Goal: Task Accomplishment & Management: Manage account settings

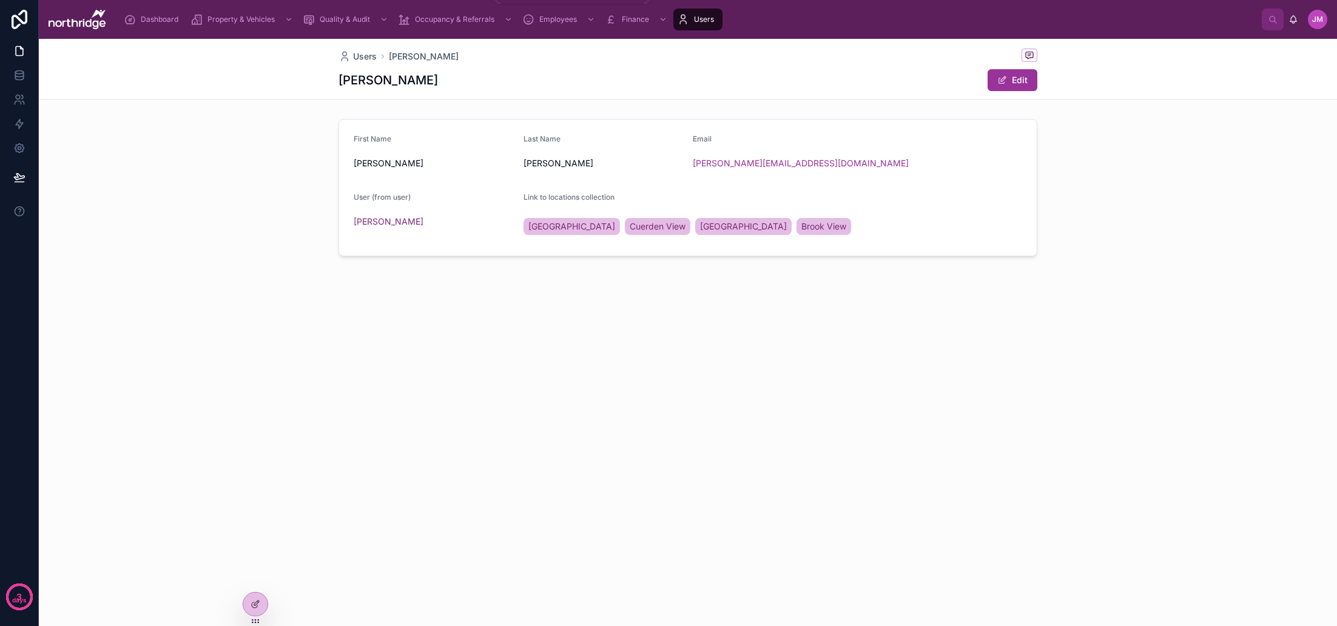
click at [445, 15] on span "Occupancy & Referrals" at bounding box center [454, 20] width 79 height 10
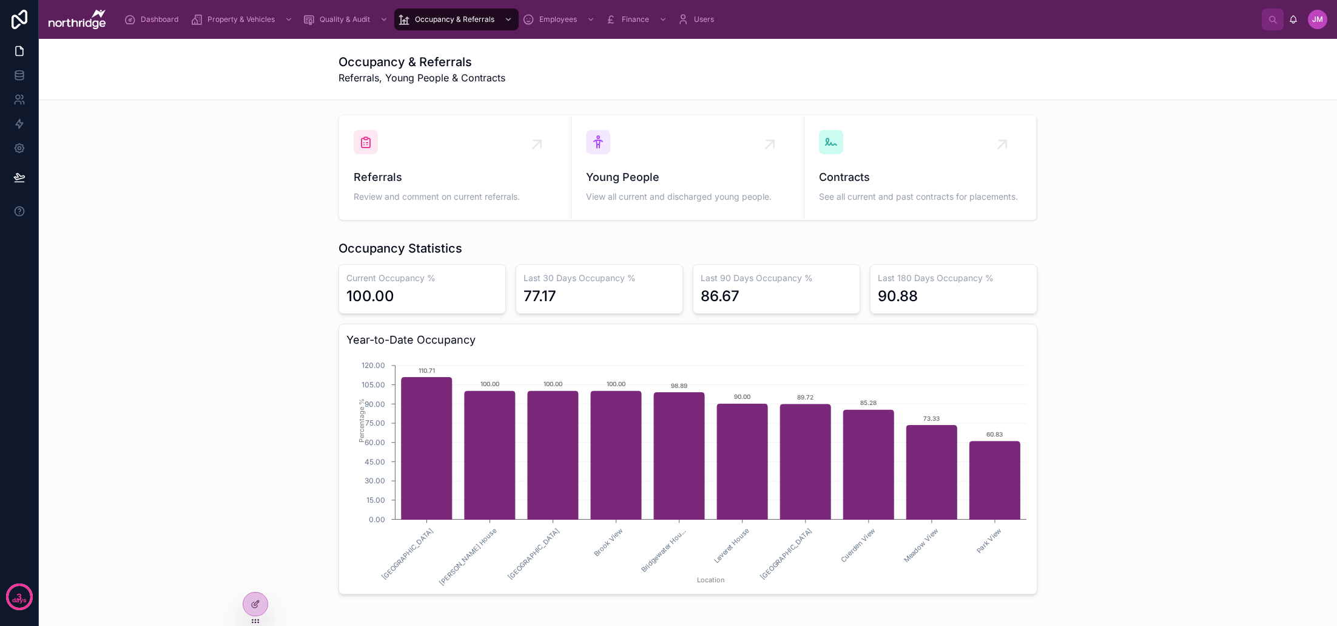
click at [1140, 235] on div "Occupancy Statistics Current Occupancy % 100.00 Last 30 Days Occupancy % 77.17 …" at bounding box center [688, 417] width 1279 height 364
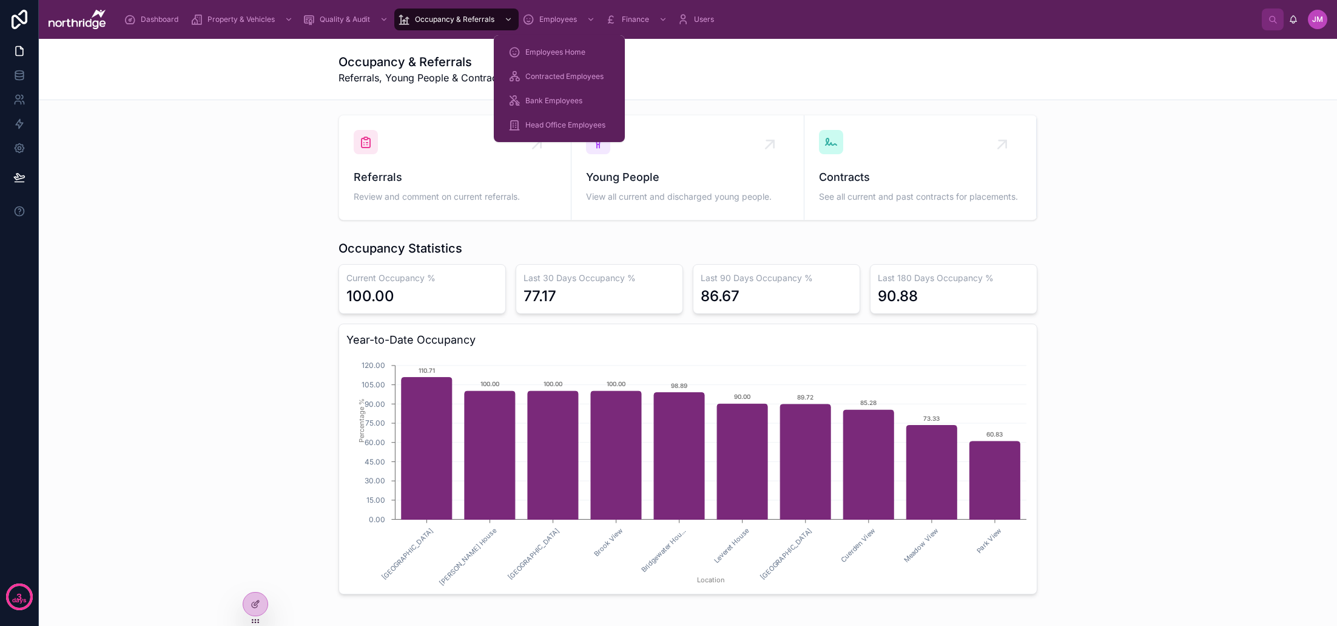
click at [557, 53] on span "Employees Home" at bounding box center [555, 52] width 60 height 10
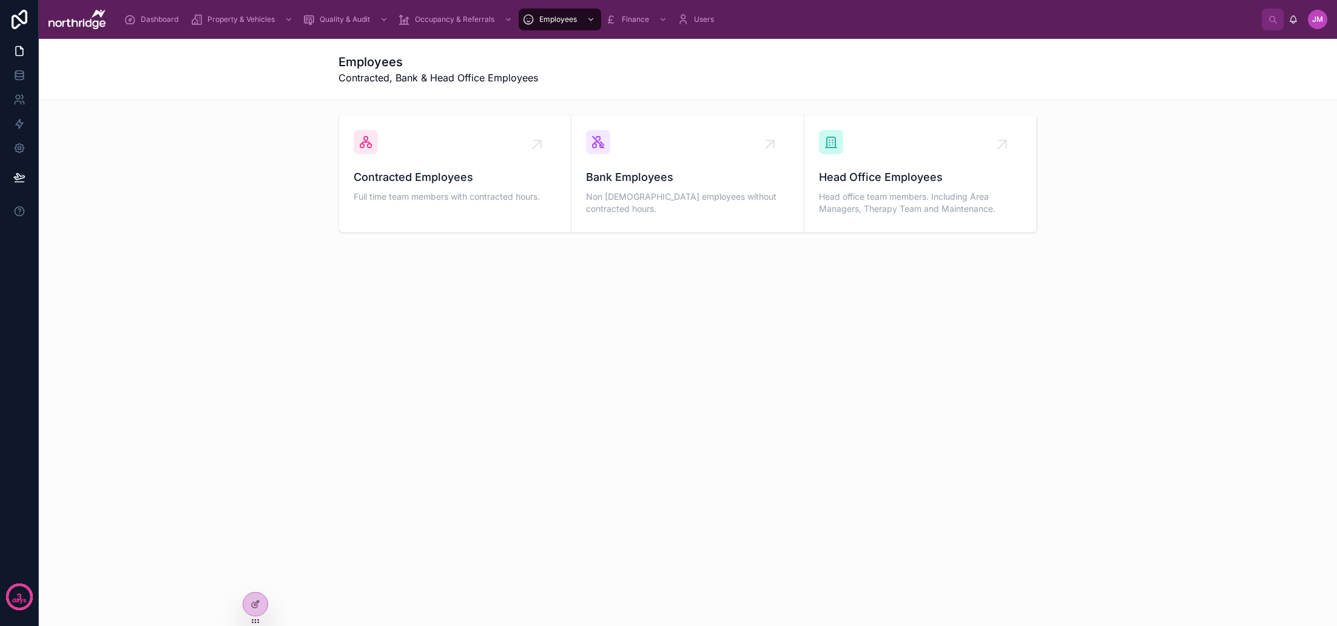
click at [0, 0] on icon at bounding box center [0, 0] width 0 height 0
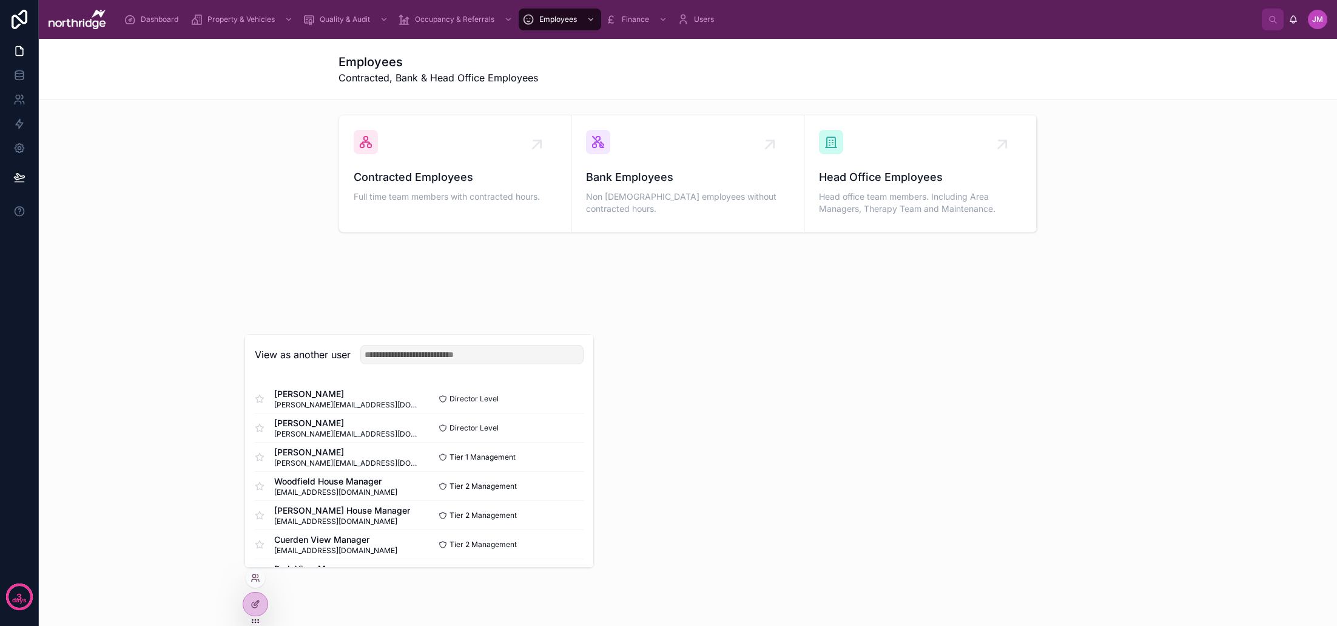
click at [0, 0] on button "Select" at bounding box center [0, 0] width 0 height 0
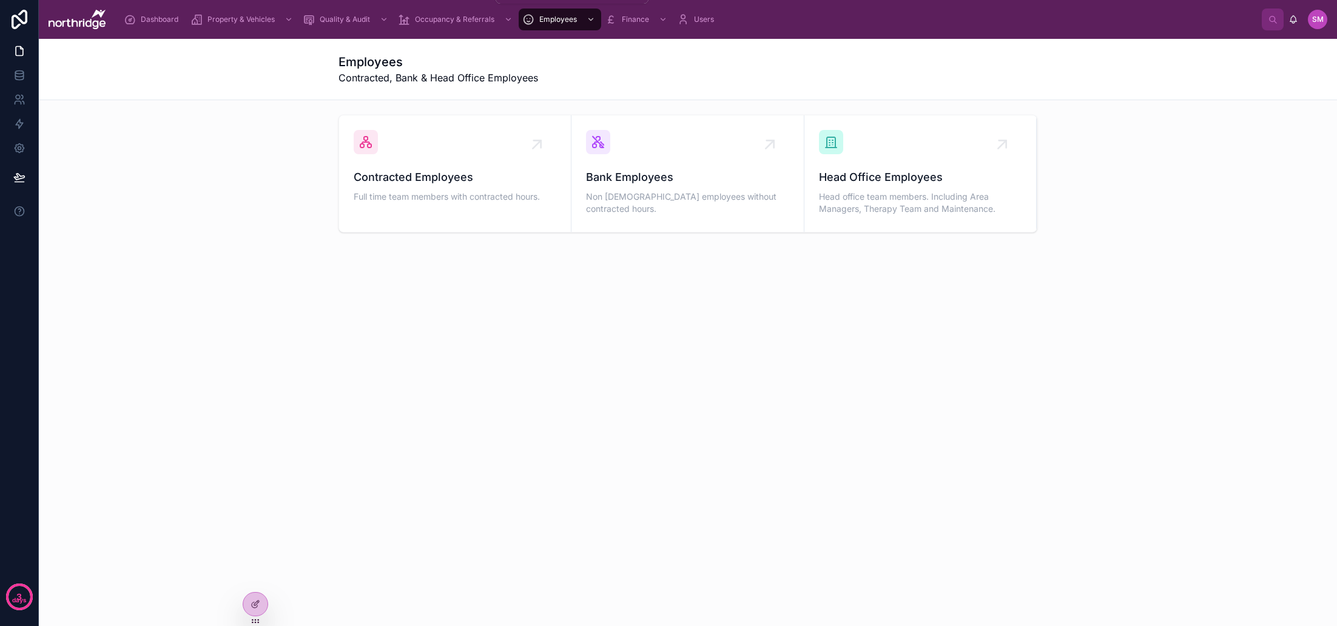
click at [467, 21] on span "Occupancy & Referrals" at bounding box center [454, 20] width 79 height 10
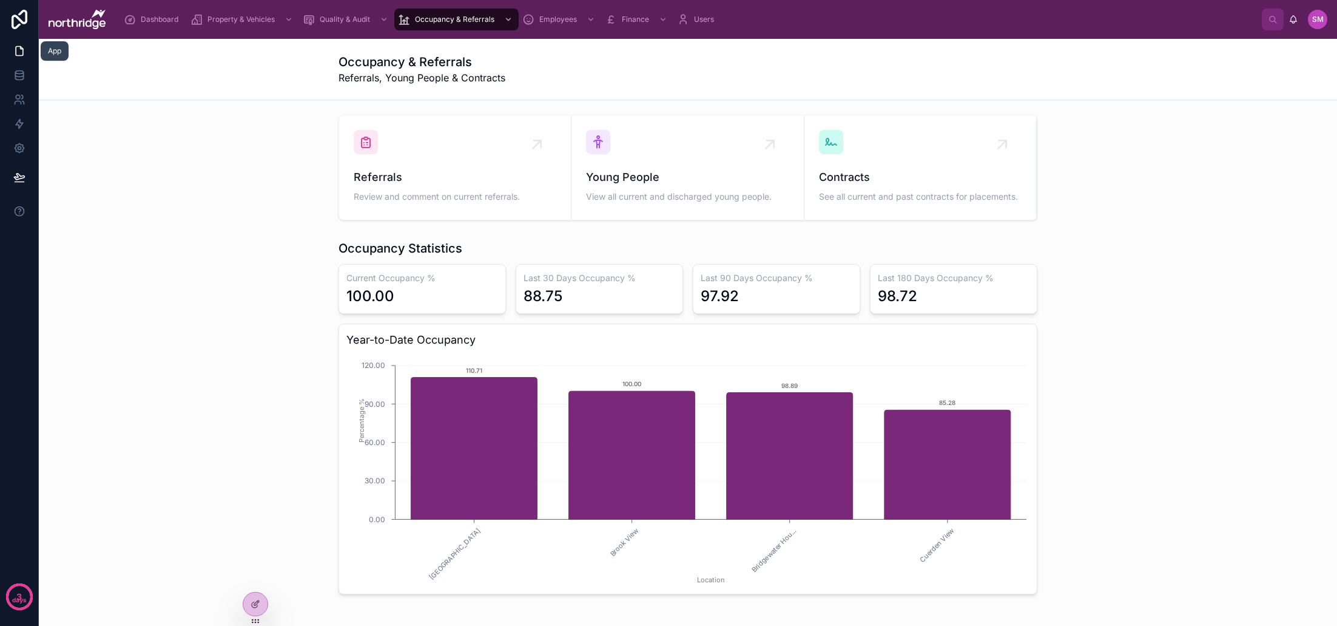
click at [20, 52] on icon at bounding box center [19, 51] width 12 height 12
click at [17, 76] on icon at bounding box center [19, 74] width 8 height 5
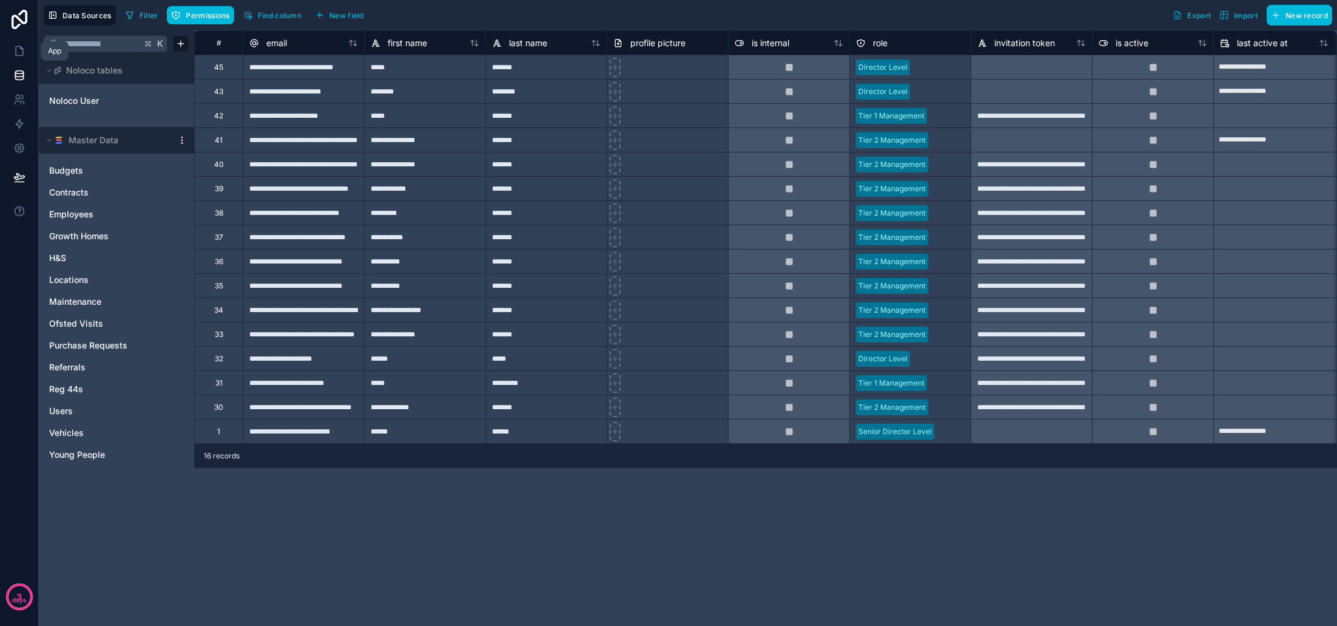
click at [16, 52] on icon at bounding box center [19, 51] width 7 height 9
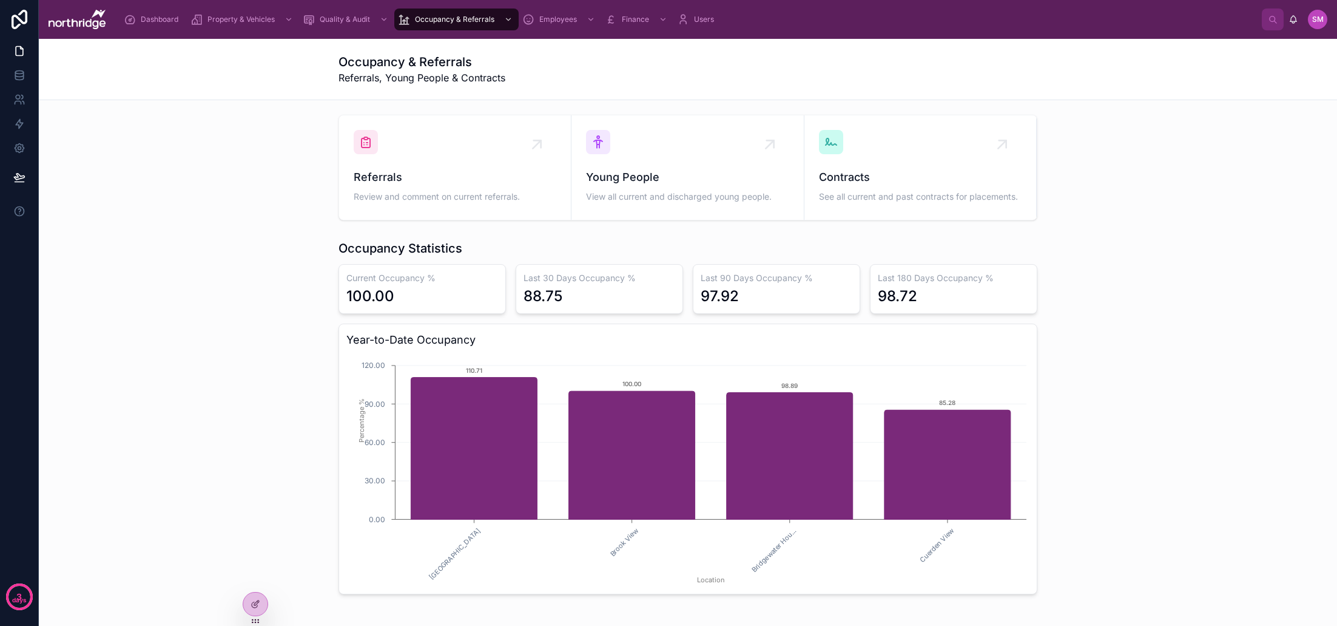
click at [258, 607] on icon at bounding box center [256, 604] width 10 height 10
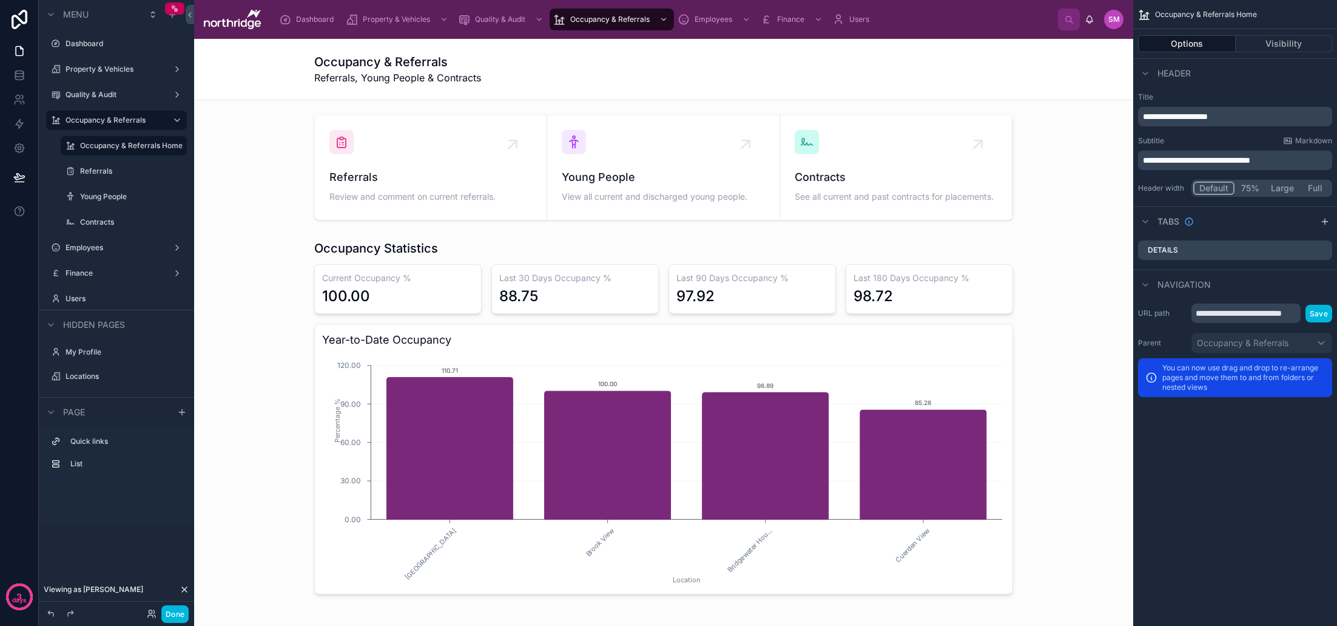
click at [186, 588] on icon at bounding box center [184, 589] width 5 height 5
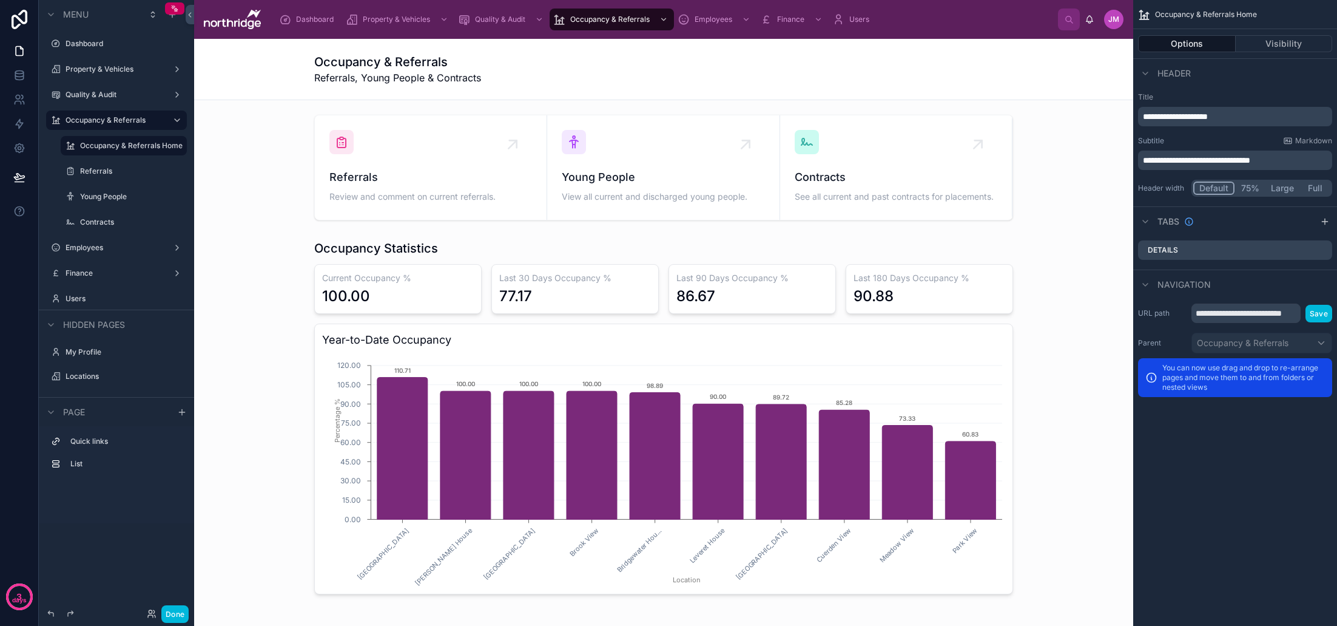
click at [226, 131] on div at bounding box center [664, 167] width 920 height 115
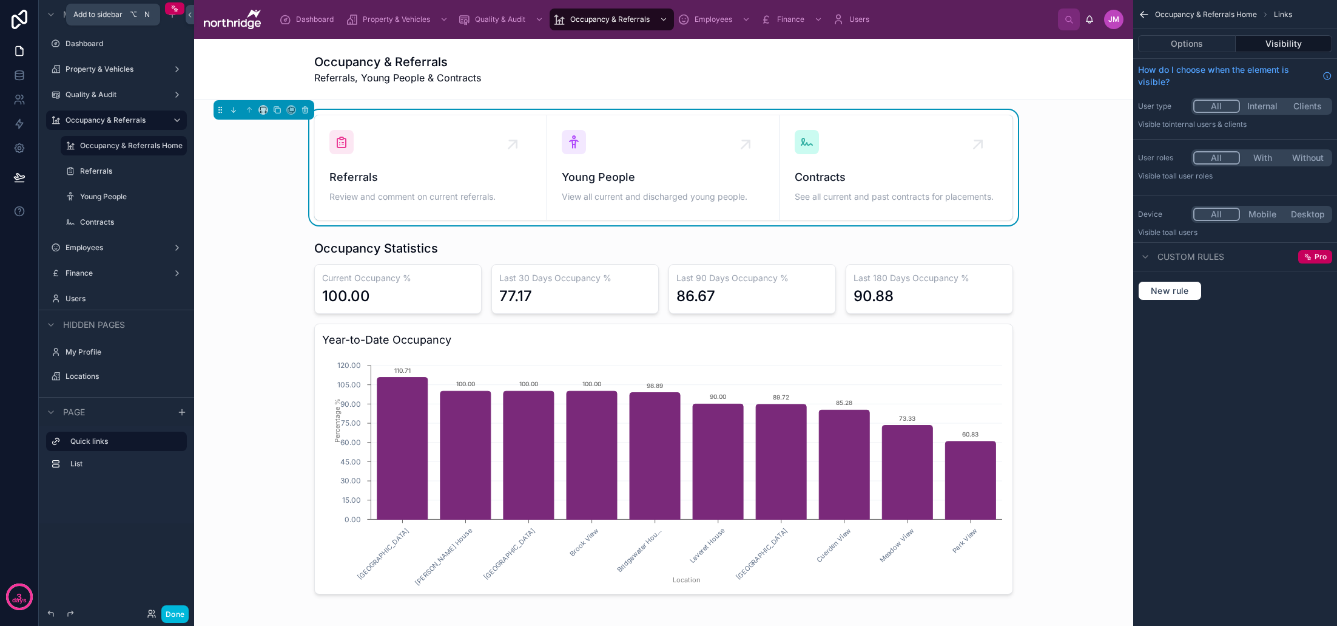
click at [172, 17] on icon "scrollable content" at bounding box center [172, 14] width 0 height 5
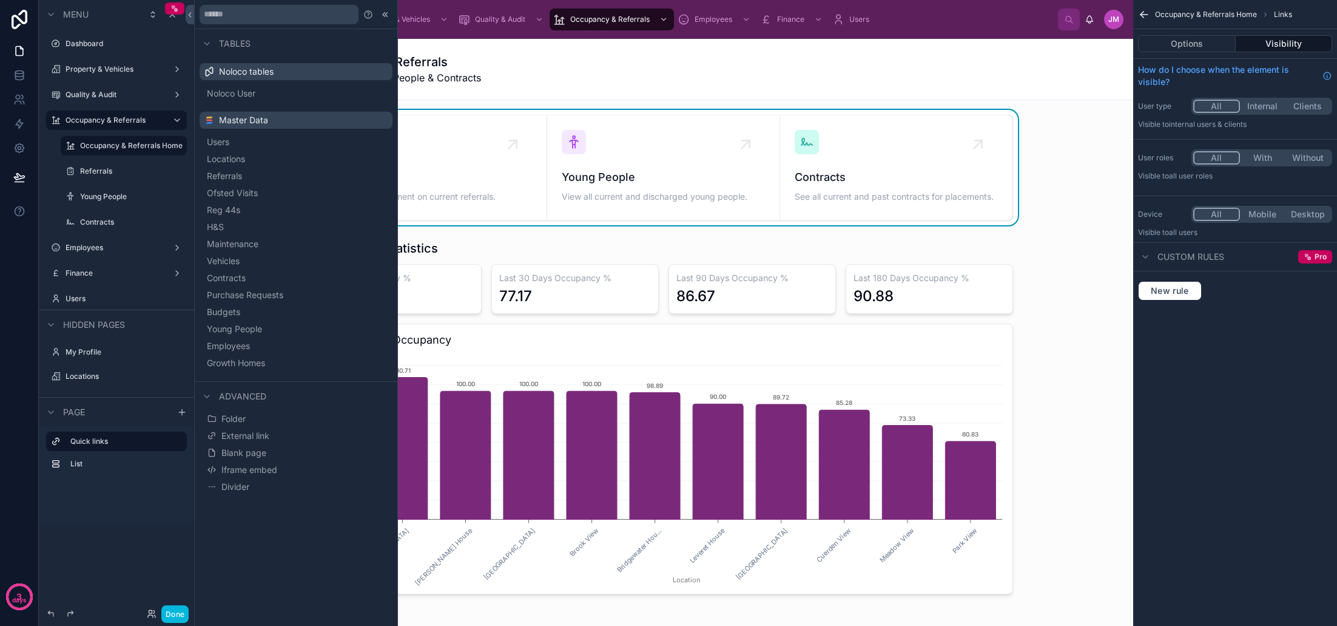
scroll to position [1, 0]
click at [255, 419] on button "Folder" at bounding box center [295, 419] width 183 height 17
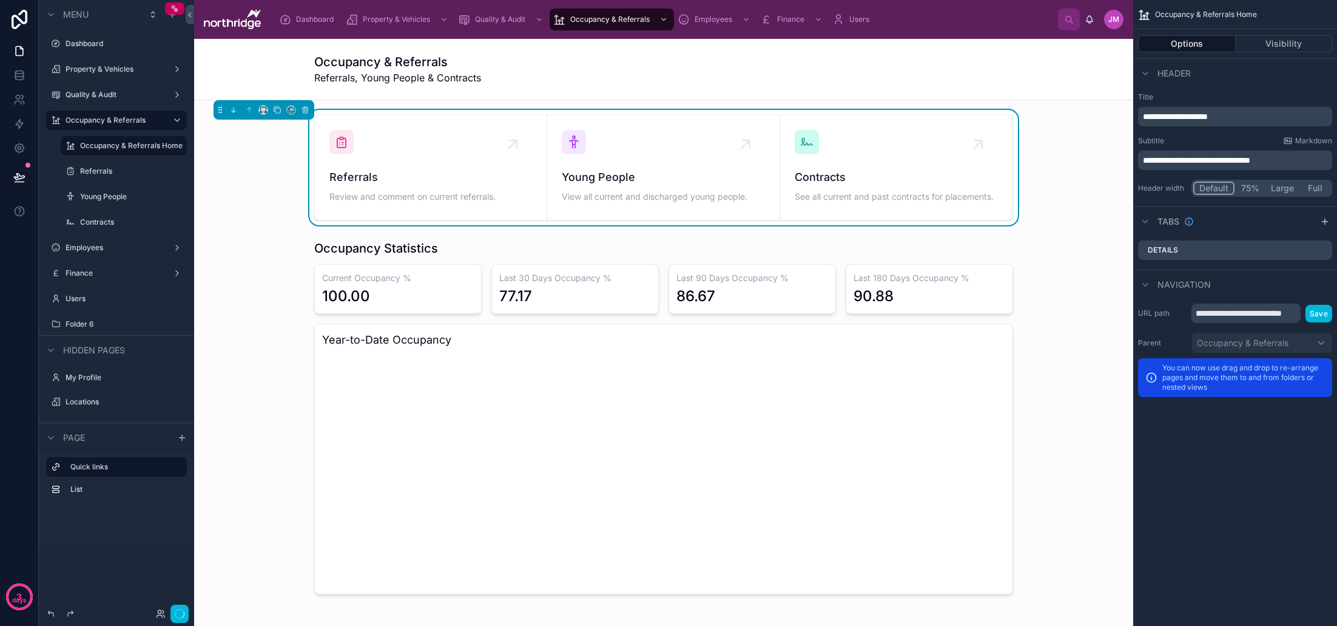
scroll to position [0, 0]
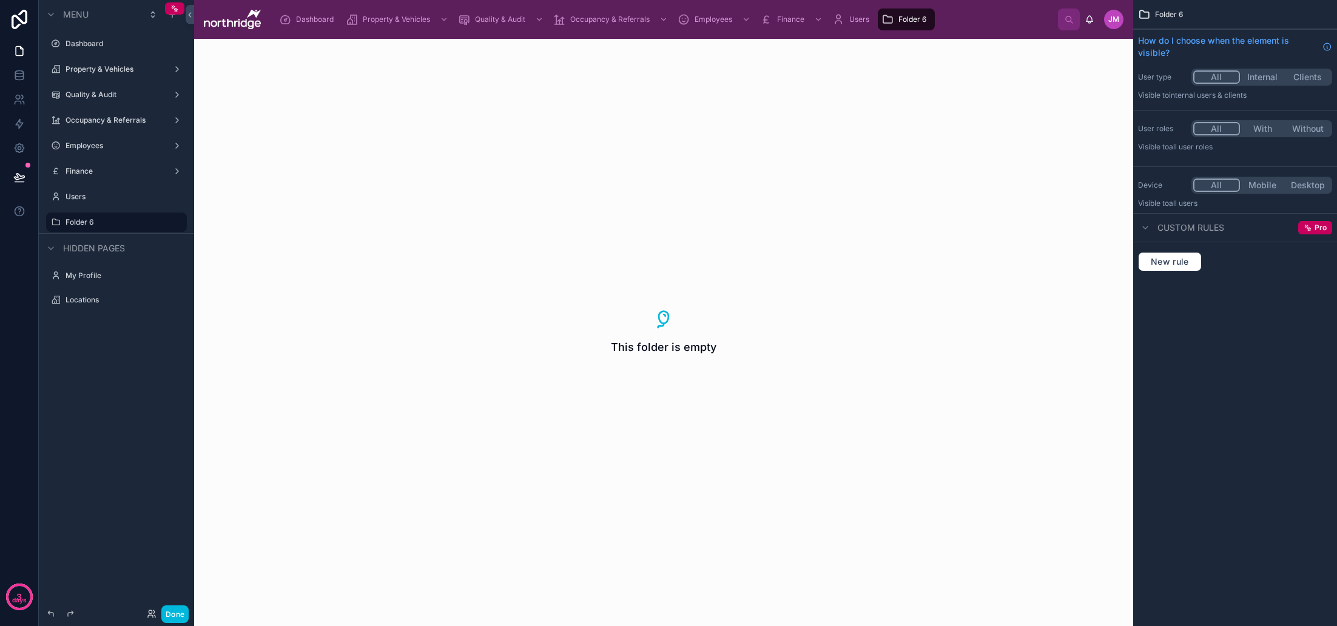
click at [55, 221] on icon "scrollable content" at bounding box center [56, 222] width 10 height 10
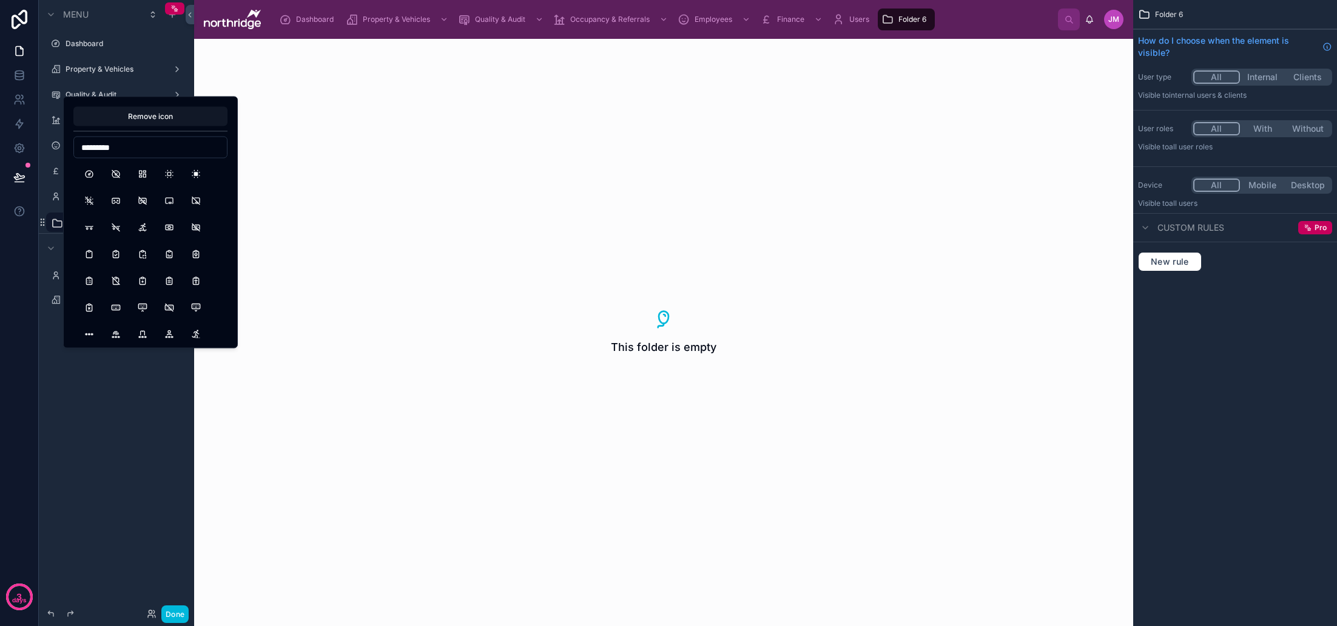
drag, startPoint x: 137, startPoint y: 152, endPoint x: 66, endPoint y: 153, distance: 71.0
click at [66, 153] on div "Remove icon *********" at bounding box center [150, 222] width 175 height 252
click at [118, 150] on input "*********" at bounding box center [150, 147] width 153 height 17
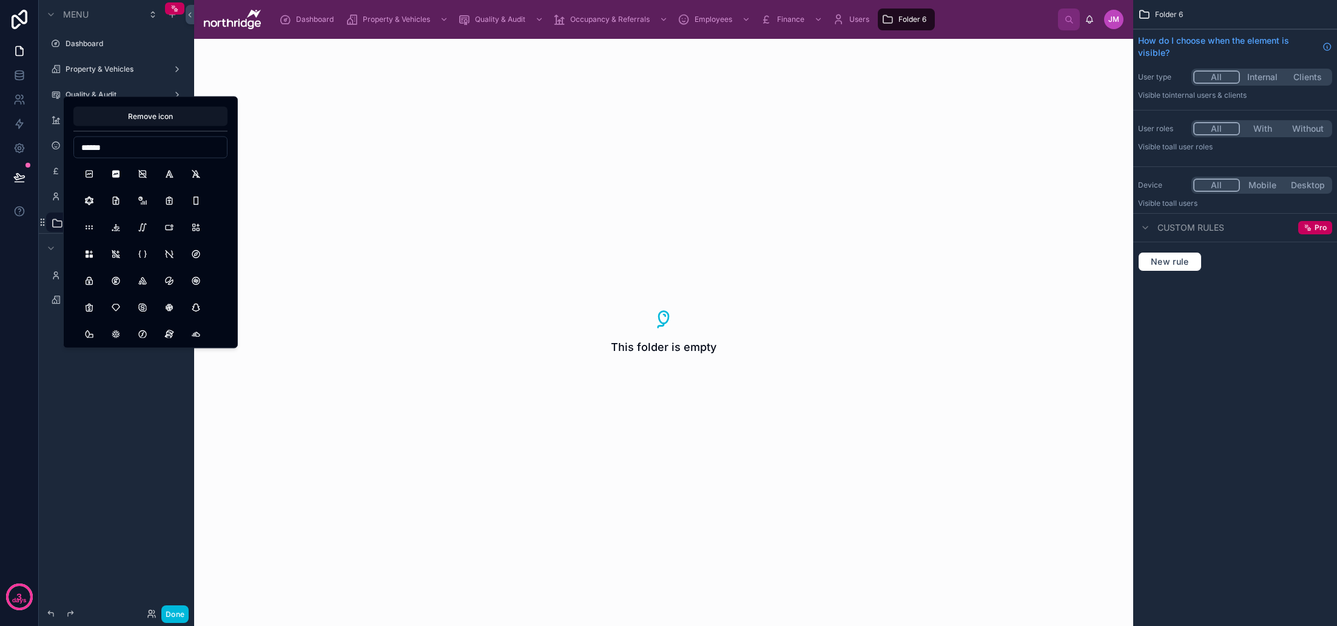
click at [87, 177] on button "Graph" at bounding box center [89, 174] width 22 height 22
click at [118, 153] on input "******" at bounding box center [150, 147] width 153 height 17
click at [129, 147] on input "******" at bounding box center [150, 147] width 153 height 17
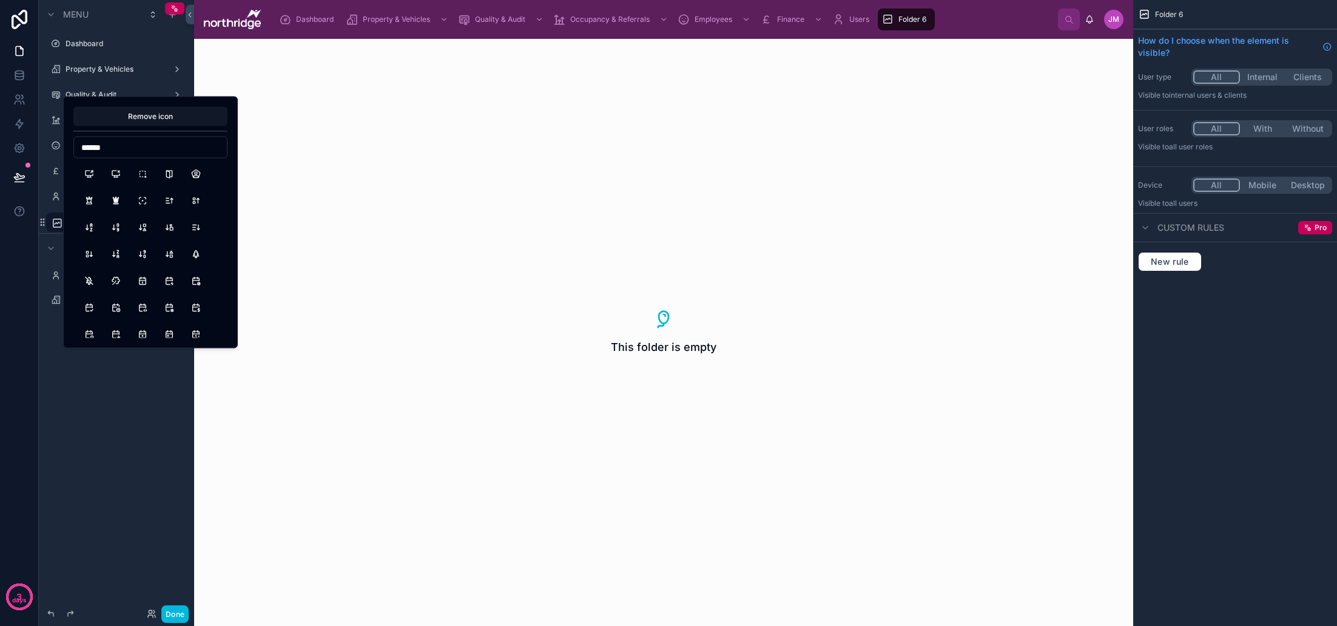
click at [129, 147] on input "******" at bounding box center [150, 147] width 153 height 17
click at [112, 149] on input "**" at bounding box center [150, 147] width 153 height 17
click at [126, 150] on input "********" at bounding box center [150, 147] width 153 height 17
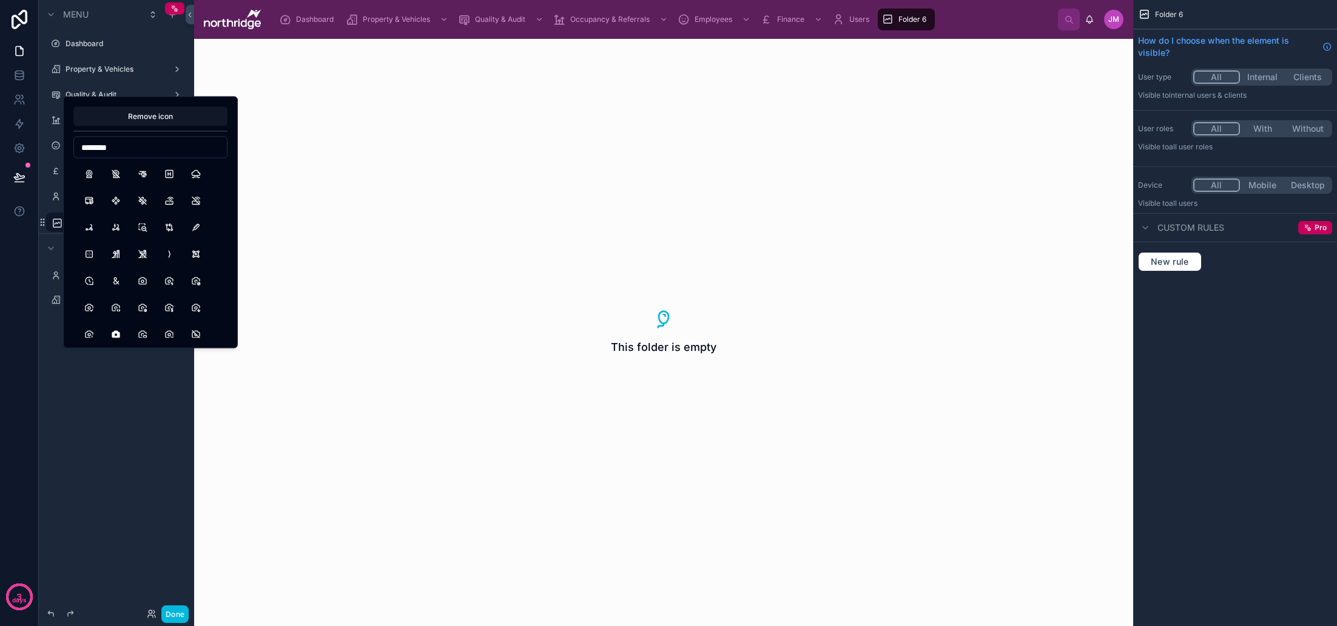
click at [126, 150] on input "********" at bounding box center [150, 147] width 153 height 17
type input "**"
click at [167, 254] on button "DeviceDesktopCog" at bounding box center [169, 254] width 22 height 22
click at [105, 383] on div "Menu Dashboard Property & Vehicles Quality & Audit Occupancy & Referrals Employ…" at bounding box center [116, 305] width 155 height 611
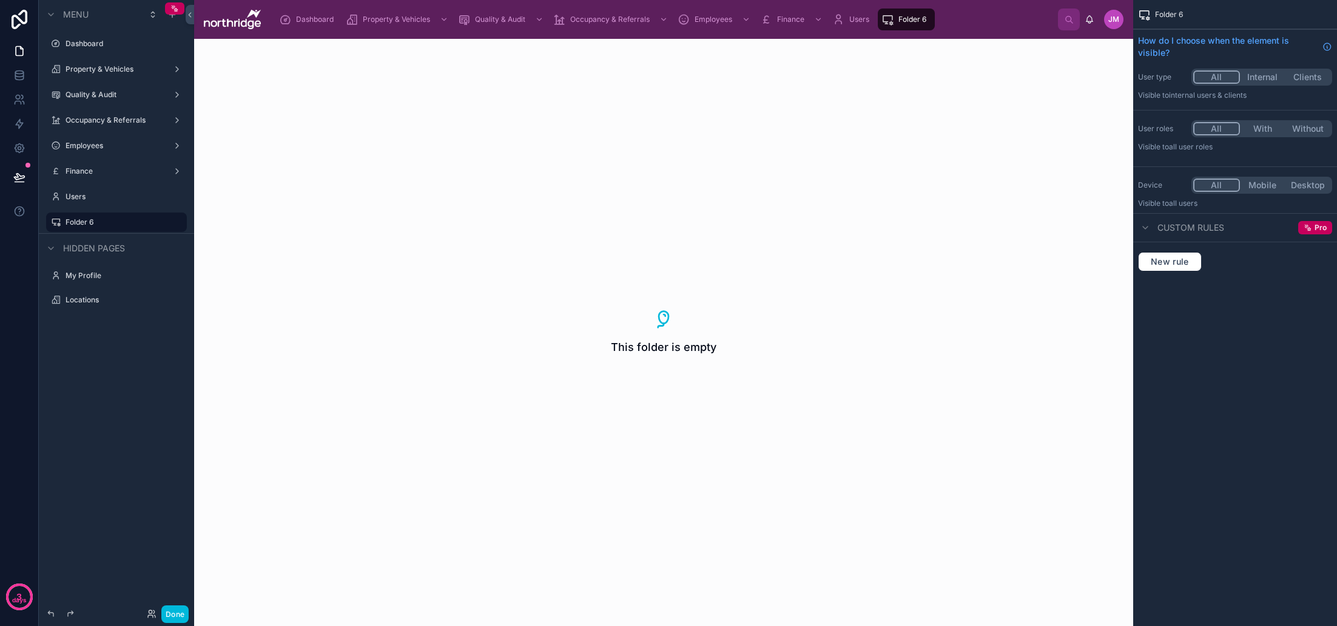
click at [0, 0] on icon "scrollable content" at bounding box center [0, 0] width 0 height 0
click at [117, 224] on input "********" at bounding box center [107, 222] width 83 height 15
type input "*"
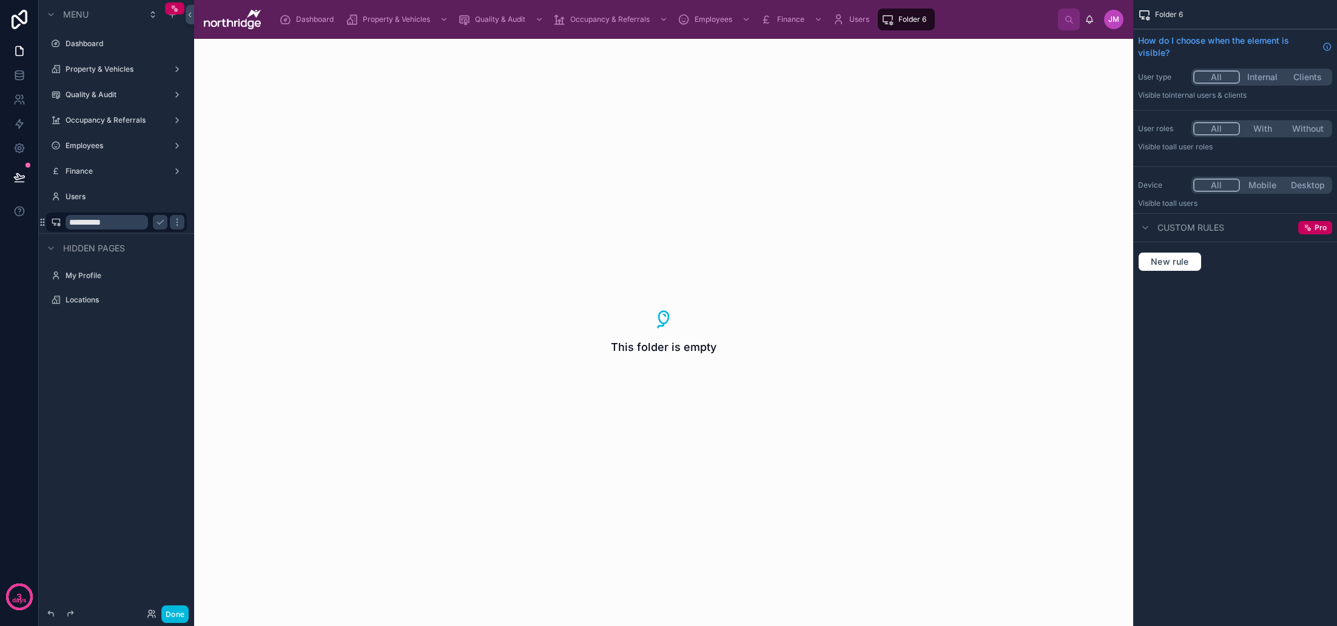
type input "**********"
click at [172, 223] on icon "scrollable content" at bounding box center [177, 222] width 10 height 10
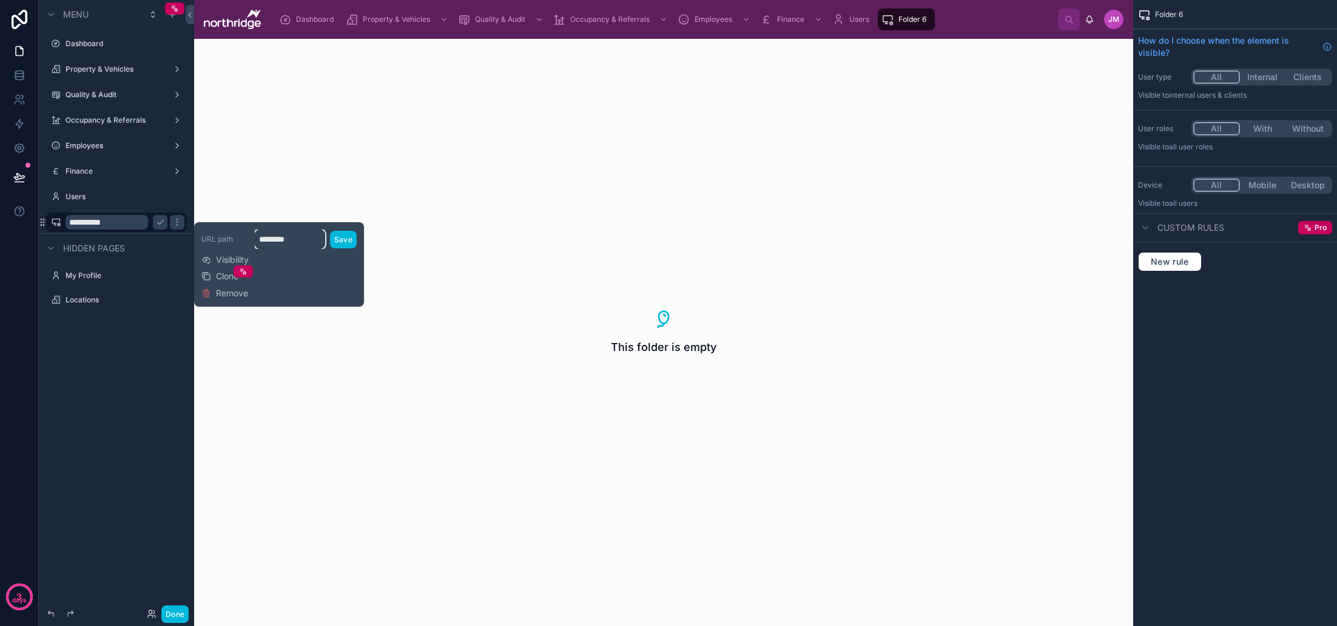
click at [274, 238] on input "********" at bounding box center [290, 238] width 70 height 19
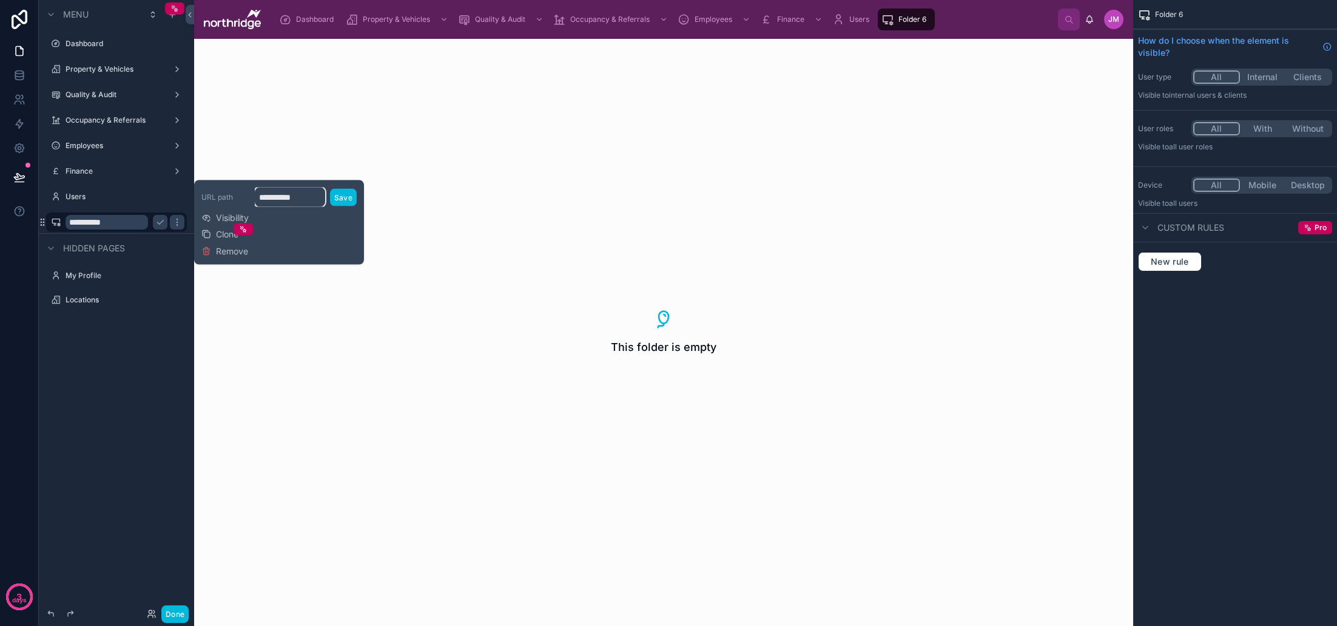
type input "**********"
click at [341, 201] on button "Save" at bounding box center [343, 197] width 27 height 18
click at [346, 204] on button "Save" at bounding box center [343, 197] width 27 height 18
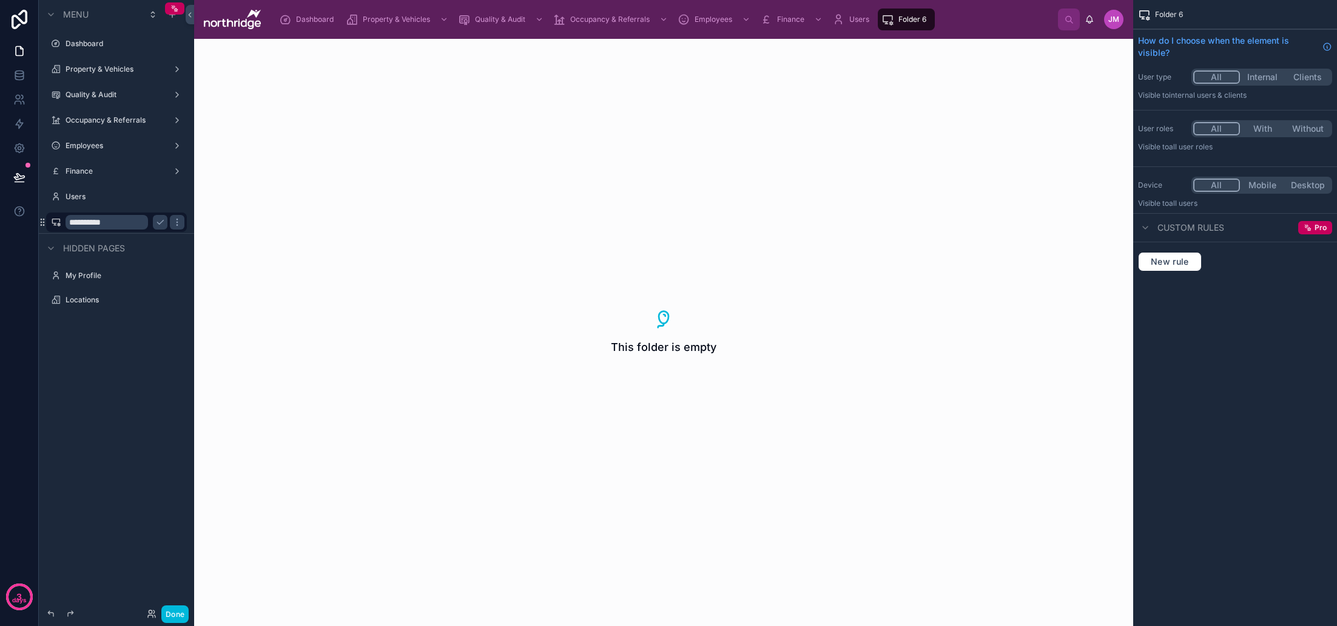
click at [181, 339] on div "**********" at bounding box center [116, 305] width 155 height 611
click at [160, 223] on icon "scrollable content" at bounding box center [160, 222] width 6 height 4
click at [0, 0] on icon "scrollable content" at bounding box center [0, 0] width 0 height 0
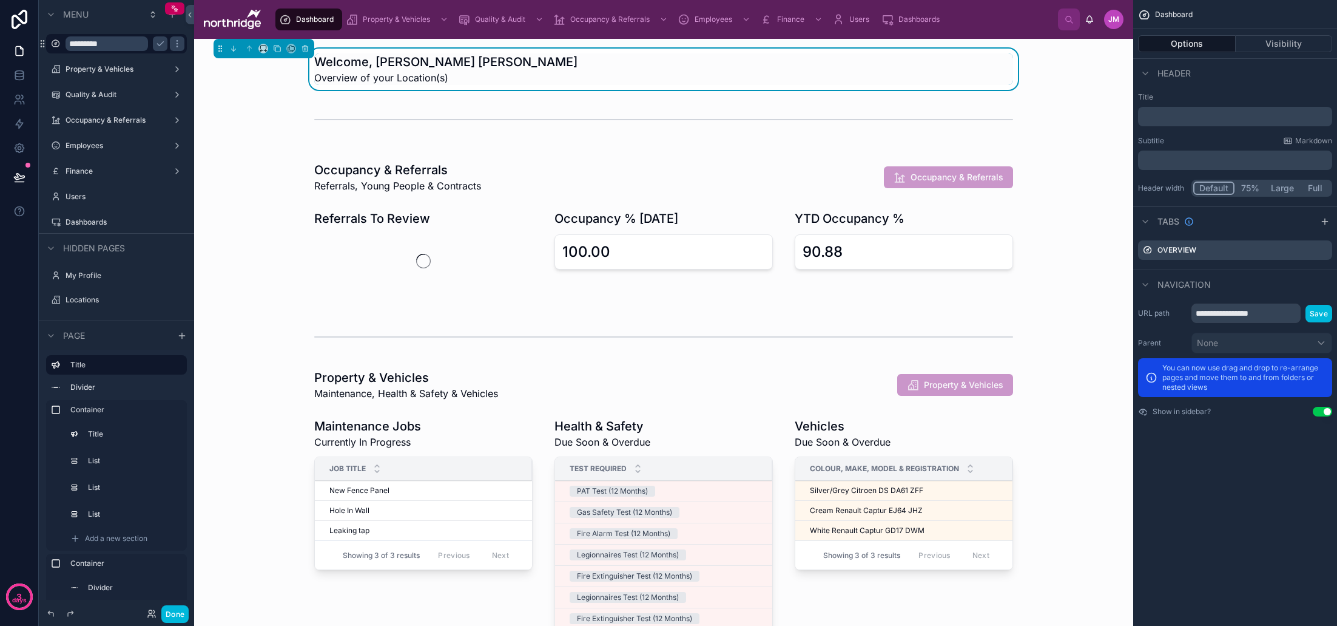
click at [118, 46] on input "*********" at bounding box center [107, 43] width 83 height 15
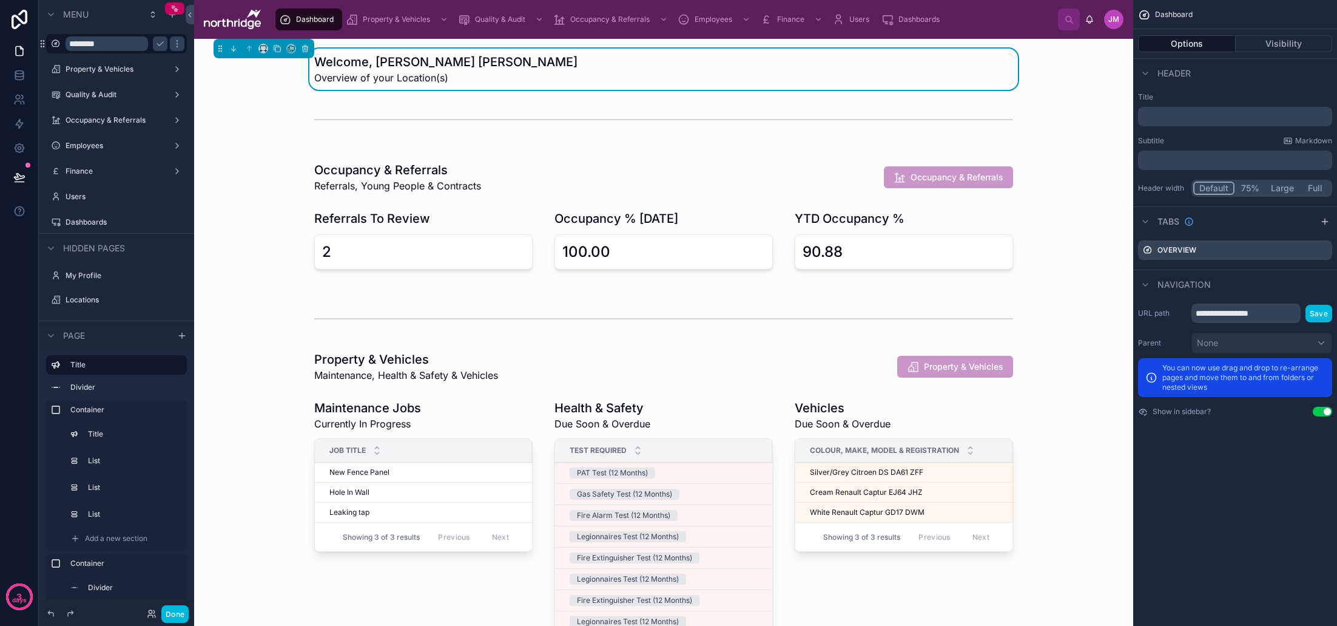
click at [75, 47] on input "********" at bounding box center [107, 43] width 83 height 15
type input "********"
drag, startPoint x: 1240, startPoint y: 316, endPoint x: 1281, endPoint y: 316, distance: 41.3
click at [1281, 316] on input "**********" at bounding box center [1246, 312] width 109 height 19
type input "**********"
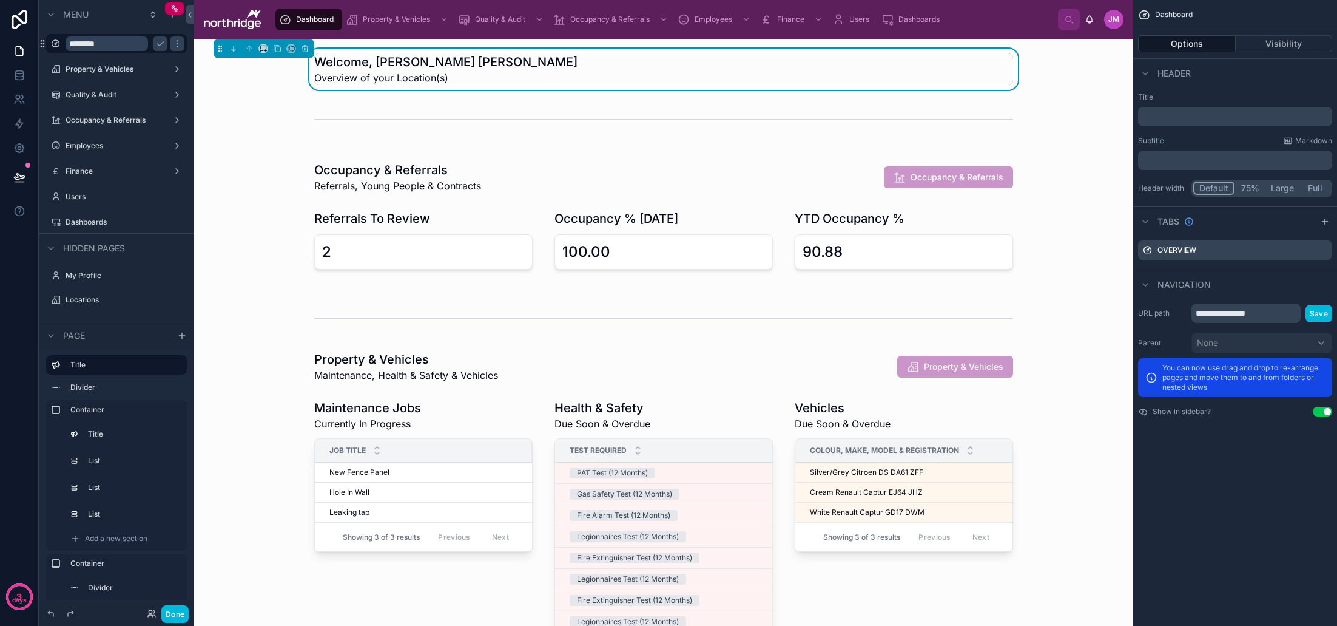
click at [1323, 315] on button "Save" at bounding box center [1319, 314] width 27 height 18
click at [161, 47] on icon "scrollable content" at bounding box center [160, 44] width 10 height 10
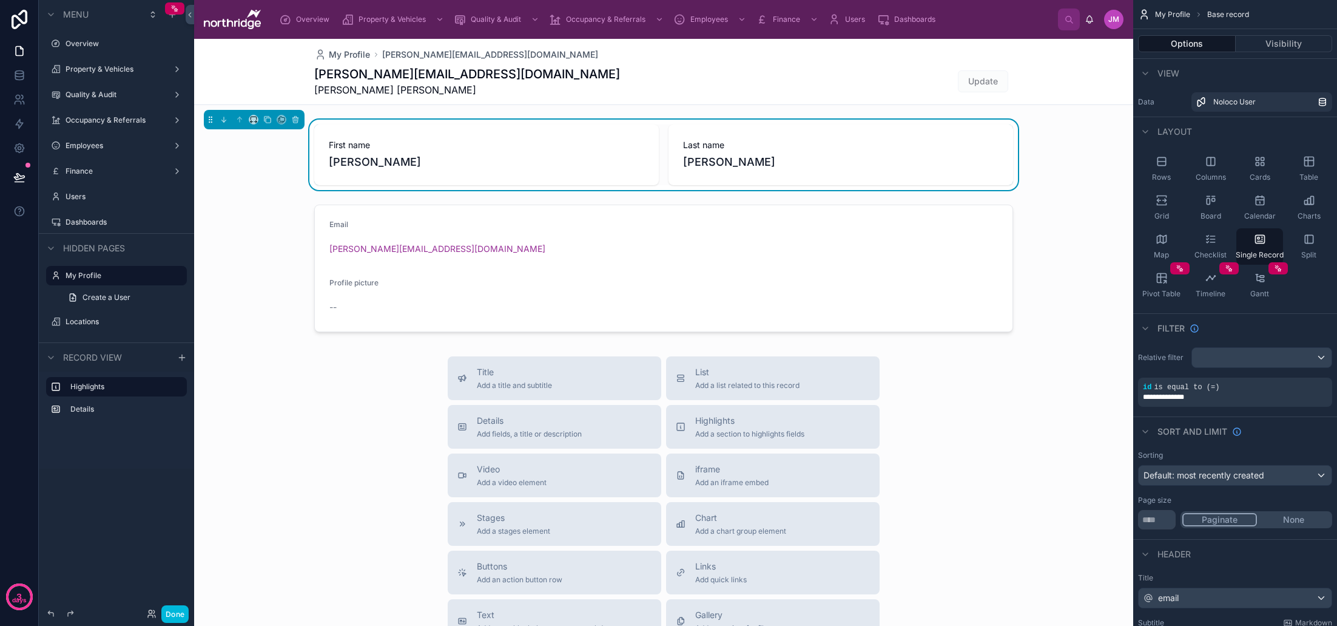
click at [115, 224] on label "Dashboards" at bounding box center [123, 222] width 114 height 10
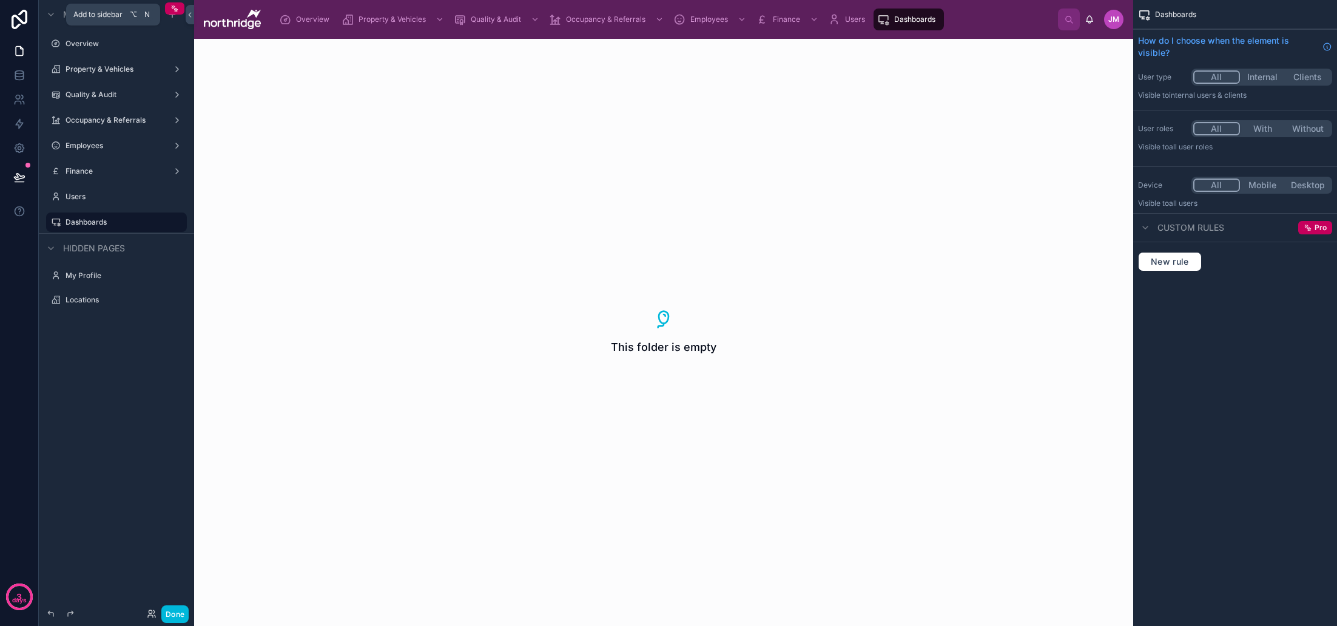
click at [174, 17] on icon "scrollable content" at bounding box center [172, 15] width 10 height 10
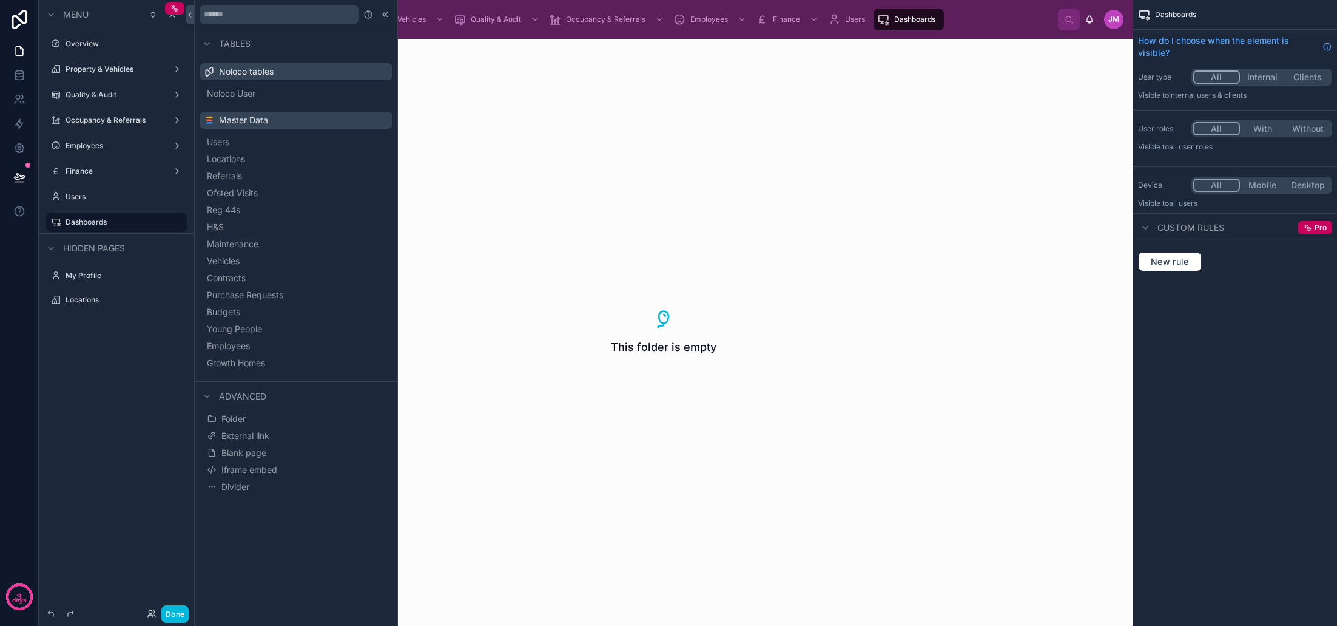
click at [262, 456] on span "Blank page" at bounding box center [243, 453] width 45 height 12
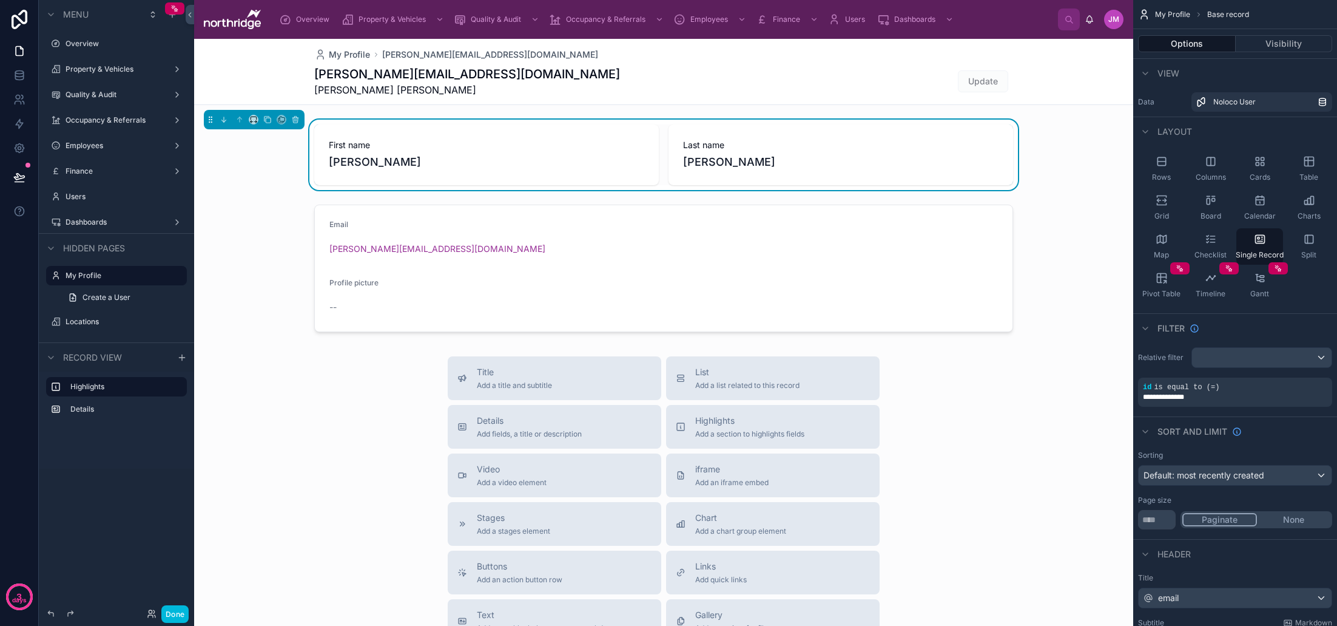
click at [100, 224] on label "Dashboards" at bounding box center [114, 222] width 97 height 10
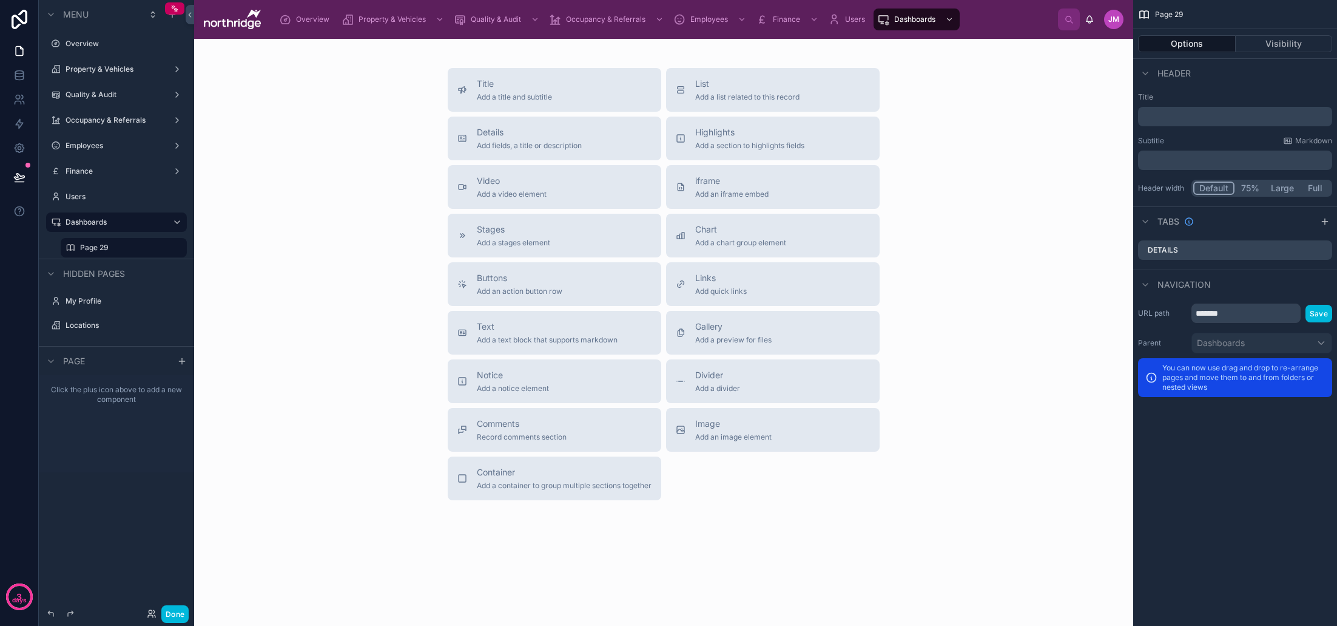
click at [102, 173] on label "Finance" at bounding box center [114, 171] width 97 height 10
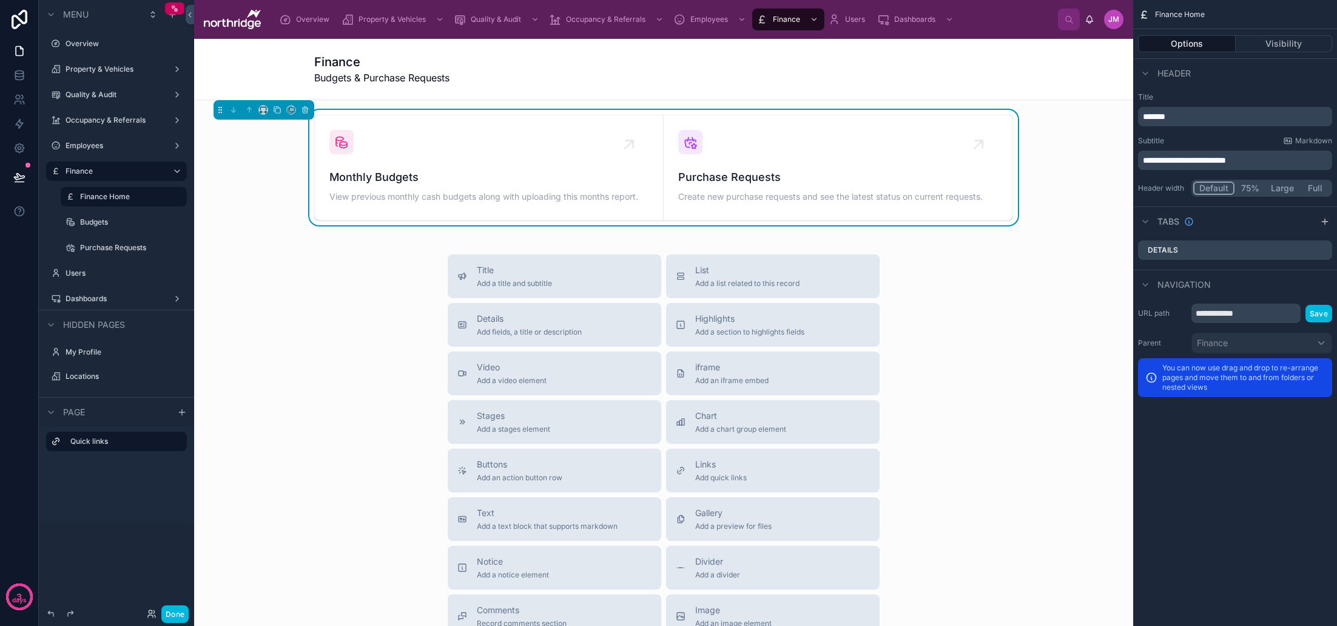
click at [105, 297] on label "Dashboards" at bounding box center [114, 299] width 97 height 10
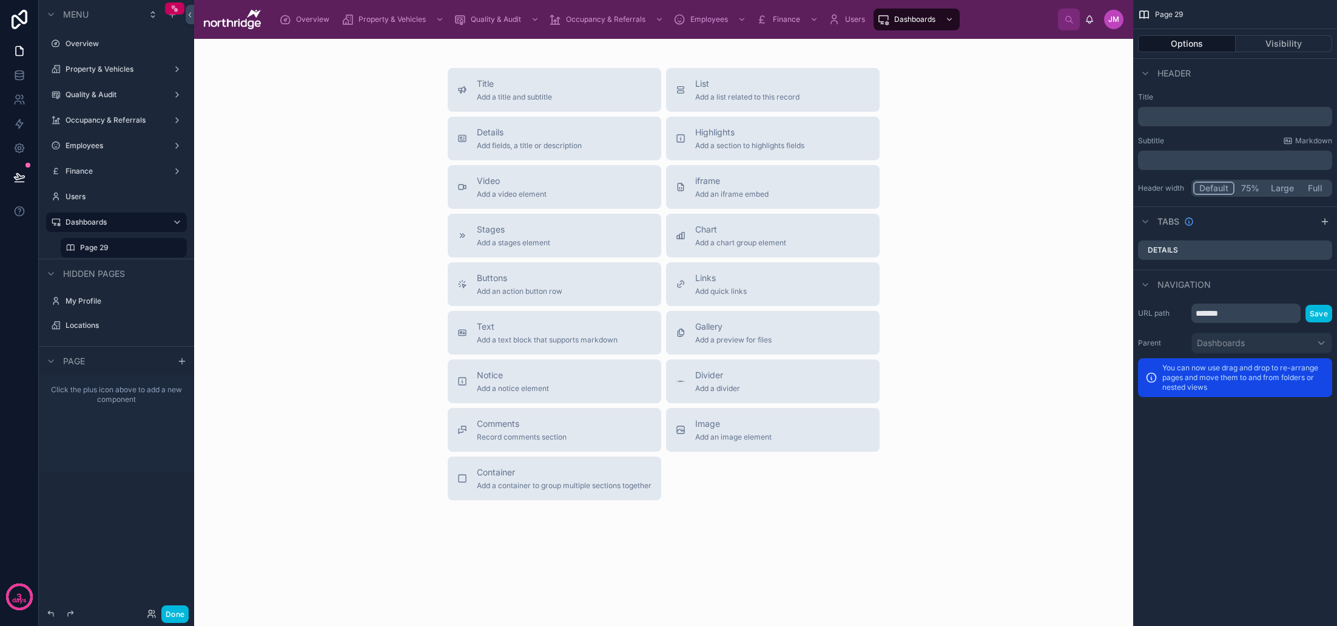
click at [0, 0] on icon "scrollable content" at bounding box center [0, 0] width 0 height 0
click at [124, 251] on input "*******" at bounding box center [114, 247] width 68 height 15
type input "**********"
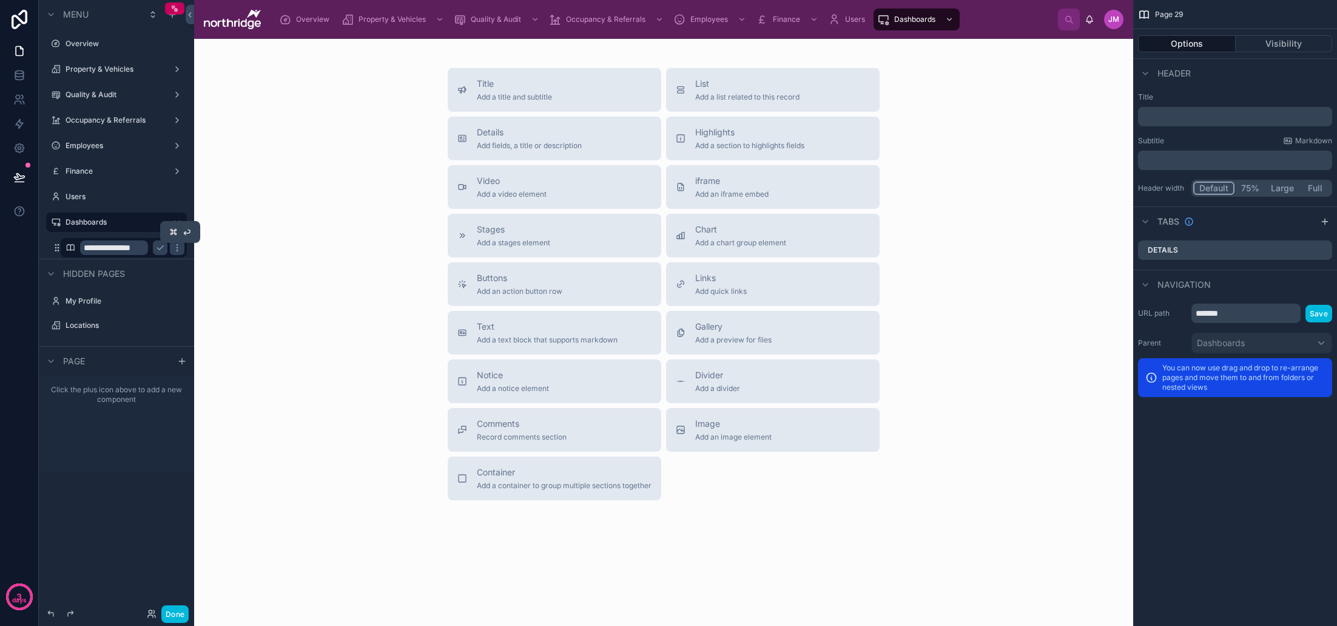
click at [160, 249] on icon "scrollable content" at bounding box center [160, 248] width 10 height 10
click at [0, 0] on icon "scrollable content" at bounding box center [0, 0] width 0 height 0
drag, startPoint x: 1242, startPoint y: 316, endPoint x: 1195, endPoint y: 316, distance: 46.7
click at [1195, 316] on input "*******" at bounding box center [1246, 312] width 109 height 19
type input "**********"
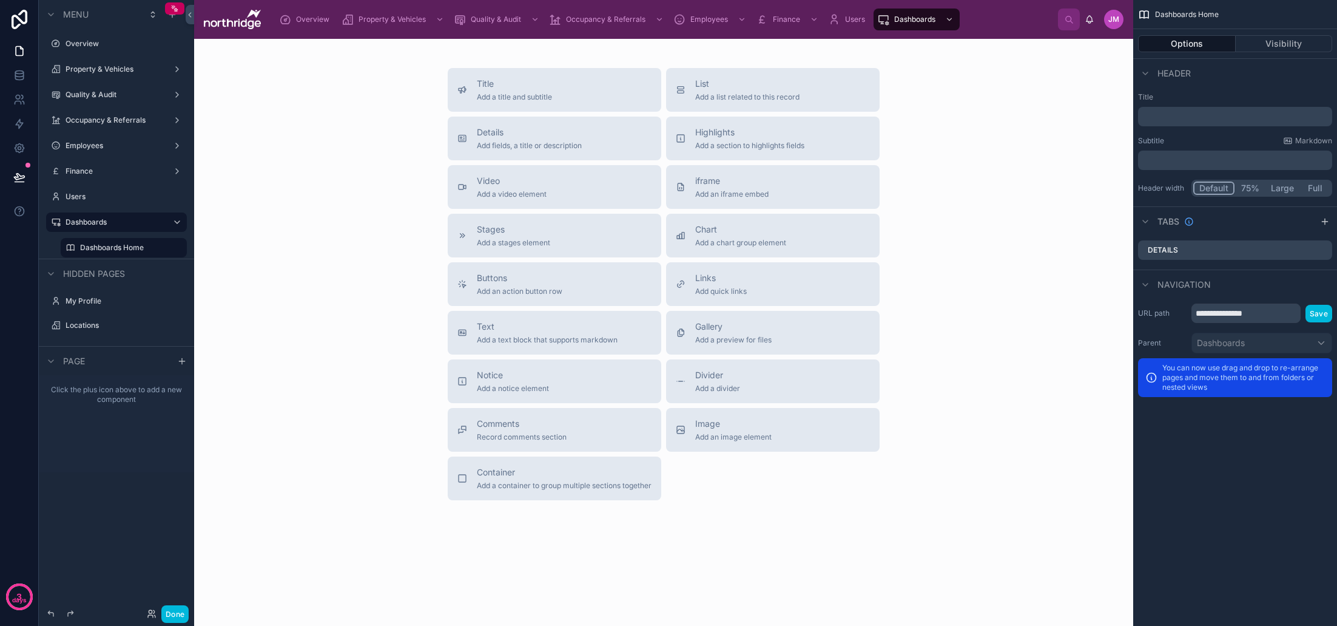
click at [1312, 312] on button "Save" at bounding box center [1319, 314] width 27 height 18
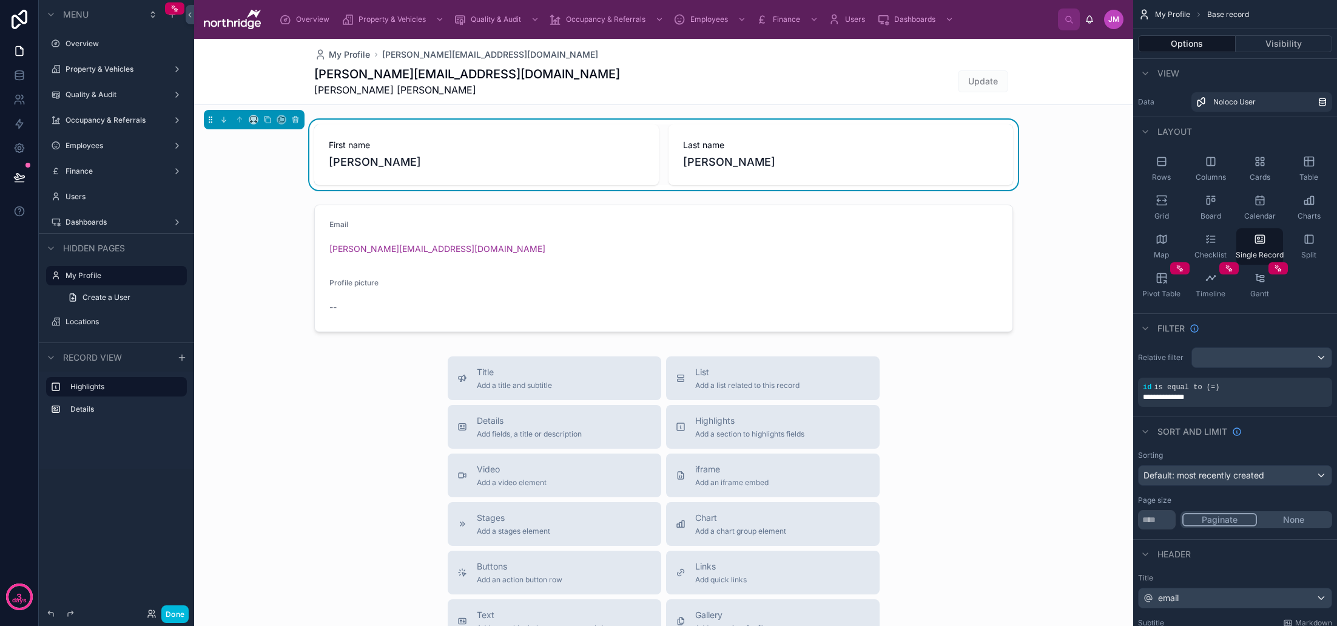
click at [98, 225] on label "Dashboards" at bounding box center [114, 222] width 97 height 10
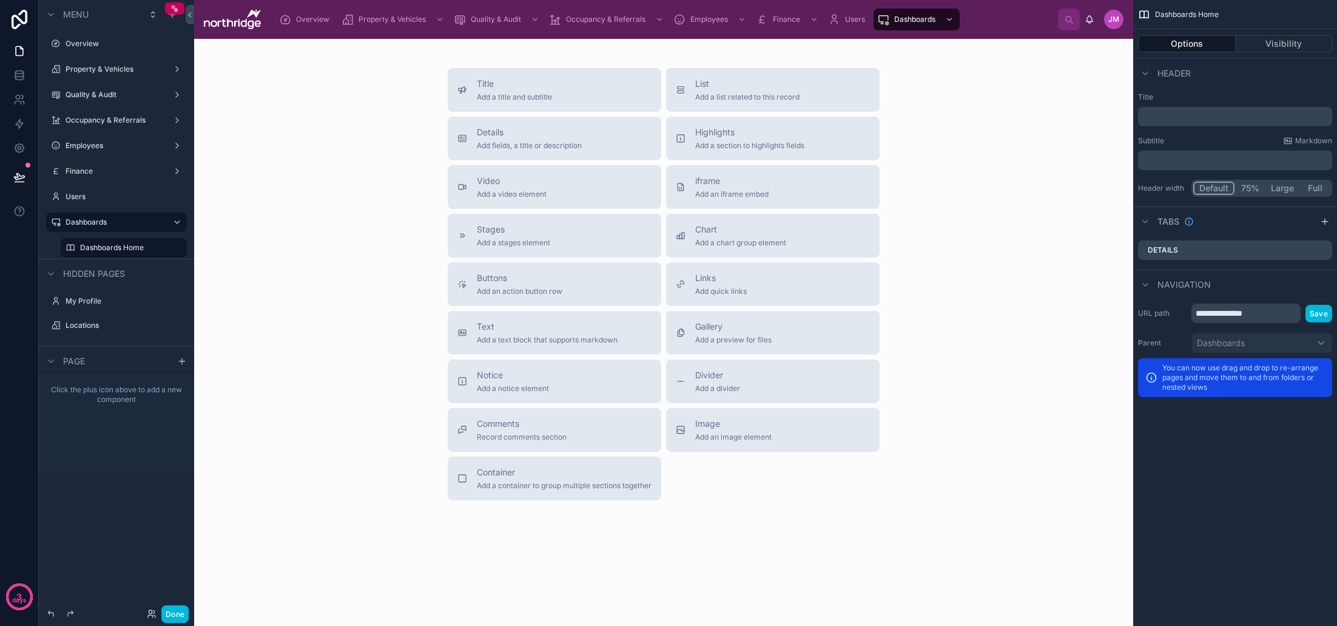
click at [135, 225] on label "Dashboards" at bounding box center [114, 222] width 97 height 10
click at [1303, 50] on button "Visibility" at bounding box center [1284, 43] width 97 height 17
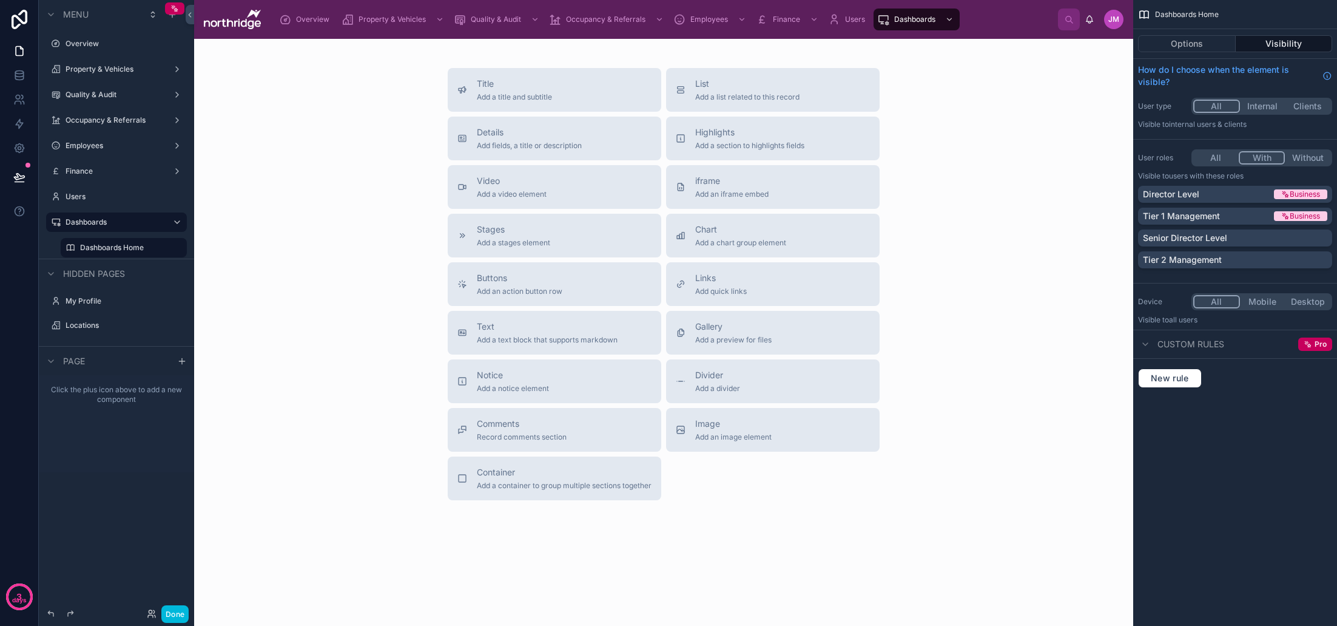
click at [1254, 158] on button "With" at bounding box center [1262, 157] width 47 height 13
click at [1220, 194] on div "Director Level" at bounding box center [1207, 194] width 129 height 12
click at [1200, 41] on button "Options" at bounding box center [1187, 43] width 98 height 17
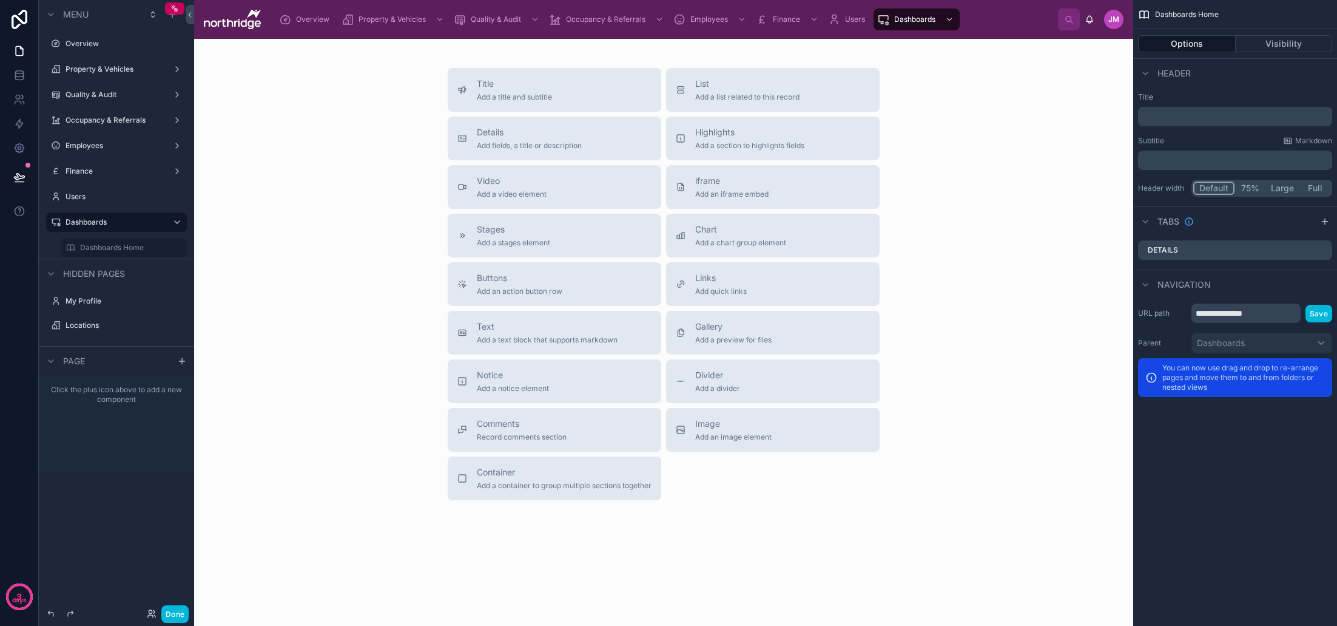
click at [1184, 117] on p "﻿" at bounding box center [1236, 116] width 187 height 12
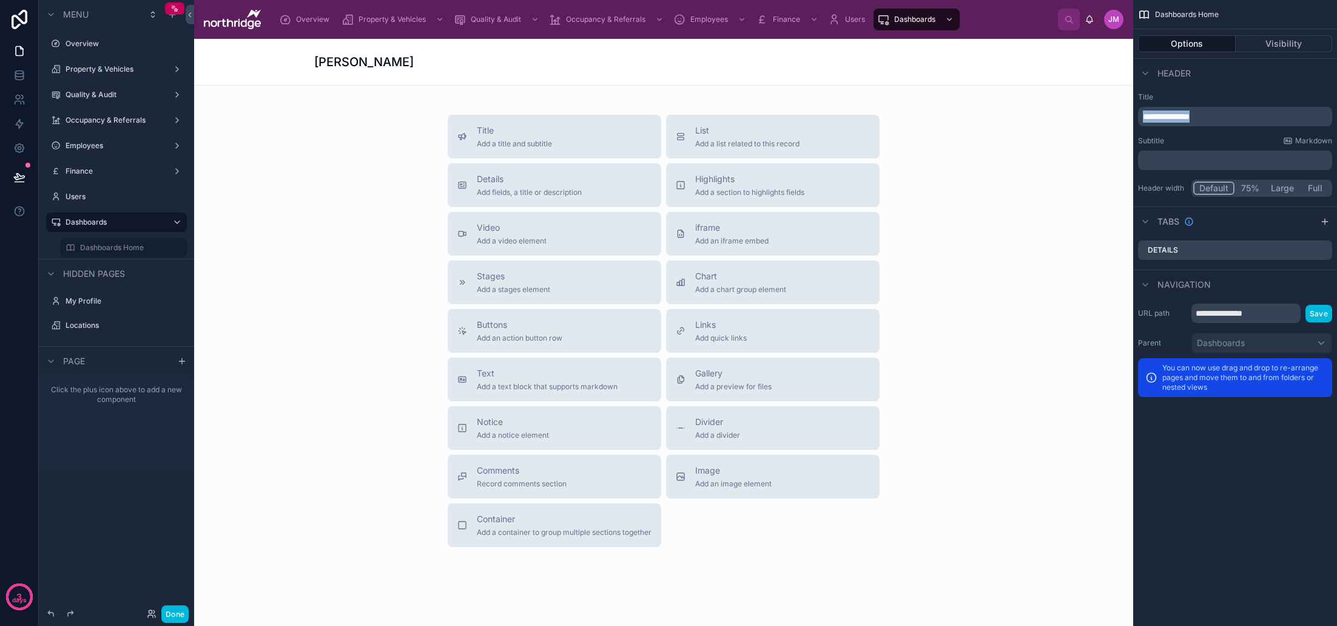
drag, startPoint x: 1222, startPoint y: 119, endPoint x: 1133, endPoint y: 120, distance: 88.6
click at [1133, 120] on div "**********" at bounding box center [1235, 144] width 204 height 114
click at [1151, 161] on p "﻿" at bounding box center [1236, 160] width 187 height 12
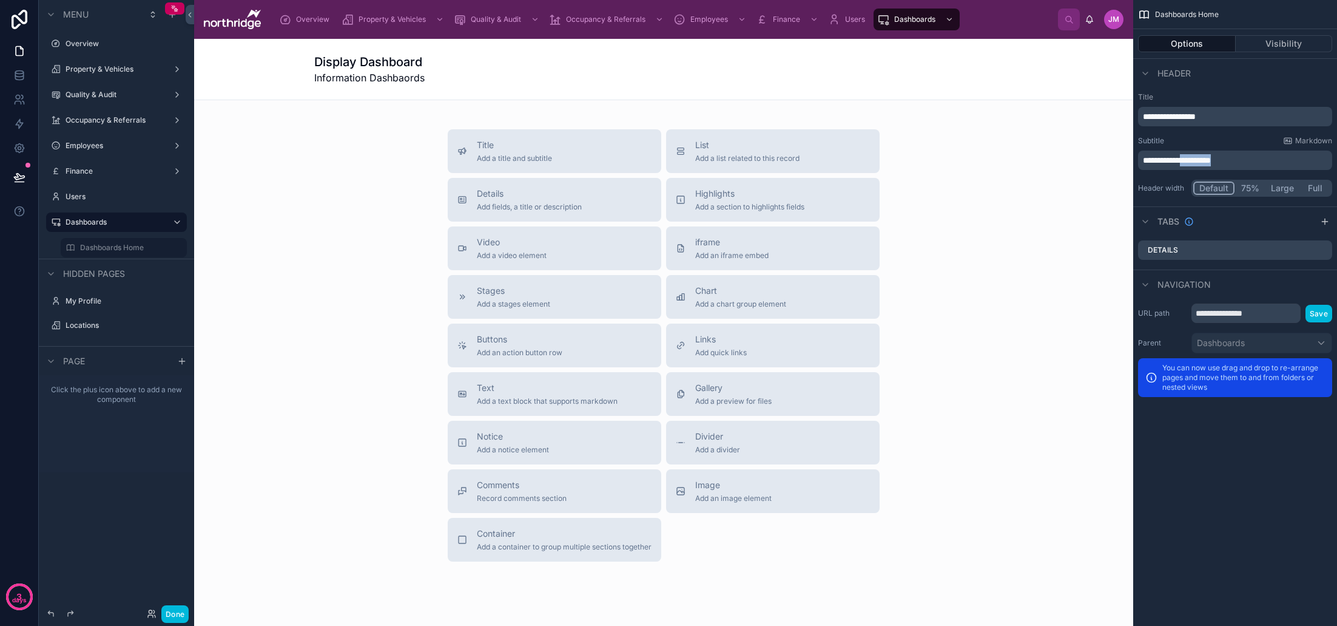
drag, startPoint x: 1226, startPoint y: 160, endPoint x: 1193, endPoint y: 162, distance: 32.2
click at [1193, 162] on p "**********" at bounding box center [1236, 160] width 187 height 12
click at [1180, 138] on div "Subtitle Markdown" at bounding box center [1235, 141] width 194 height 10
click at [1316, 191] on button "Full" at bounding box center [1315, 187] width 31 height 13
click at [1223, 191] on button "Default" at bounding box center [1213, 187] width 41 height 13
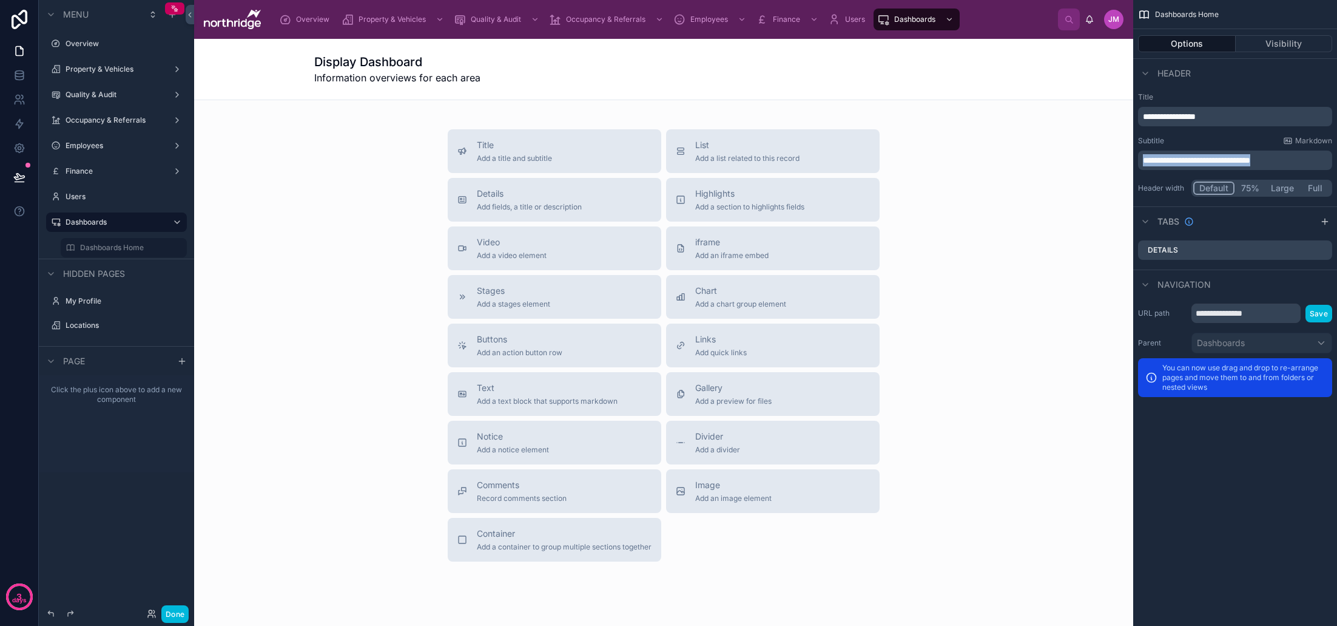
drag, startPoint x: 1307, startPoint y: 160, endPoint x: 1123, endPoint y: 162, distance: 183.9
click at [1122, 163] on div "**********" at bounding box center [765, 313] width 1143 height 626
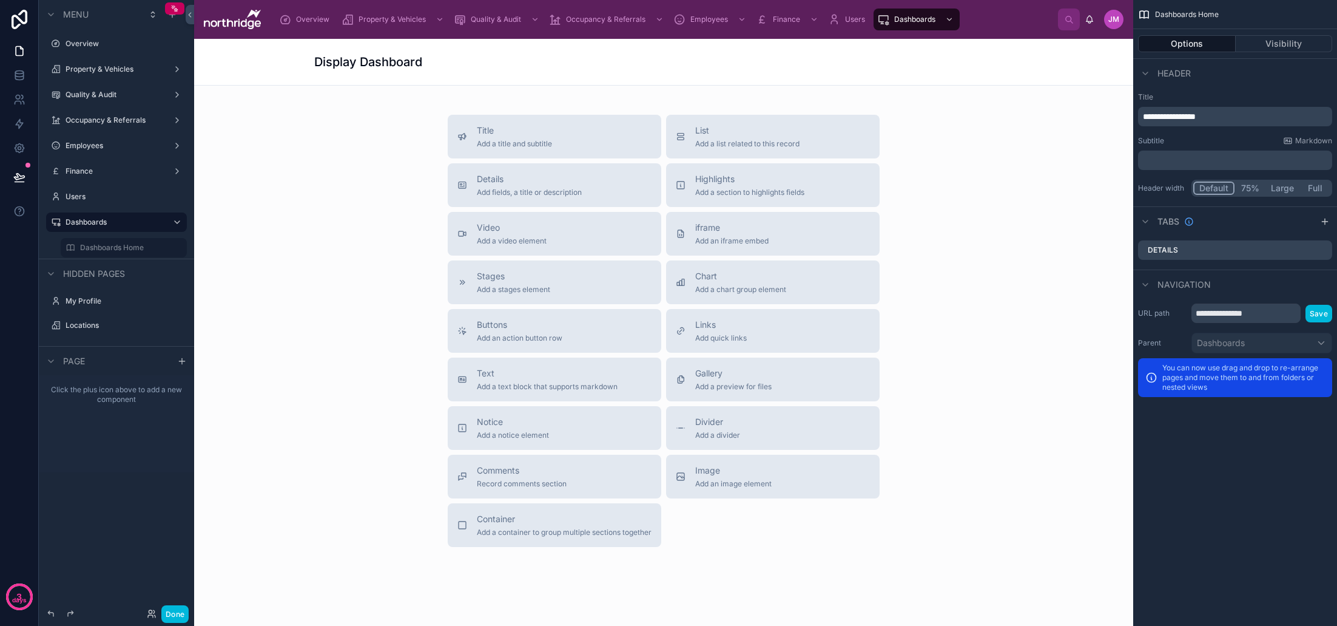
click at [1235, 140] on div "Subtitle Markdown" at bounding box center [1235, 141] width 194 height 10
click at [1327, 224] on icon "scrollable content" at bounding box center [1325, 222] width 10 height 10
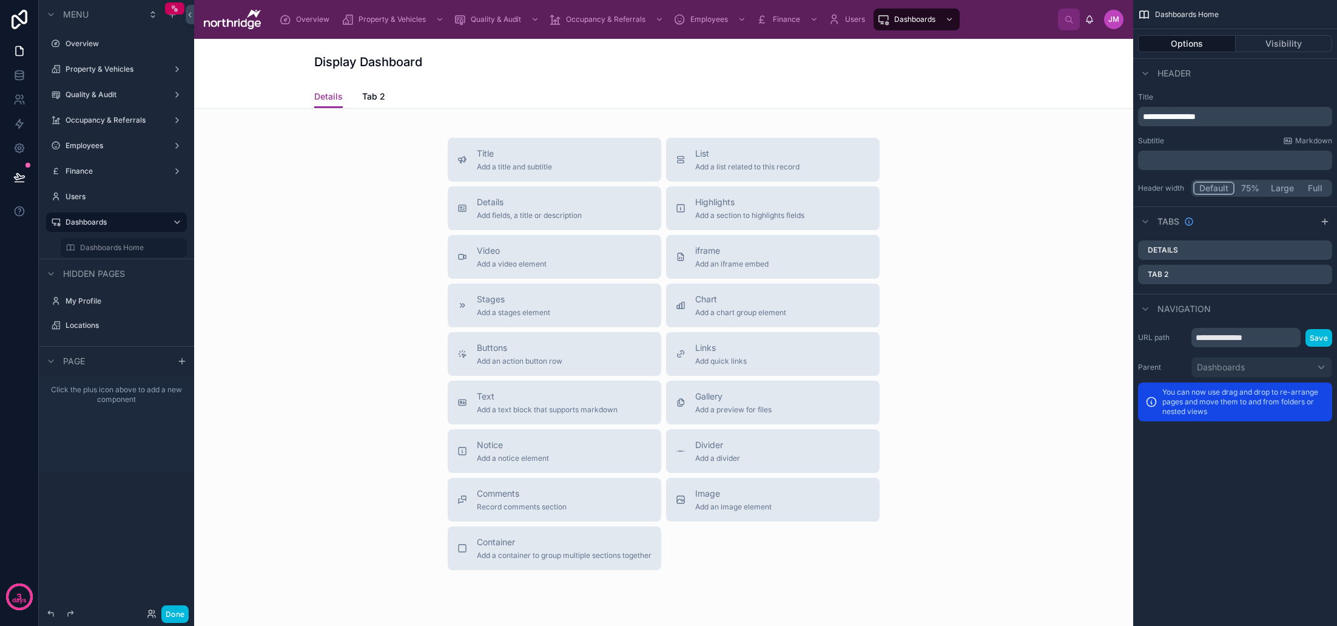
click at [1180, 275] on div "Tab 2" at bounding box center [1235, 274] width 194 height 19
click at [0, 0] on icon "scrollable content" at bounding box center [0, 0] width 0 height 0
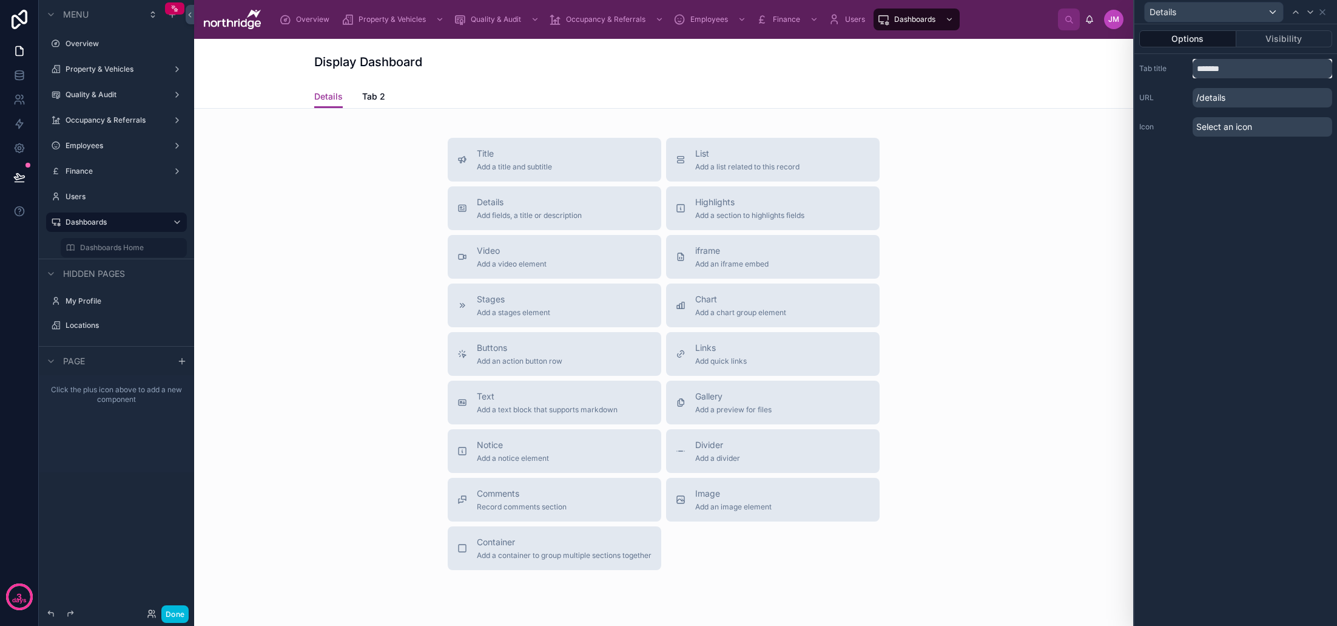
click at [1227, 72] on input "*******" at bounding box center [1263, 68] width 140 height 19
drag, startPoint x: 1237, startPoint y: 72, endPoint x: 1166, endPoint y: 68, distance: 71.1
click at [1166, 68] on div "Tab title *******" at bounding box center [1235, 68] width 193 height 19
type input "**********"
click at [1323, 15] on icon at bounding box center [1323, 12] width 10 height 10
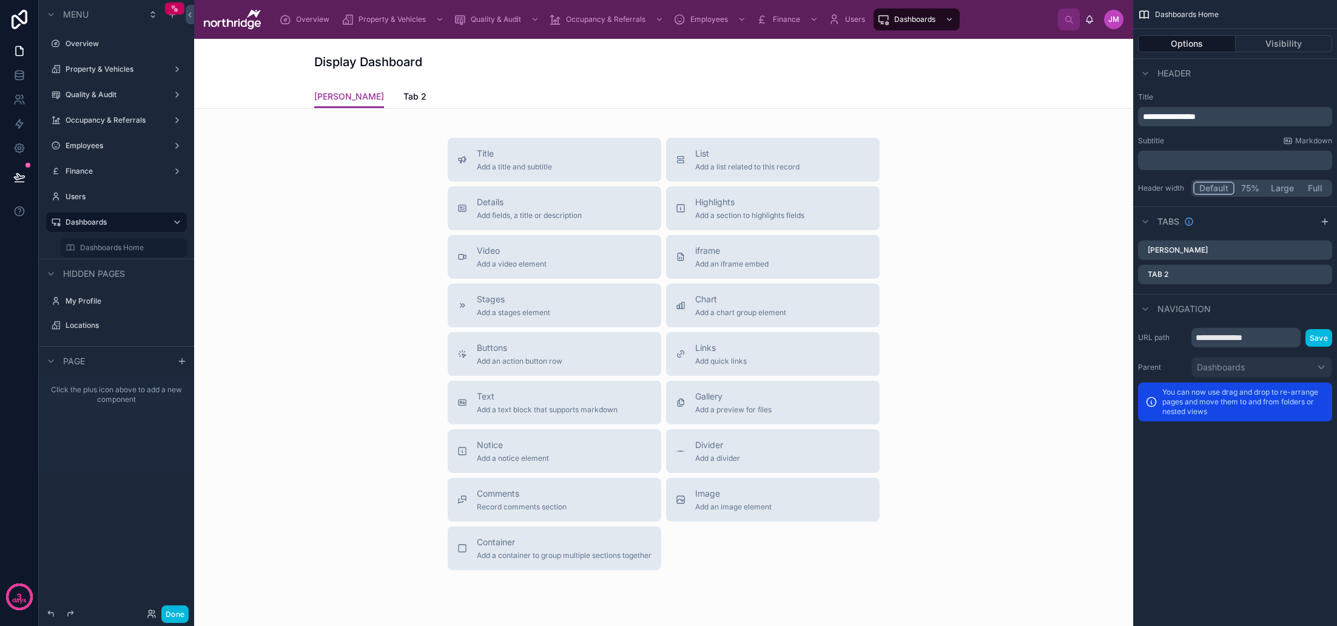
click at [0, 0] on icon "scrollable content" at bounding box center [0, 0] width 0 height 0
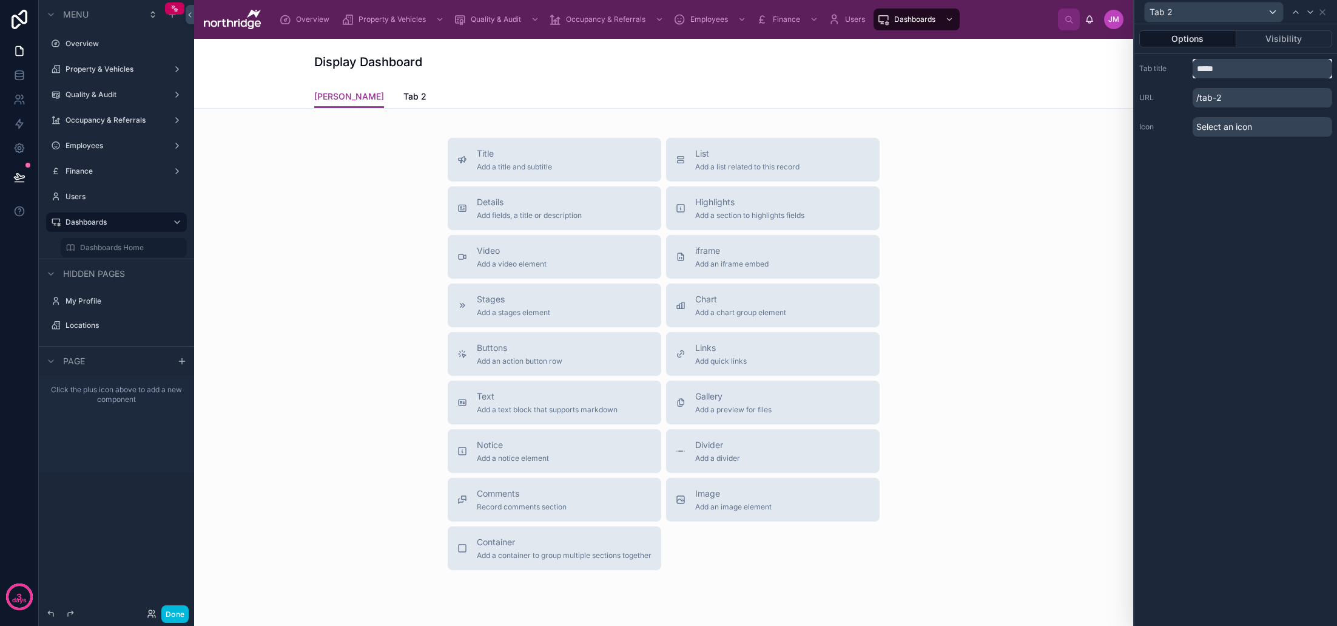
drag, startPoint x: 1226, startPoint y: 71, endPoint x: 1158, endPoint y: 69, distance: 68.0
click at [1158, 69] on div "Tab title *****" at bounding box center [1235, 68] width 193 height 19
type input "**********"
click at [1323, 13] on icon at bounding box center [1323, 12] width 10 height 10
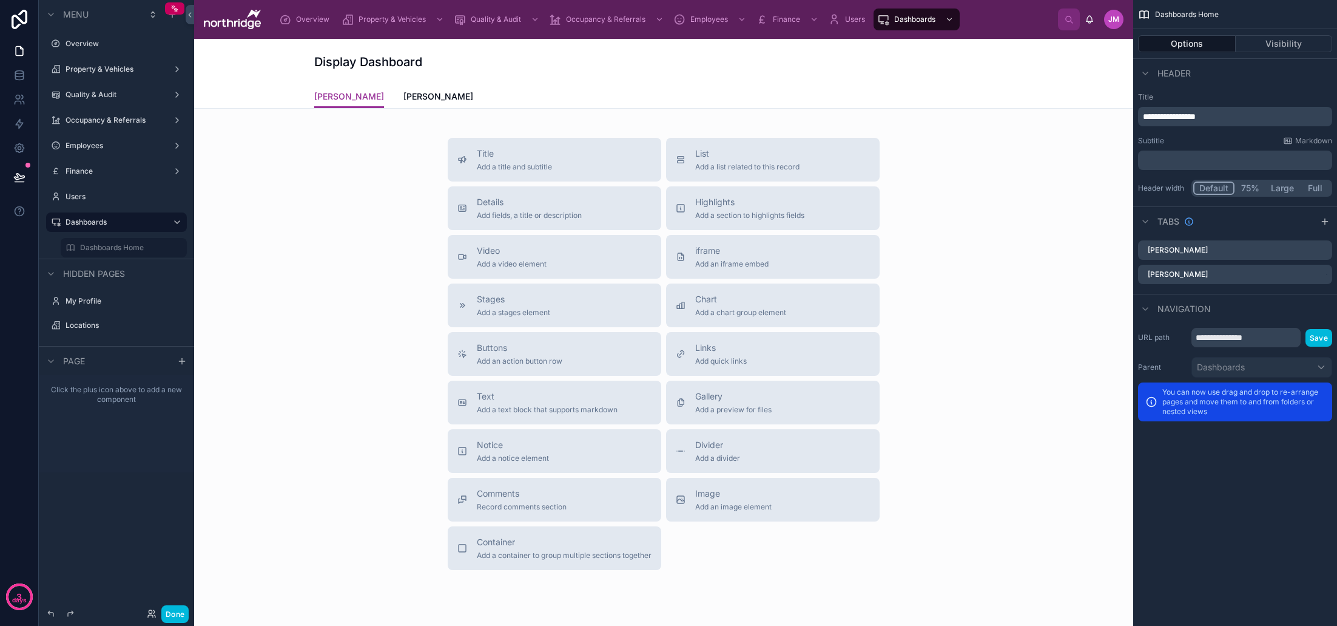
click at [1326, 222] on icon "scrollable content" at bounding box center [1325, 222] width 10 height 10
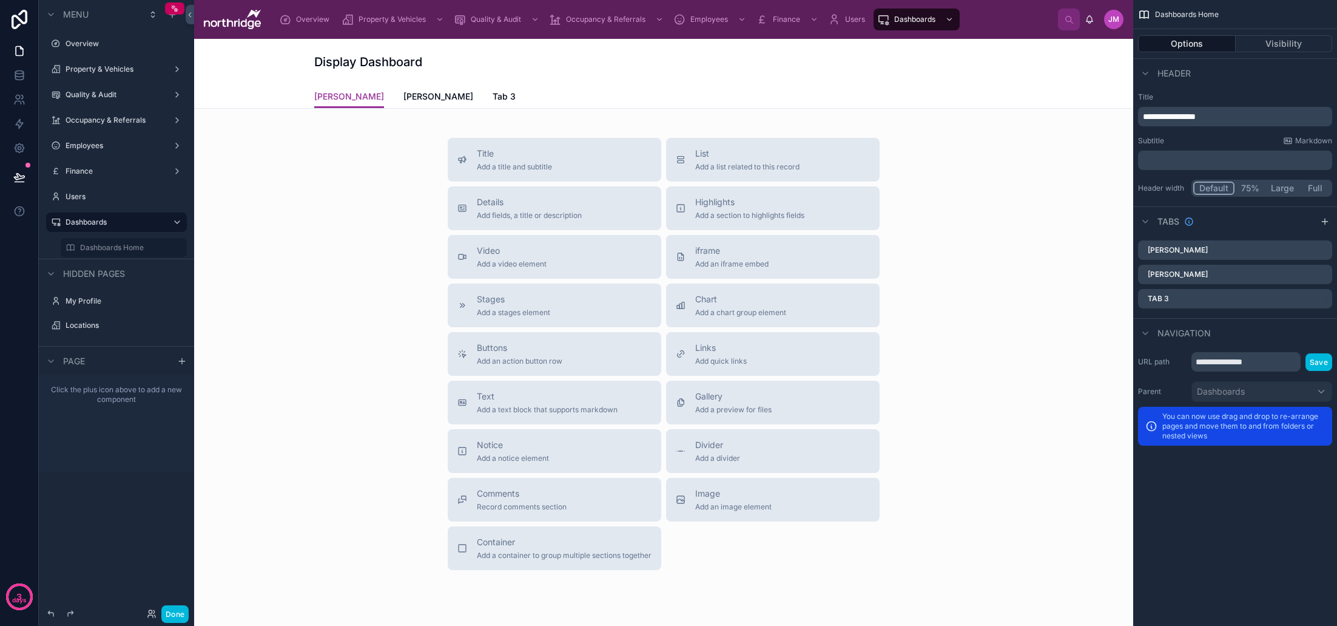
click at [0, 0] on icon "scrollable content" at bounding box center [0, 0] width 0 height 0
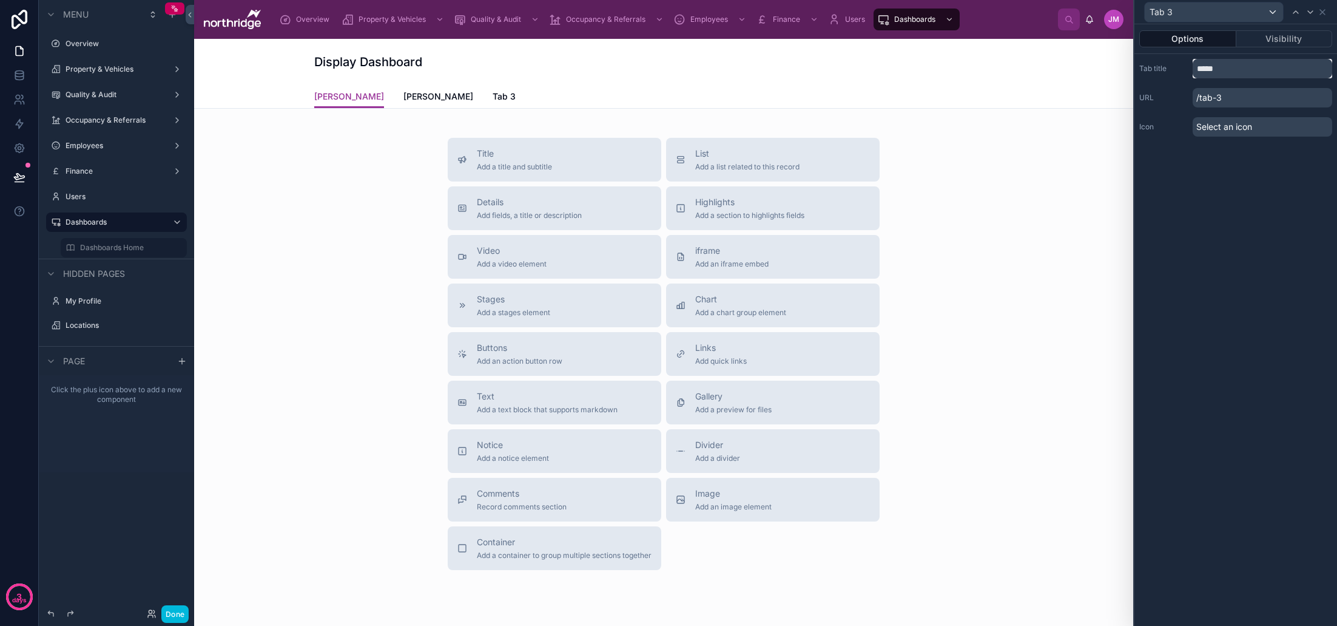
click at [1221, 69] on input "*****" at bounding box center [1263, 68] width 140 height 19
click at [1221, 70] on input "**********" at bounding box center [1263, 68] width 140 height 19
click at [1266, 71] on input "**********" at bounding box center [1263, 68] width 140 height 19
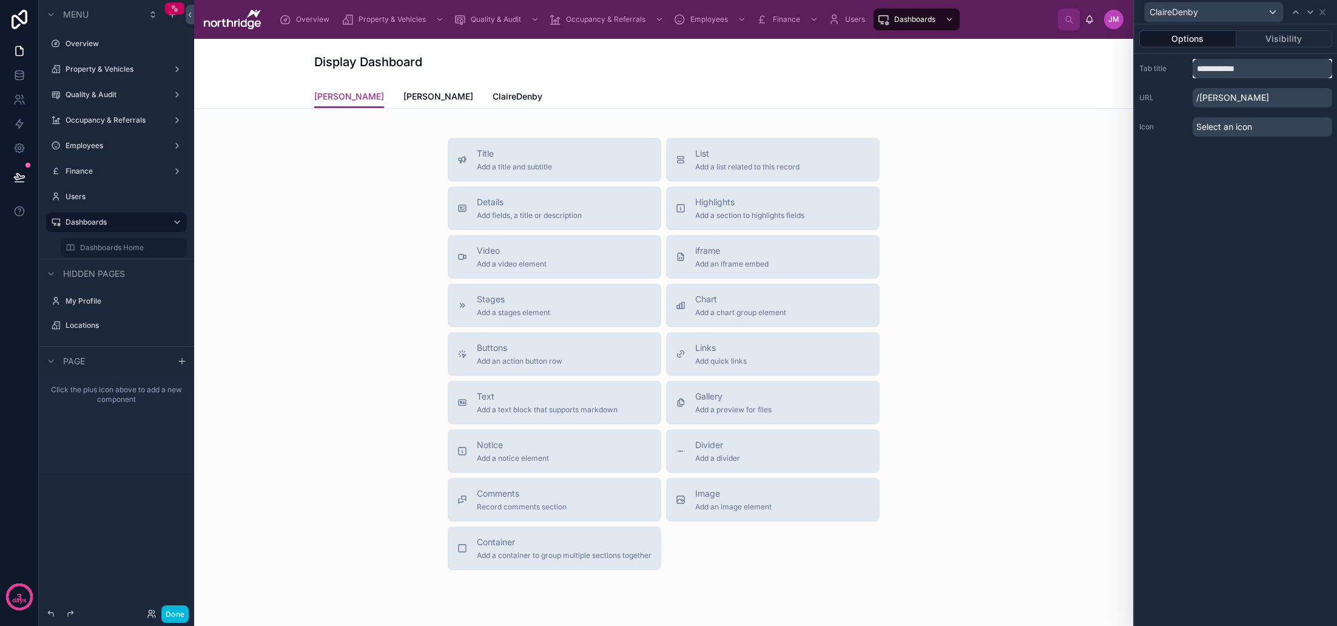
drag, startPoint x: 1238, startPoint y: 74, endPoint x: 1223, endPoint y: 72, distance: 15.4
click at [1223, 72] on input "**********" at bounding box center [1263, 68] width 140 height 19
type input "**********"
click at [1247, 203] on div "**********" at bounding box center [1236, 324] width 203 height 601
click at [1324, 13] on icon at bounding box center [1323, 12] width 10 height 10
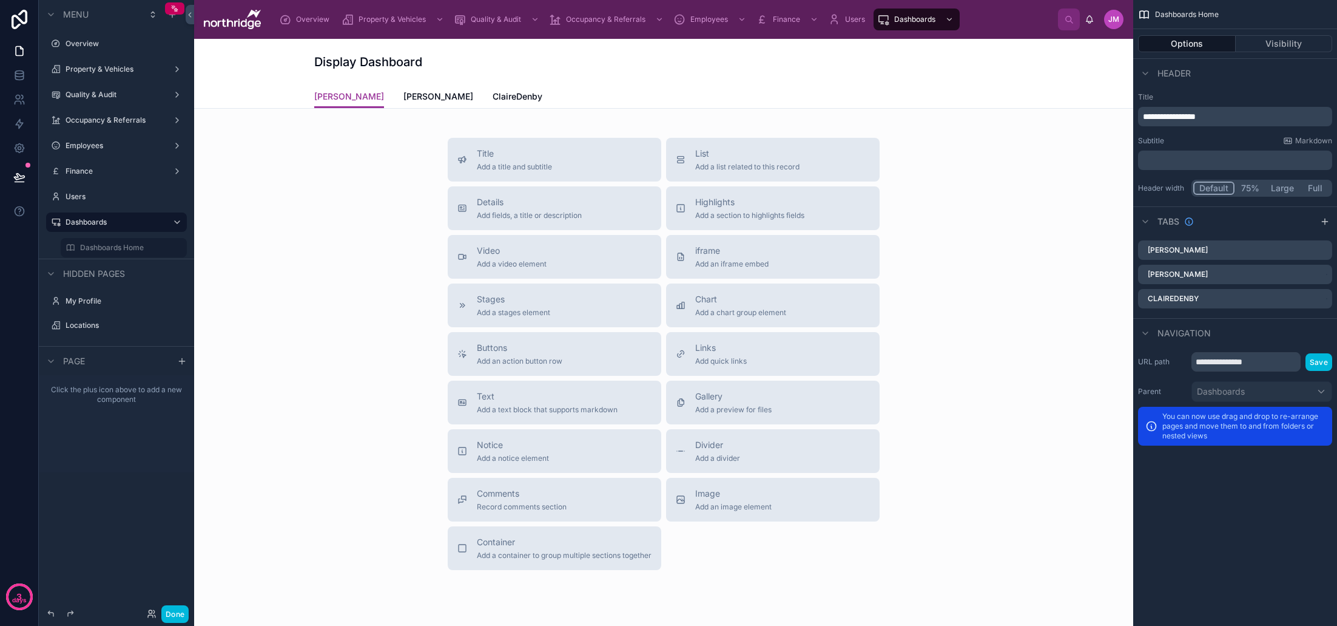
click at [0, 0] on icon "scrollable content" at bounding box center [0, 0] width 0 height 0
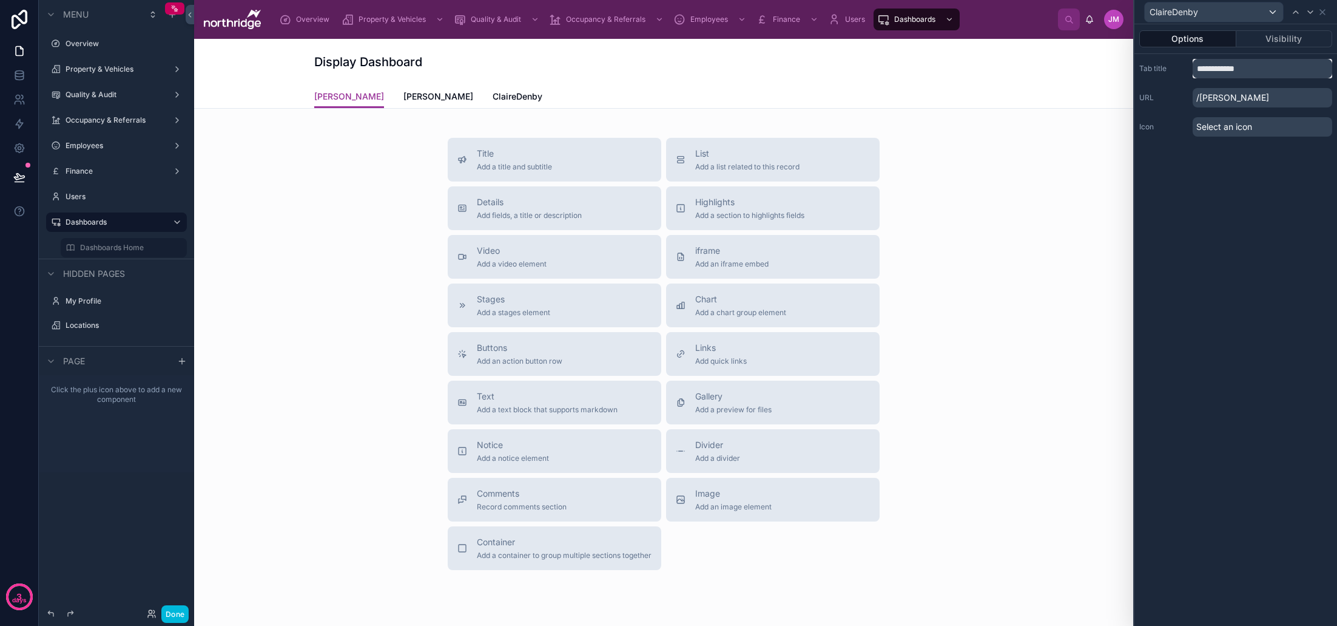
drag, startPoint x: 1257, startPoint y: 72, endPoint x: 1180, endPoint y: 74, distance: 77.7
click at [1180, 74] on div "**********" at bounding box center [1235, 68] width 193 height 19
type input "**********"
click at [1323, 13] on icon at bounding box center [1322, 12] width 5 height 5
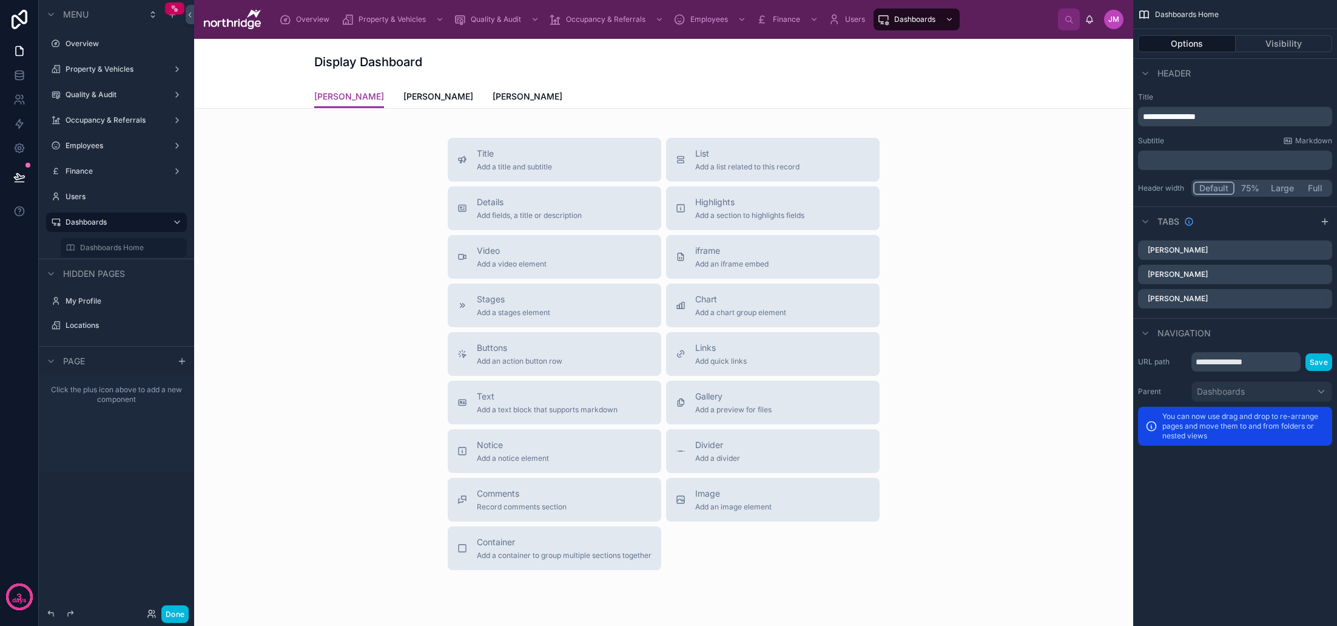
click at [325, 258] on div "Title Add a title and subtitle List Add a list related to this record Details A…" at bounding box center [664, 354] width 920 height 432
click at [743, 174] on button "List Add a list related to this record" at bounding box center [773, 160] width 214 height 44
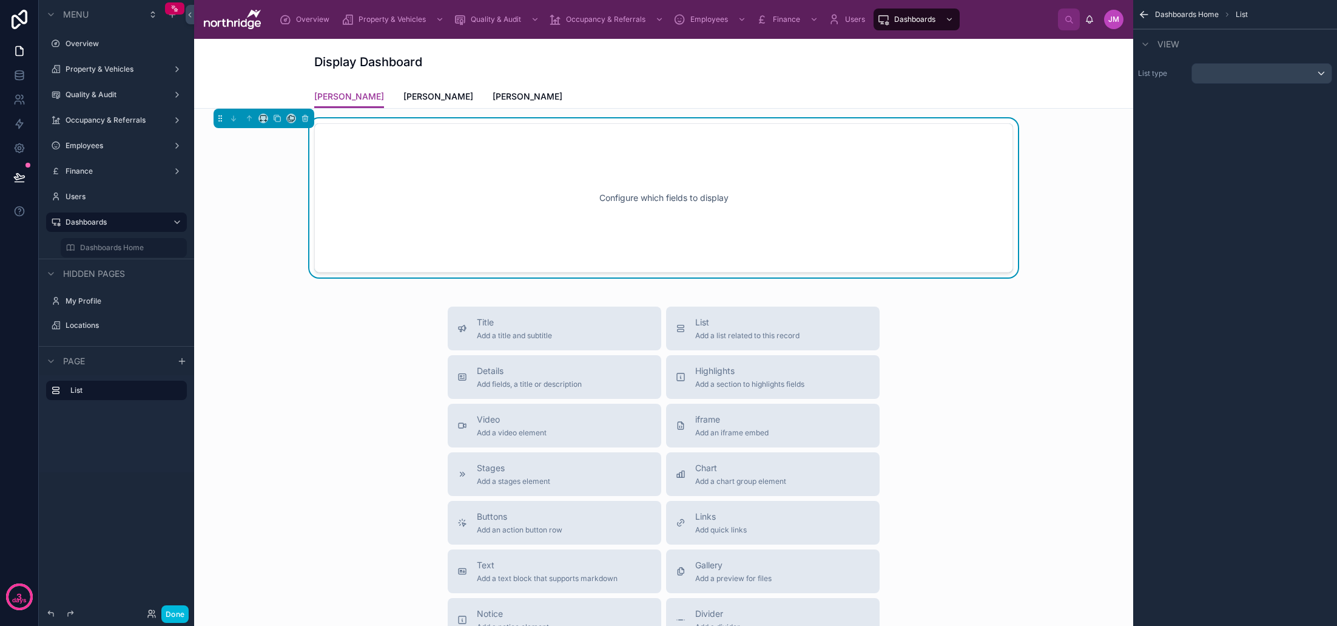
click at [1238, 76] on div "scrollable content" at bounding box center [1262, 73] width 140 height 19
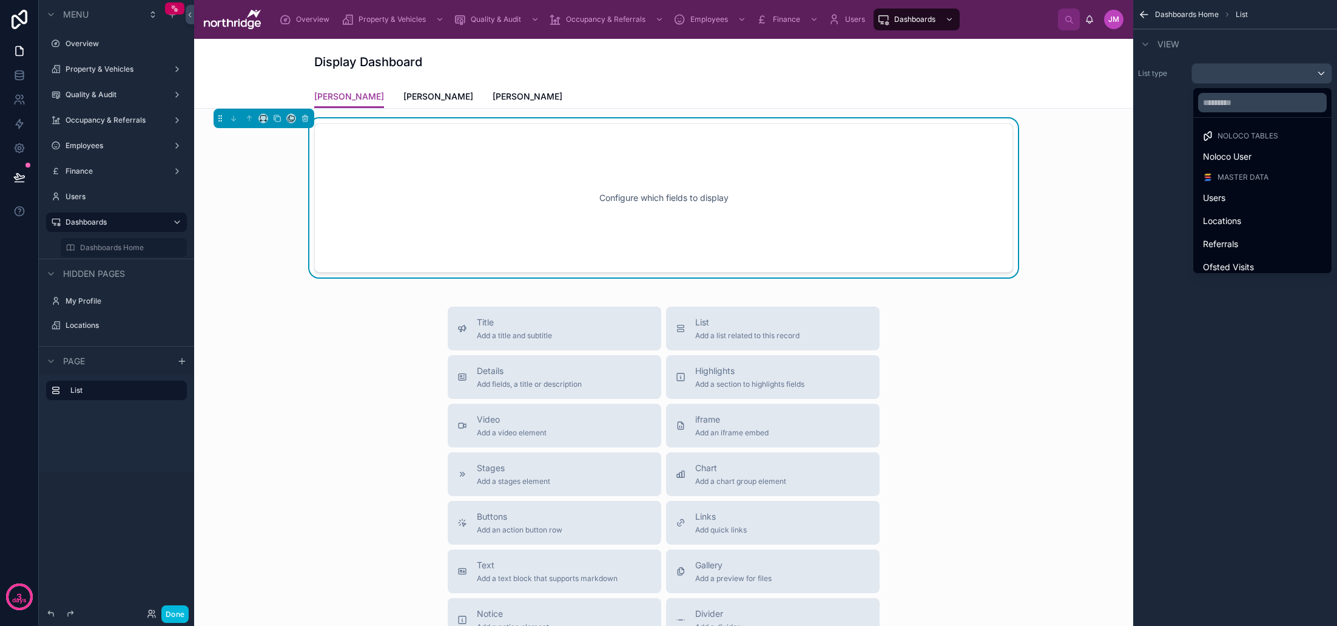
click at [265, 122] on icon at bounding box center [263, 118] width 8 height 8
click at [293, 187] on div "33%" at bounding box center [288, 187] width 38 height 15
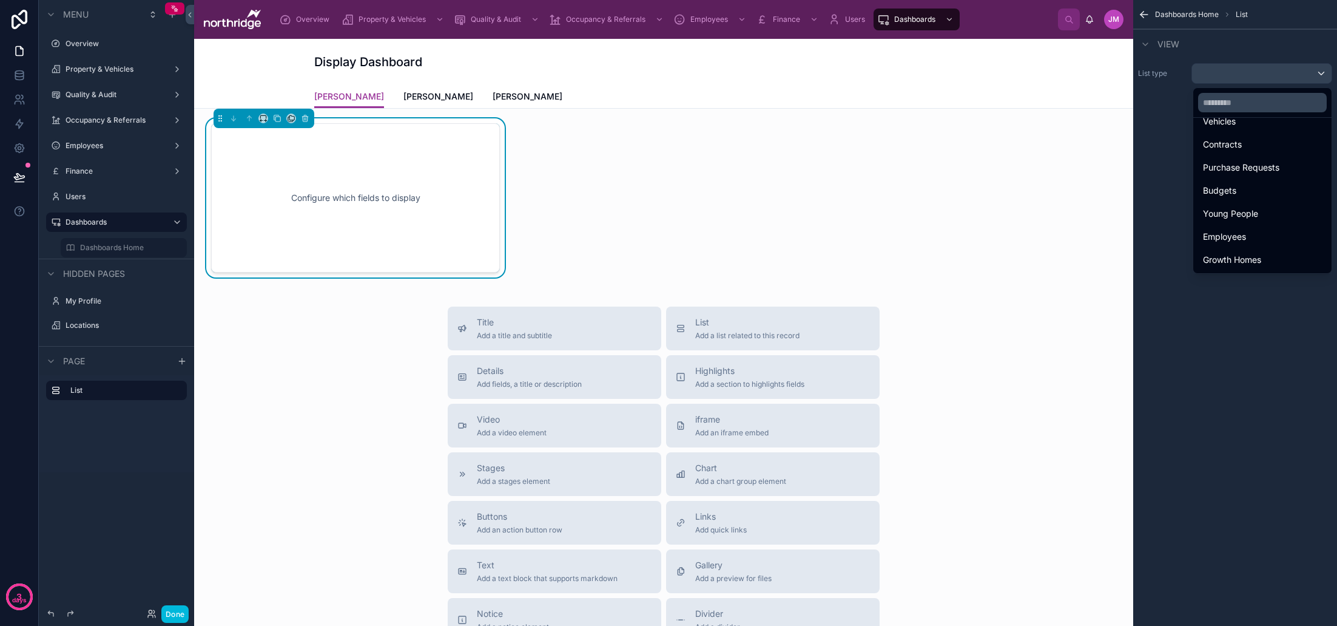
scroll to position [238, 0]
click at [1227, 232] on span "Employees" at bounding box center [1224, 236] width 43 height 15
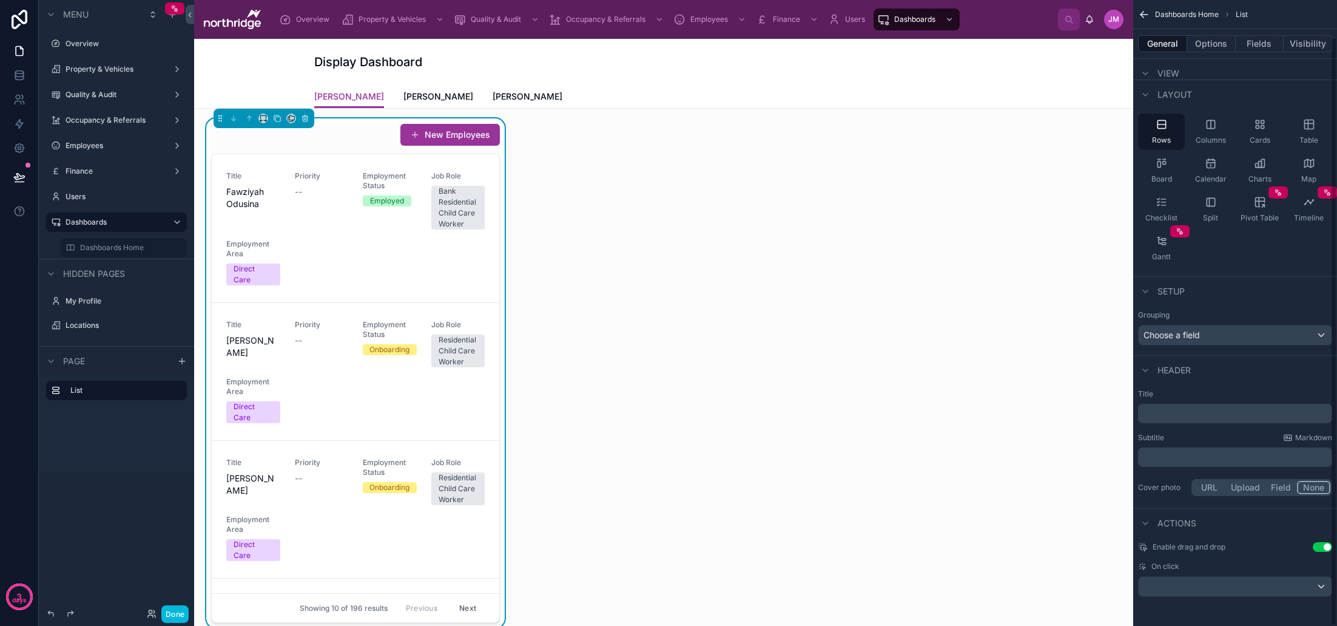
scroll to position [38, 0]
click at [1321, 545] on button "Use setting" at bounding box center [1322, 547] width 19 height 10
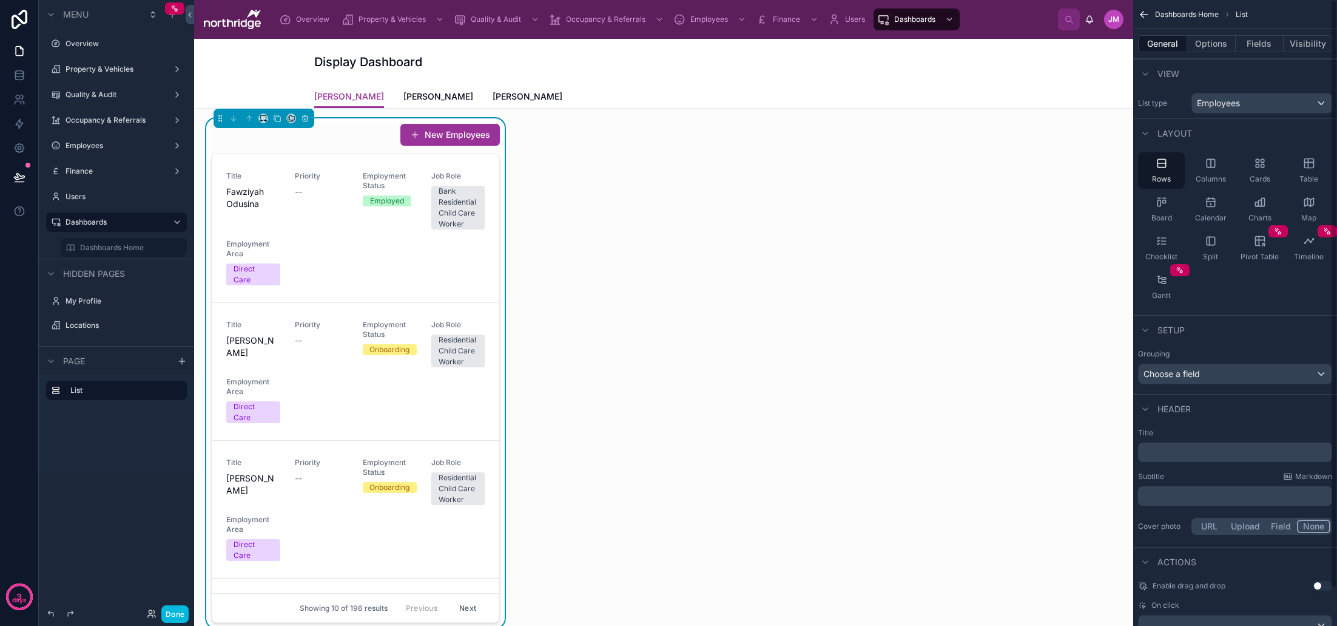
scroll to position [0, 0]
click at [1316, 166] on div "Table" at bounding box center [1309, 170] width 47 height 36
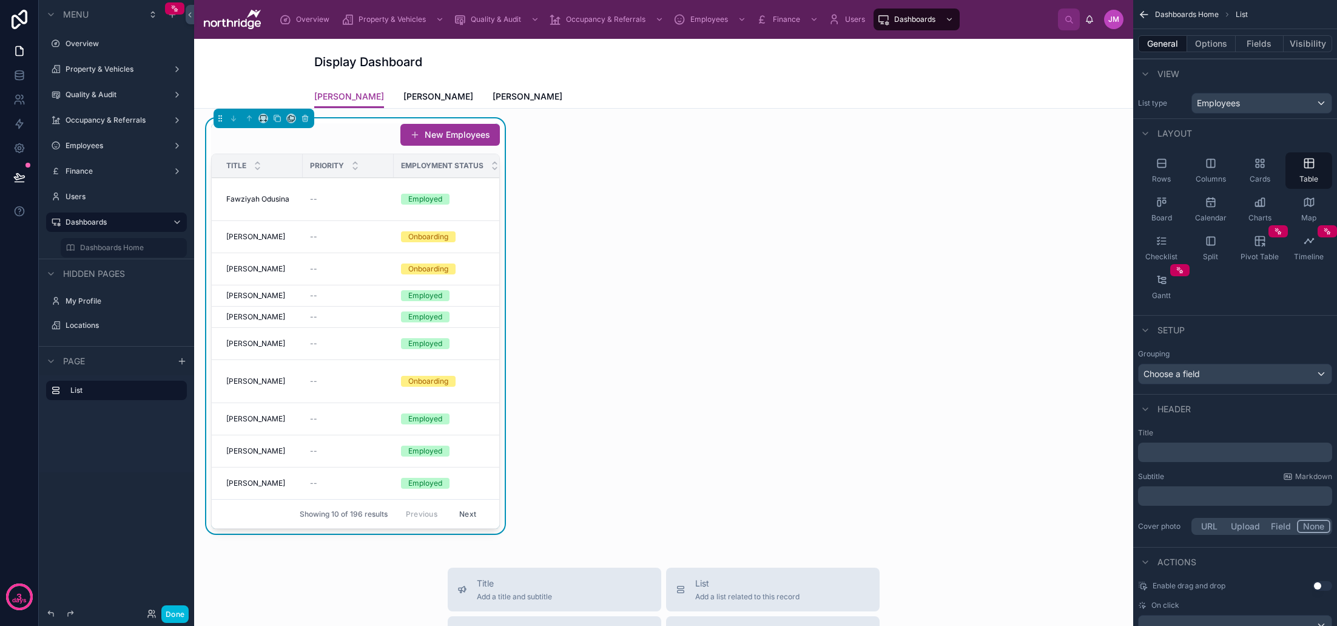
click at [1266, 50] on button "Fields" at bounding box center [1260, 43] width 49 height 17
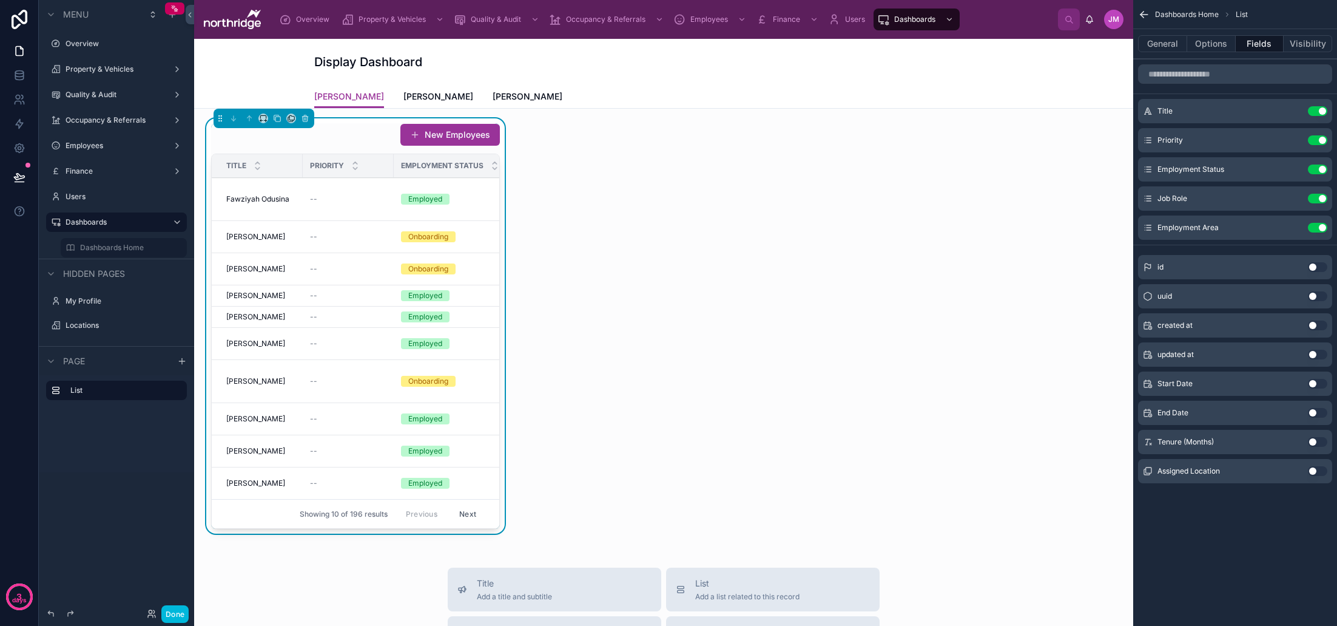
click at [1320, 141] on button "Use setting" at bounding box center [1317, 140] width 19 height 10
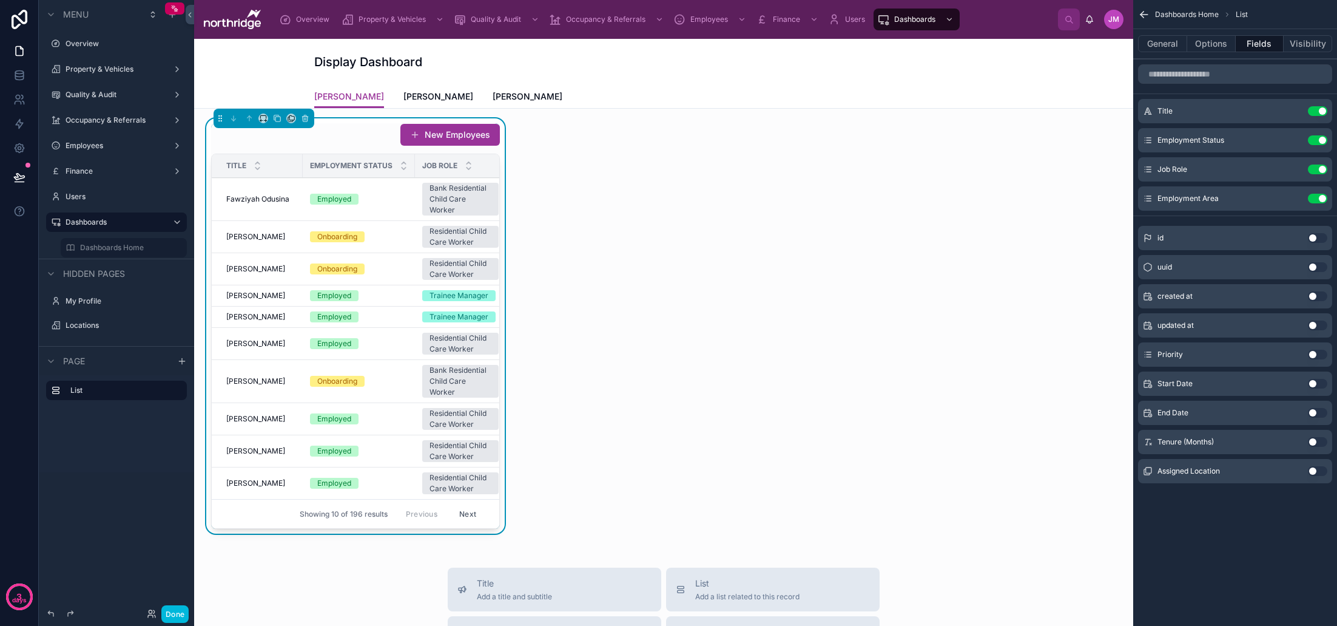
click at [1320, 199] on button "Use setting" at bounding box center [1317, 199] width 19 height 10
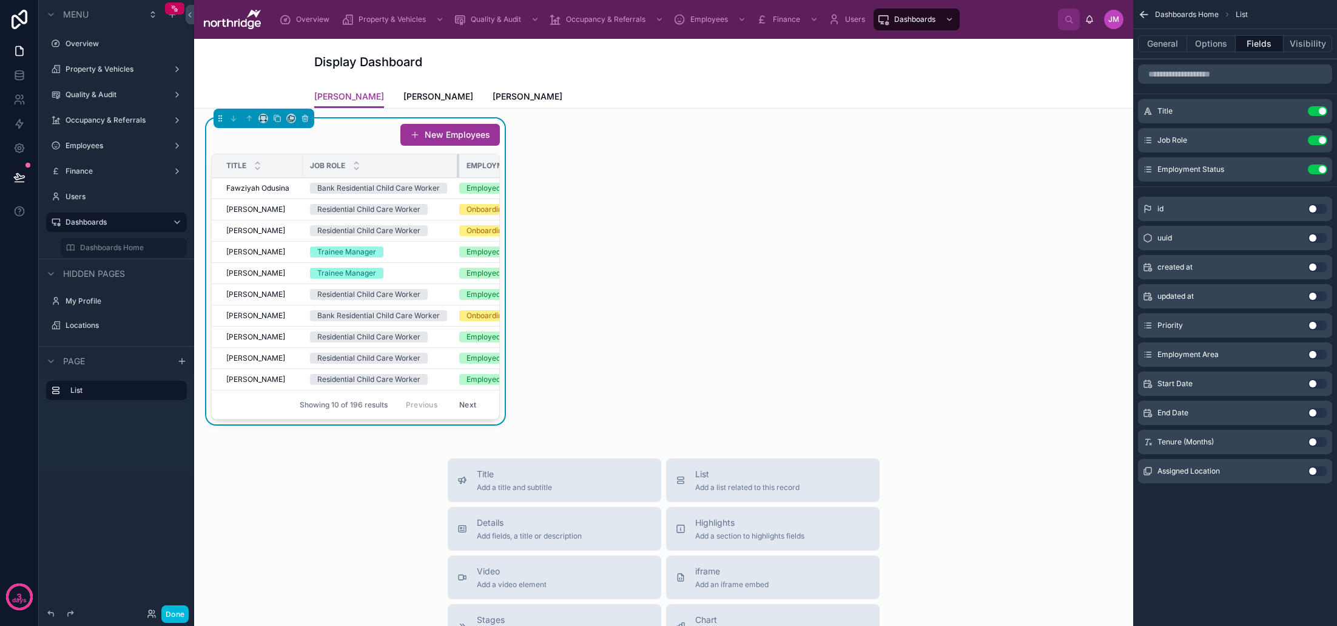
drag, startPoint x: 393, startPoint y: 169, endPoint x: 458, endPoint y: 169, distance: 65.5
click at [458, 169] on div at bounding box center [459, 165] width 5 height 23
click at [1221, 47] on button "Options" at bounding box center [1211, 43] width 49 height 17
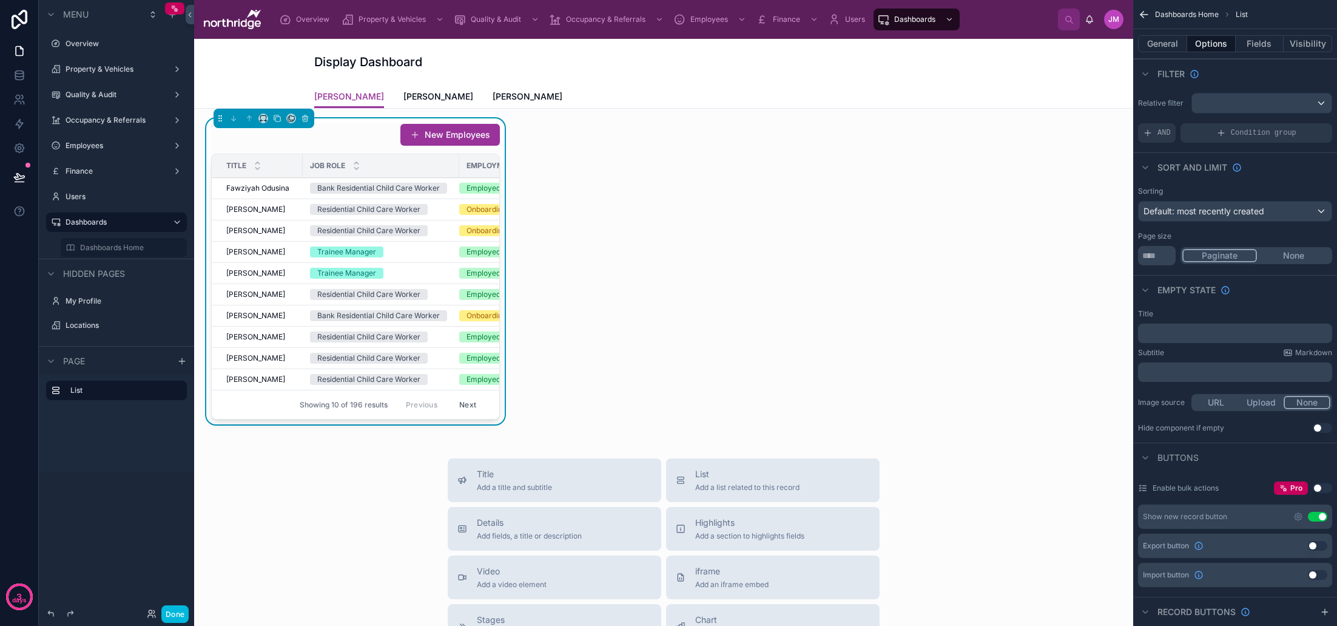
click at [1245, 103] on div "scrollable content" at bounding box center [1262, 102] width 140 height 19
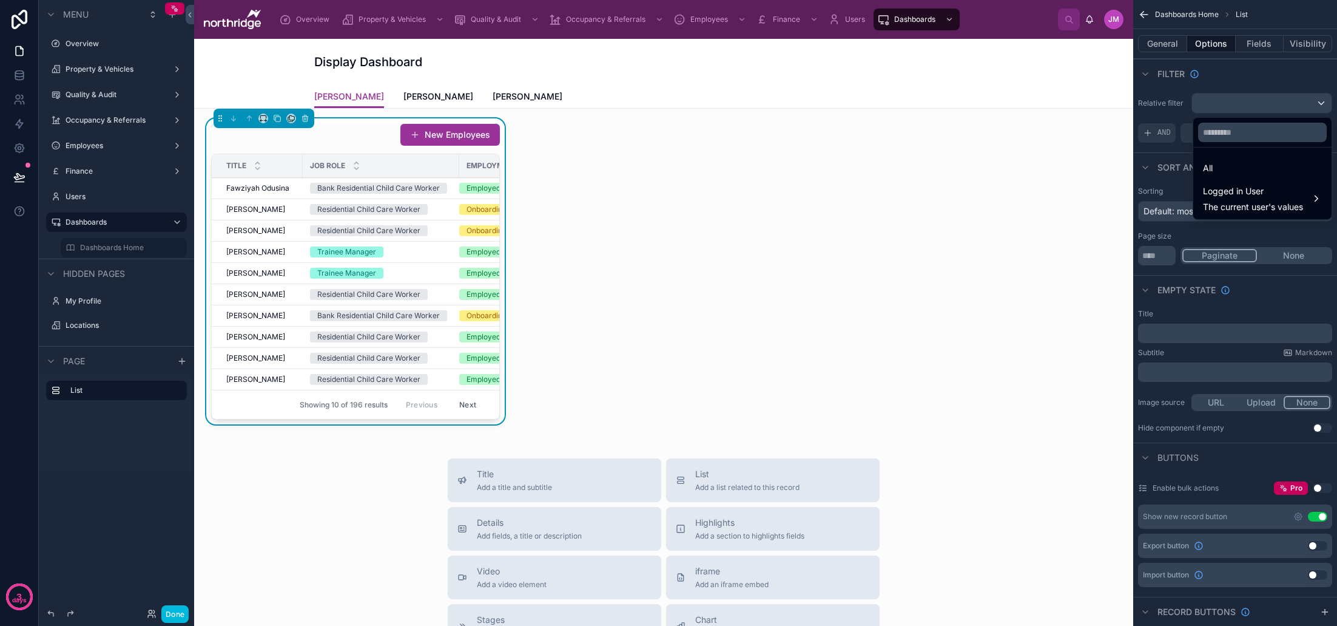
click at [1245, 103] on div "scrollable content" at bounding box center [668, 313] width 1337 height 626
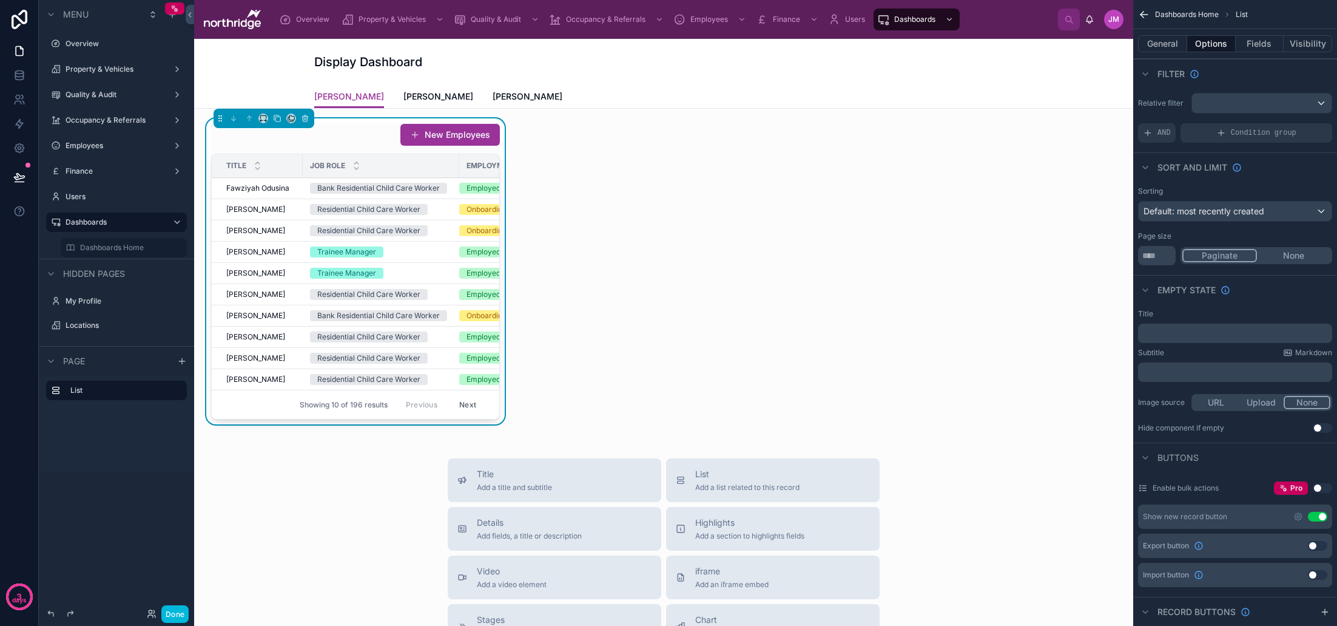
click at [1161, 131] on span "AND" at bounding box center [1164, 133] width 13 height 10
click at [1183, 138] on div "Add a filter" at bounding box center [1235, 132] width 194 height 19
click at [0, 0] on div "scrollable content" at bounding box center [0, 0] width 0 height 0
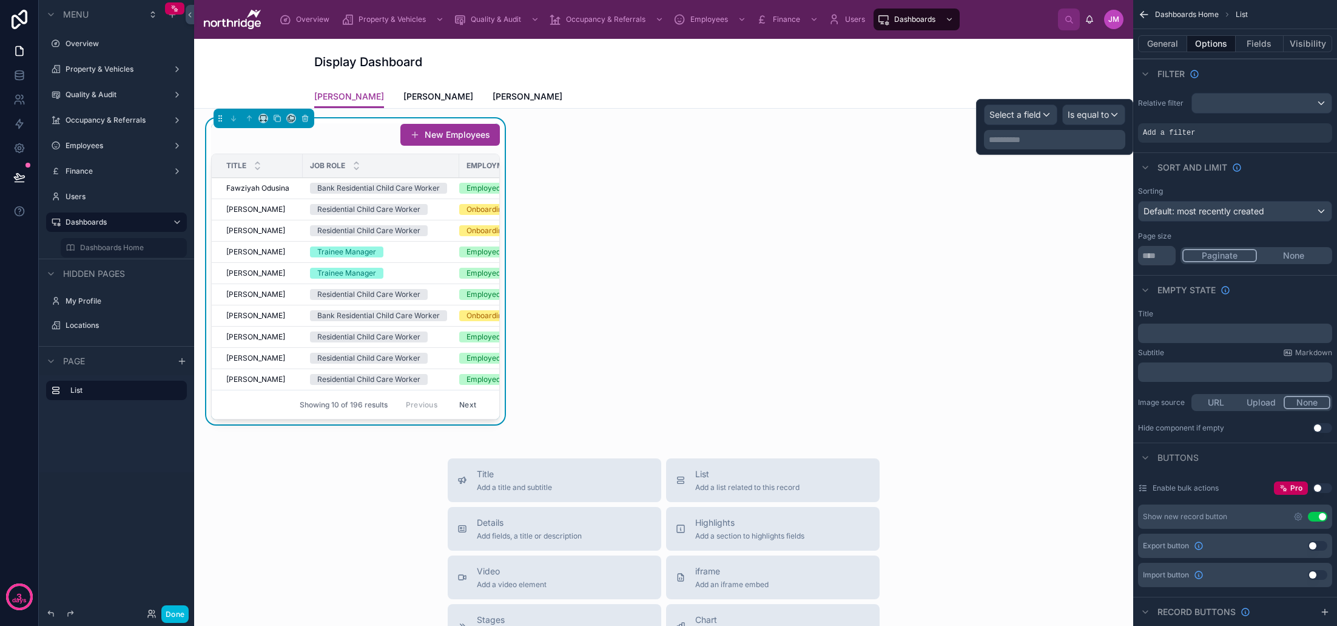
click at [1039, 123] on div "Select a field" at bounding box center [1021, 114] width 72 height 19
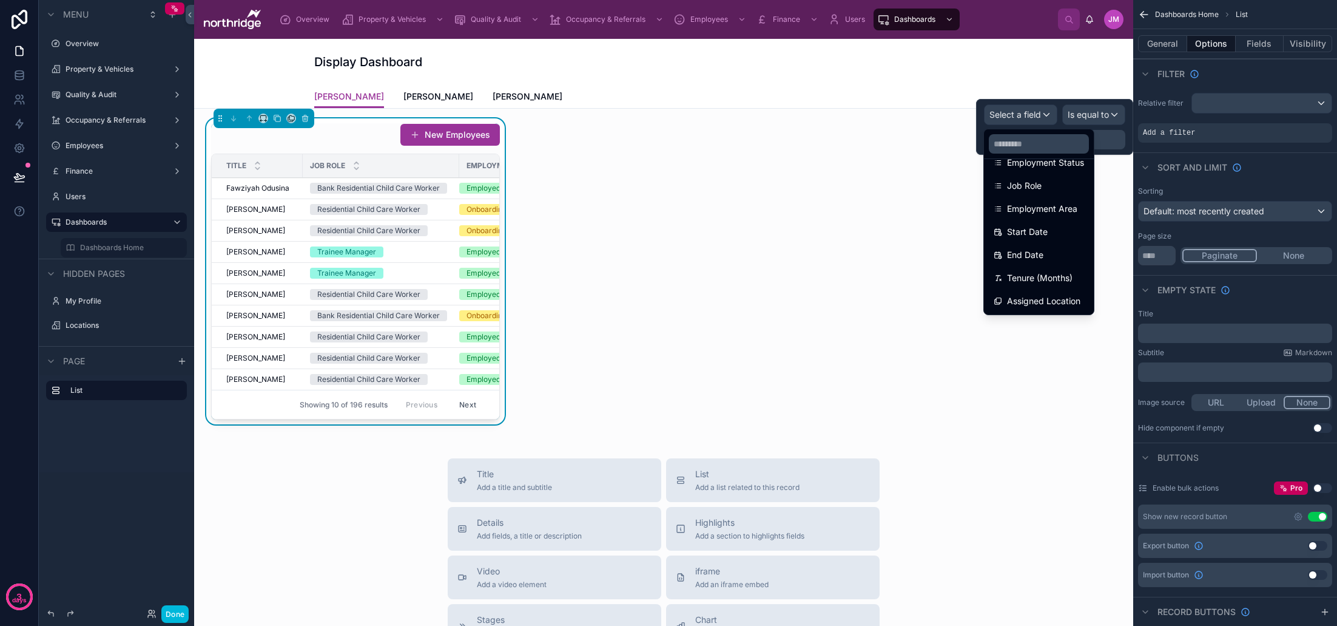
scroll to position [151, 0]
click at [1062, 301] on span "Assigned Location" at bounding box center [1043, 305] width 73 height 15
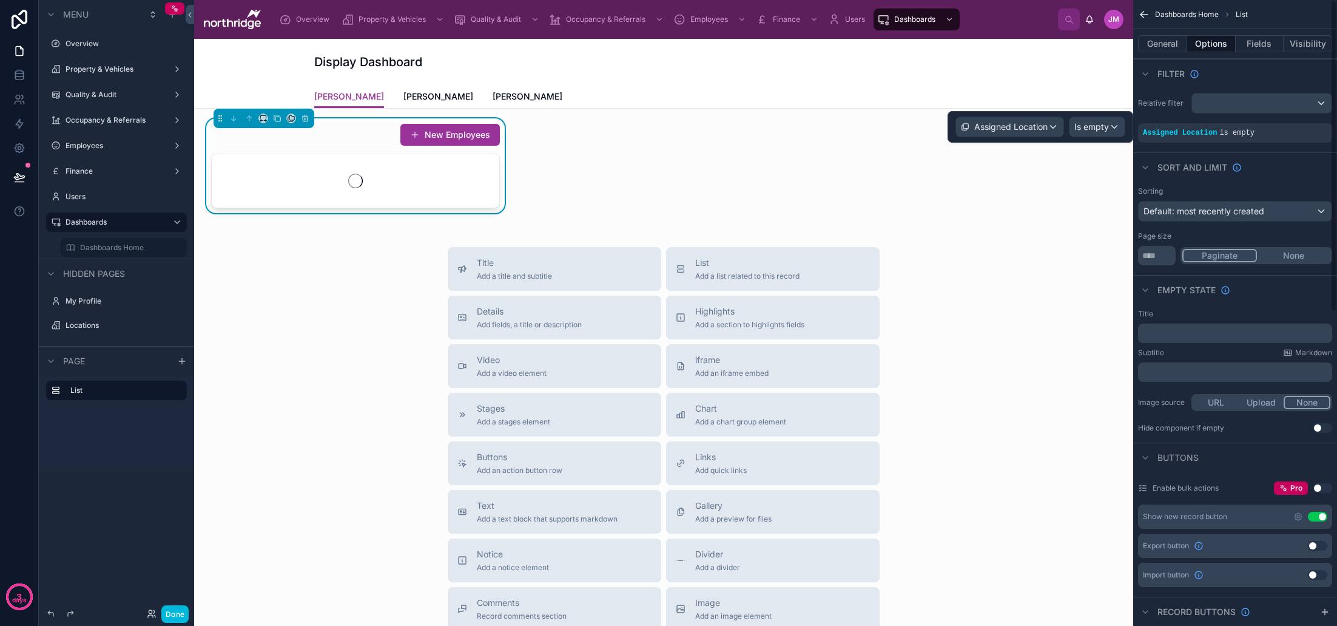
click at [1105, 129] on span "Is empty" at bounding box center [1092, 127] width 35 height 12
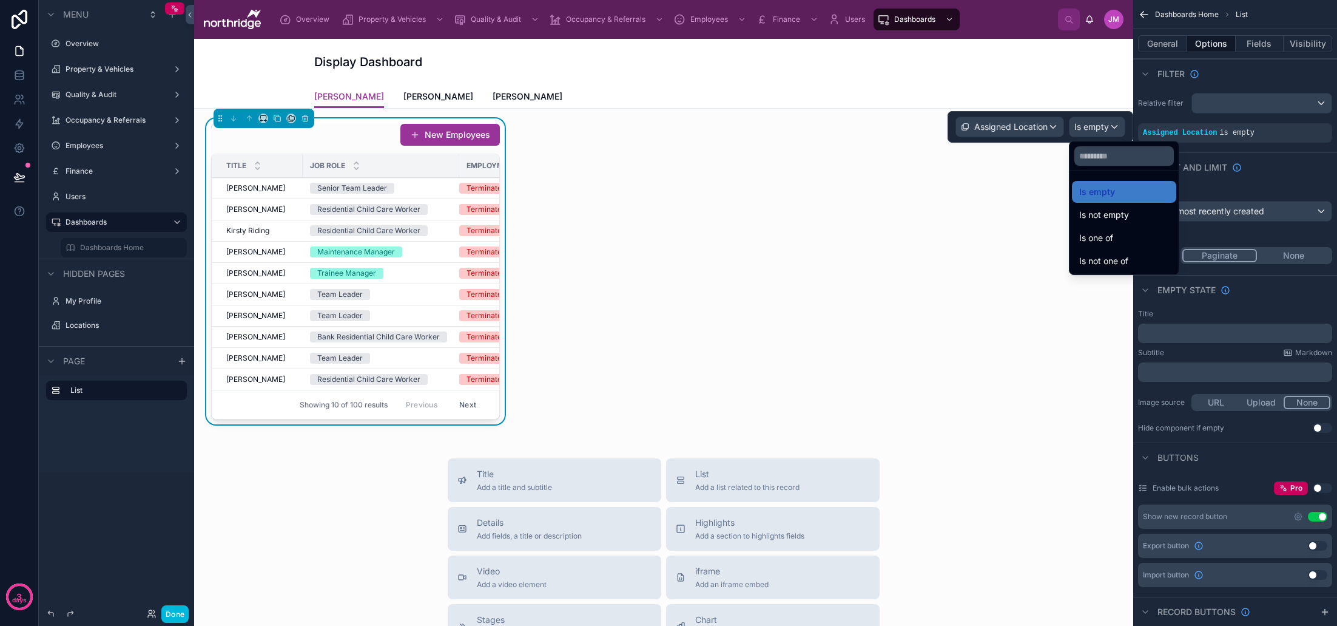
click at [1120, 241] on div "Is one of" at bounding box center [1124, 238] width 90 height 15
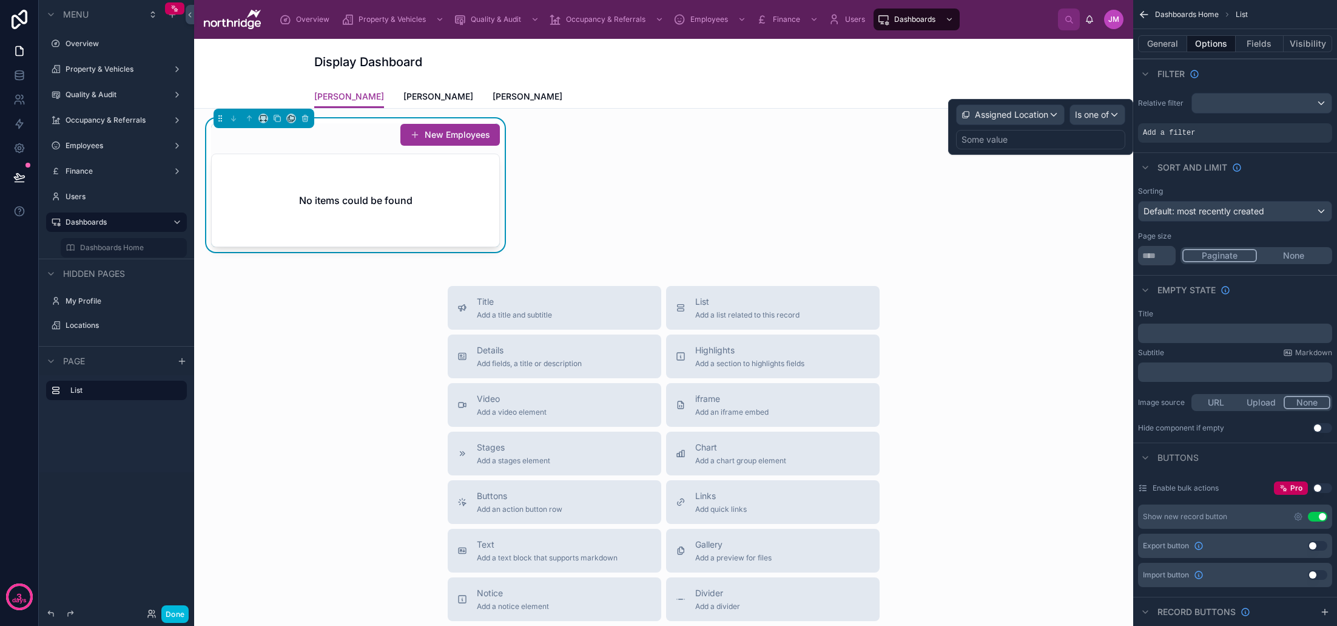
click at [1044, 142] on div "Some value" at bounding box center [1040, 139] width 169 height 19
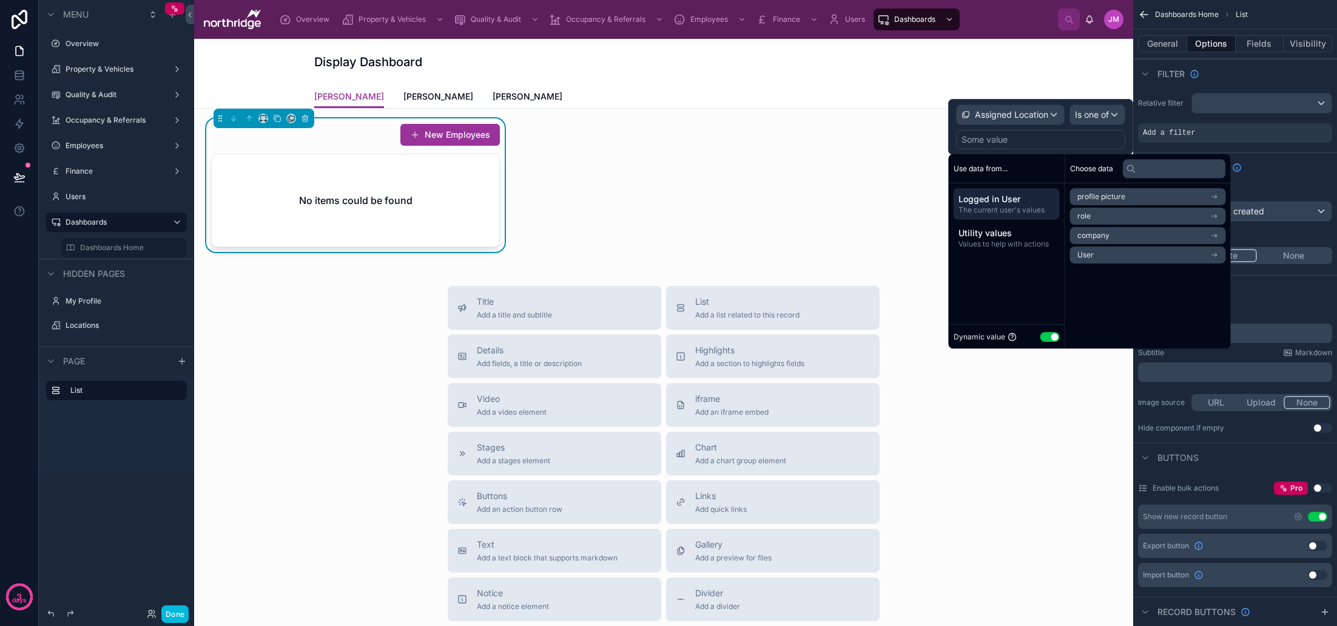
click at [1049, 340] on button "Use setting" at bounding box center [1050, 337] width 19 height 10
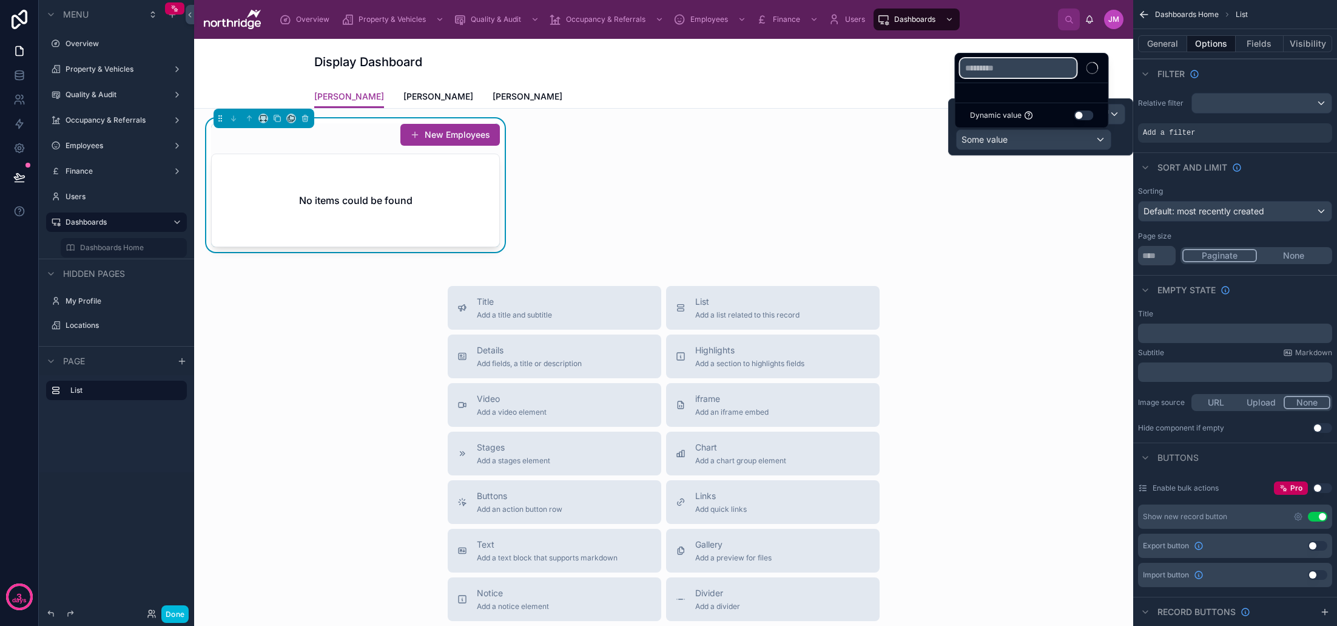
click at [1033, 67] on input "text" at bounding box center [1018, 67] width 116 height 19
type input "*********"
click at [1027, 82] on div "Leveret House" at bounding box center [1031, 82] width 133 height 15
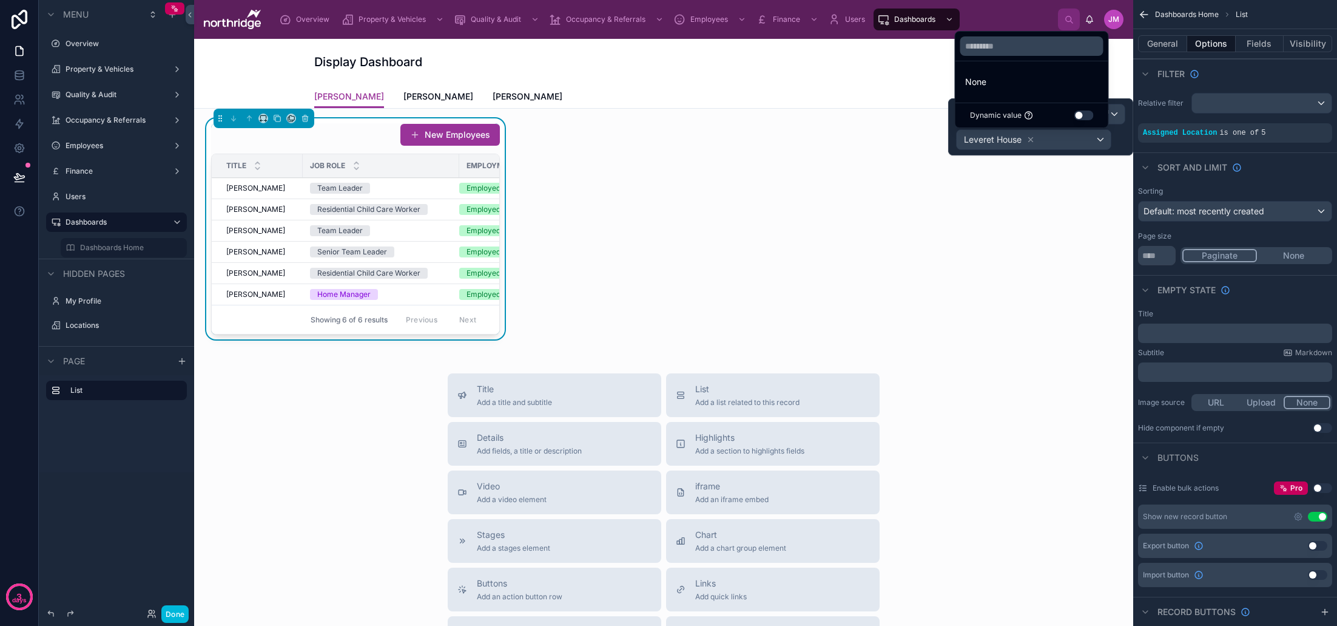
click at [1165, 149] on div "Dashboards Home List General Options Fields Visibility Filter Relative filter A…" at bounding box center [1235, 619] width 204 height 1238
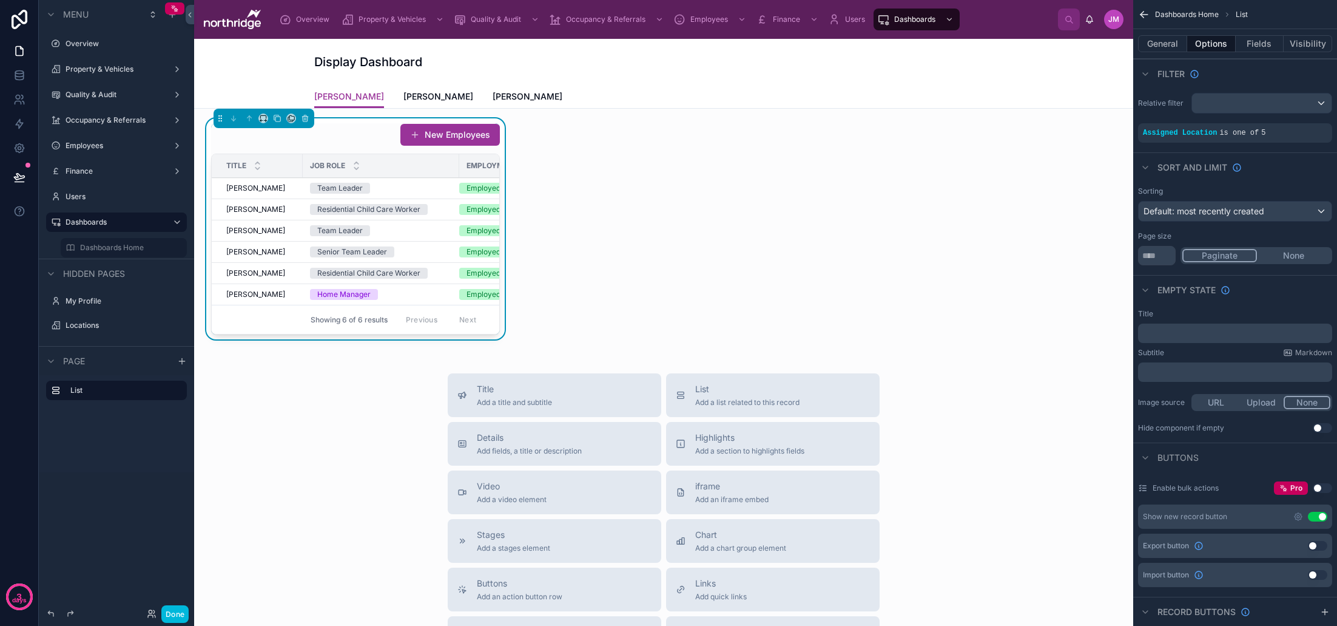
click at [1257, 212] on span "Default: most recently created" at bounding box center [1204, 211] width 121 height 10
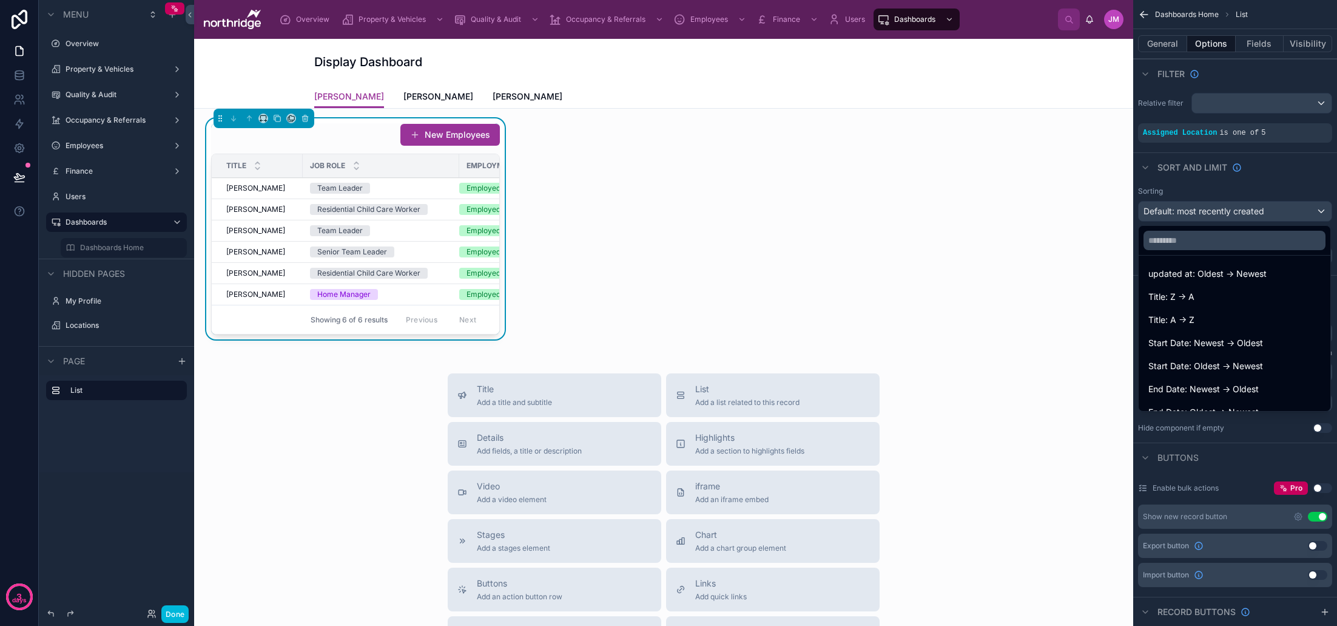
scroll to position [93, 0]
click at [1266, 176] on div "scrollable content" at bounding box center [668, 313] width 1337 height 626
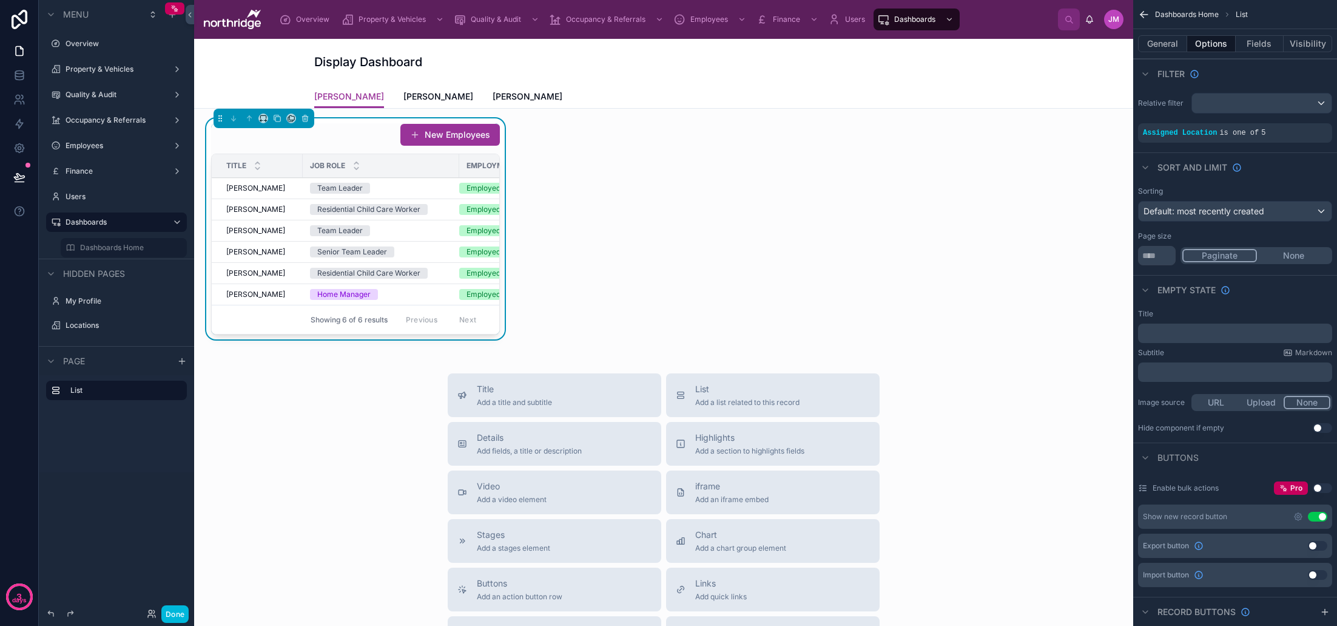
click at [356, 169] on icon at bounding box center [356, 168] width 4 height 2
click at [357, 163] on icon at bounding box center [357, 163] width 8 height 8
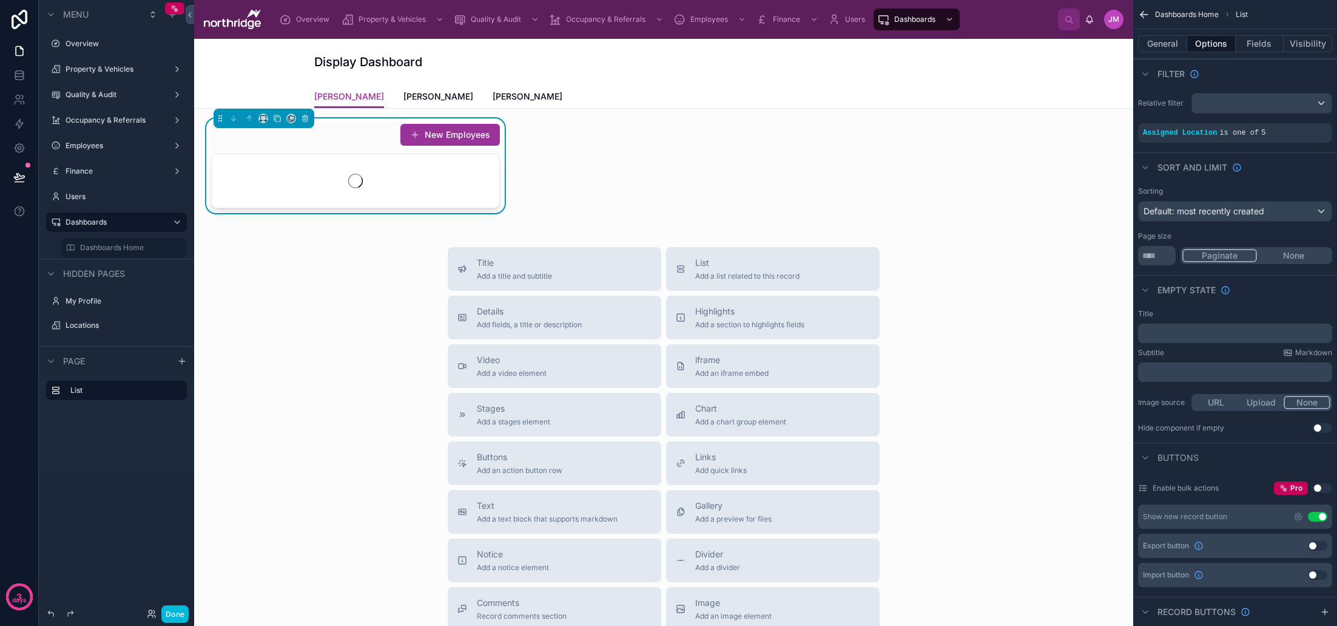
scroll to position [3, 0]
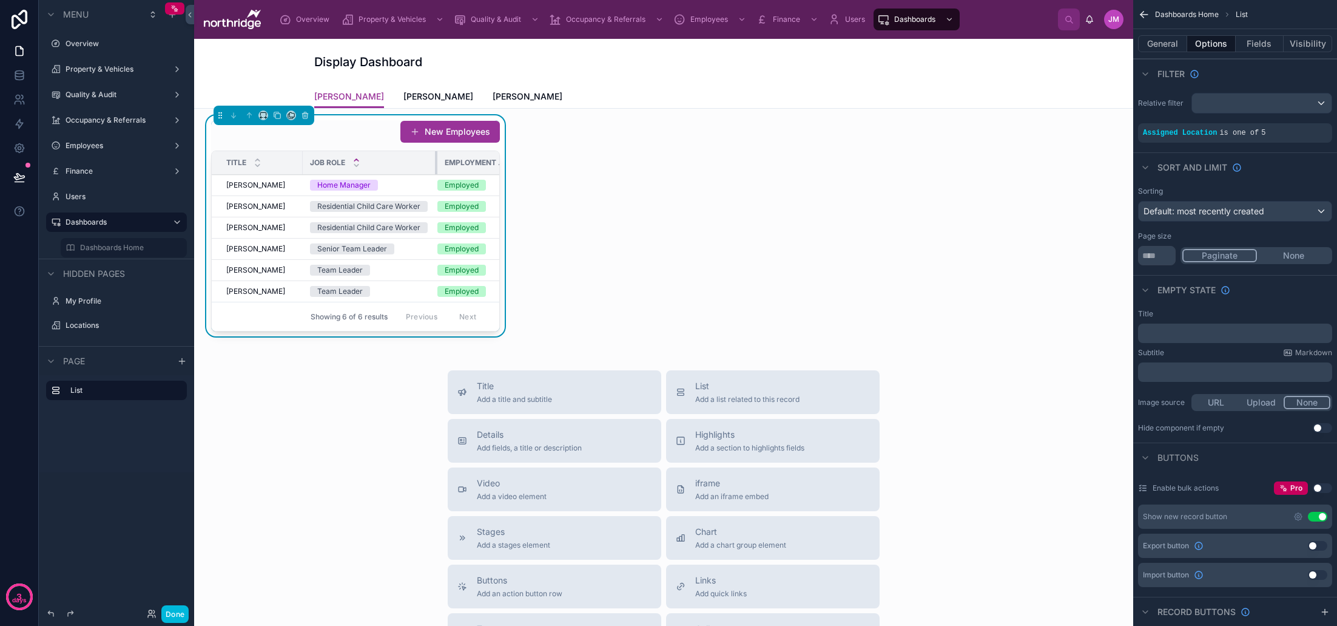
drag, startPoint x: 459, startPoint y: 165, endPoint x: 437, endPoint y: 166, distance: 21.9
click at [437, 166] on div at bounding box center [437, 162] width 5 height 23
click at [1320, 516] on button "Use setting" at bounding box center [1317, 516] width 19 height 10
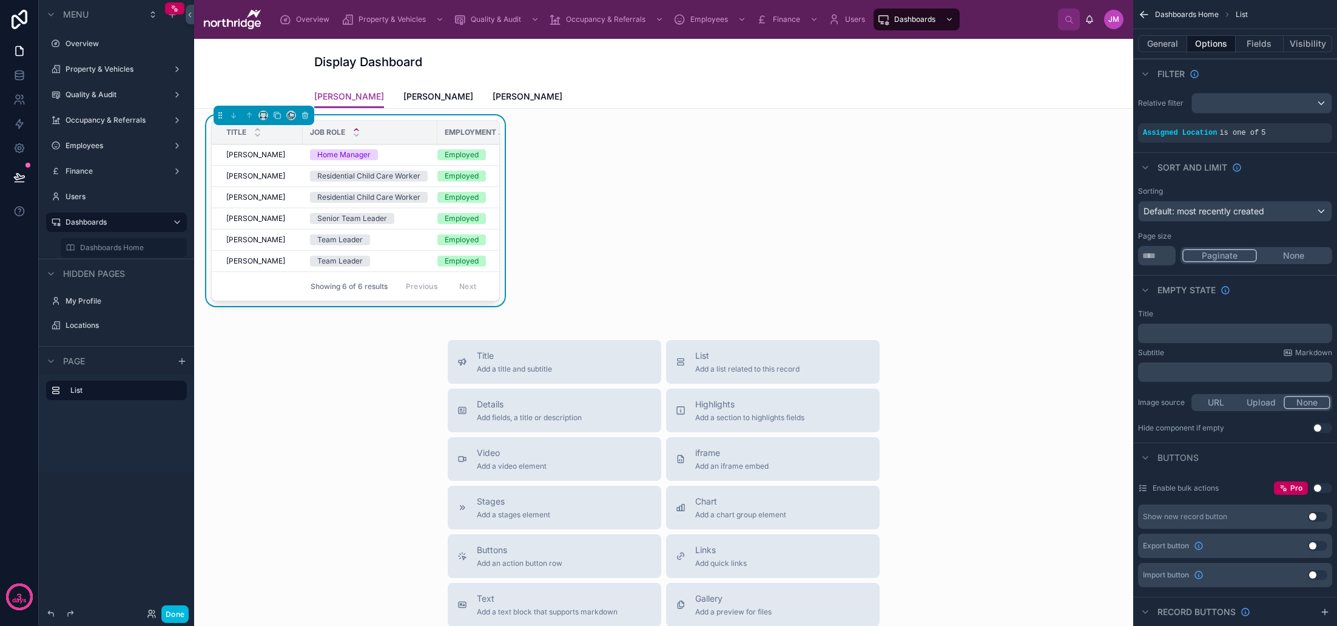
click at [1173, 50] on button "General" at bounding box center [1162, 43] width 49 height 17
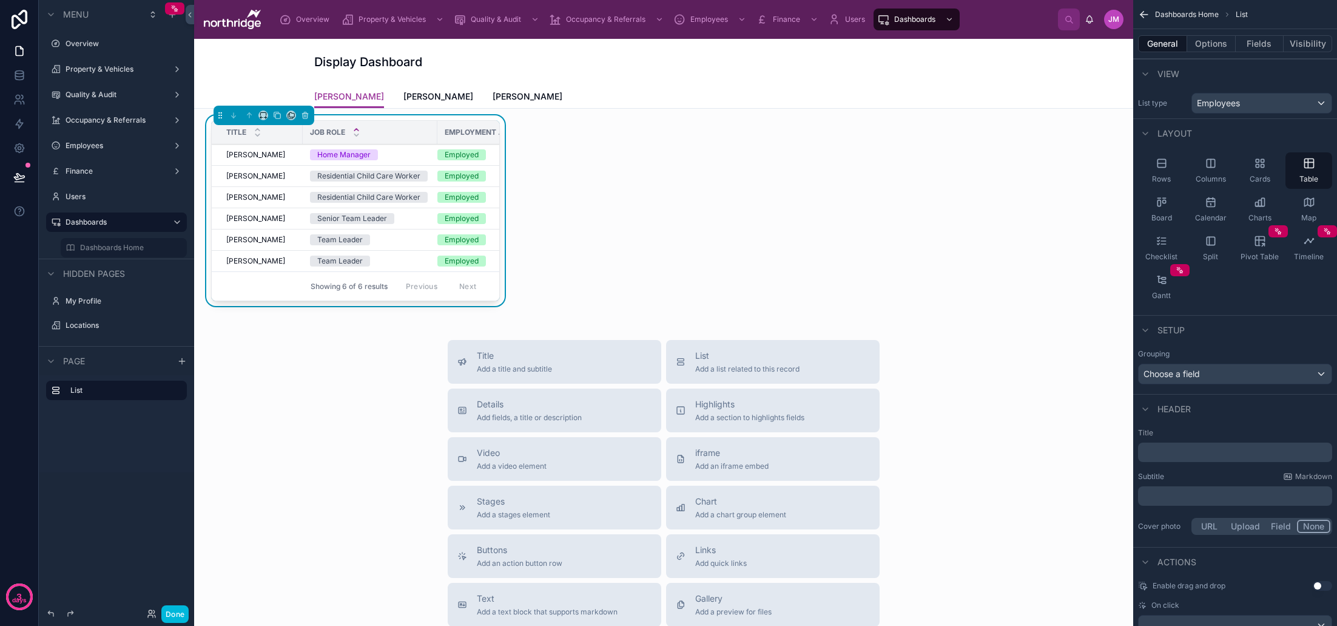
click at [1209, 493] on p "﻿" at bounding box center [1236, 496] width 187 height 12
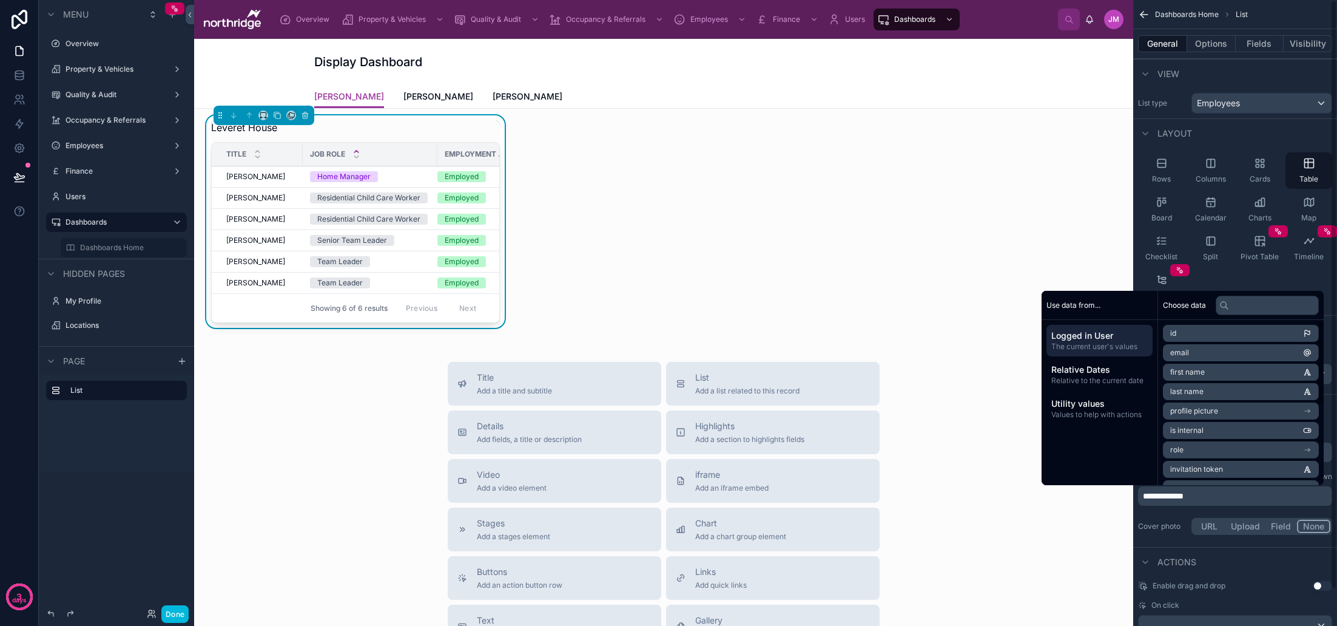
click at [1241, 277] on div "Rows Columns Cards Table Board Calendar Charts Map Checklist Split Pivot Table …" at bounding box center [1235, 228] width 204 height 163
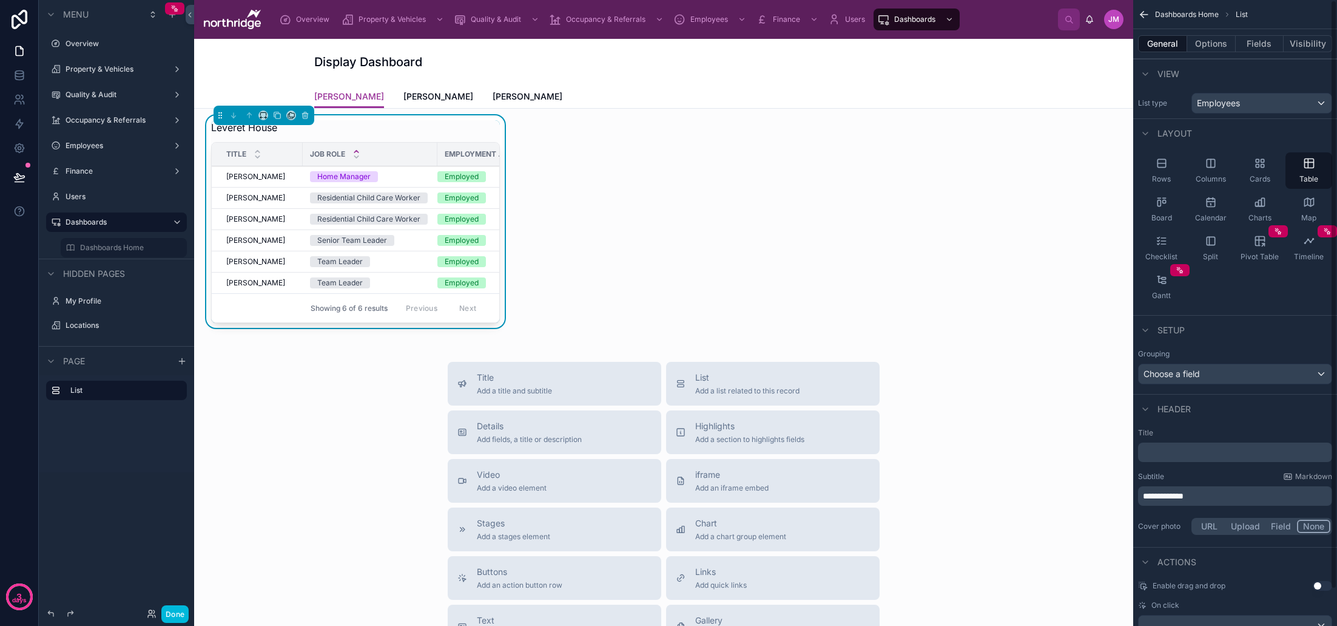
scroll to position [0, 0]
drag, startPoint x: 1211, startPoint y: 46, endPoint x: 1237, endPoint y: 45, distance: 25.5
click at [1211, 46] on button "Options" at bounding box center [1211, 43] width 49 height 17
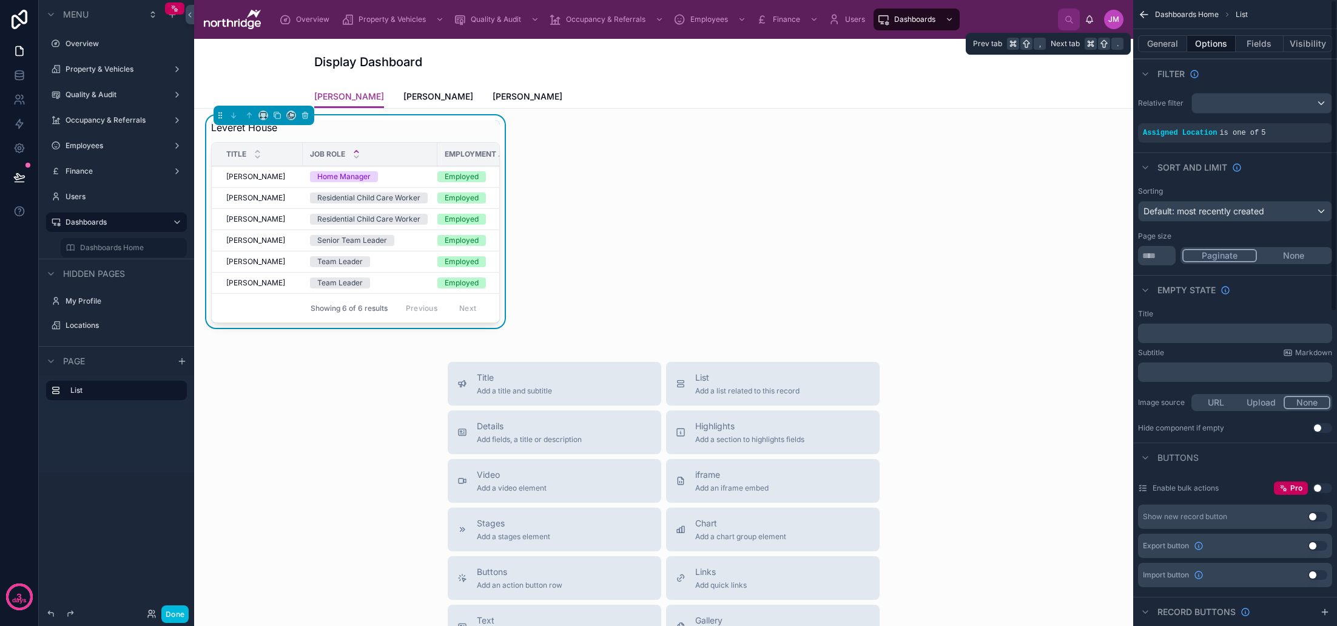
click at [1255, 47] on button "Fields" at bounding box center [1260, 43] width 49 height 17
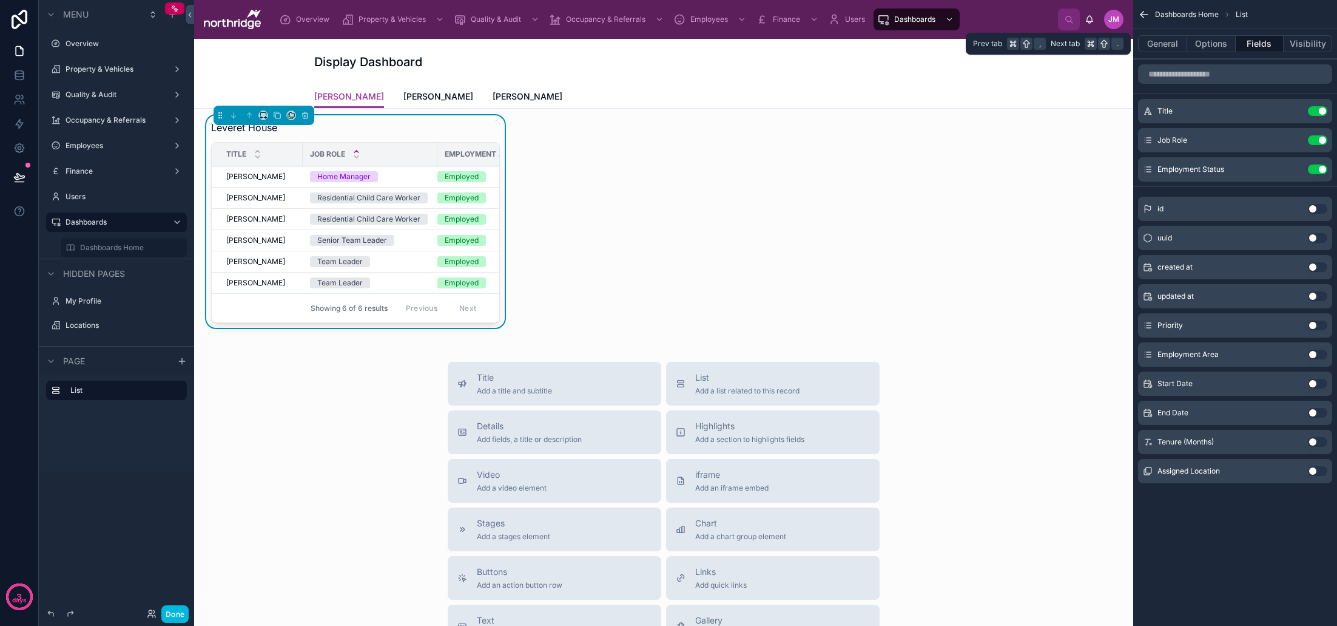
click at [1147, 45] on button "General" at bounding box center [1162, 43] width 49 height 17
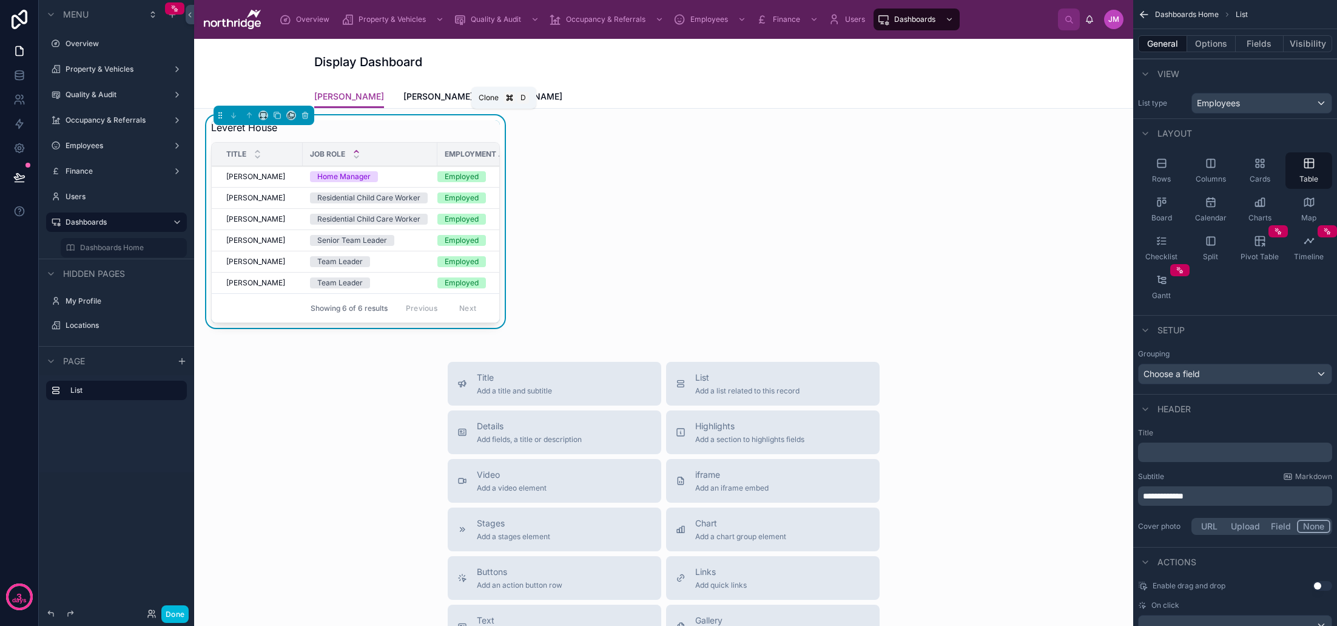
click at [278, 115] on icon at bounding box center [277, 115] width 8 height 8
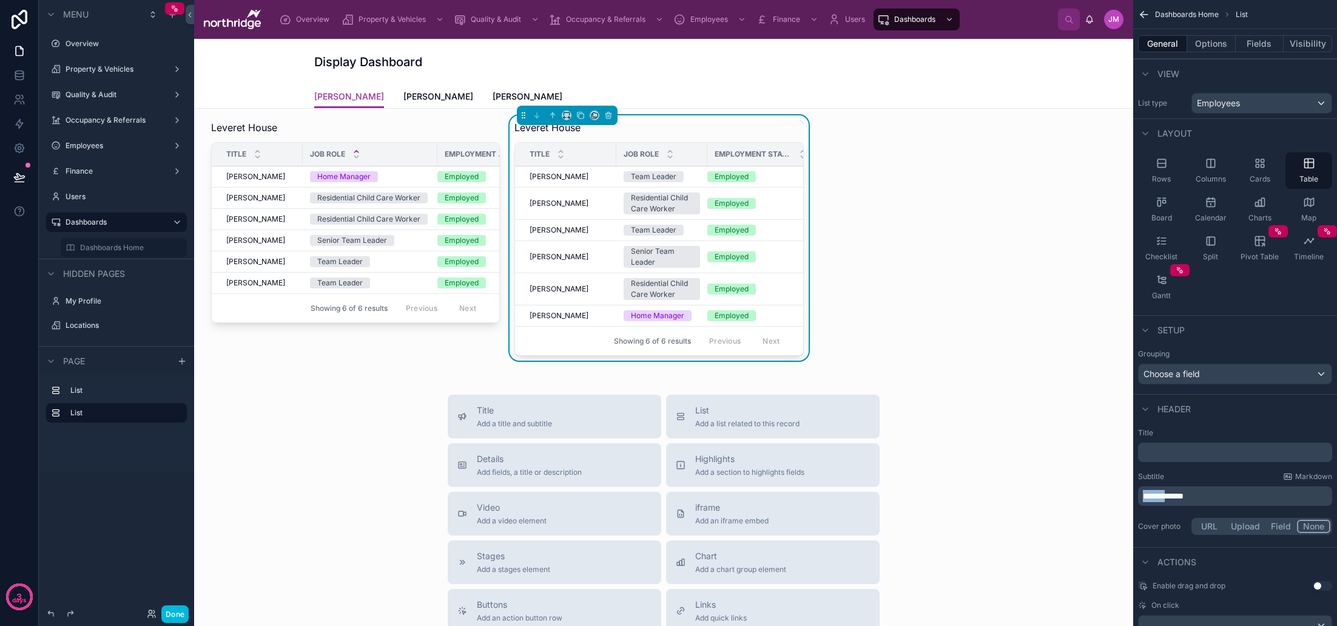
drag, startPoint x: 1174, startPoint y: 498, endPoint x: 1125, endPoint y: 498, distance: 49.1
click at [1125, 498] on div "Overview Property & Vehicles Quality & Audit Occupancy & Referrals Employees Fi…" at bounding box center [765, 313] width 1143 height 626
click at [1211, 46] on button "Options" at bounding box center [1211, 43] width 49 height 17
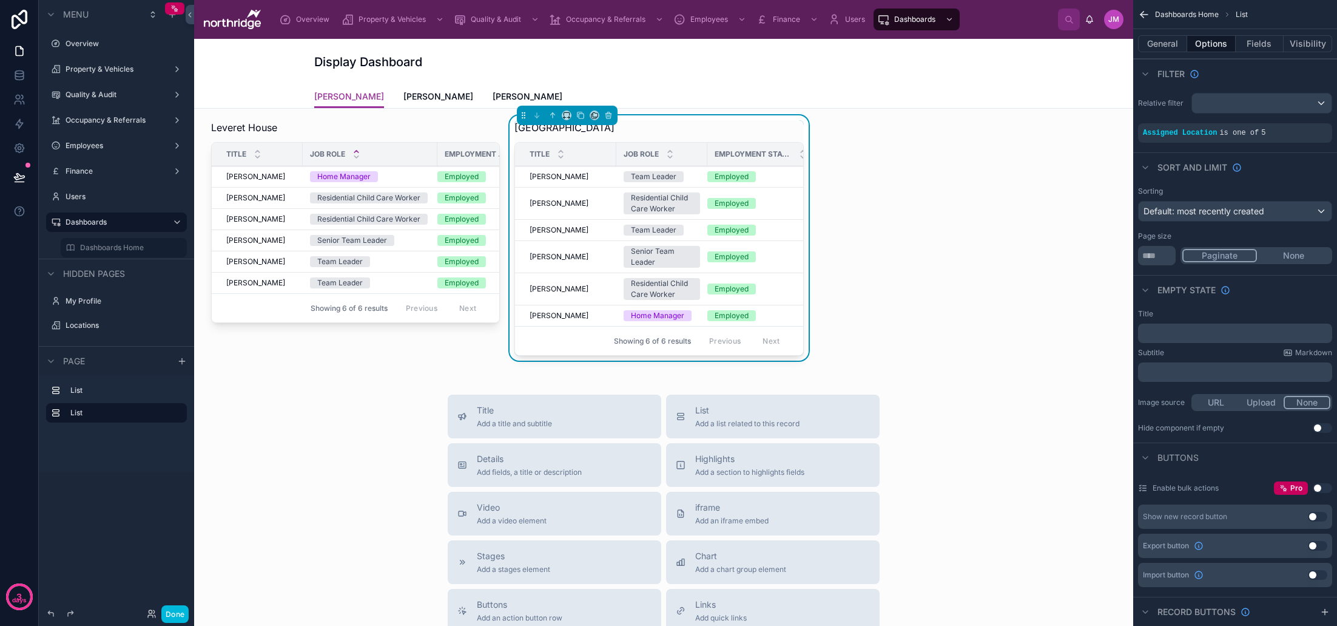
click at [0, 0] on icon "scrollable content" at bounding box center [0, 0] width 0 height 0
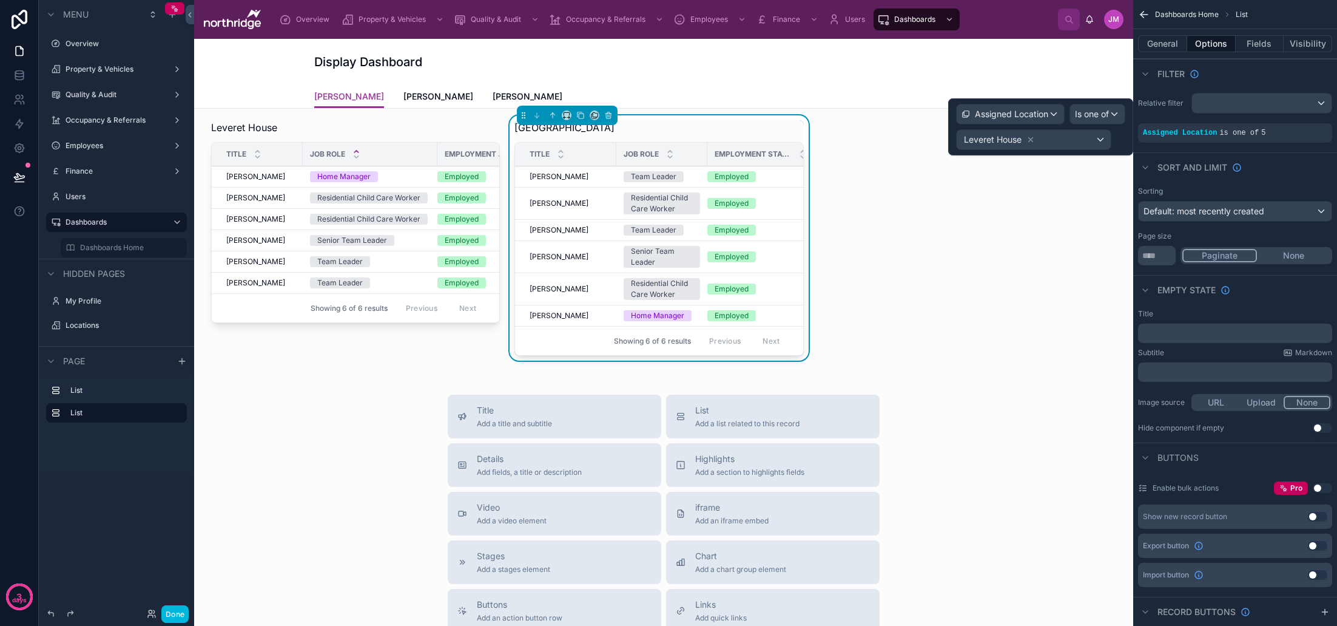
click at [1101, 140] on div "Leveret House" at bounding box center [1034, 139] width 154 height 19
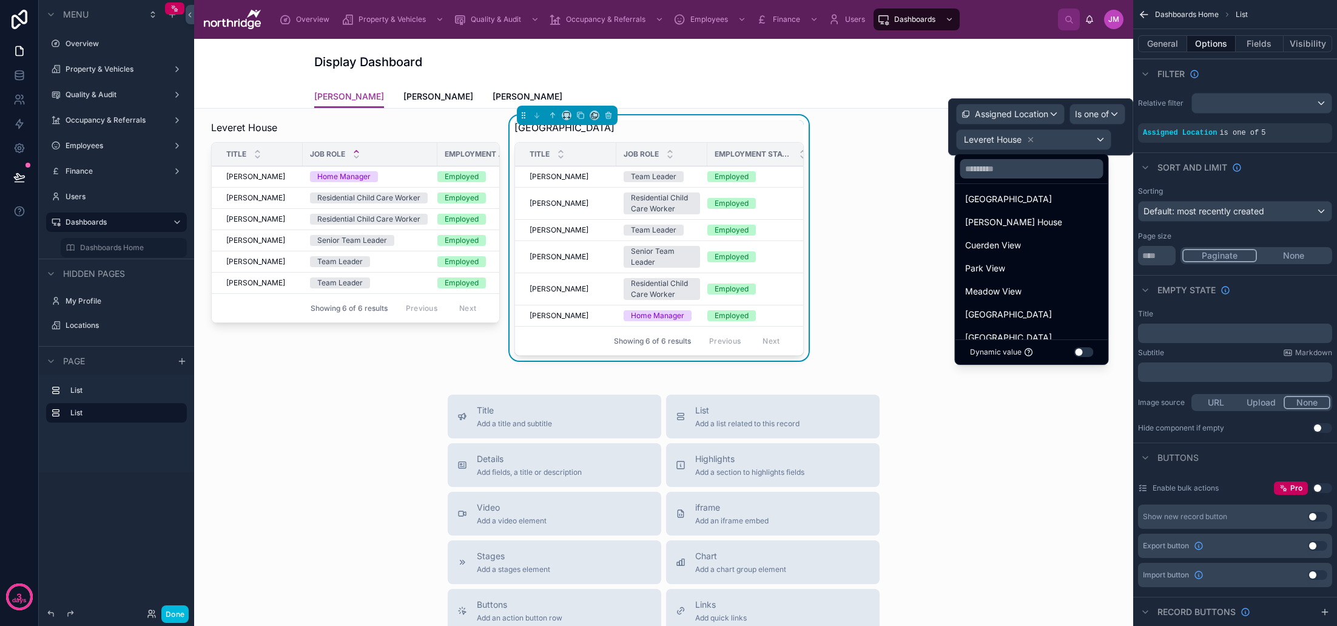
scroll to position [158, 0]
click at [1023, 295] on span "[GEOGRAPHIC_DATA]" at bounding box center [1008, 299] width 87 height 15
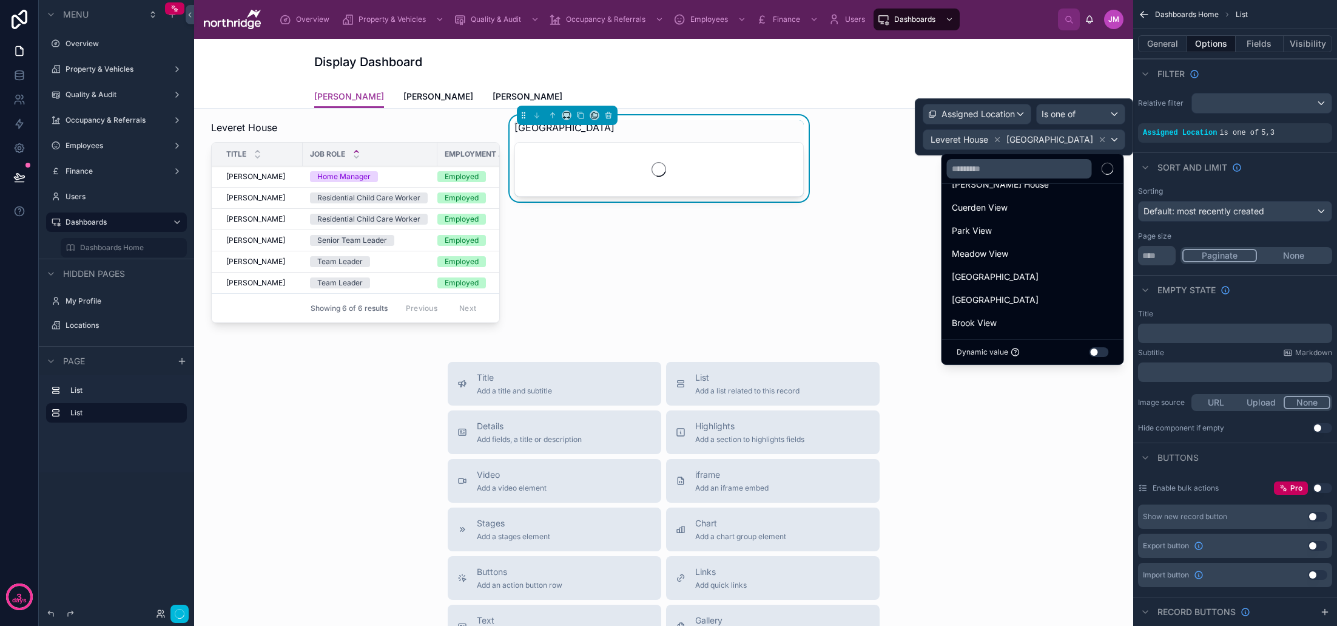
scroll to position [0, 0]
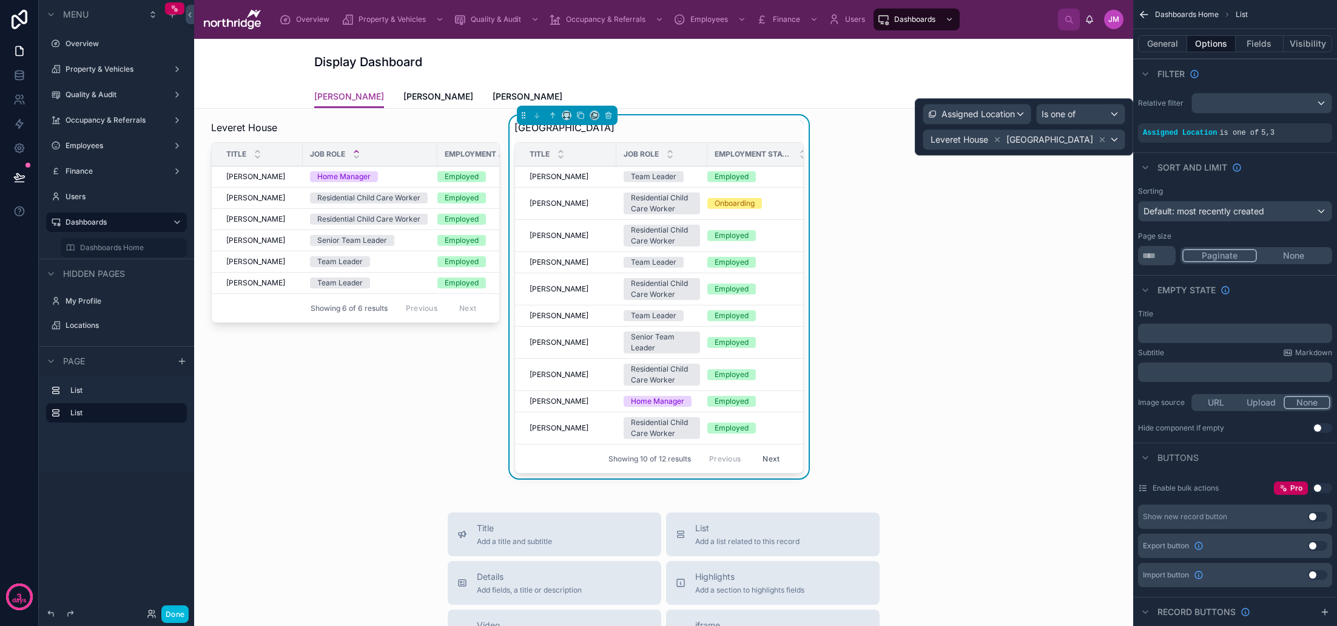
click at [1000, 138] on icon at bounding box center [998, 140] width 4 height 4
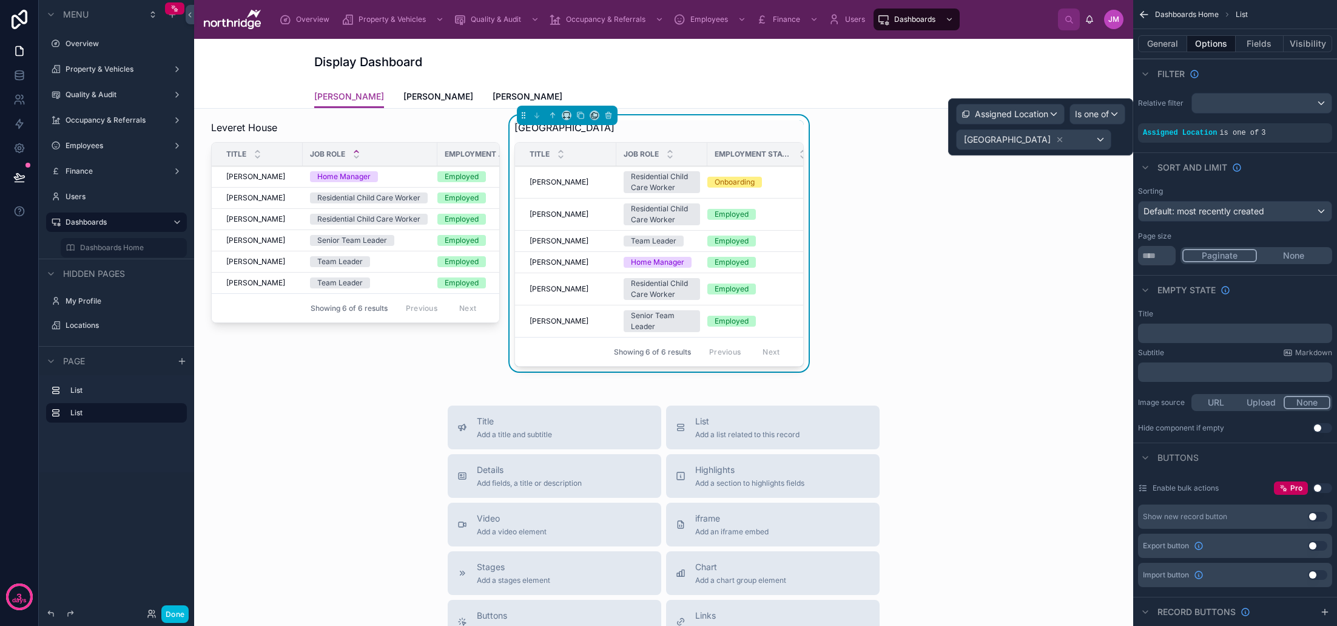
click at [1102, 178] on div "Leveret House Title Job Role Employment Status Kayleigh Jones Kayleigh Jones Ho…" at bounding box center [663, 520] width 939 height 829
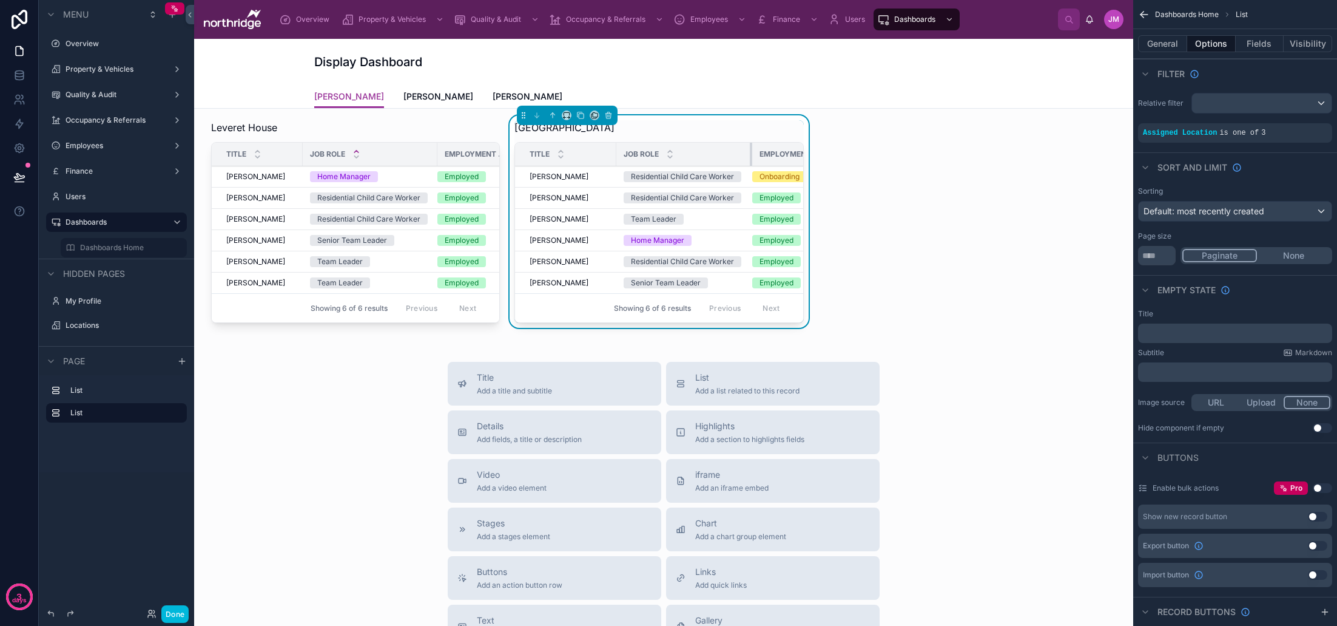
drag, startPoint x: 705, startPoint y: 157, endPoint x: 750, endPoint y: 156, distance: 44.9
click at [750, 156] on div at bounding box center [752, 154] width 5 height 23
click at [671, 151] on icon at bounding box center [671, 151] width 4 height 2
click at [931, 220] on div "Leveret House Title Job Role Employment Status Kayleigh Jones Kayleigh Jones Ho…" at bounding box center [663, 498] width 939 height 785
click at [581, 116] on icon at bounding box center [580, 115] width 8 height 8
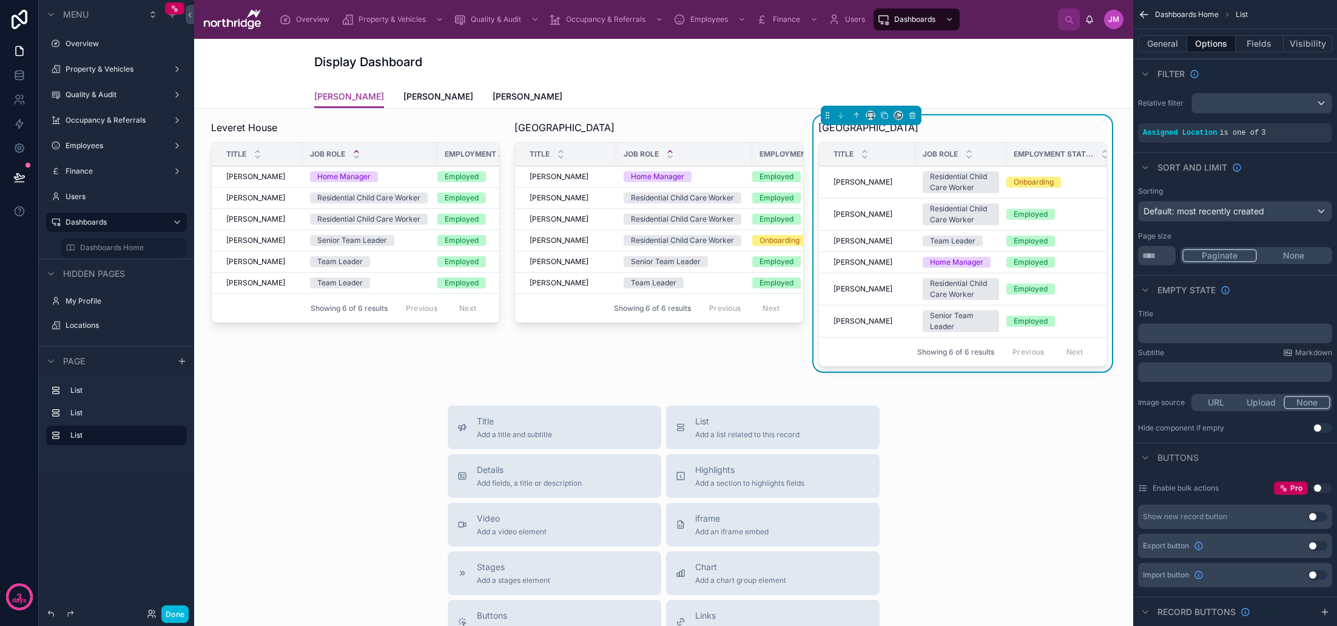
click at [0, 0] on icon "scrollable content" at bounding box center [0, 0] width 0 height 0
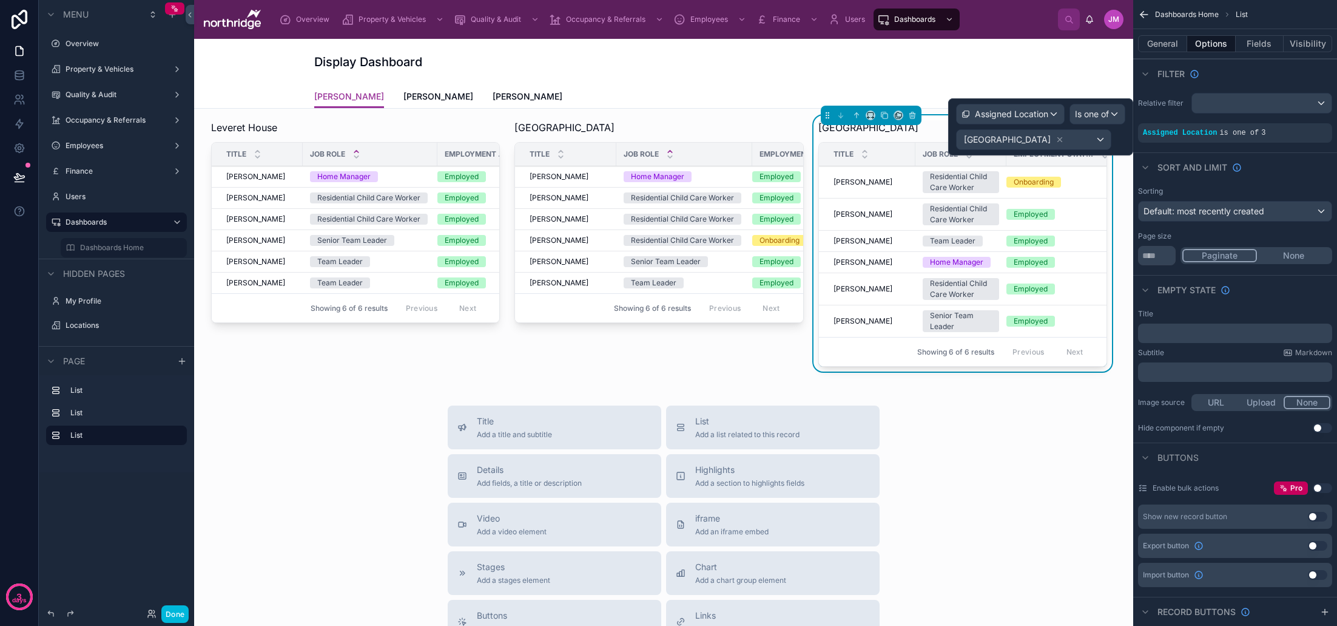
click at [1058, 141] on icon at bounding box center [1060, 140] width 4 height 4
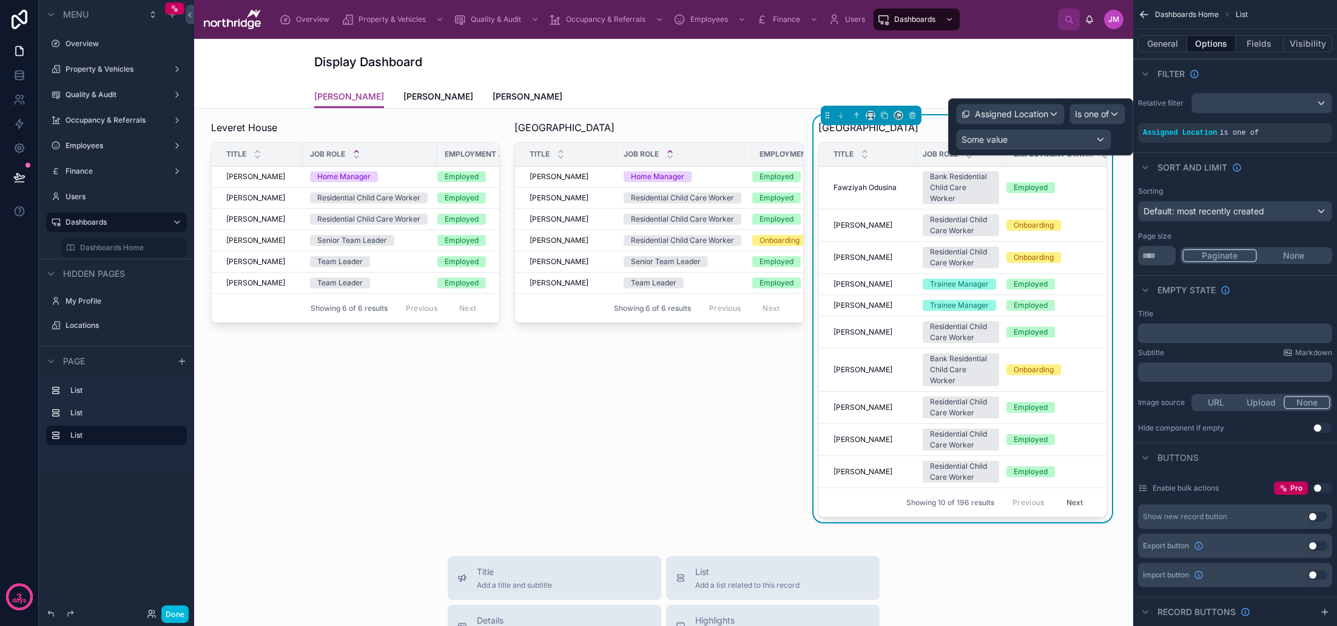
click at [1067, 140] on div "Some value" at bounding box center [1034, 139] width 154 height 19
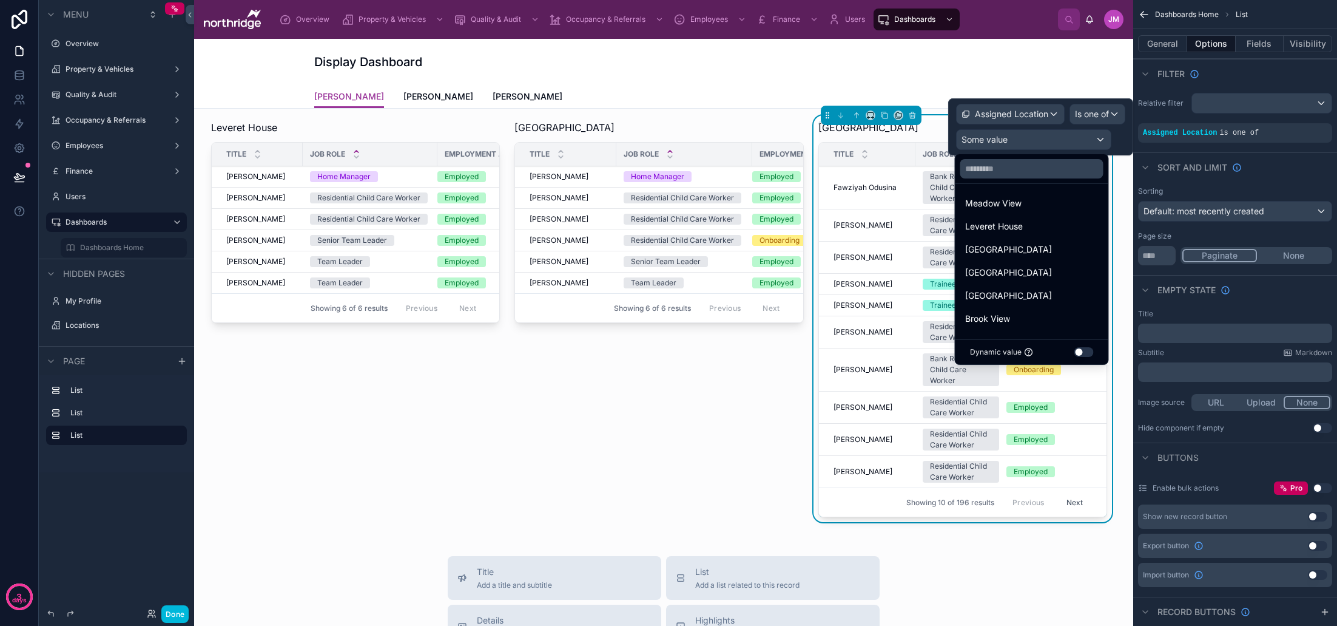
scroll to position [186, 0]
click at [1024, 291] on div "[GEOGRAPHIC_DATA]" at bounding box center [1031, 295] width 133 height 15
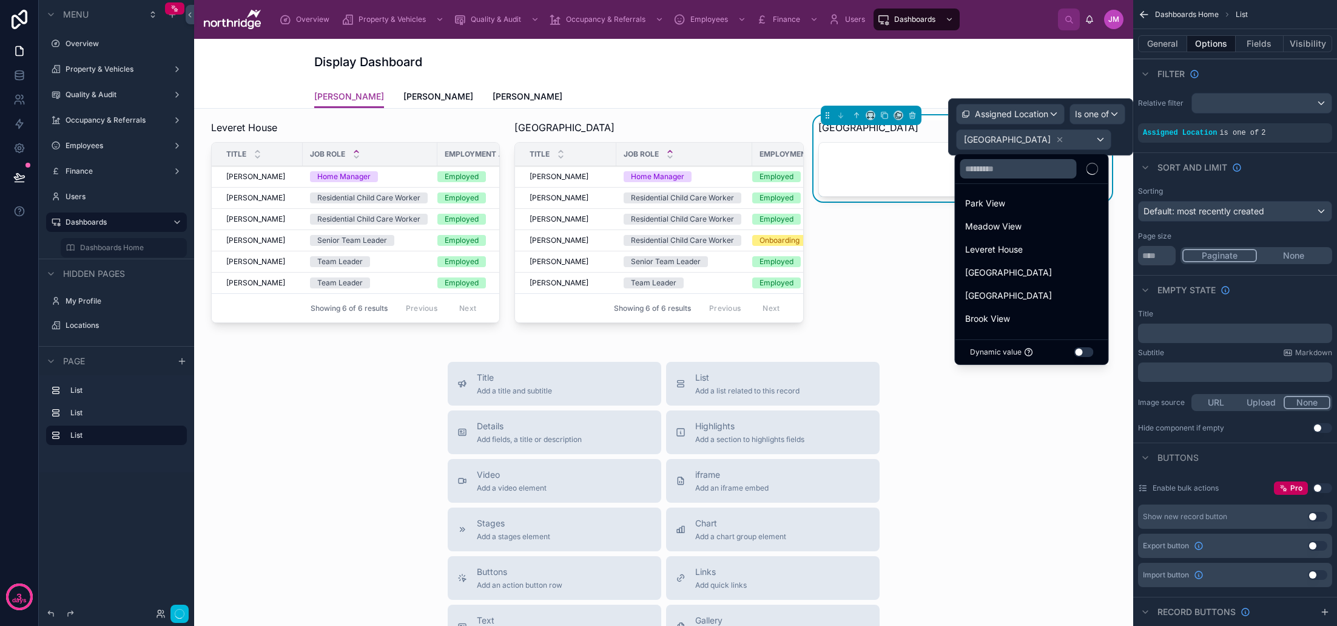
scroll to position [0, 0]
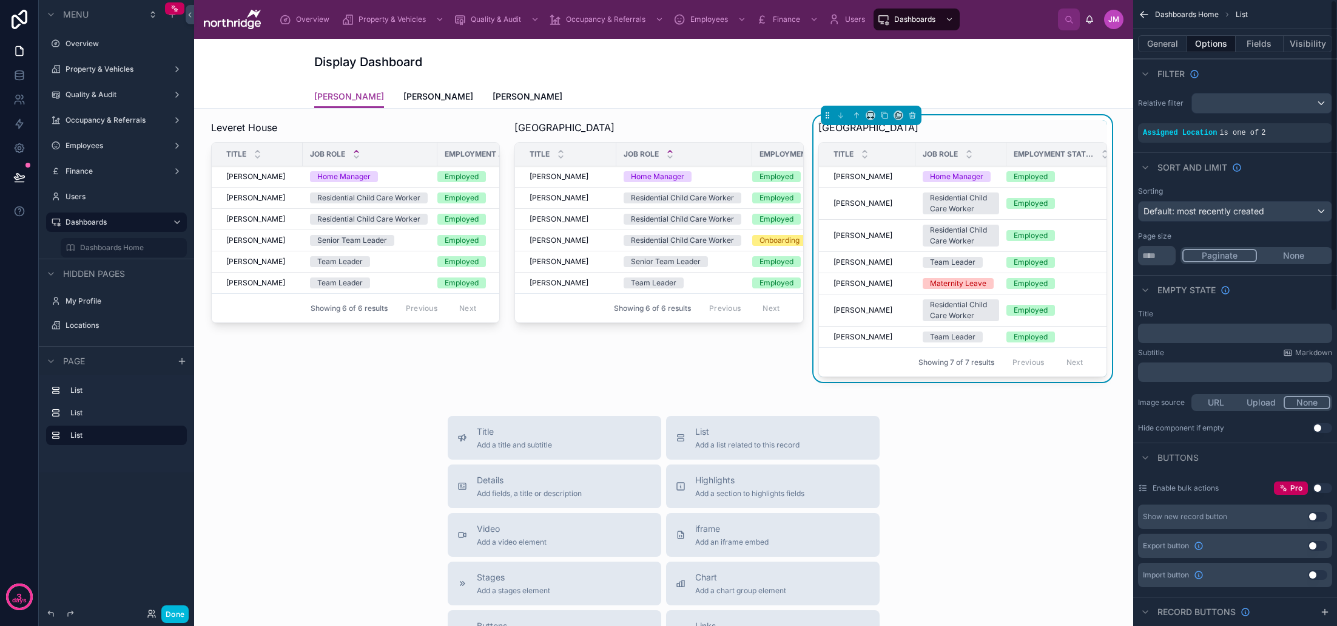
click at [1161, 150] on div "Dashboards Home List General Options Fields Visibility Filter Relative filter A…" at bounding box center [1235, 619] width 204 height 1238
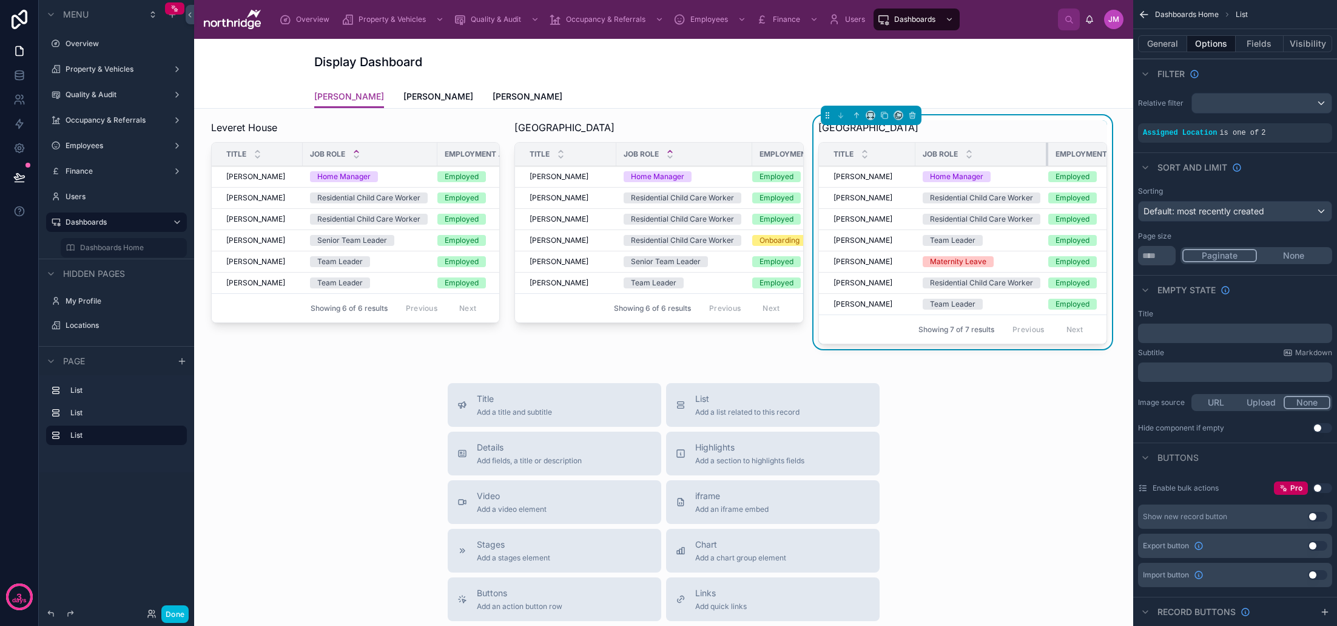
drag, startPoint x: 1005, startPoint y: 155, endPoint x: 1047, endPoint y: 155, distance: 41.9
click at [1047, 155] on div at bounding box center [1048, 154] width 5 height 23
drag, startPoint x: 615, startPoint y: 157, endPoint x: 608, endPoint y: 157, distance: 6.7
click at [608, 157] on div at bounding box center [609, 154] width 5 height 23
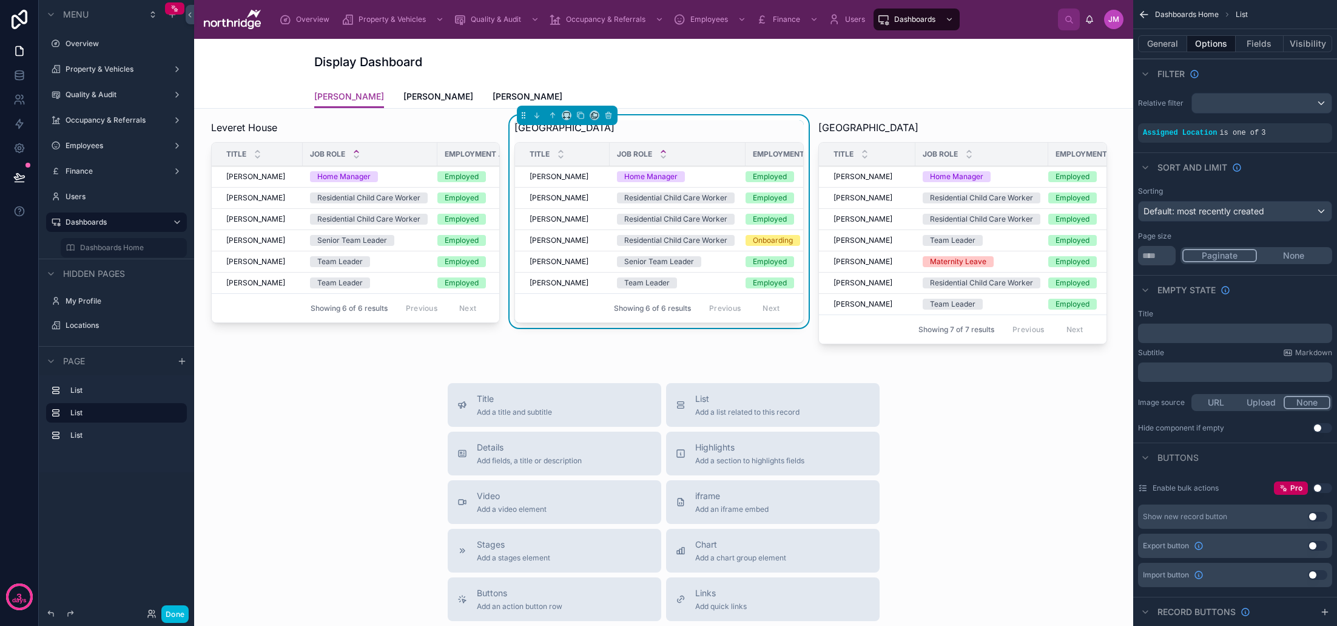
click at [972, 399] on div "Title Add a title and subtitle List Add a list related to this record Details A…" at bounding box center [664, 599] width 920 height 432
click at [978, 144] on div "Job Role" at bounding box center [982, 154] width 133 height 23
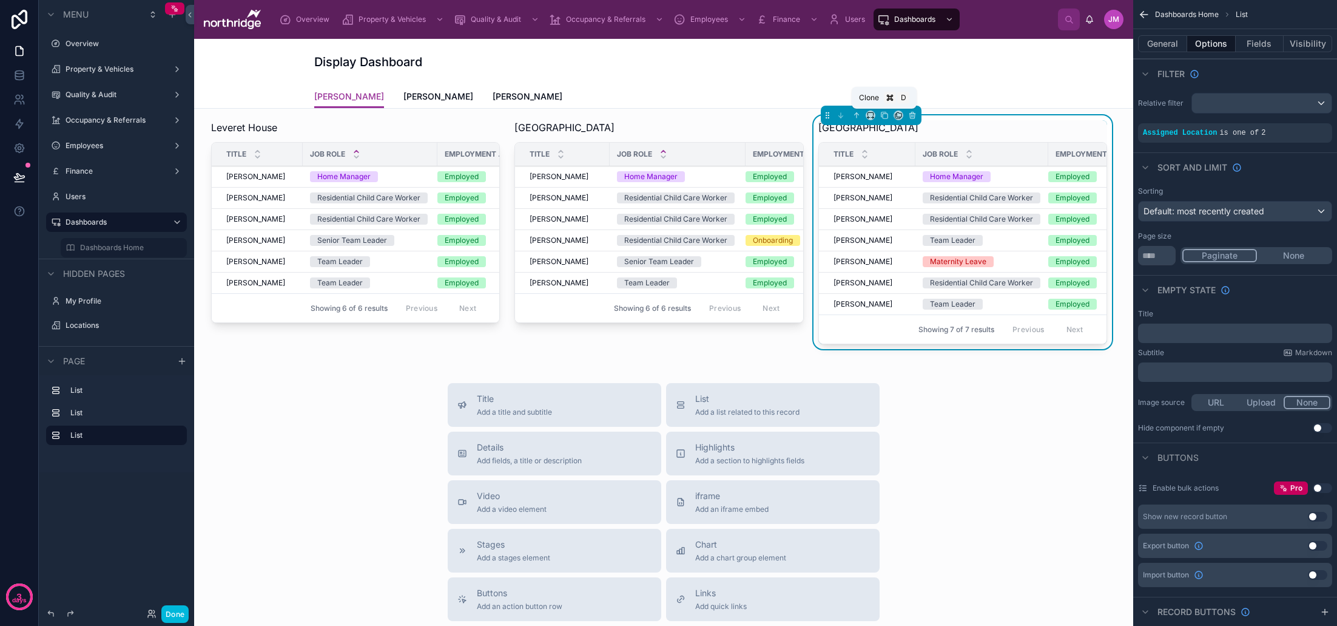
click at [884, 115] on icon at bounding box center [884, 115] width 8 height 8
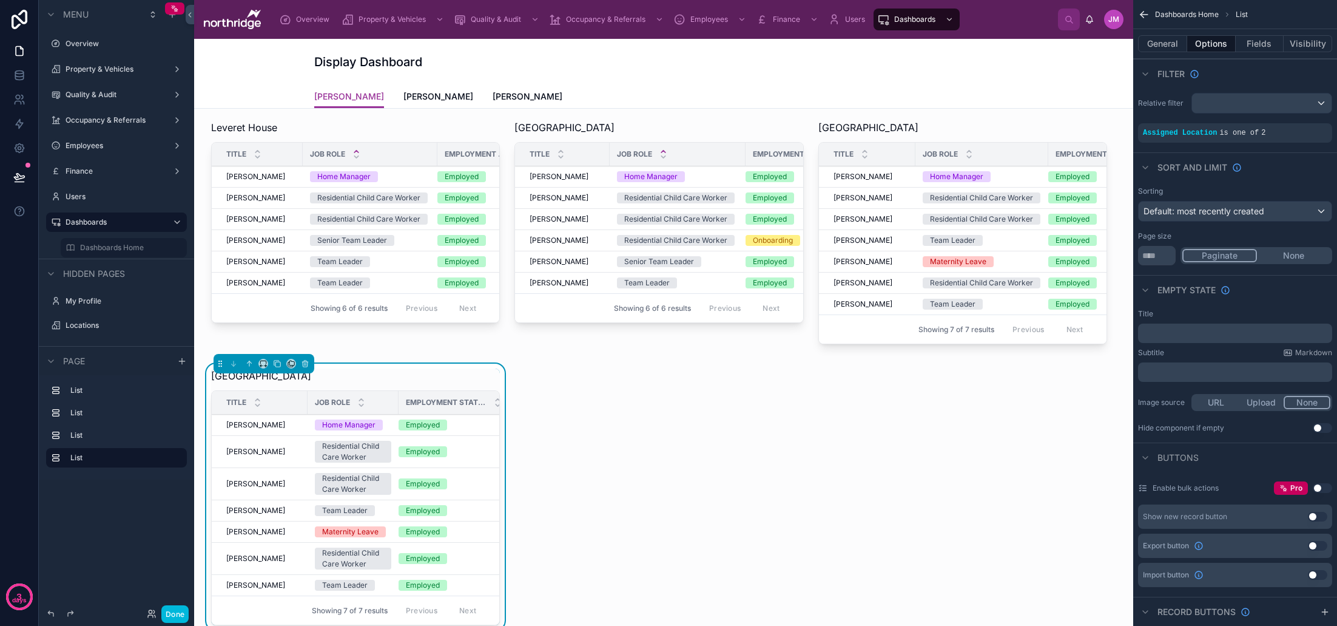
click at [964, 209] on div at bounding box center [962, 234] width 303 height 238
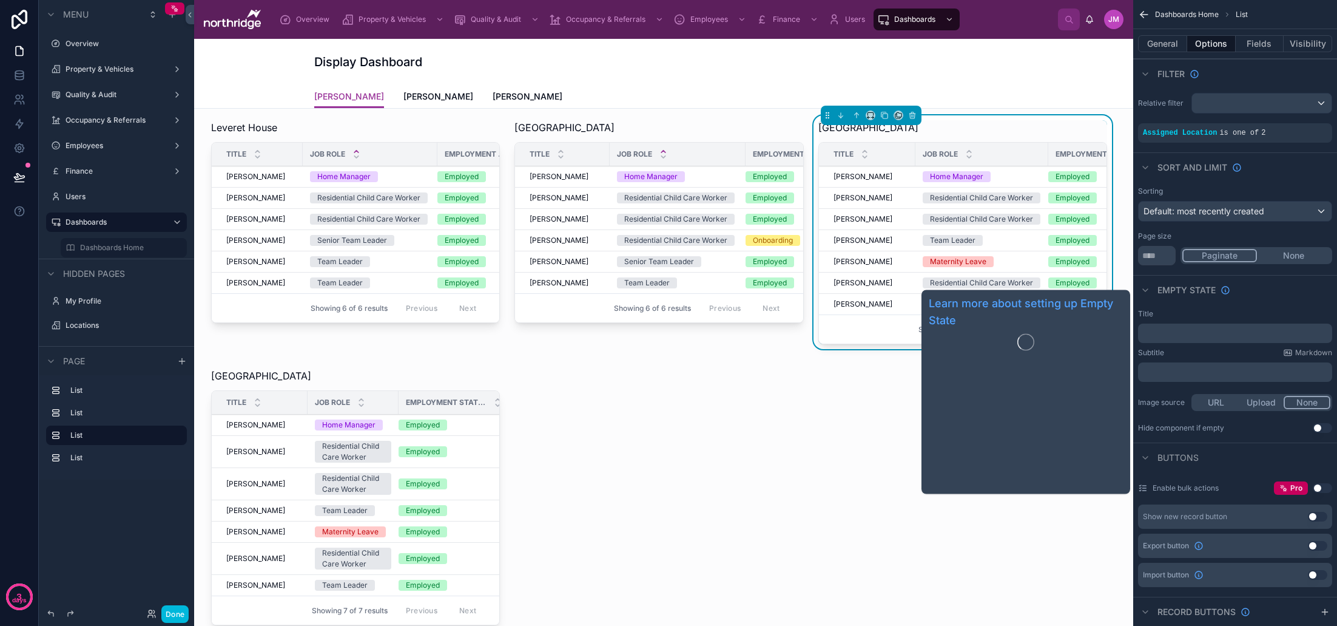
click at [1165, 42] on button "General" at bounding box center [1162, 43] width 49 height 17
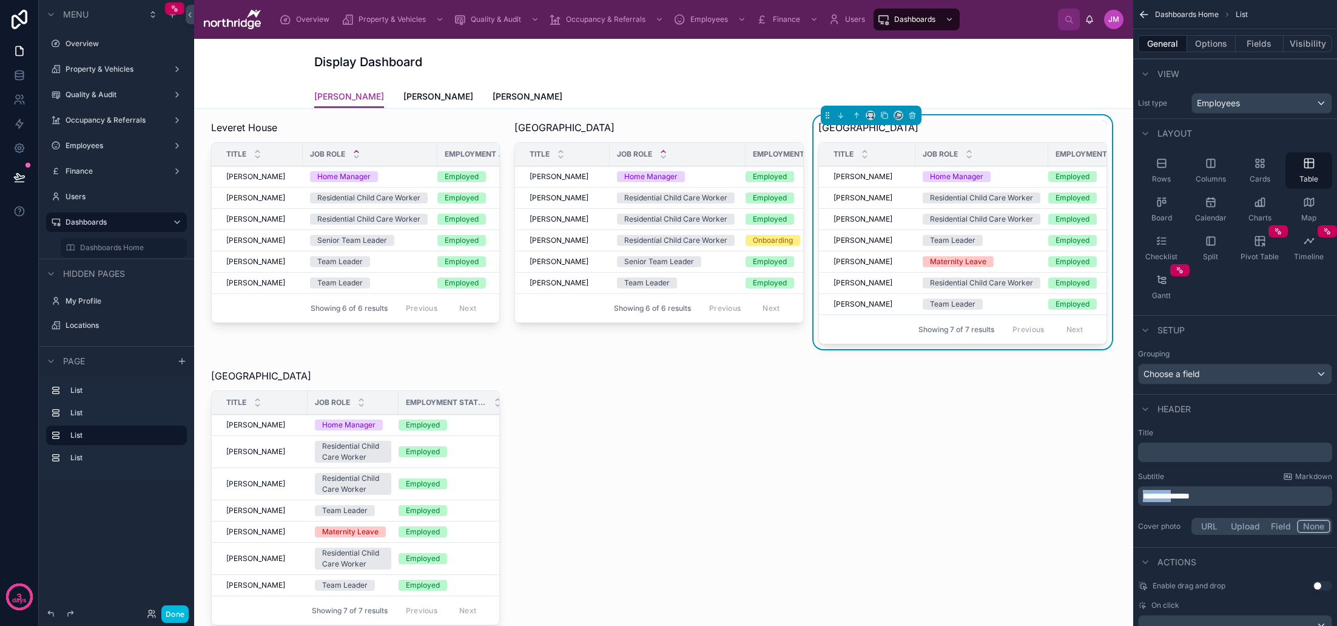
drag, startPoint x: 1183, startPoint y: 498, endPoint x: 1122, endPoint y: 493, distance: 60.9
click at [1122, 493] on div "Overview Property & Vehicles Quality & Audit Occupancy & Referrals Employees Fi…" at bounding box center [765, 313] width 1143 height 626
click at [1177, 476] on div "Subtitle Markdown" at bounding box center [1235, 476] width 194 height 10
click at [476, 525] on div at bounding box center [355, 498] width 303 height 271
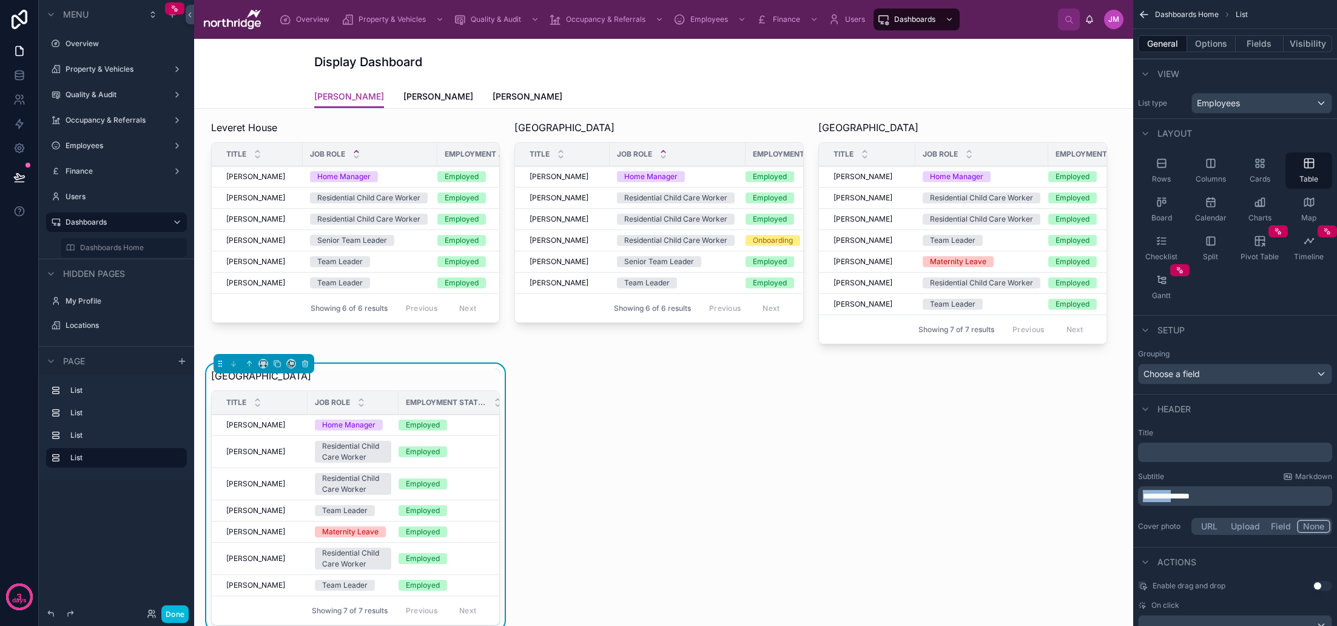
drag, startPoint x: 1183, startPoint y: 496, endPoint x: 1126, endPoint y: 497, distance: 57.0
click at [1126, 497] on div "Overview Property & Vehicles Quality & Audit Occupancy & Referrals Employees Fi…" at bounding box center [765, 313] width 1143 height 626
click at [1198, 468] on div "**********" at bounding box center [1235, 482] width 204 height 119
click at [1202, 46] on button "Options" at bounding box center [1211, 43] width 49 height 17
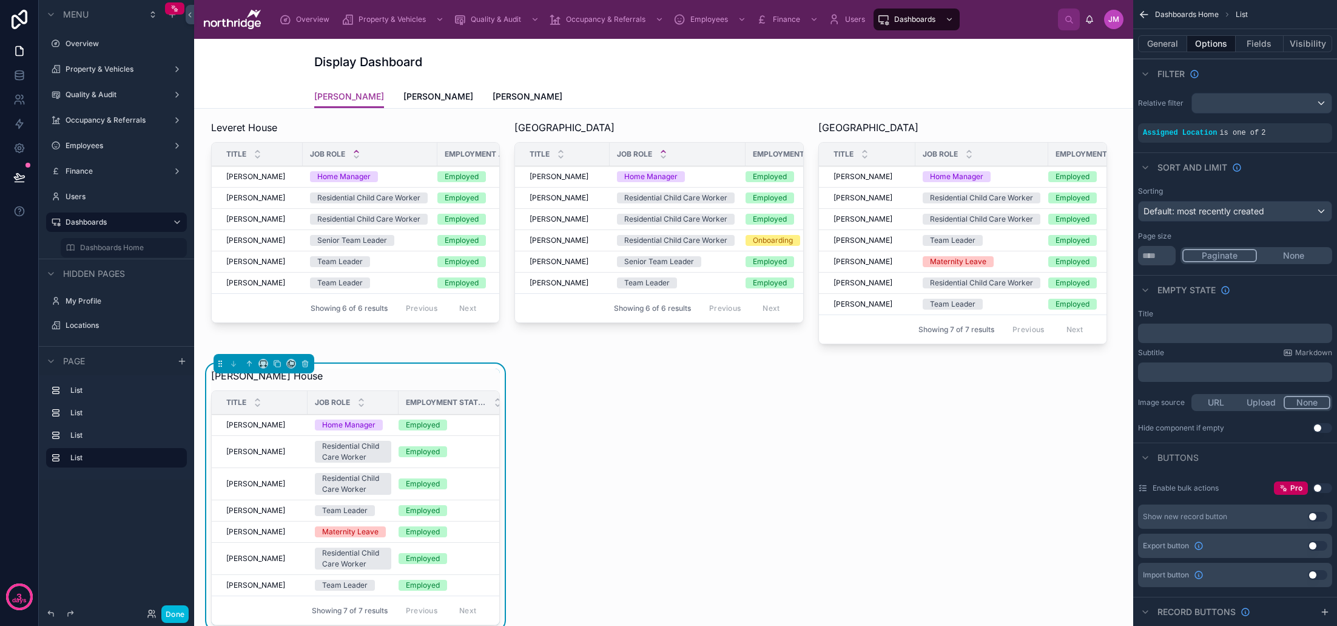
click at [0, 0] on icon "scrollable content" at bounding box center [0, 0] width 0 height 0
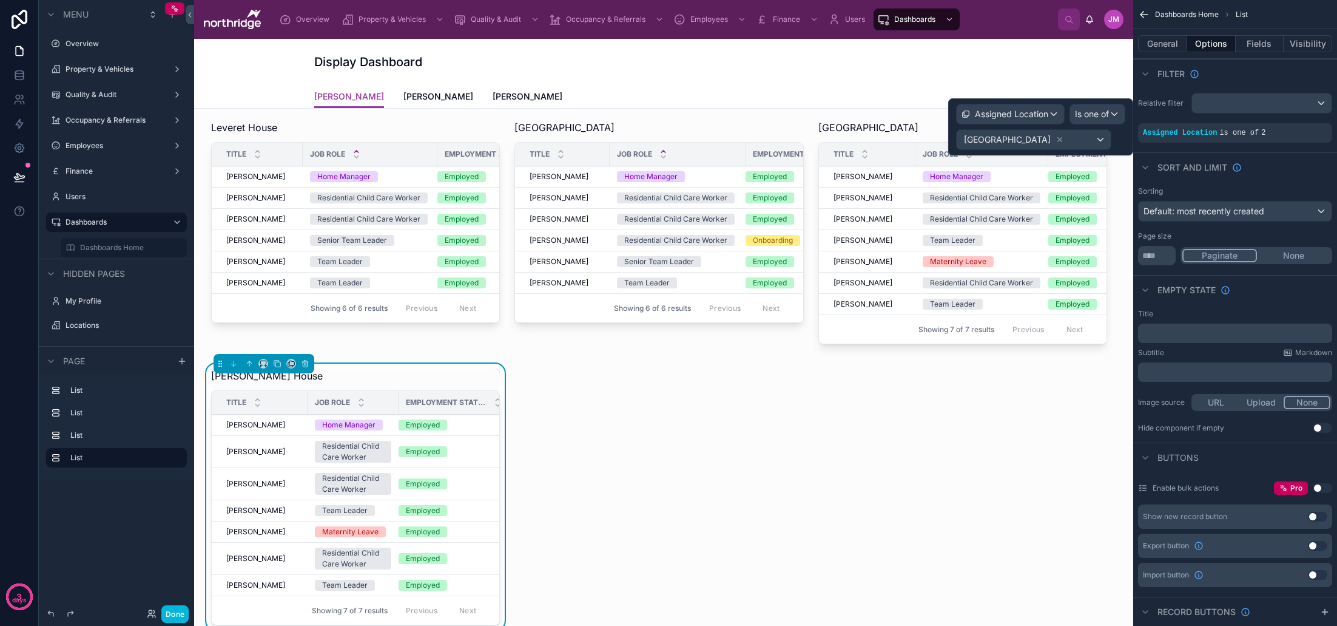
click at [1056, 138] on icon at bounding box center [1060, 139] width 8 height 8
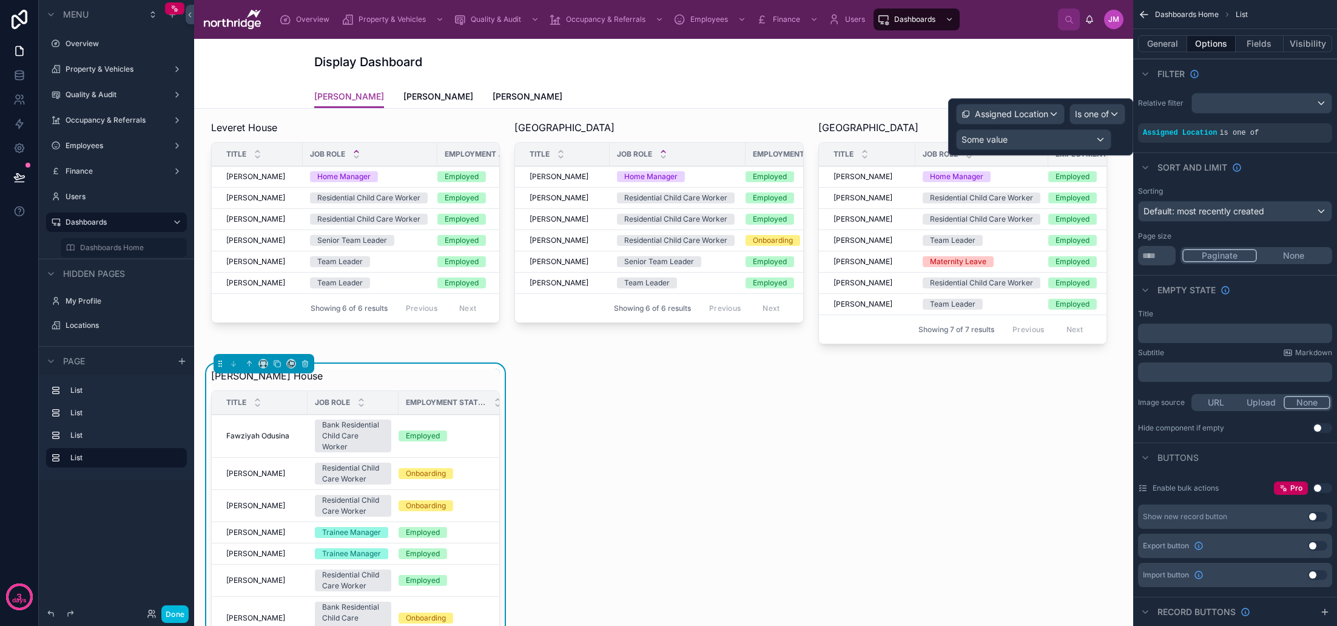
click at [1014, 140] on div "Some value" at bounding box center [1034, 139] width 154 height 19
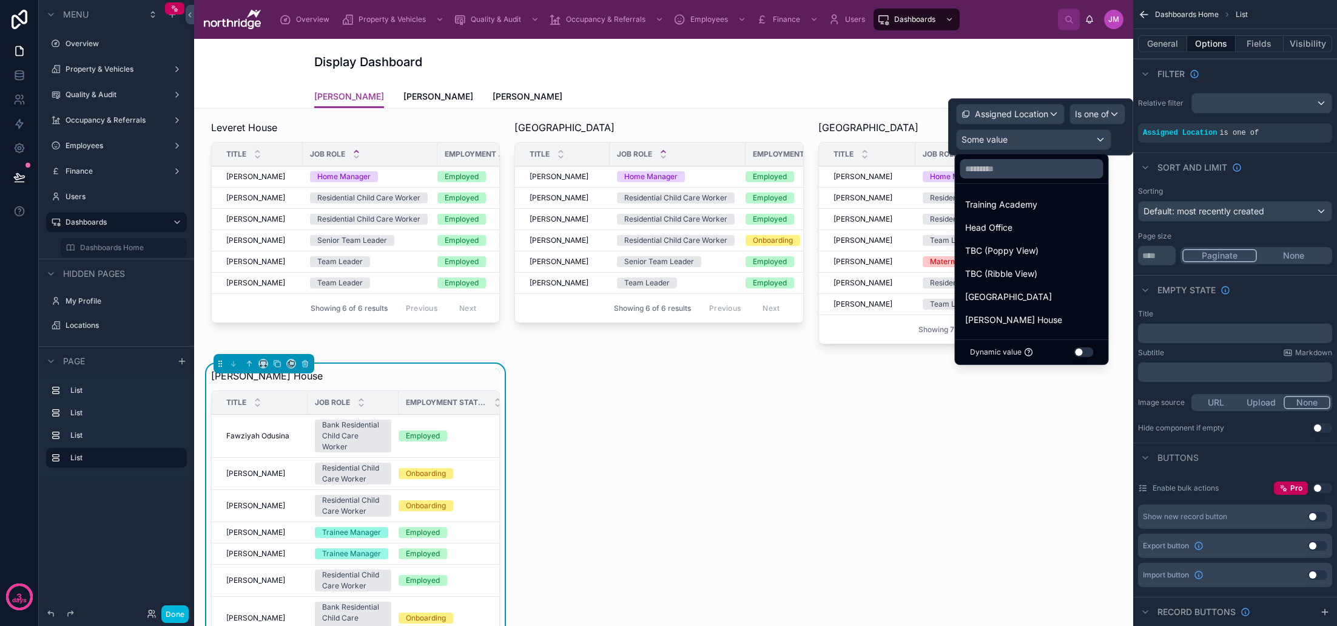
click at [1032, 322] on div "[PERSON_NAME] House" at bounding box center [1031, 319] width 133 height 15
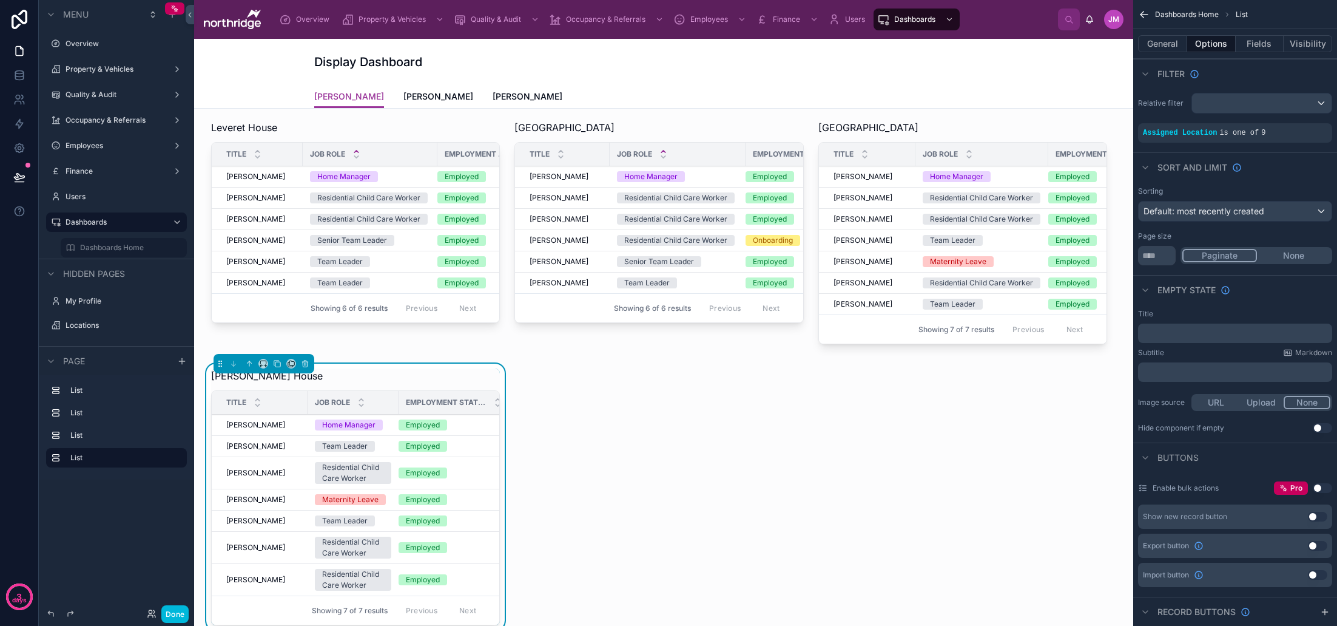
click at [1276, 165] on div "Sort And Limit" at bounding box center [1235, 166] width 204 height 29
click at [362, 398] on icon at bounding box center [361, 400] width 8 height 8
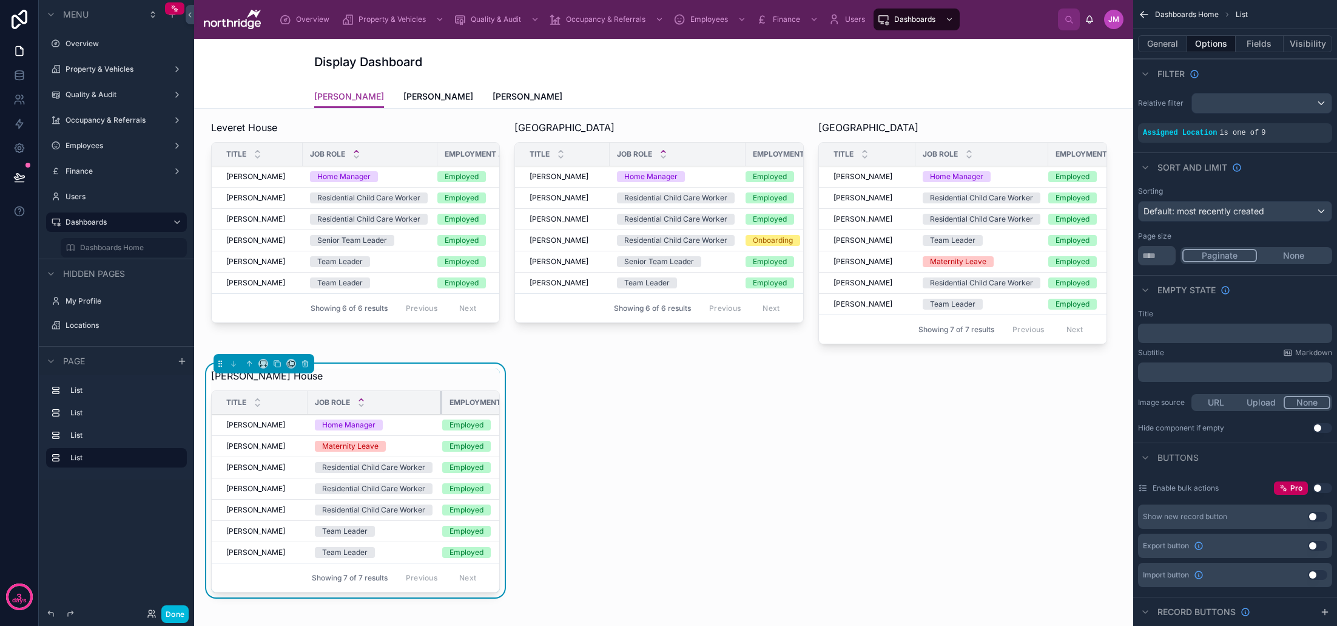
drag, startPoint x: 397, startPoint y: 407, endPoint x: 441, endPoint y: 407, distance: 43.7
click at [441, 407] on div at bounding box center [442, 402] width 5 height 23
click at [278, 363] on icon at bounding box center [277, 363] width 8 height 8
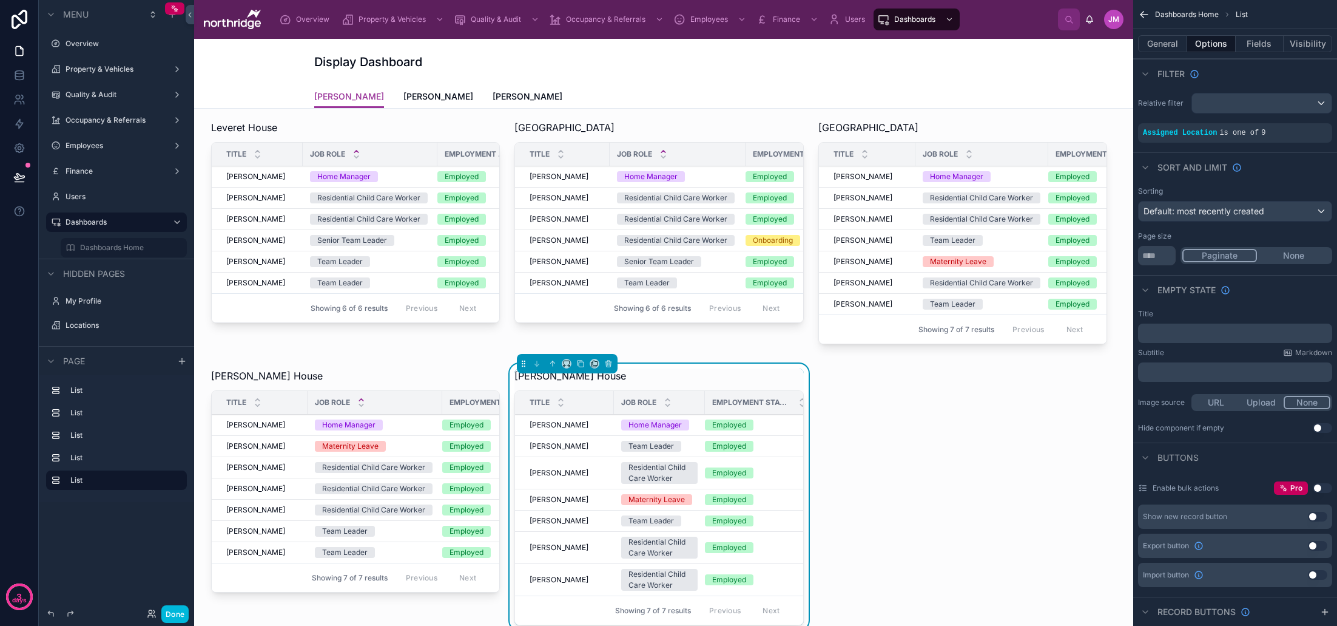
click at [0, 0] on icon "scrollable content" at bounding box center [0, 0] width 0 height 0
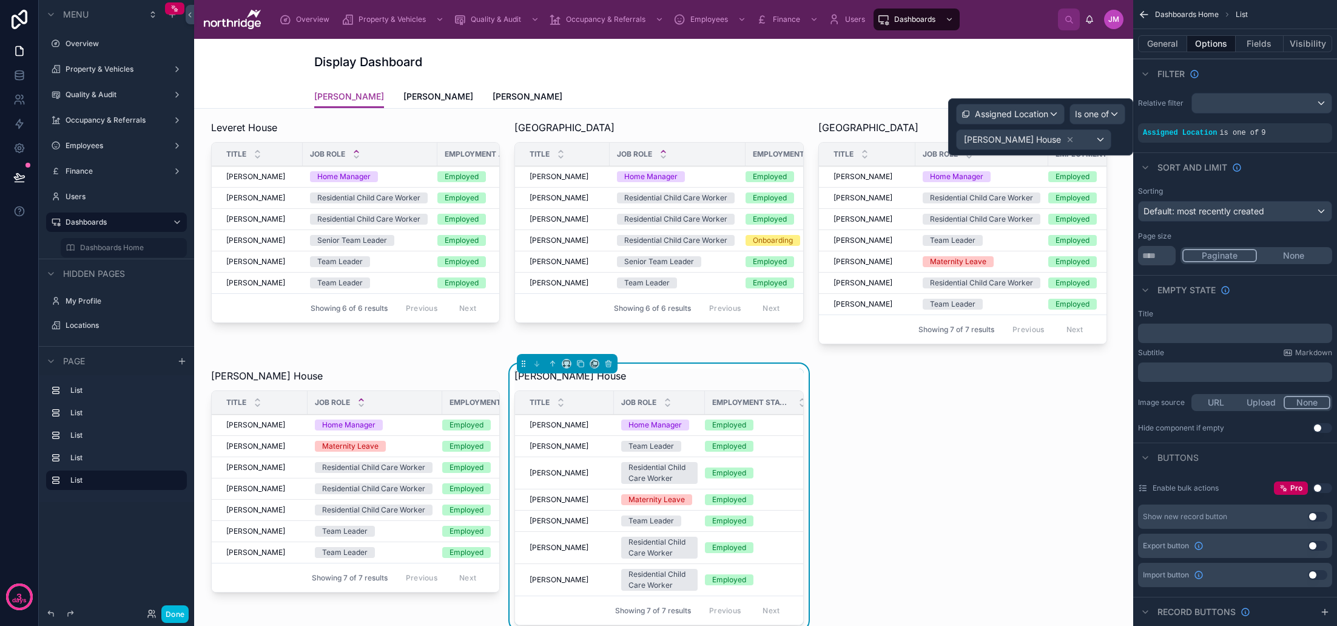
click at [1042, 138] on div "[PERSON_NAME] House" at bounding box center [1019, 139] width 113 height 15
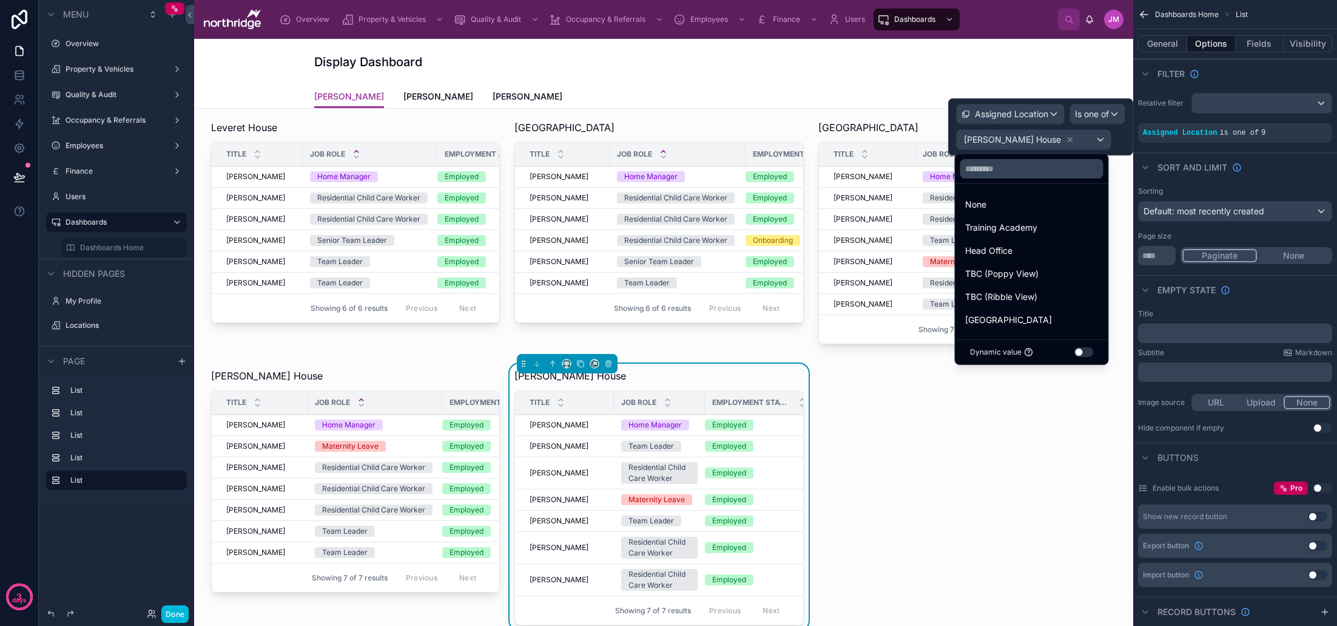
click at [1039, 140] on div at bounding box center [1040, 126] width 185 height 57
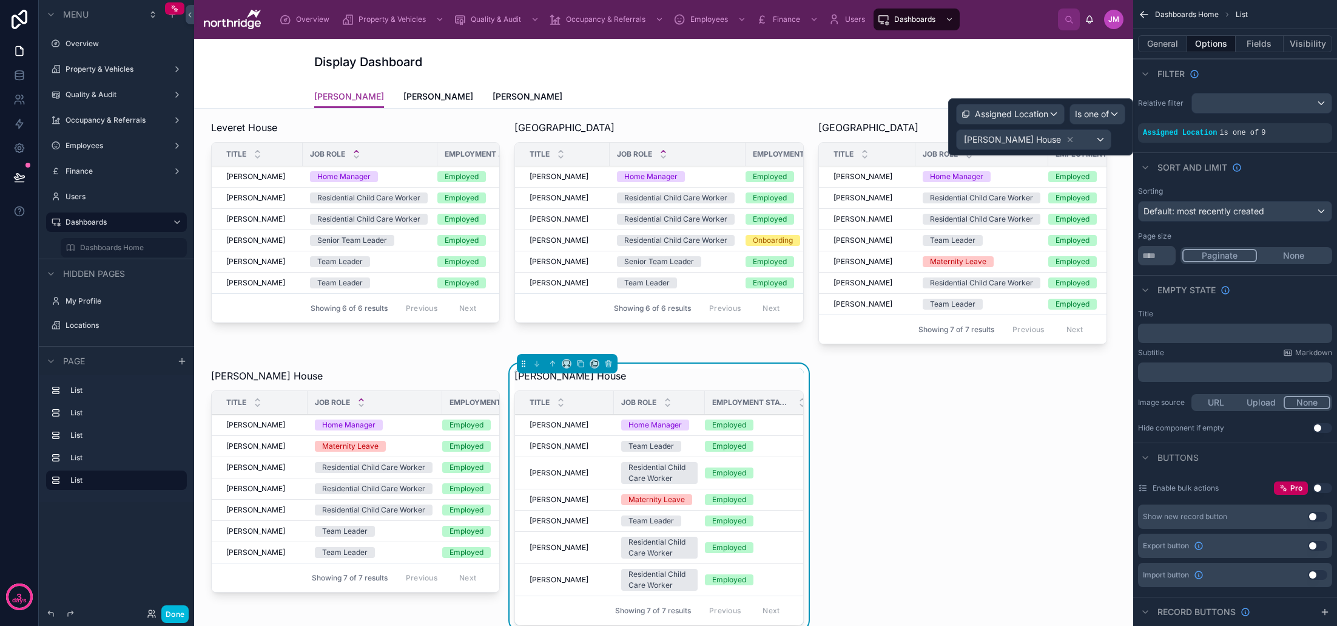
click at [1051, 140] on div "[PERSON_NAME] House" at bounding box center [1034, 139] width 154 height 19
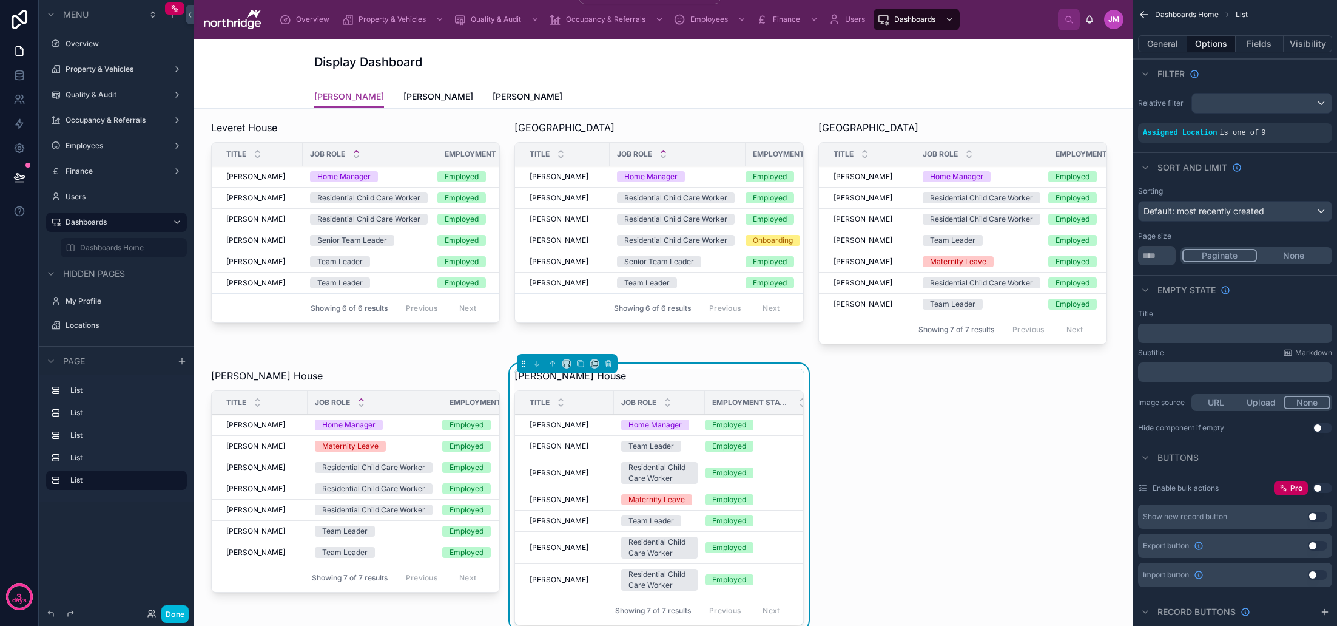
click at [386, 19] on span "Property & Vehicles" at bounding box center [392, 20] width 67 height 10
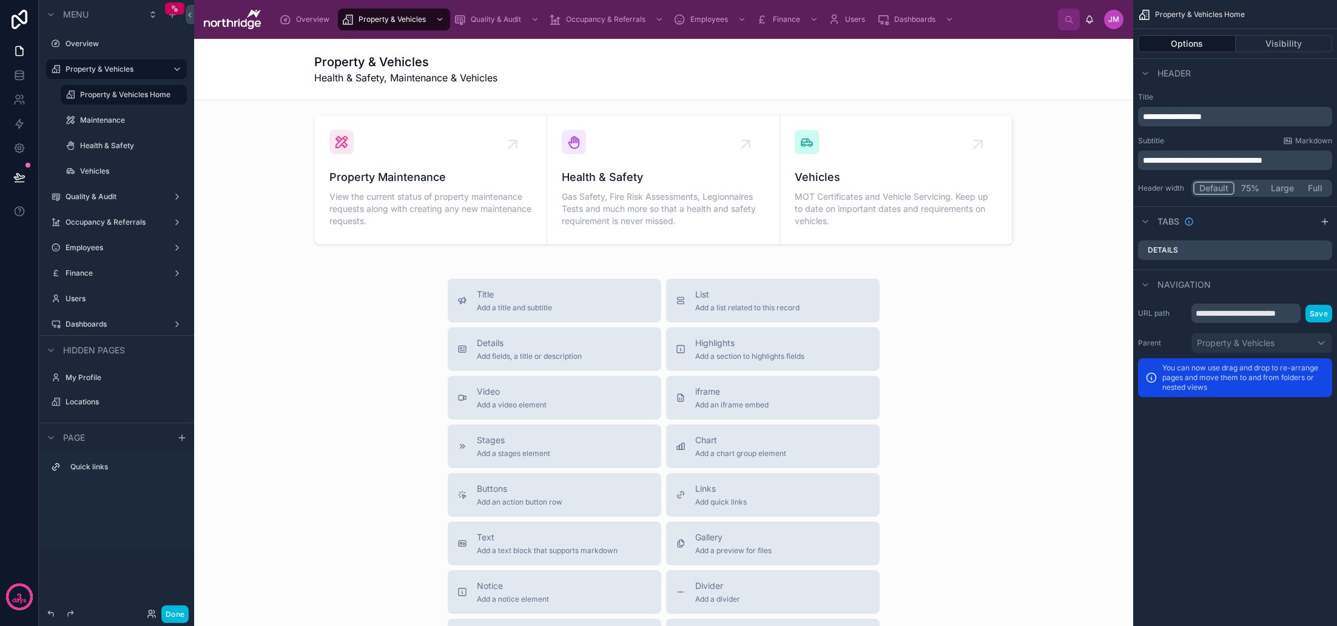
click at [101, 400] on label "Locations" at bounding box center [123, 402] width 114 height 10
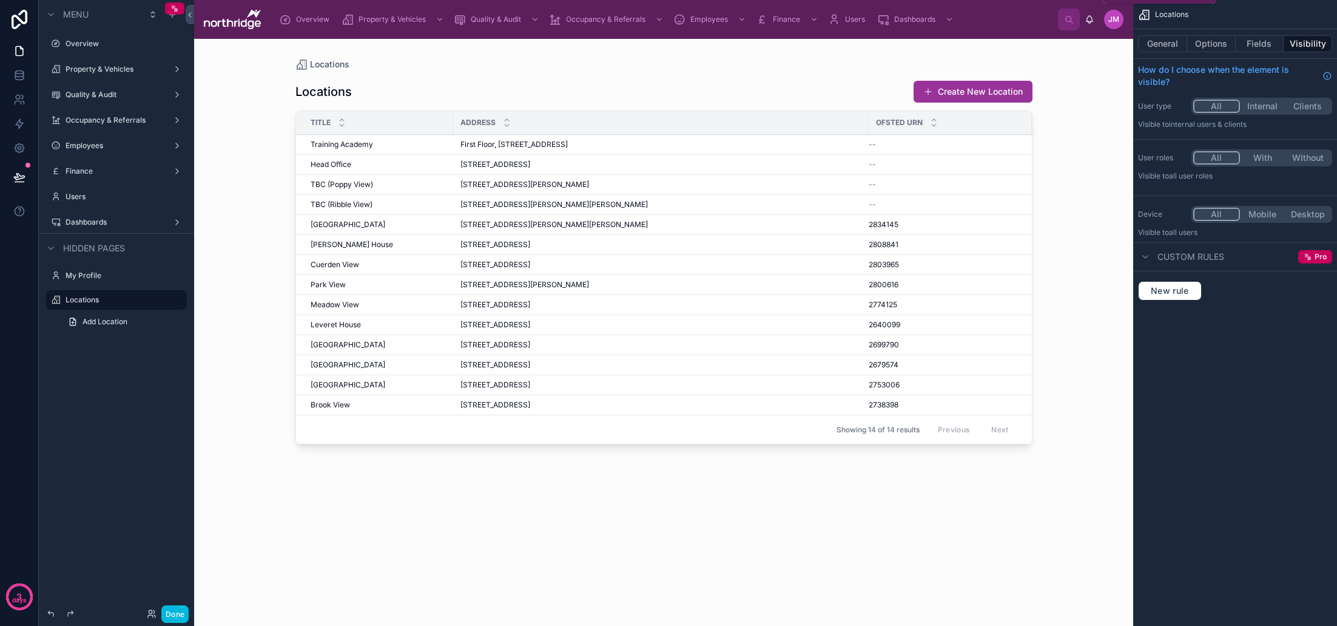
click at [931, 23] on span "Dashboards" at bounding box center [914, 20] width 41 height 10
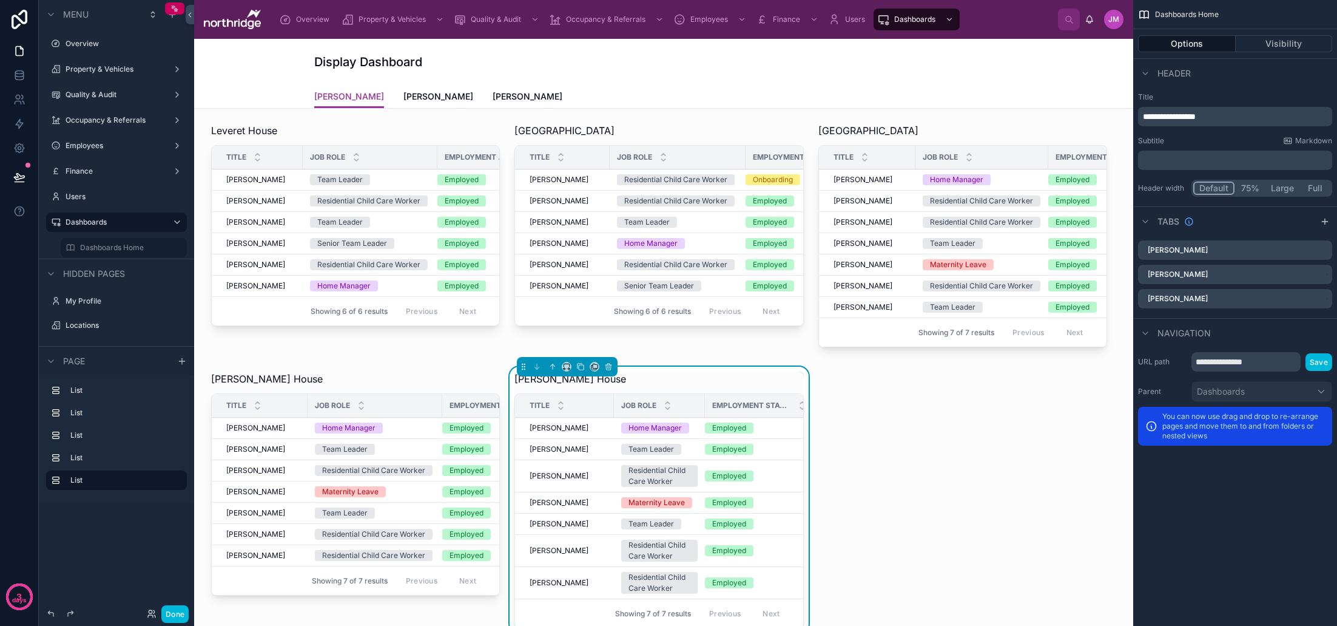
click at [1016, 87] on div "Paula Normanton Sarah McClure Claire Denby" at bounding box center [663, 96] width 925 height 23
drag, startPoint x: 1315, startPoint y: 189, endPoint x: 1303, endPoint y: 194, distance: 13.3
click at [1315, 189] on button "Full" at bounding box center [1314, 187] width 32 height 13
drag, startPoint x: 1240, startPoint y: 118, endPoint x: 1092, endPoint y: 116, distance: 148.1
click at [1092, 116] on div "Overview Property & Vehicles Quality & Audit Occupancy & Referrals Employees Fi…" at bounding box center [765, 313] width 1143 height 626
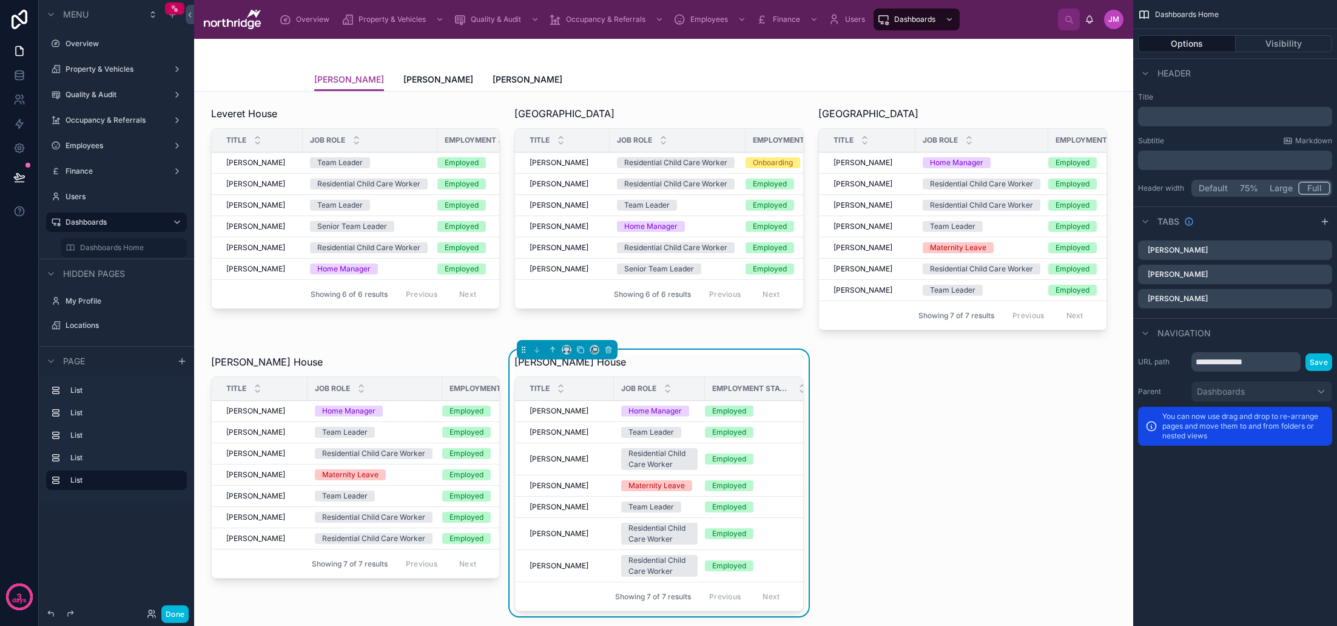
click at [1234, 95] on label "Title" at bounding box center [1235, 97] width 194 height 10
click at [696, 367] on div "[PERSON_NAME] House" at bounding box center [659, 361] width 289 height 15
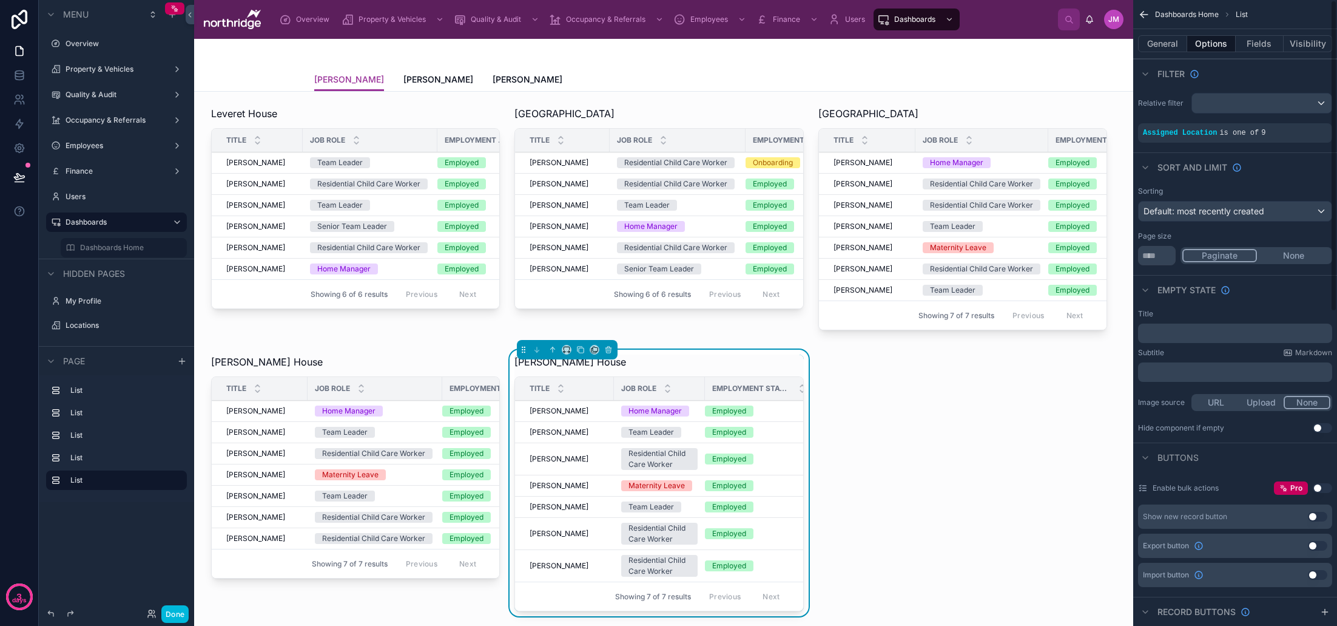
click at [0, 0] on icon "scrollable content" at bounding box center [0, 0] width 0 height 0
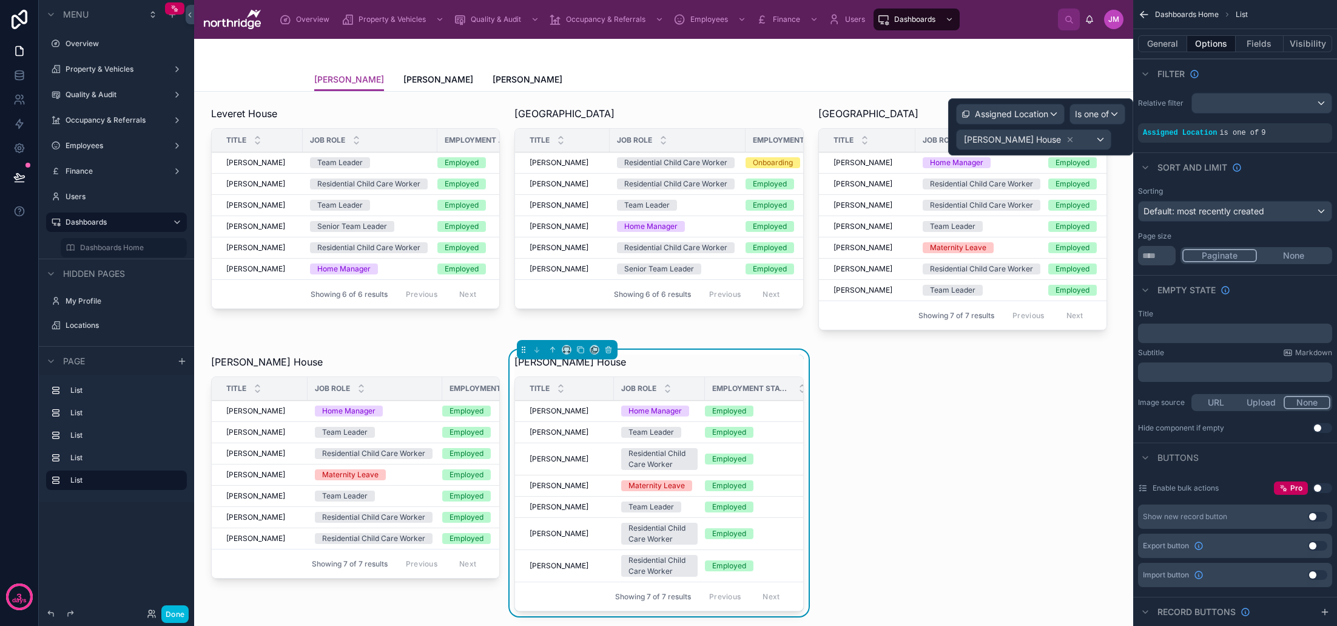
click at [1066, 140] on icon at bounding box center [1070, 139] width 8 height 8
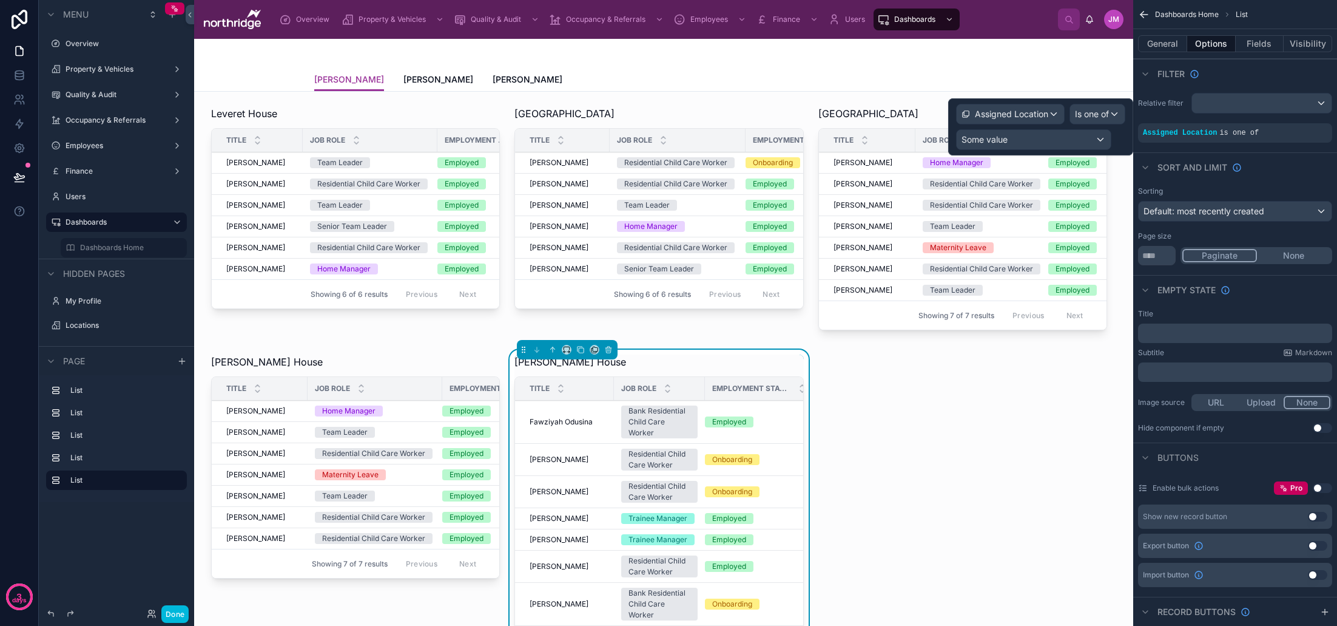
click at [1062, 140] on div "Some value" at bounding box center [1034, 139] width 154 height 19
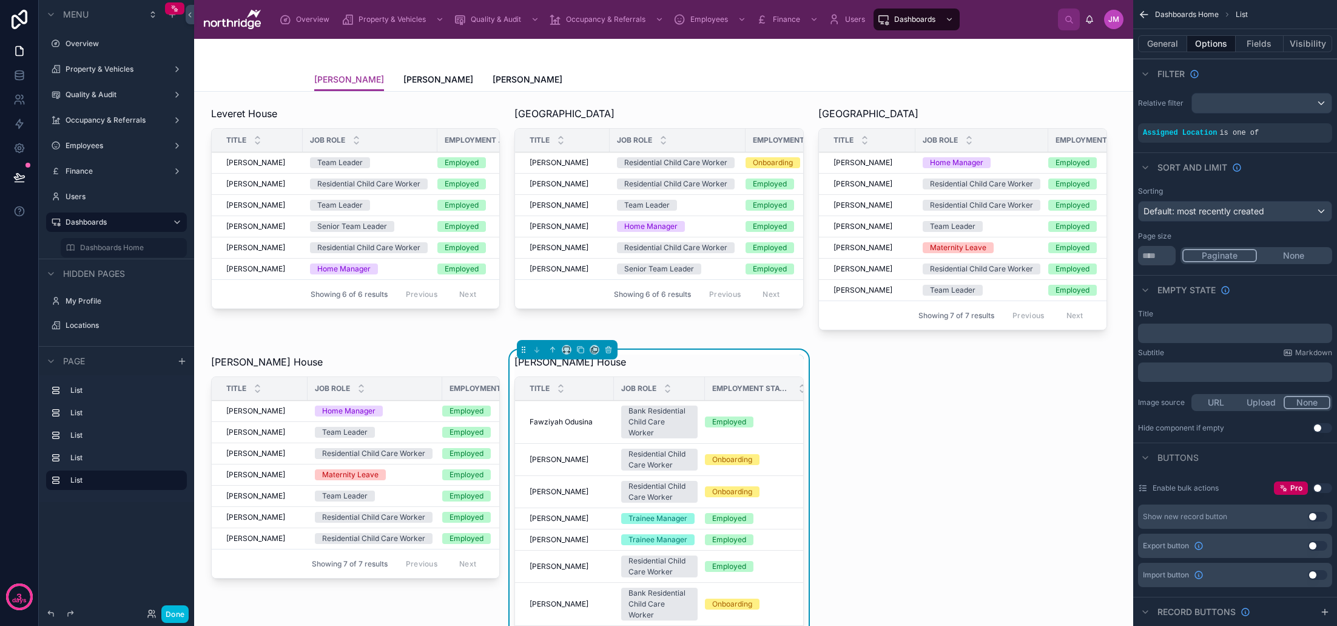
click at [1175, 153] on div "Sort And Limit" at bounding box center [1235, 166] width 204 height 29
click at [0, 0] on icon "scrollable content" at bounding box center [0, 0] width 0 height 0
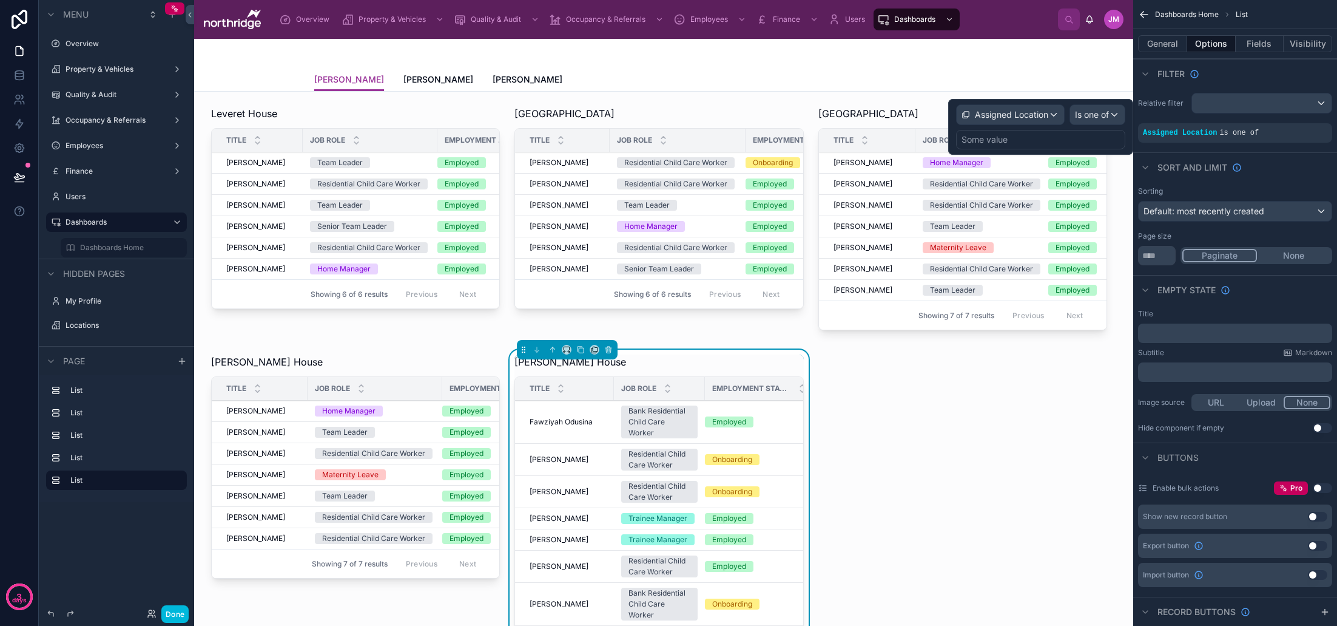
click at [1045, 135] on div "Some value" at bounding box center [1040, 139] width 169 height 19
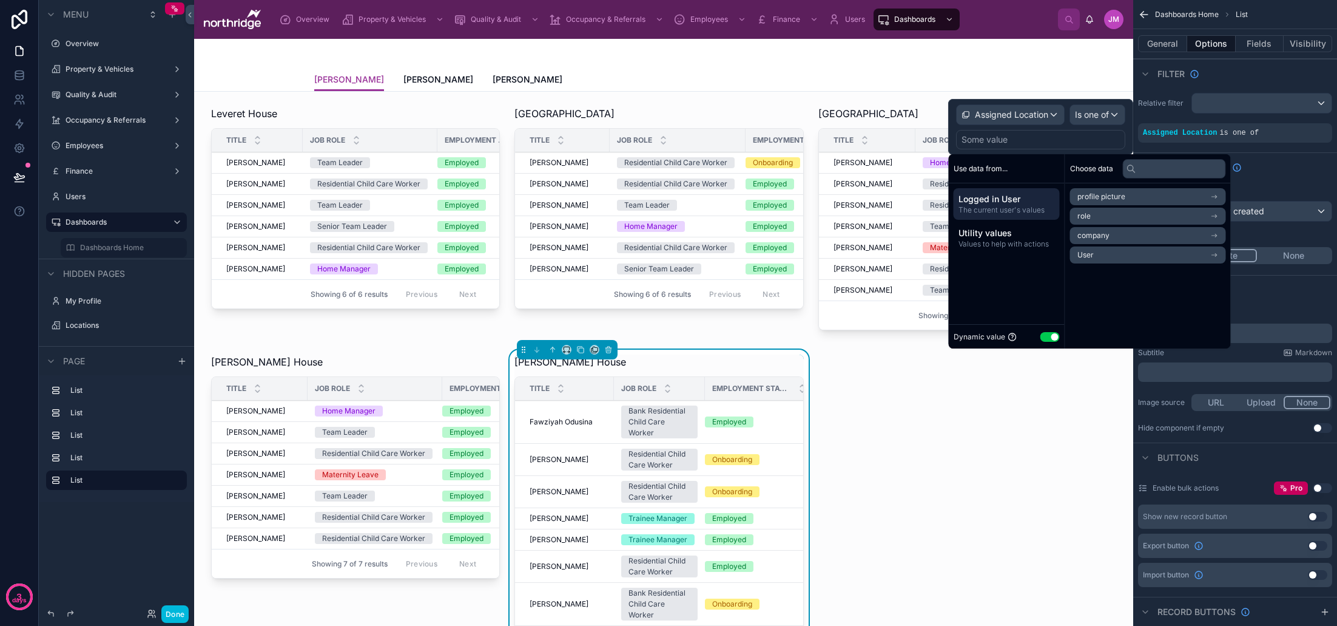
click at [1051, 339] on button "Use setting" at bounding box center [1050, 337] width 19 height 10
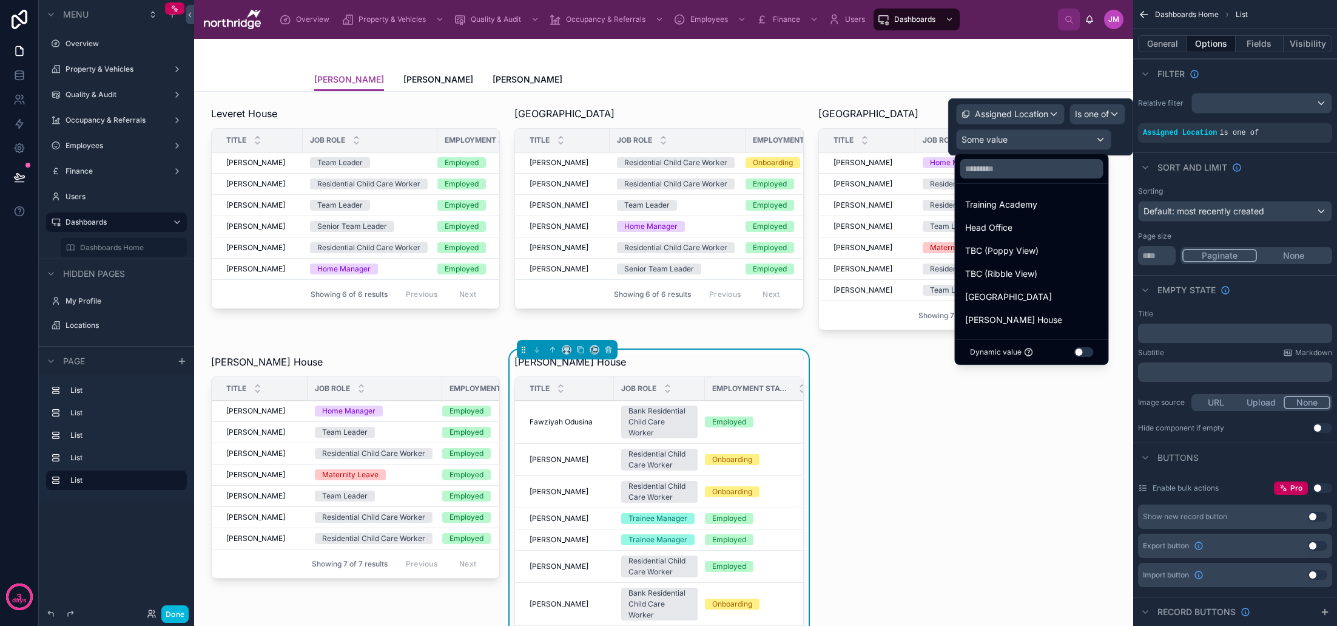
click at [1031, 203] on span "Training Academy" at bounding box center [1001, 204] width 72 height 15
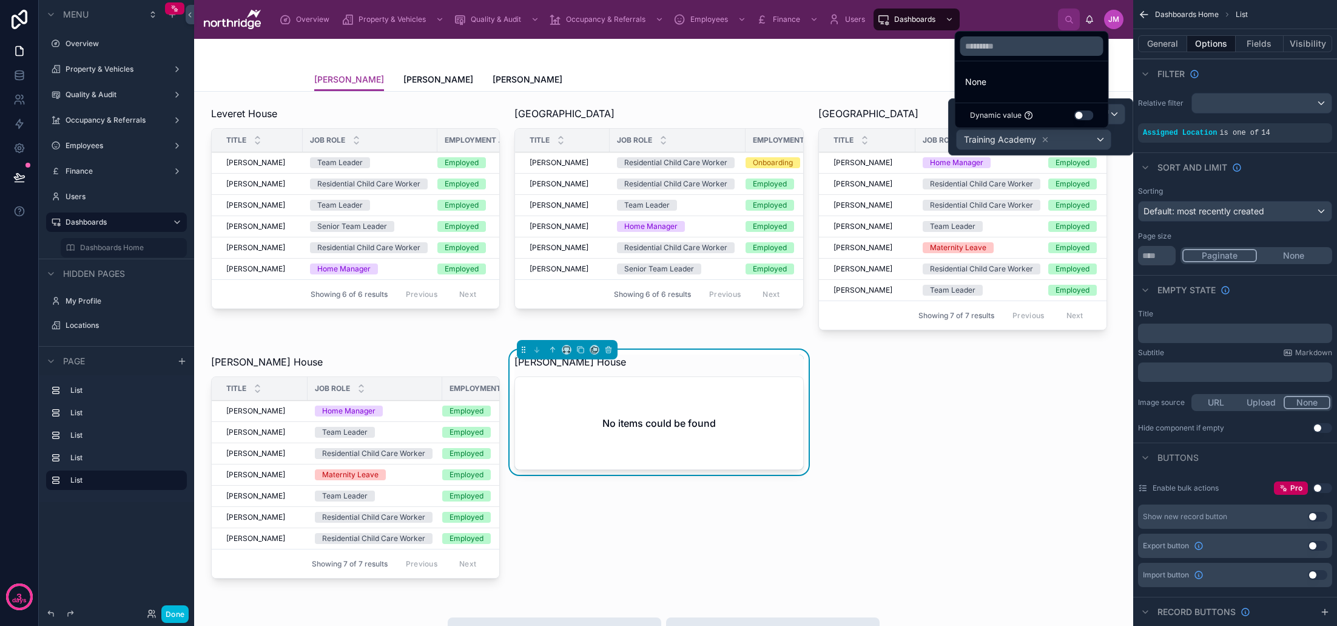
click at [1002, 454] on div "Leveret House Title Job Role Employment Status [PERSON_NAME] [PERSON_NAME] Team…" at bounding box center [663, 619] width 939 height 1055
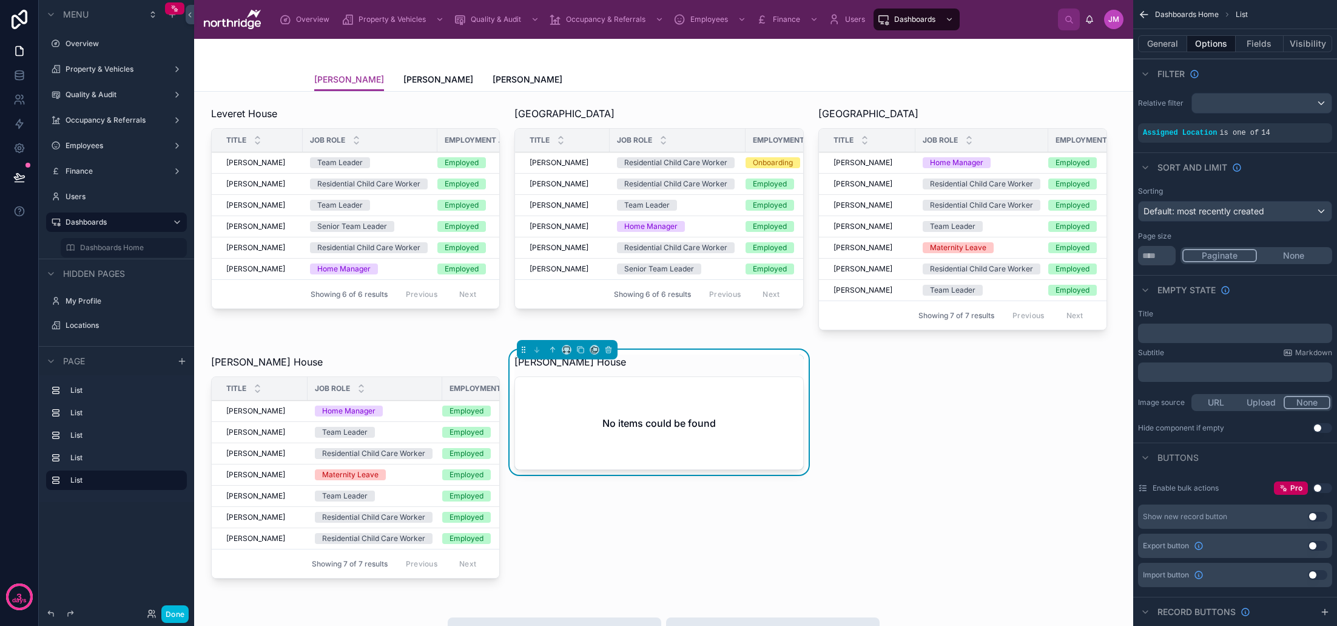
click at [1168, 46] on button "General" at bounding box center [1162, 43] width 49 height 17
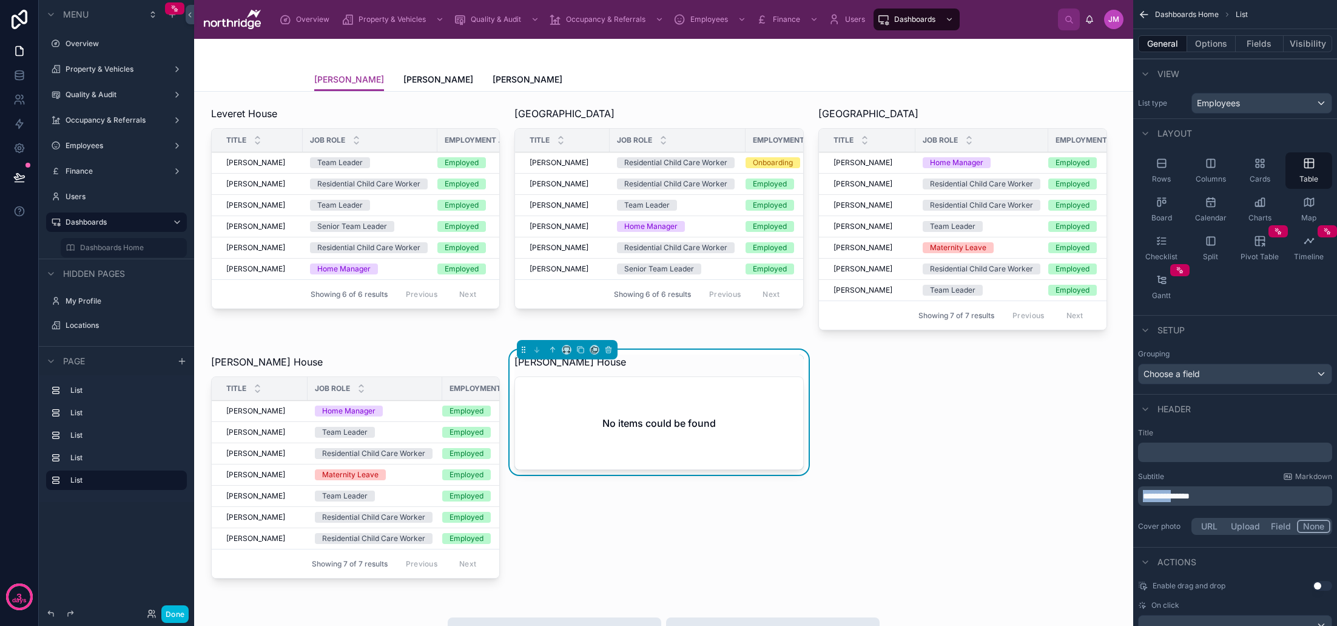
drag, startPoint x: 1163, startPoint y: 499, endPoint x: 1129, endPoint y: 499, distance: 34.0
click at [1130, 499] on div "Overview Property & Vehicles Quality & Audit Occupancy & Referrals Employees Fi…" at bounding box center [765, 313] width 1143 height 626
click at [1189, 461] on div "﻿" at bounding box center [1235, 451] width 194 height 19
click at [945, 413] on div "Leveret House Title Job Role Employment Status [PERSON_NAME] [PERSON_NAME] Team…" at bounding box center [663, 619] width 939 height 1055
click at [582, 349] on icon at bounding box center [580, 349] width 8 height 8
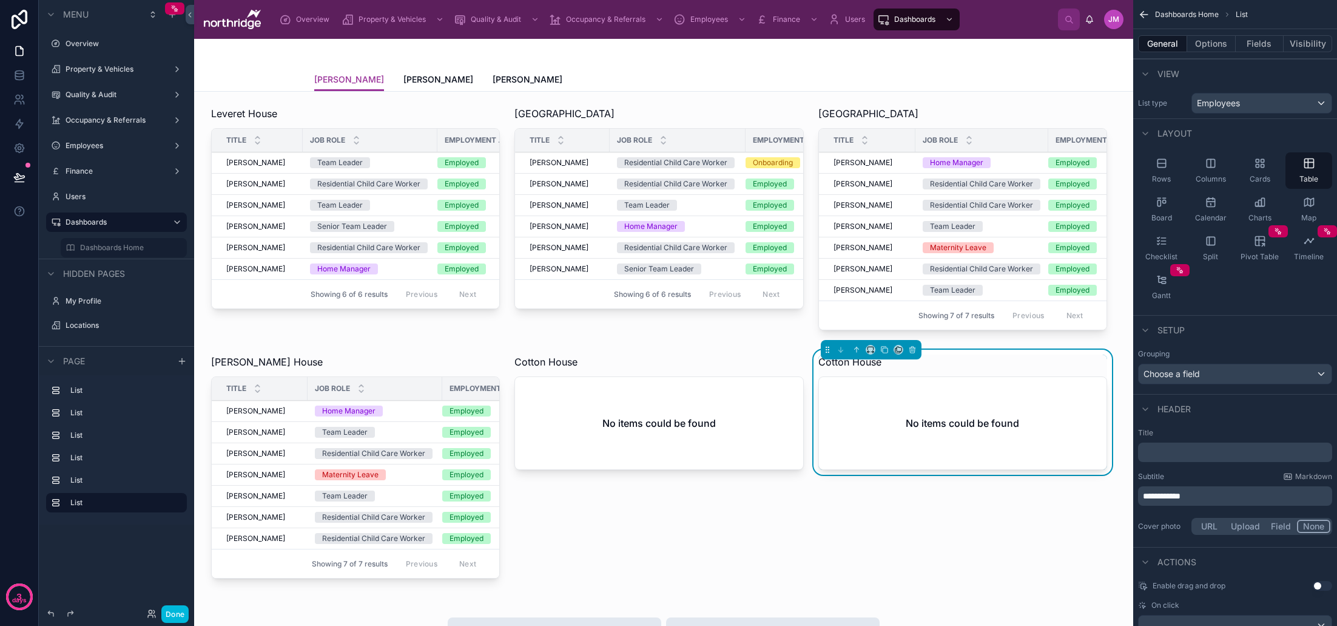
click at [1266, 213] on span "Charts" at bounding box center [1260, 218] width 23 height 10
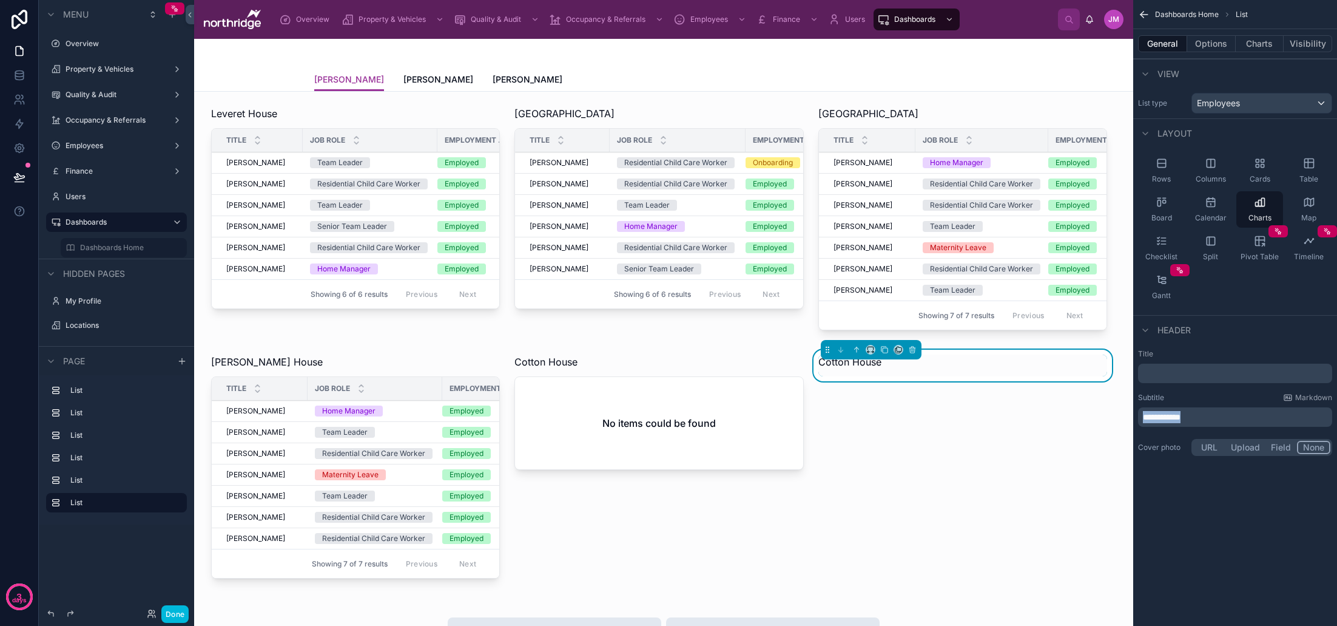
drag, startPoint x: 1209, startPoint y: 419, endPoint x: 1122, endPoint y: 416, distance: 86.2
click at [1122, 416] on div "Overview Property & Vehicles Quality & Audit Occupancy & Referrals Employees Fi…" at bounding box center [765, 313] width 1143 height 626
click at [1184, 394] on div "Subtitle Markdown" at bounding box center [1235, 398] width 194 height 10
click at [1207, 46] on button "Options" at bounding box center [1211, 43] width 49 height 17
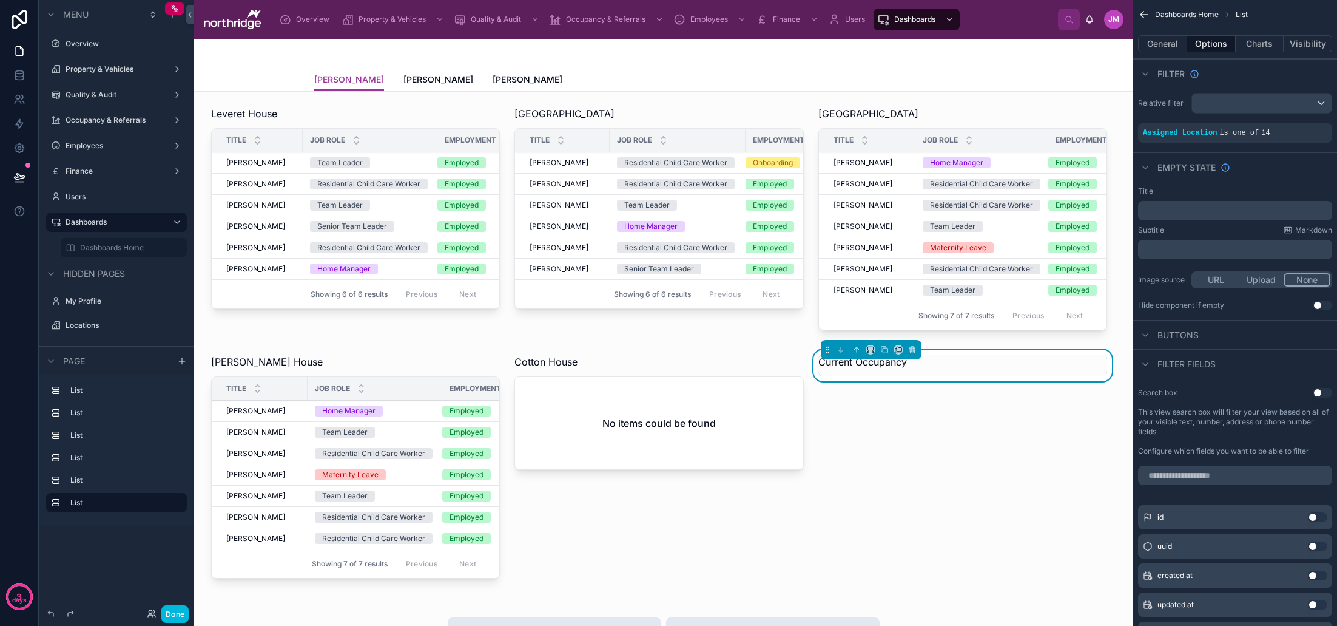
click at [0, 0] on icon "scrollable content" at bounding box center [0, 0] width 0 height 0
click at [1164, 42] on button "General" at bounding box center [1162, 43] width 49 height 17
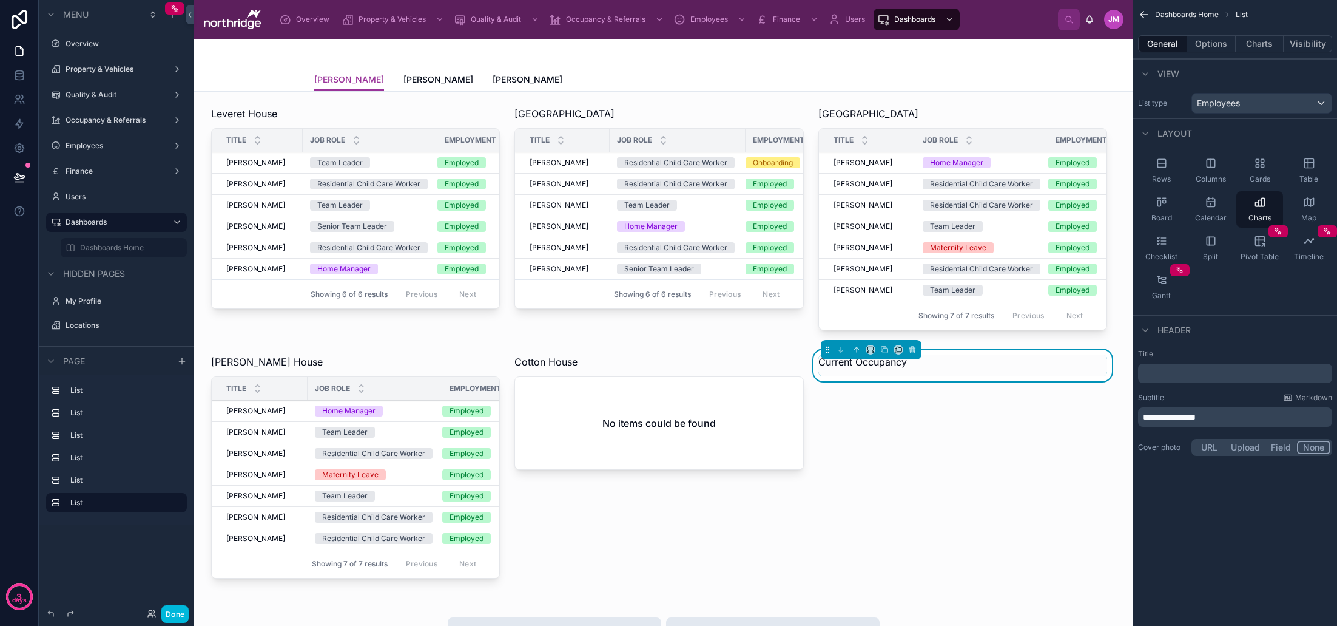
click at [1247, 104] on div "Employees" at bounding box center [1262, 102] width 140 height 19
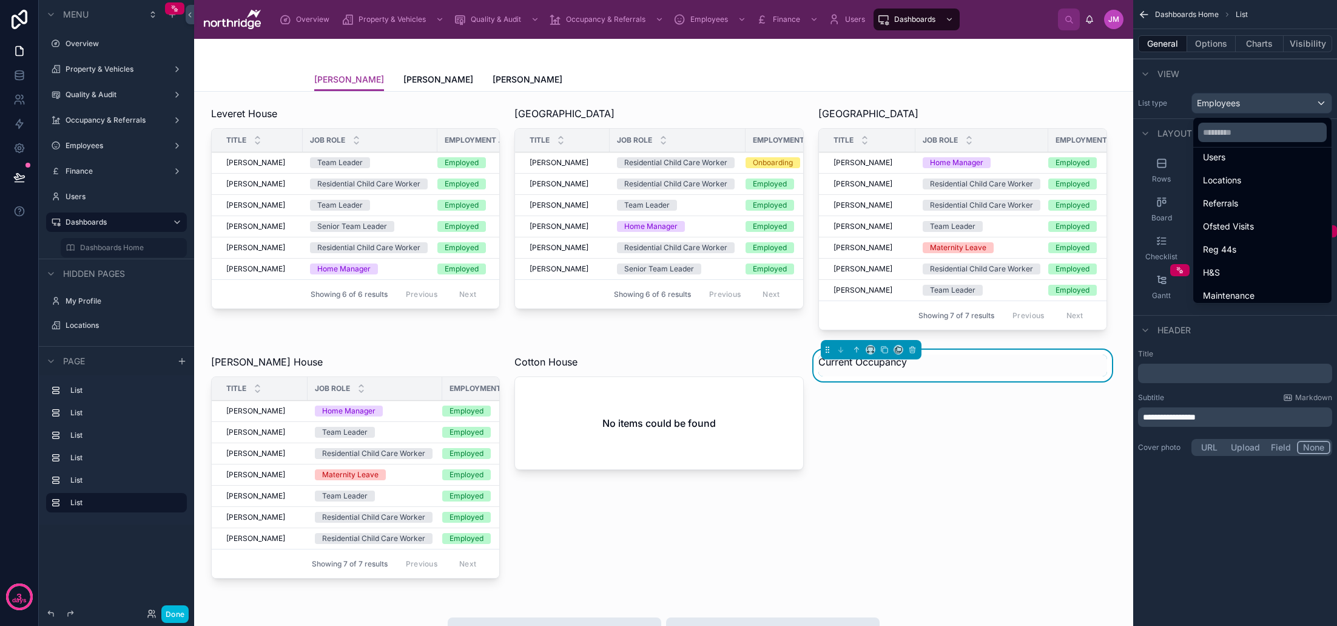
scroll to position [73, 0]
click at [1230, 177] on div "Locations" at bounding box center [1262, 177] width 119 height 15
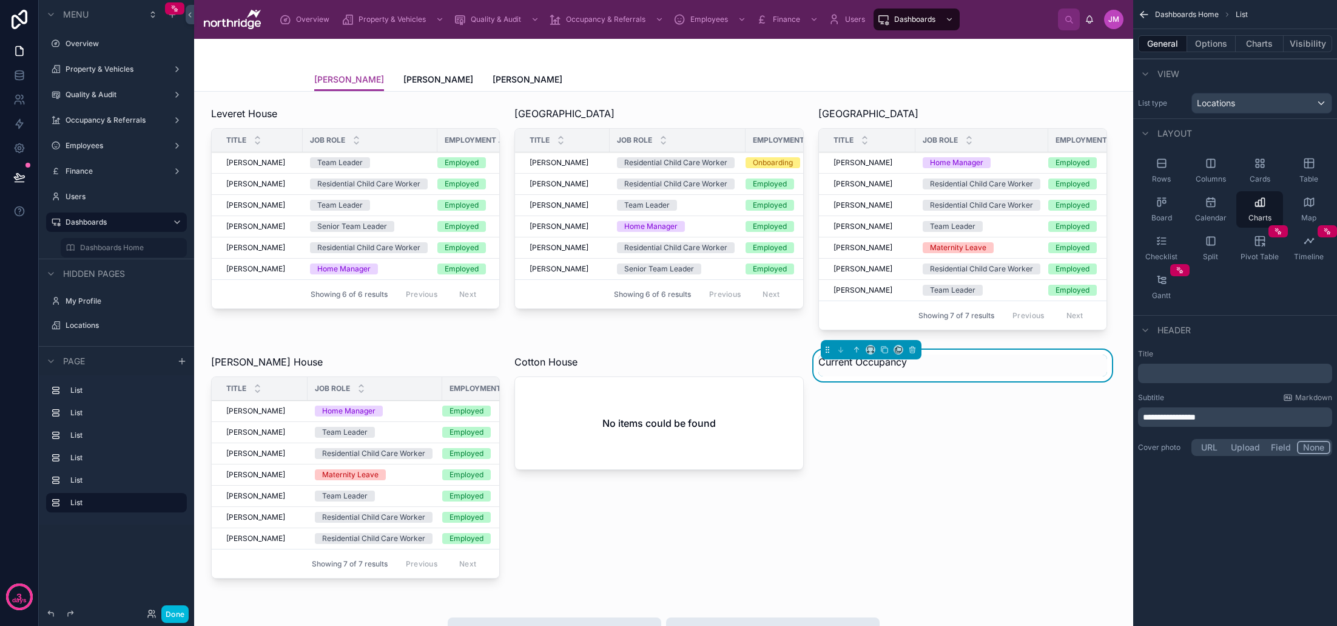
drag, startPoint x: 1212, startPoint y: 46, endPoint x: 1234, endPoint y: 45, distance: 21.3
click at [1212, 46] on button "Options" at bounding box center [1211, 43] width 49 height 17
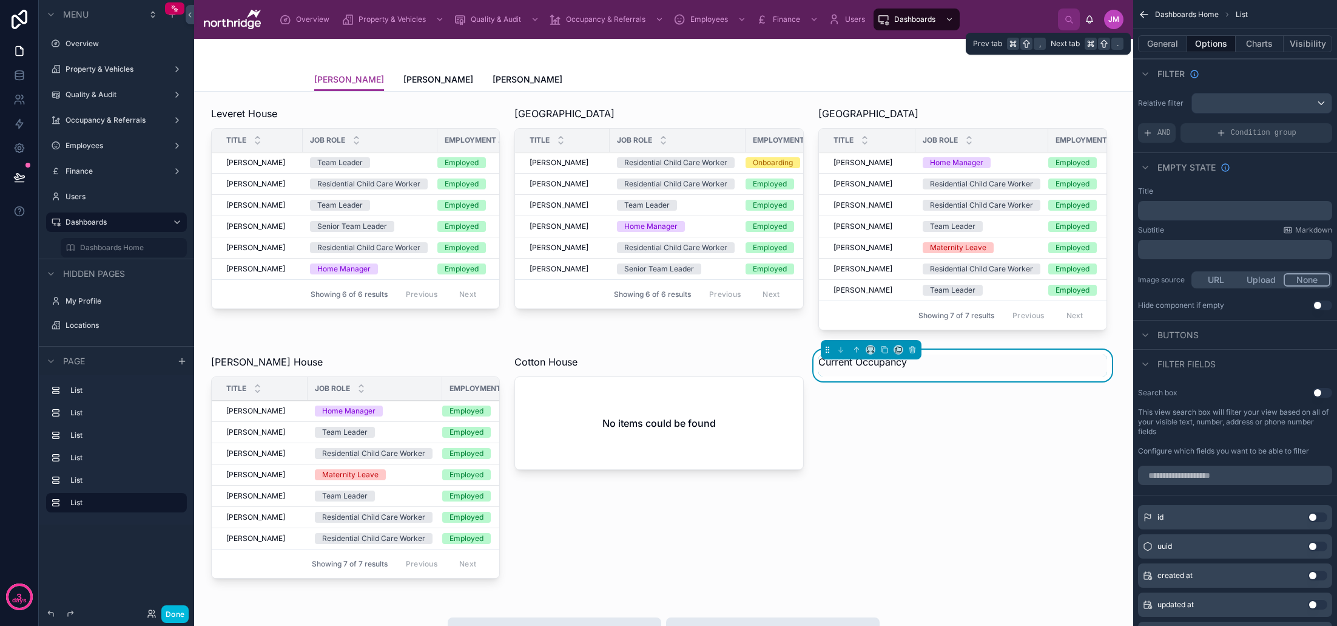
click at [1246, 43] on button "Charts" at bounding box center [1260, 43] width 49 height 17
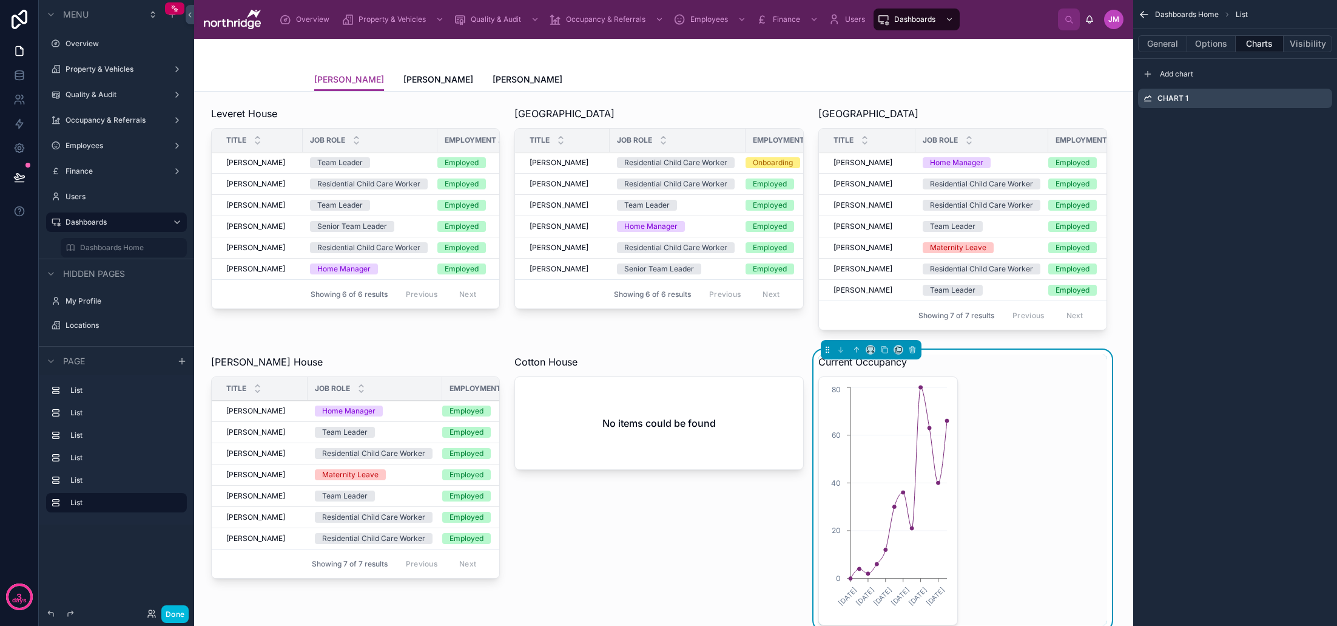
click at [0, 0] on icon "scrollable content" at bounding box center [0, 0] width 0 height 0
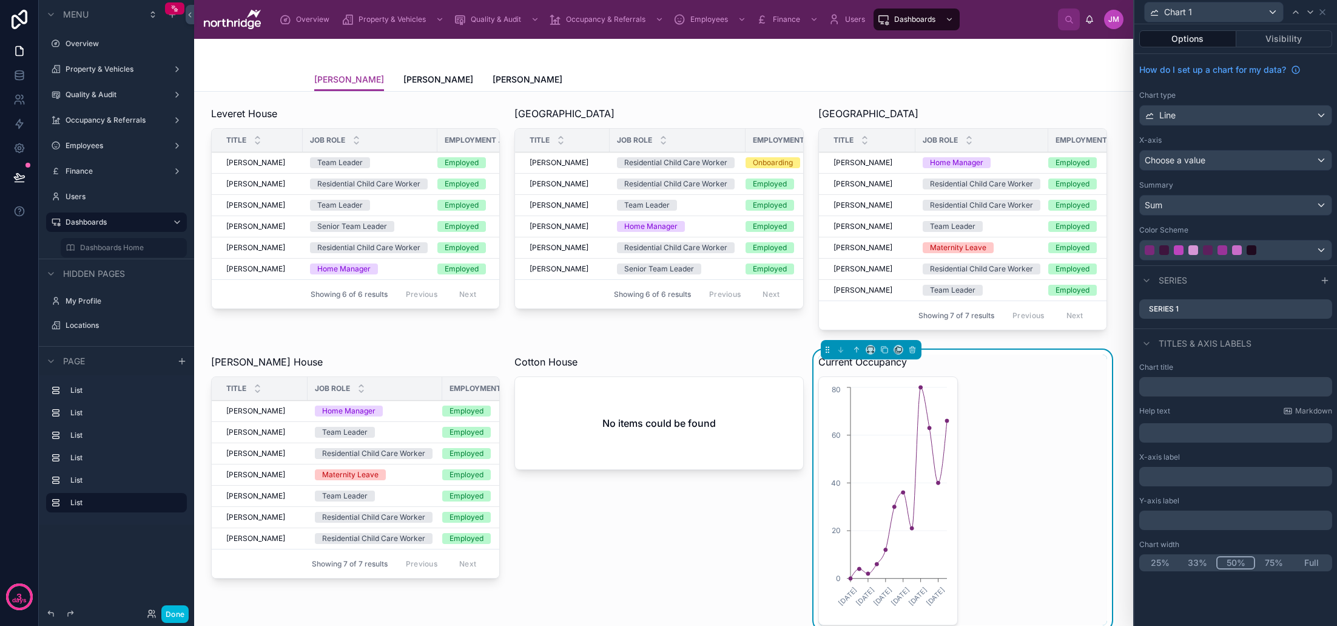
click at [1317, 561] on button "Full" at bounding box center [1312, 562] width 38 height 13
click at [1208, 120] on div "Line" at bounding box center [1236, 115] width 192 height 19
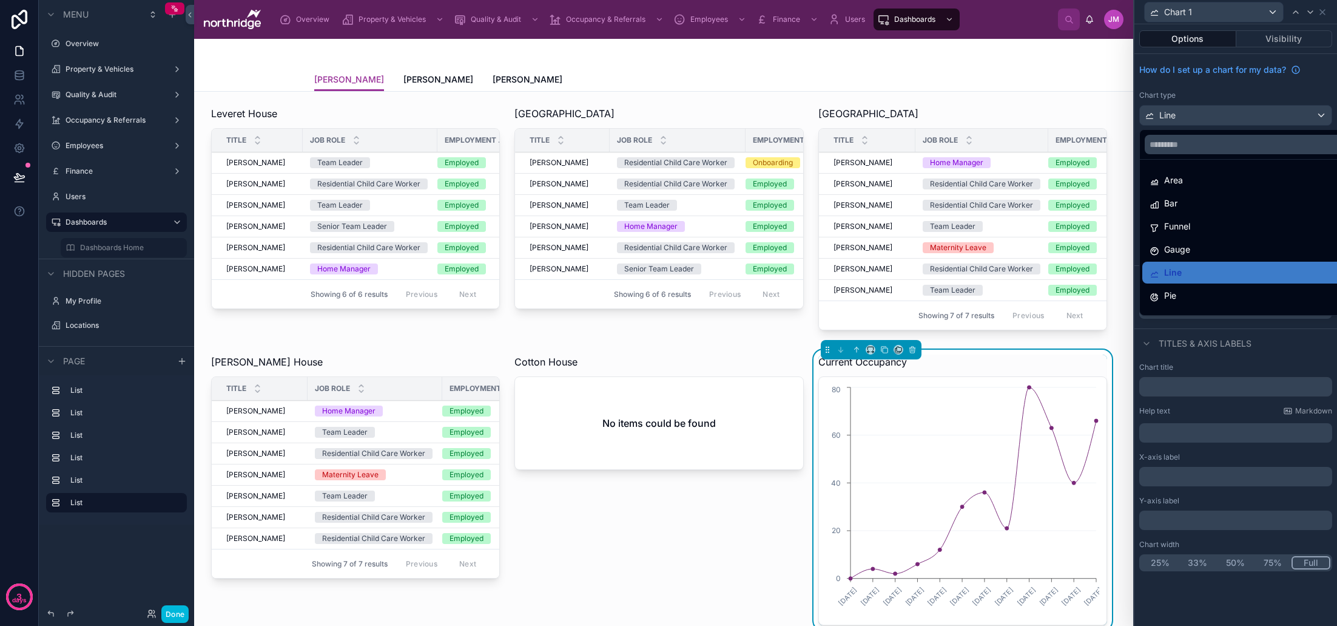
click at [1178, 200] on div "Bar" at bounding box center [1250, 203] width 200 height 15
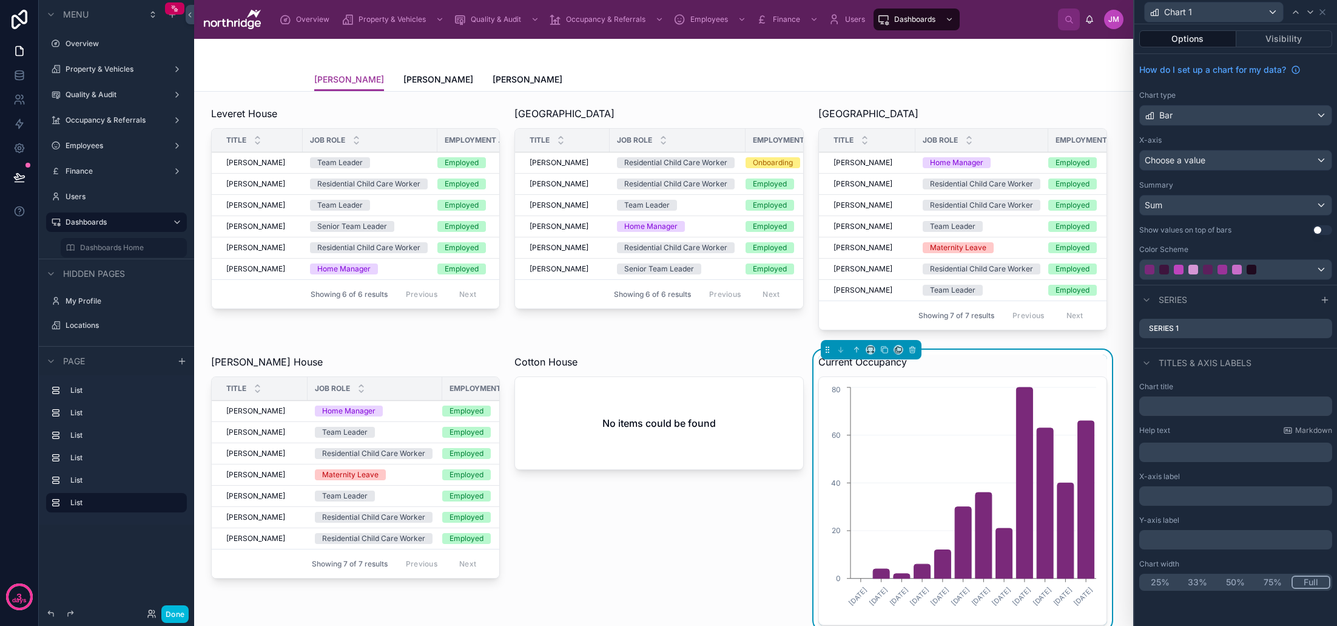
click at [1227, 158] on div "Choose a value" at bounding box center [1236, 159] width 192 height 19
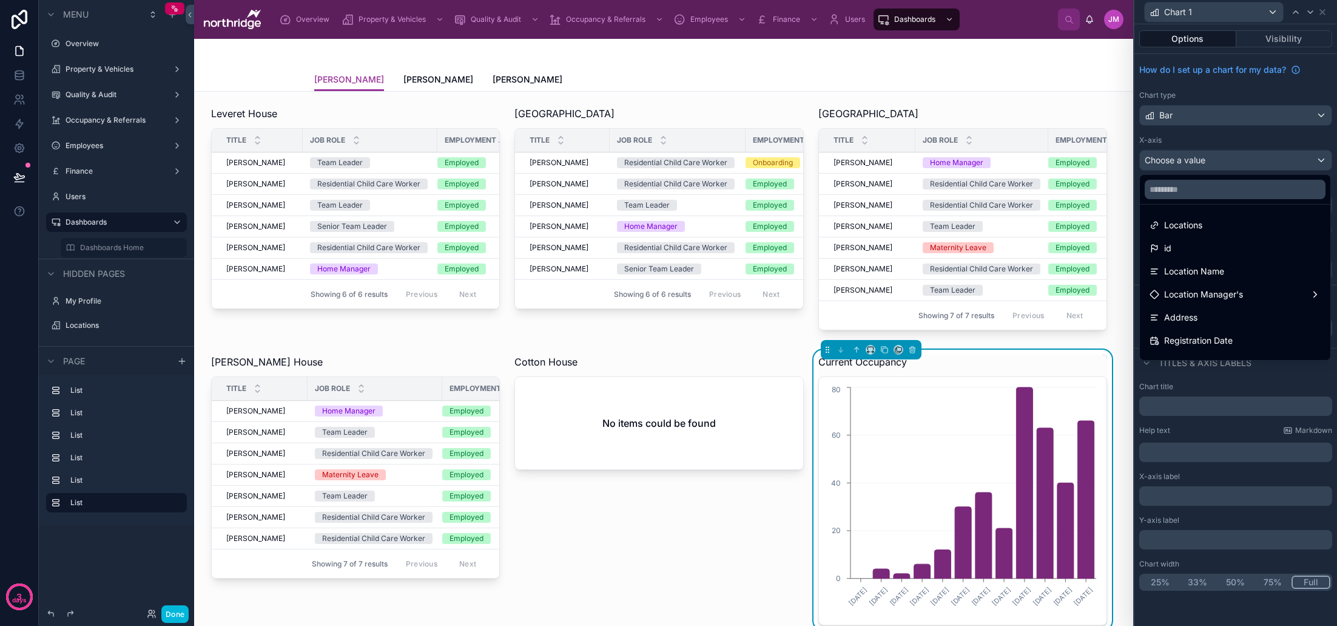
click at [1223, 265] on span "Location Name" at bounding box center [1194, 271] width 60 height 15
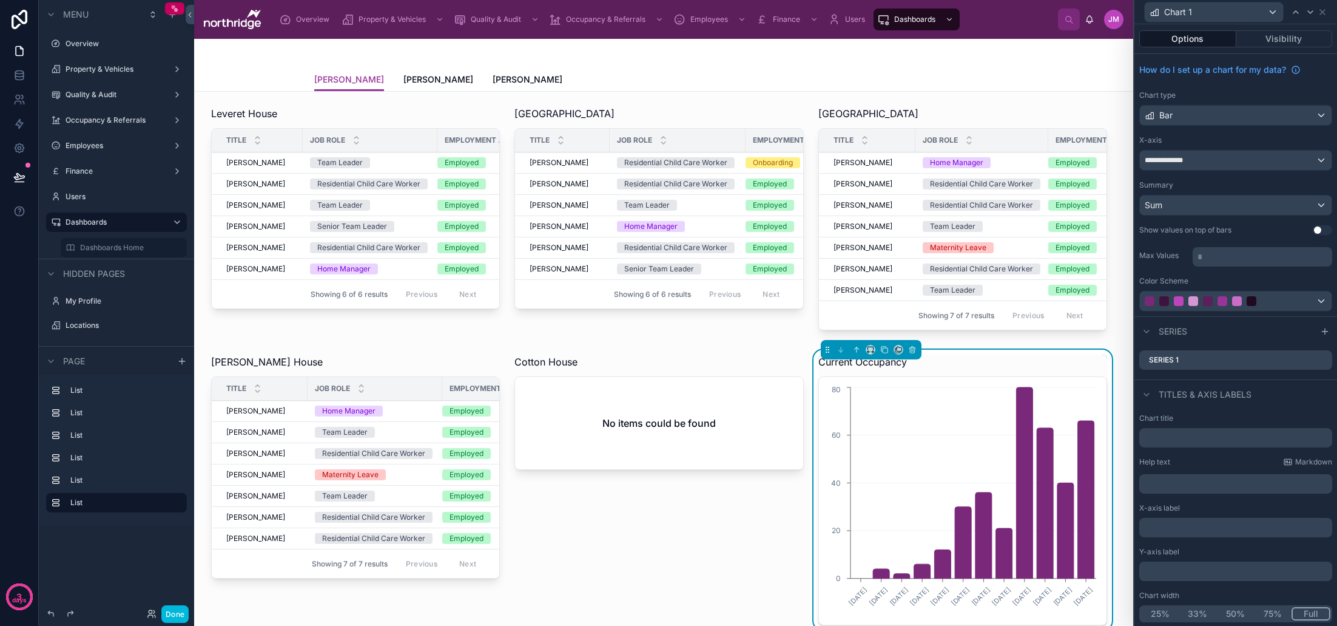
click at [1195, 209] on div "Sum" at bounding box center [1236, 204] width 192 height 19
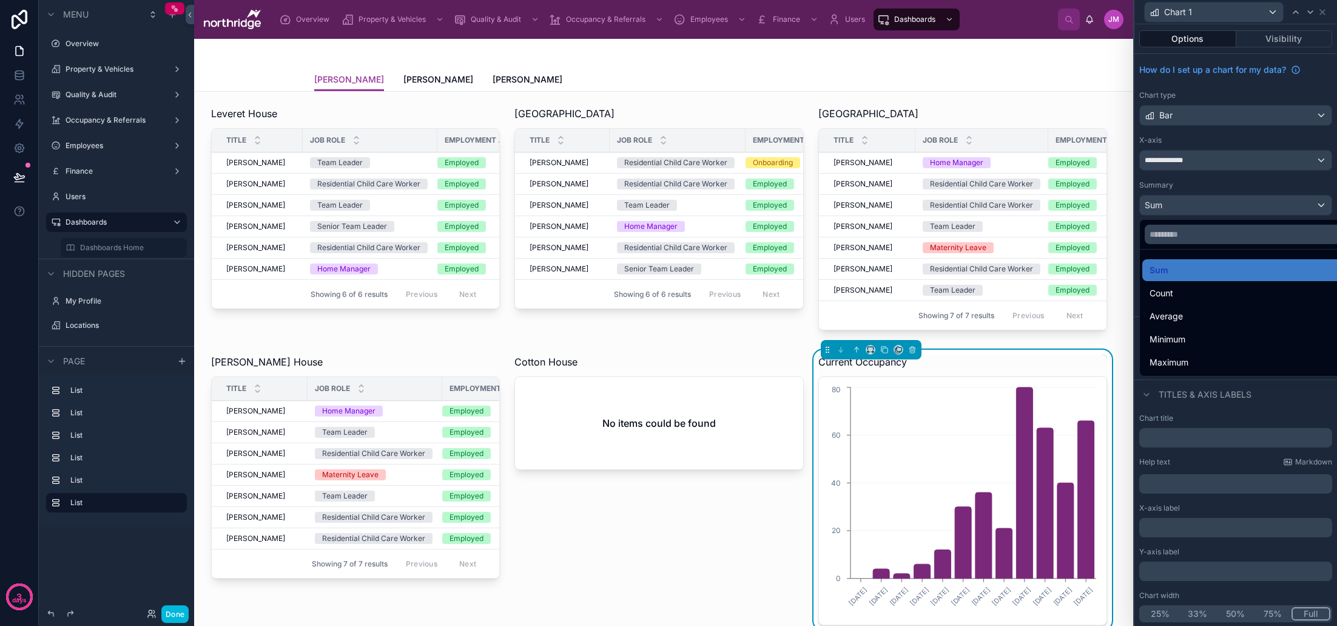
click at [1195, 209] on div at bounding box center [1236, 313] width 203 height 626
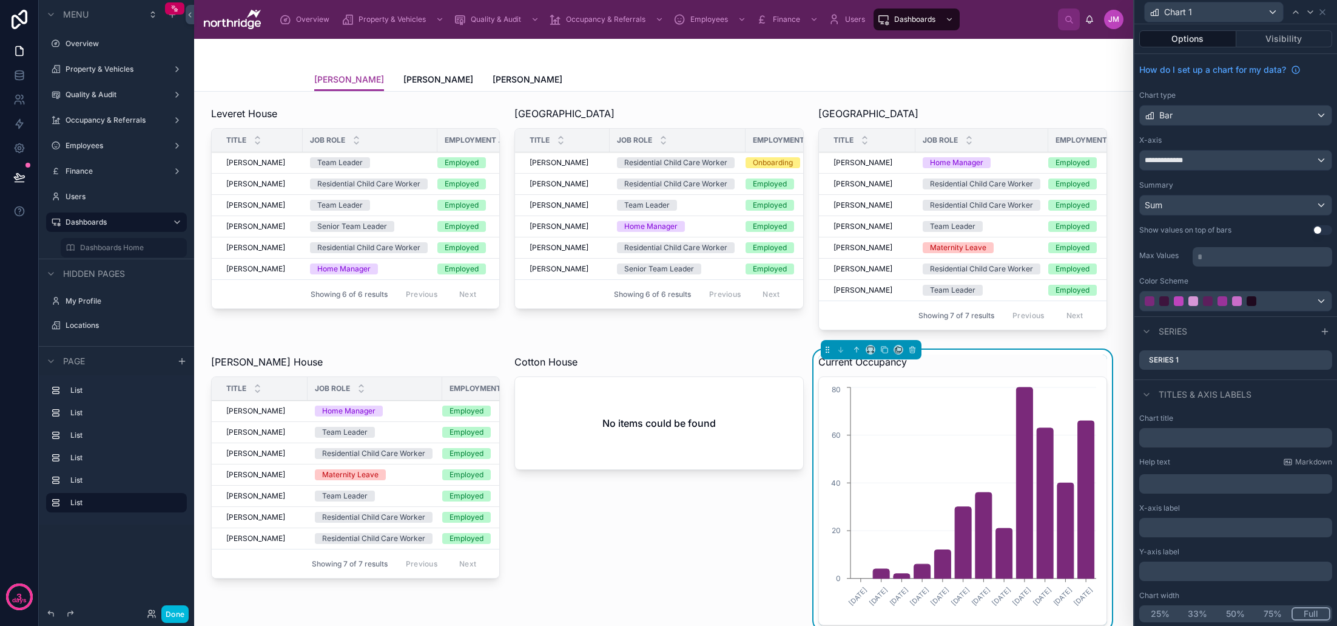
click at [0, 0] on icon at bounding box center [0, 0] width 0 height 0
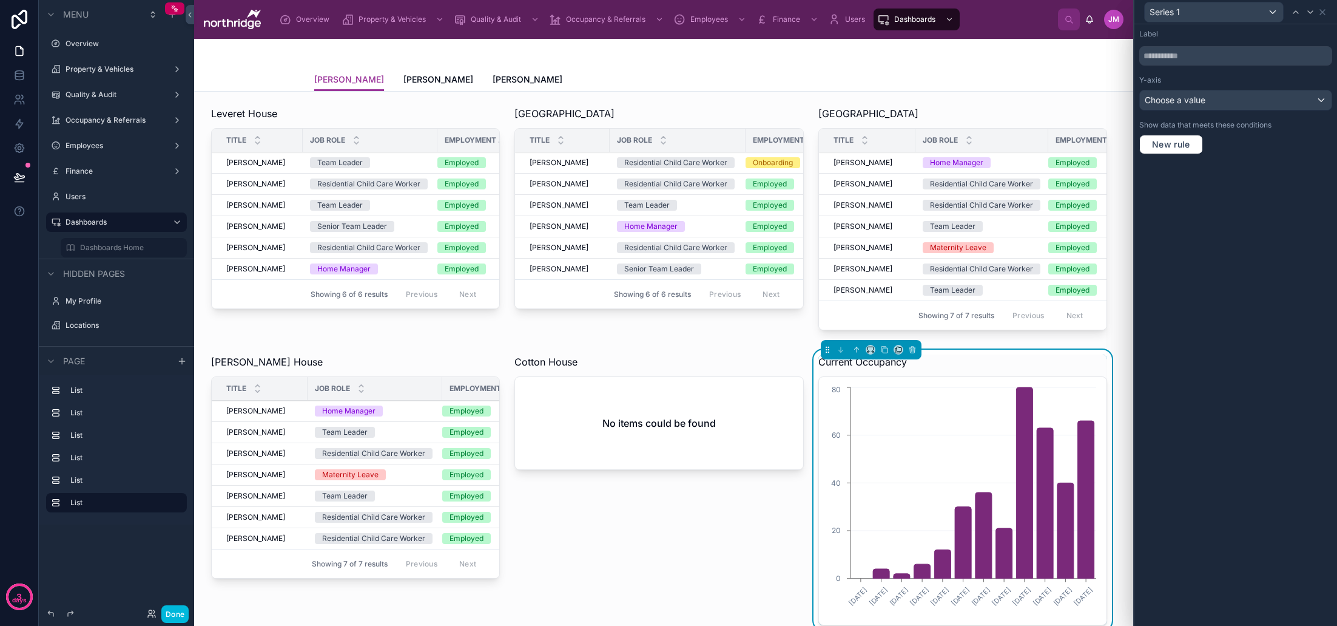
click at [1240, 104] on div "Choose a value" at bounding box center [1236, 99] width 192 height 19
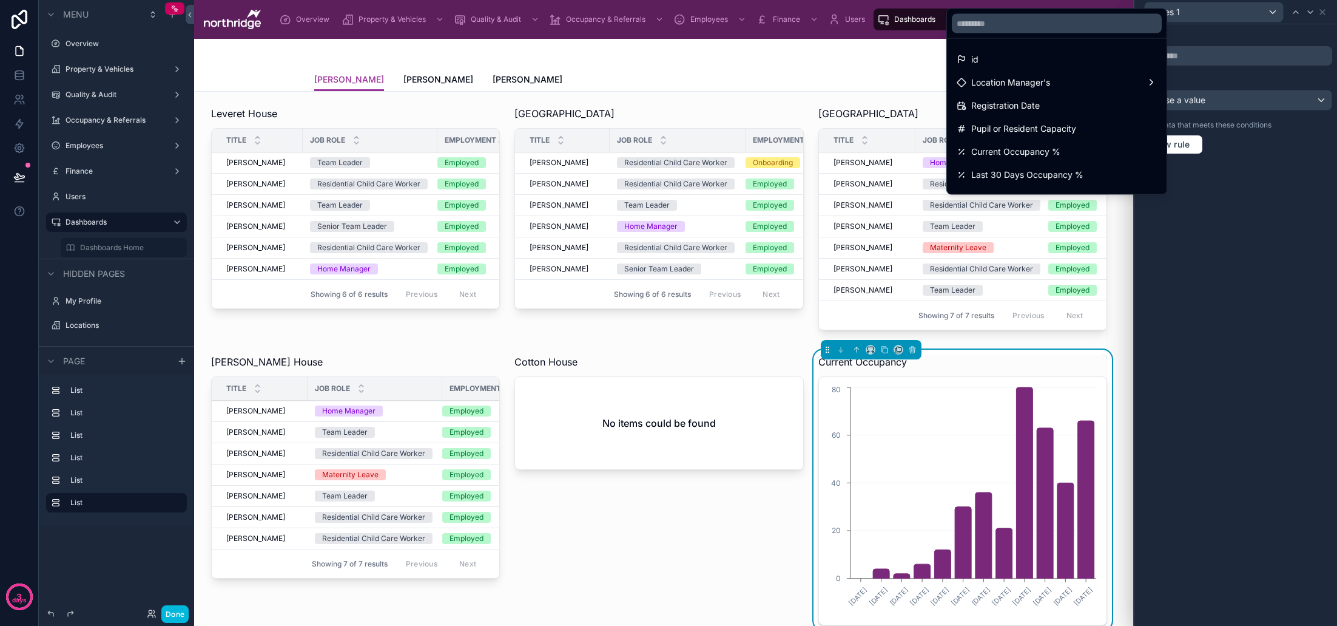
click at [1062, 147] on div "Current Occupancy %" at bounding box center [1057, 151] width 200 height 15
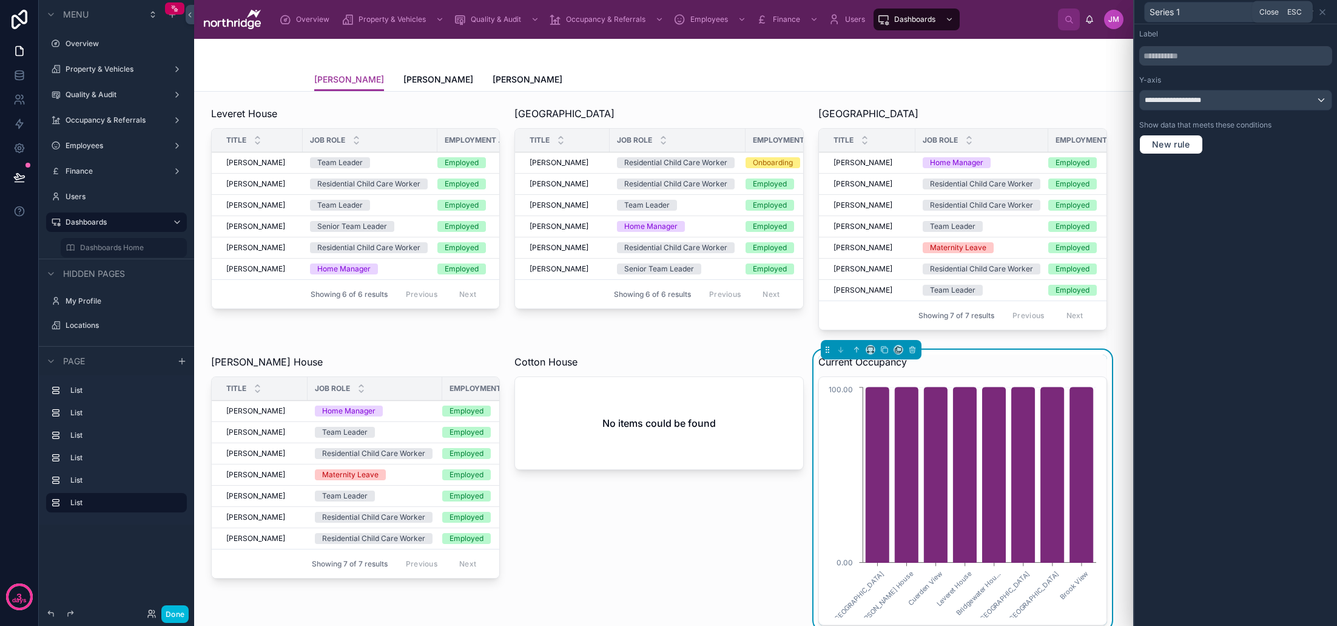
click at [1326, 13] on icon at bounding box center [1323, 12] width 10 height 10
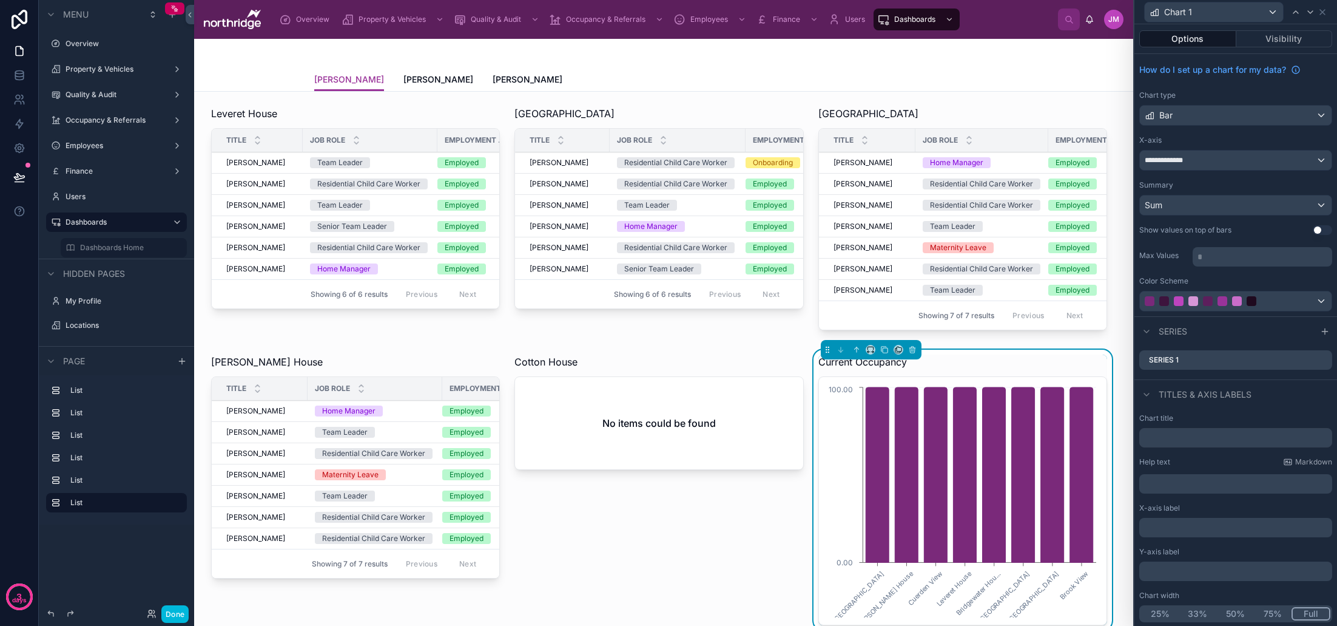
click at [0, 0] on icon at bounding box center [0, 0] width 0 height 0
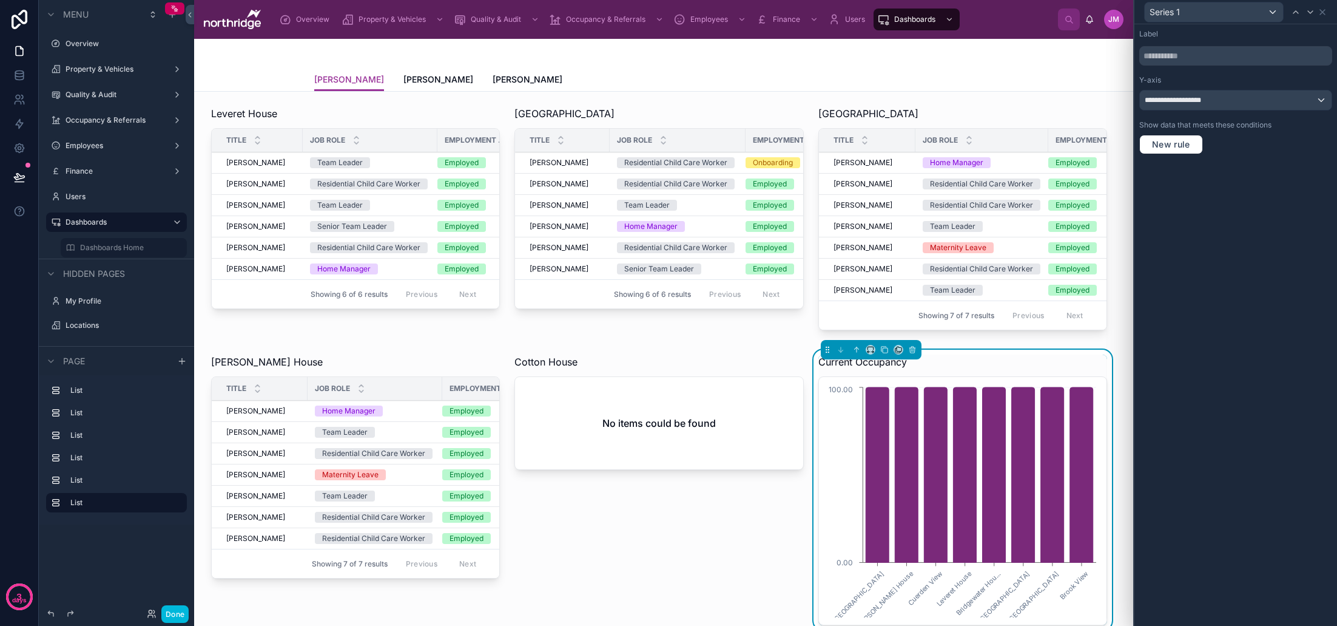
click at [1171, 144] on span "New rule" at bounding box center [1171, 144] width 48 height 11
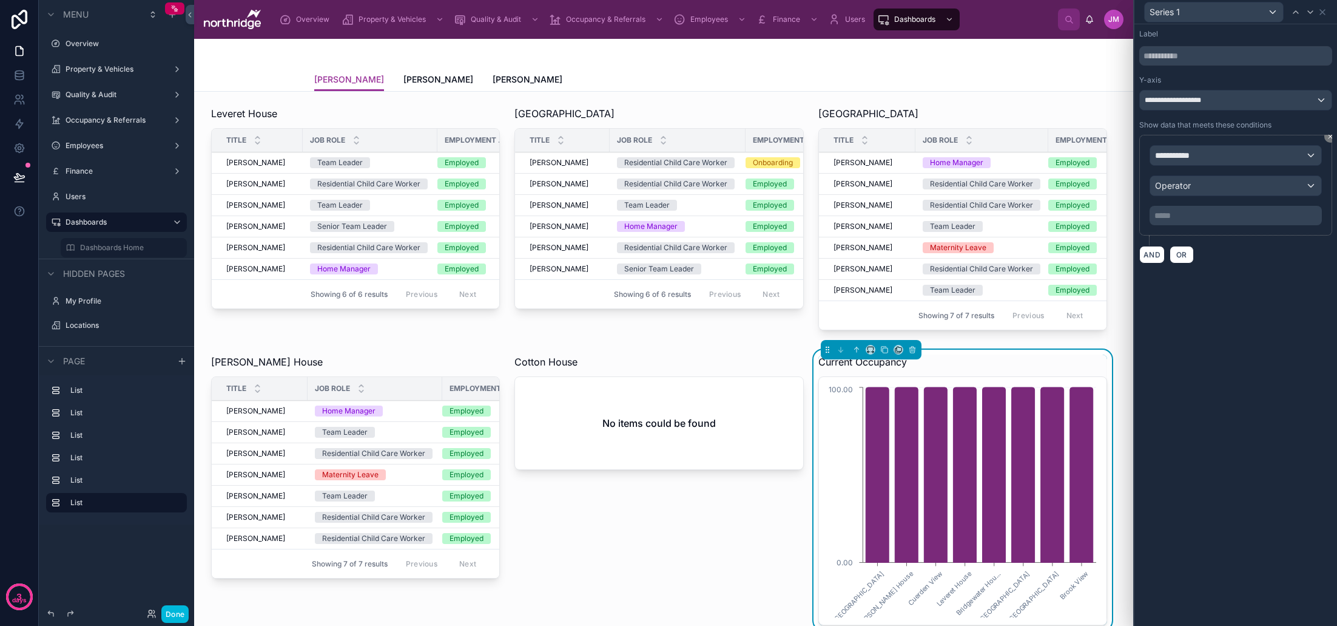
click at [1193, 160] on span "**********" at bounding box center [1177, 155] width 45 height 12
click at [1201, 224] on span "Row values" at bounding box center [1182, 220] width 45 height 15
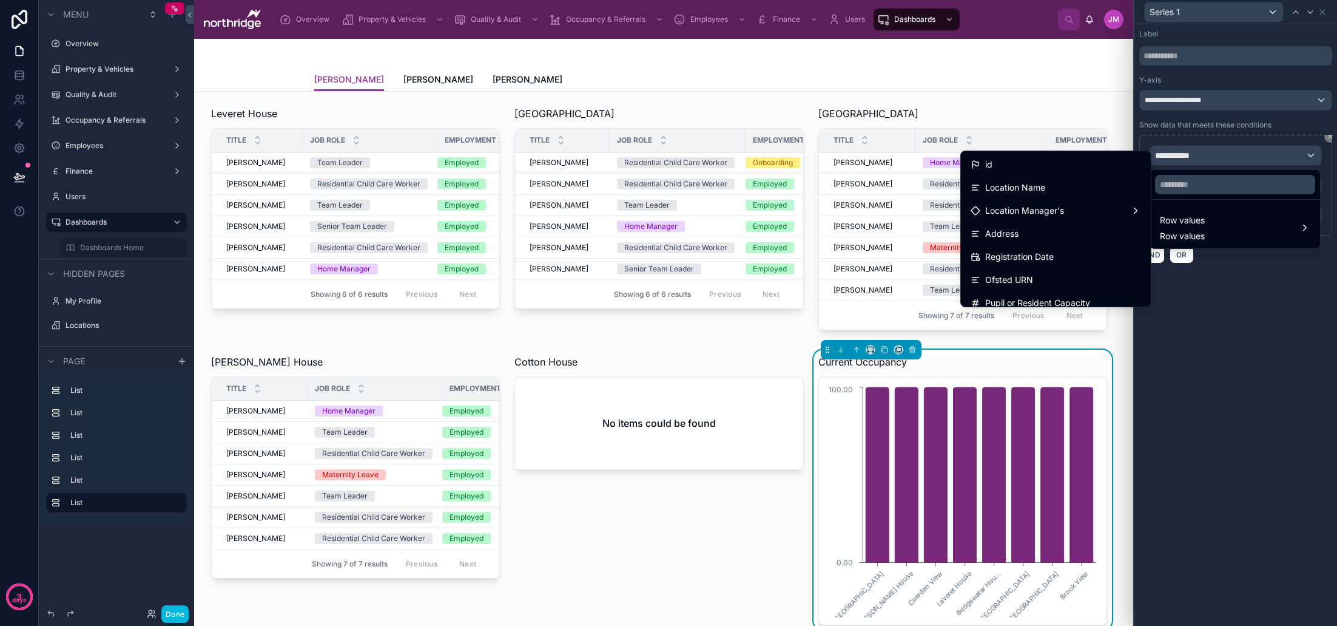
click at [1044, 193] on span "Location Name" at bounding box center [1015, 187] width 60 height 15
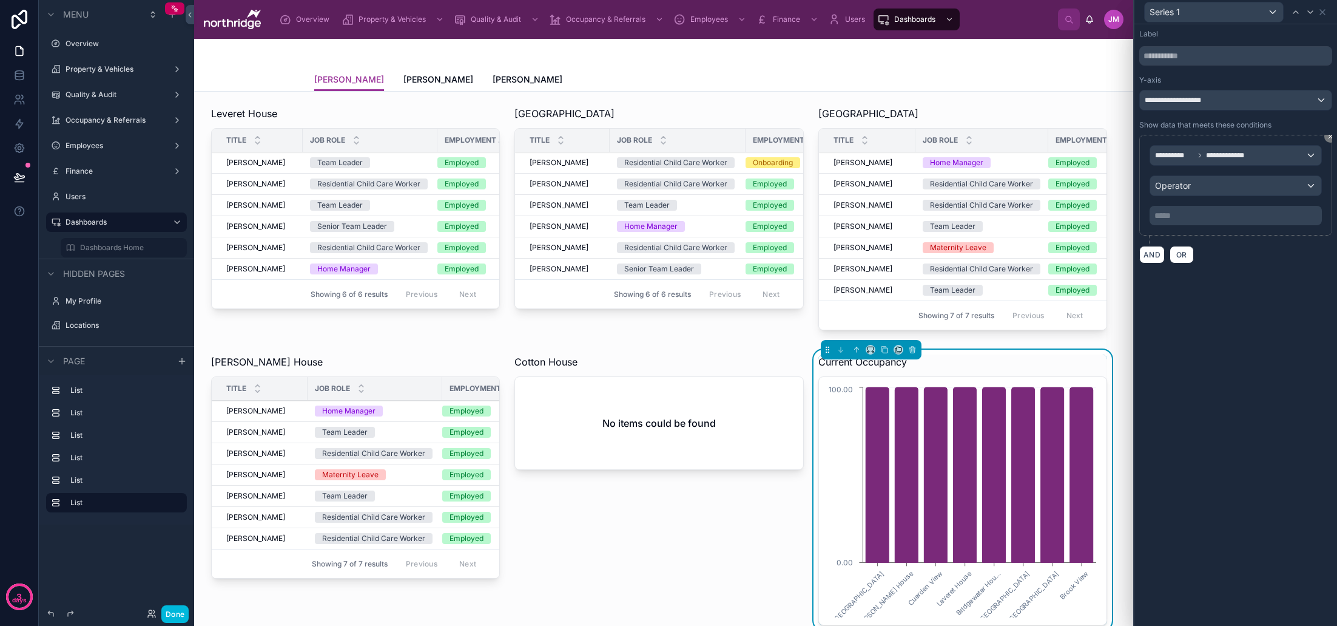
click at [1198, 214] on p "***** ﻿" at bounding box center [1237, 215] width 165 height 12
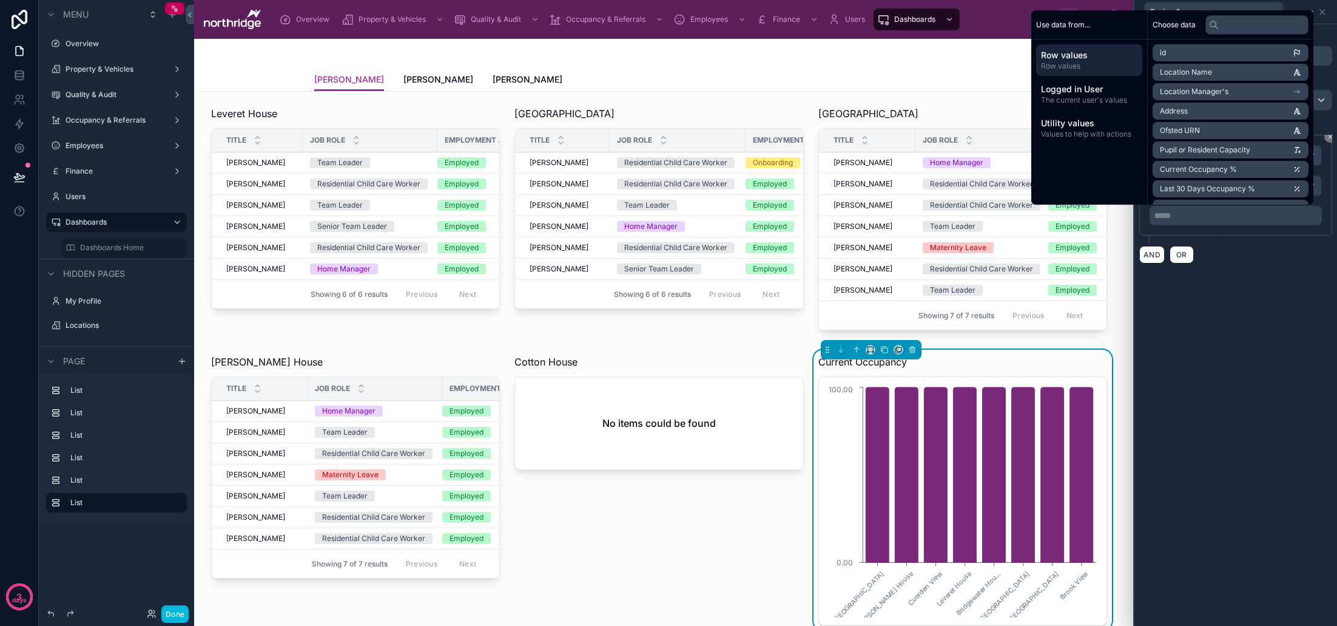
scroll to position [-1, 0]
click at [1252, 268] on div "**********" at bounding box center [1236, 146] width 203 height 244
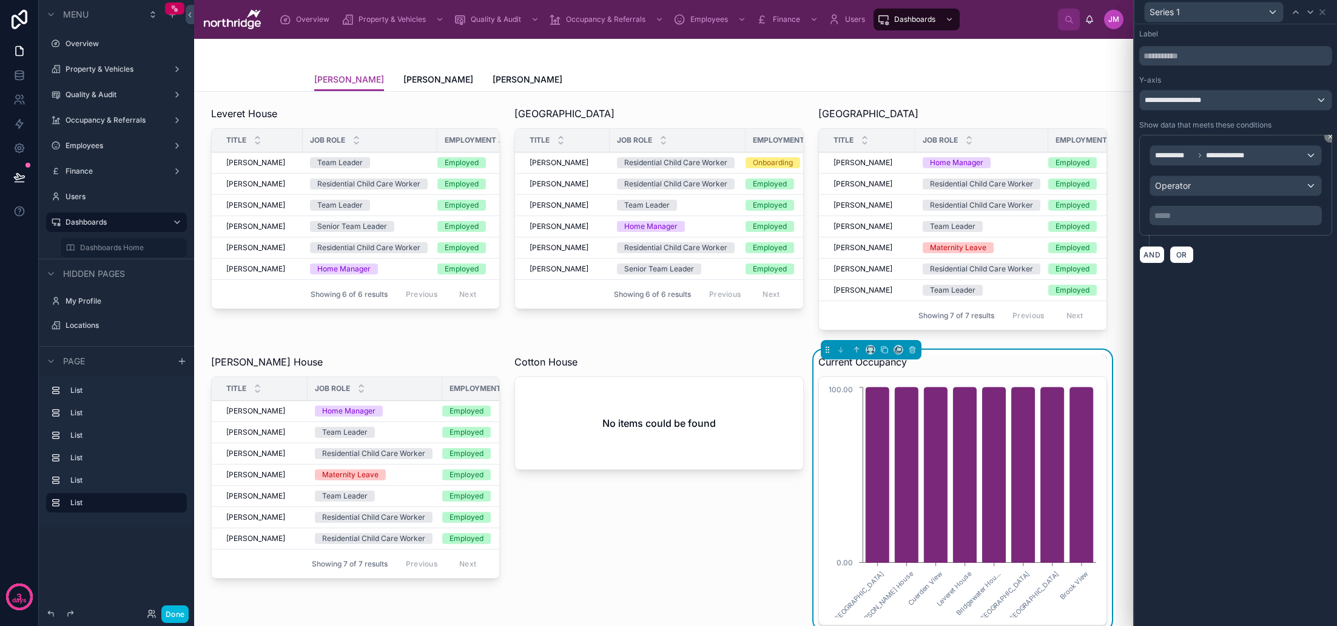
click at [1329, 139] on icon at bounding box center [1330, 136] width 7 height 7
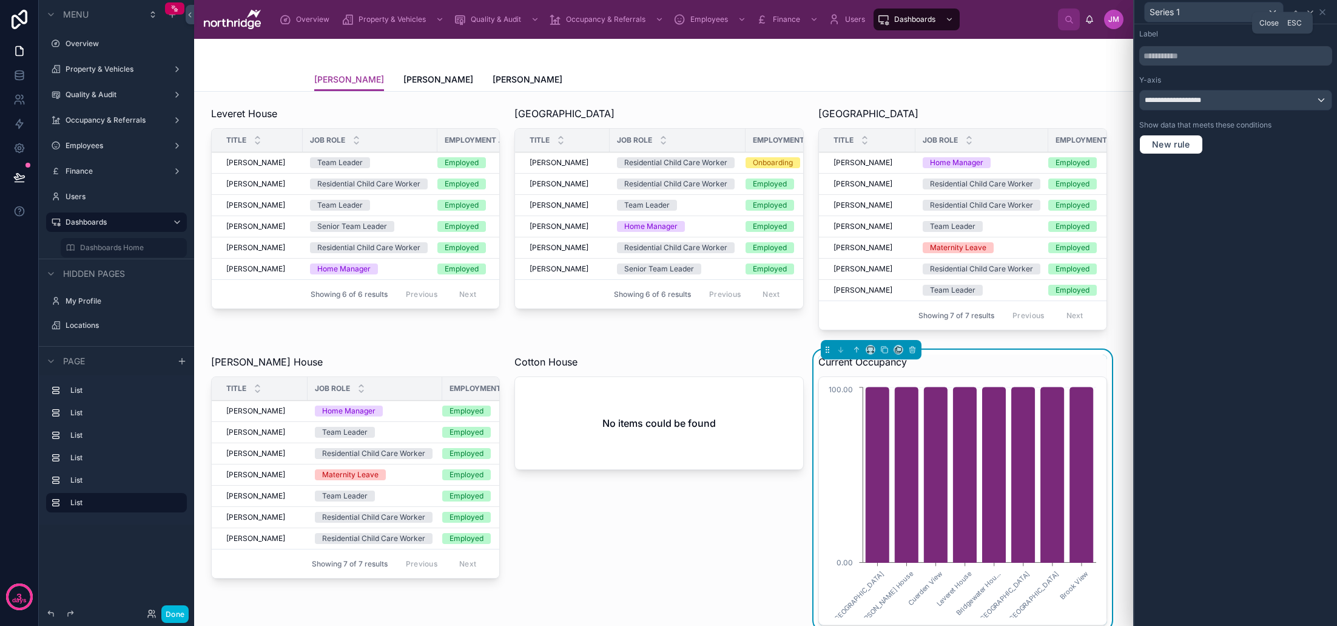
click at [1325, 13] on icon at bounding box center [1323, 12] width 10 height 10
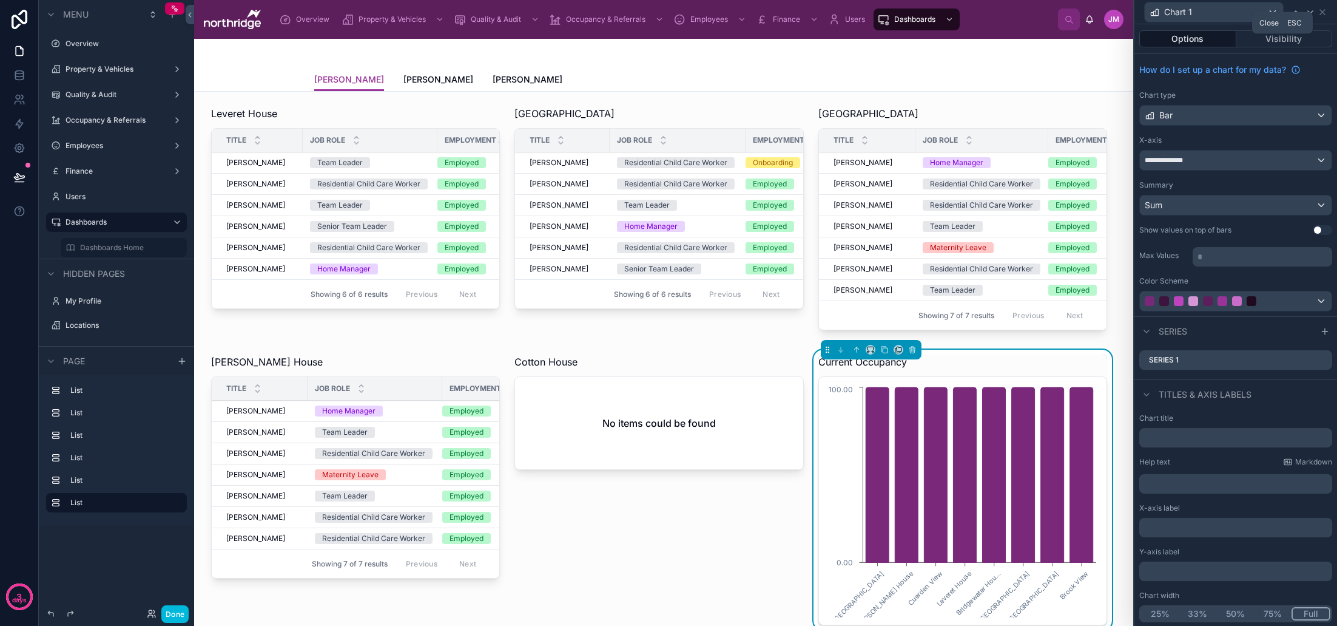
click at [1322, 12] on icon at bounding box center [1323, 12] width 10 height 10
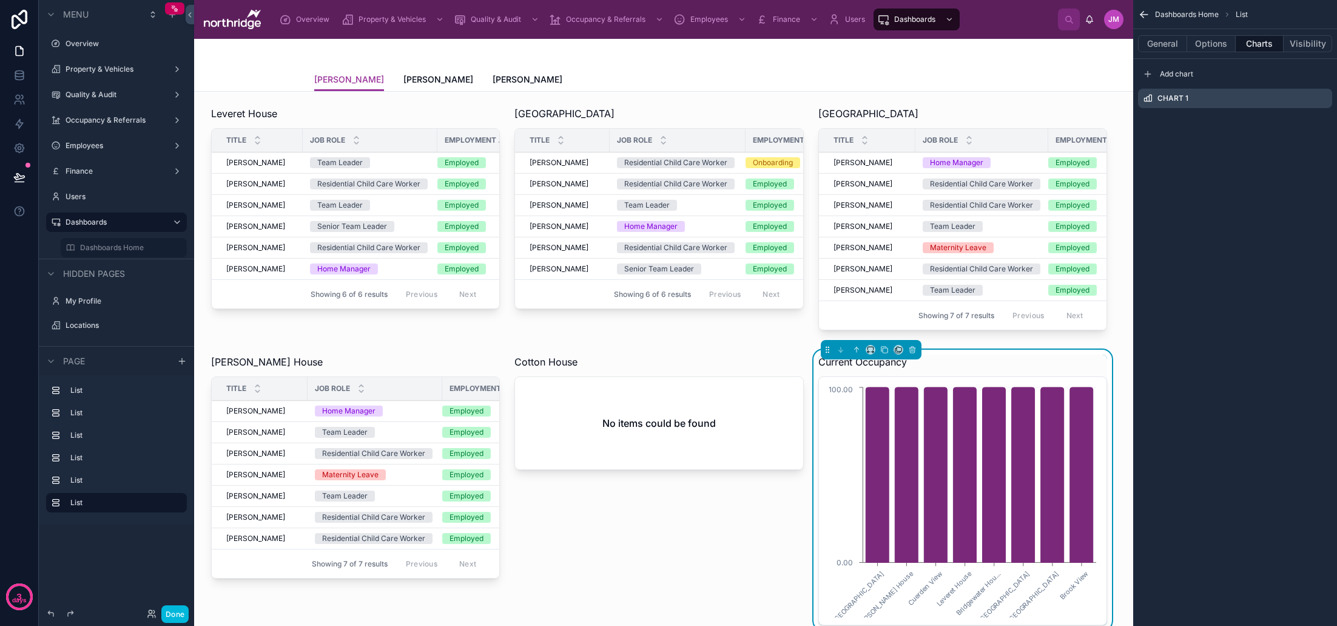
click at [1204, 42] on button "Options" at bounding box center [1211, 43] width 49 height 17
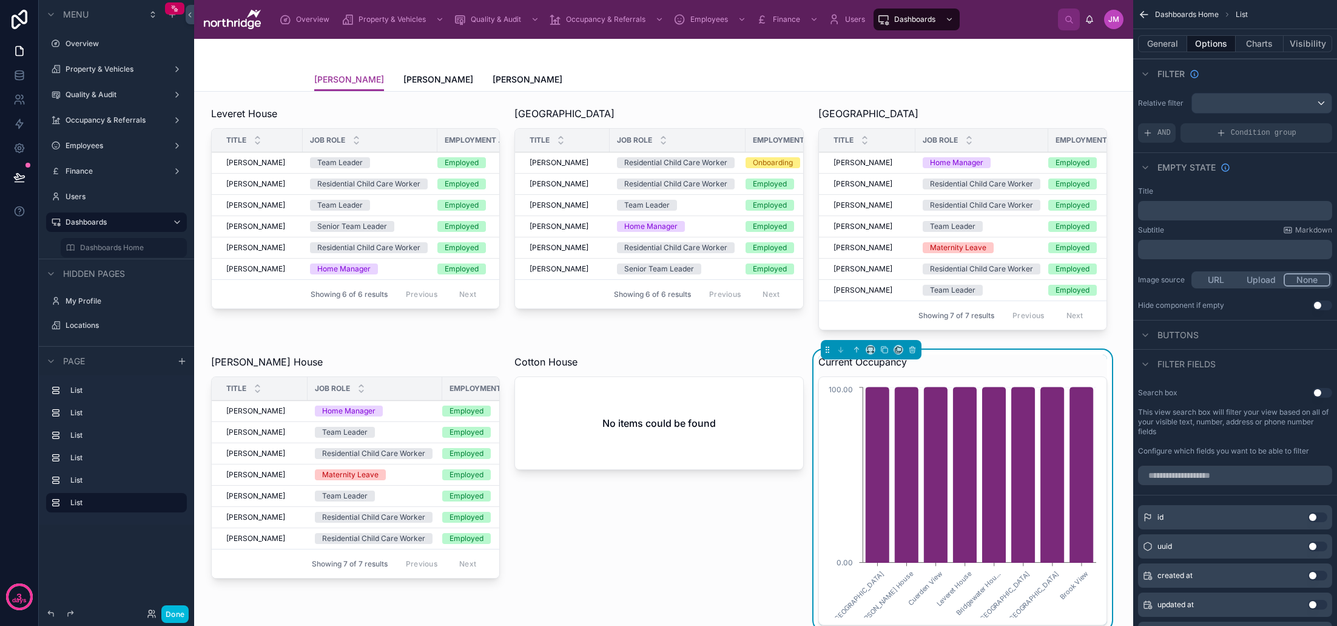
click at [1249, 100] on div "scrollable content" at bounding box center [1262, 102] width 140 height 19
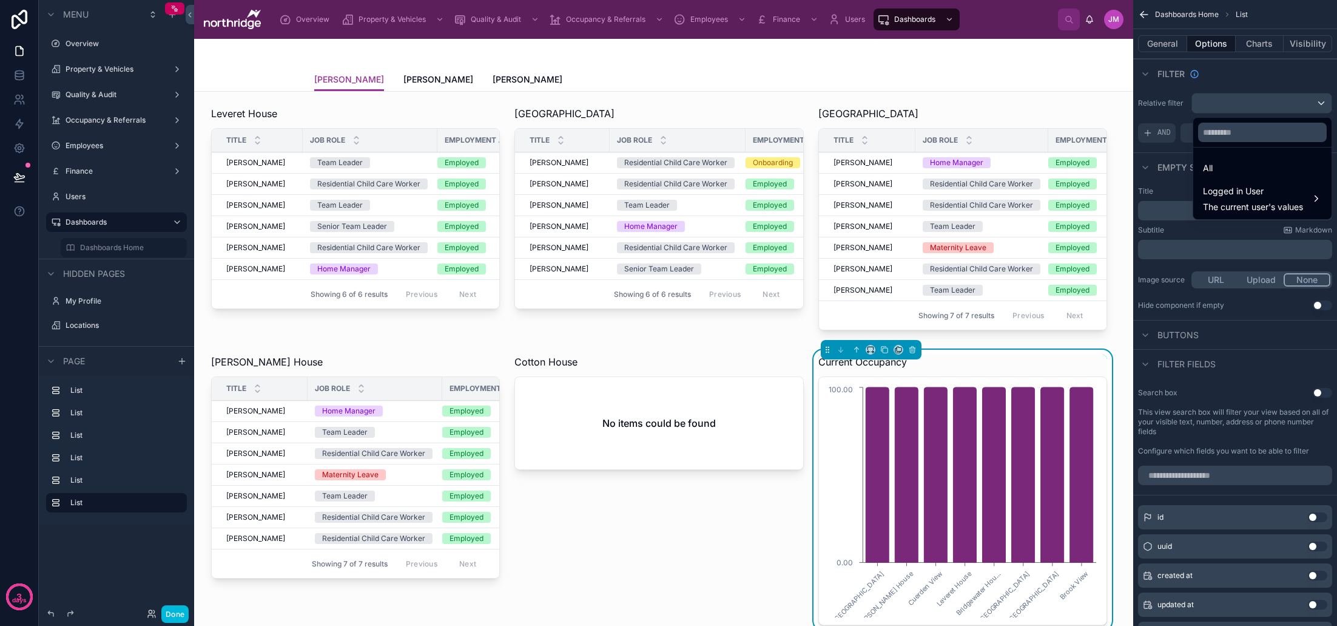
click at [1260, 81] on div "scrollable content" at bounding box center [668, 313] width 1337 height 626
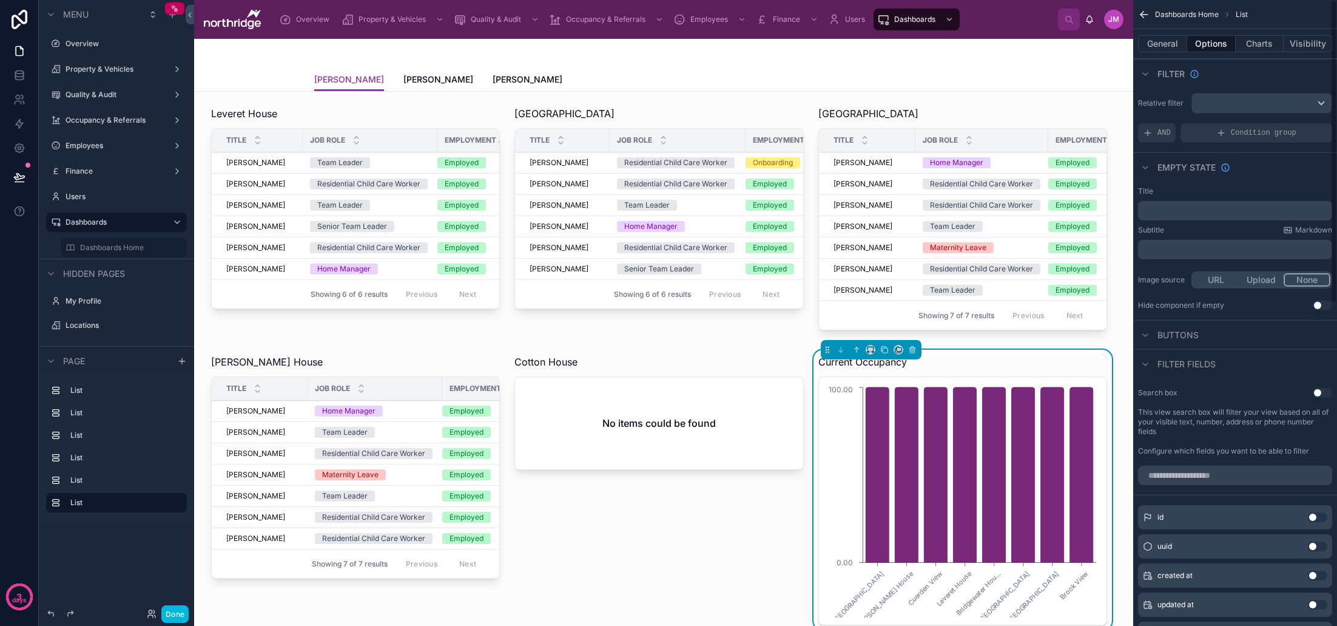
click at [1170, 133] on span "AND" at bounding box center [1164, 133] width 13 height 10
click at [0, 0] on icon "scrollable content" at bounding box center [0, 0] width 0 height 0
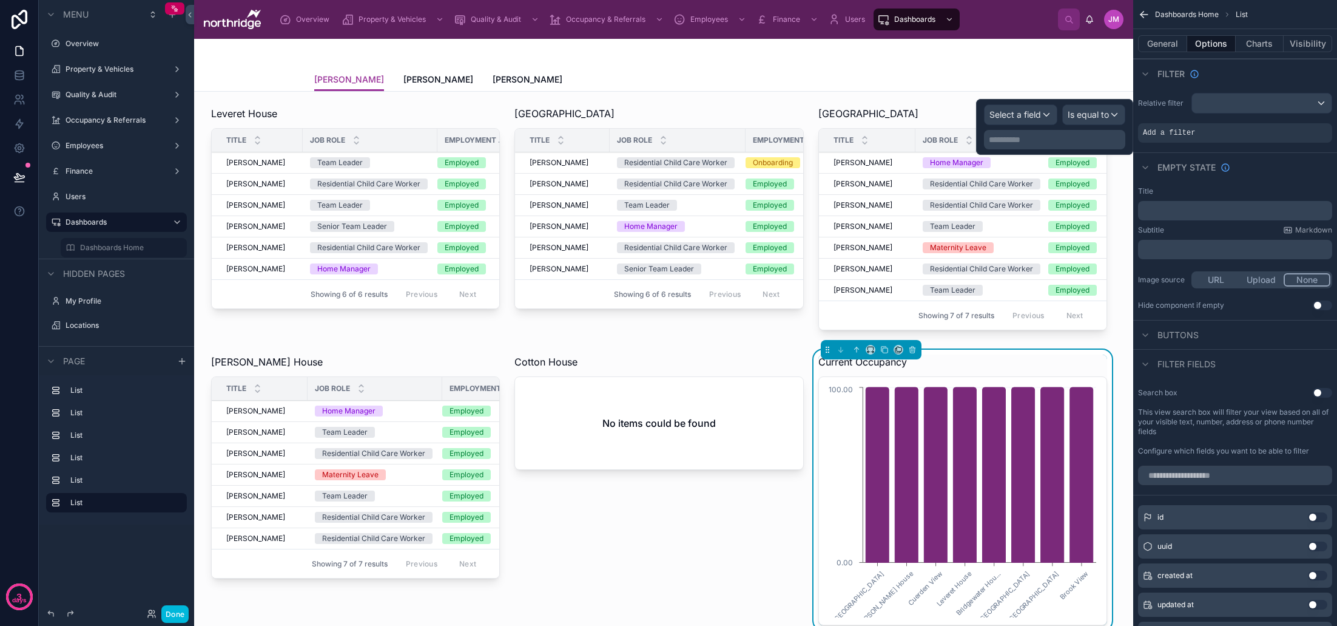
click at [1033, 118] on span "Select a field" at bounding box center [1016, 114] width 52 height 10
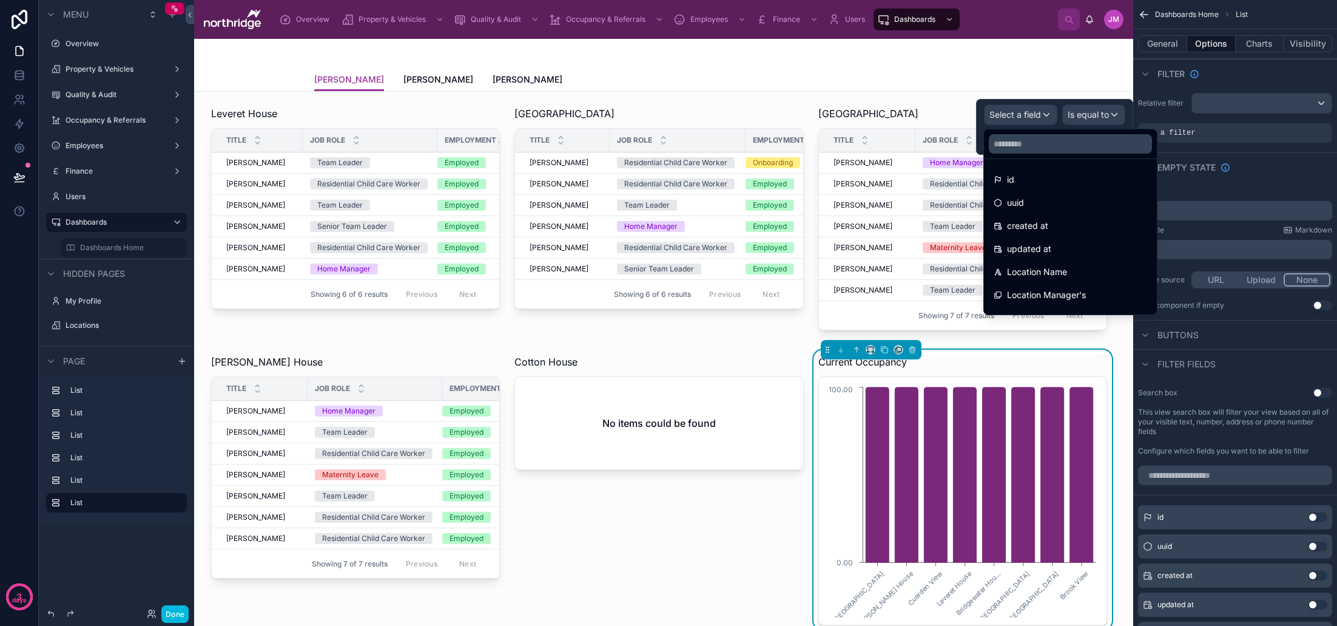
click at [1057, 266] on span "Location Name" at bounding box center [1037, 272] width 60 height 15
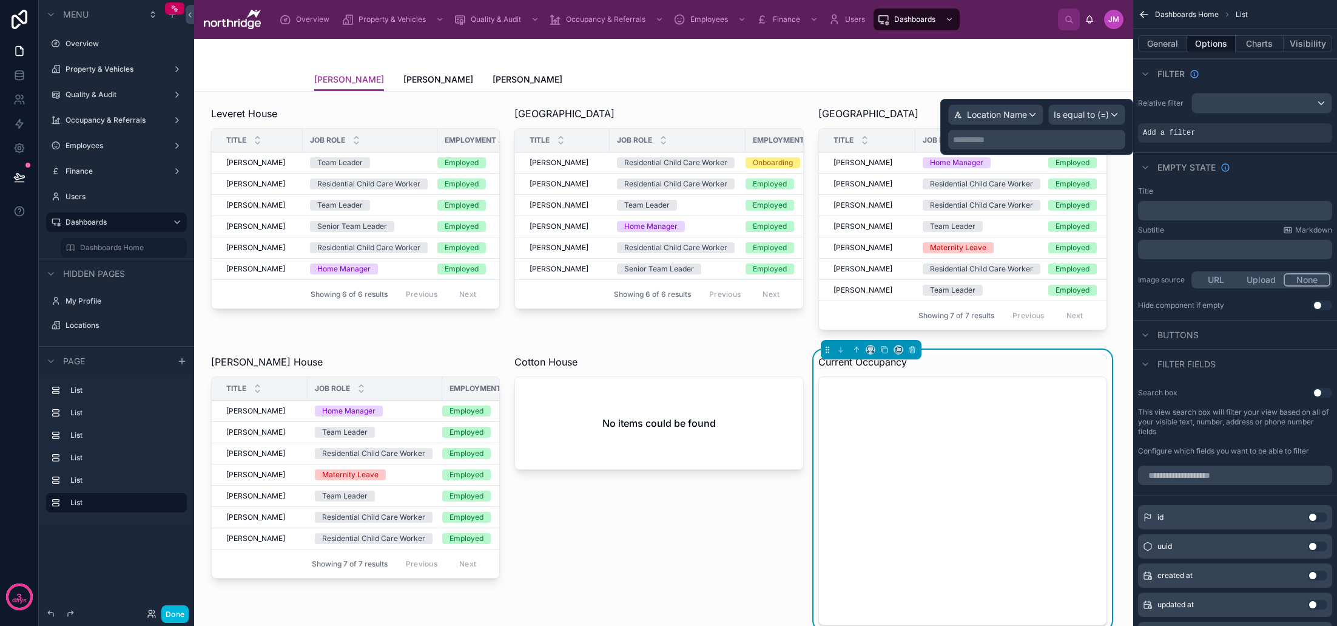
click at [1096, 115] on span "Is equal to (=)" at bounding box center [1081, 115] width 55 height 12
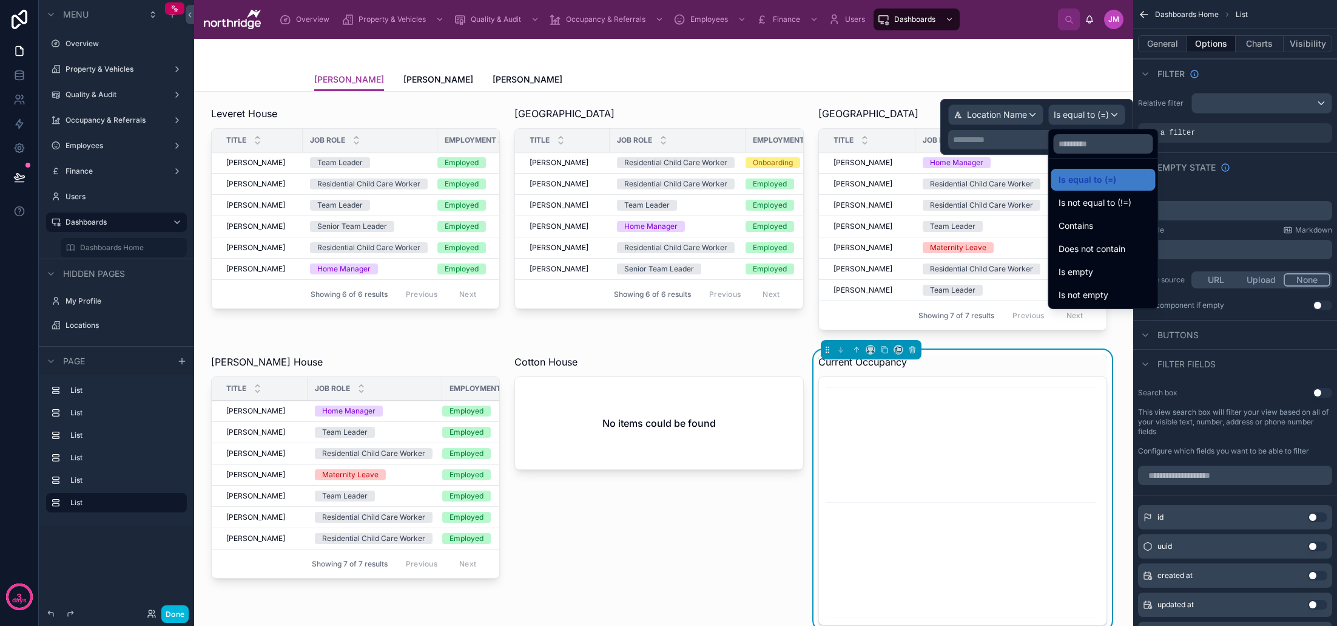
click at [1107, 226] on div "Contains" at bounding box center [1104, 225] width 90 height 15
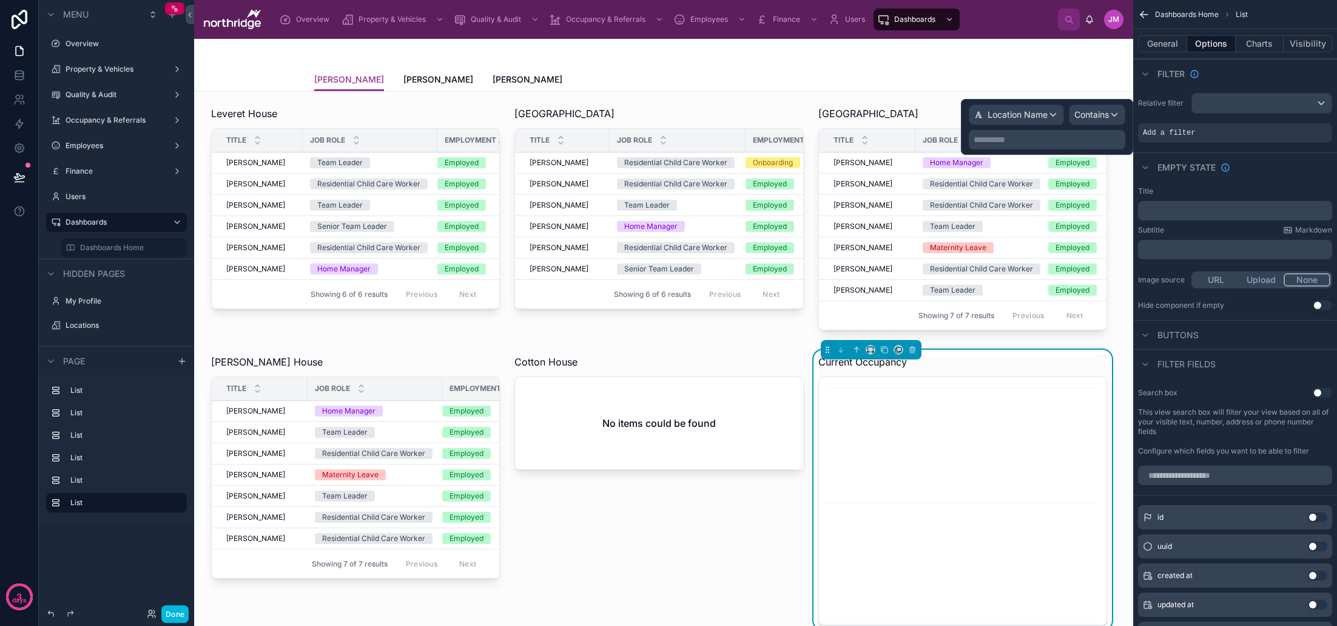
click at [1048, 143] on p "**********" at bounding box center [1048, 139] width 149 height 12
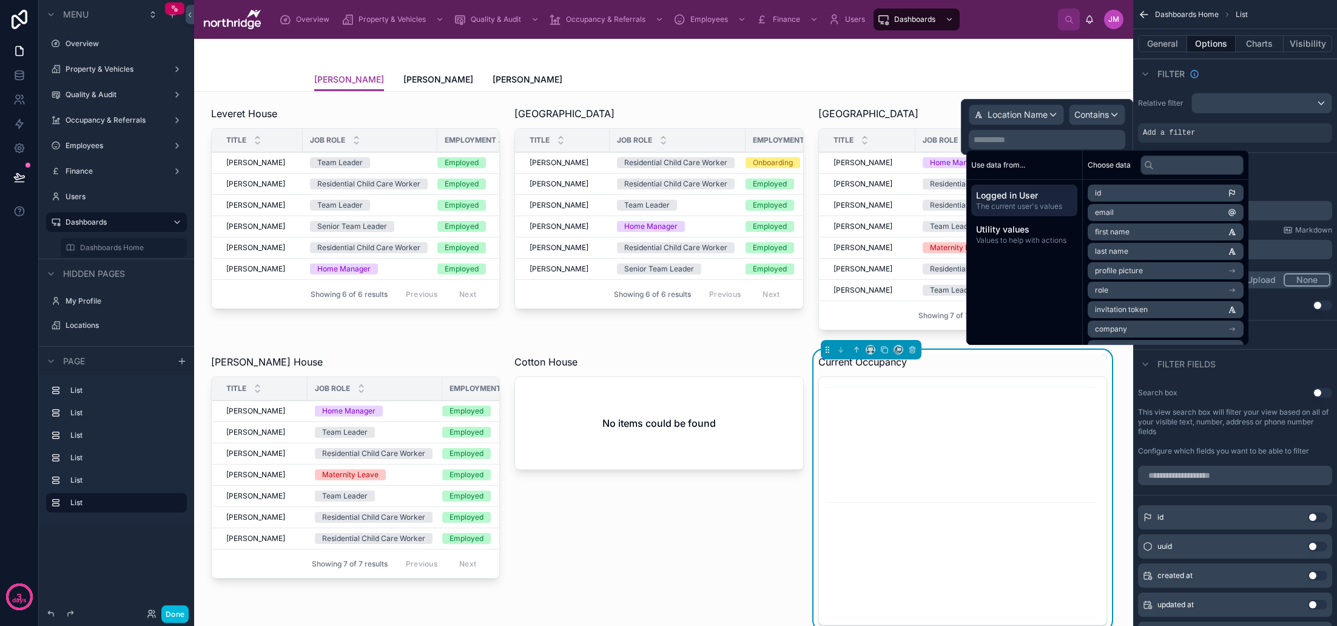
click at [1090, 116] on span "Contains" at bounding box center [1092, 115] width 35 height 12
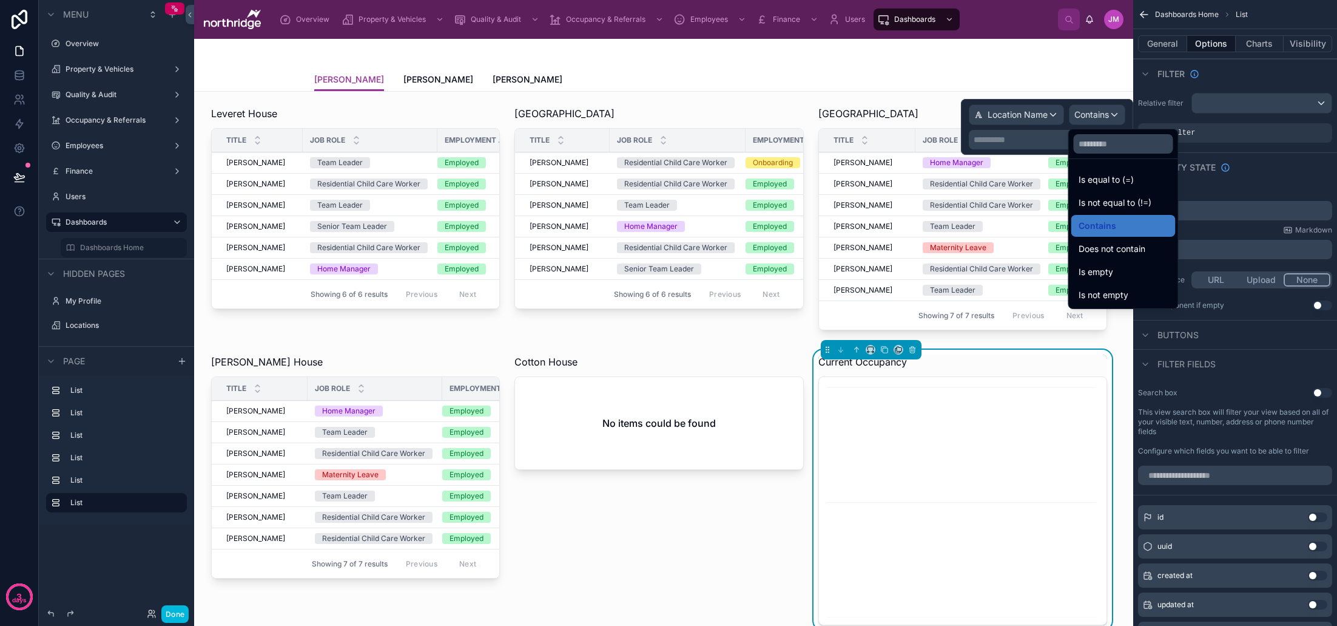
scroll to position [0, 0]
click at [1116, 224] on div "Contains" at bounding box center [1124, 225] width 90 height 15
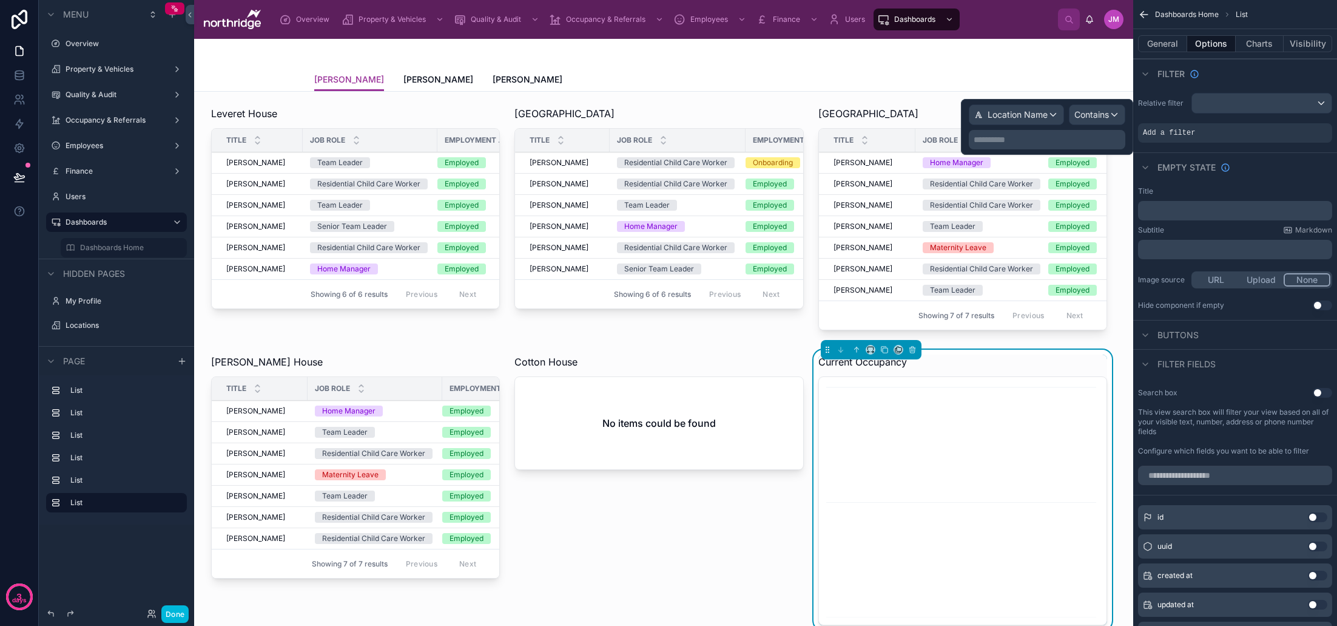
click at [1043, 135] on p "**********" at bounding box center [1048, 139] width 149 height 12
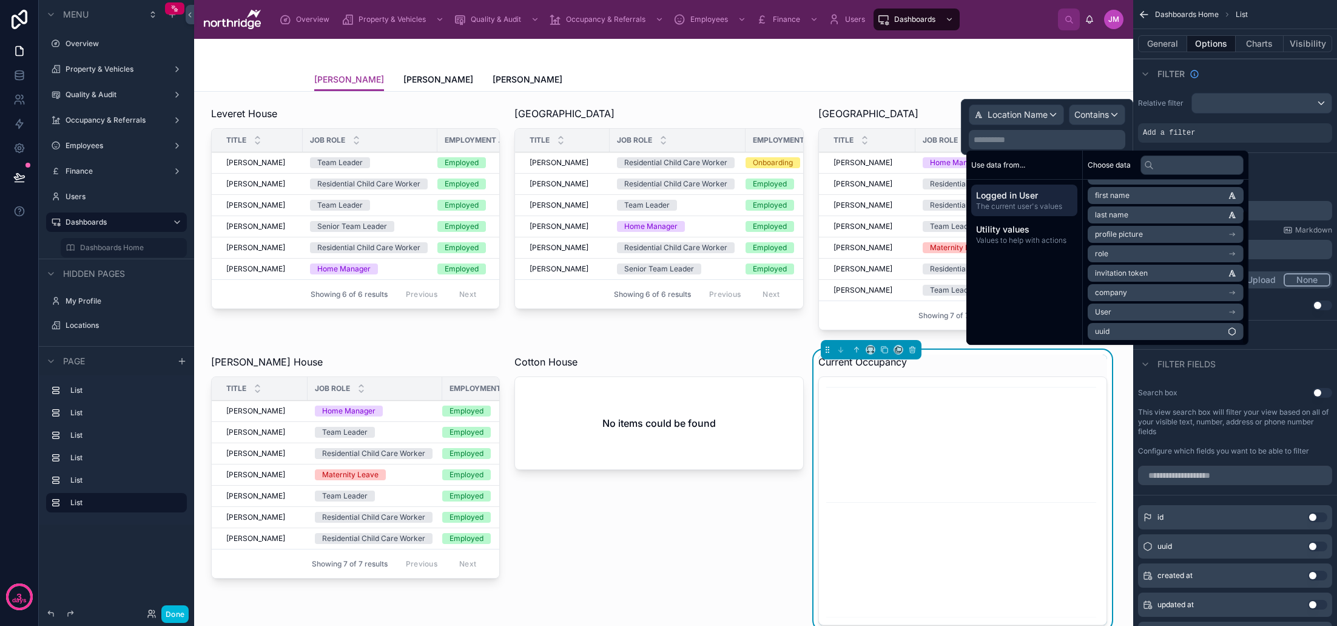
scroll to position [36, 0]
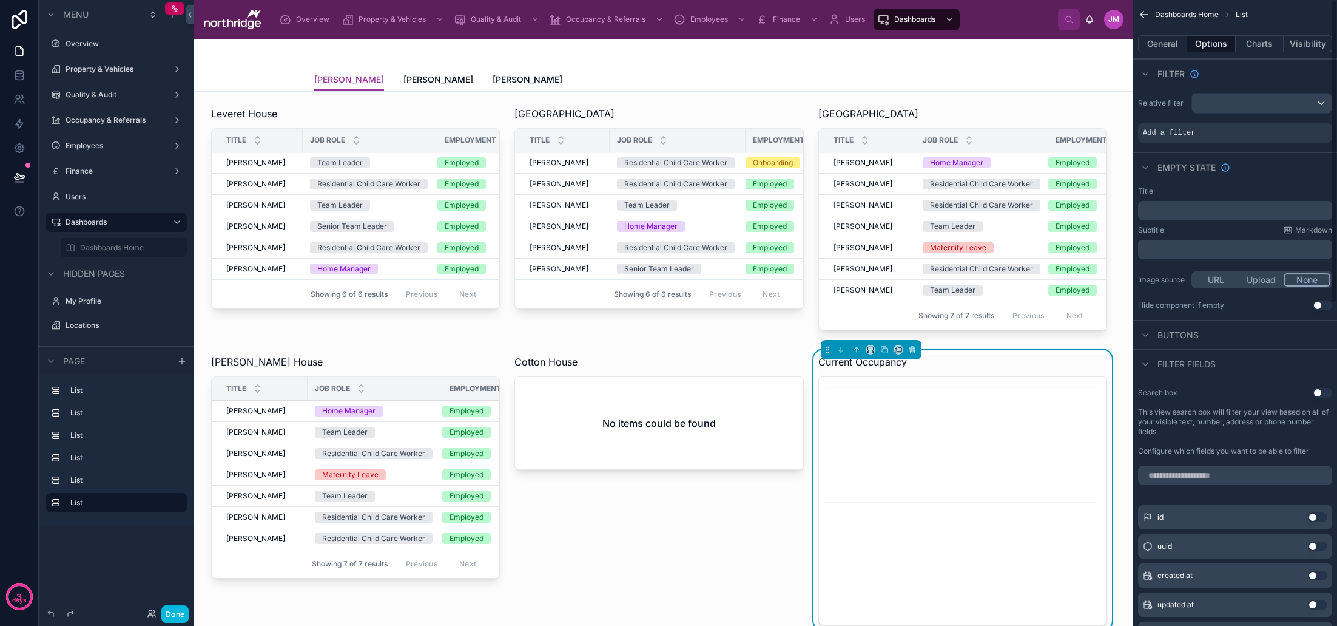
click at [1221, 118] on div "Relative filter Add a filter" at bounding box center [1235, 117] width 204 height 59
click at [0, 0] on icon "scrollable content" at bounding box center [0, 0] width 0 height 0
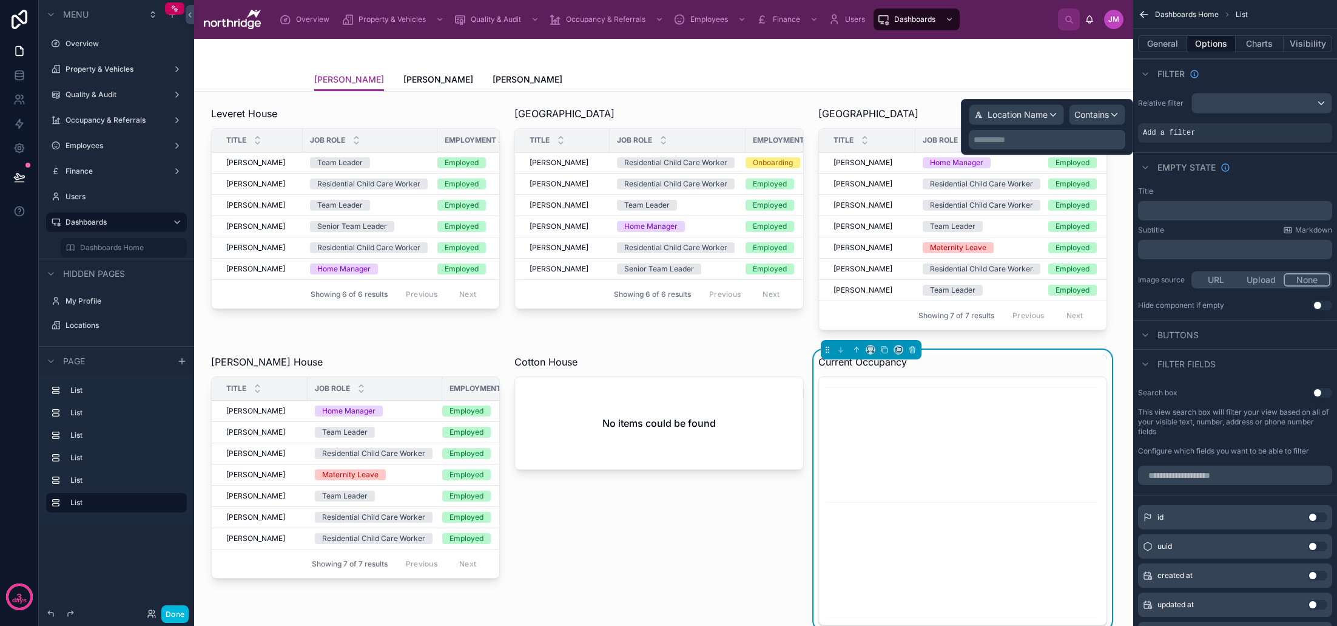
click at [1052, 123] on div "Location Name" at bounding box center [1017, 114] width 94 height 19
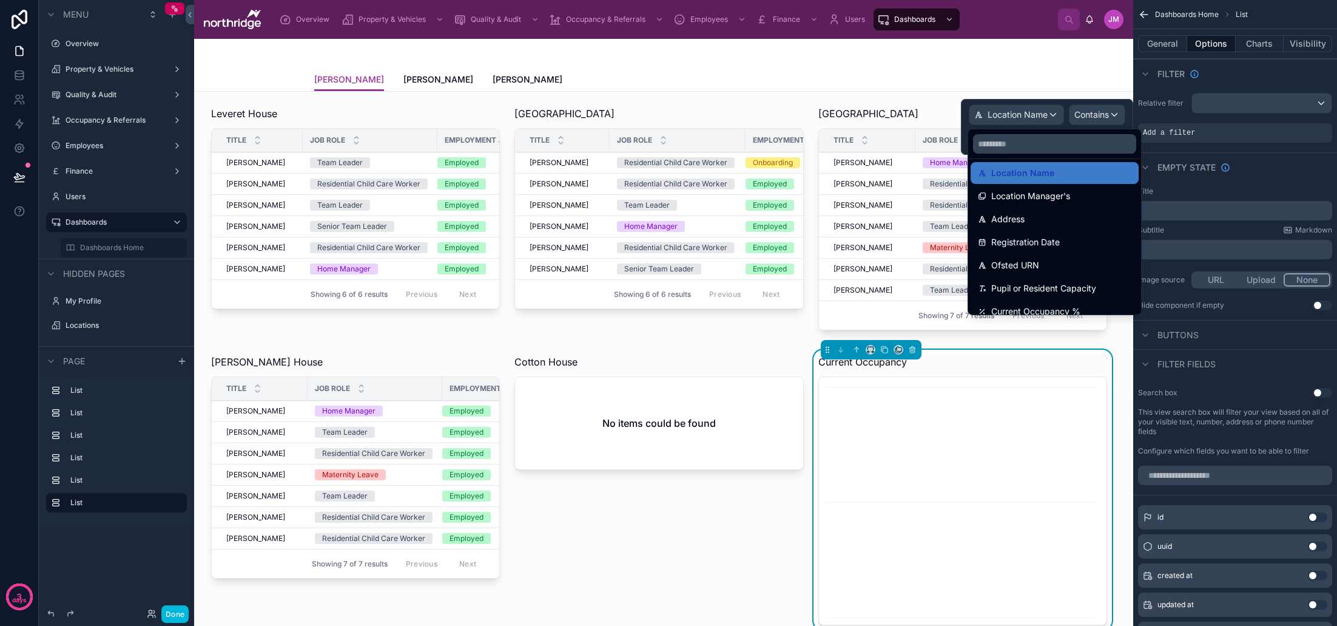
scroll to position [0, 1]
click at [1057, 217] on div "Address" at bounding box center [1055, 219] width 154 height 15
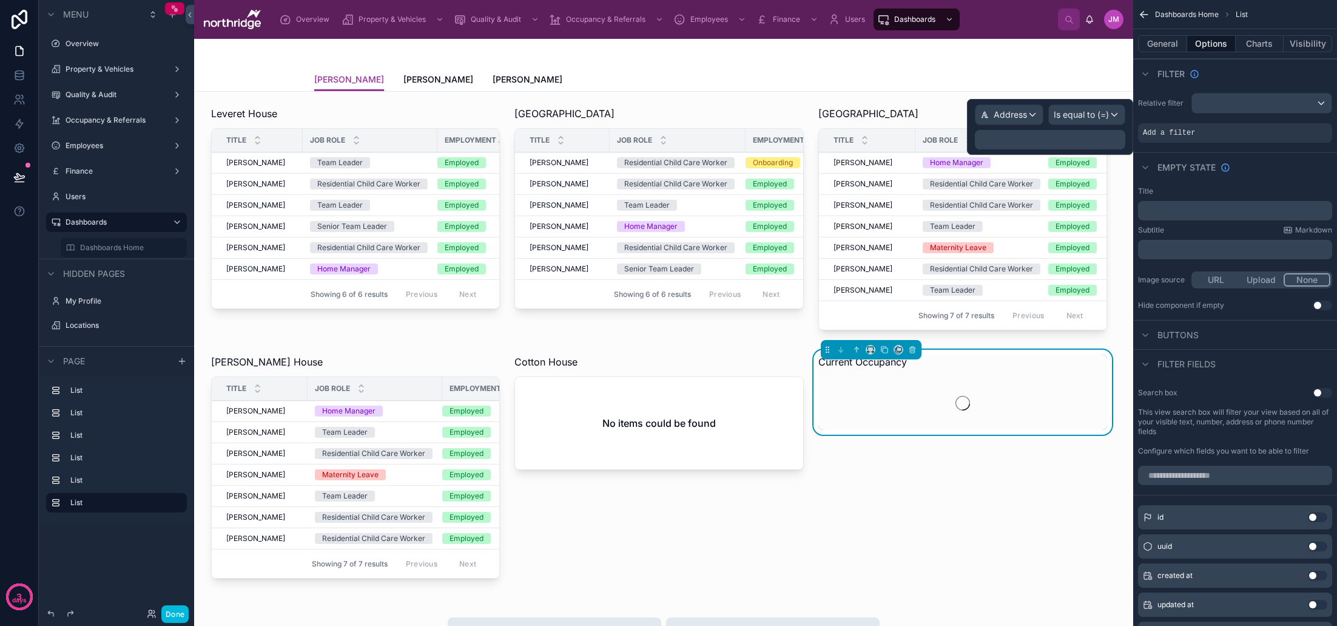
scroll to position [0, 0]
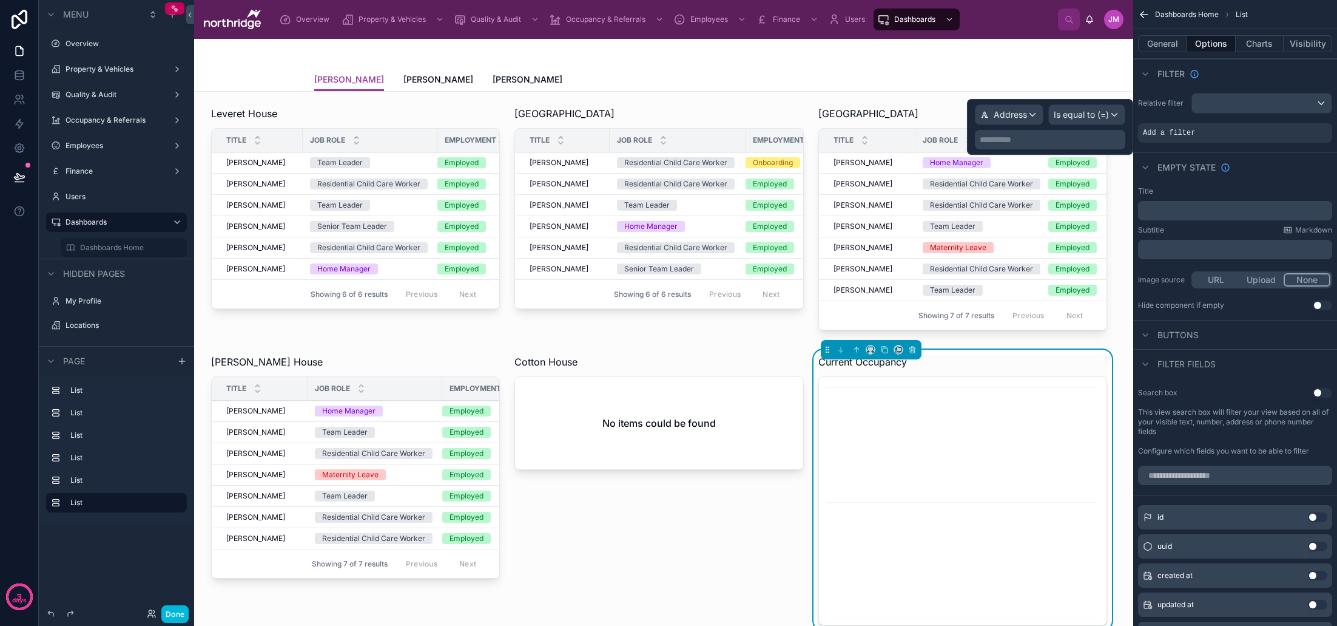
click at [1096, 116] on span "Is equal to (=)" at bounding box center [1081, 115] width 55 height 12
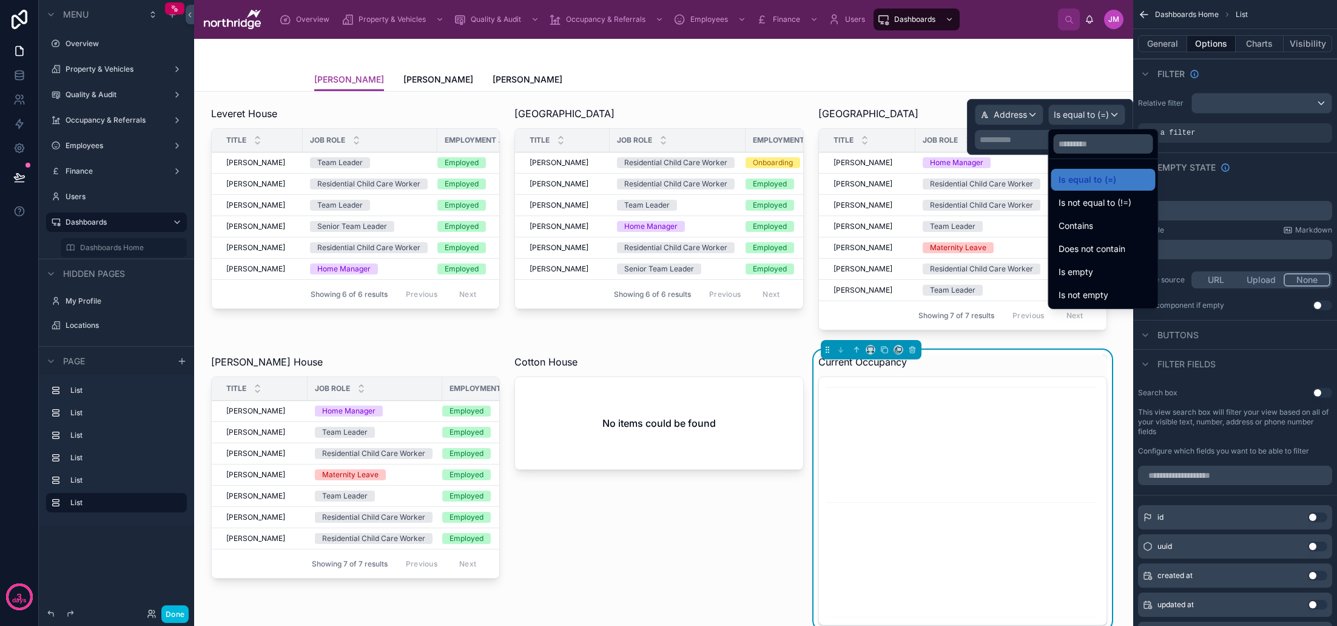
click at [1100, 231] on div "Contains" at bounding box center [1104, 225] width 90 height 15
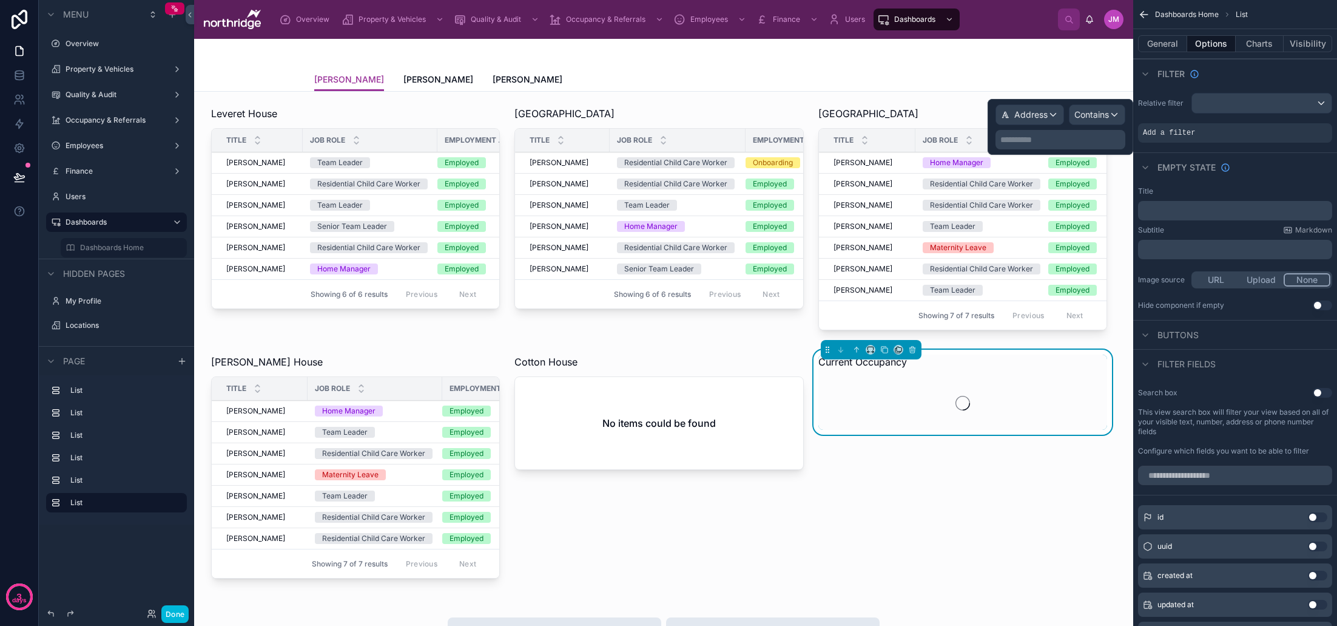
click at [1062, 146] on div "**********" at bounding box center [1061, 139] width 130 height 19
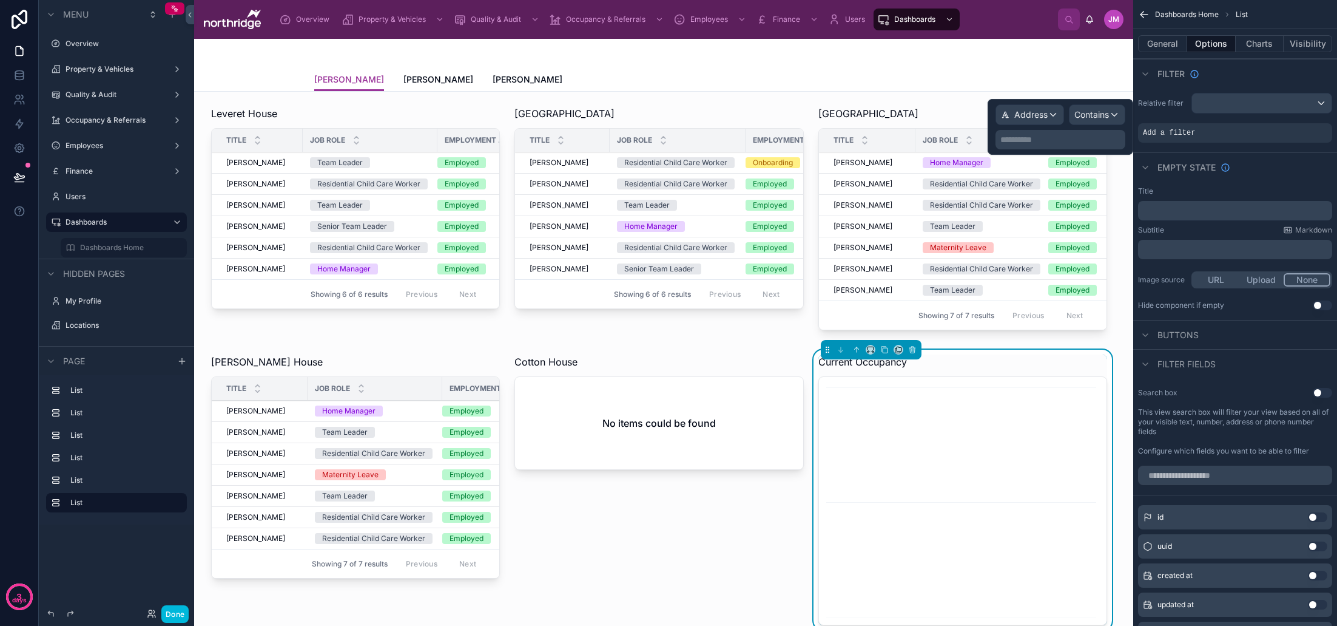
click at [1029, 143] on p "**********" at bounding box center [1062, 139] width 123 height 12
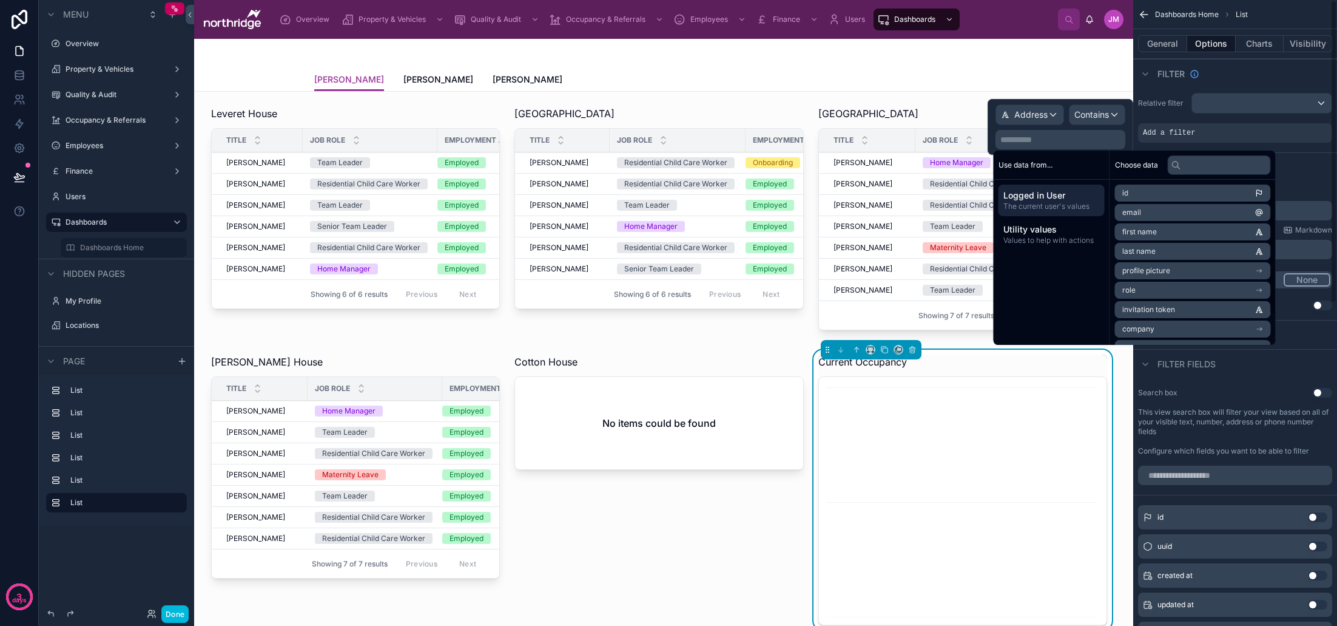
click at [1257, 114] on div "Relative filter Add a filter" at bounding box center [1235, 117] width 204 height 59
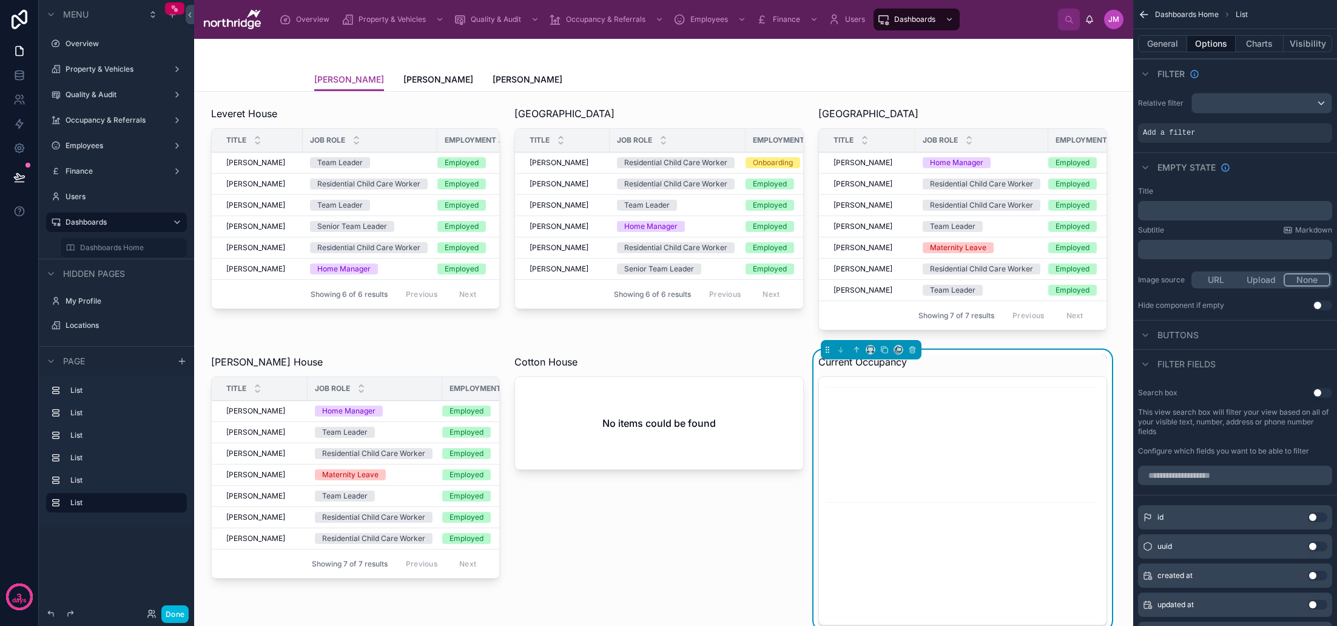
click at [0, 0] on icon "scrollable content" at bounding box center [0, 0] width 0 height 0
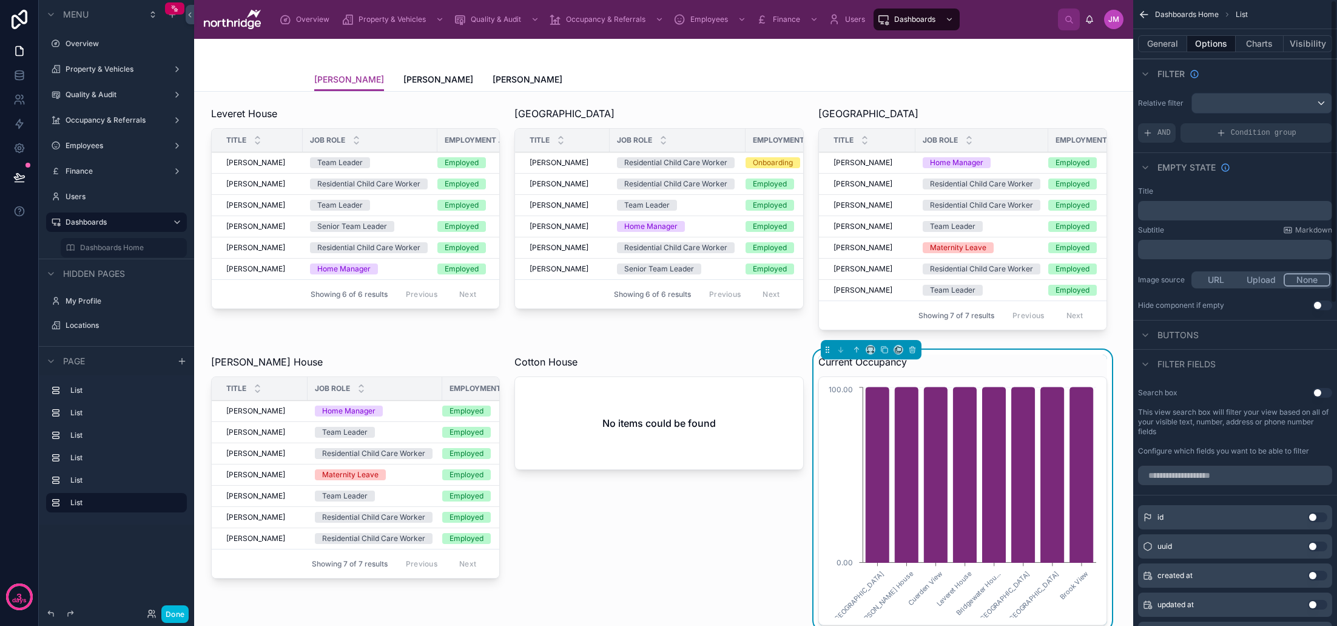
click at [1255, 43] on button "Charts" at bounding box center [1260, 43] width 49 height 17
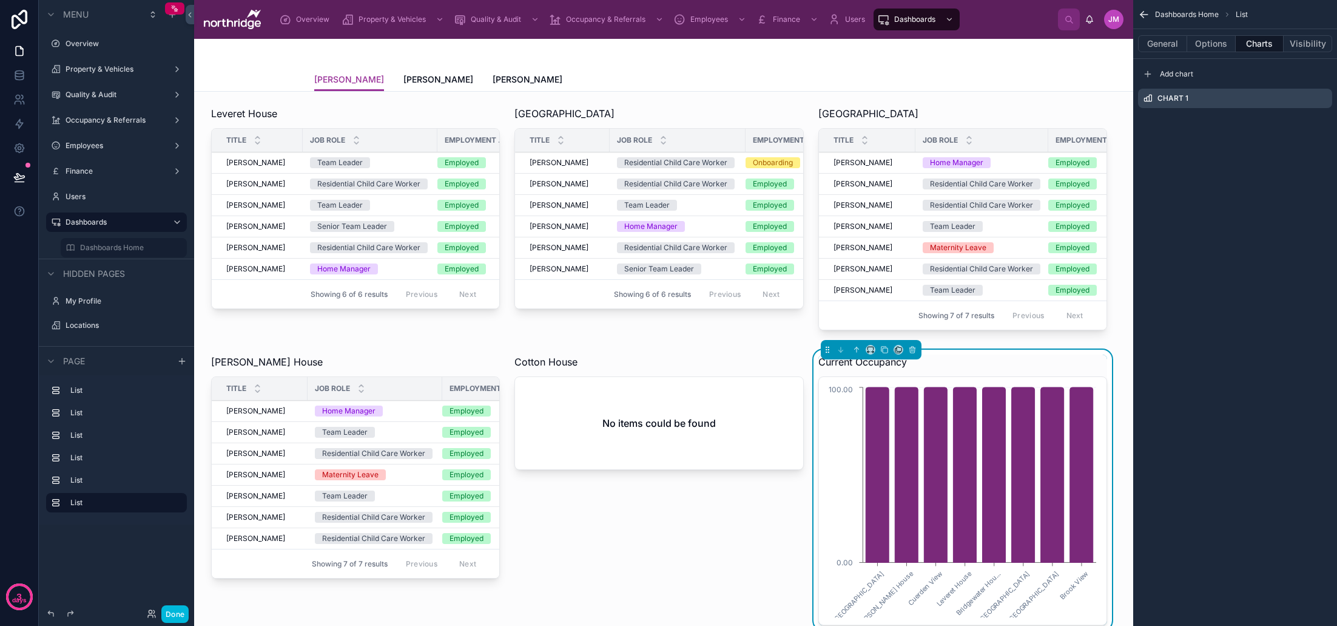
click at [1151, 76] on icon "scrollable content" at bounding box center [1148, 74] width 10 height 10
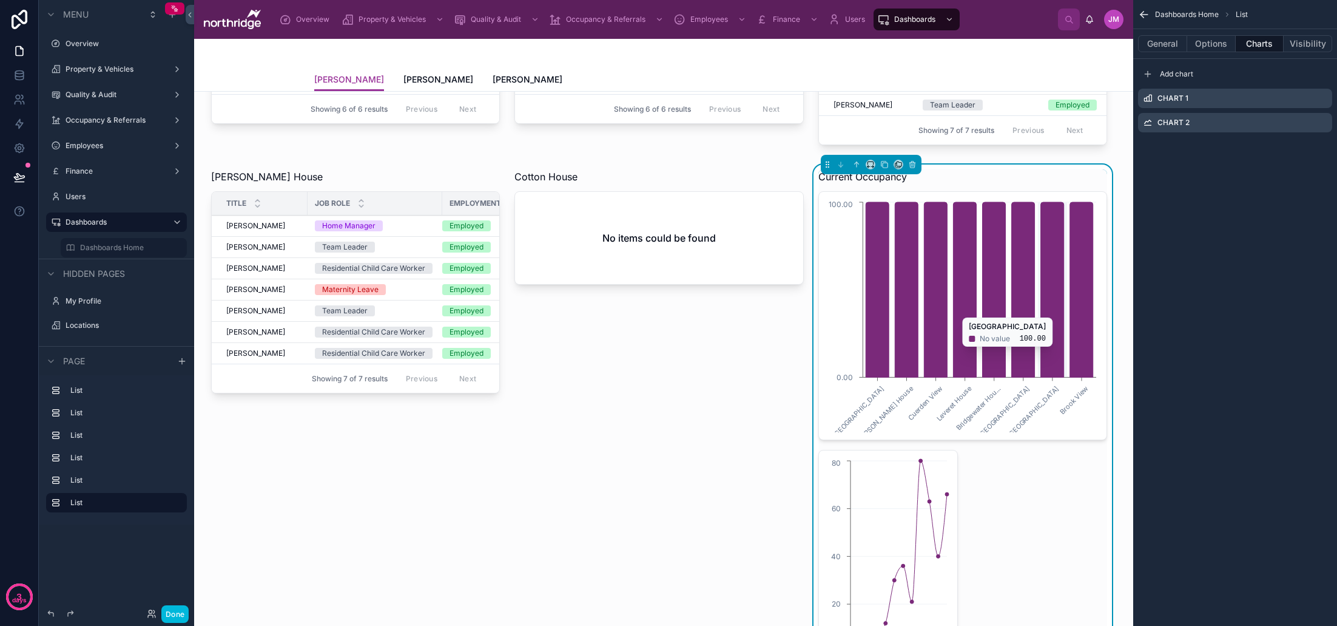
scroll to position [173, 0]
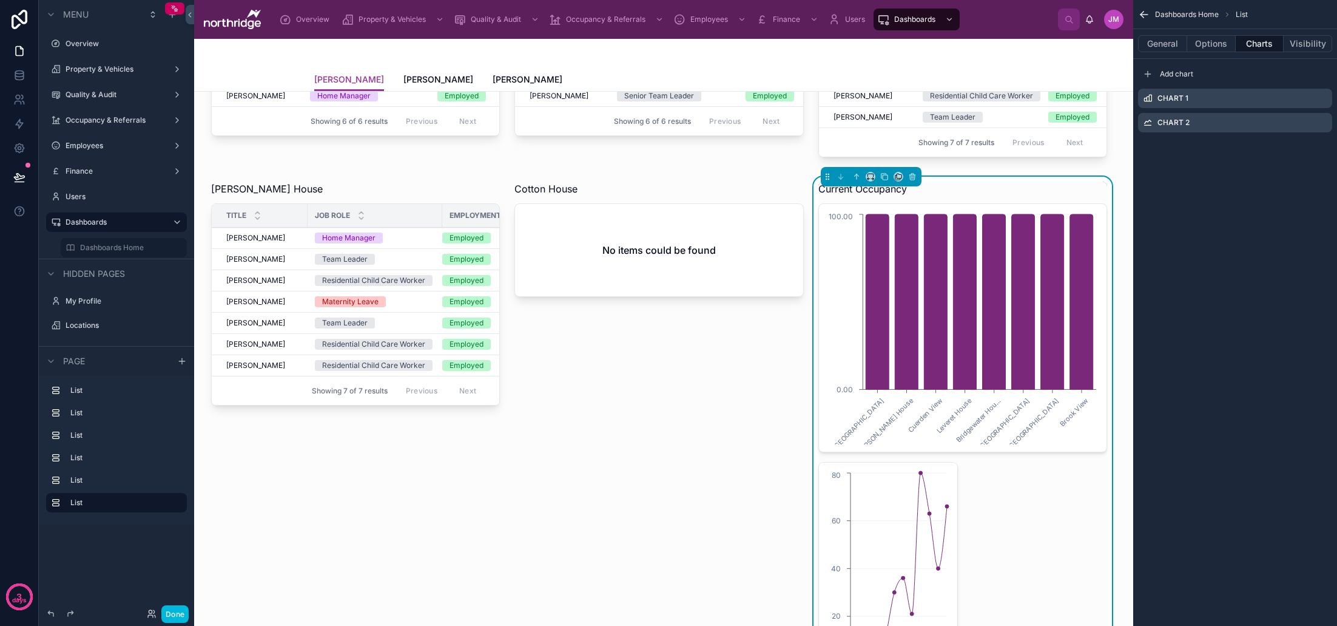
click at [0, 0] on icon "scrollable content" at bounding box center [0, 0] width 0 height 0
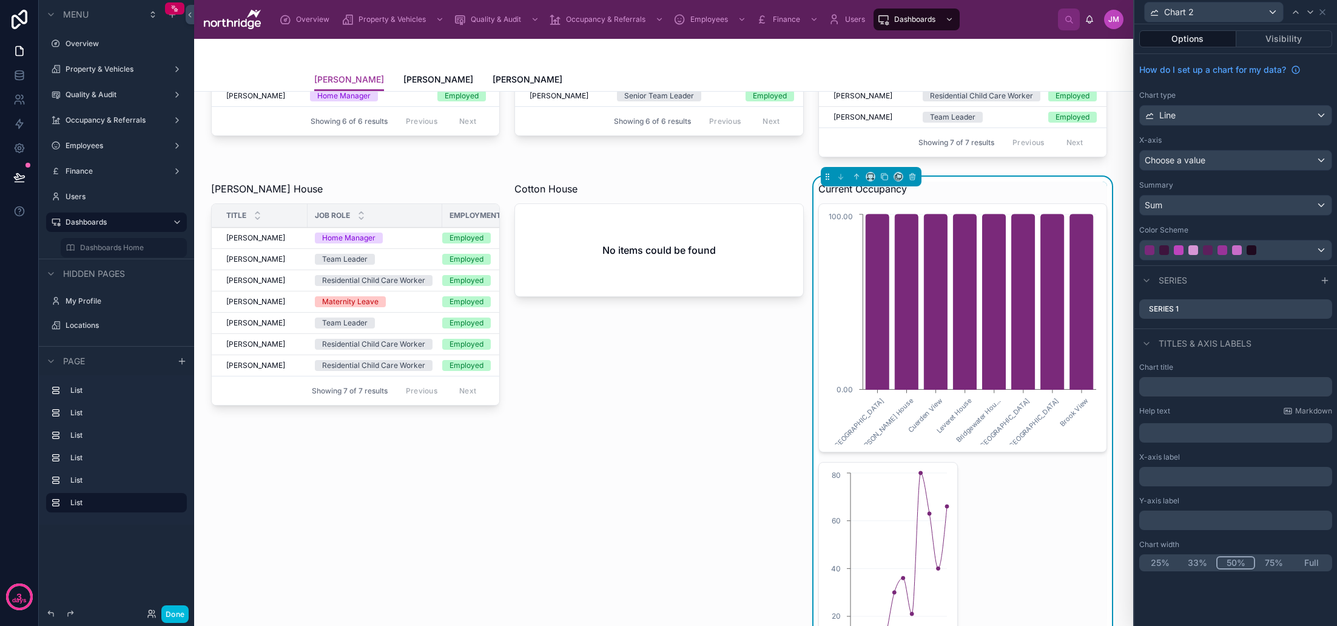
click at [1223, 123] on div "Line" at bounding box center [1236, 115] width 192 height 19
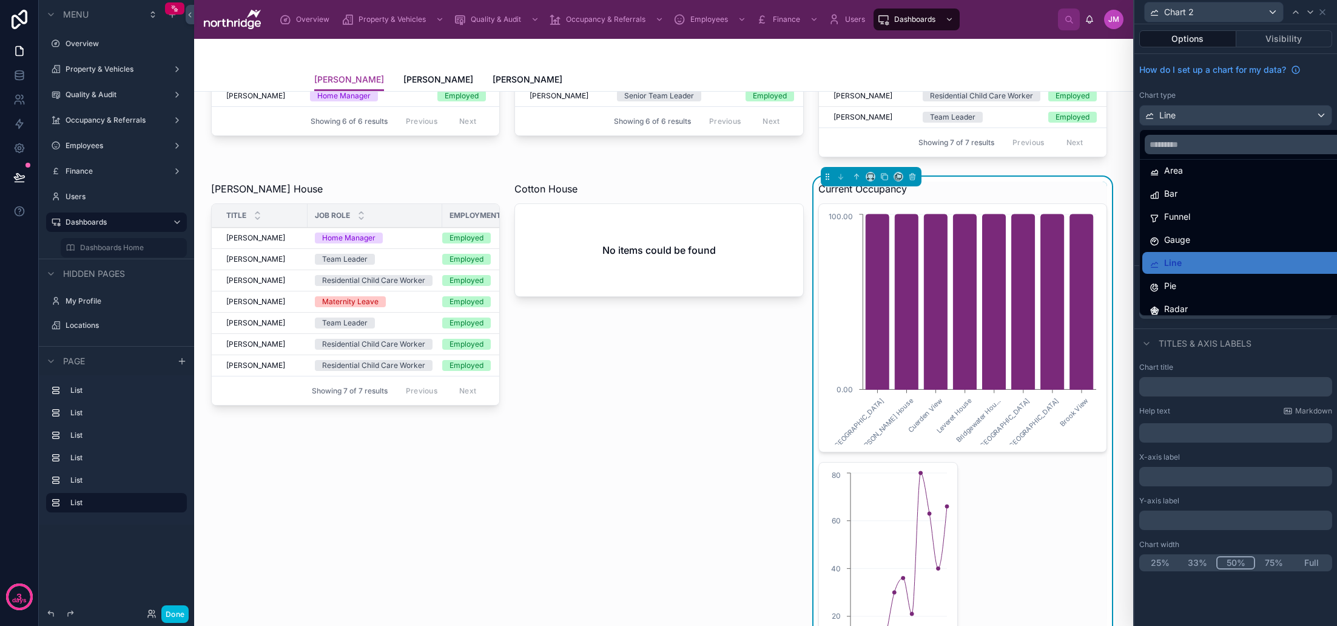
scroll to position [13, 0]
click at [1198, 237] on div "Gauge" at bounding box center [1250, 236] width 200 height 15
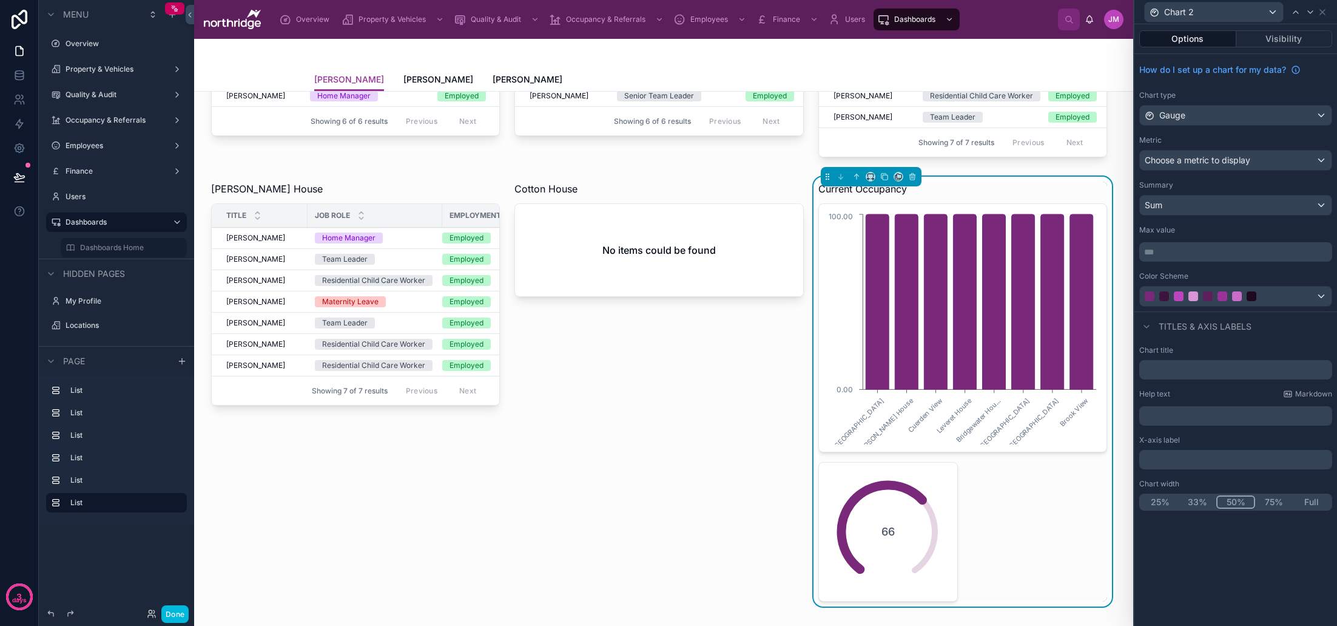
click at [1237, 161] on span "Choose a metric to display" at bounding box center [1198, 160] width 106 height 10
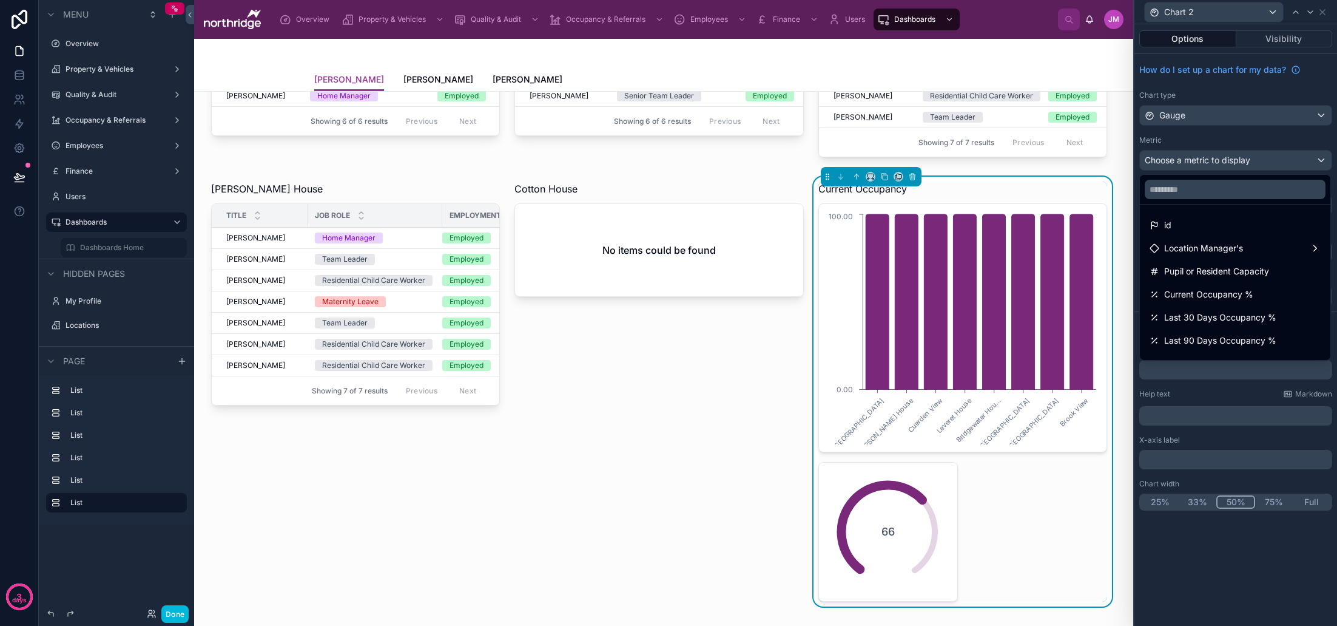
click at [1252, 297] on span "Current Occupancy %" at bounding box center [1208, 294] width 89 height 15
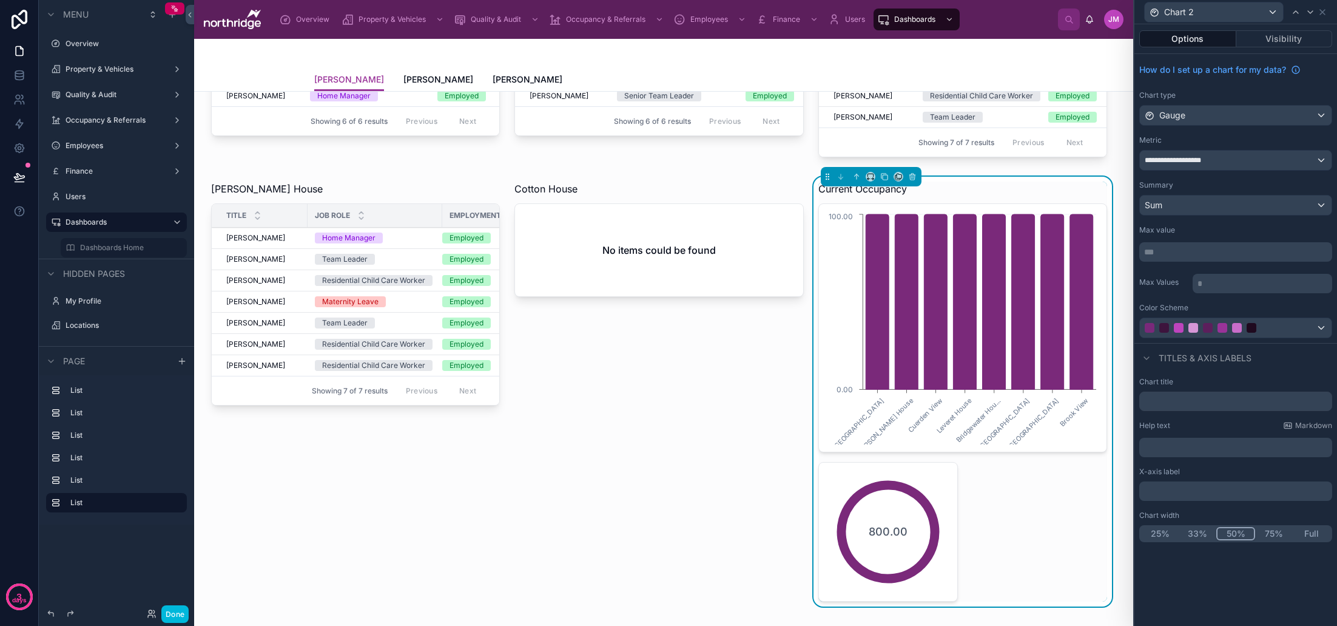
click at [1237, 209] on div "Sum" at bounding box center [1236, 204] width 192 height 19
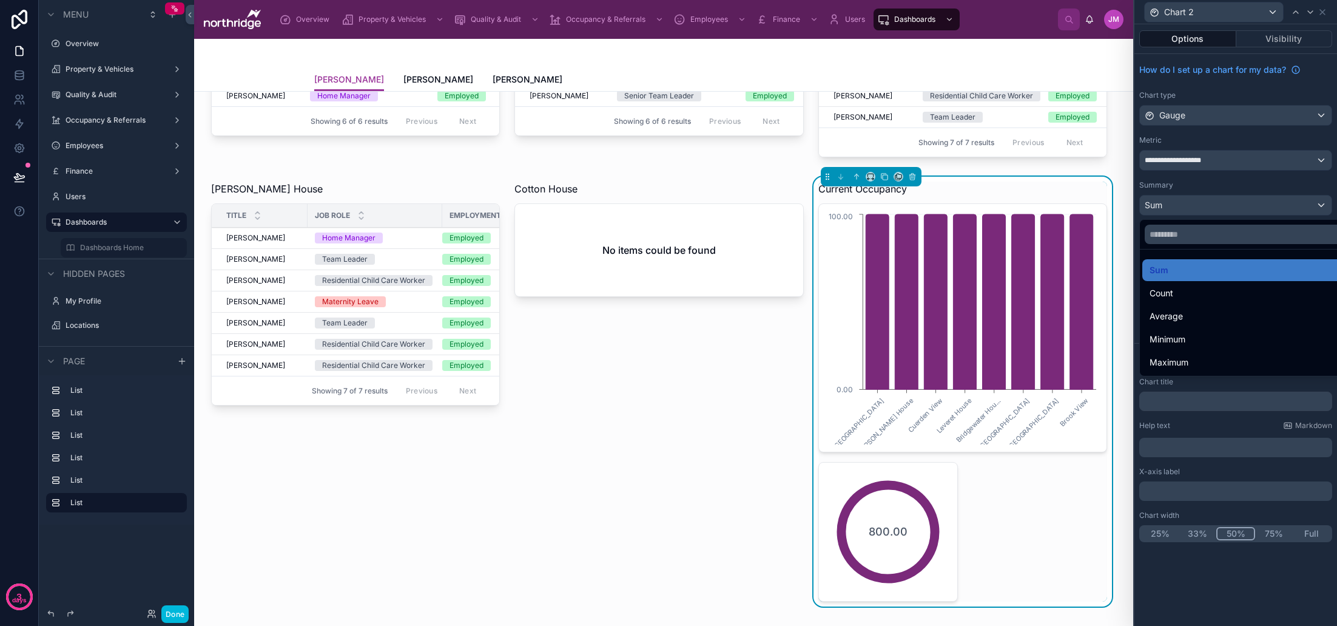
click at [1188, 314] on div "Average" at bounding box center [1250, 316] width 200 height 15
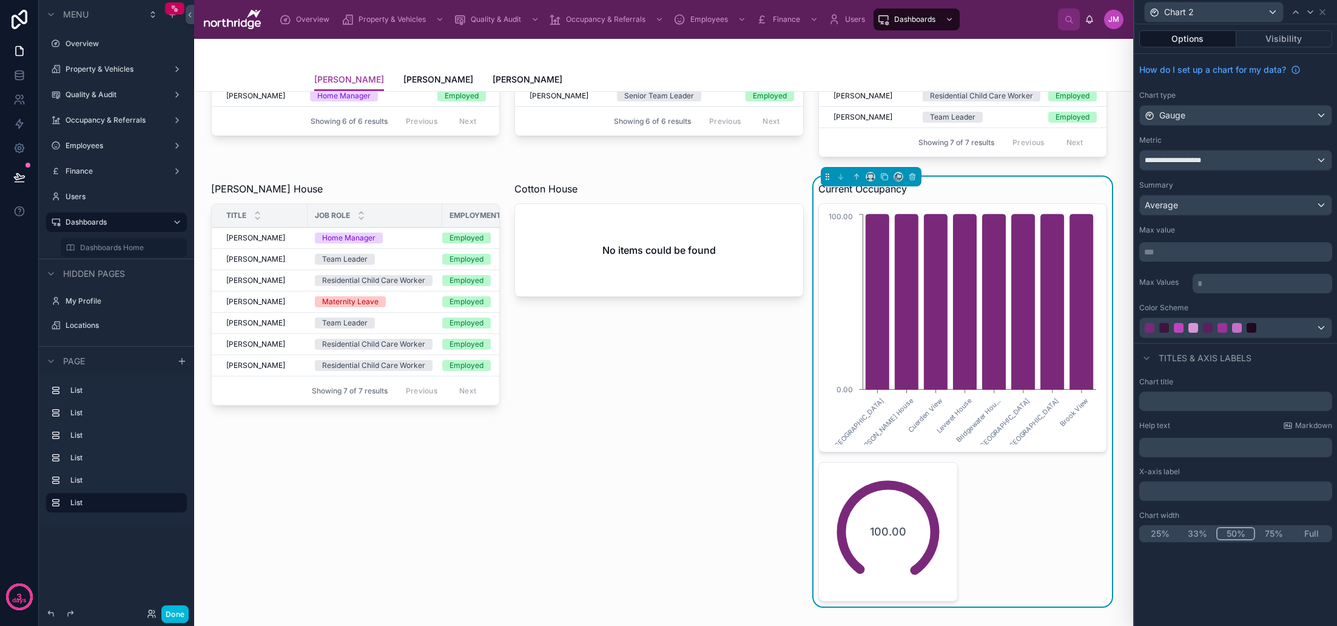
click at [1316, 534] on button "Full" at bounding box center [1312, 533] width 38 height 13
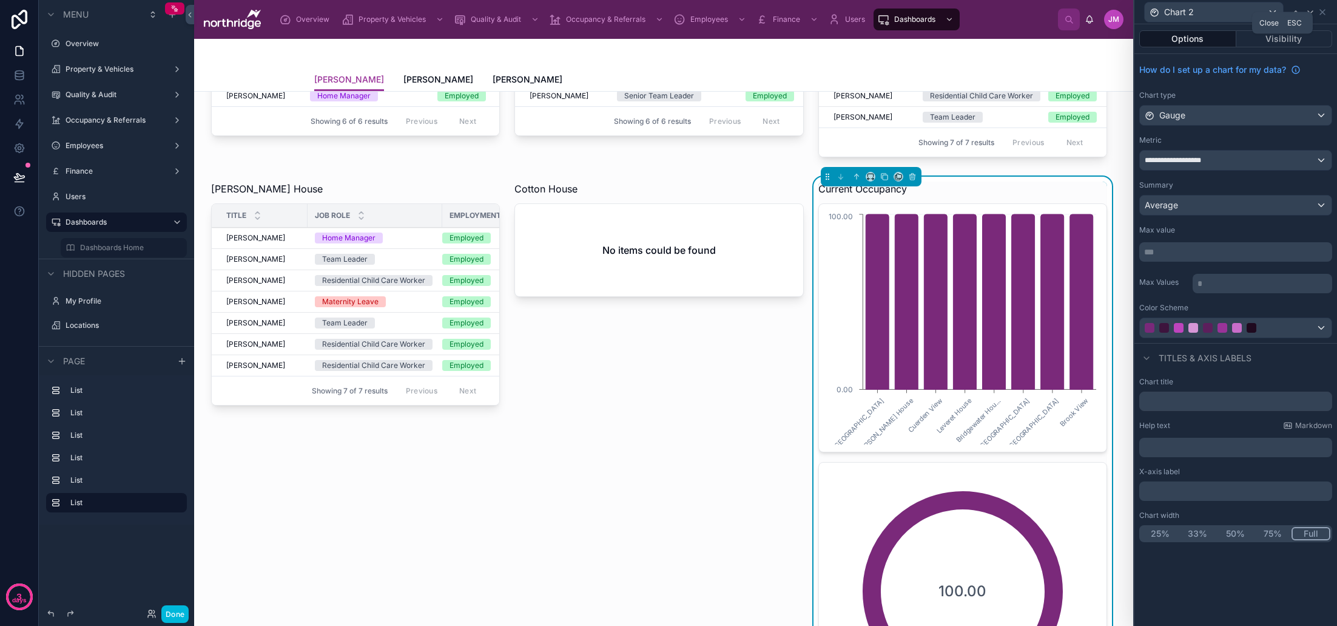
click at [1325, 14] on icon at bounding box center [1323, 12] width 10 height 10
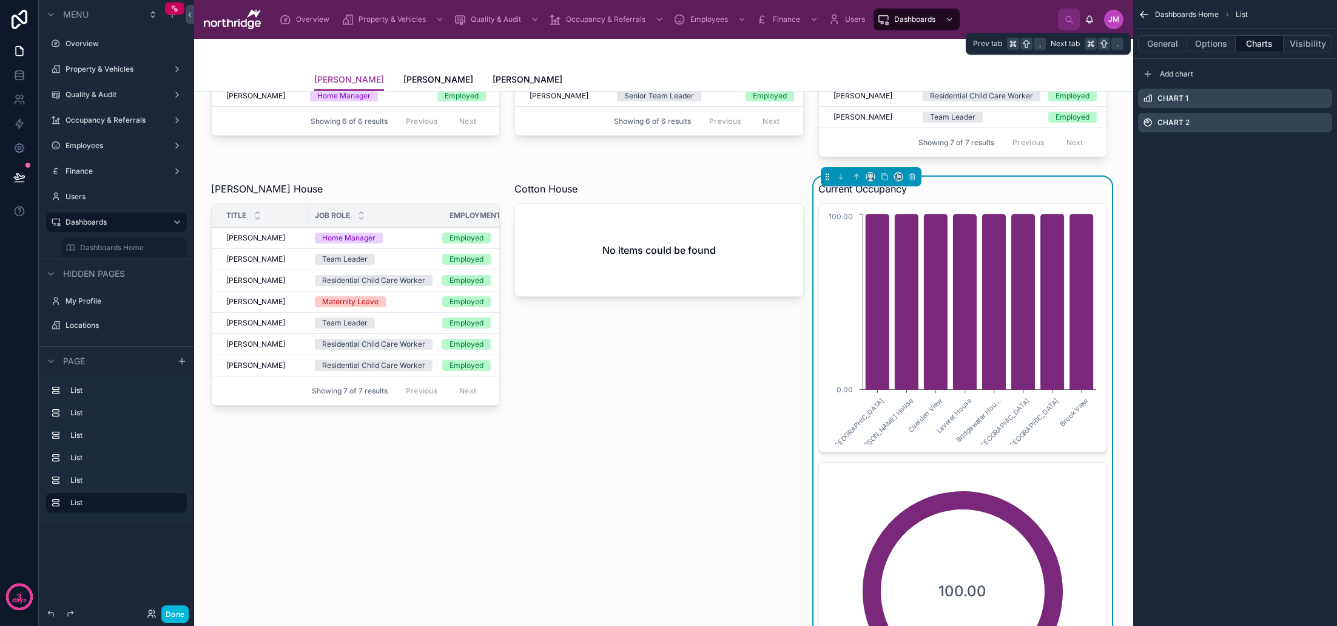
click at [1229, 46] on button "Options" at bounding box center [1211, 43] width 49 height 17
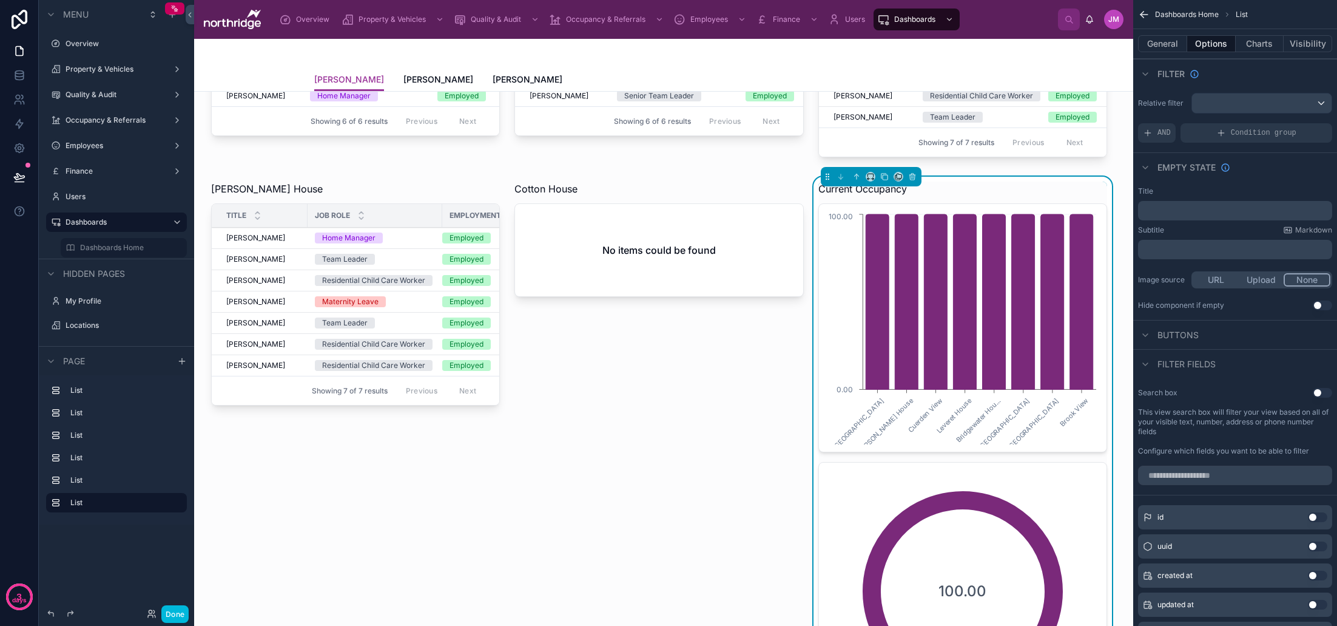
click at [1168, 42] on button "General" at bounding box center [1162, 43] width 49 height 17
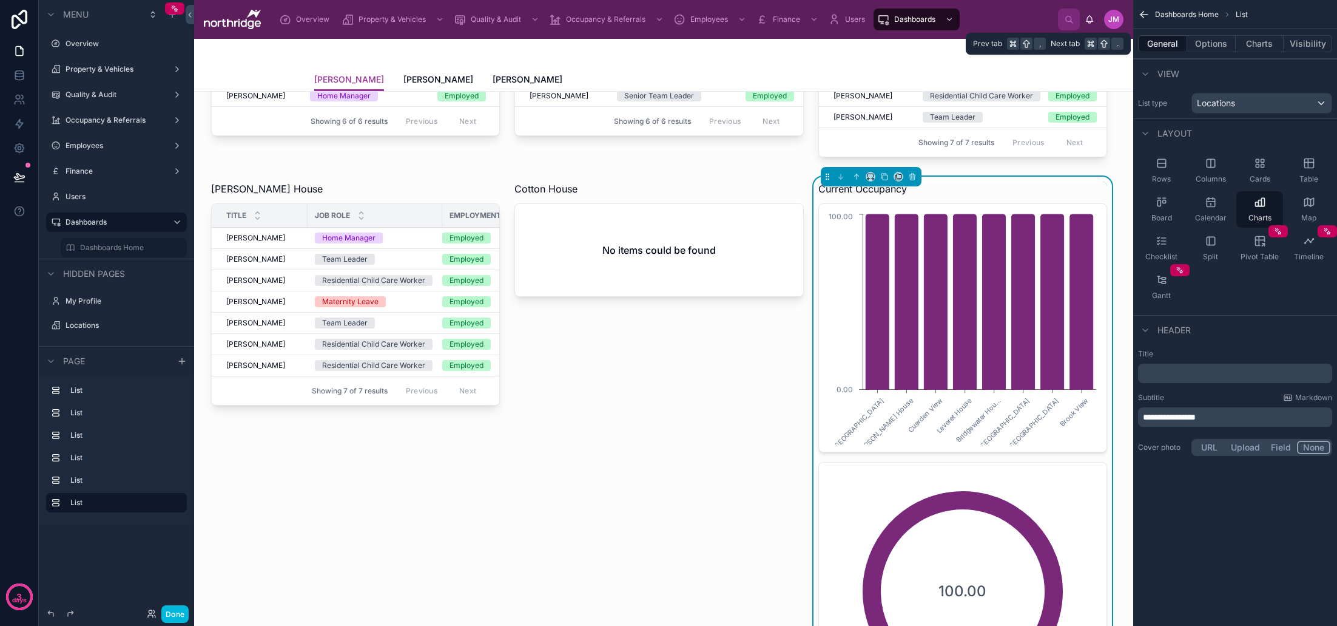
click at [1212, 43] on button "Options" at bounding box center [1211, 43] width 49 height 17
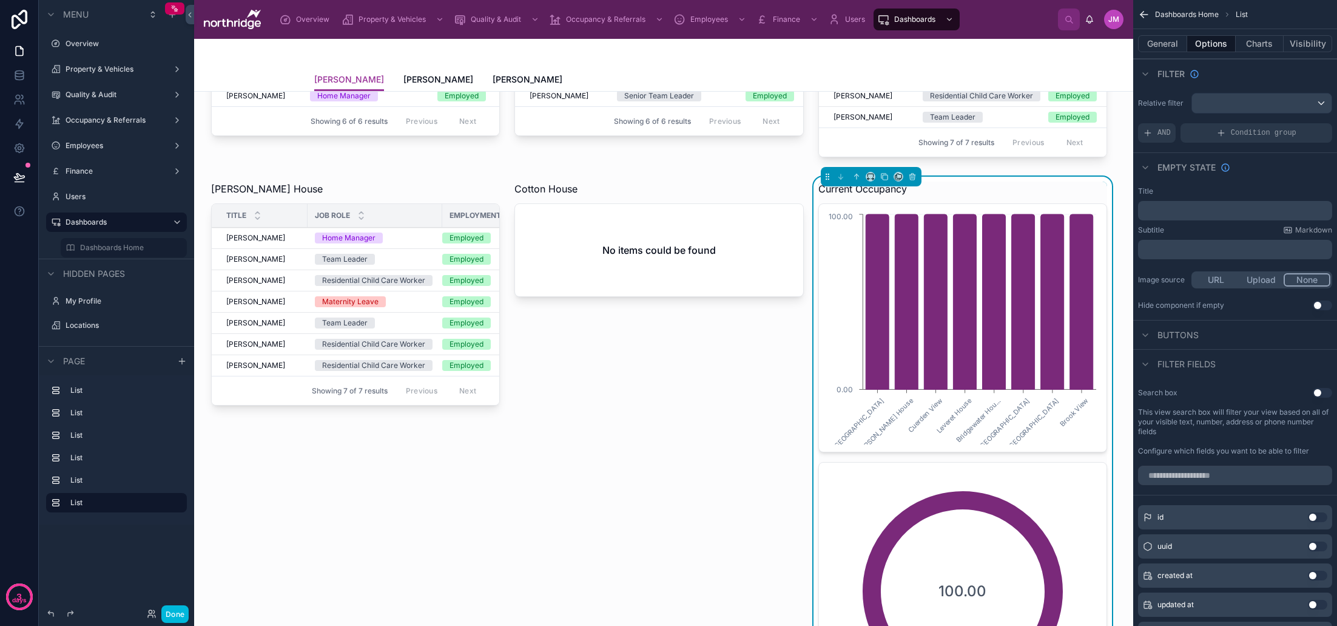
click at [1220, 133] on icon "scrollable content" at bounding box center [1222, 133] width 10 height 10
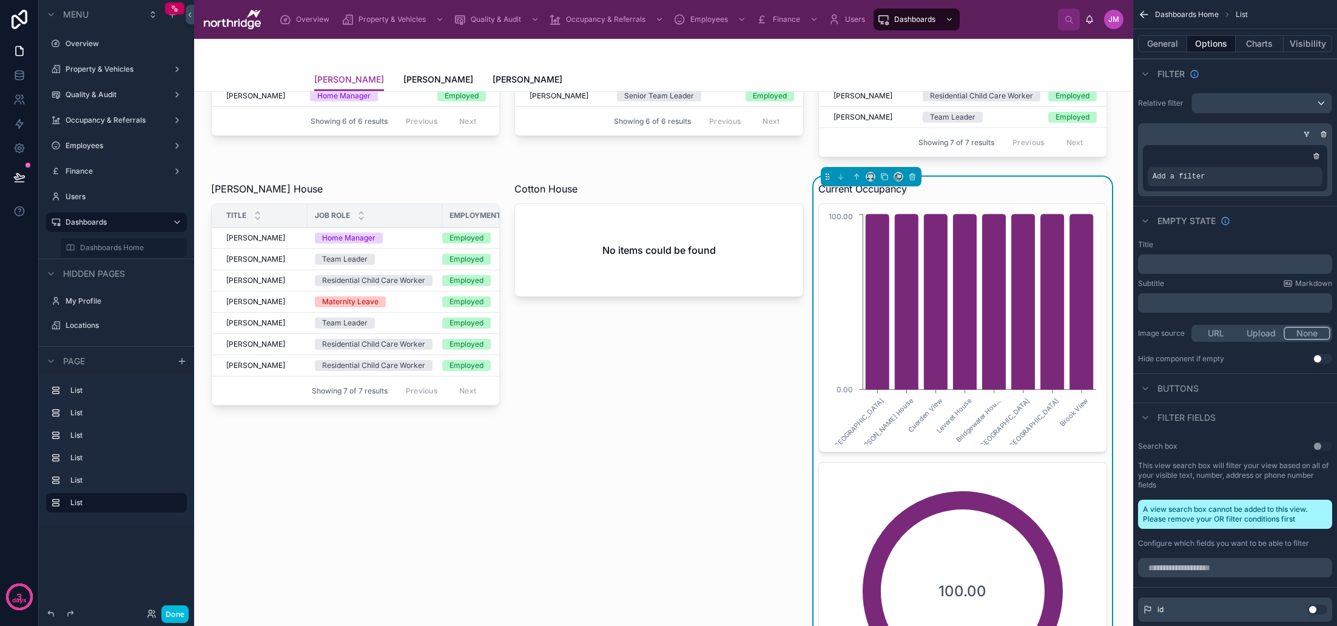
click at [0, 0] on icon "scrollable content" at bounding box center [0, 0] width 0 height 0
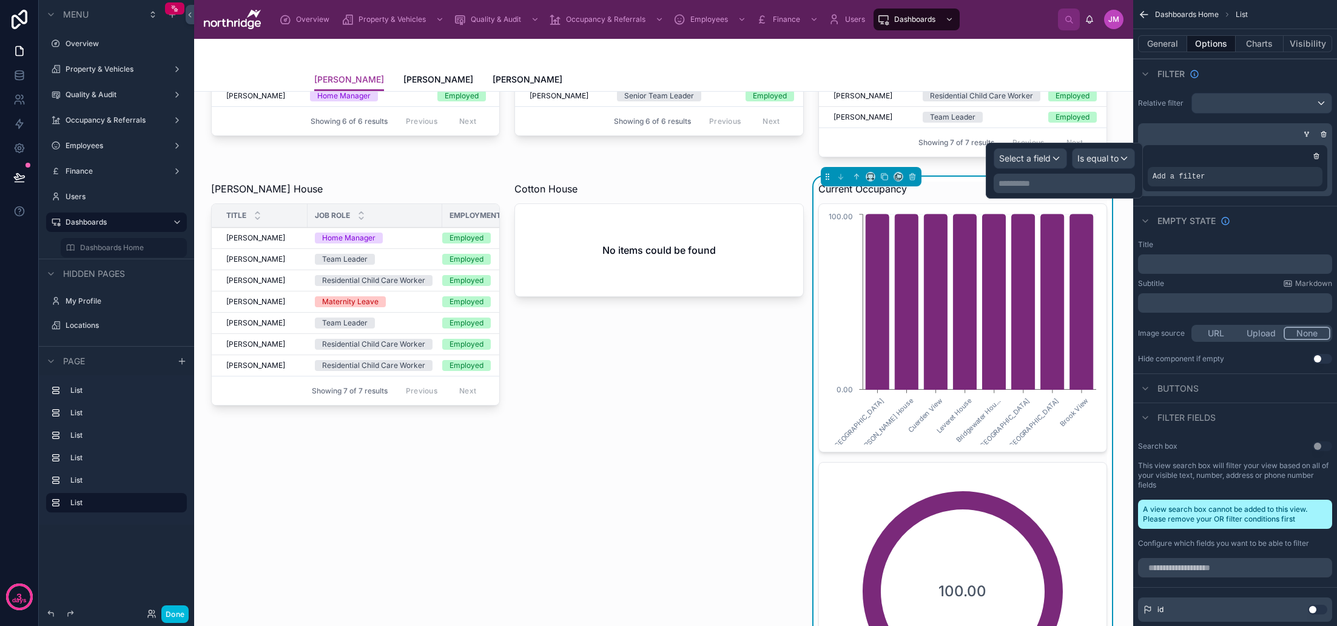
click at [1053, 156] on div "Select a field" at bounding box center [1030, 158] width 72 height 19
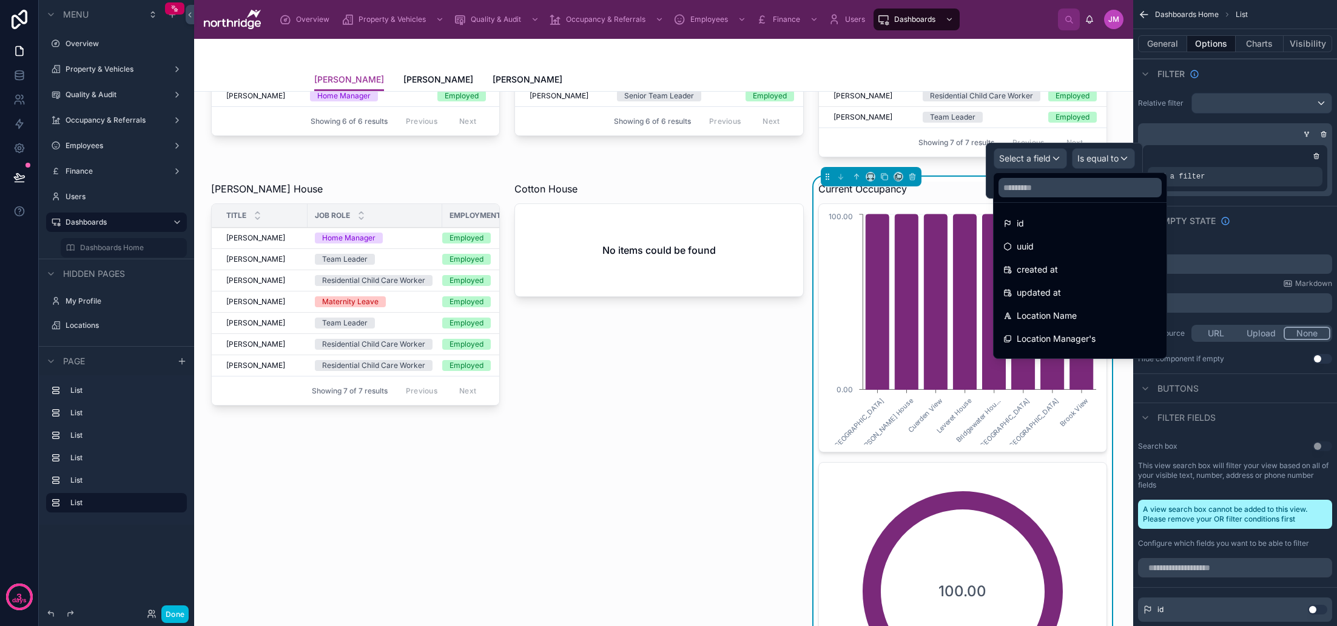
click at [1075, 311] on span "Location Name" at bounding box center [1047, 315] width 60 height 15
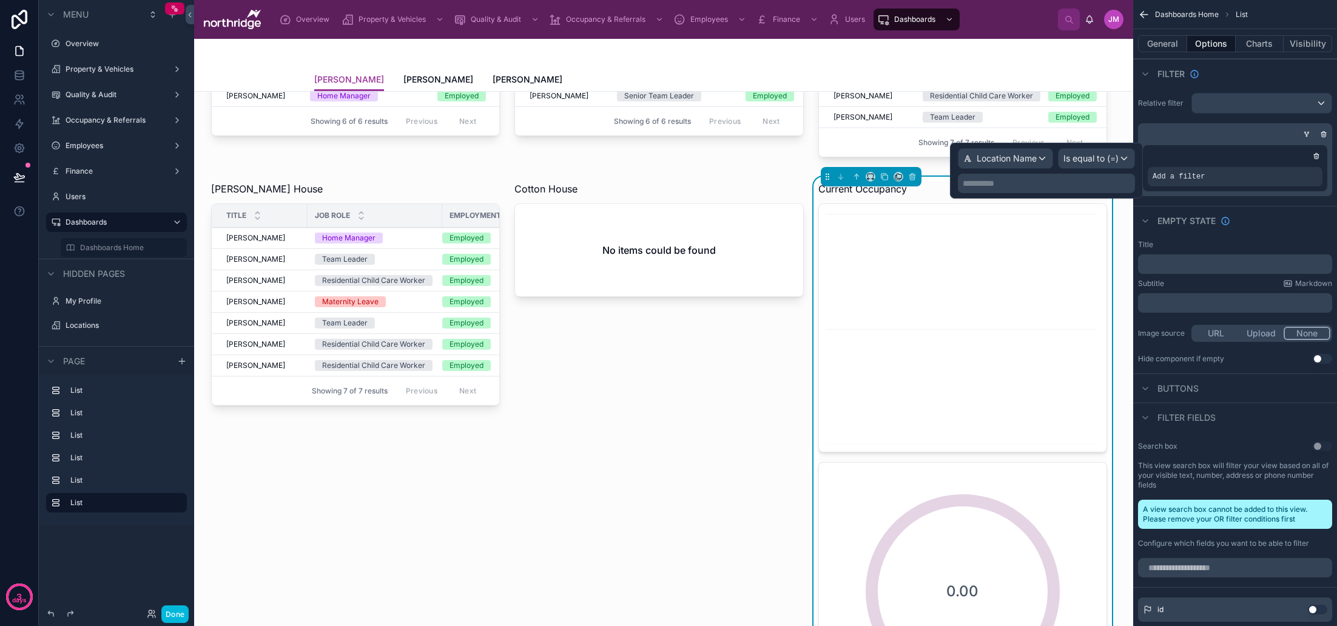
click at [1112, 160] on span "Is equal to (=)" at bounding box center [1091, 158] width 55 height 12
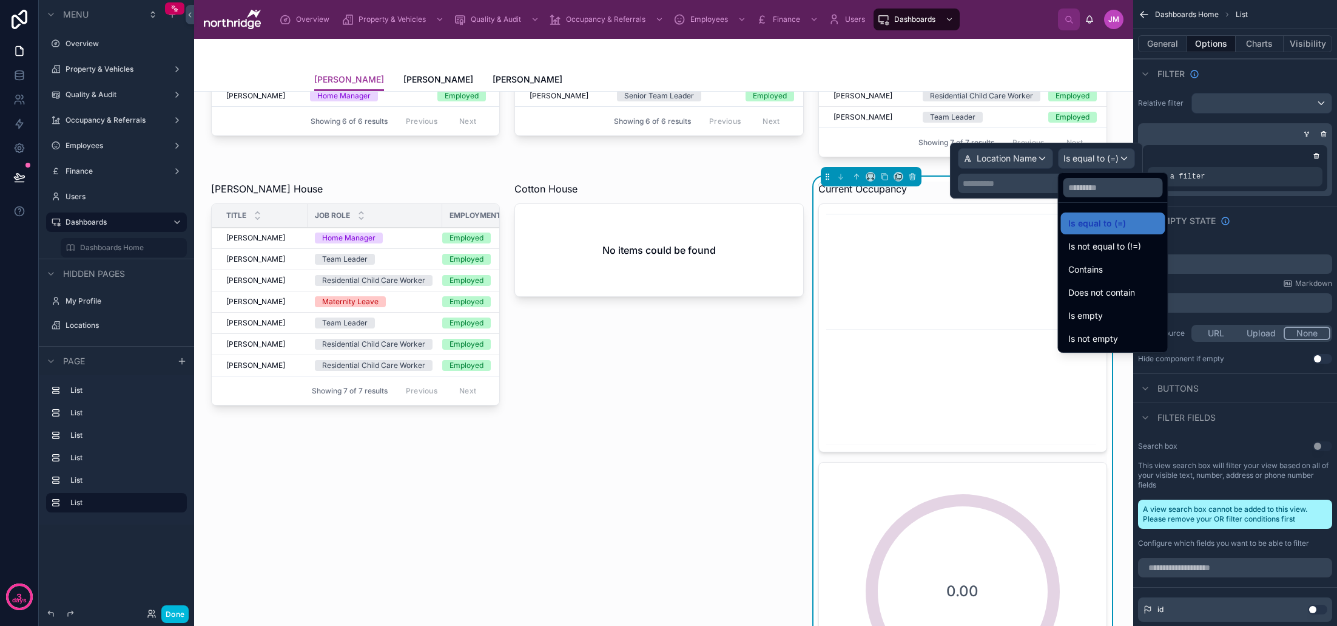
click at [1017, 189] on div at bounding box center [1046, 171] width 193 height 56
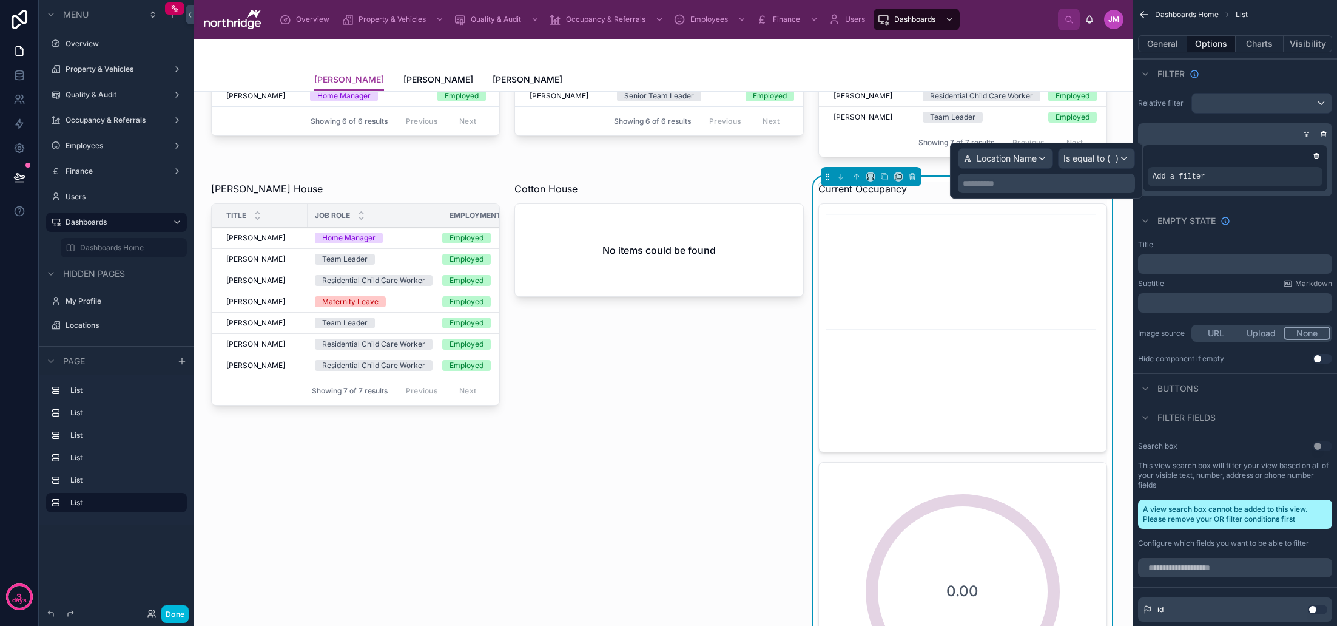
click at [1017, 188] on p "**********" at bounding box center [1048, 183] width 170 height 12
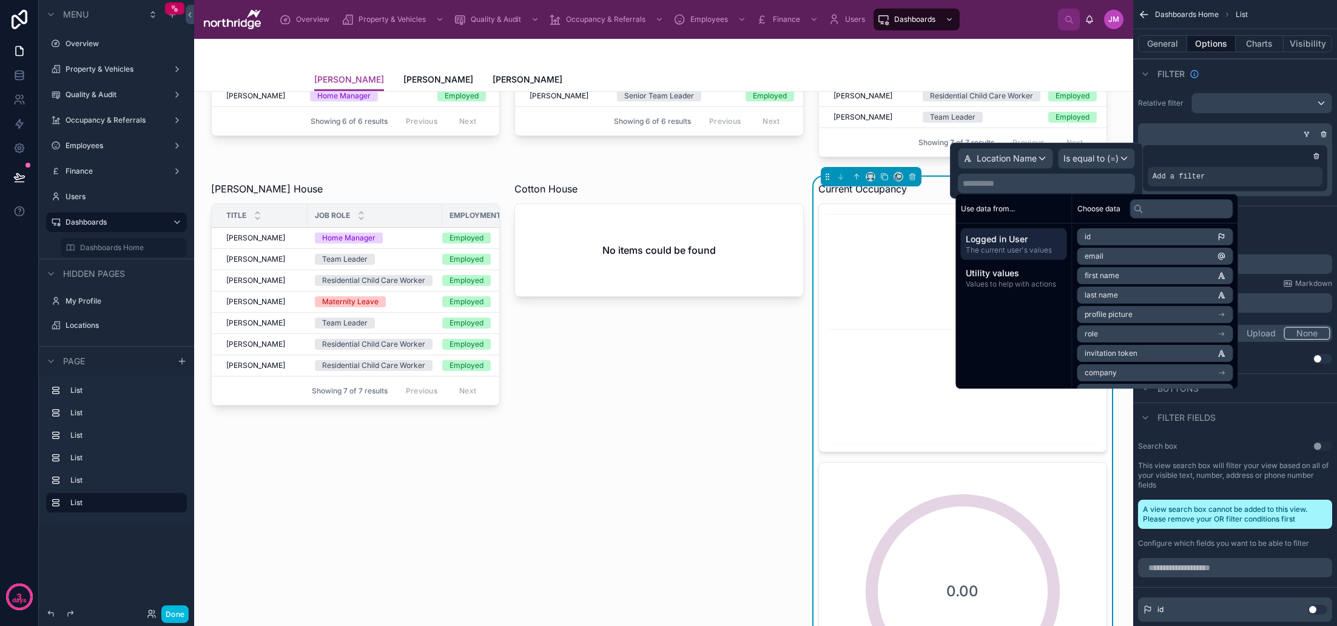
drag, startPoint x: 1031, startPoint y: 183, endPoint x: 1044, endPoint y: 181, distance: 12.4
click at [1031, 183] on p "**********" at bounding box center [1048, 183] width 170 height 12
click at [1325, 135] on icon "scrollable content" at bounding box center [1323, 133] width 7 height 7
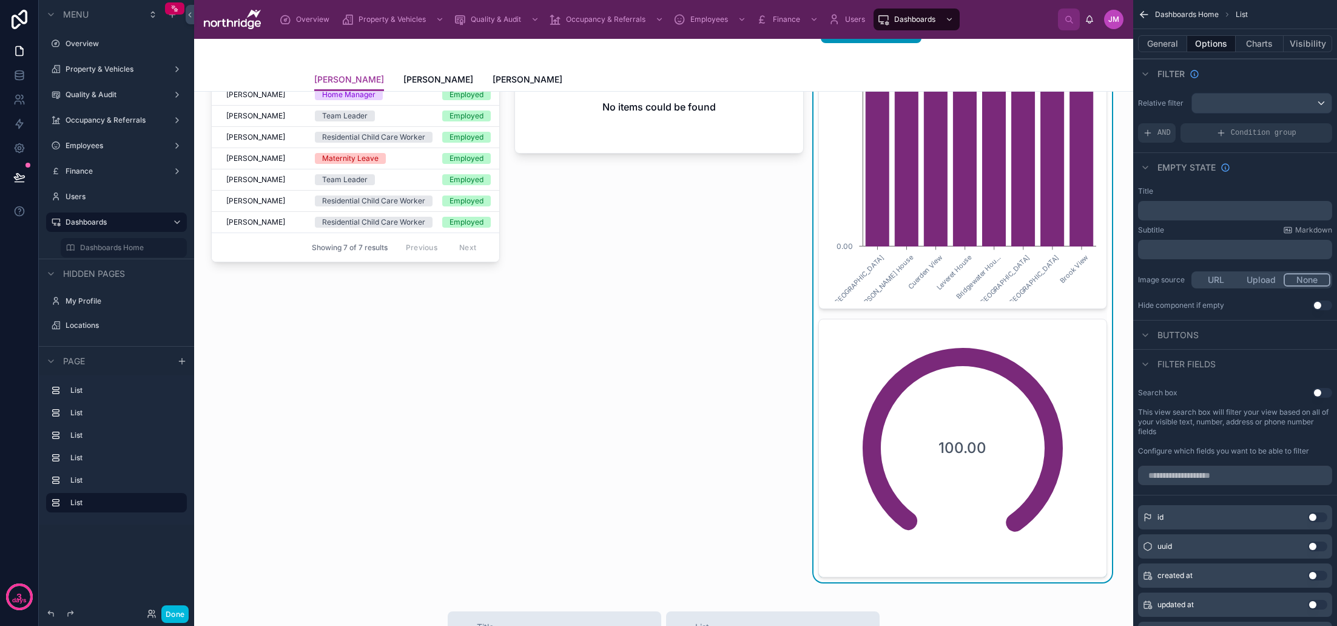
scroll to position [303, 0]
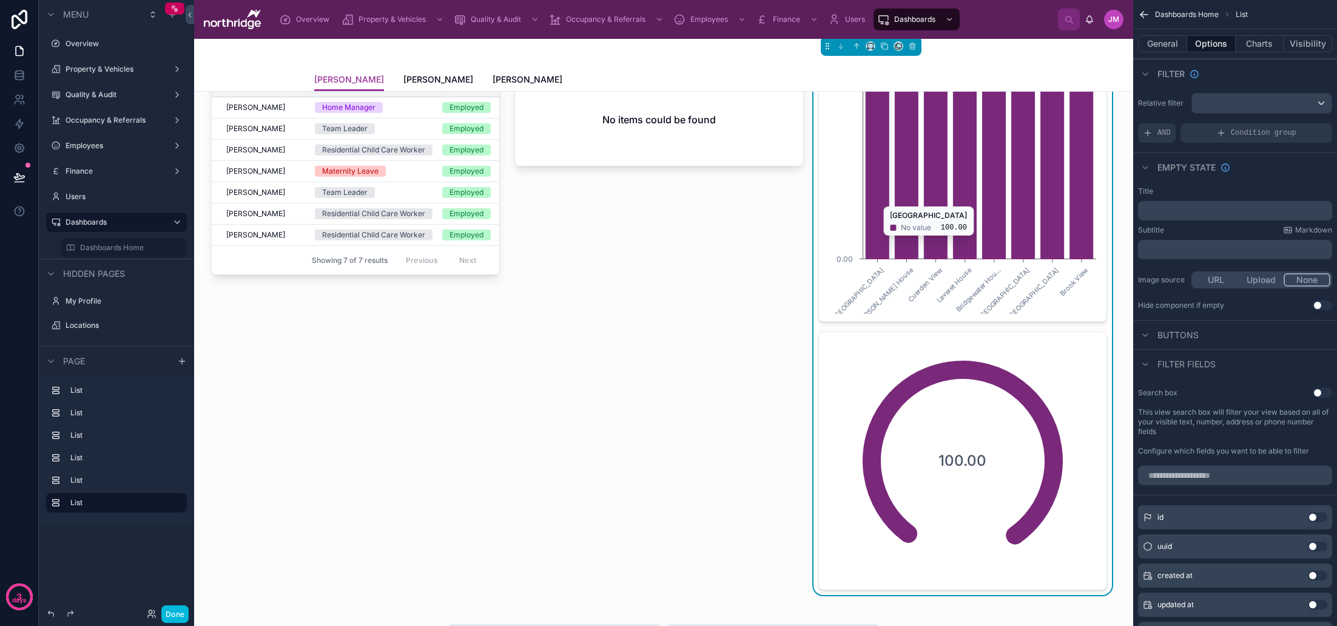
click at [1034, 264] on icon "Woodfield House Bannister House Cuerden View Leveret House Bridgewater Hou... C…" at bounding box center [962, 197] width 273 height 233
click at [1266, 42] on button "Charts" at bounding box center [1260, 43] width 49 height 17
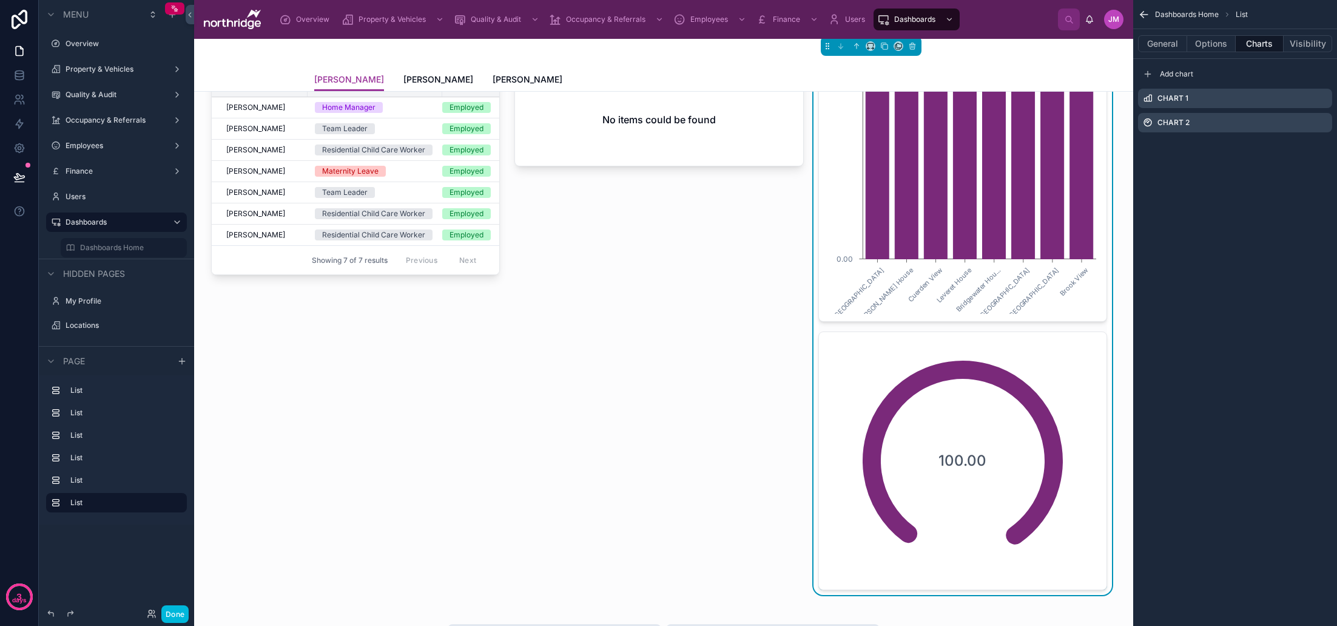
click at [0, 0] on icon "scrollable content" at bounding box center [0, 0] width 0 height 0
click at [1306, 79] on icon at bounding box center [1302, 79] width 5 height 5
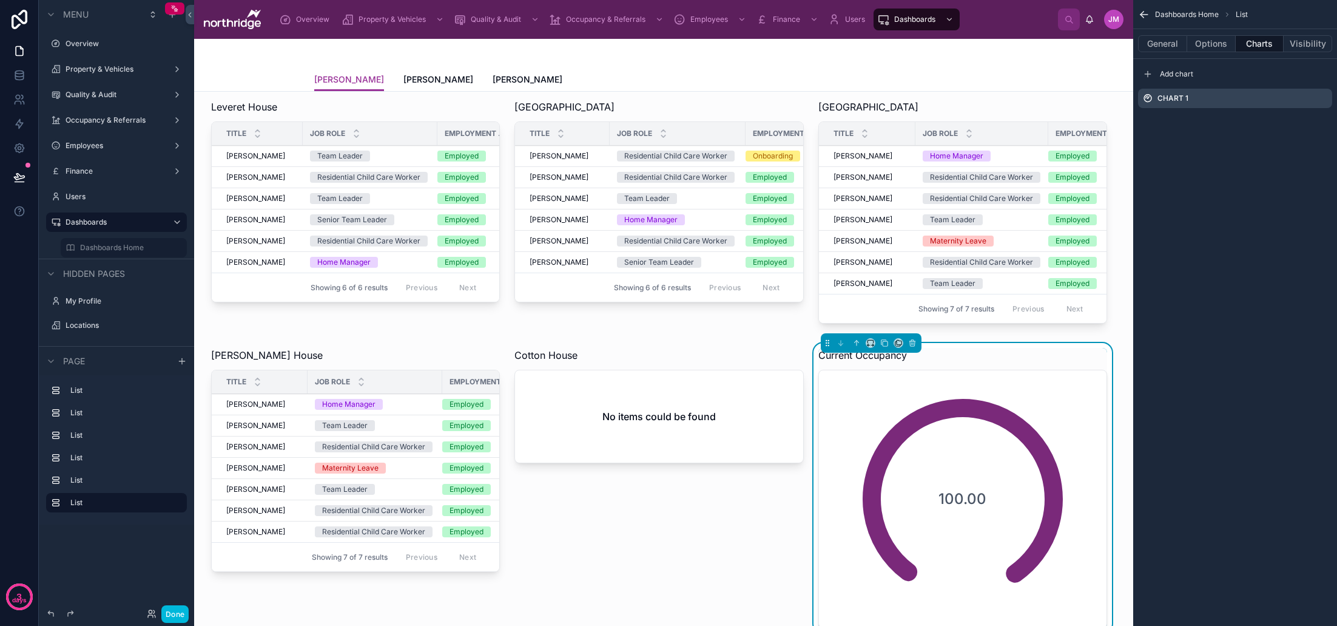
scroll to position [0, 0]
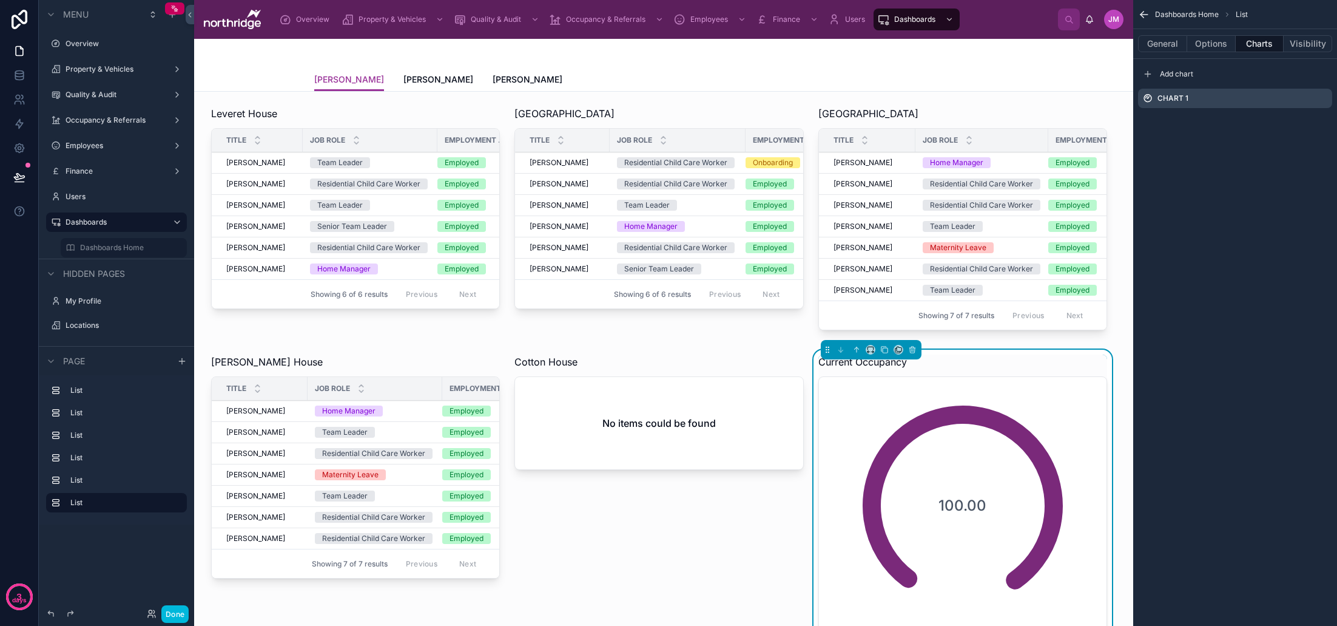
click at [993, 415] on div "100.00" at bounding box center [963, 505] width 243 height 243
click at [1211, 43] on button "Options" at bounding box center [1211, 43] width 49 height 17
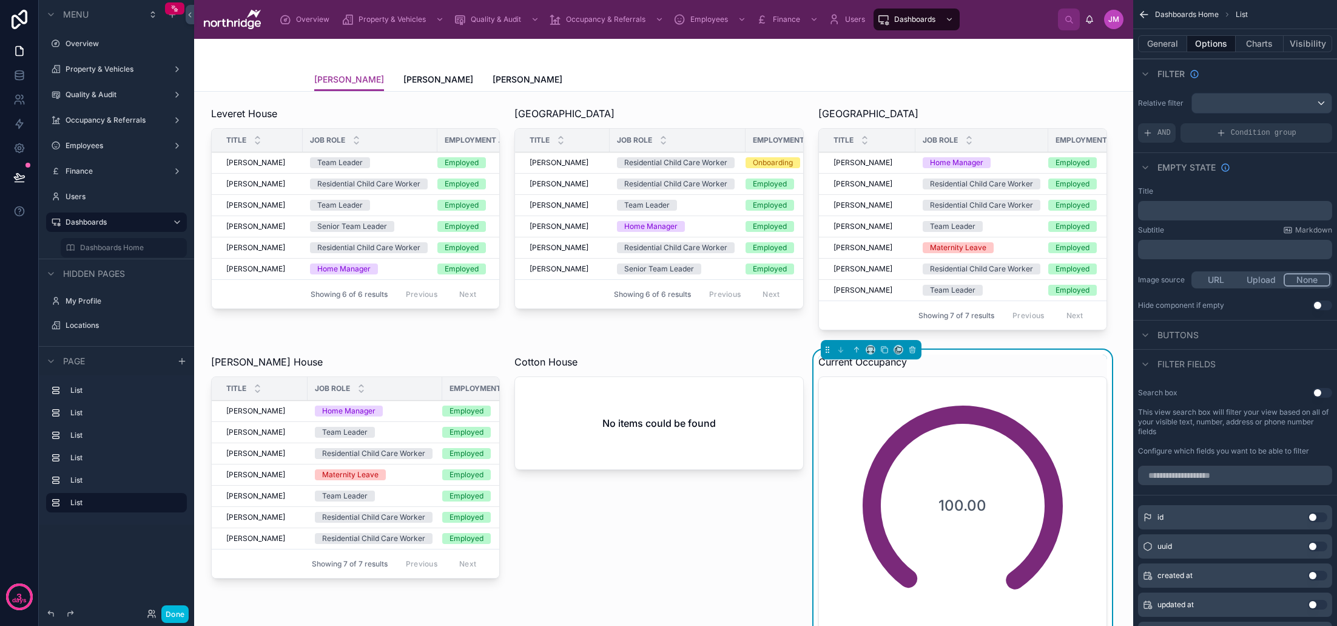
click at [1175, 44] on button "General" at bounding box center [1162, 43] width 49 height 17
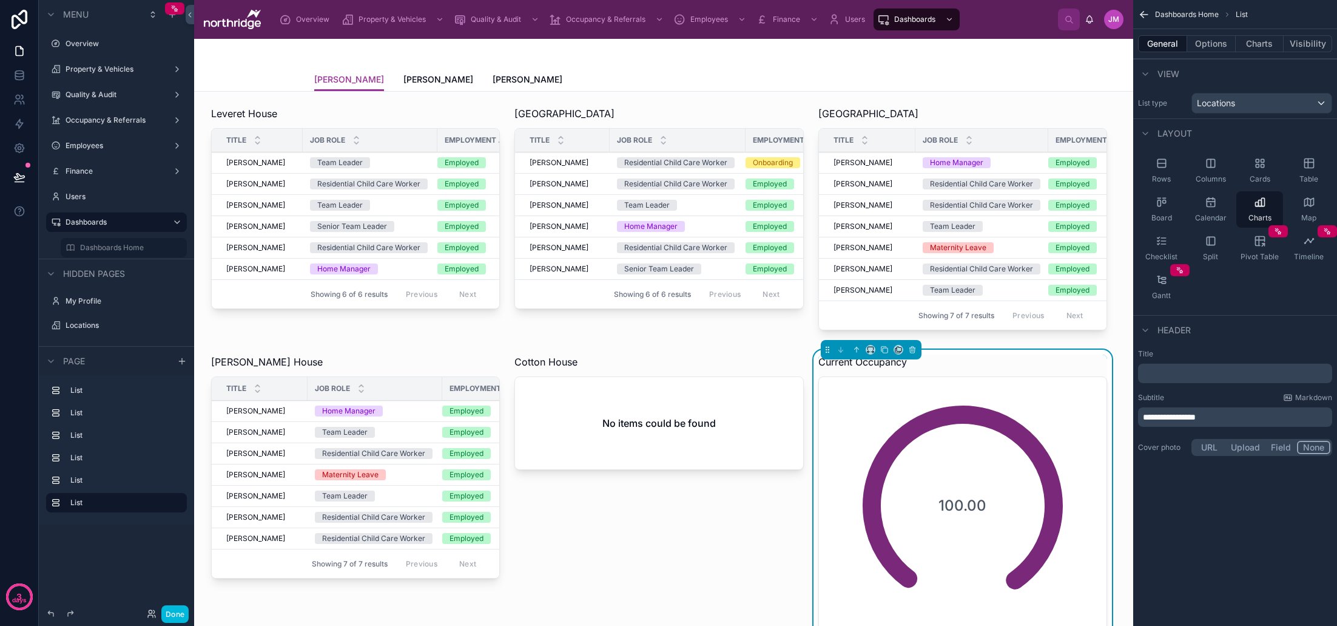
click at [1223, 46] on button "Options" at bounding box center [1211, 43] width 49 height 17
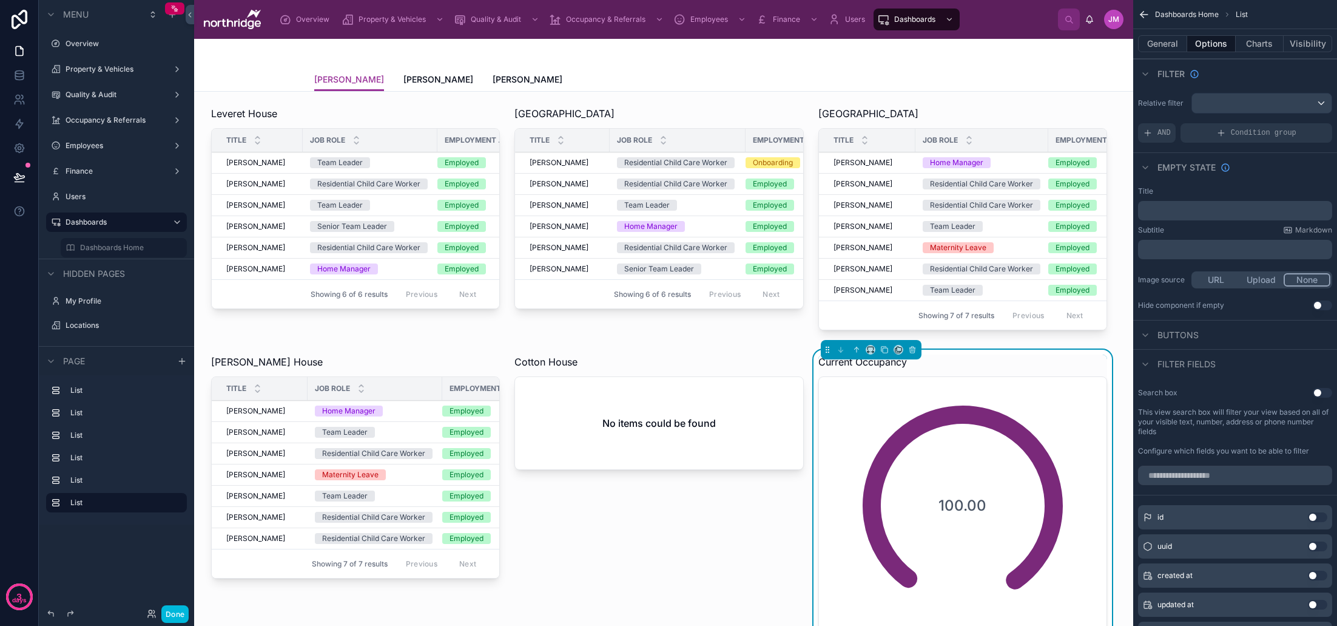
click at [1166, 130] on span "AND" at bounding box center [1164, 133] width 13 height 10
click at [1315, 101] on div "scrollable content" at bounding box center [1262, 102] width 140 height 19
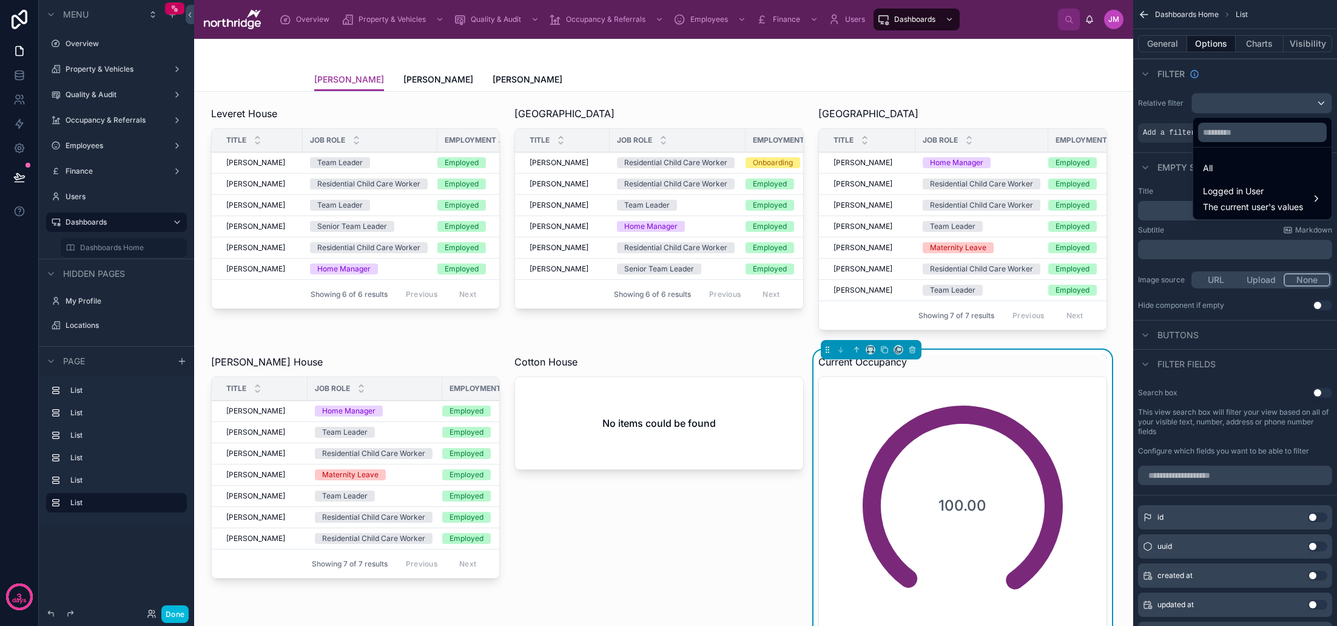
click at [1266, 187] on span "Logged in User" at bounding box center [1253, 191] width 100 height 15
click at [1237, 87] on div "scrollable content" at bounding box center [668, 313] width 1337 height 626
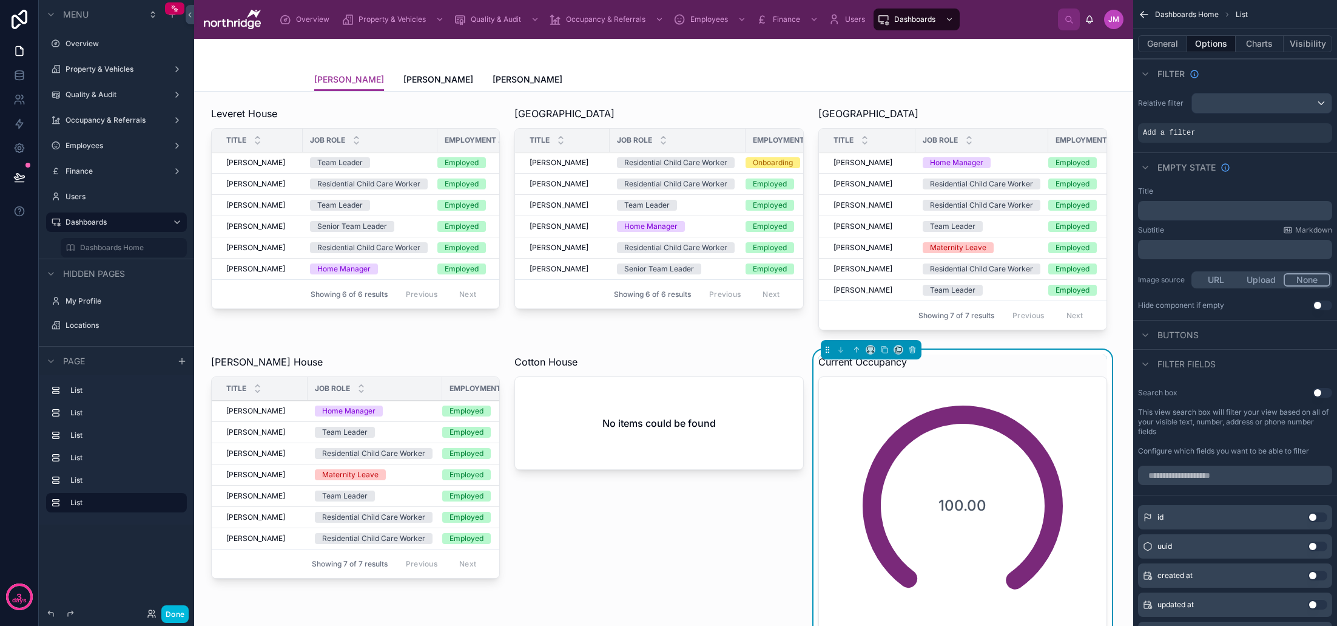
click at [0, 0] on icon "scrollable content" at bounding box center [0, 0] width 0 height 0
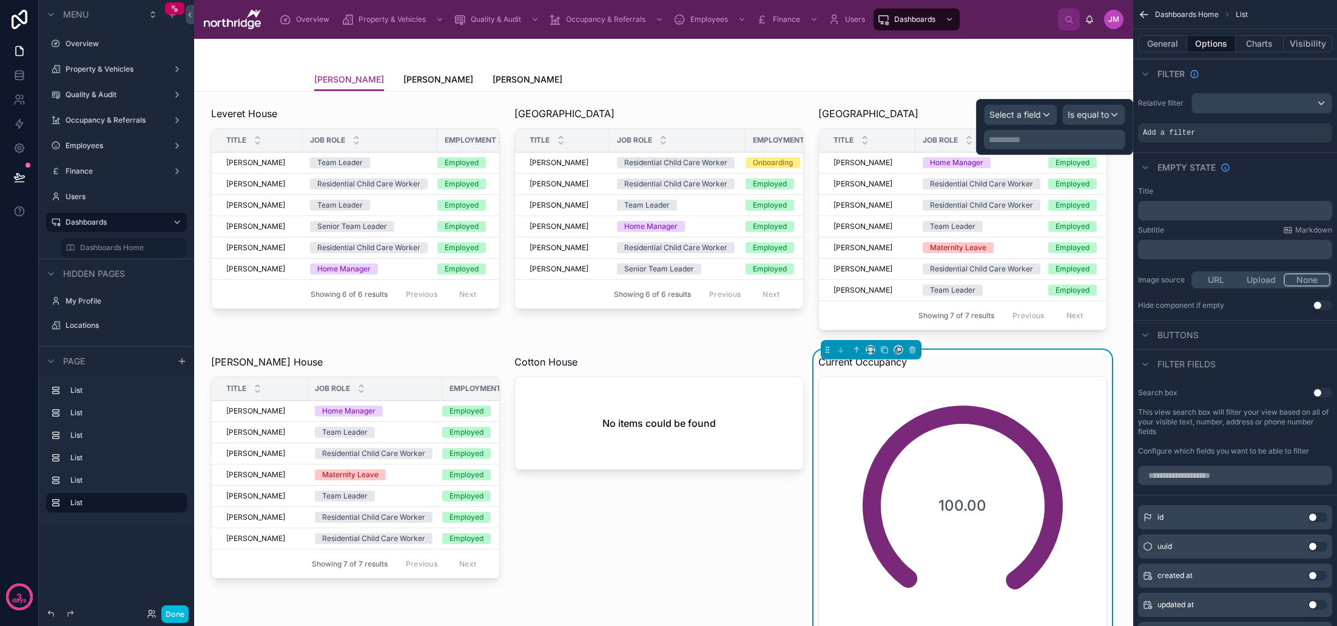
click at [1041, 119] on span "Select a field" at bounding box center [1016, 114] width 52 height 10
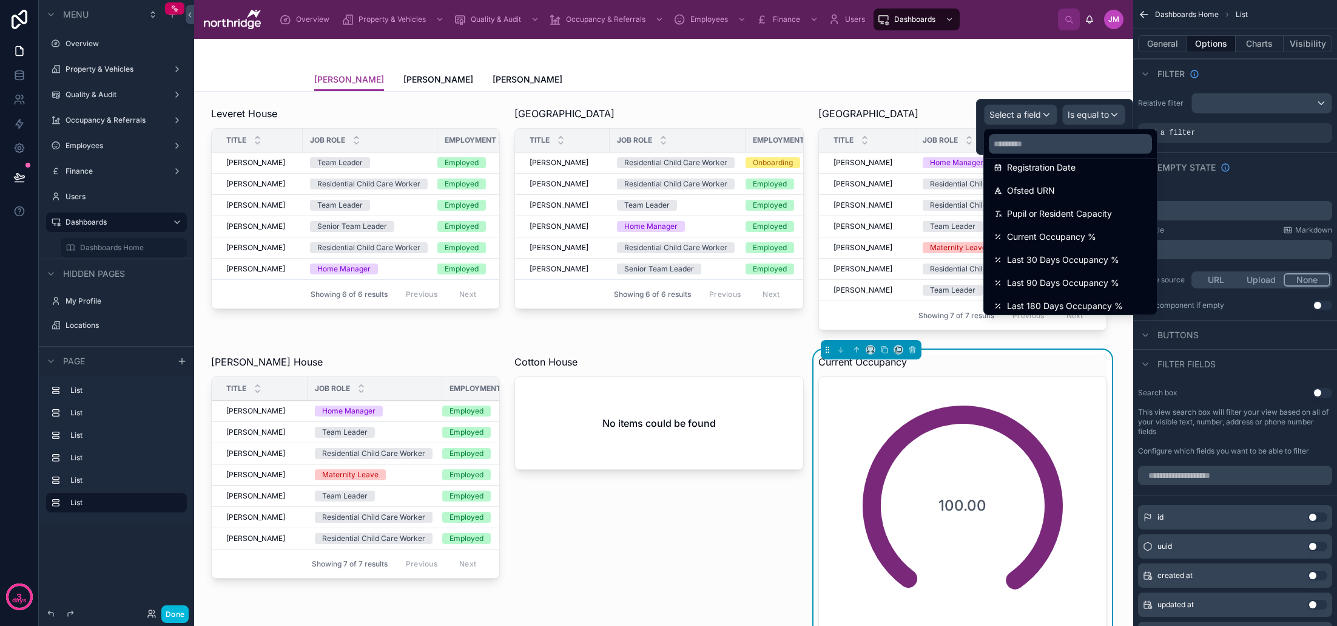
scroll to position [174, 0]
click at [1051, 186] on span "Ofsted URN" at bounding box center [1031, 190] width 48 height 15
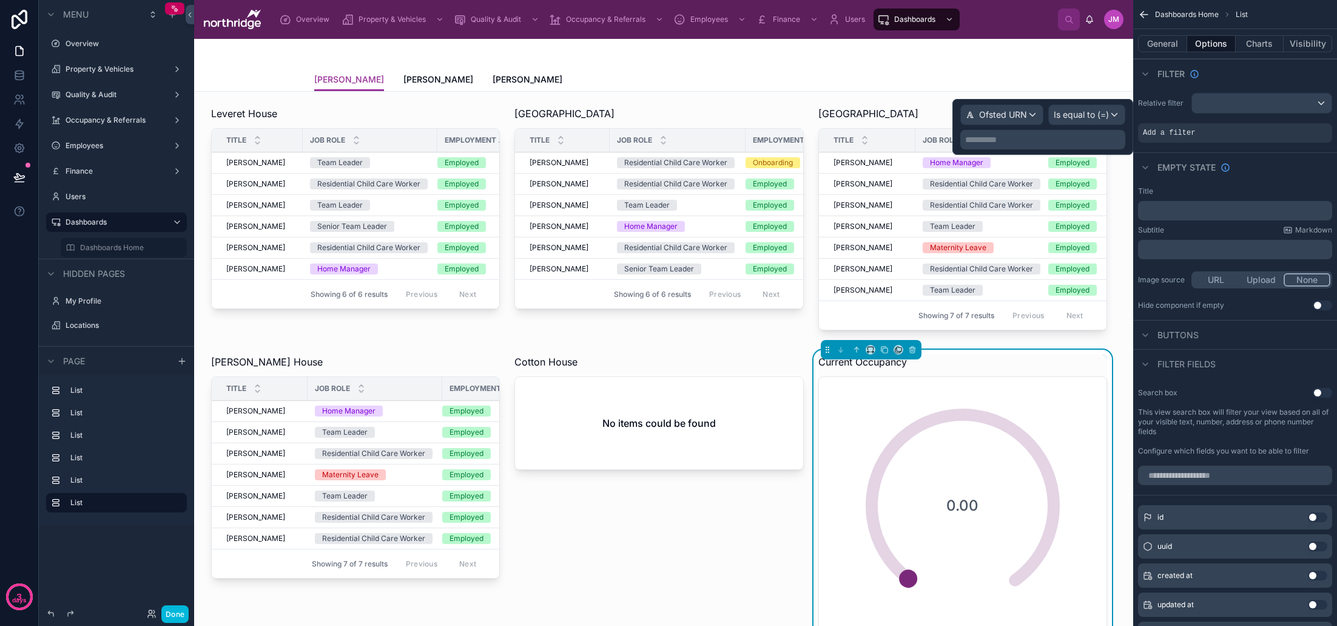
click at [1103, 117] on span "Is equal to (=)" at bounding box center [1081, 115] width 55 height 12
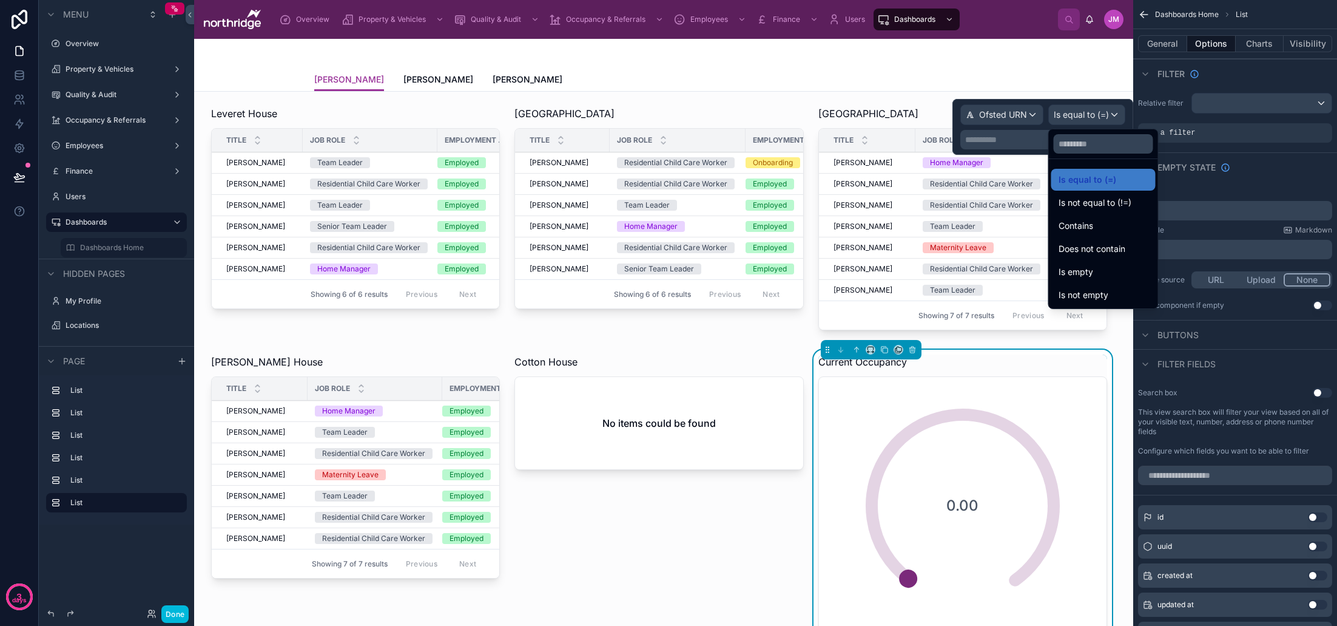
click at [1030, 138] on div at bounding box center [1043, 127] width 181 height 56
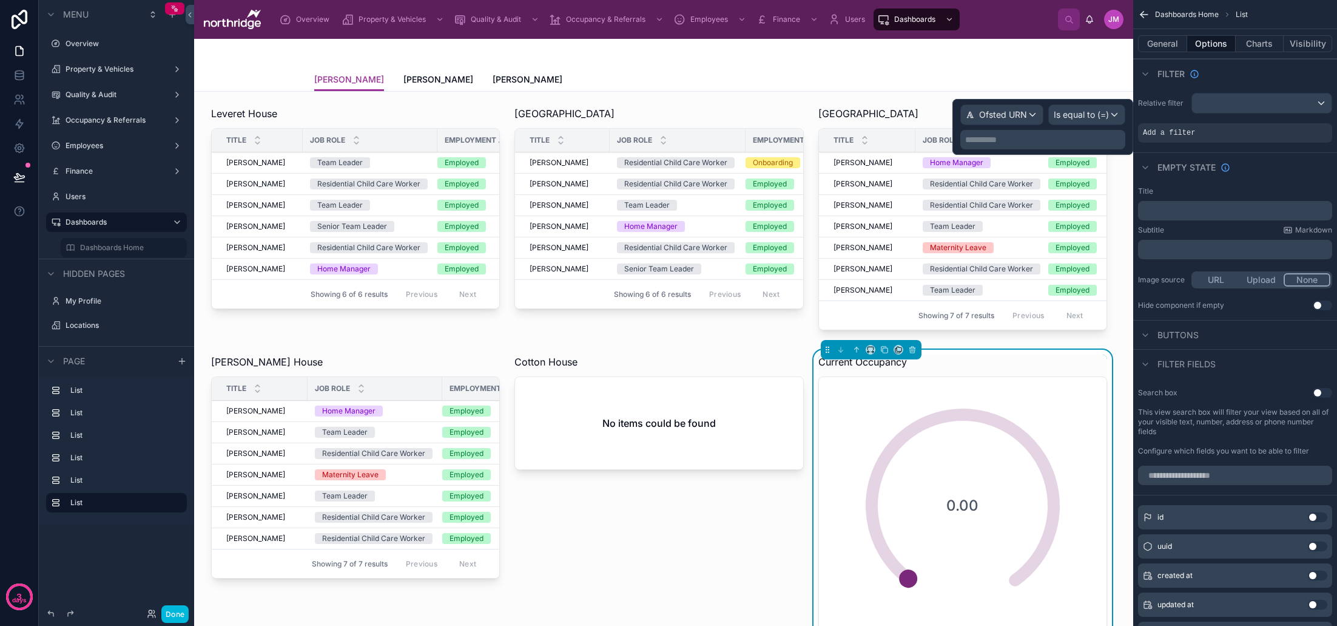
click at [1022, 141] on p "**********" at bounding box center [1044, 139] width 158 height 12
click at [1032, 111] on div "Ofsted URN" at bounding box center [1002, 114] width 82 height 19
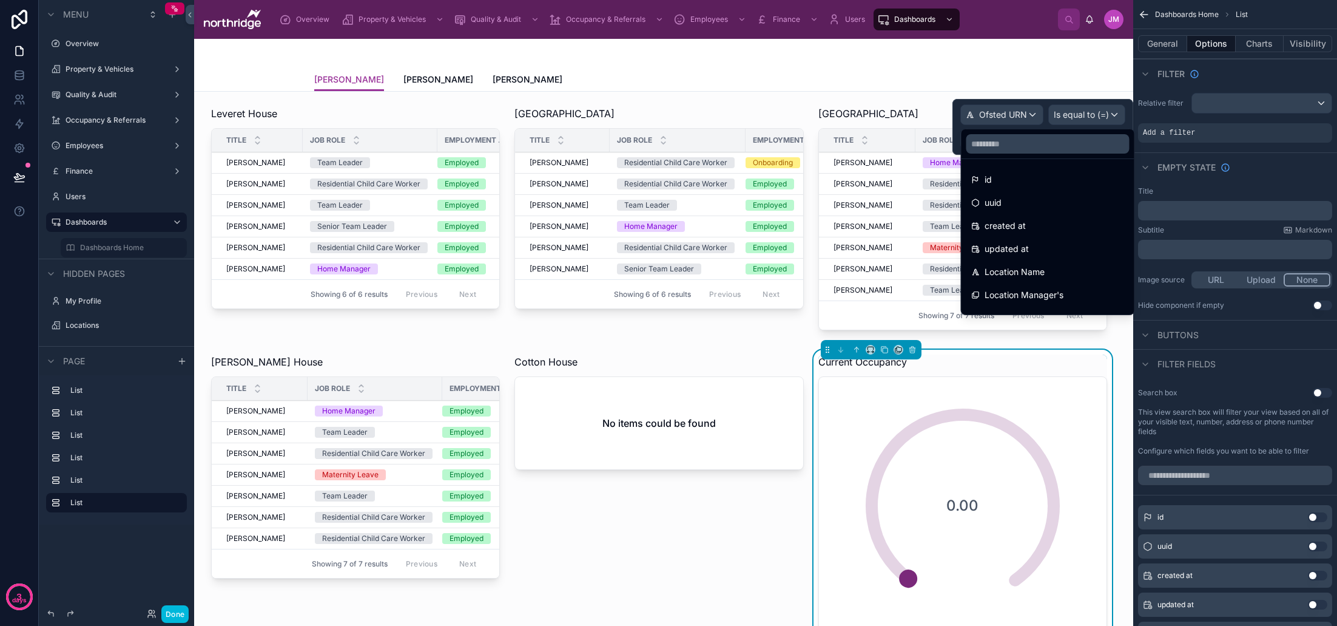
click at [1030, 266] on span "Location Name" at bounding box center [1015, 272] width 60 height 15
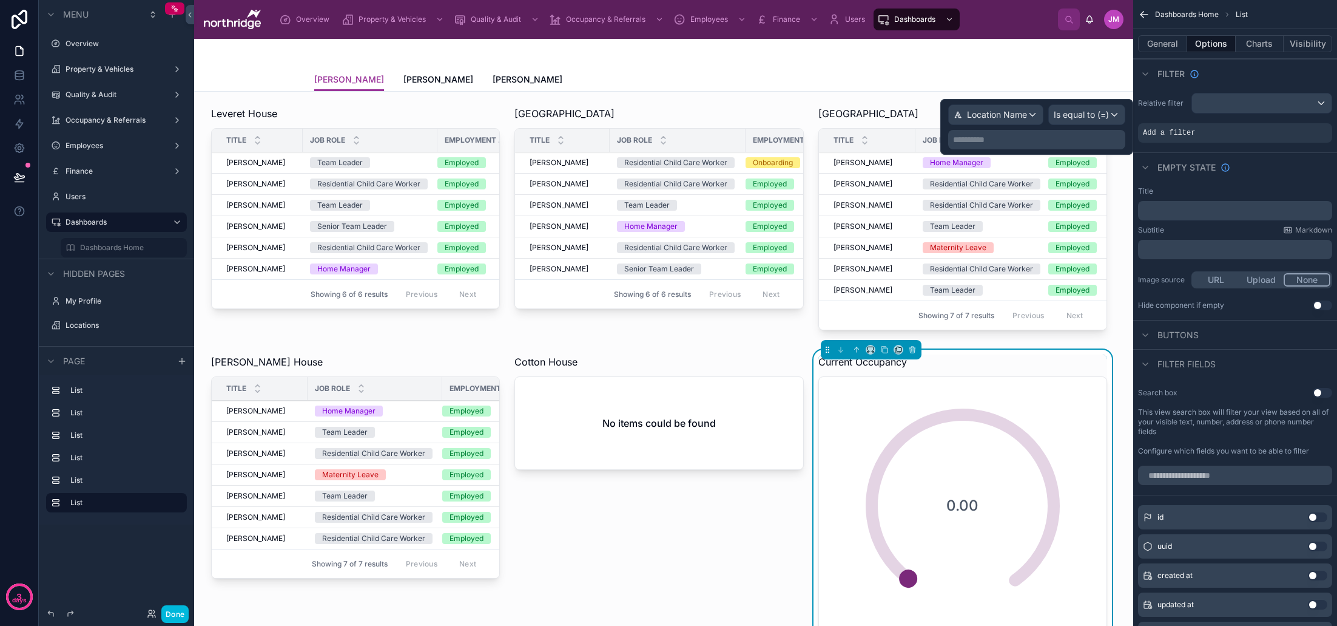
click at [1092, 115] on span "Is equal to (=)" at bounding box center [1081, 115] width 55 height 12
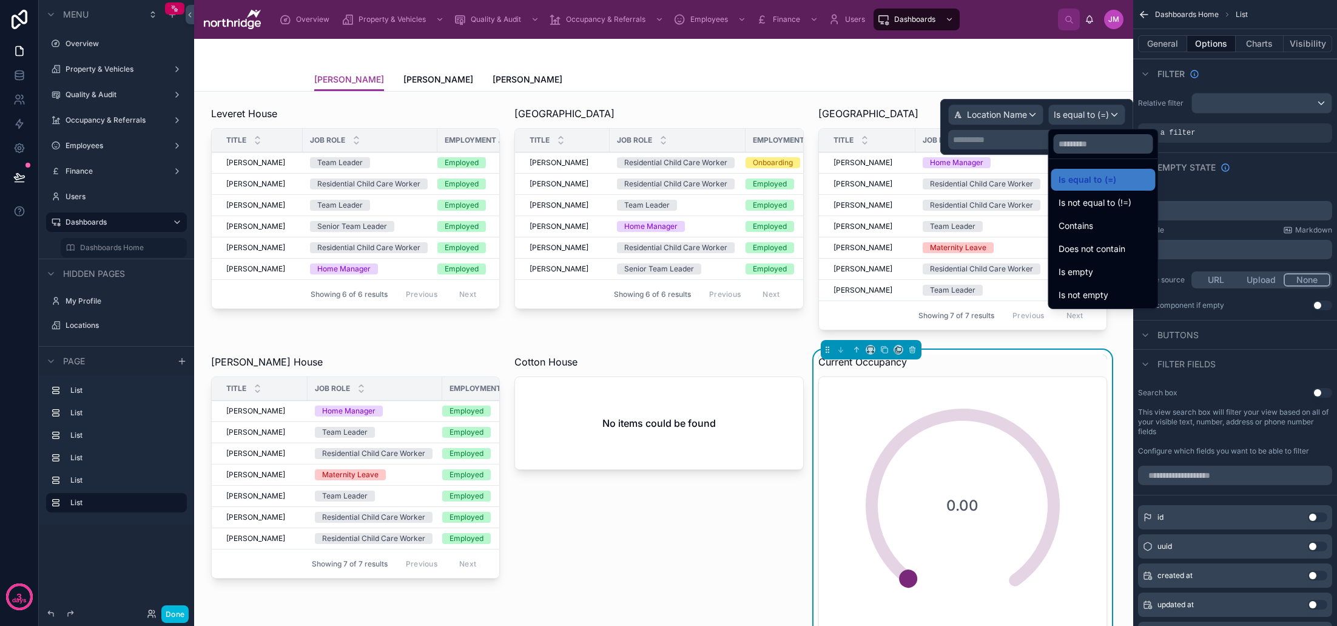
click at [1101, 229] on div "Contains" at bounding box center [1104, 225] width 90 height 15
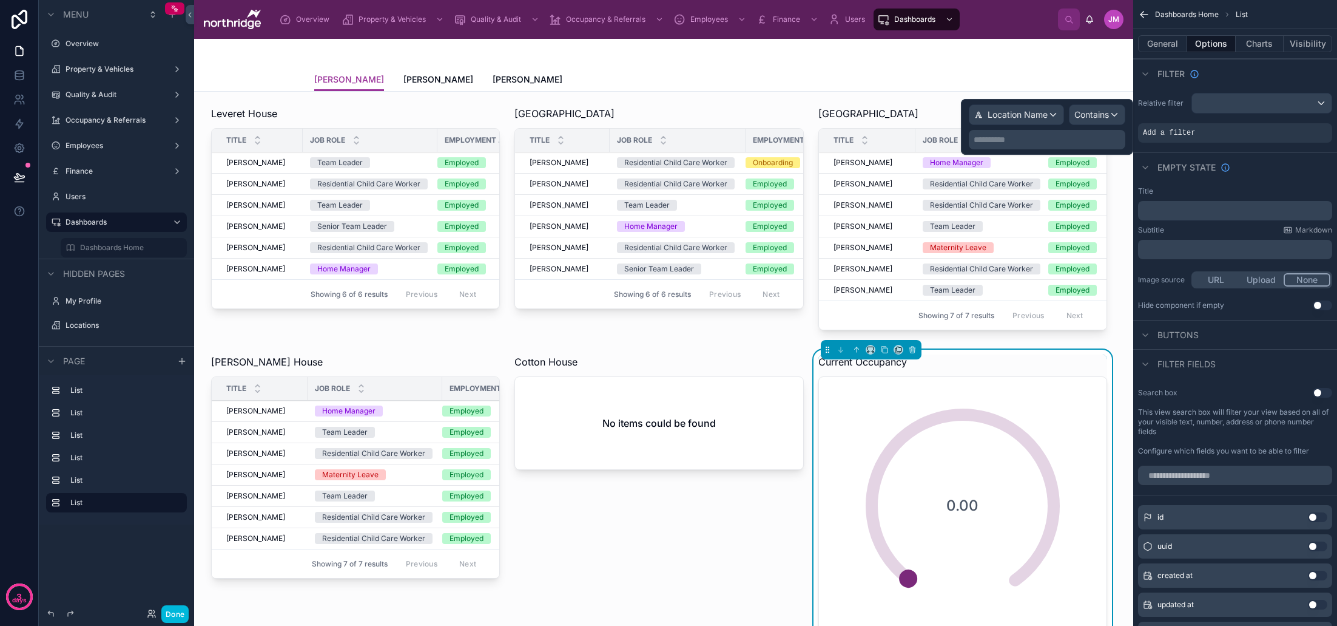
click at [1013, 141] on p "**********" at bounding box center [1048, 139] width 149 height 12
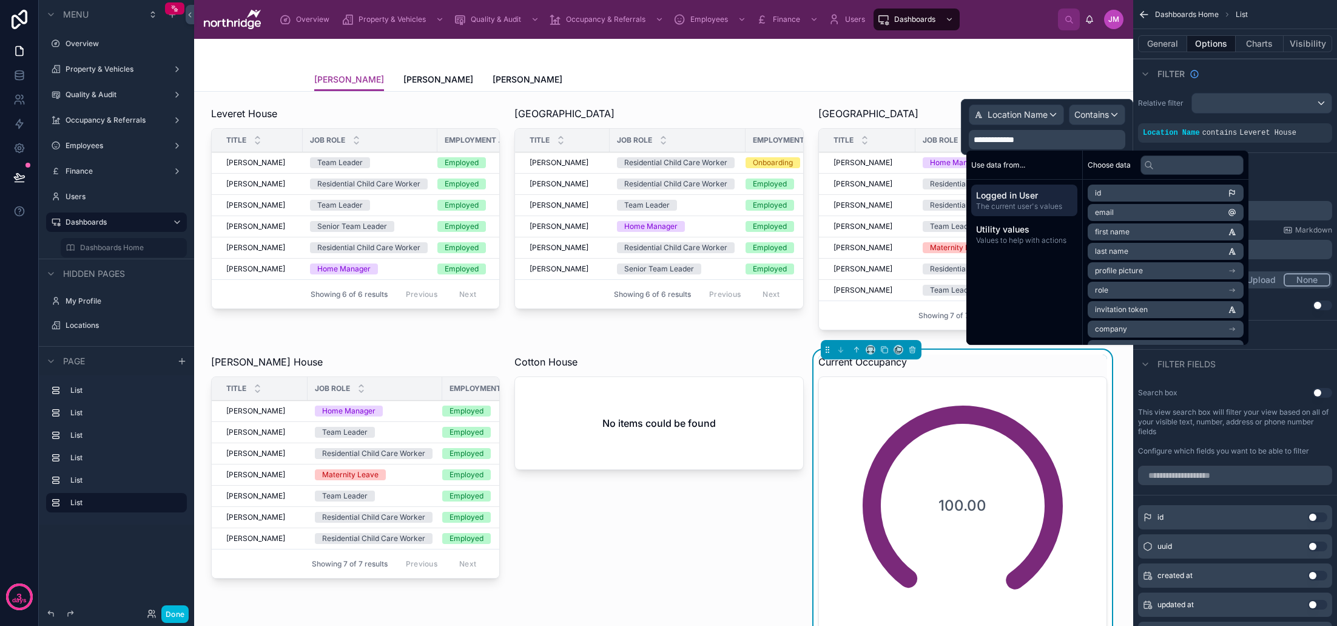
click at [1176, 147] on div "Relative filter Location Name contains Leveret House" at bounding box center [1235, 117] width 204 height 59
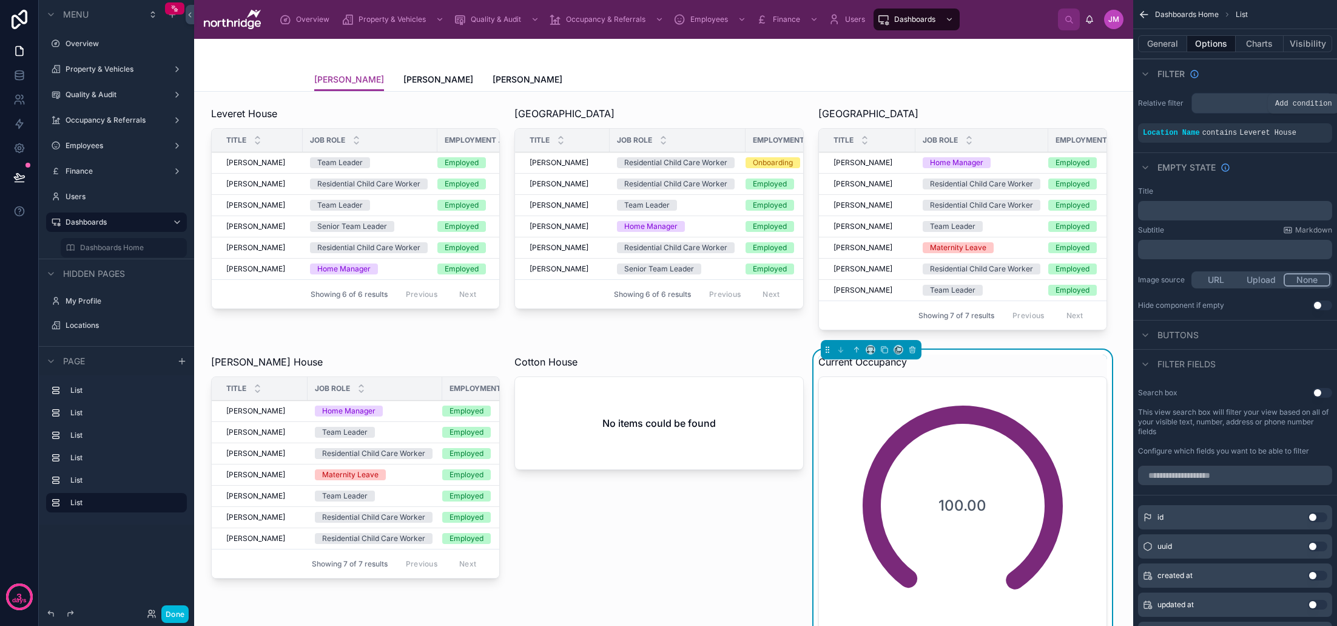
click at [0, 0] on icon "scrollable content" at bounding box center [0, 0] width 0 height 0
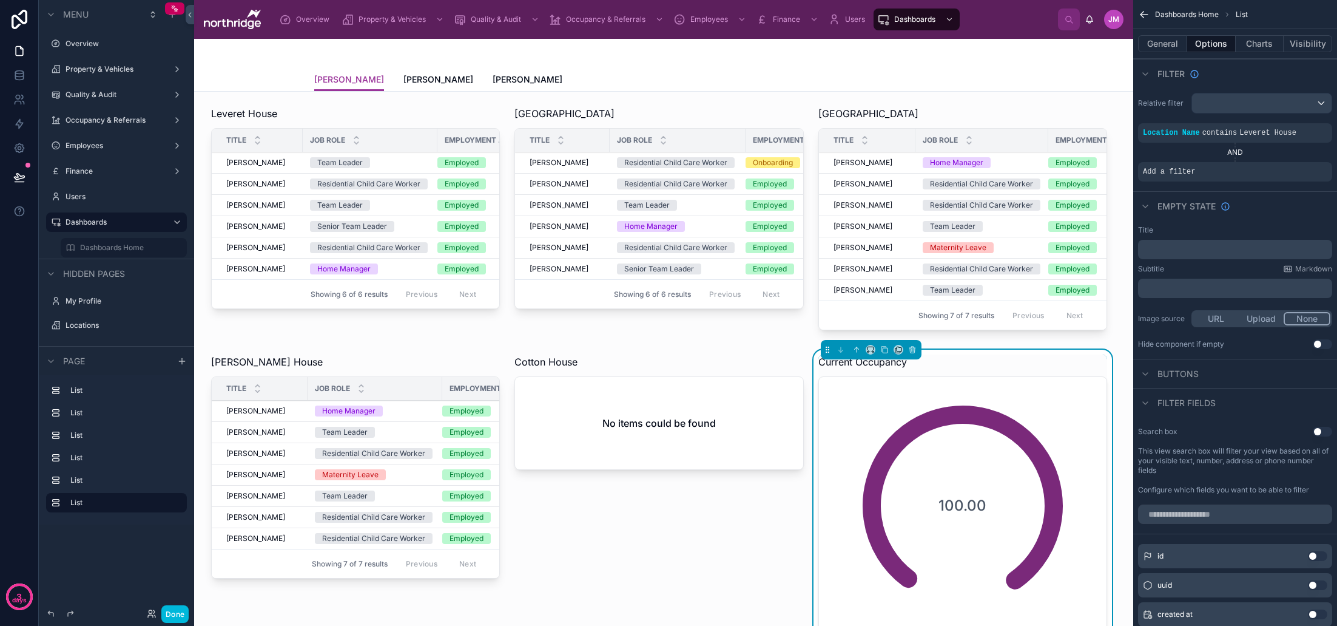
click at [1237, 154] on div "AND" at bounding box center [1235, 152] width 194 height 10
click at [1275, 170] on div "Add a filter" at bounding box center [1235, 171] width 194 height 19
click at [0, 0] on icon "scrollable content" at bounding box center [0, 0] width 0 height 0
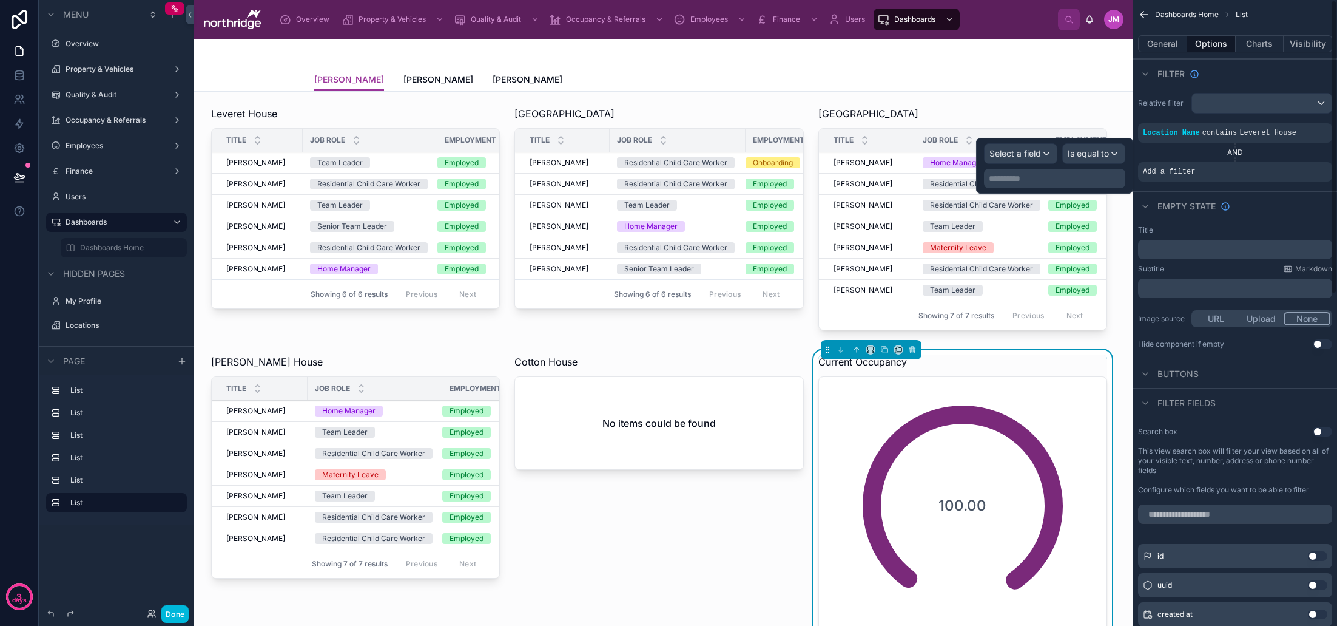
click at [1021, 152] on span "Select a field" at bounding box center [1016, 153] width 52 height 10
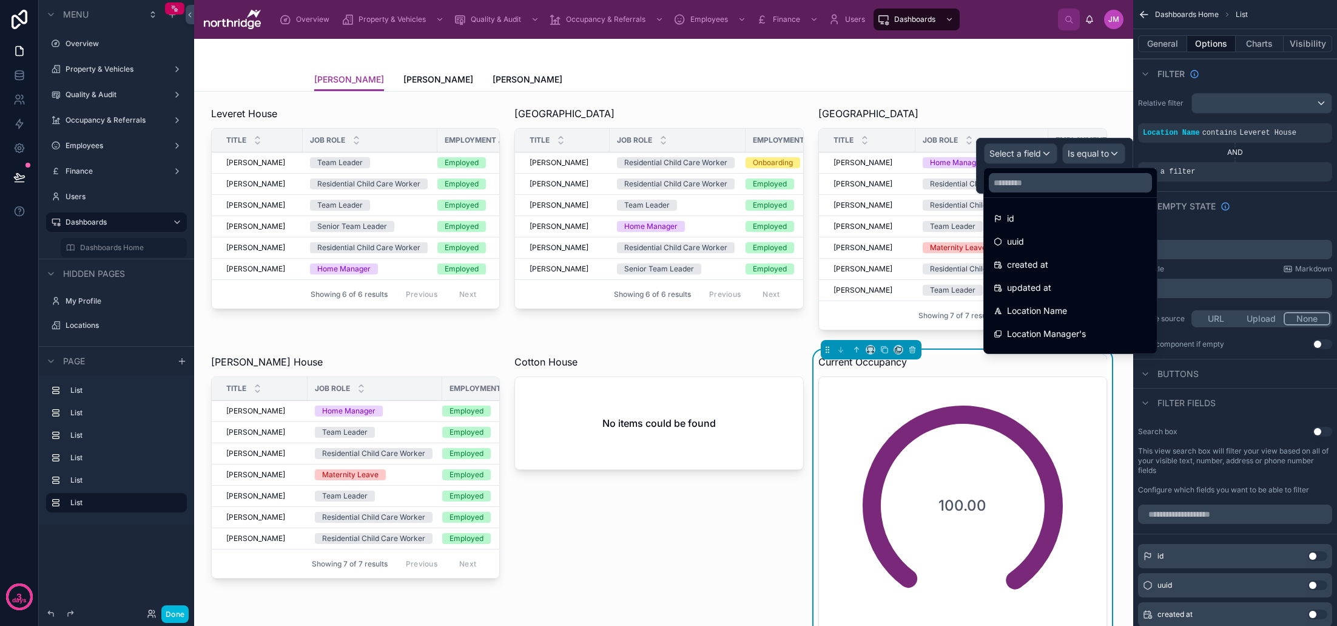
click at [1092, 311] on div "Location Name" at bounding box center [1071, 310] width 154 height 15
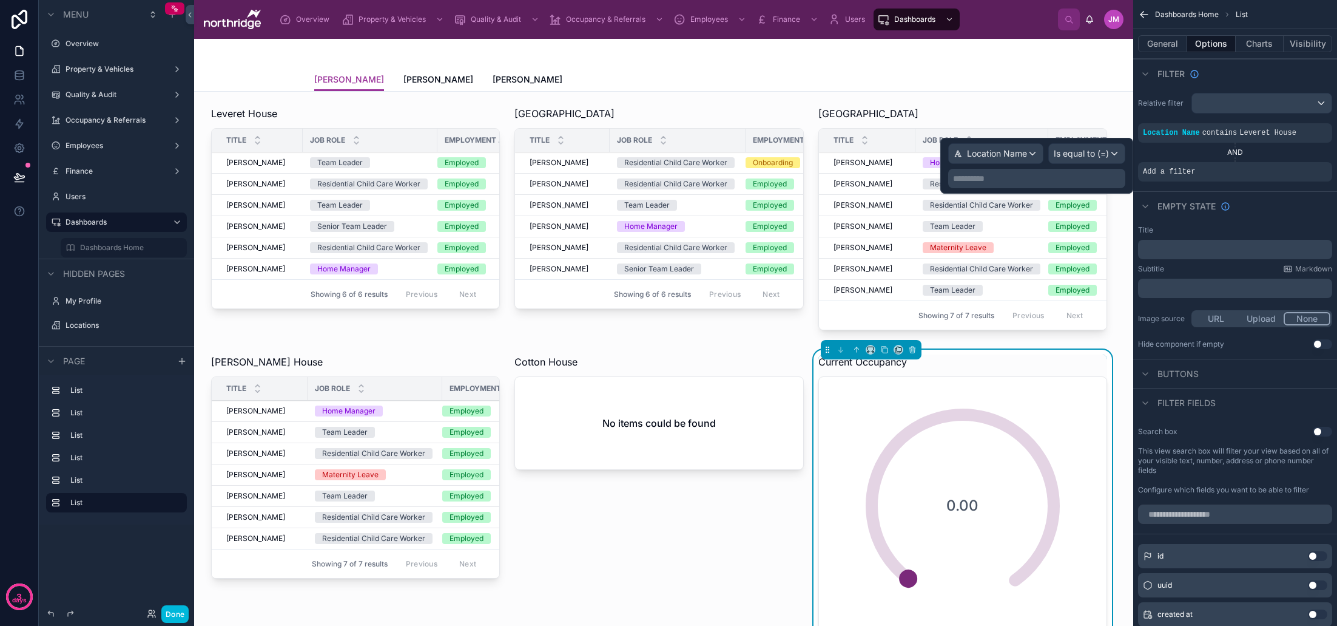
click at [1081, 174] on p "**********" at bounding box center [1038, 178] width 170 height 12
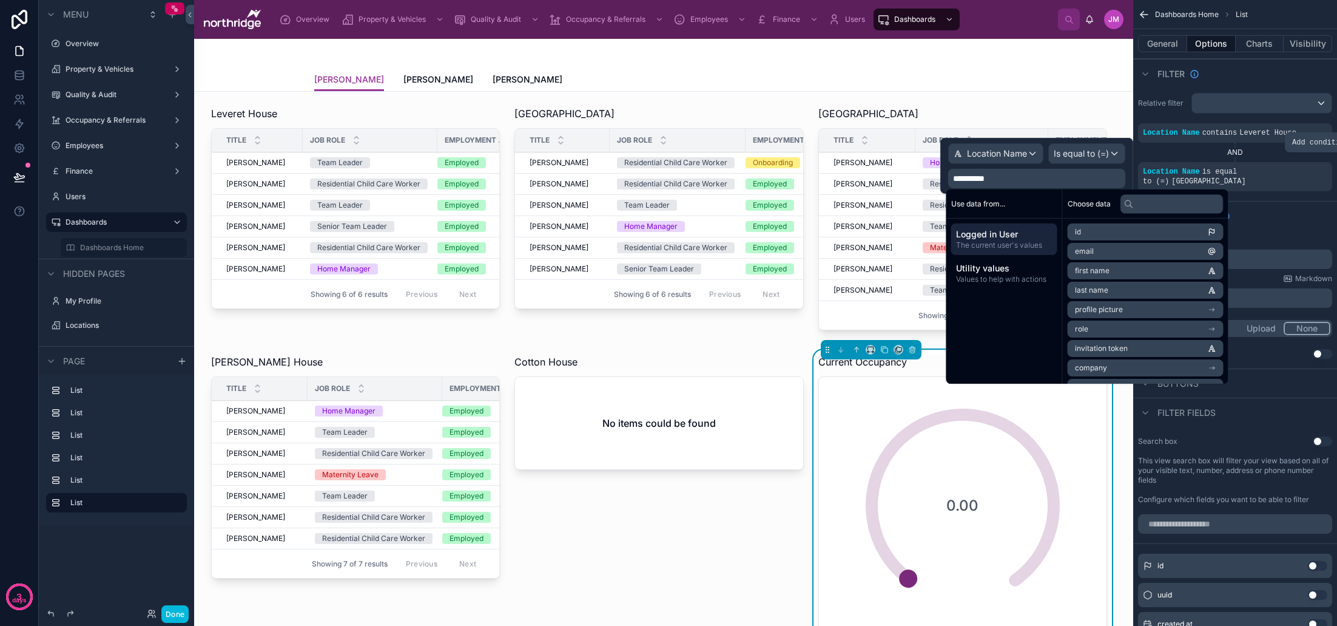
click at [0, 0] on icon "scrollable content" at bounding box center [0, 0] width 0 height 0
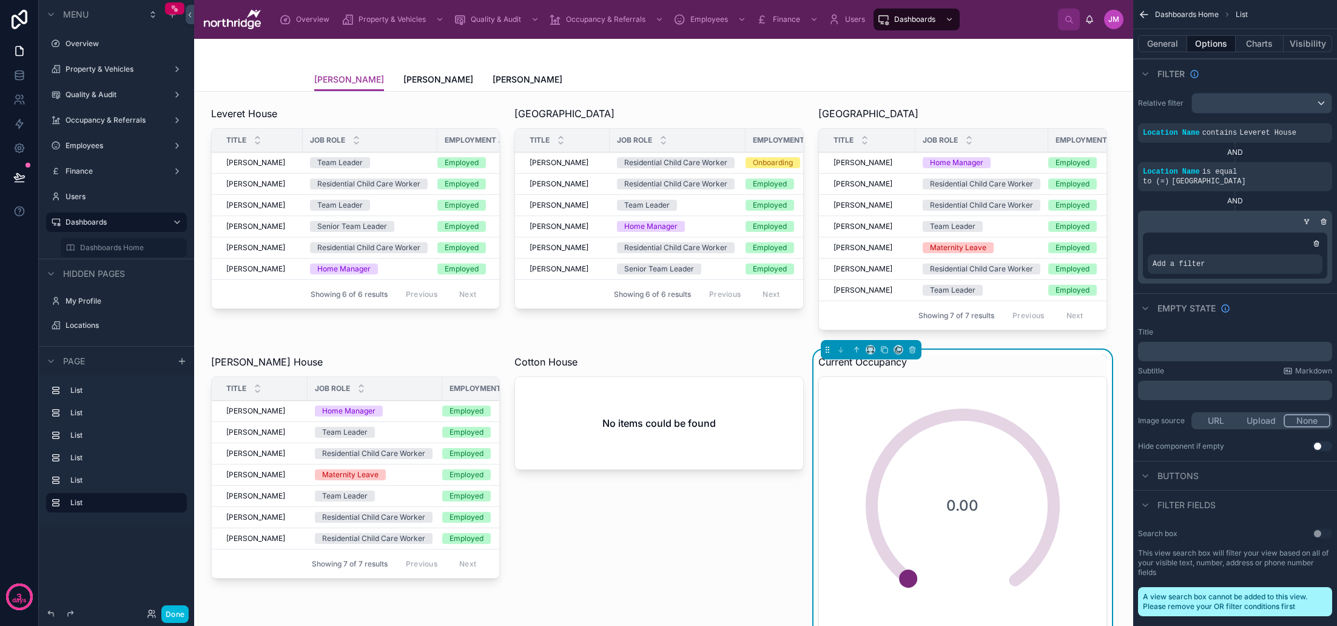
click at [0, 0] on icon "scrollable content" at bounding box center [0, 0] width 0 height 0
click at [1255, 215] on div "scrollable content" at bounding box center [1233, 221] width 194 height 12
click at [1327, 218] on icon "scrollable content" at bounding box center [1323, 221] width 7 height 7
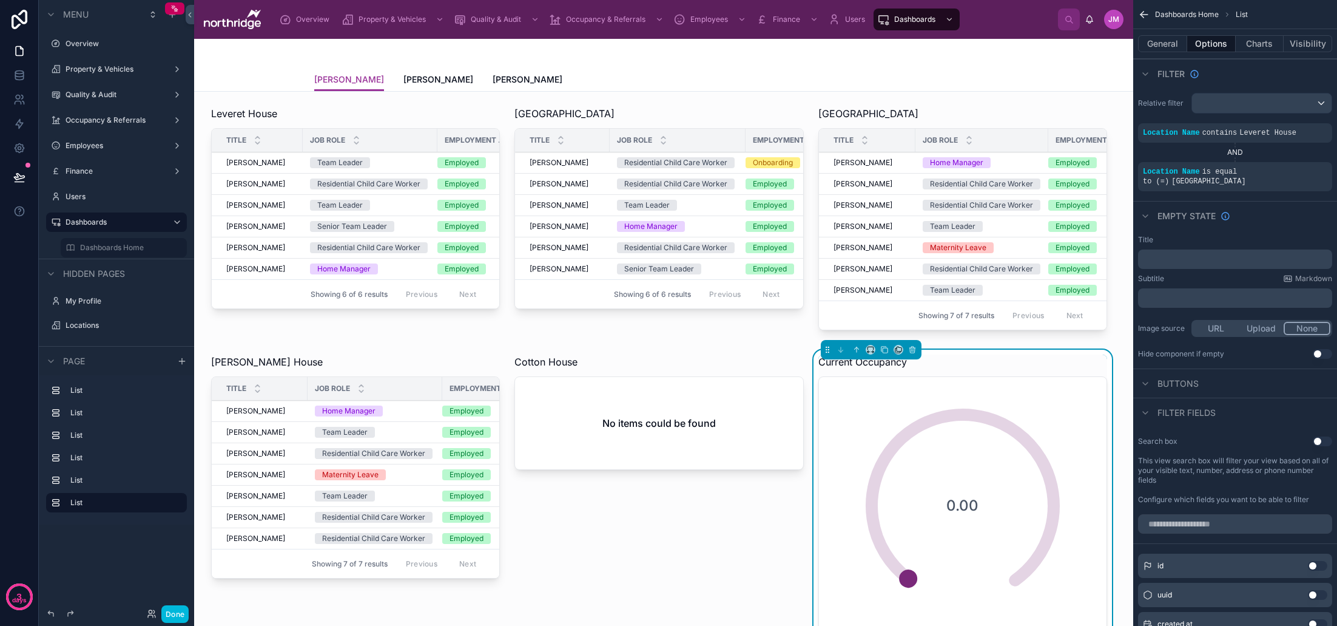
click at [0, 0] on icon "scrollable content" at bounding box center [0, 0] width 0 height 0
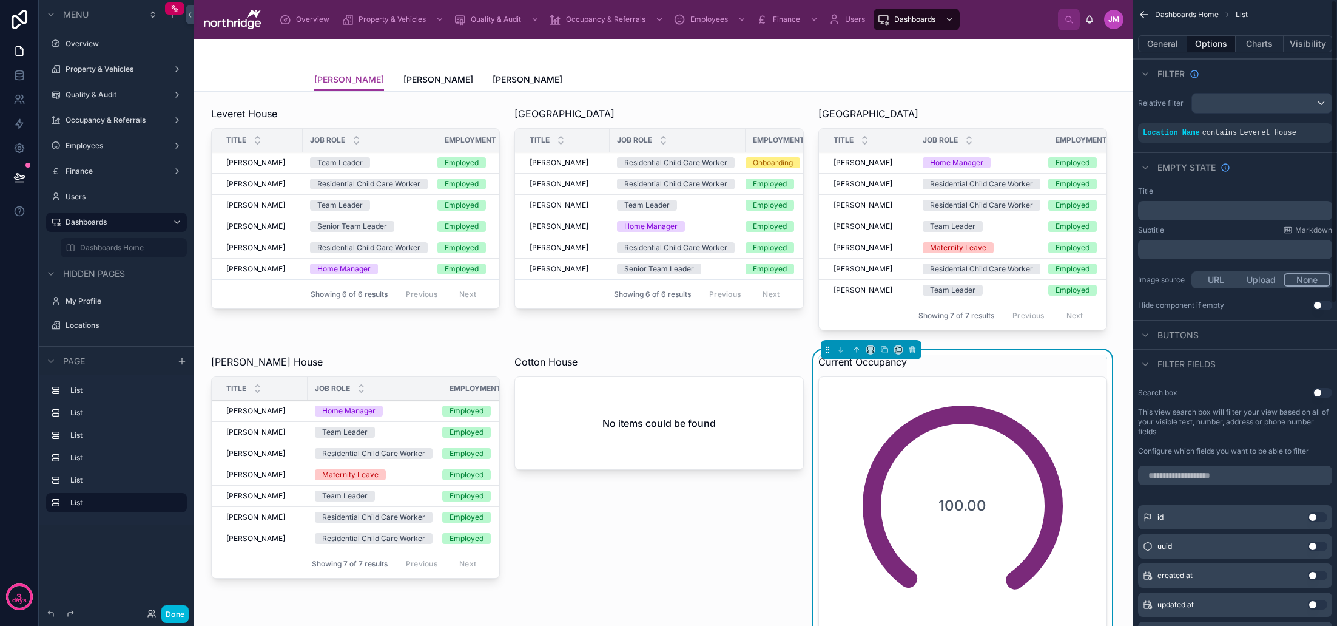
click at [1258, 44] on button "Charts" at bounding box center [1260, 43] width 49 height 17
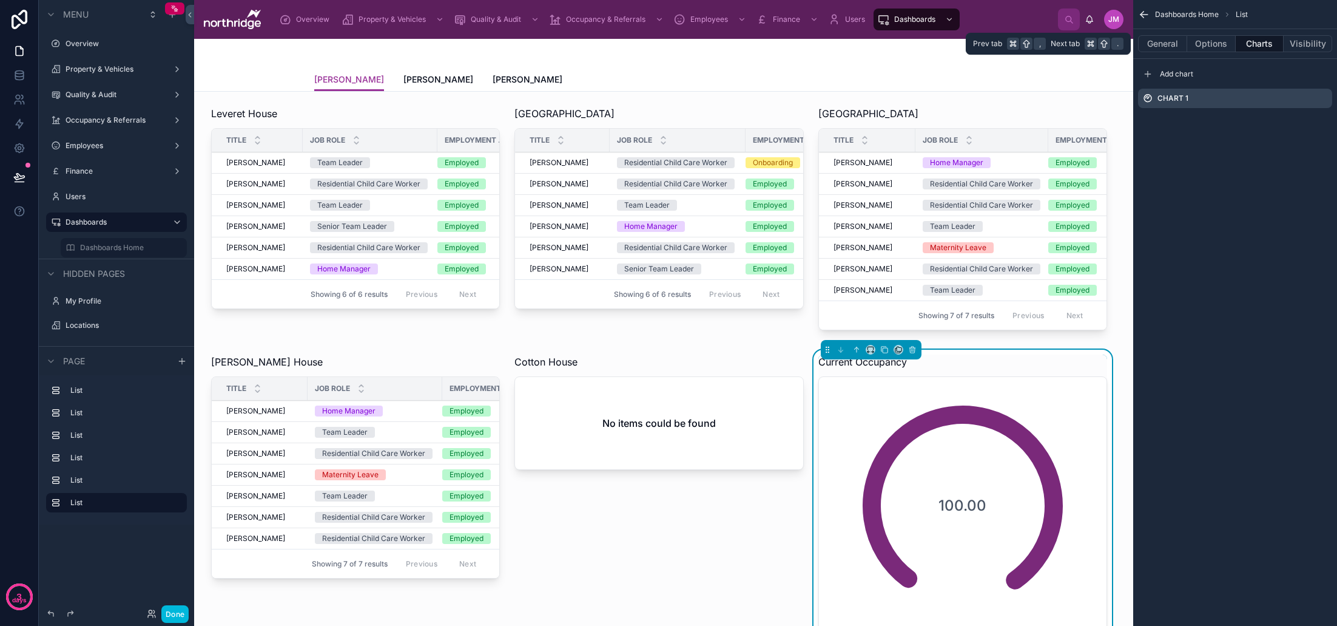
click at [1209, 47] on button "Options" at bounding box center [1211, 43] width 49 height 17
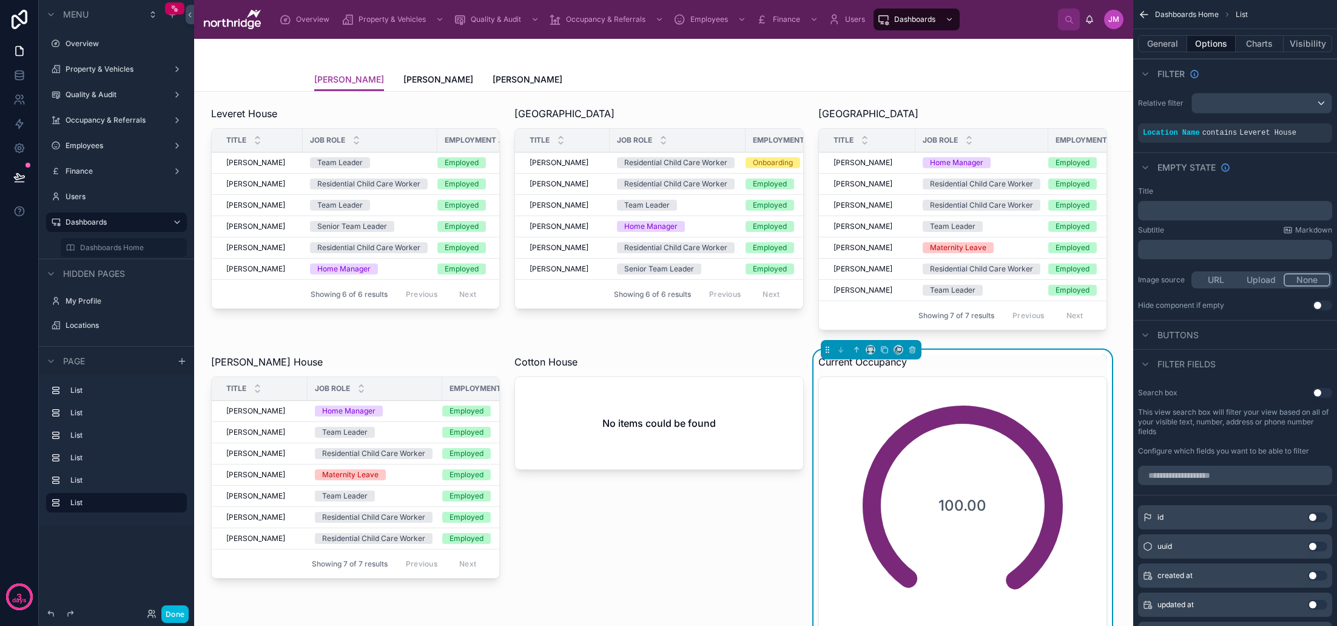
click at [0, 0] on icon "scrollable content" at bounding box center [0, 0] width 0 height 0
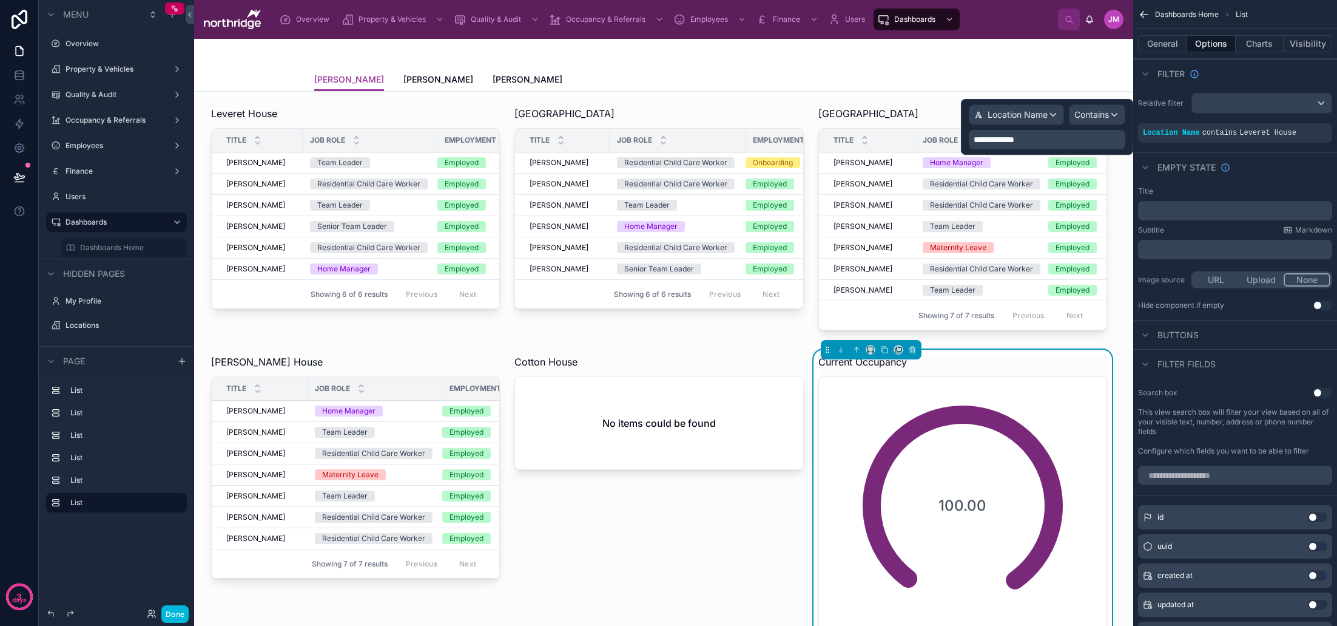
click at [1090, 115] on span "Contains" at bounding box center [1092, 115] width 35 height 12
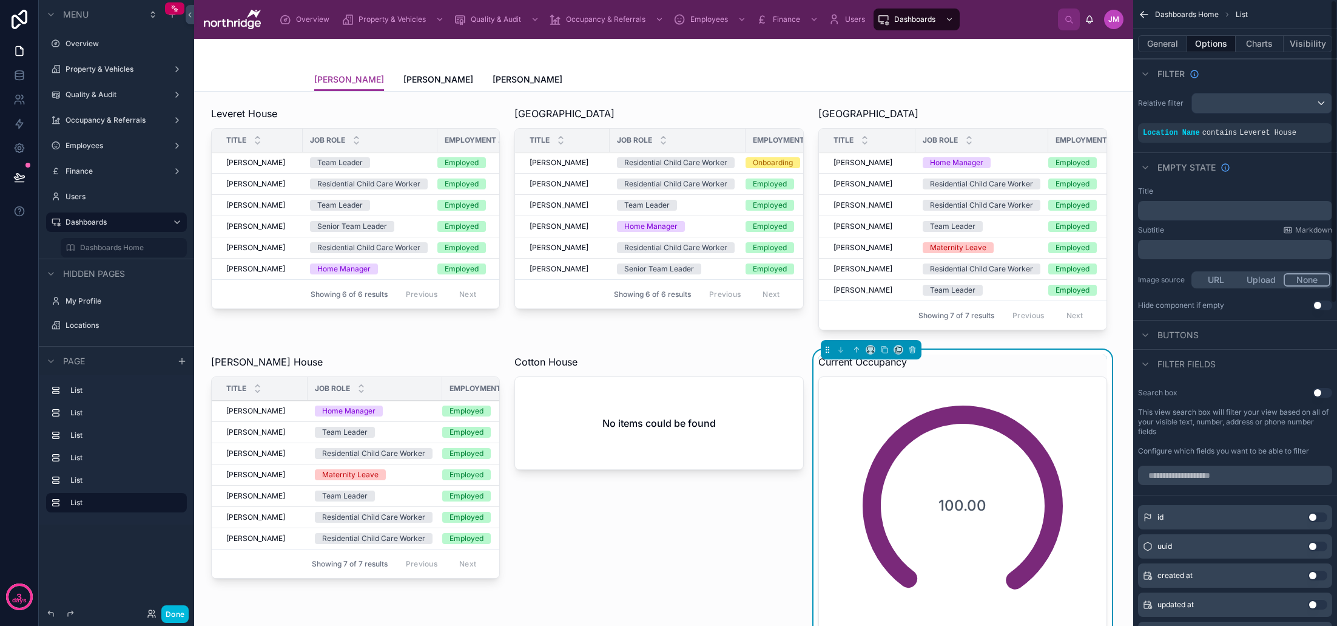
click at [1153, 92] on div "Relative filter Location Name contains Leveret House" at bounding box center [1235, 117] width 204 height 59
click at [1264, 47] on button "Charts" at bounding box center [1260, 43] width 49 height 17
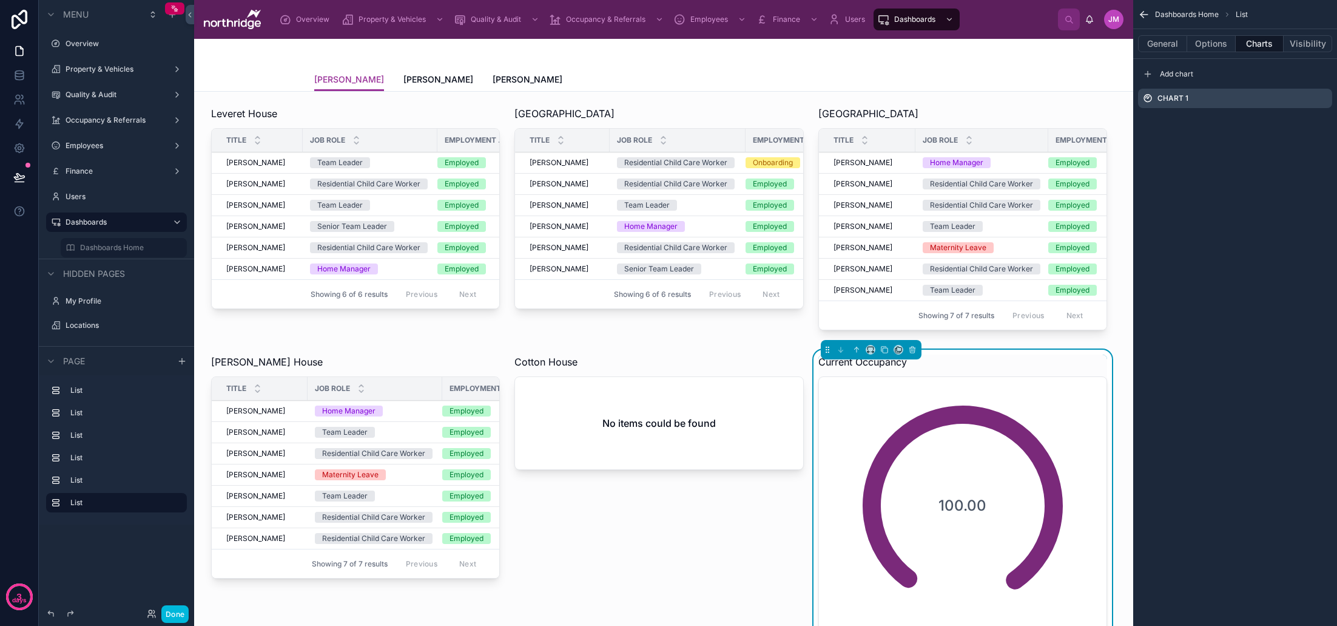
click at [1305, 44] on button "Visibility" at bounding box center [1308, 43] width 49 height 17
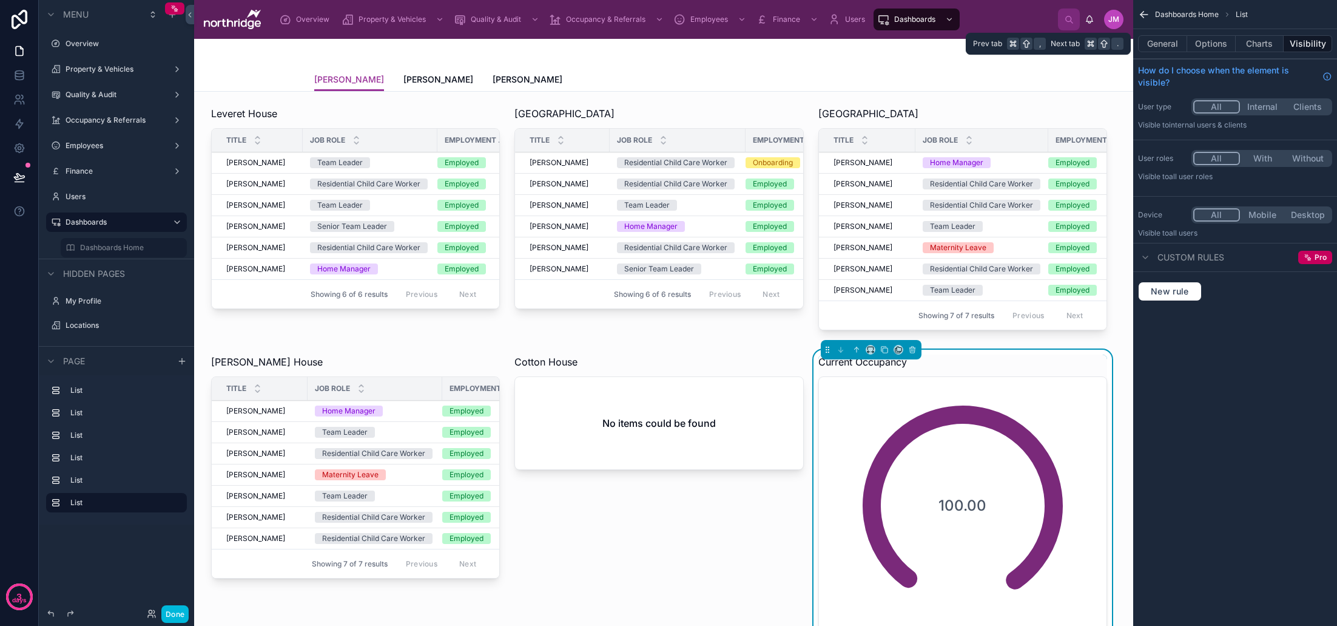
click at [1186, 49] on button "General" at bounding box center [1162, 43] width 49 height 17
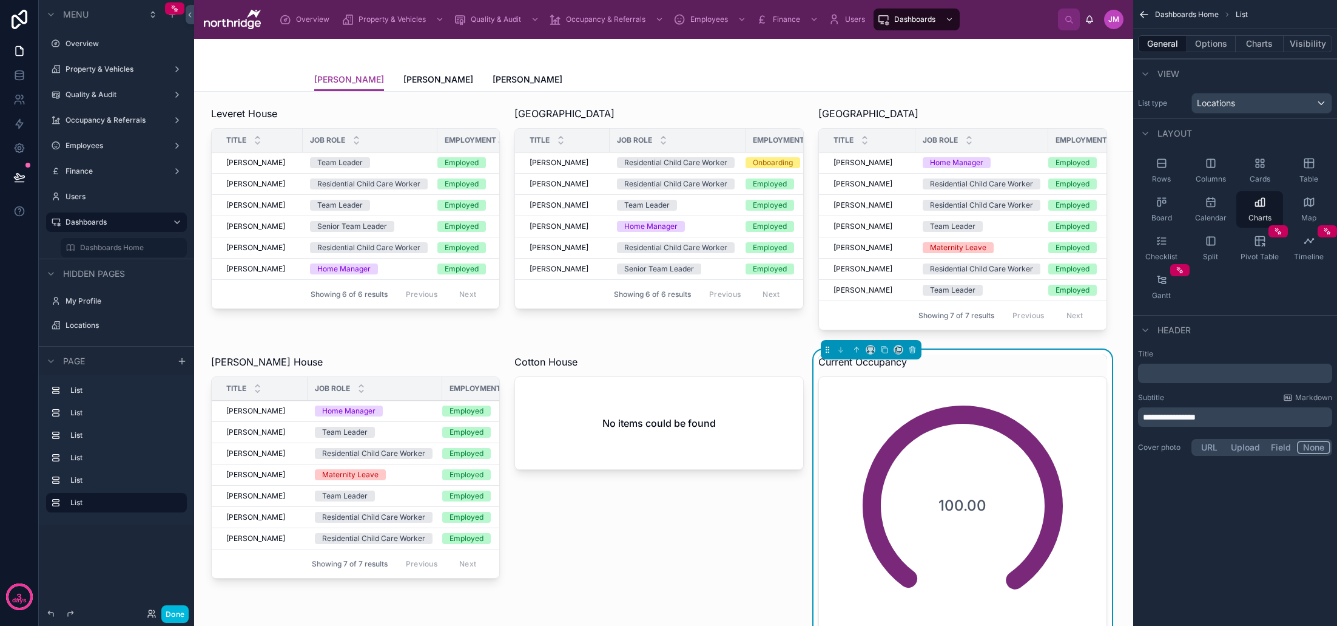
click at [1301, 111] on div "Locations" at bounding box center [1262, 102] width 140 height 19
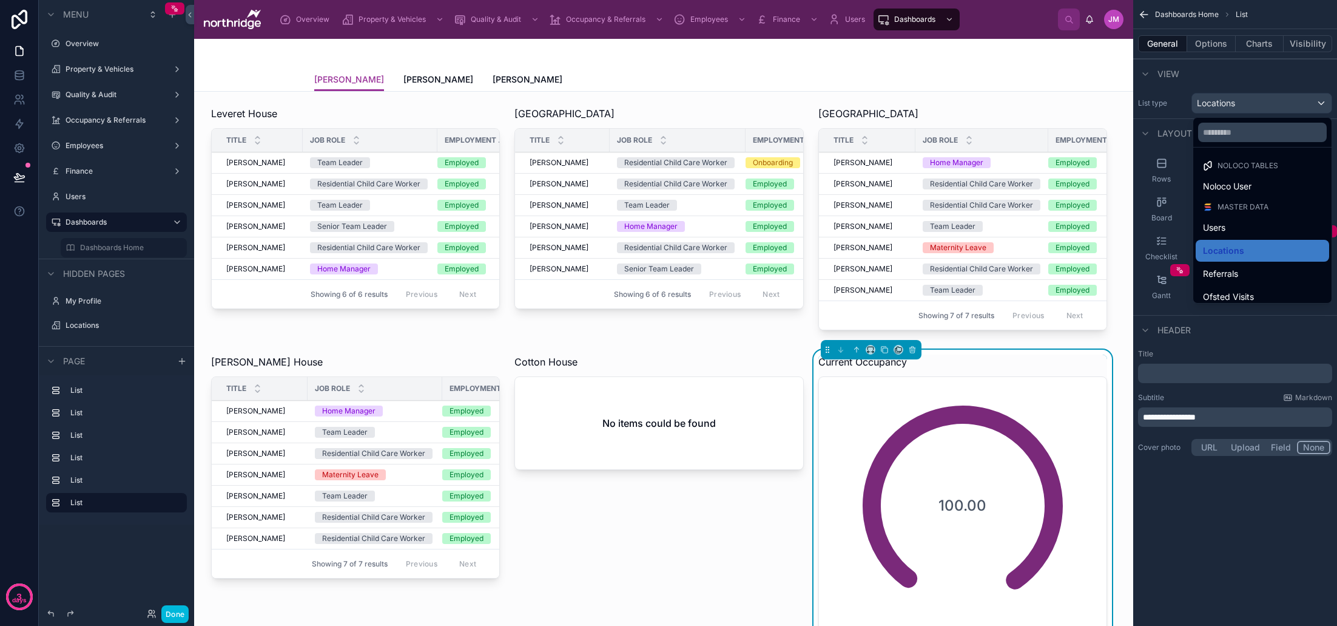
click at [1299, 90] on div "scrollable content" at bounding box center [668, 313] width 1337 height 626
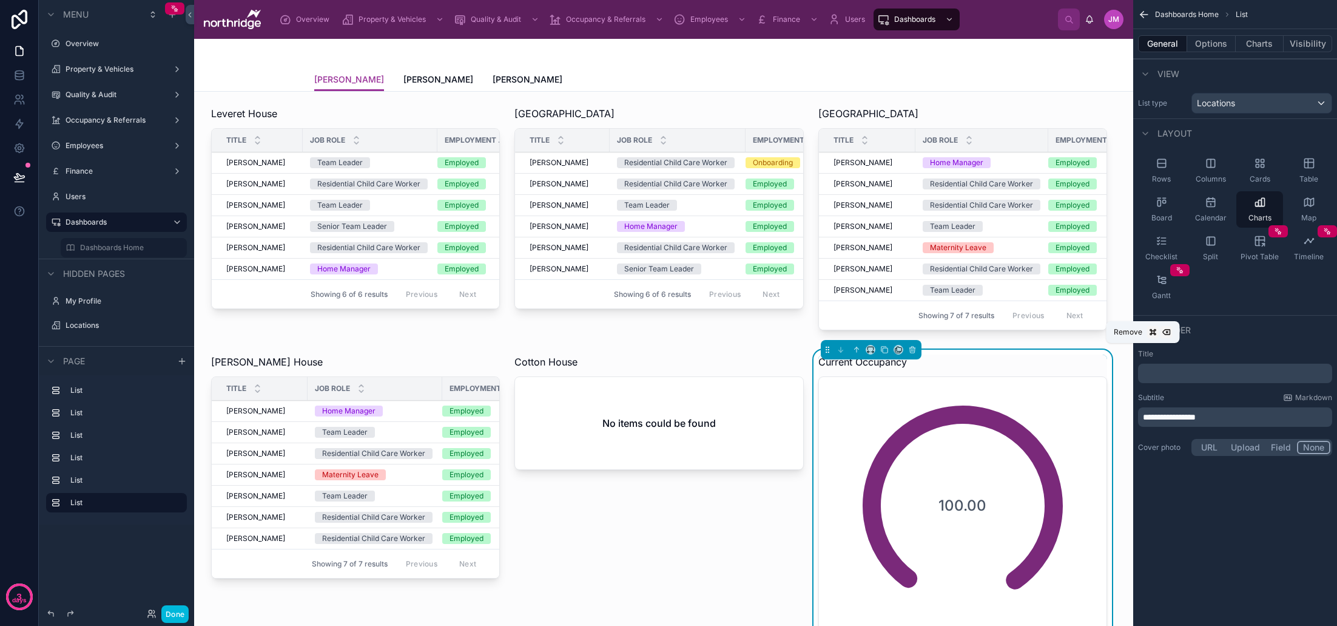
click at [913, 349] on icon at bounding box center [912, 349] width 8 height 8
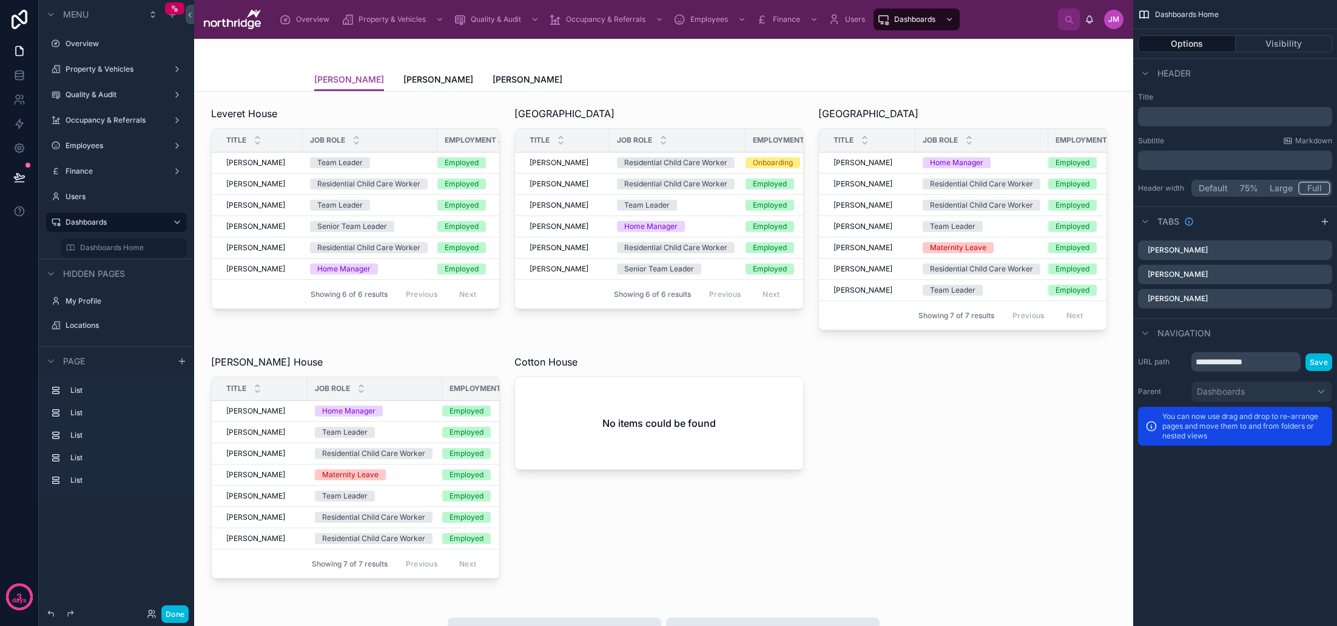
click at [863, 387] on div "Leveret House Title Job Role Employment Status [PERSON_NAME] [PERSON_NAME] Team…" at bounding box center [663, 619] width 939 height 1055
click at [181, 361] on icon "scrollable content" at bounding box center [181, 361] width 5 height 0
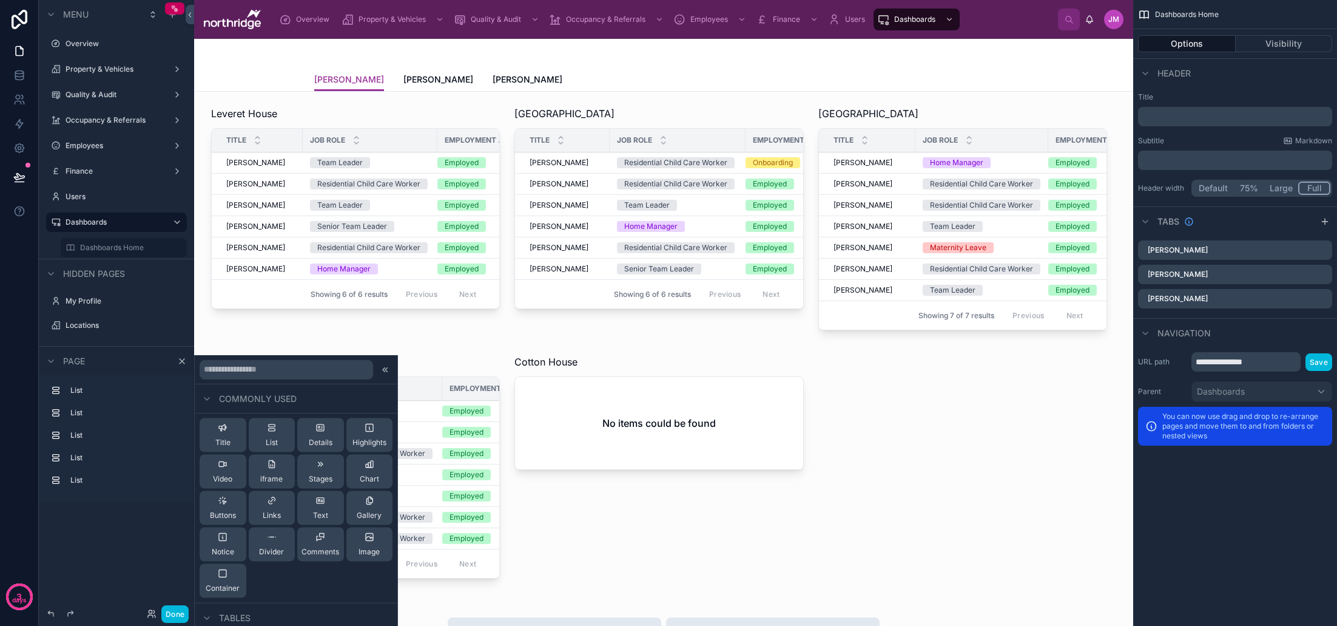
click at [238, 571] on div "Container" at bounding box center [223, 581] width 34 height 24
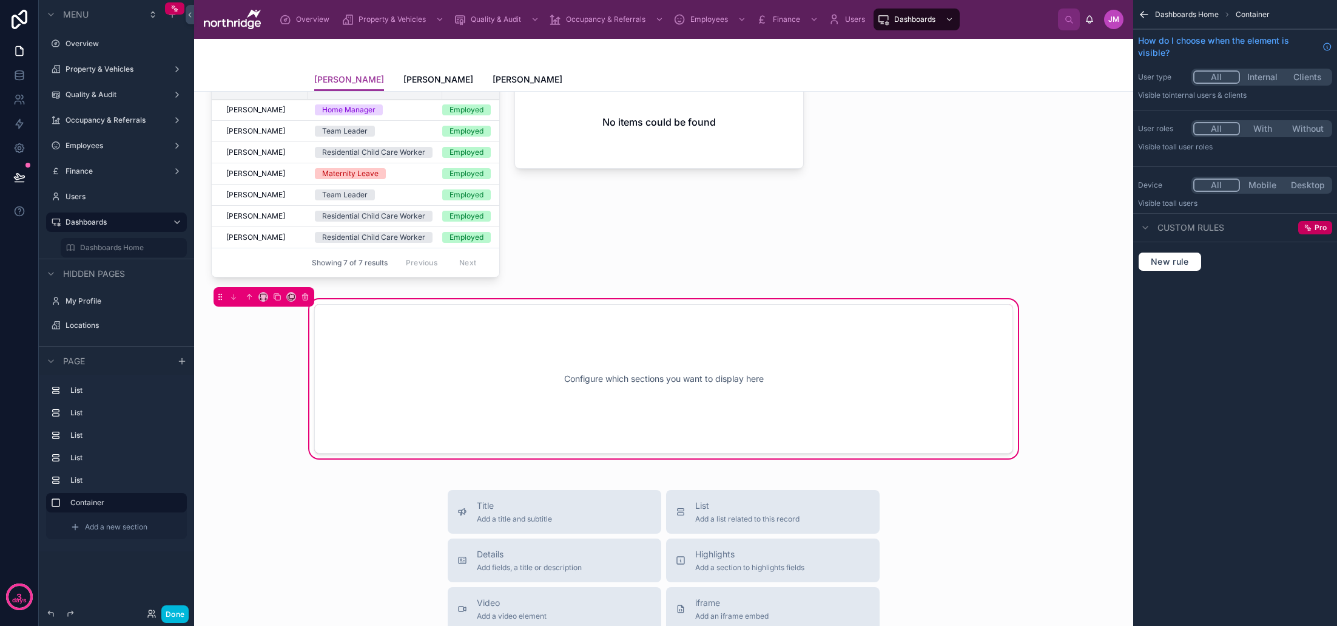
scroll to position [348, 0]
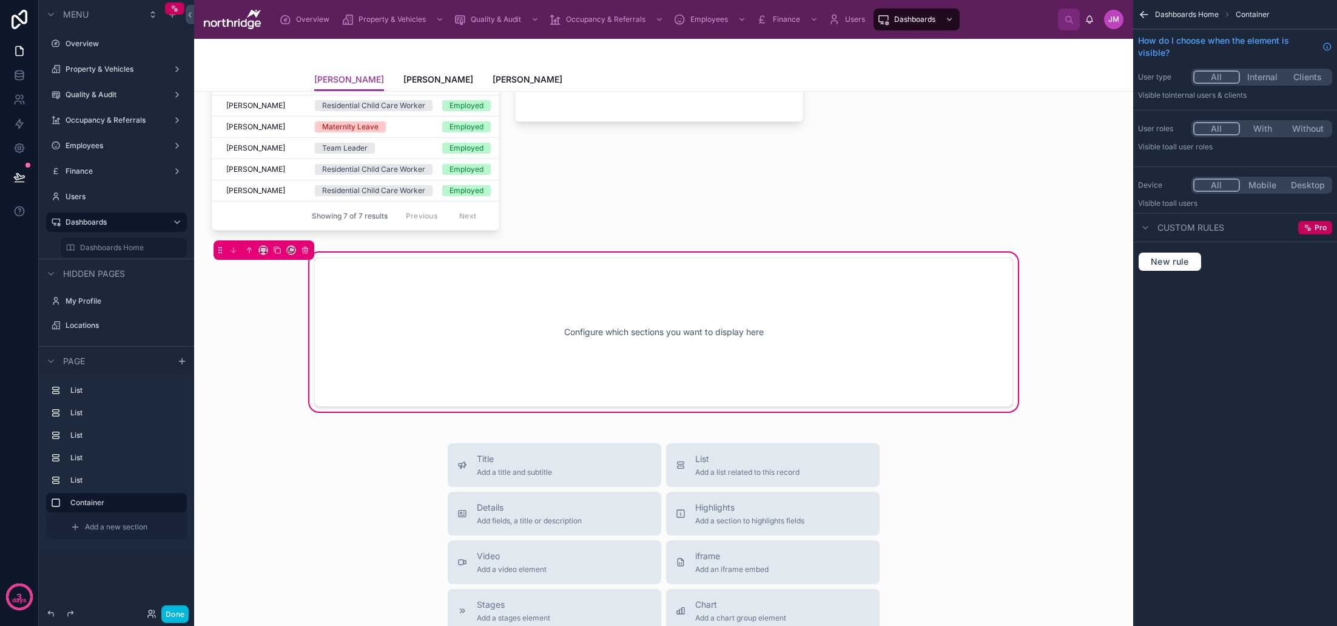
click at [268, 252] on button at bounding box center [263, 250] width 10 height 10
click at [282, 316] on span "33%" at bounding box center [278, 318] width 19 height 15
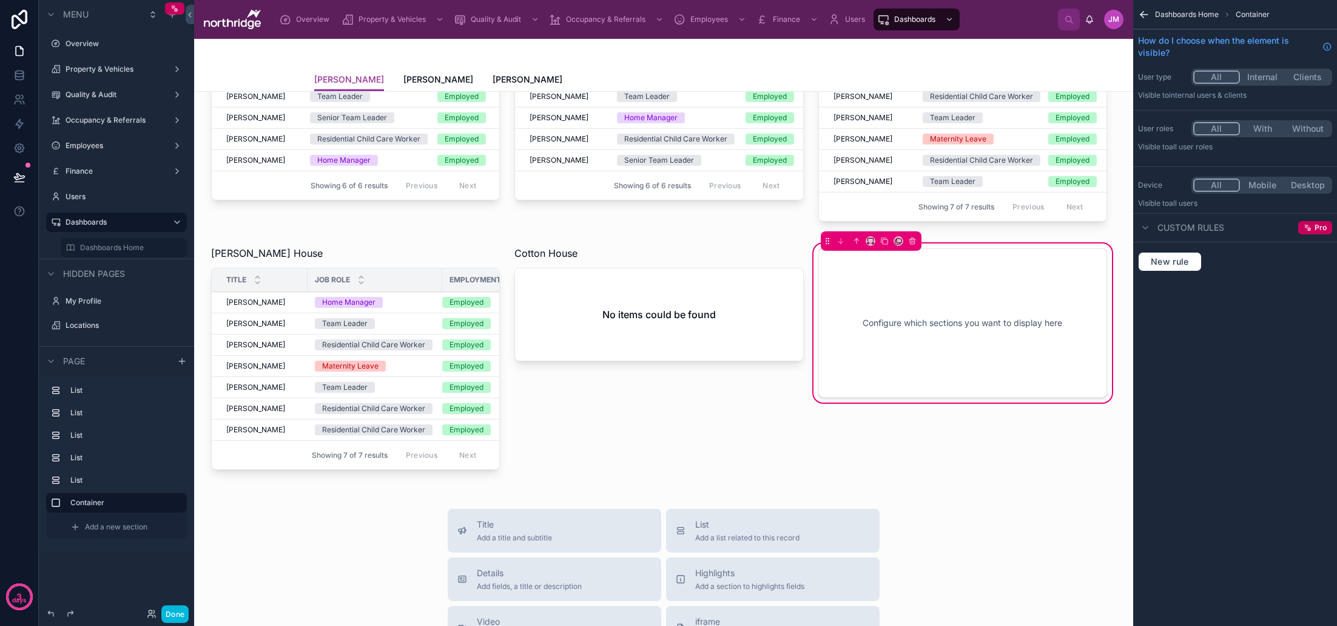
scroll to position [52, 0]
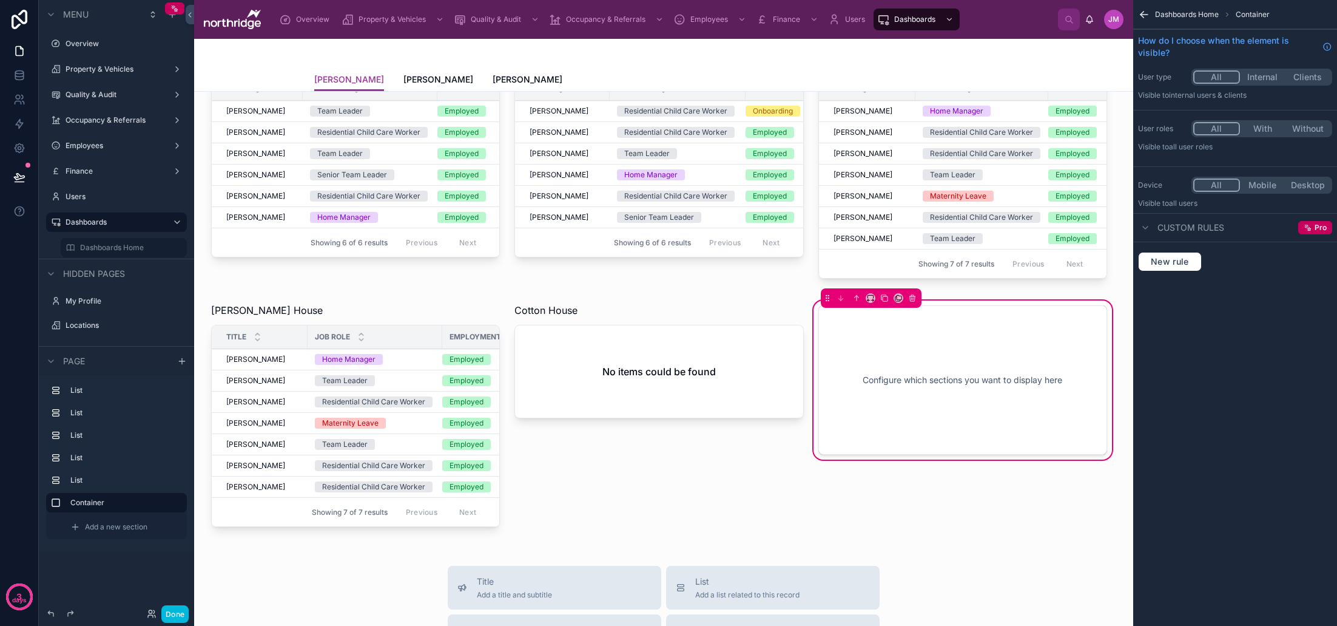
click at [81, 526] on div "Add a new section" at bounding box center [125, 526] width 119 height 19
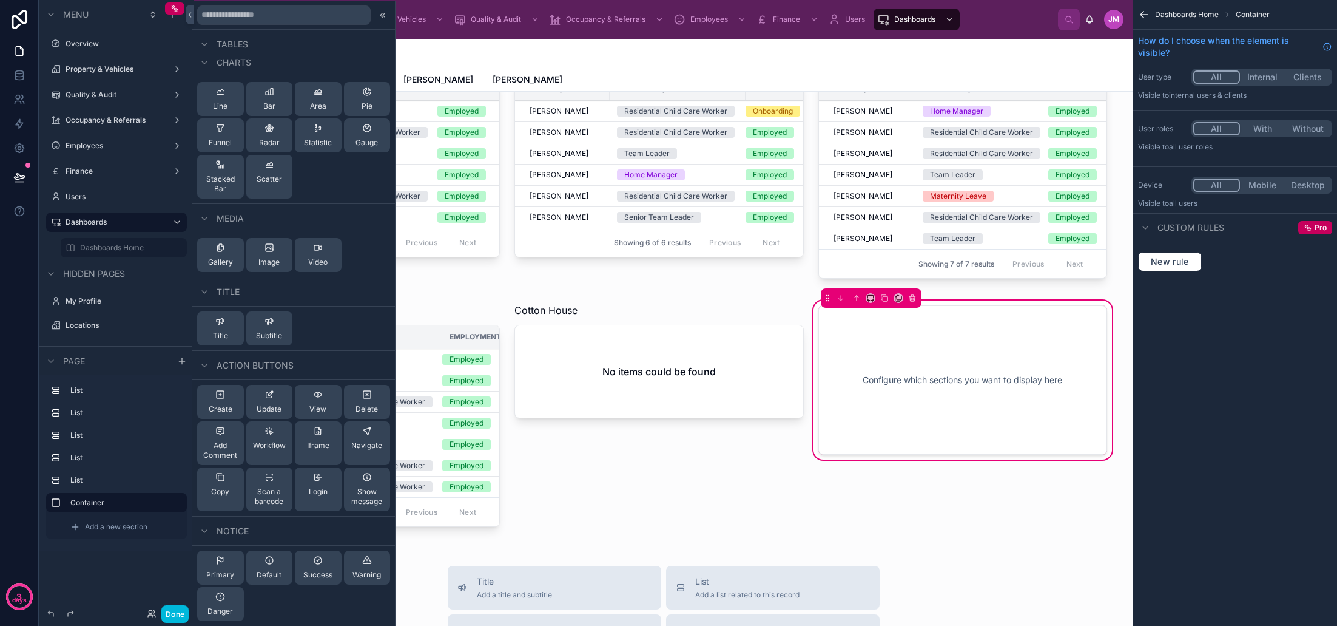
scroll to position [0, 0]
click at [383, 132] on button "Gauge" at bounding box center [367, 135] width 47 height 34
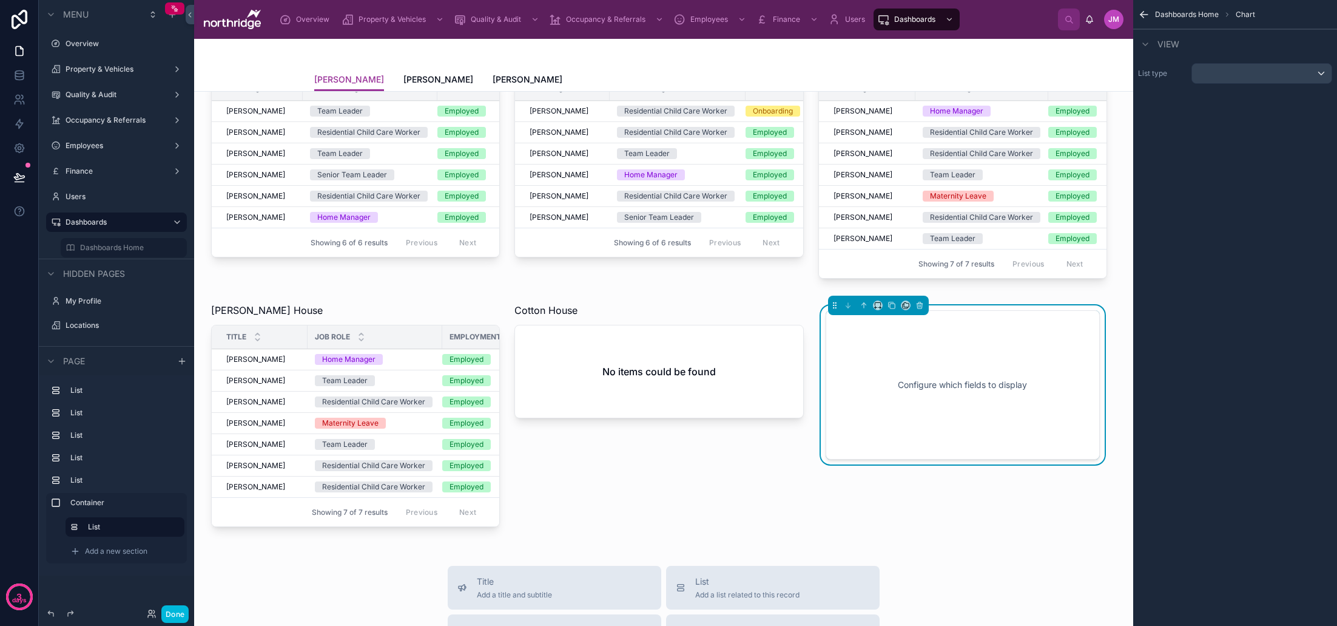
scroll to position [104, 0]
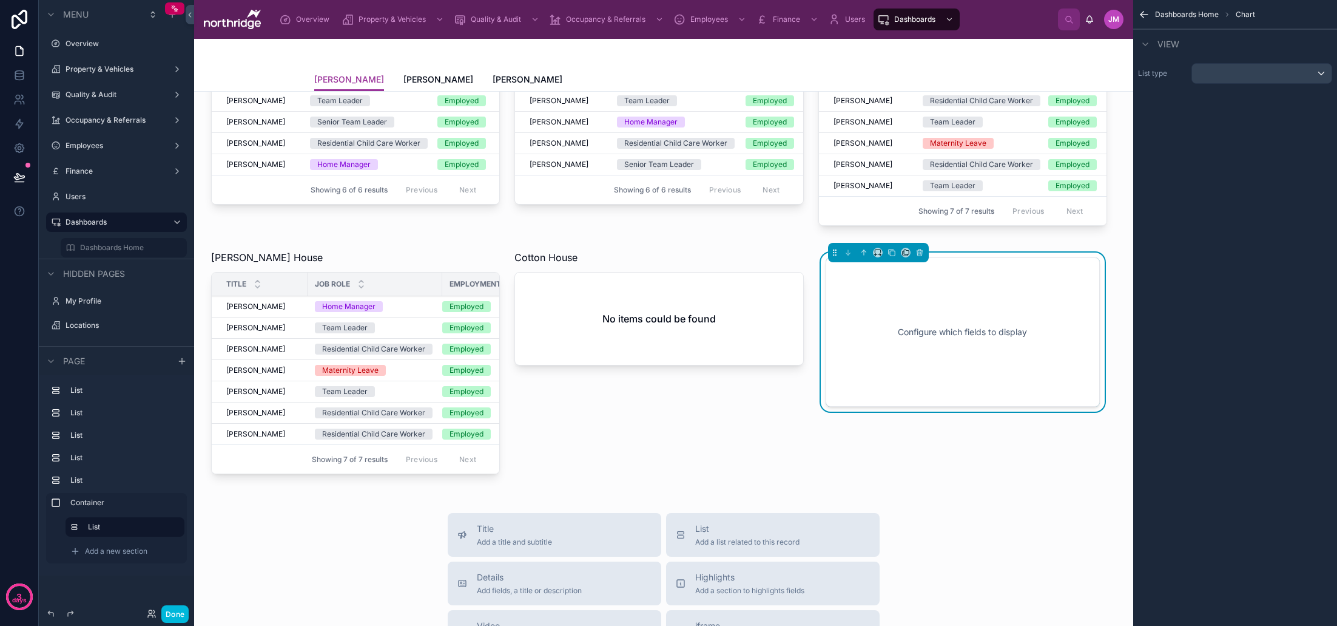
click at [877, 255] on icon at bounding box center [875, 255] width 2 height 0
click at [910, 303] on div "25%" at bounding box center [902, 298] width 38 height 15
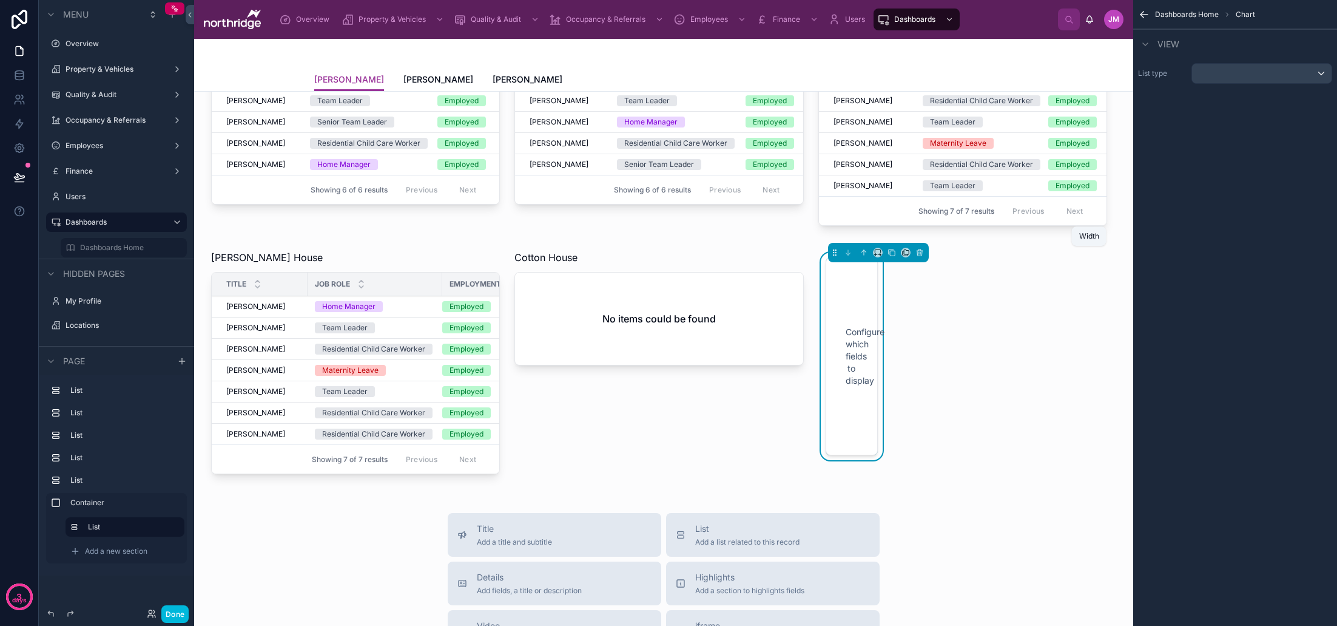
click at [877, 253] on icon at bounding box center [878, 252] width 8 height 8
click at [902, 345] on span "50%" at bounding box center [892, 344] width 19 height 15
click at [1261, 78] on div "scrollable content" at bounding box center [1262, 73] width 140 height 19
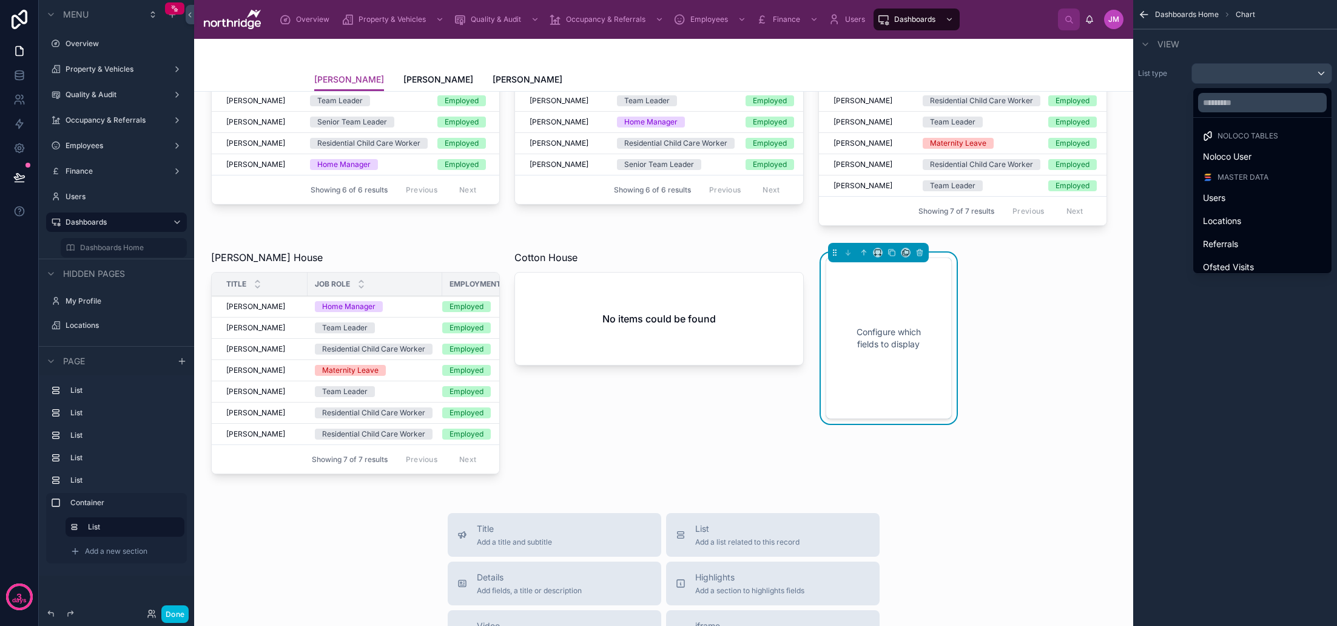
click at [1230, 214] on div "Locations" at bounding box center [1262, 221] width 119 height 15
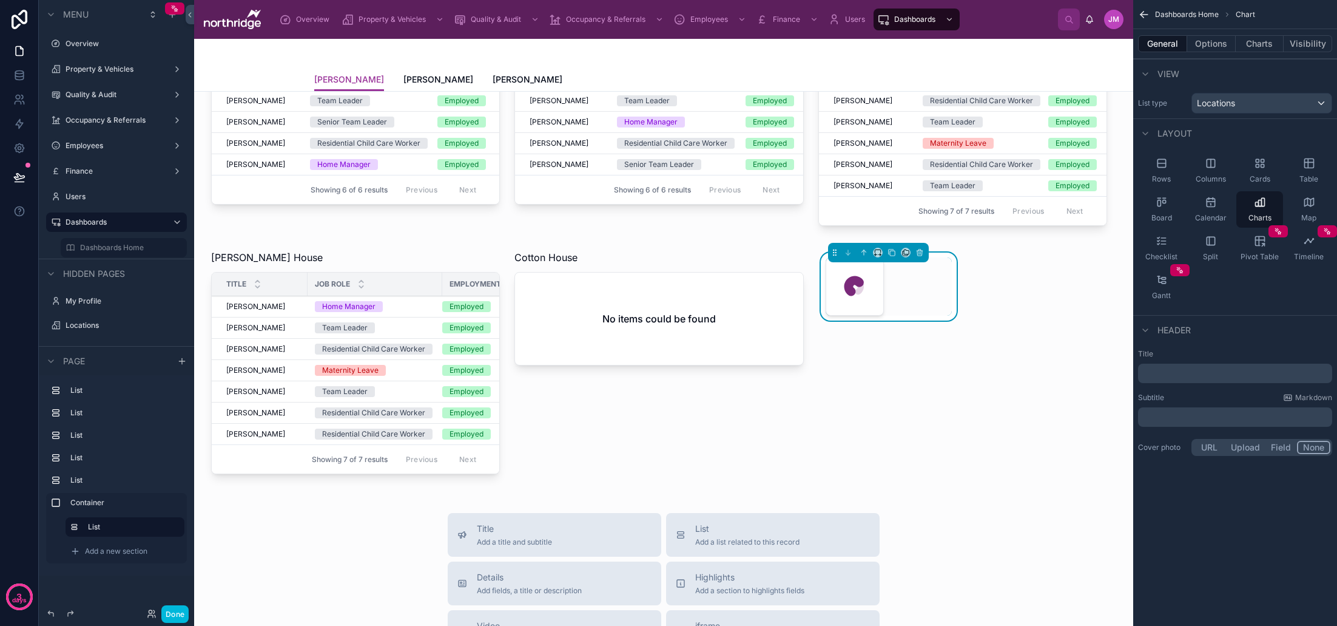
click at [1217, 42] on button "Options" at bounding box center [1211, 43] width 49 height 17
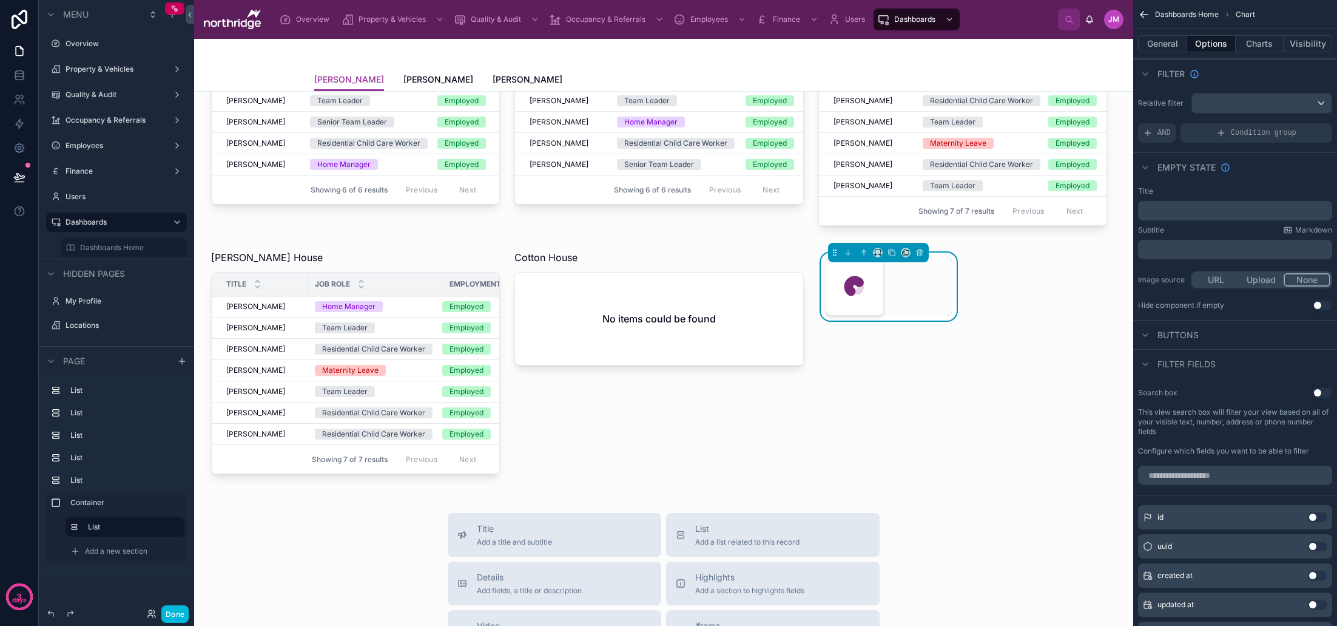
click at [1156, 133] on div "AND" at bounding box center [1157, 132] width 38 height 19
click at [0, 0] on icon "scrollable content" at bounding box center [0, 0] width 0 height 0
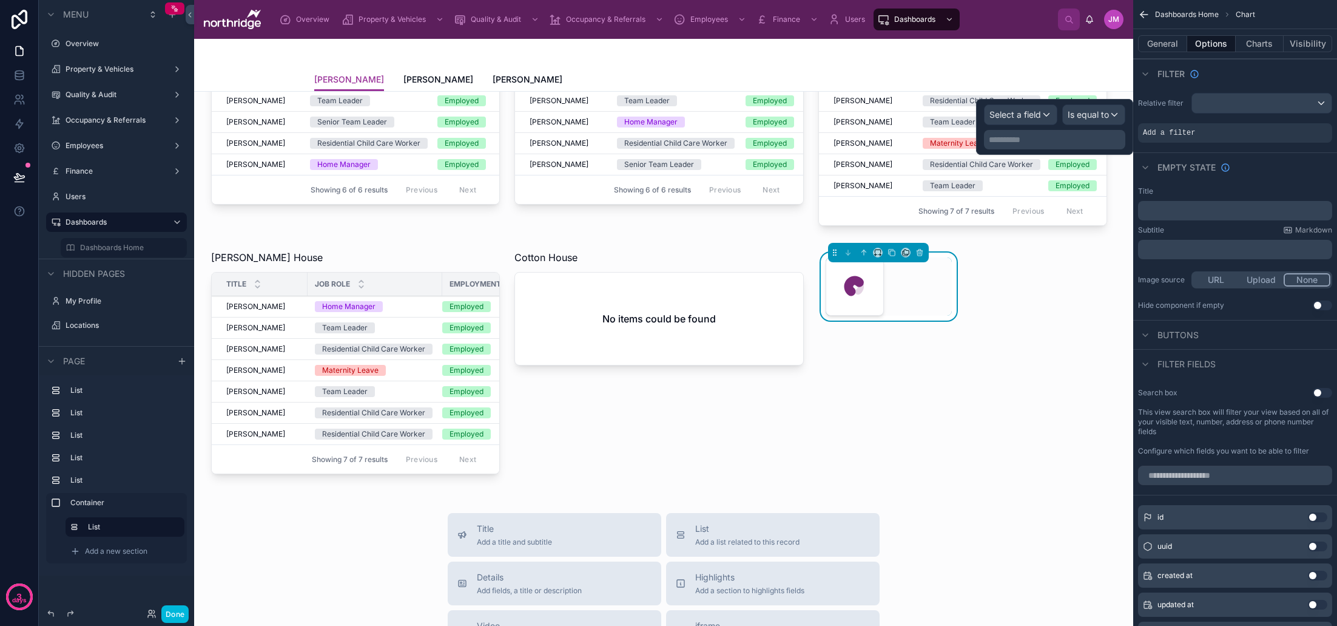
click at [1044, 111] on div "Select a field" at bounding box center [1021, 114] width 72 height 19
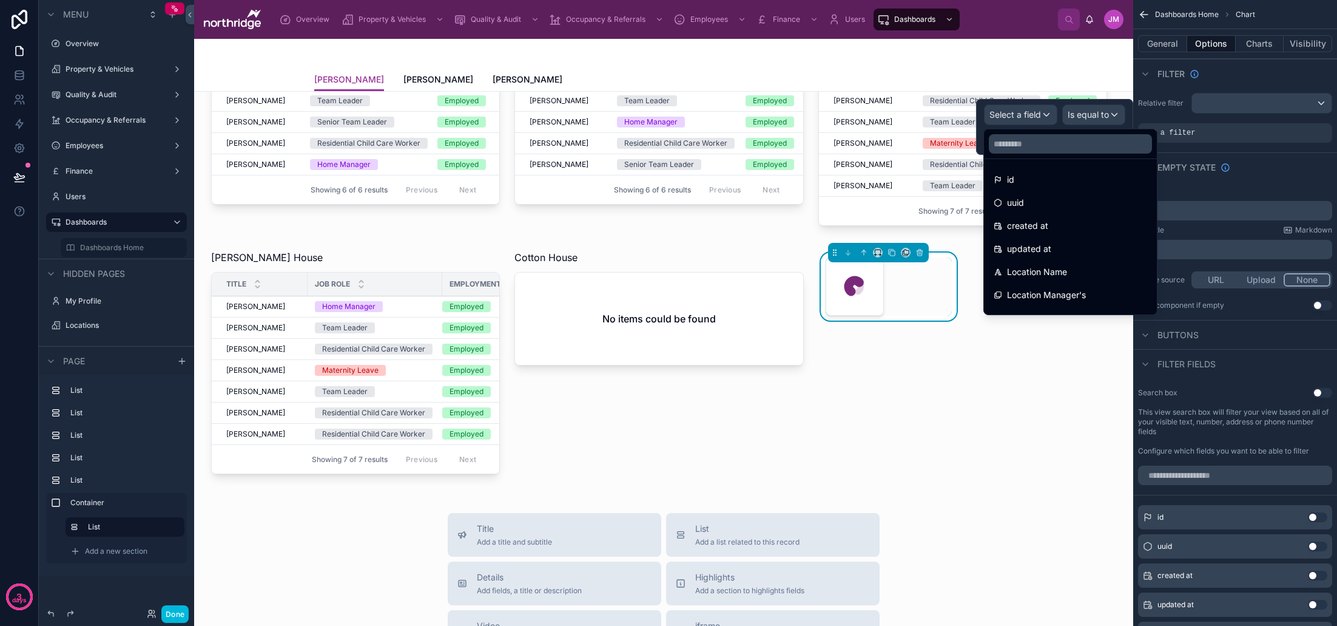
click at [1076, 265] on div "Location Name" at bounding box center [1071, 272] width 154 height 15
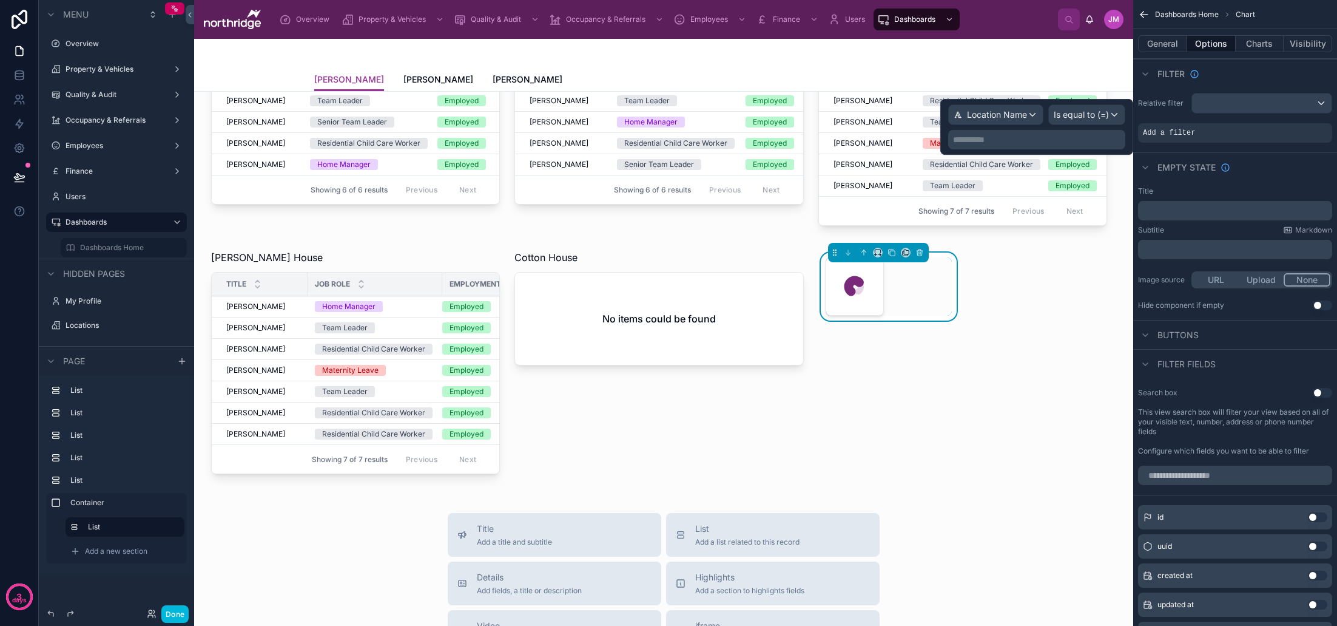
click at [1066, 137] on p "**********" at bounding box center [1038, 139] width 170 height 12
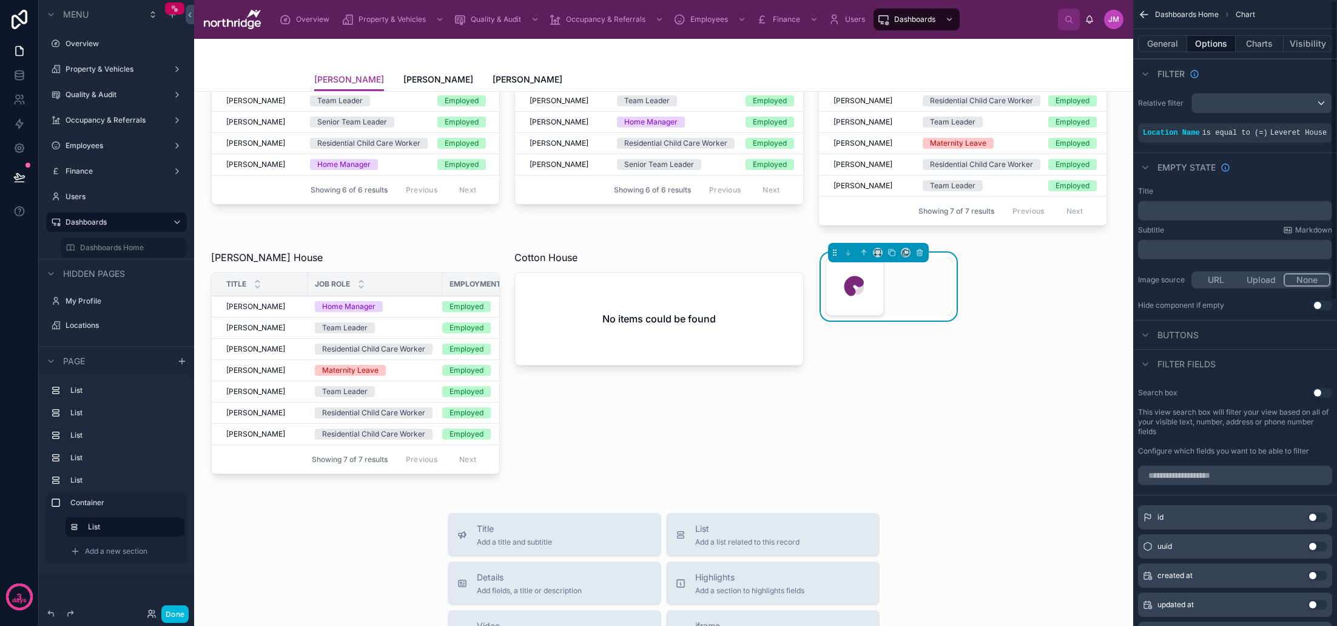
click at [1271, 163] on div "Empty state" at bounding box center [1235, 166] width 204 height 29
click at [1160, 47] on button "General" at bounding box center [1162, 43] width 49 height 17
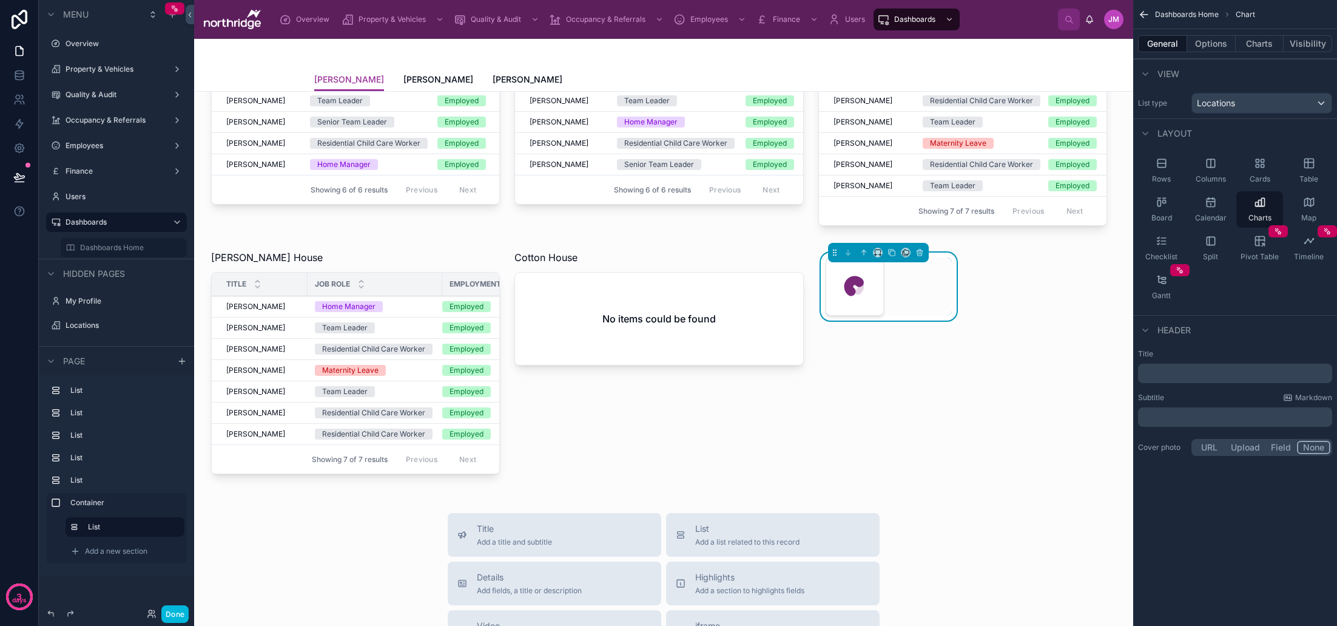
click at [1186, 417] on p "﻿" at bounding box center [1236, 417] width 187 height 12
click at [1266, 496] on div "**********" at bounding box center [1235, 313] width 204 height 626
drag, startPoint x: 1263, startPoint y: 47, endPoint x: 1261, endPoint y: 118, distance: 70.4
click at [1263, 47] on button "Charts" at bounding box center [1260, 43] width 49 height 17
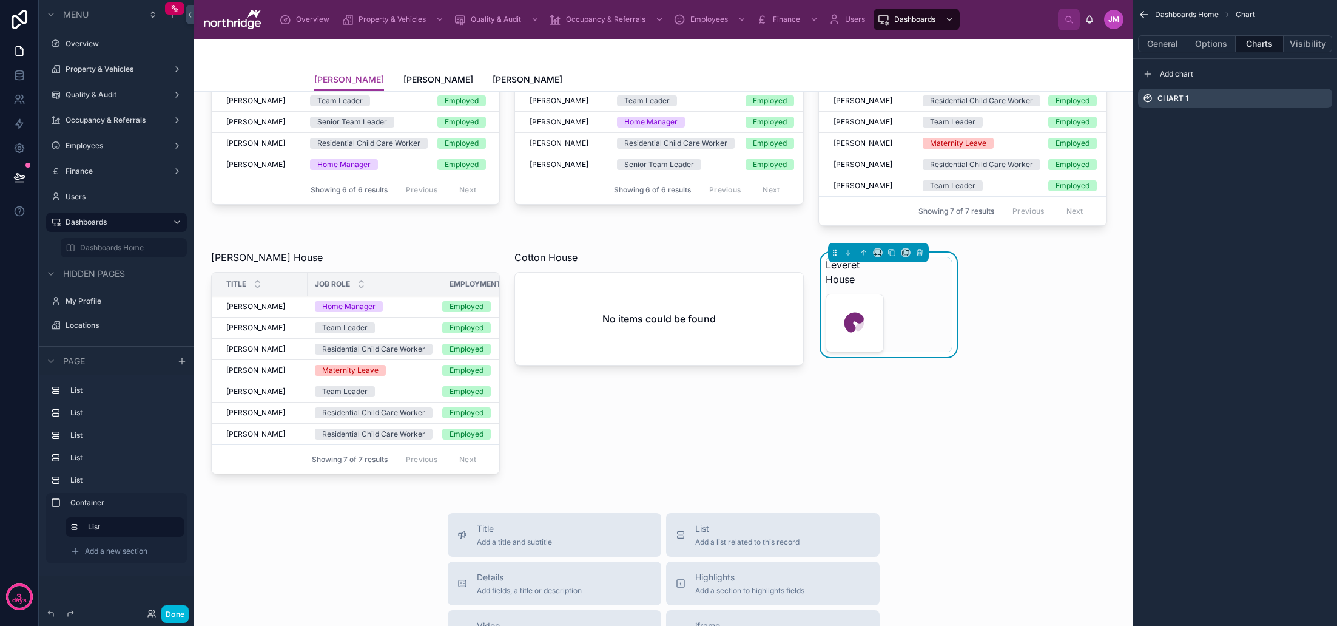
click at [0, 0] on icon "scrollable content" at bounding box center [0, 0] width 0 height 0
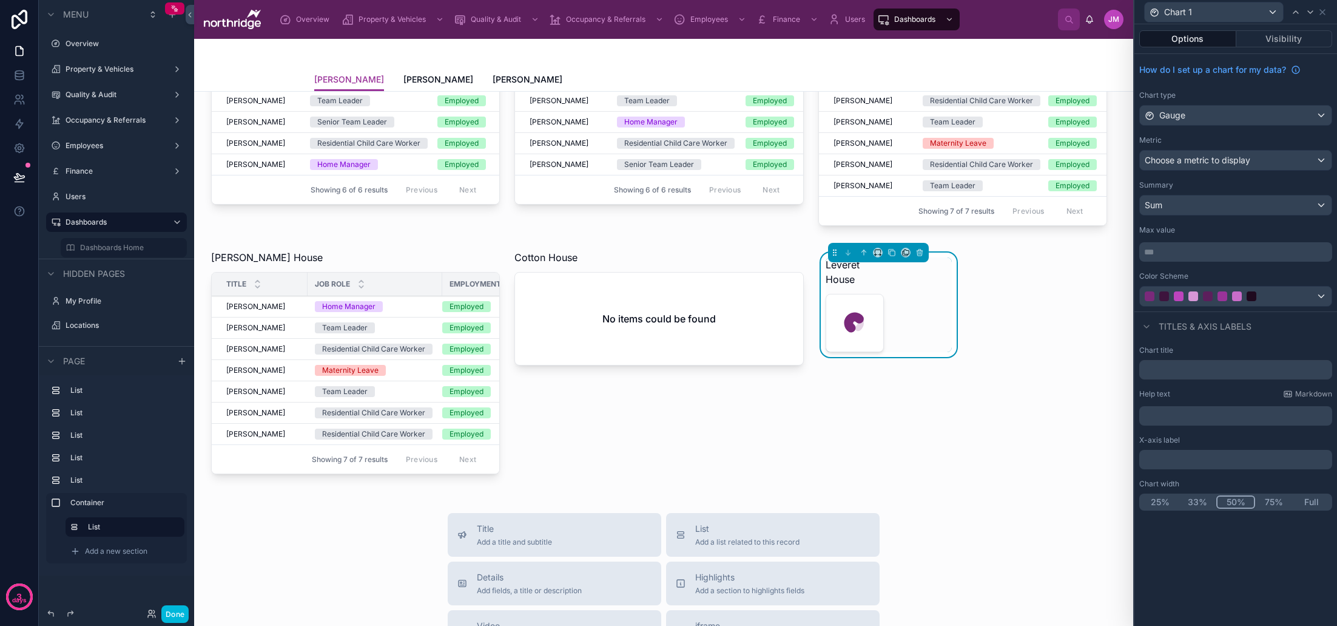
click at [1247, 157] on span "Choose a metric to display" at bounding box center [1198, 160] width 106 height 10
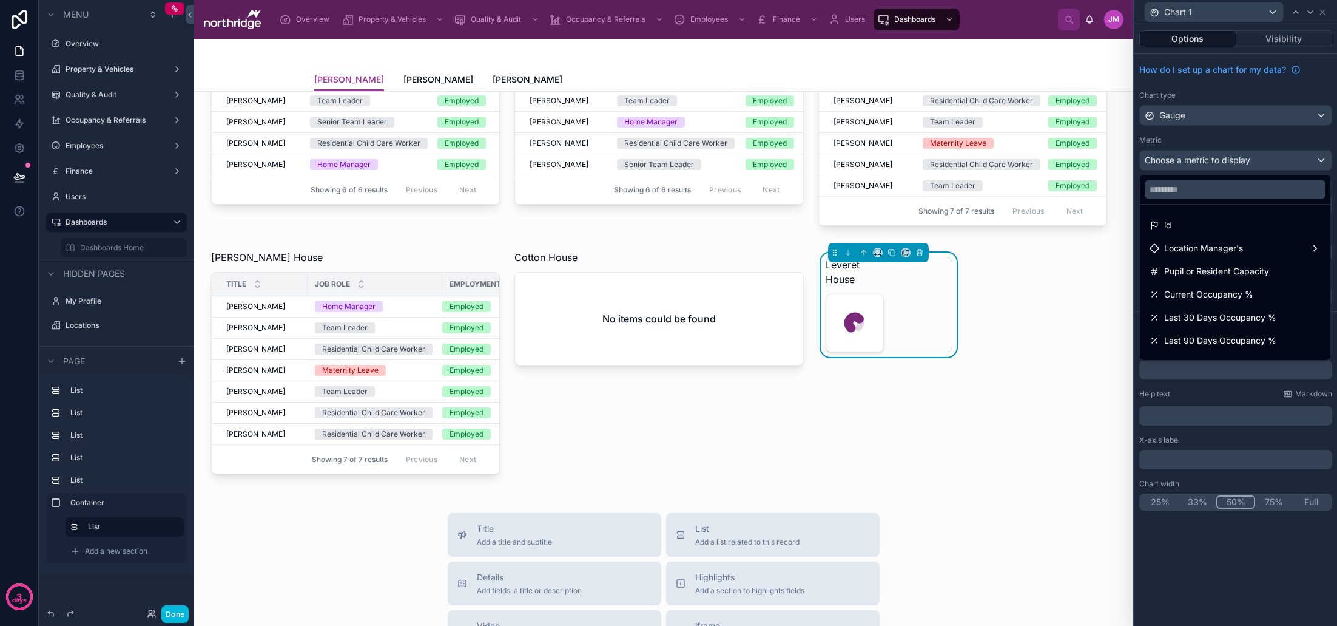
click at [1228, 299] on span "Current Occupancy %" at bounding box center [1208, 294] width 89 height 15
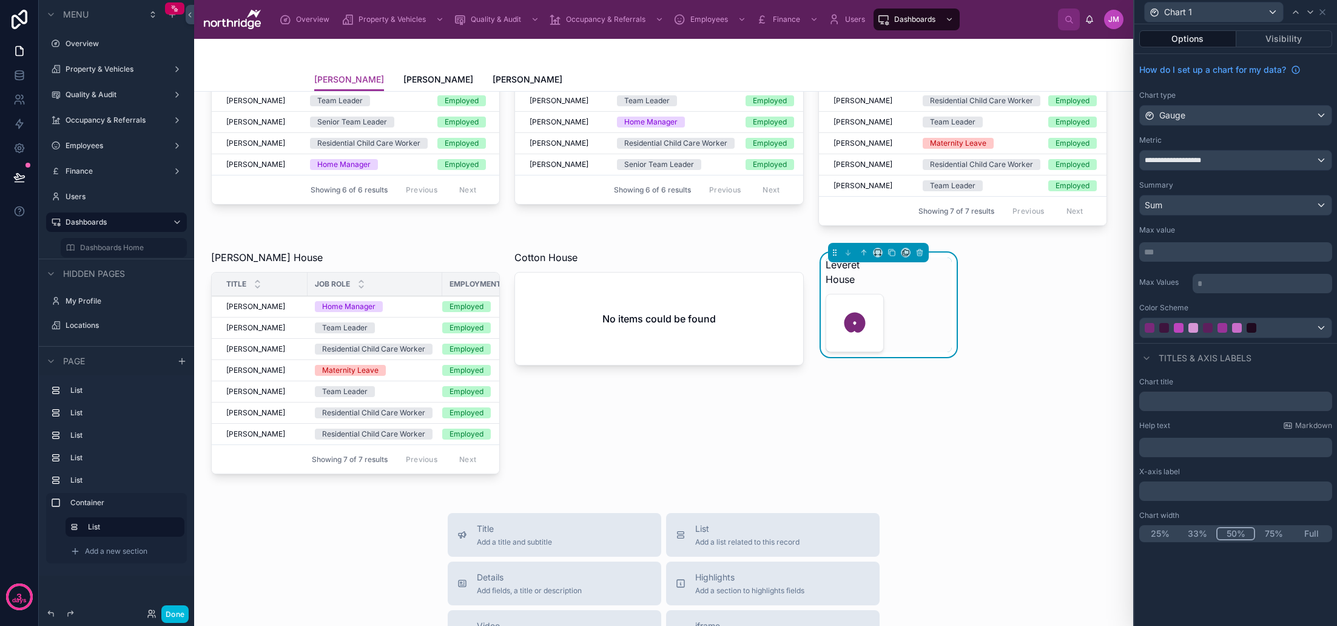
click at [1212, 203] on div "Sum" at bounding box center [1236, 204] width 192 height 19
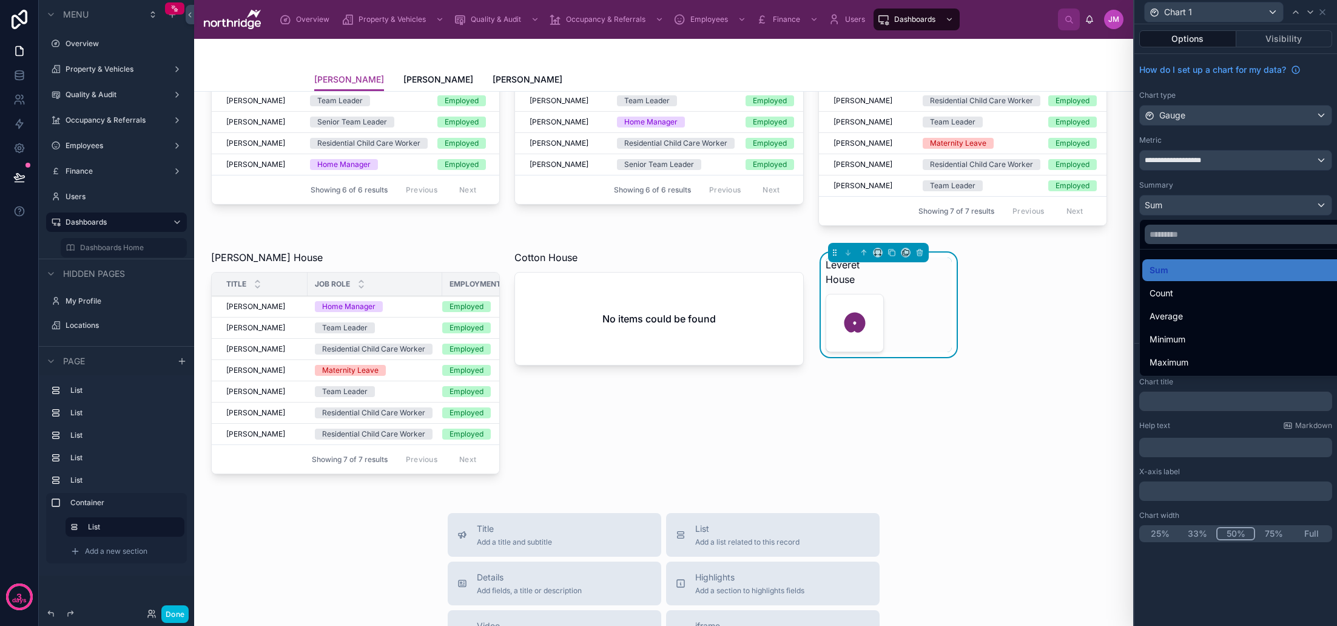
click at [1212, 203] on div at bounding box center [1236, 313] width 203 height 626
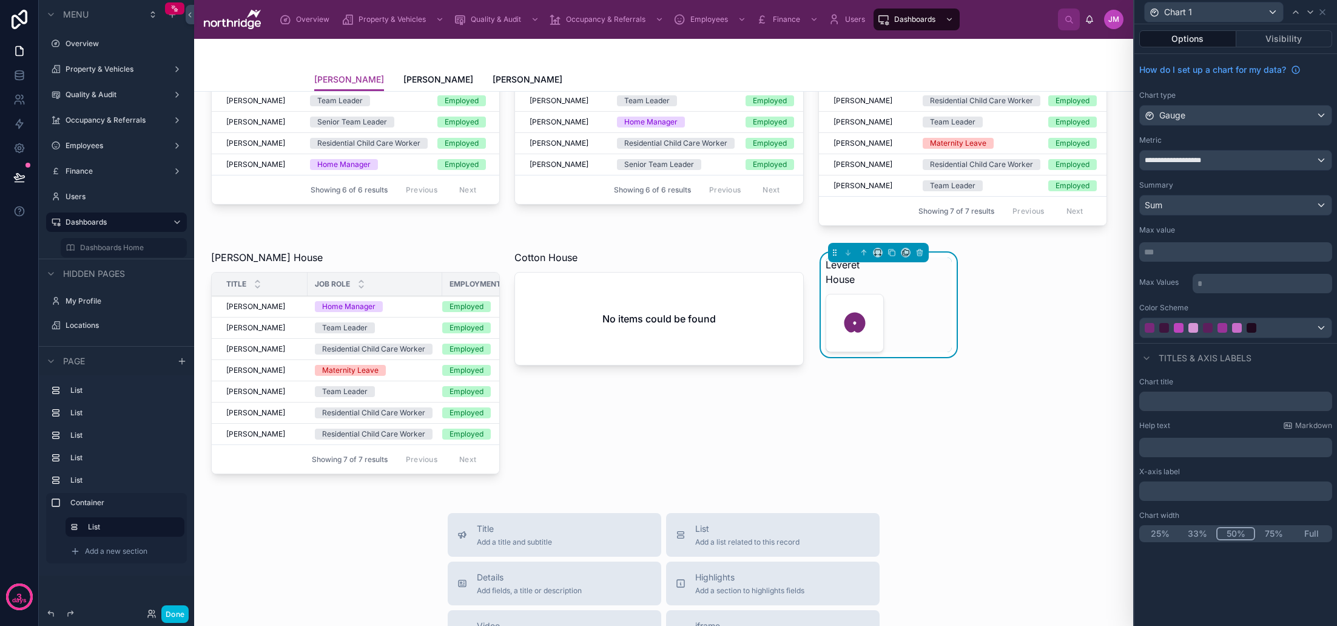
click at [1217, 208] on div "Sum" at bounding box center [1236, 204] width 192 height 19
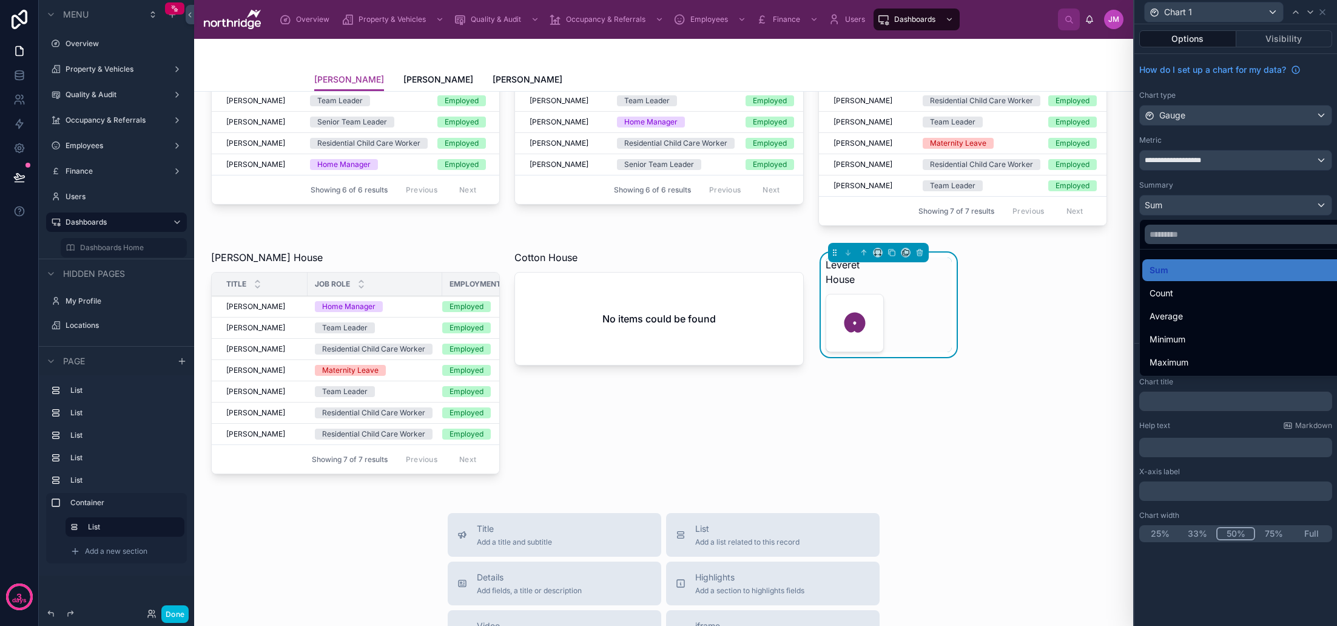
click at [1194, 318] on div "Average" at bounding box center [1250, 316] width 200 height 15
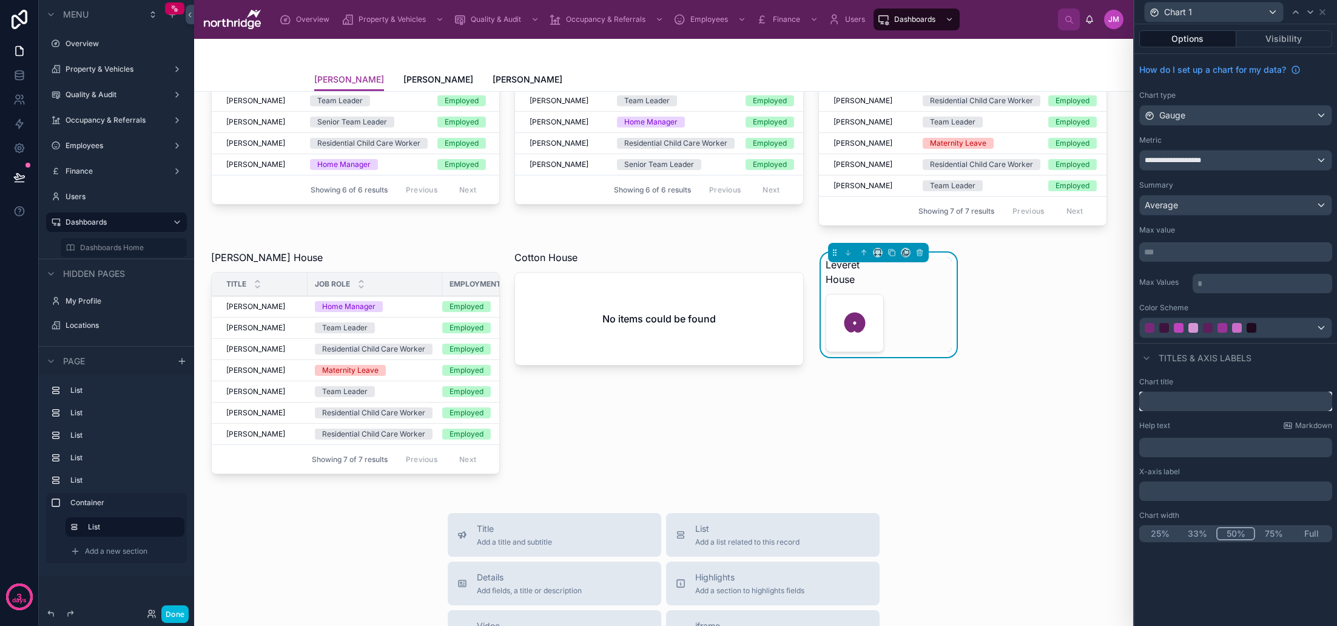
click at [1183, 403] on input "text" at bounding box center [1235, 400] width 193 height 19
type input "*"
click at [1257, 382] on div "Chart title" at bounding box center [1235, 382] width 193 height 10
click at [1317, 534] on button "Full" at bounding box center [1312, 533] width 38 height 13
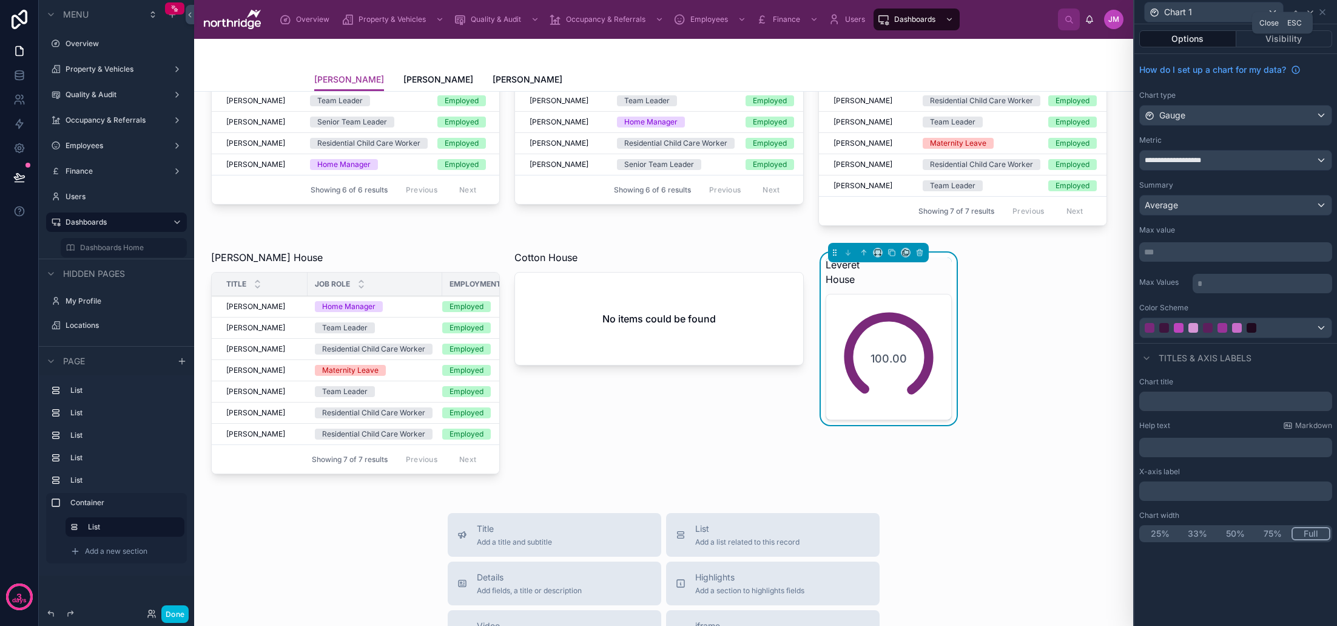
click at [1321, 15] on icon at bounding box center [1323, 12] width 10 height 10
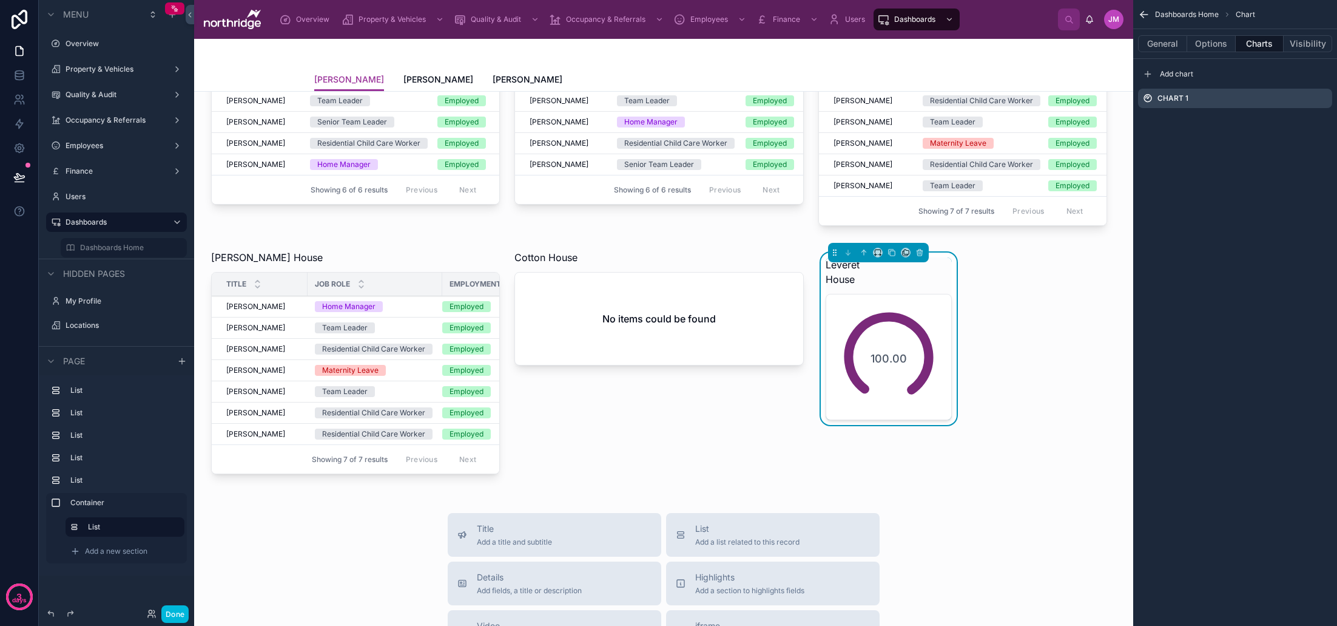
click at [1171, 46] on button "General" at bounding box center [1162, 43] width 49 height 17
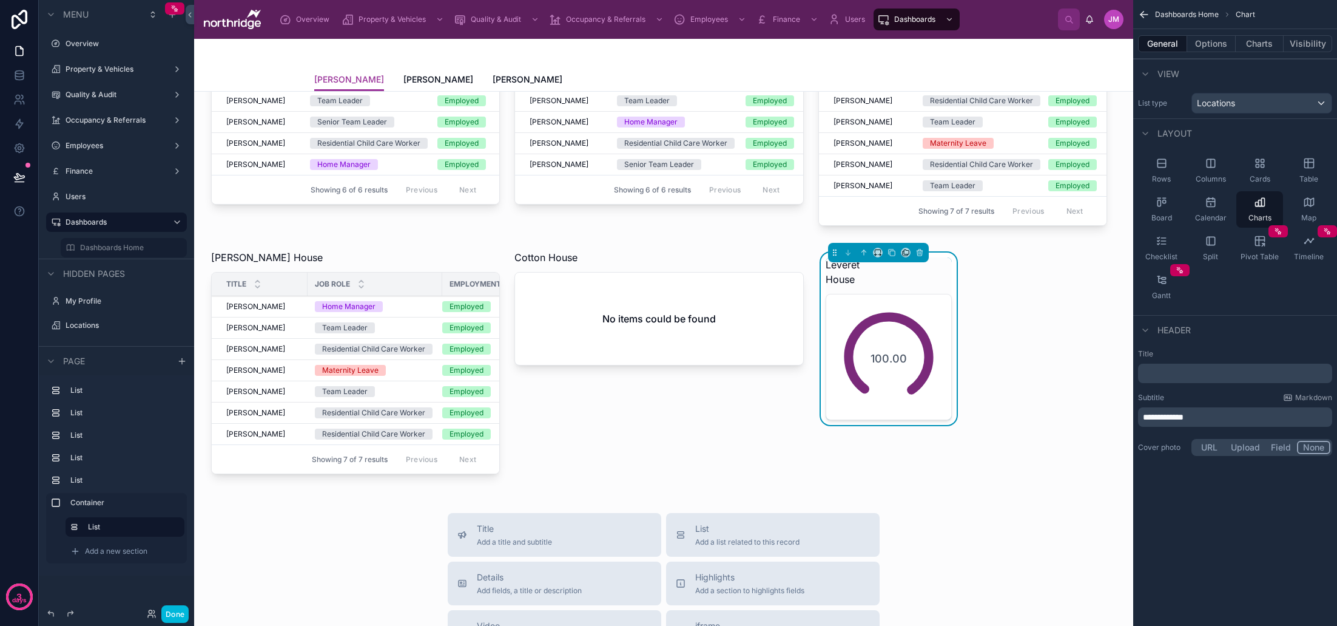
click at [1224, 412] on p "**********" at bounding box center [1236, 417] width 187 height 12
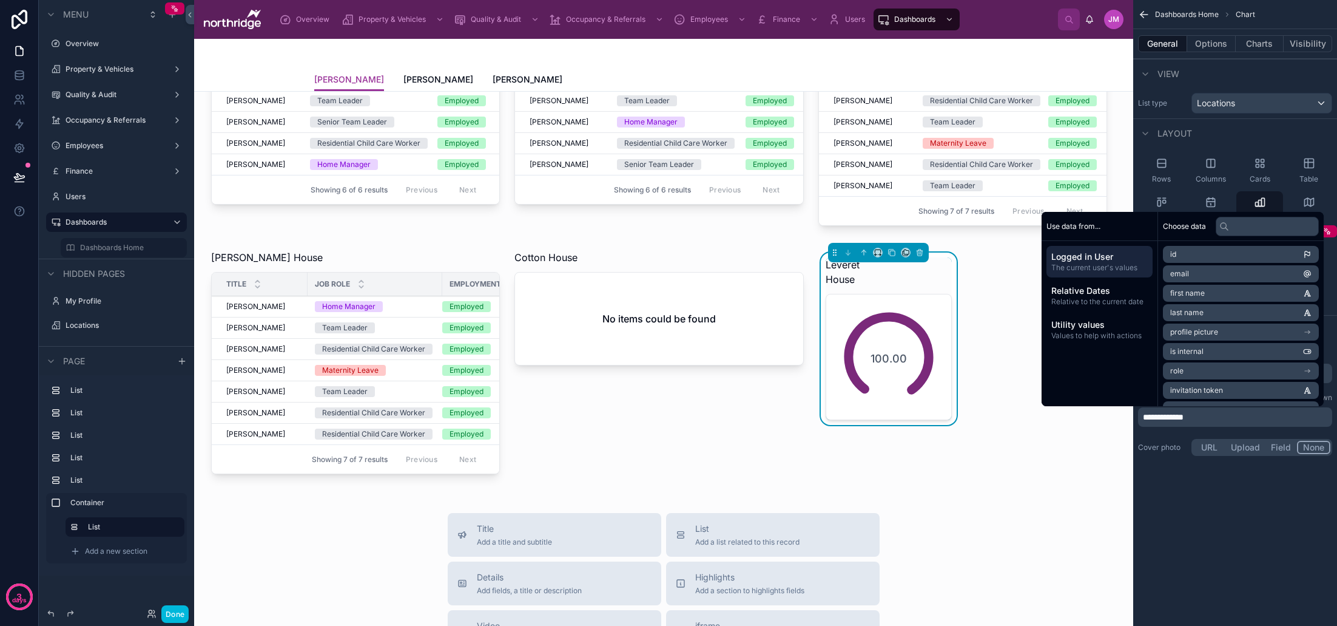
click at [1222, 493] on div "**********" at bounding box center [1235, 313] width 204 height 626
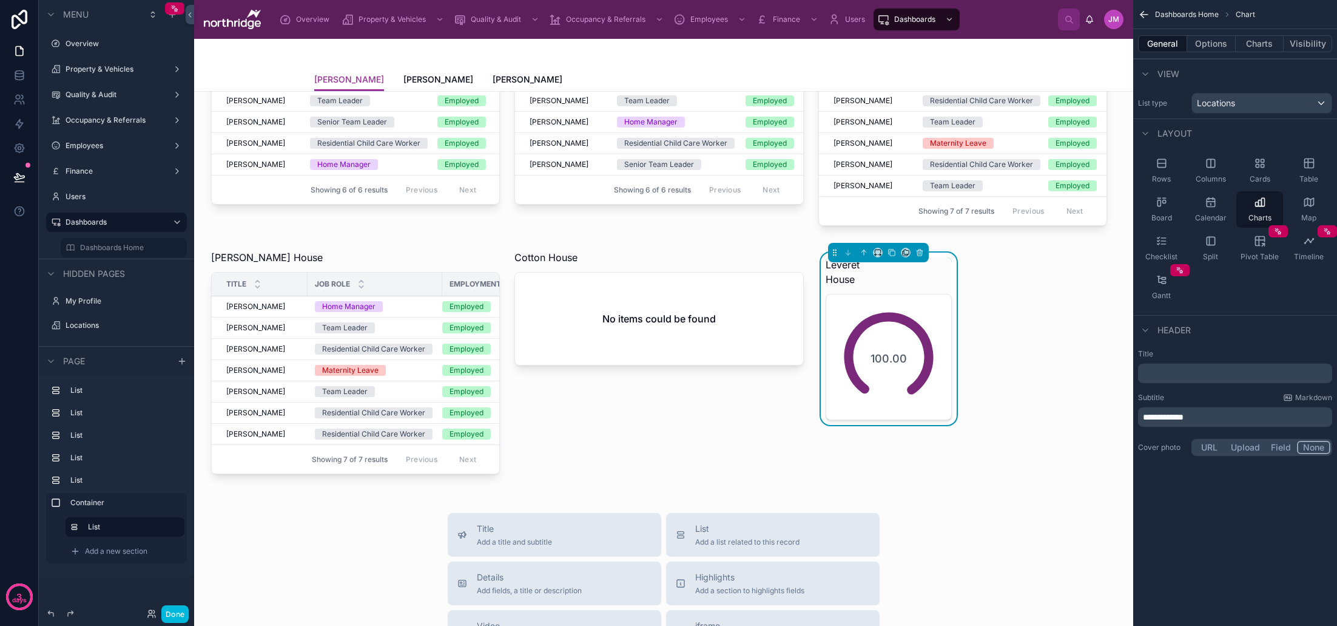
click at [984, 284] on div "Leveret House 100.00" at bounding box center [963, 338] width 289 height 172
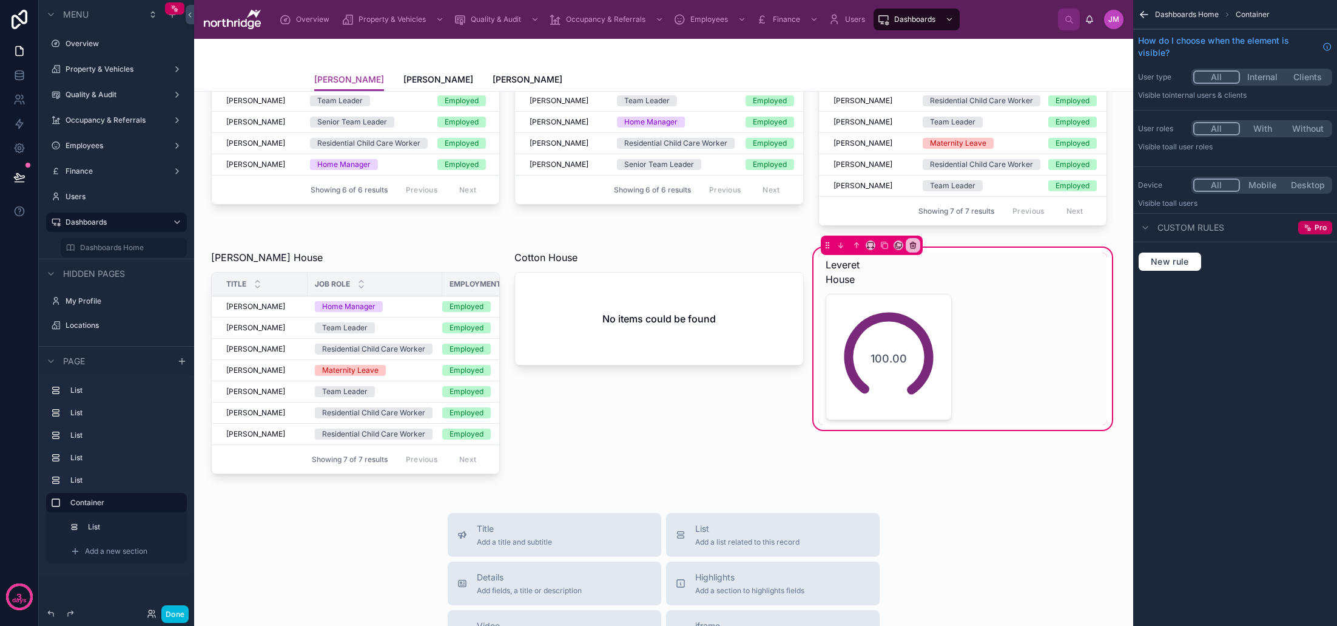
click at [1019, 475] on div "Leveret House 100.00" at bounding box center [962, 364] width 303 height 238
click at [910, 298] on div at bounding box center [889, 338] width 141 height 172
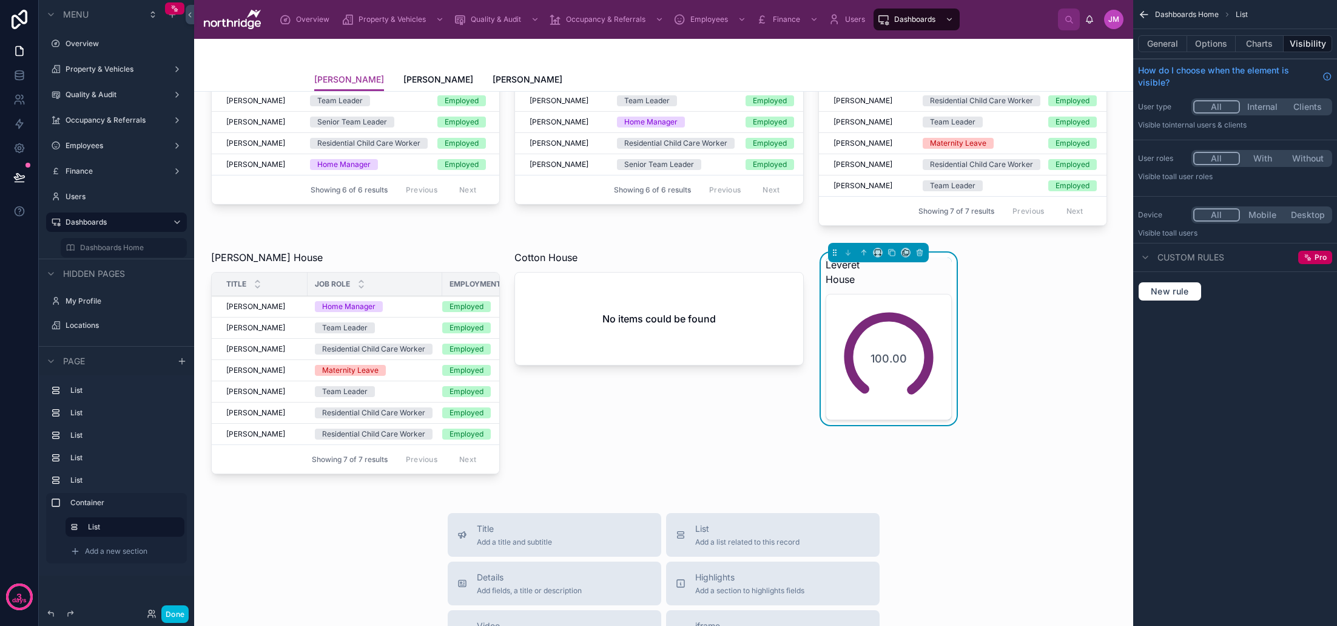
click at [1171, 32] on div "General Options Charts Visibility" at bounding box center [1235, 43] width 204 height 29
click at [1171, 38] on button "General" at bounding box center [1162, 43] width 49 height 17
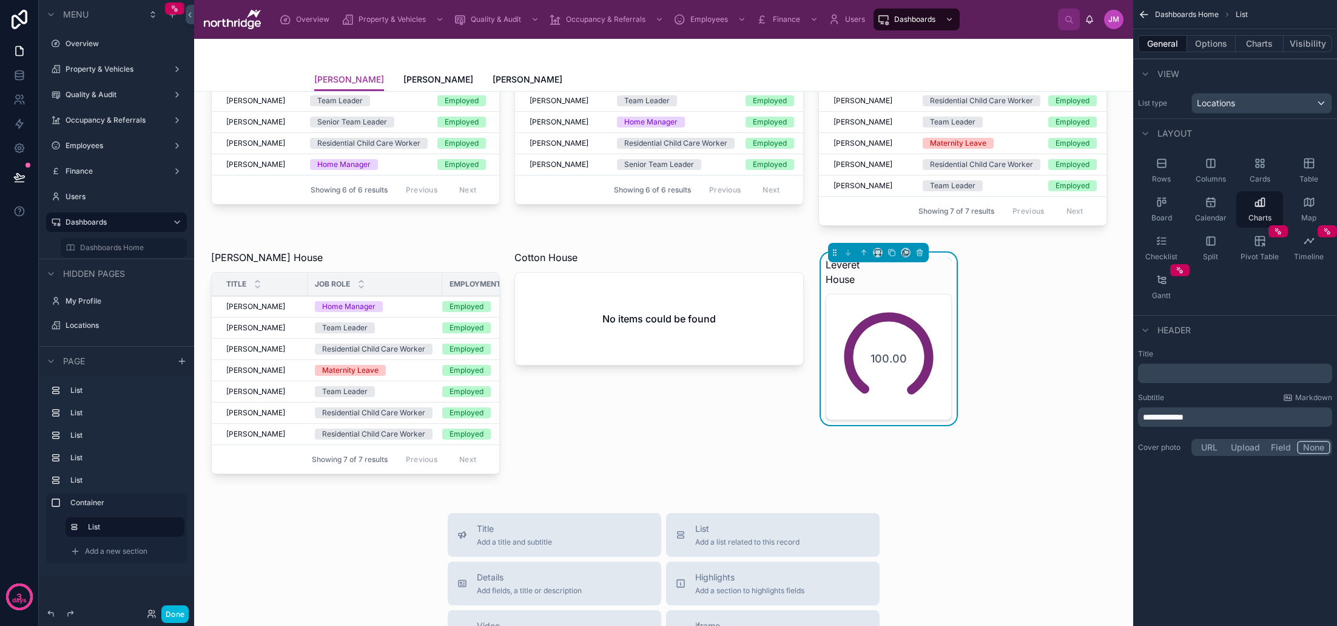
click at [1207, 414] on p "**********" at bounding box center [1236, 417] width 187 height 12
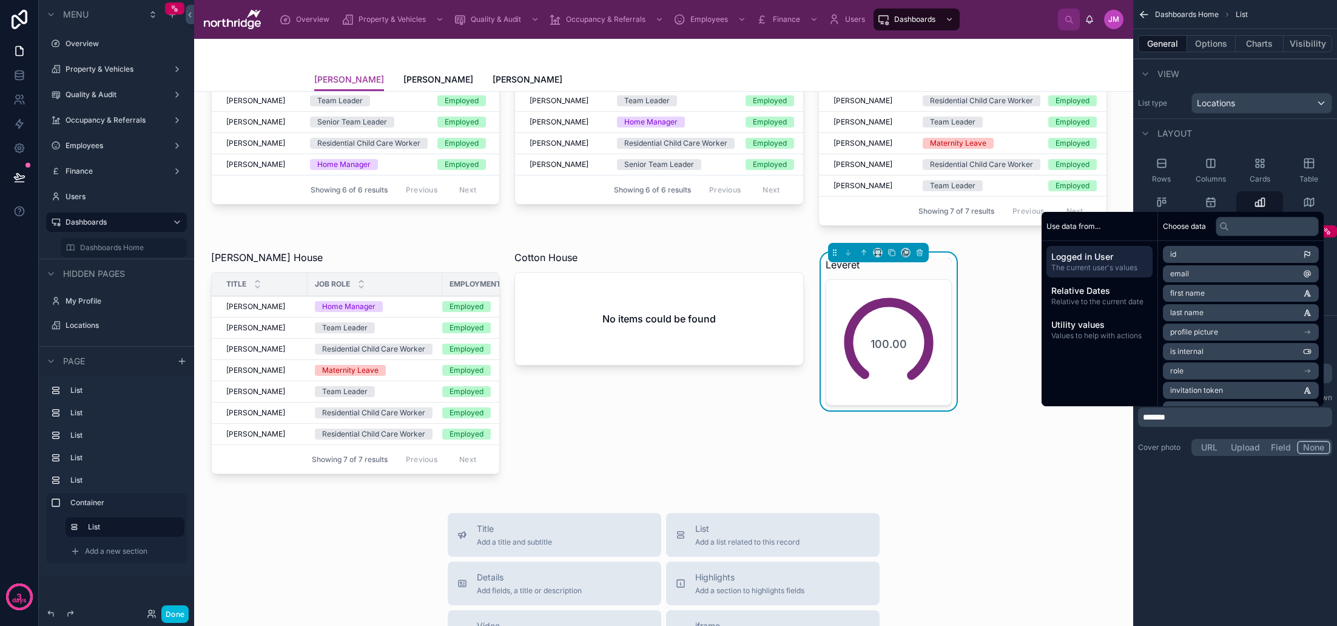
click at [1230, 476] on div "Dashboards Home List General Options Charts Visibility View List type Locations…" at bounding box center [1235, 243] width 204 height 487
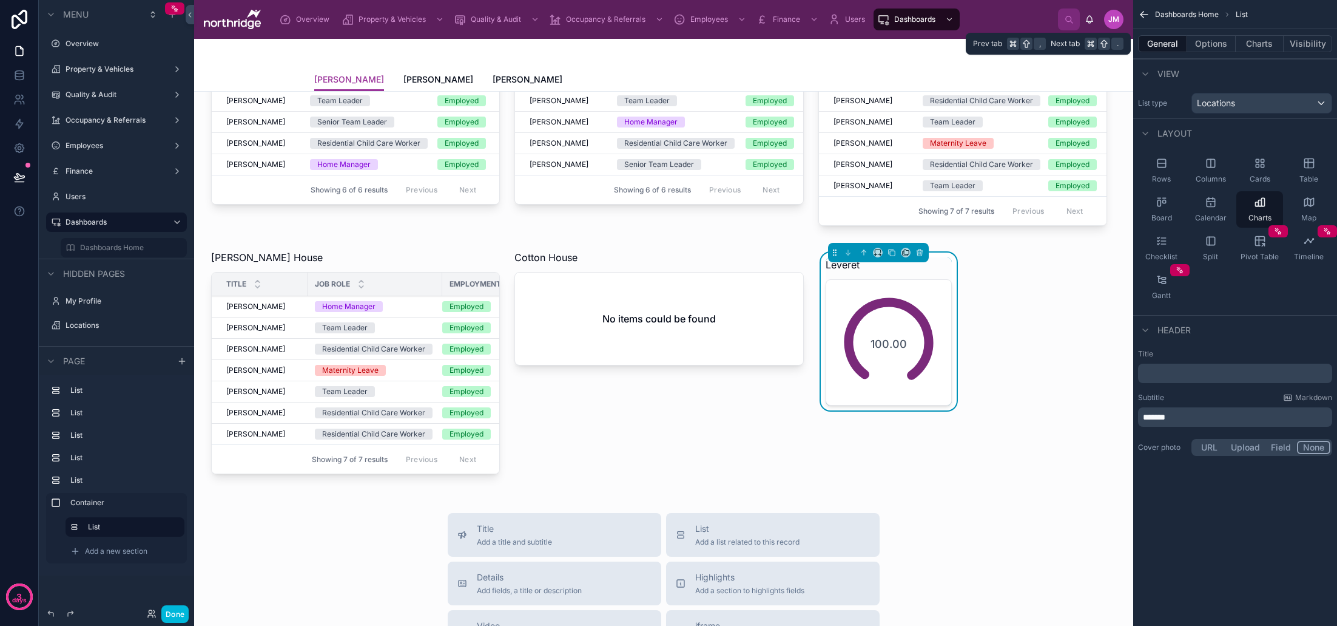
click at [1247, 49] on button "Charts" at bounding box center [1260, 43] width 49 height 17
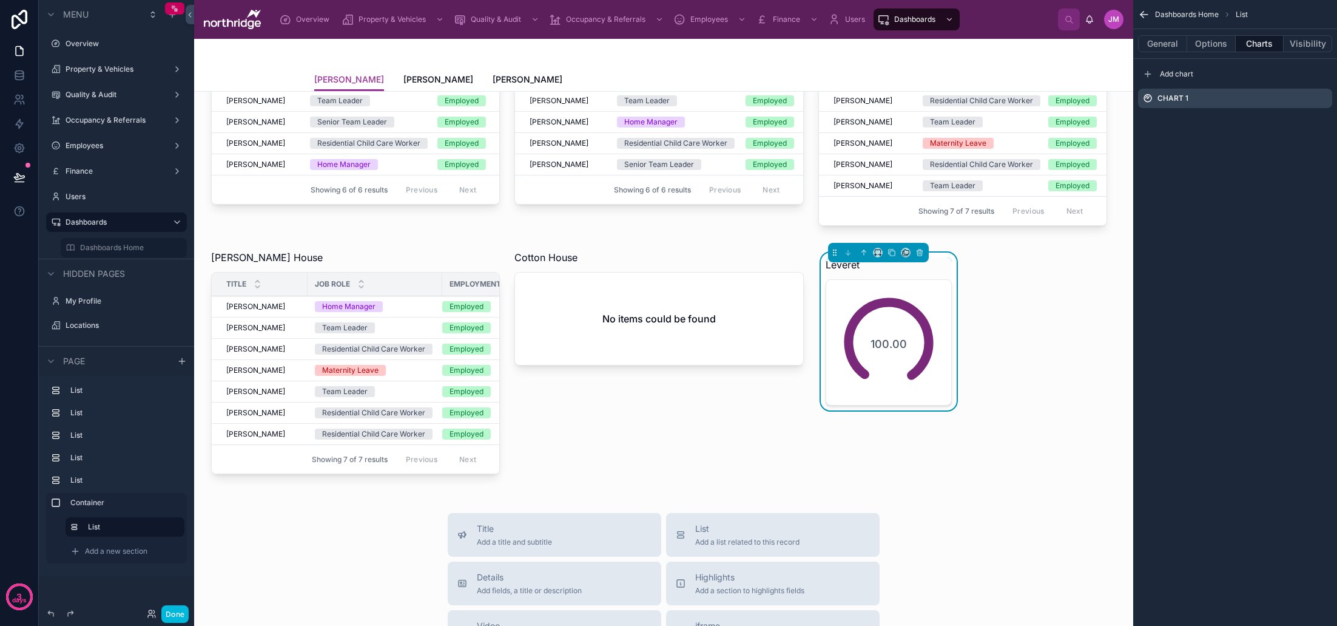
click at [1148, 76] on icon "scrollable content" at bounding box center [1148, 73] width 0 height 5
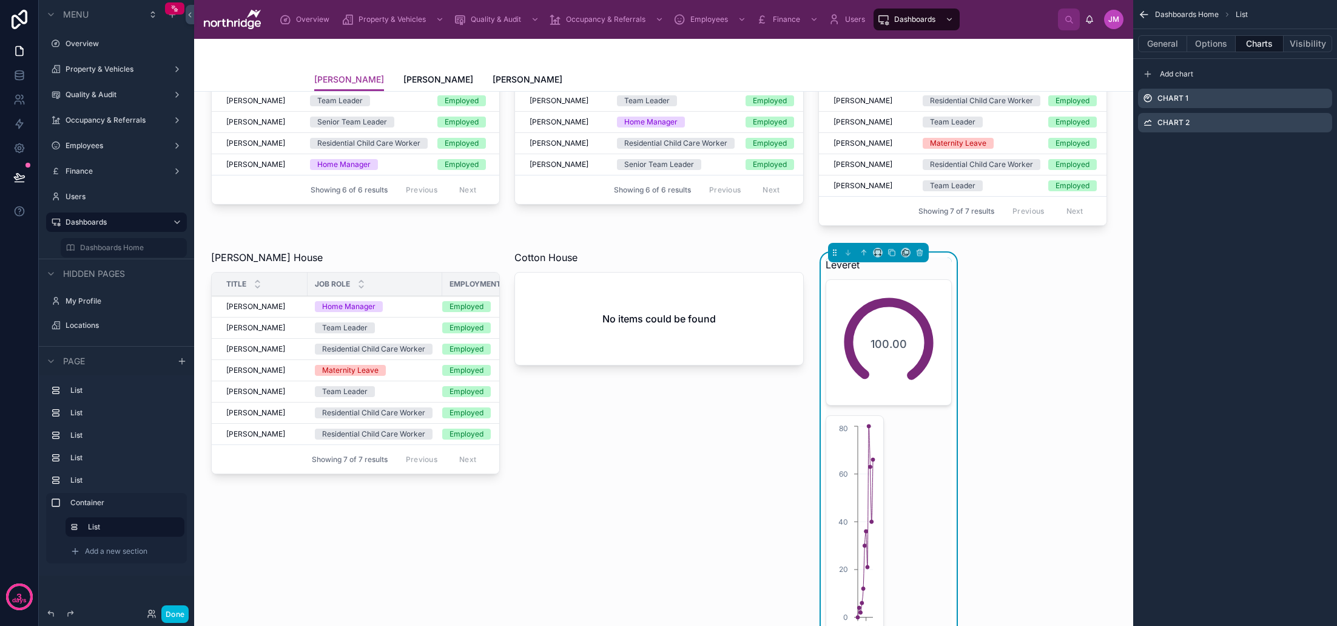
click at [0, 0] on icon "scrollable content" at bounding box center [0, 0] width 0 height 0
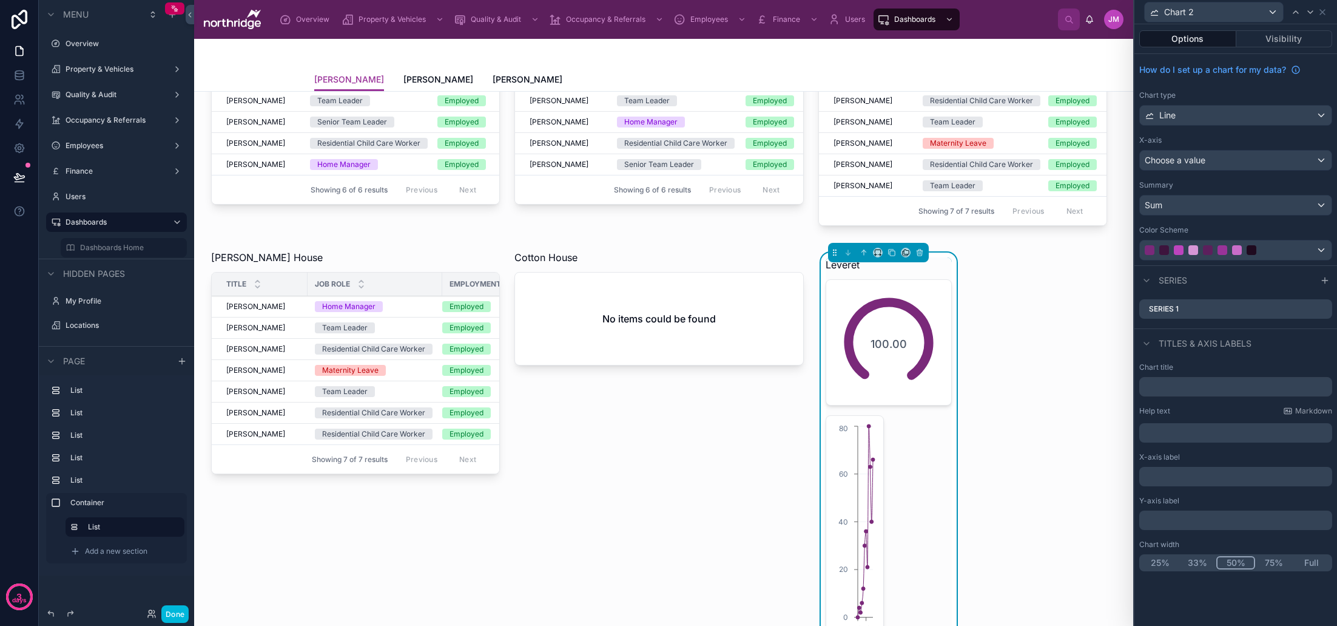
drag, startPoint x: 1314, startPoint y: 559, endPoint x: 1311, endPoint y: 549, distance: 10.6
click at [1314, 559] on button "Full" at bounding box center [1312, 562] width 38 height 13
click at [1226, 123] on div "Line" at bounding box center [1236, 115] width 192 height 19
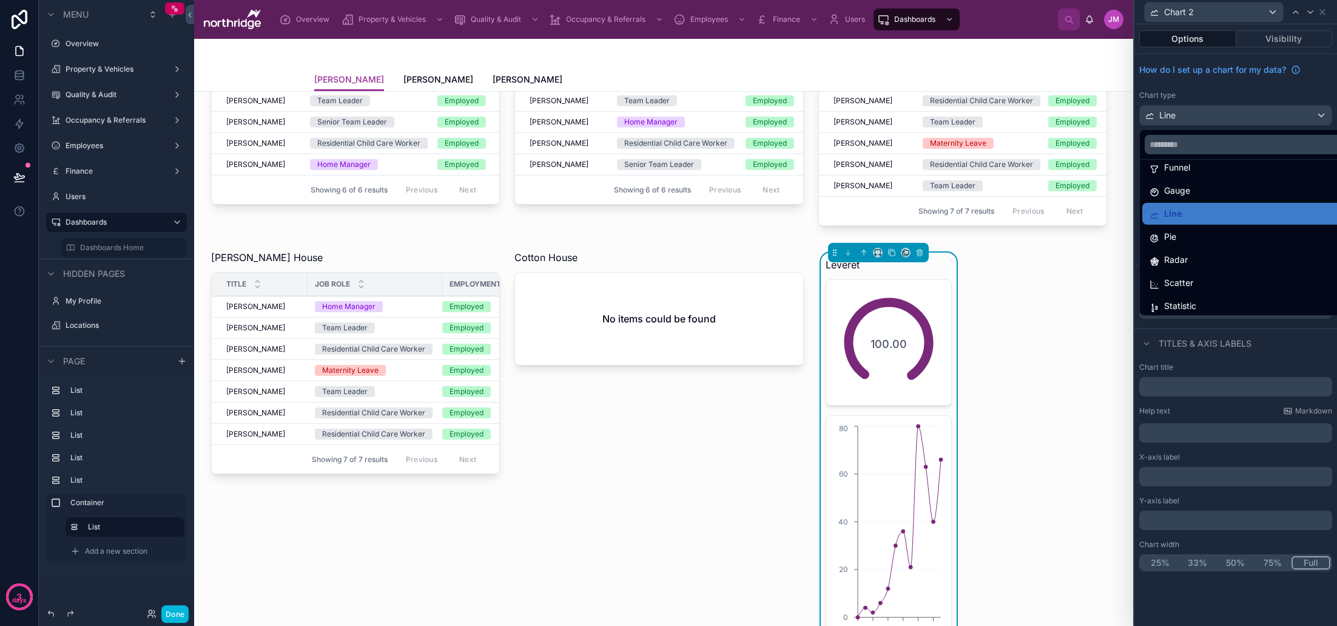
scroll to position [76, 0]
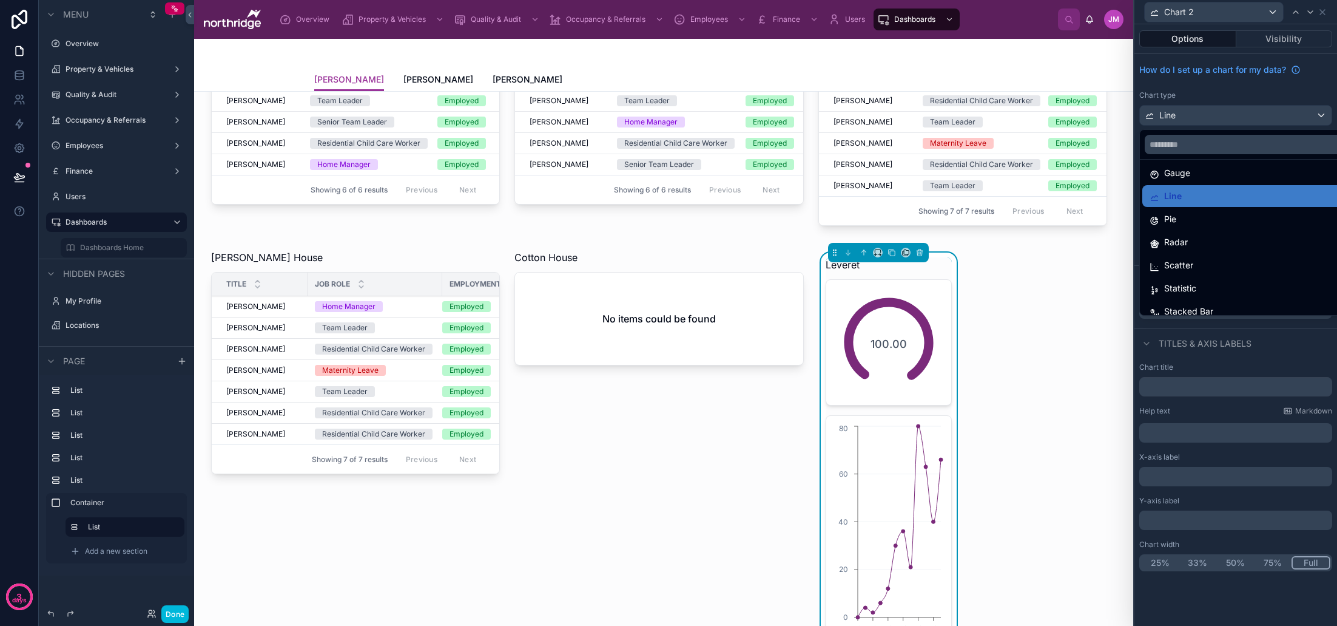
click at [1204, 285] on div "Statistic" at bounding box center [1250, 288] width 200 height 15
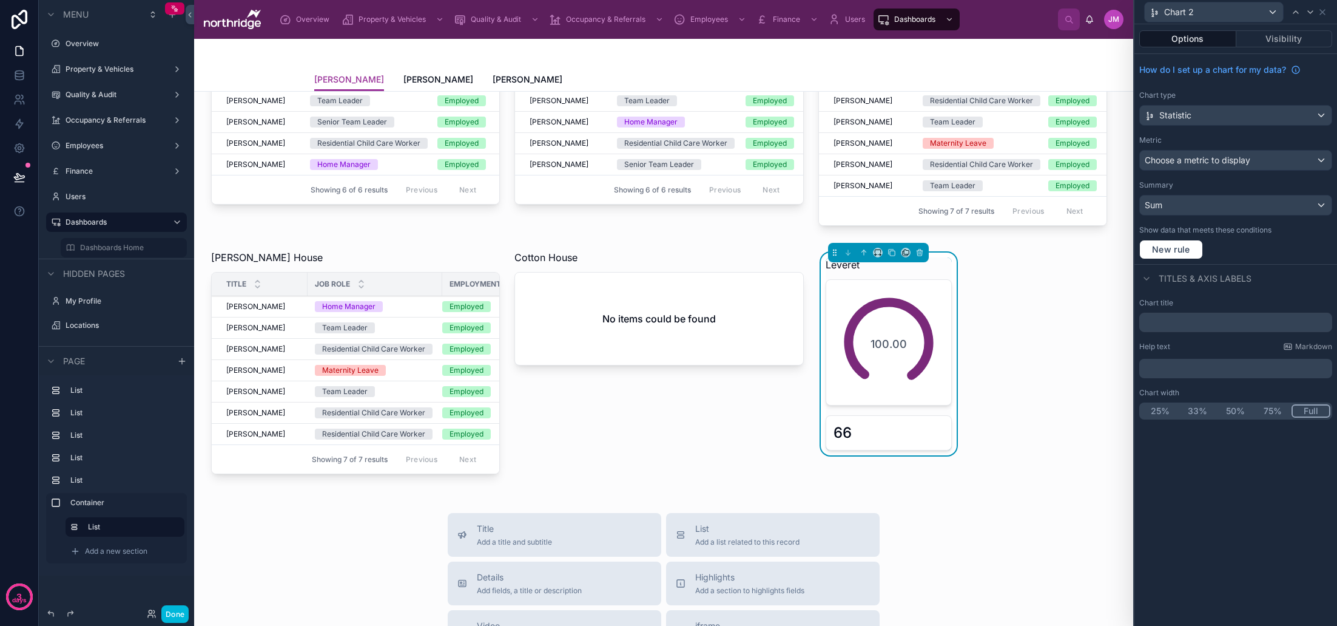
click at [1219, 164] on span "Choose a metric to display" at bounding box center [1198, 160] width 106 height 10
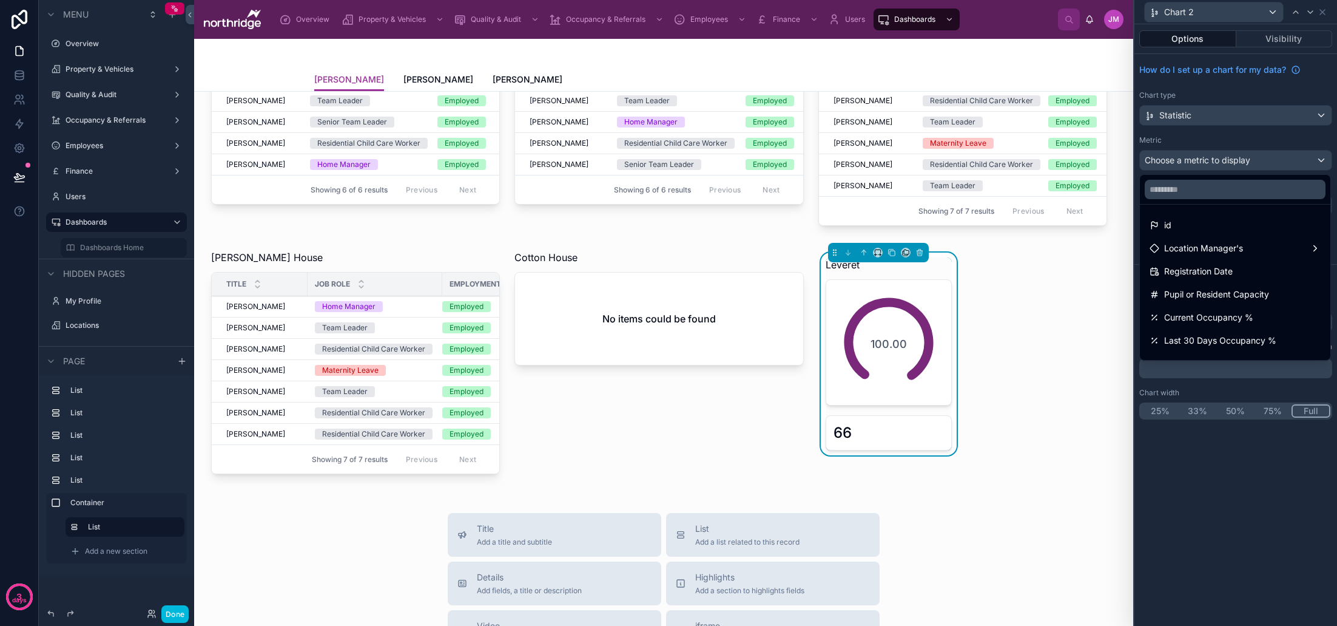
click at [1213, 311] on span "Current Occupancy %" at bounding box center [1208, 317] width 89 height 15
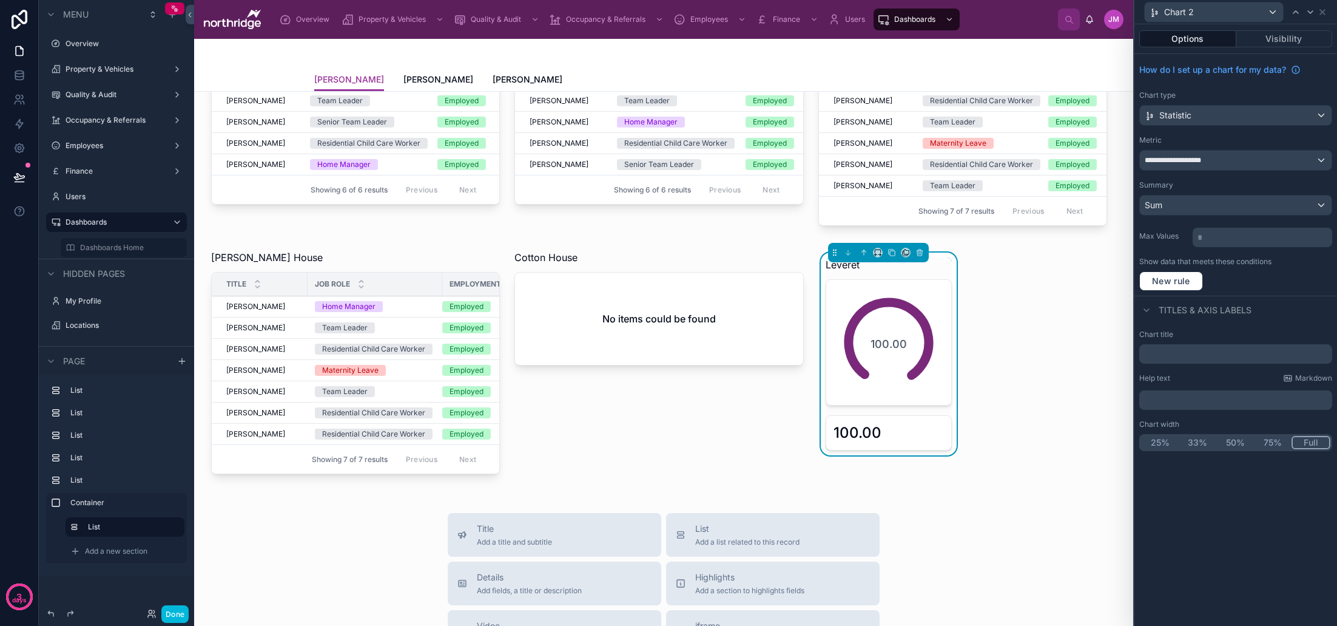
click at [1006, 320] on div "Leveret 100.00 100.00" at bounding box center [963, 353] width 289 height 203
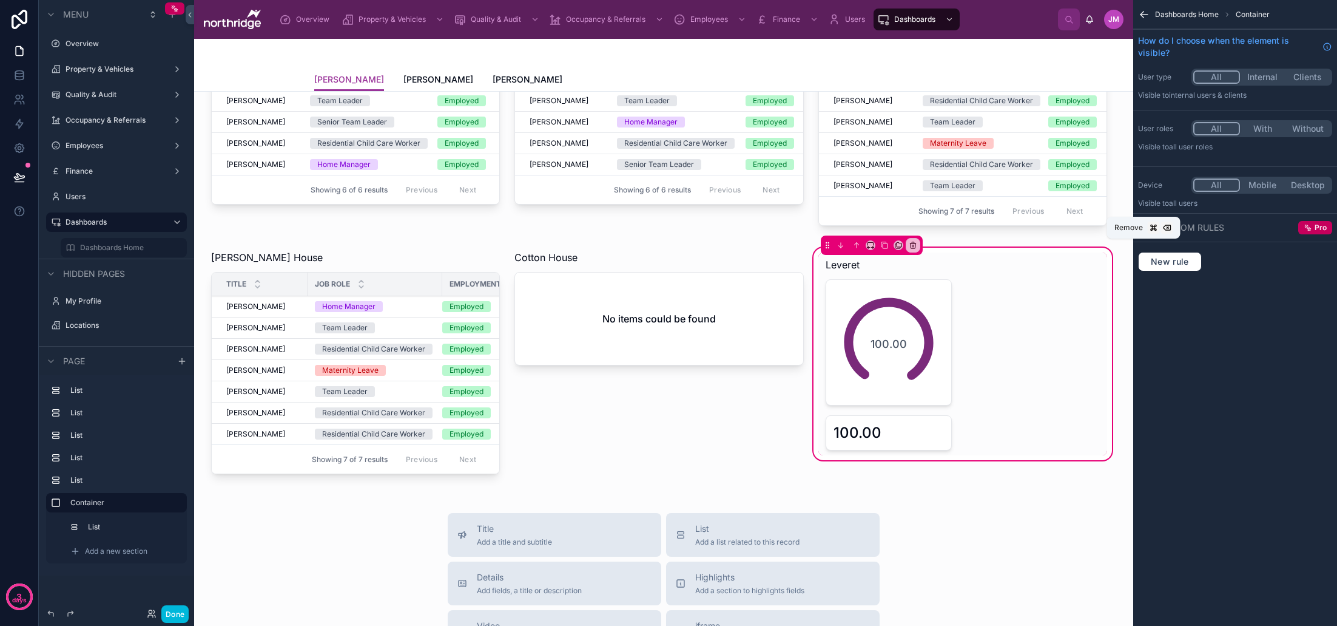
click at [914, 245] on icon at bounding box center [914, 246] width 0 height 2
click at [933, 291] on span "Remove entire container" at bounding box center [964, 293] width 96 height 15
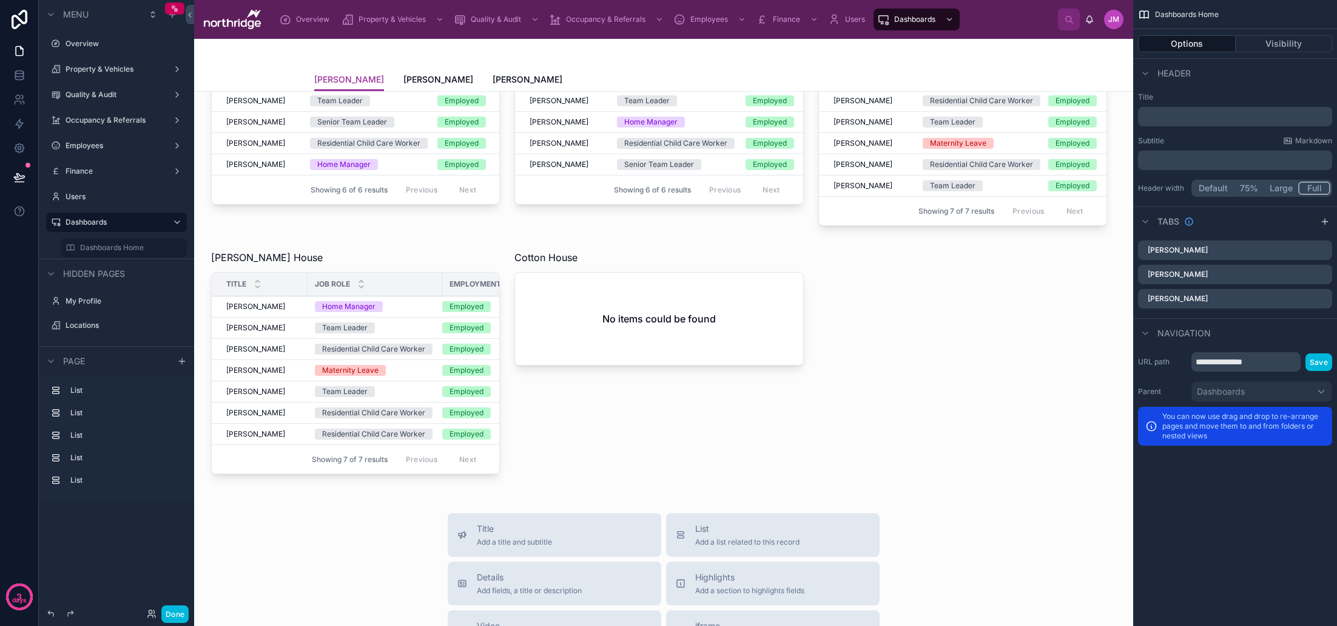
click at [929, 306] on div "Leveret House Title Job Role Employment Status [PERSON_NAME] [PERSON_NAME] Team…" at bounding box center [663, 514] width 939 height 1055
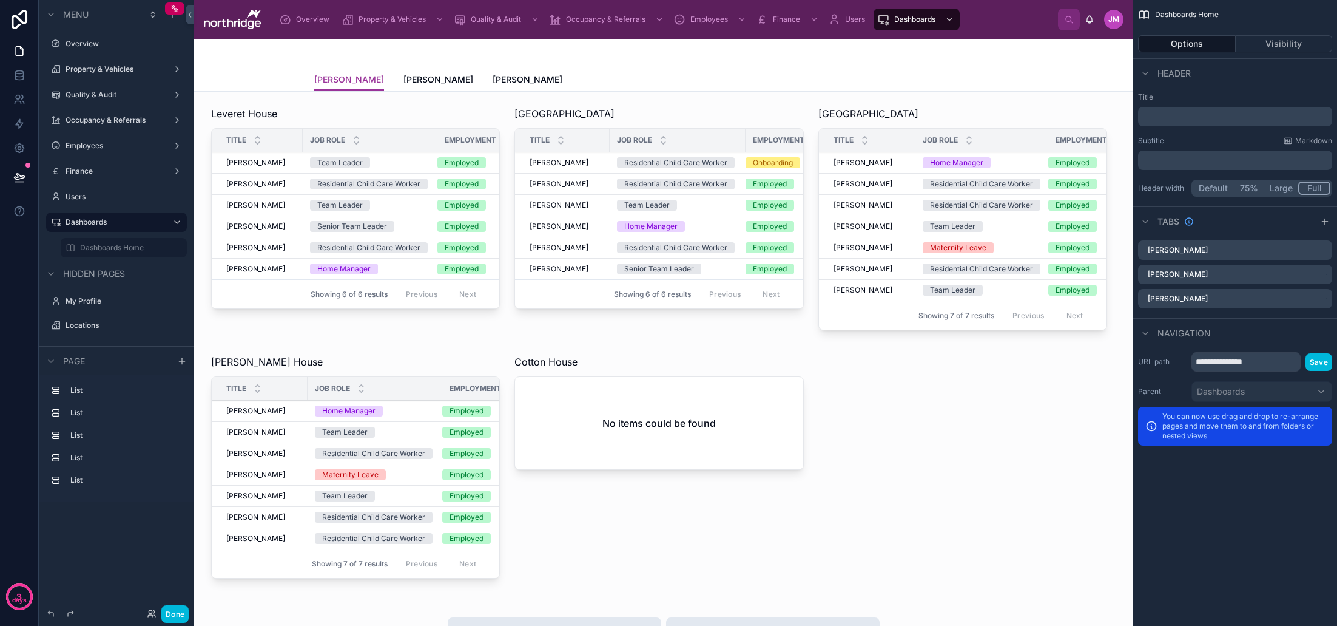
scroll to position [0, 0]
click at [912, 405] on div "Leveret House Title Job Role Employment Status [PERSON_NAME] [PERSON_NAME] Team…" at bounding box center [663, 619] width 939 height 1055
click at [900, 427] on div "Leveret House Title Job Role Employment Status [PERSON_NAME] [PERSON_NAME] Team…" at bounding box center [663, 619] width 939 height 1055
click at [0, 0] on icon "scrollable content" at bounding box center [0, 0] width 0 height 0
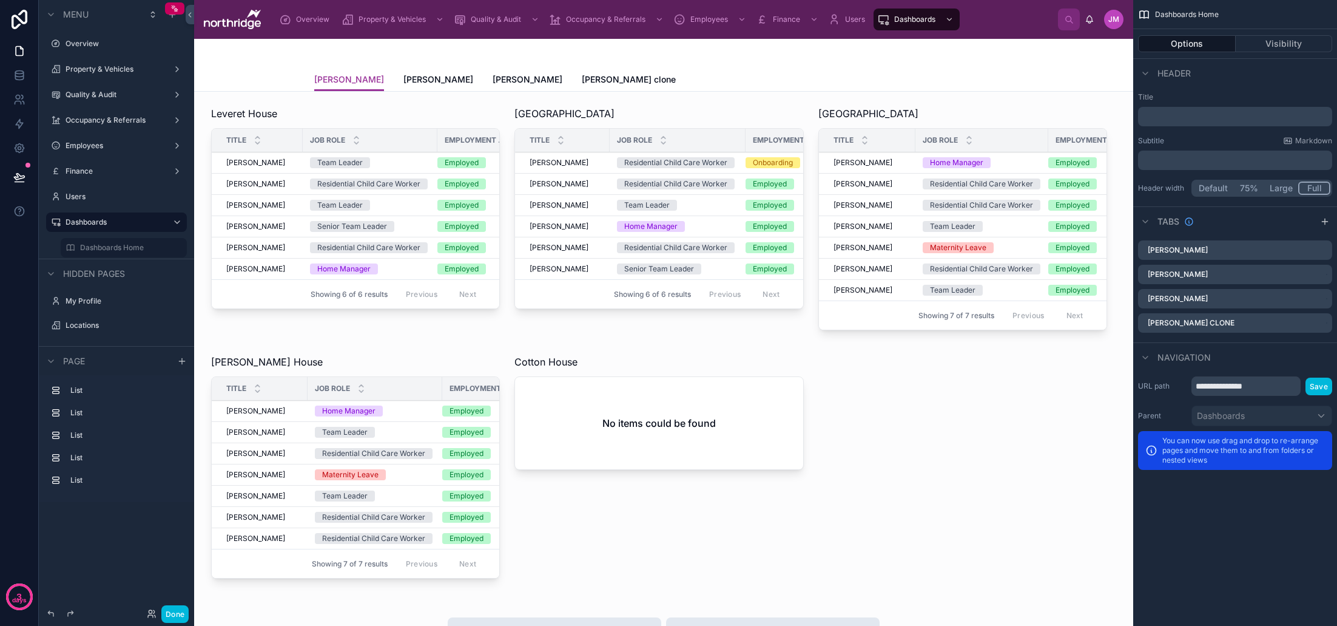
click at [0, 0] on icon "scrollable content" at bounding box center [0, 0] width 0 height 0
click at [1266, 302] on span "Remove tab and contents" at bounding box center [1256, 298] width 103 height 15
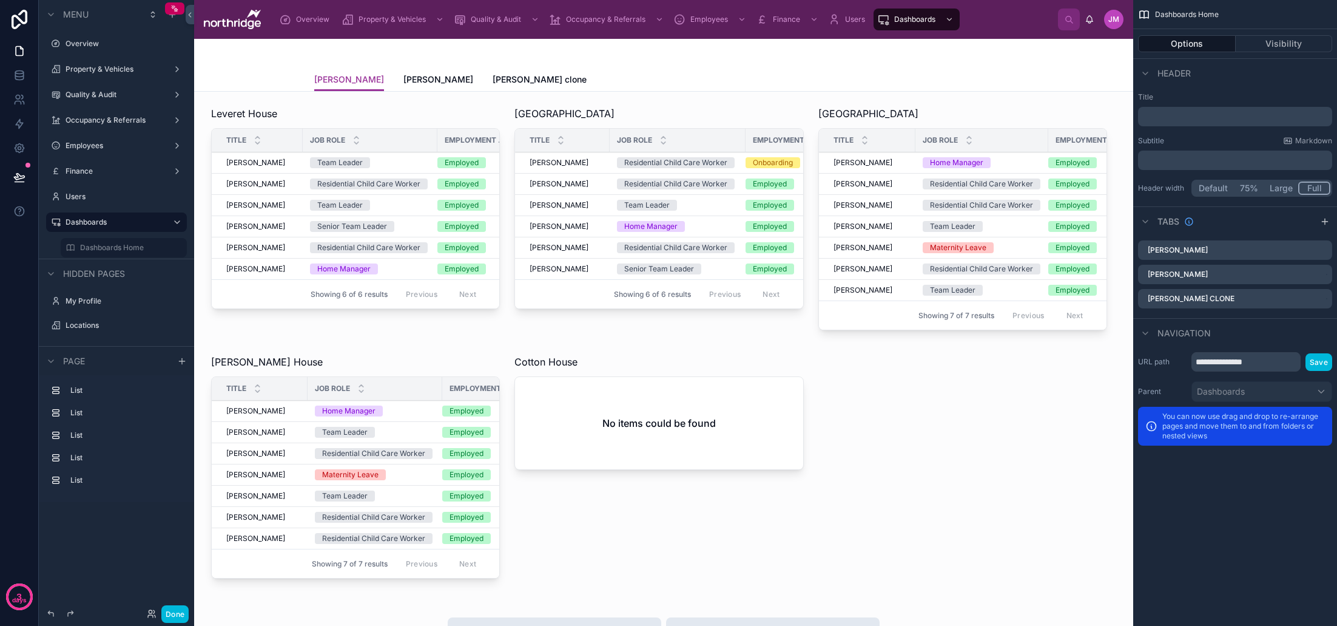
click at [0, 0] on icon "scrollable content" at bounding box center [0, 0] width 0 height 0
click at [1281, 300] on span "Remove tab and contents" at bounding box center [1256, 298] width 103 height 15
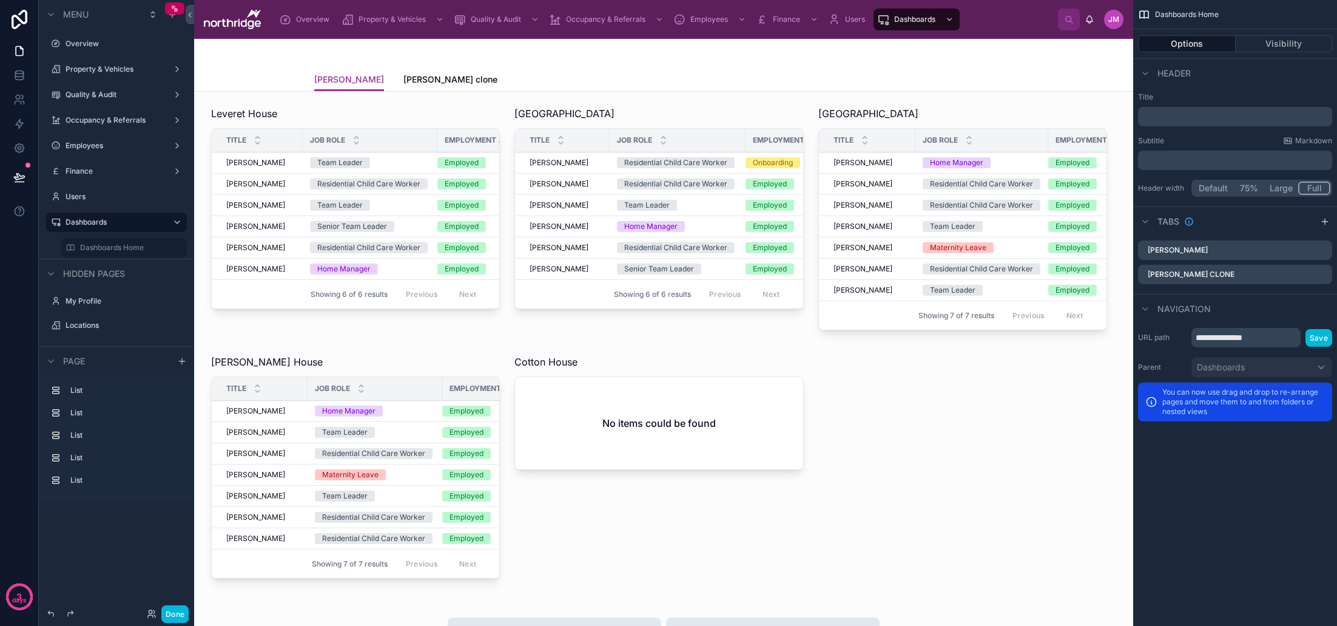
click at [0, 0] on icon "scrollable content" at bounding box center [0, 0] width 0 height 0
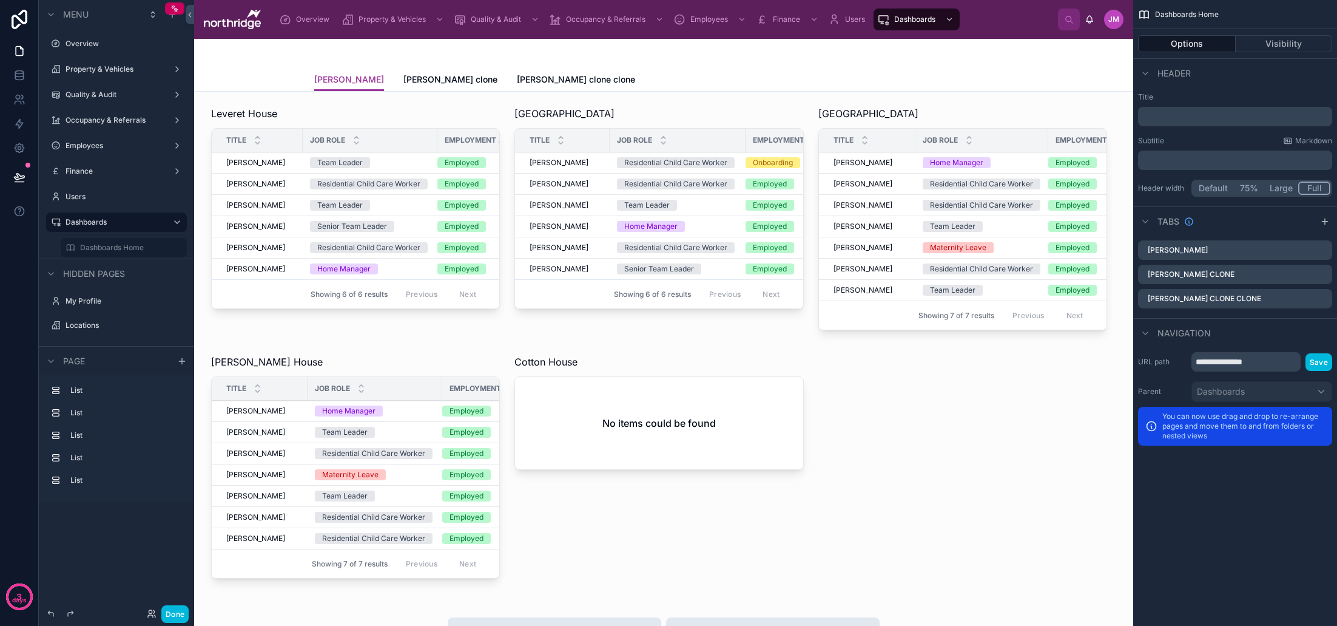
click at [0, 0] on icon "scrollable content" at bounding box center [0, 0] width 0 height 0
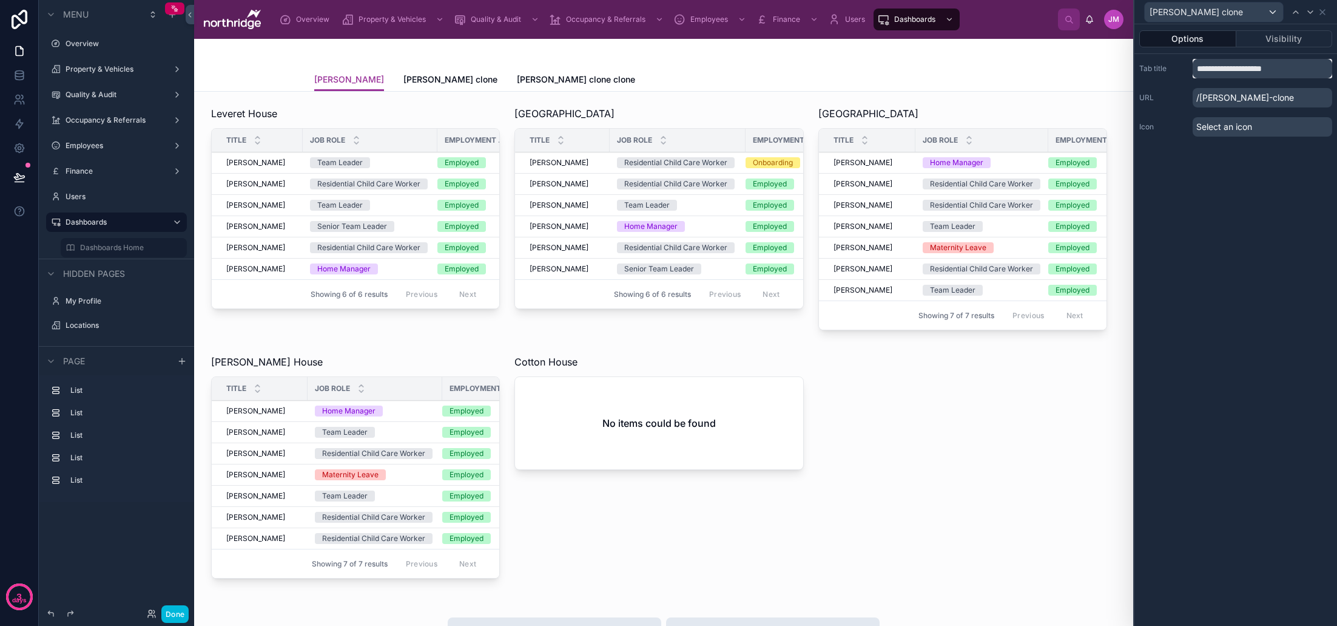
drag, startPoint x: 1295, startPoint y: 70, endPoint x: 1180, endPoint y: 72, distance: 114.7
click at [1180, 72] on div "**********" at bounding box center [1235, 68] width 193 height 19
type input "**********"
click at [1222, 167] on div "**********" at bounding box center [1236, 324] width 203 height 601
click at [1323, 15] on icon at bounding box center [1323, 12] width 10 height 10
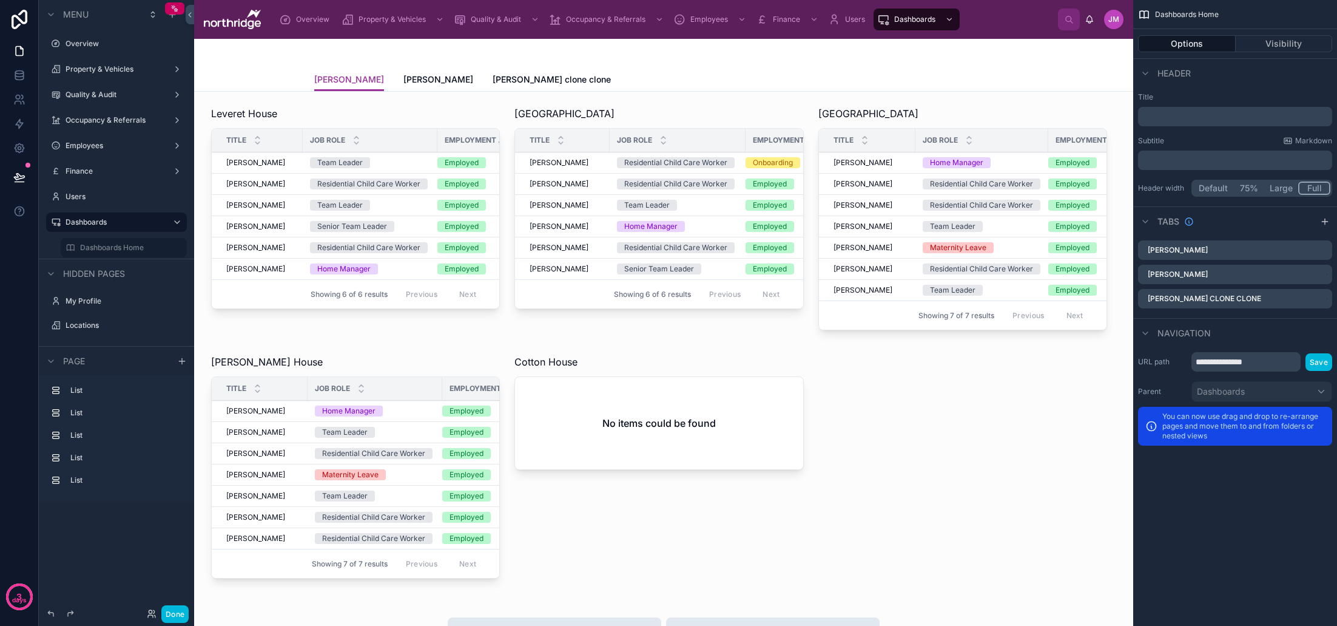
click at [0, 0] on icon "scrollable content" at bounding box center [0, 0] width 0 height 0
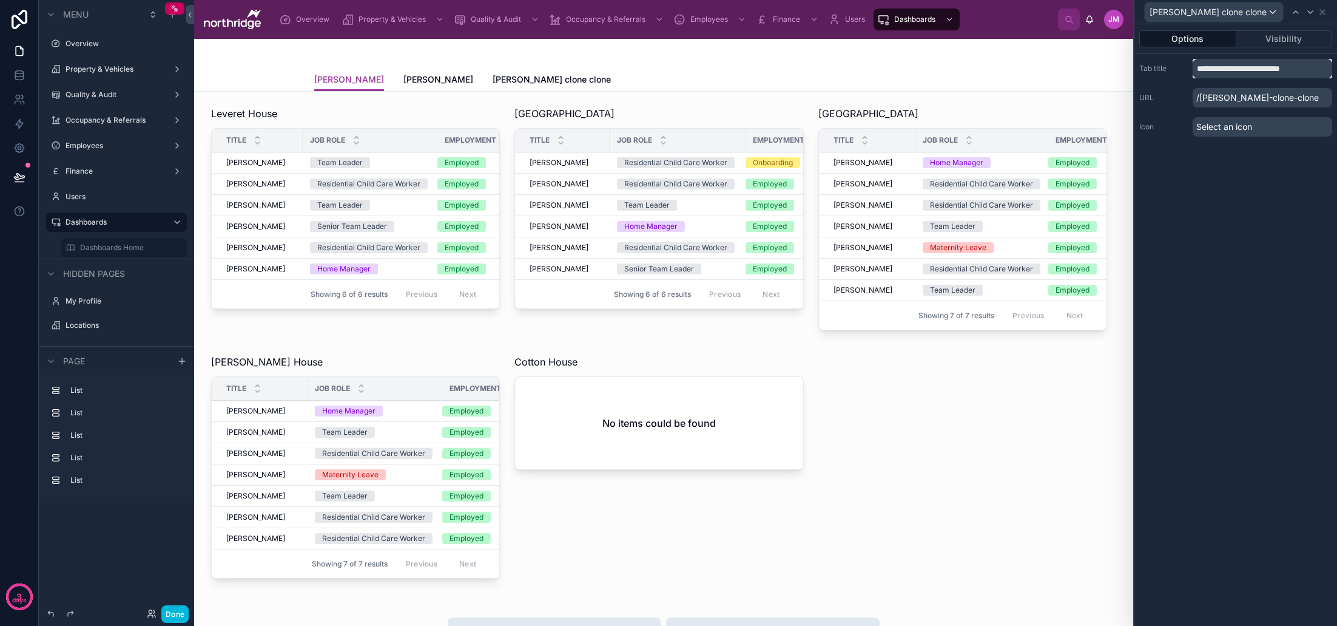
drag, startPoint x: 1315, startPoint y: 68, endPoint x: 1176, endPoint y: 69, distance: 138.3
click at [1176, 69] on div "**********" at bounding box center [1235, 68] width 193 height 19
type input "**********"
click at [1206, 163] on div "**********" at bounding box center [1236, 324] width 203 height 601
click at [1323, 14] on icon at bounding box center [1323, 12] width 10 height 10
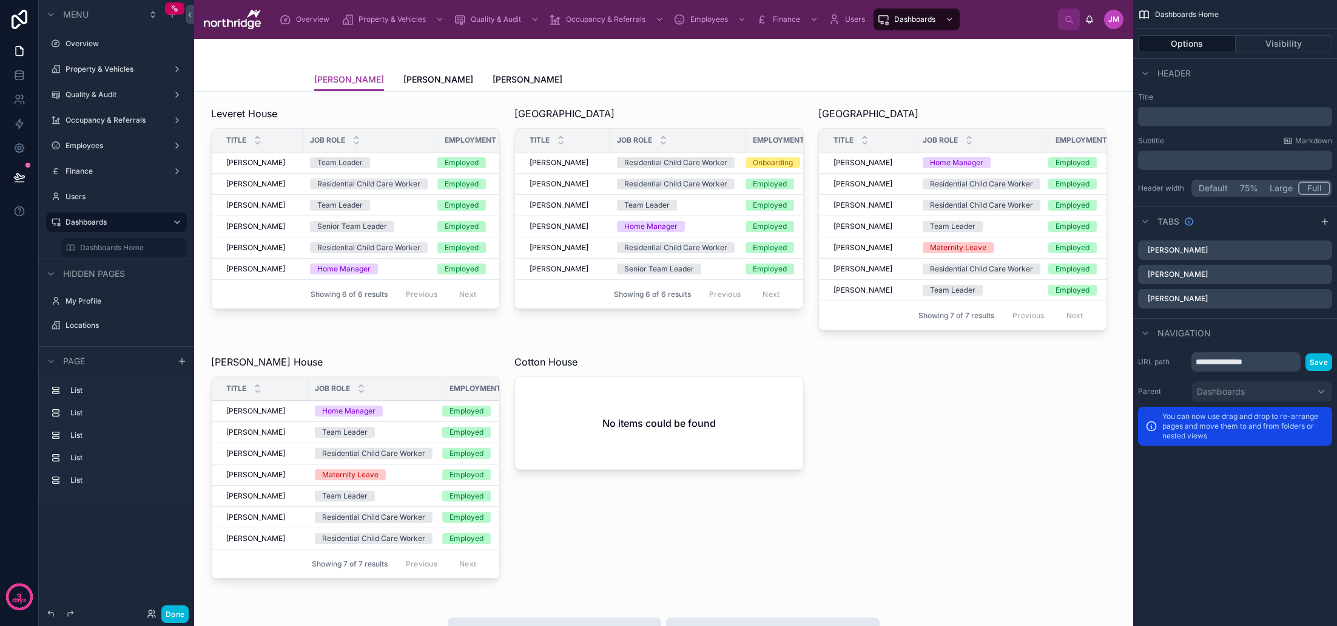
click at [442, 81] on span "[PERSON_NAME]" at bounding box center [438, 79] width 70 height 12
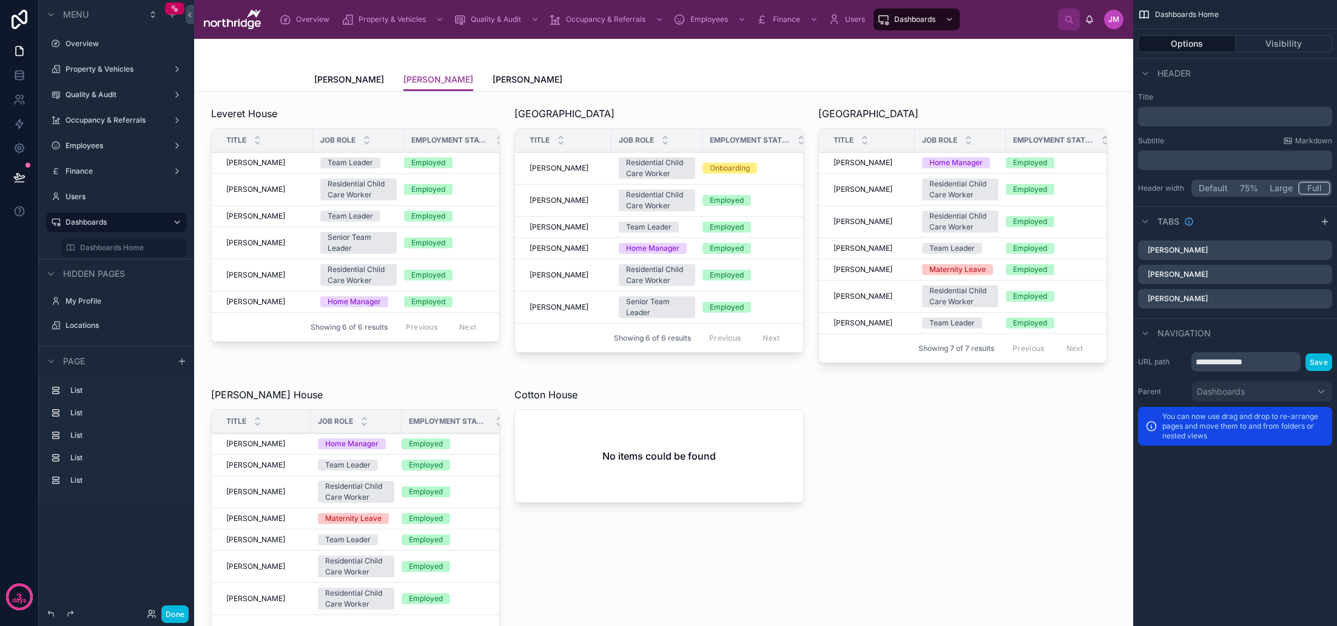
click at [363, 85] on span "[PERSON_NAME]" at bounding box center [349, 79] width 70 height 12
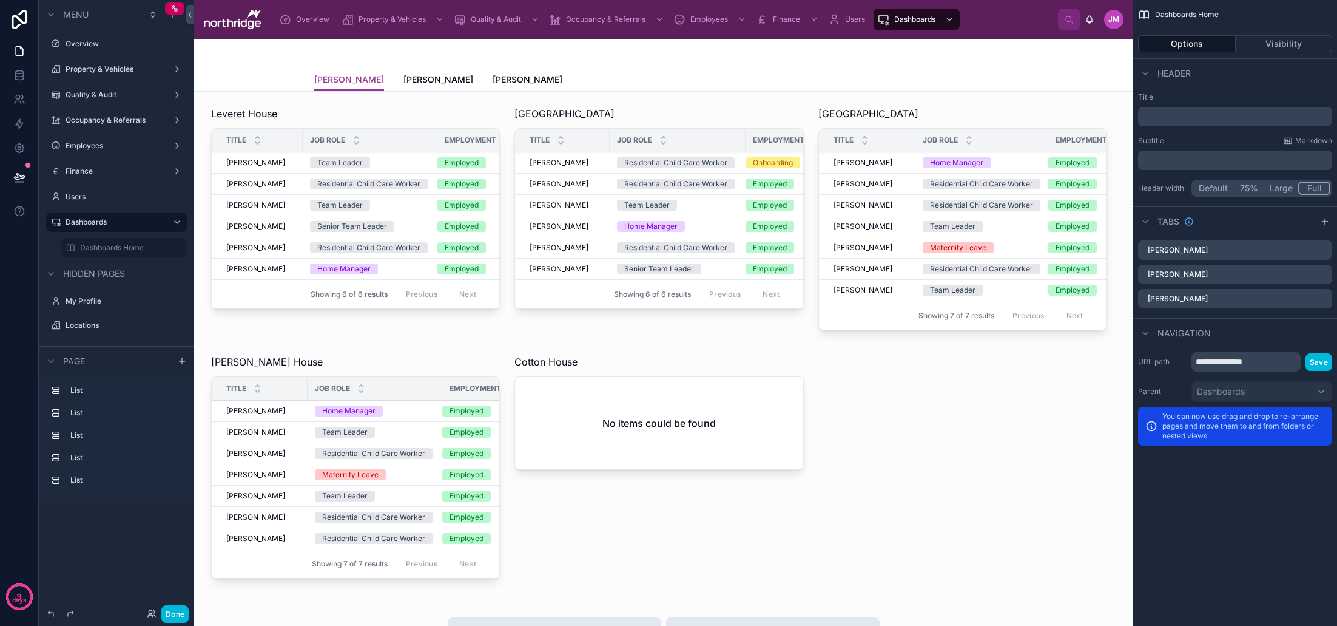
click at [432, 79] on span "[PERSON_NAME]" at bounding box center [438, 79] width 70 height 12
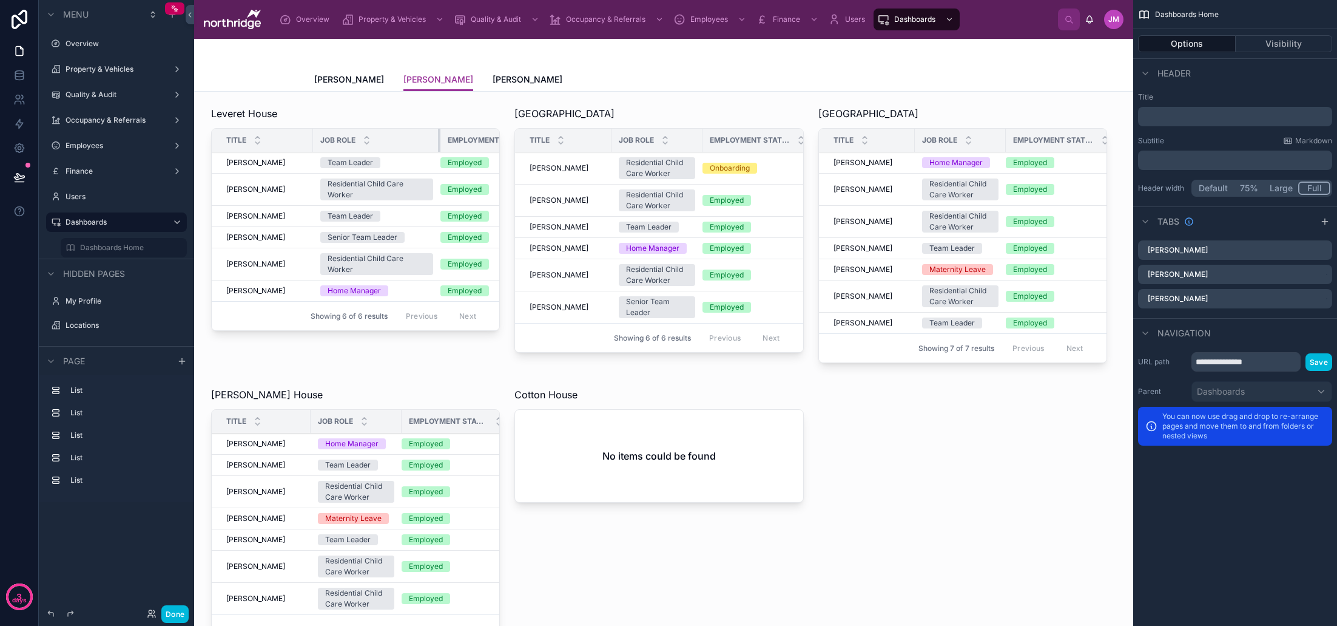
drag, startPoint x: 402, startPoint y: 141, endPoint x: 439, endPoint y: 139, distance: 36.5
click at [439, 139] on div at bounding box center [440, 140] width 5 height 23
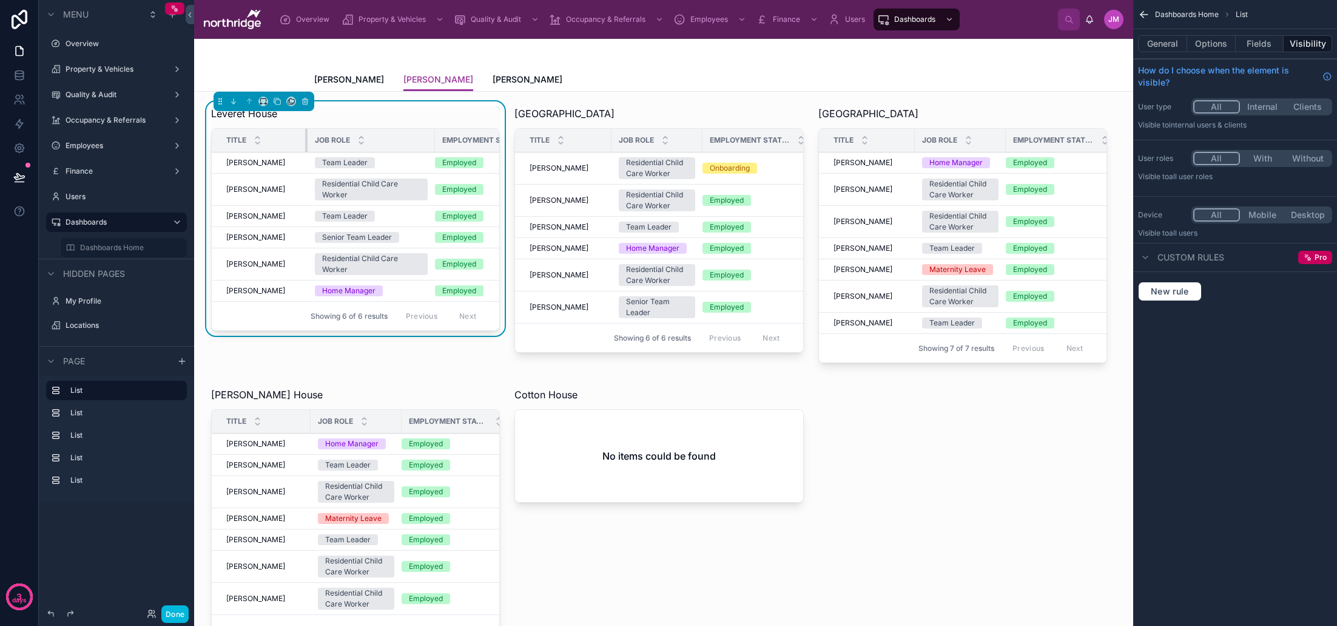
click at [306, 141] on div at bounding box center [307, 140] width 5 height 23
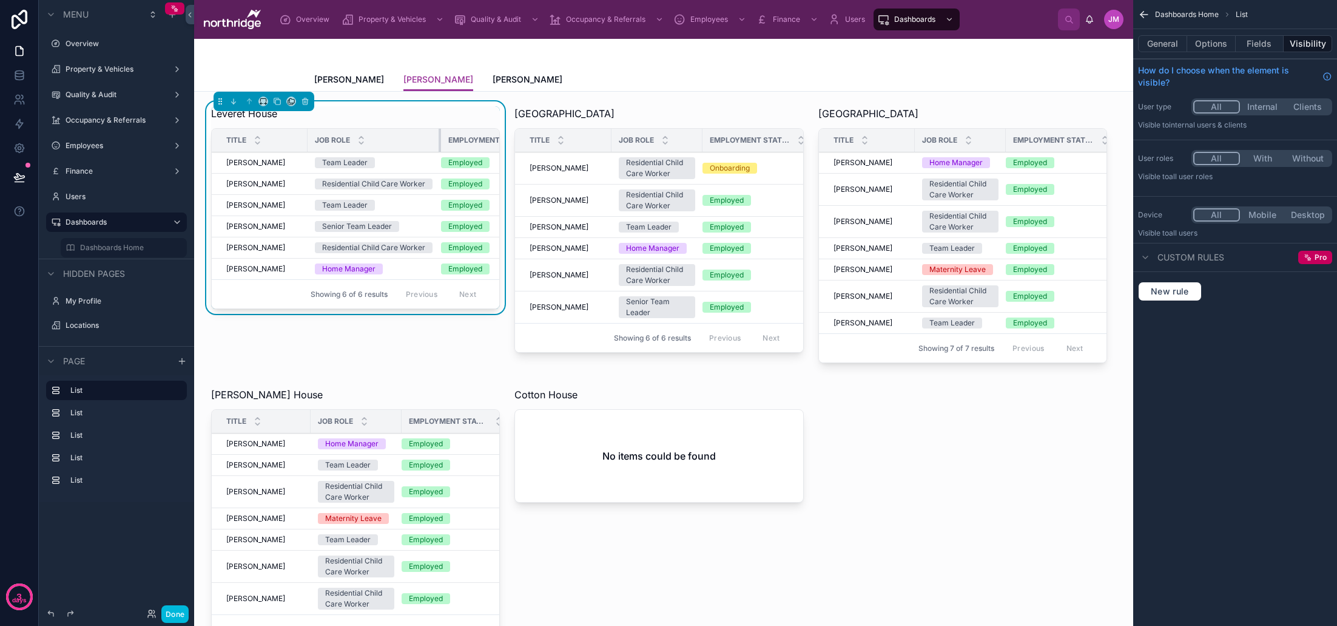
click at [441, 140] on div at bounding box center [441, 140] width 5 height 23
click at [1180, 47] on button "General" at bounding box center [1162, 43] width 49 height 17
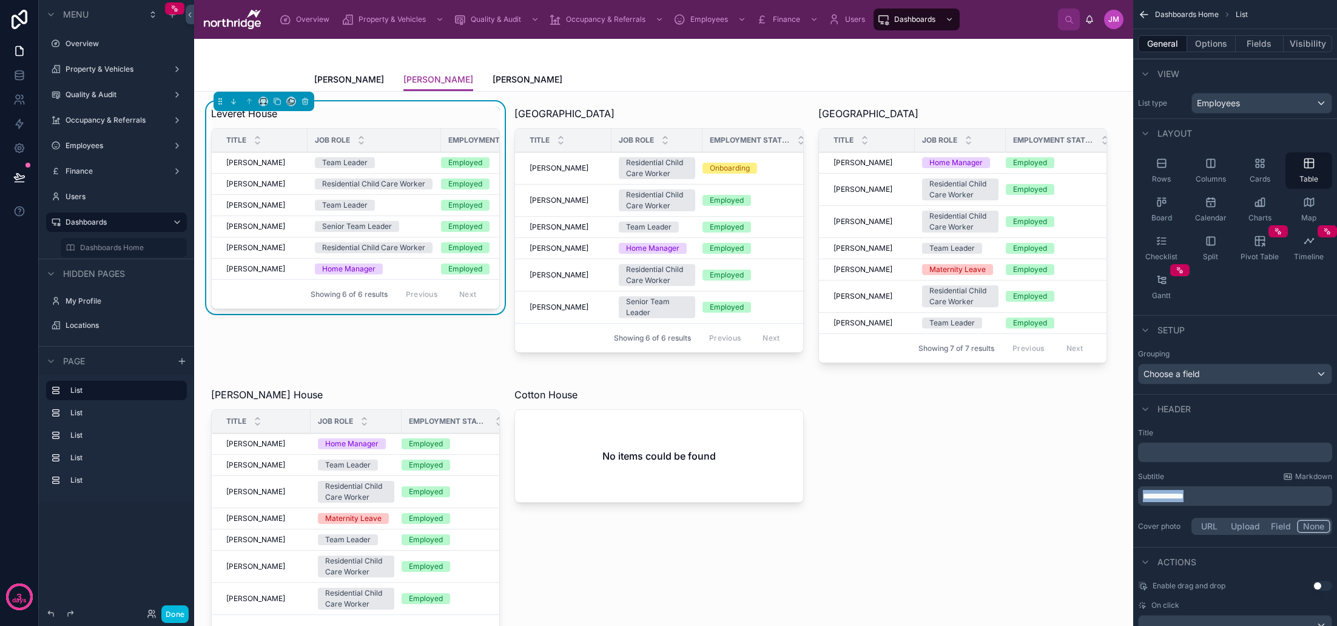
drag, startPoint x: 1213, startPoint y: 496, endPoint x: 1138, endPoint y: 498, distance: 75.9
click at [1138, 498] on div "**********" at bounding box center [1235, 482] width 204 height 119
click at [1213, 46] on button "Options" at bounding box center [1211, 43] width 49 height 17
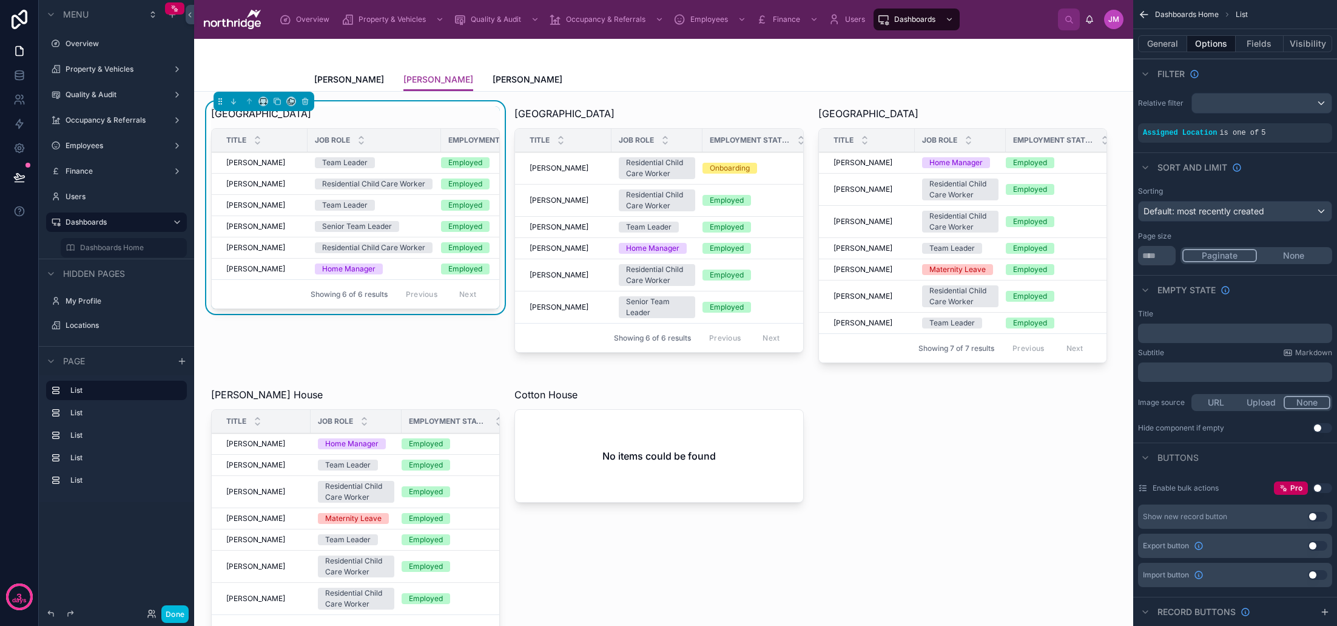
click at [0, 0] on icon "scrollable content" at bounding box center [0, 0] width 0 height 0
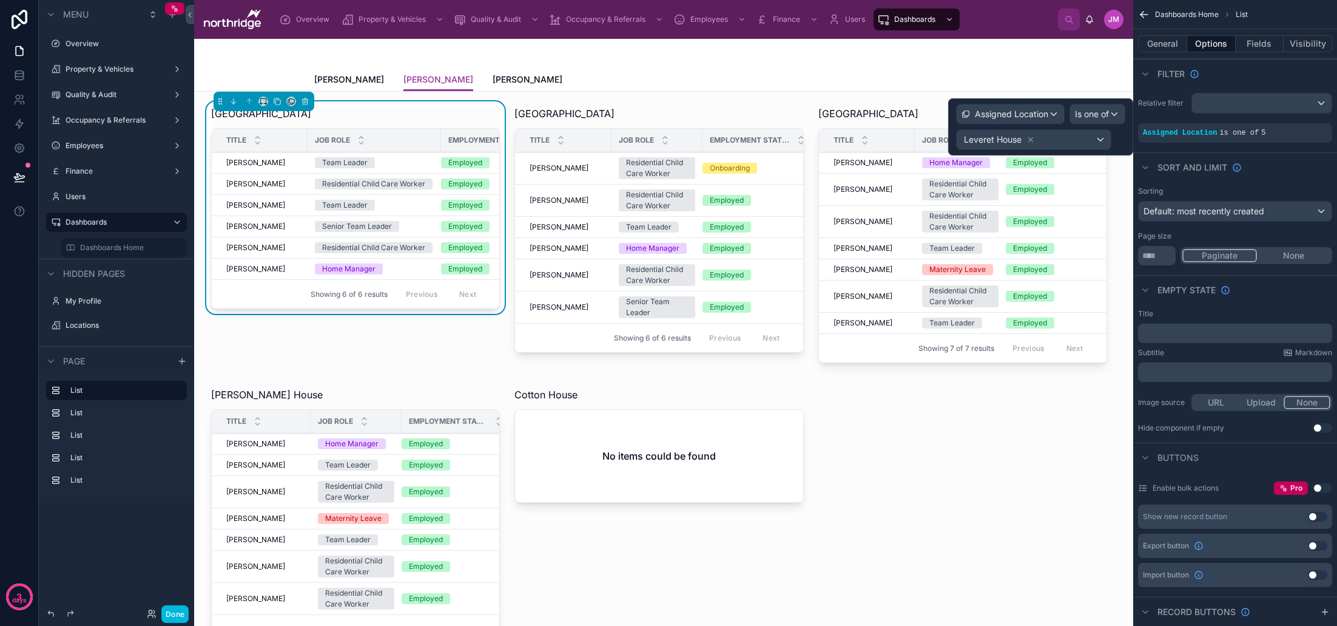
click at [1095, 139] on div "Leveret House" at bounding box center [1034, 139] width 154 height 19
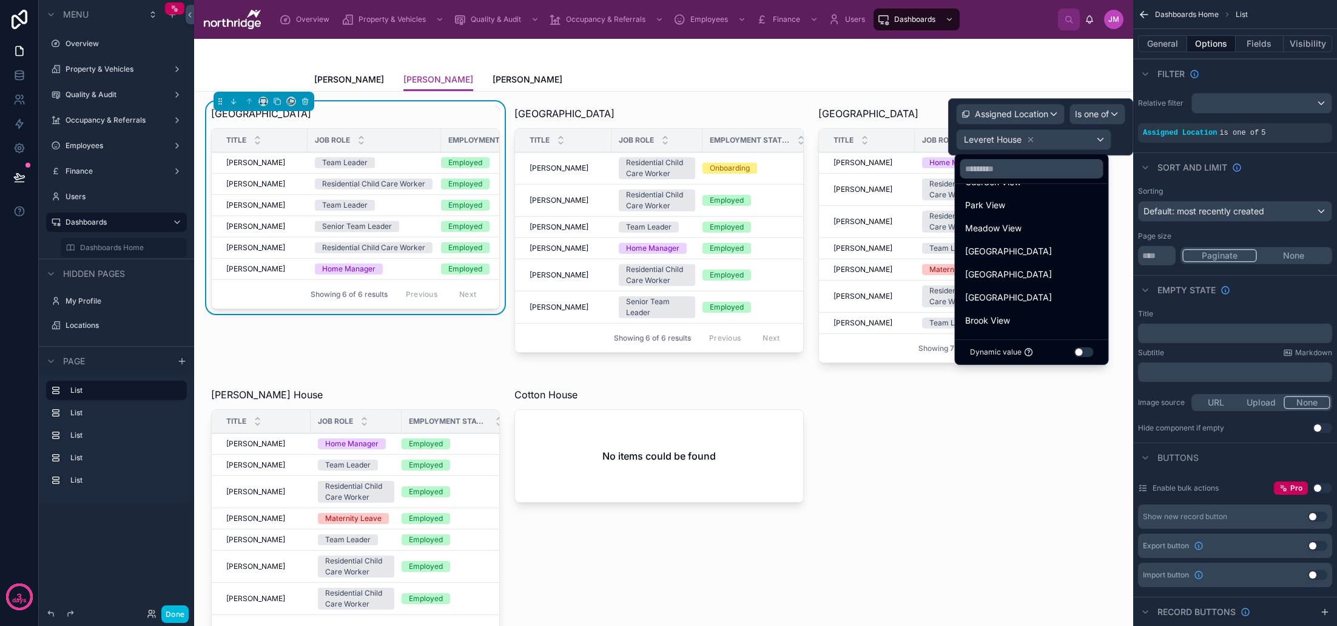
scroll to position [185, 0]
click at [1043, 248] on div "[GEOGRAPHIC_DATA]" at bounding box center [1031, 250] width 133 height 15
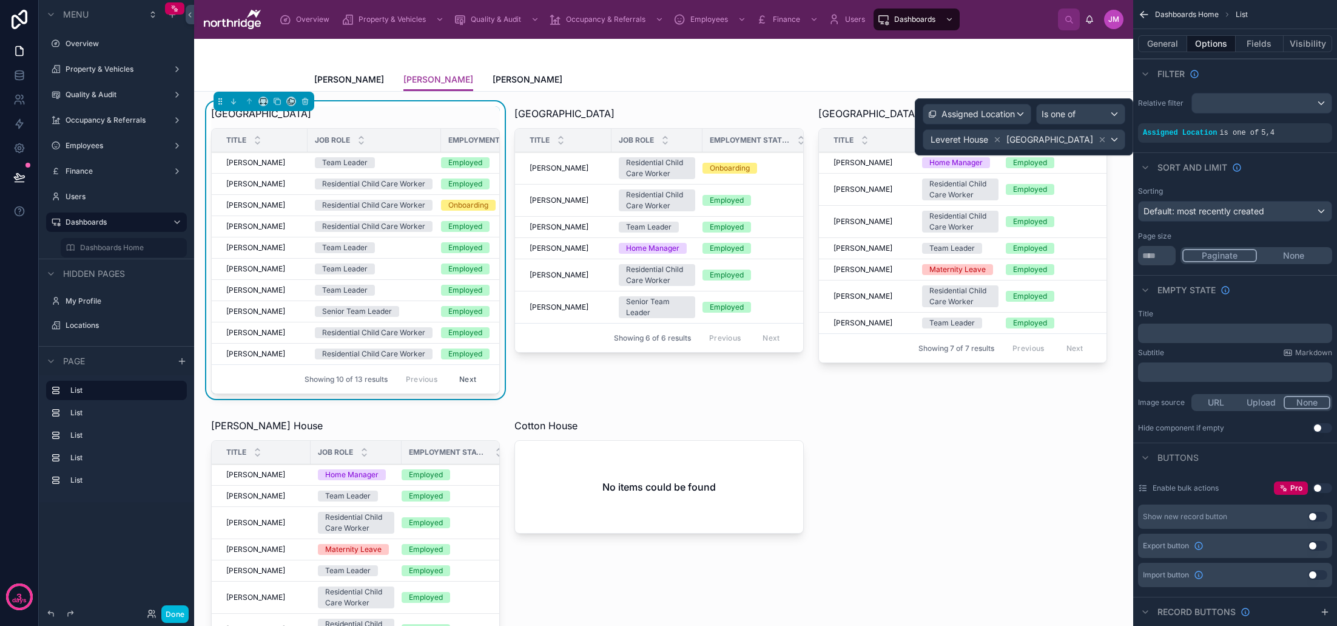
click at [1000, 140] on icon at bounding box center [998, 140] width 4 height 4
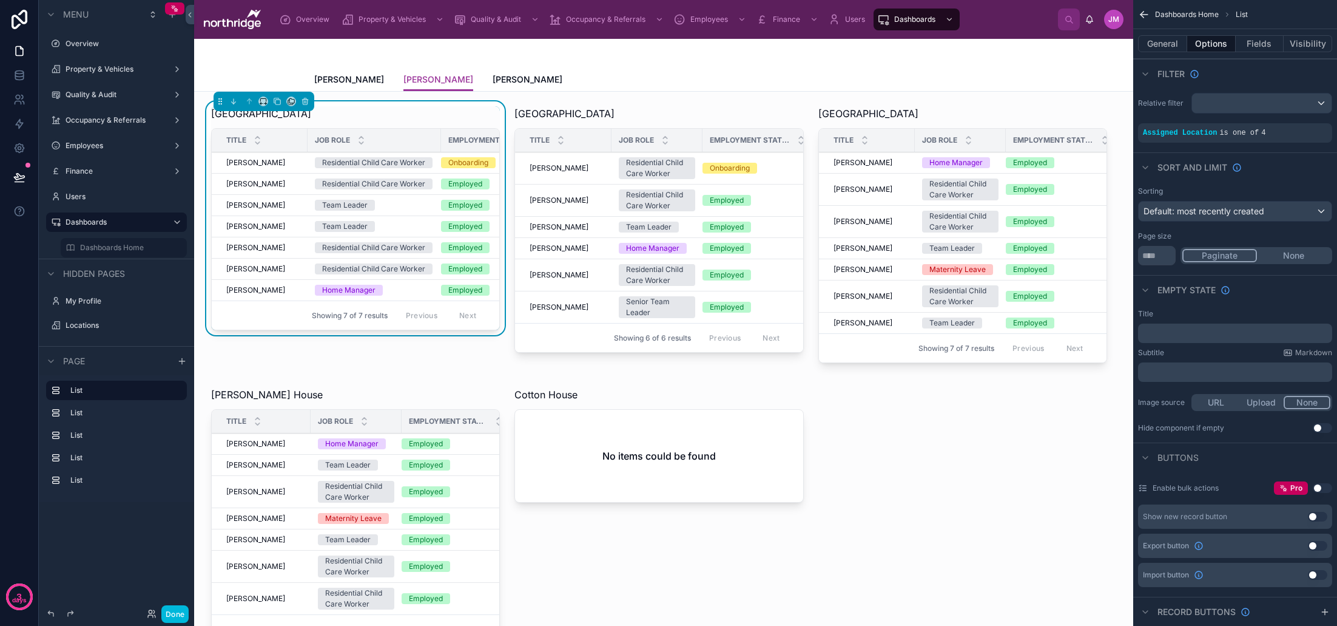
drag, startPoint x: 1305, startPoint y: 162, endPoint x: 1289, endPoint y: 163, distance: 16.4
click at [1305, 162] on div "Sort And Limit" at bounding box center [1235, 166] width 204 height 29
click at [361, 137] on icon at bounding box center [361, 138] width 4 height 2
click at [710, 226] on div at bounding box center [658, 236] width 303 height 271
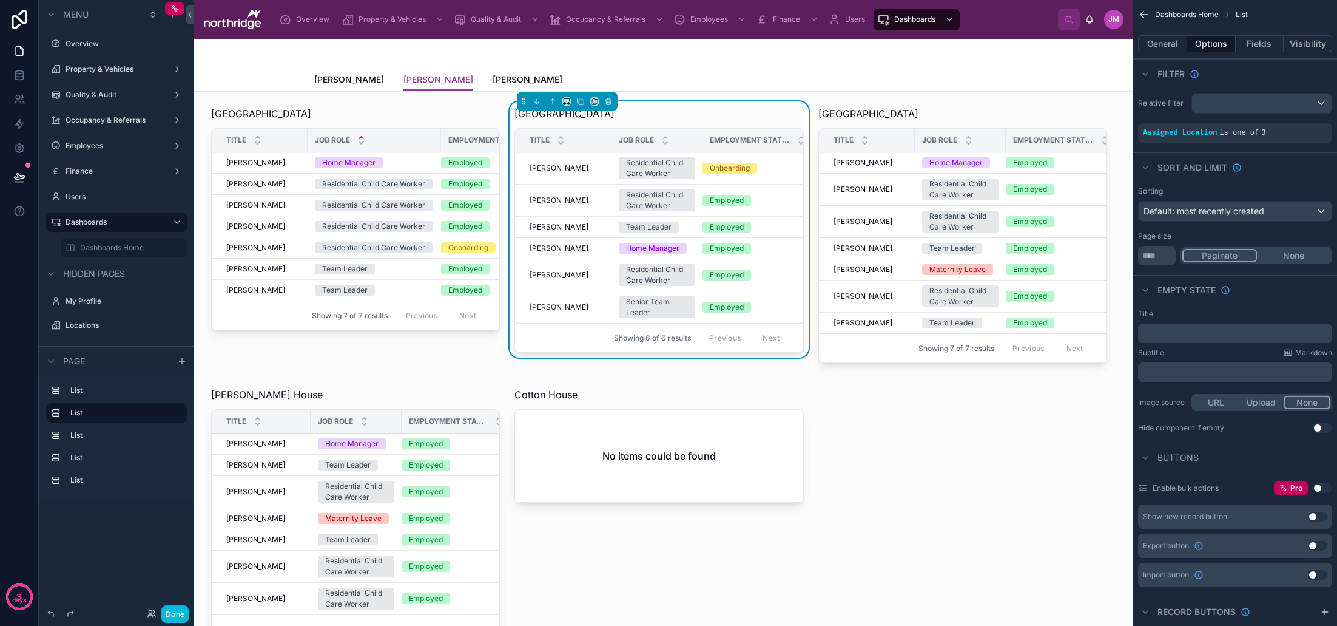
click at [0, 0] on div "scrollable content" at bounding box center [0, 0] width 0 height 0
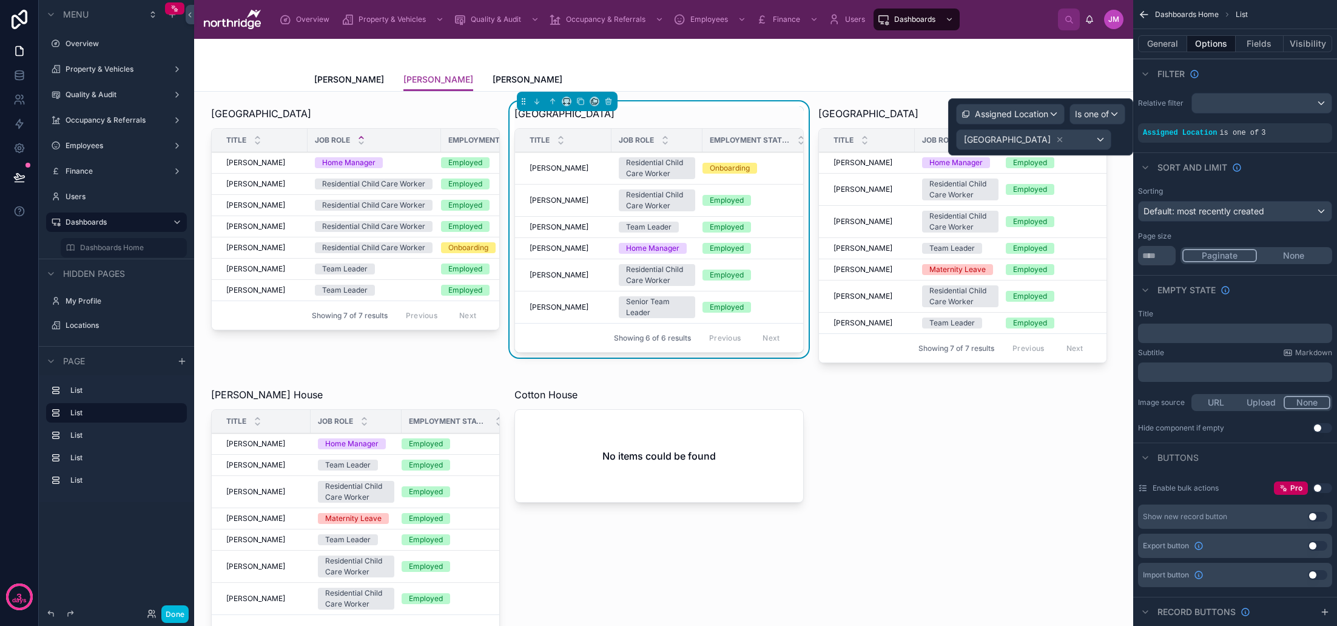
click at [1056, 140] on icon at bounding box center [1060, 139] width 8 height 8
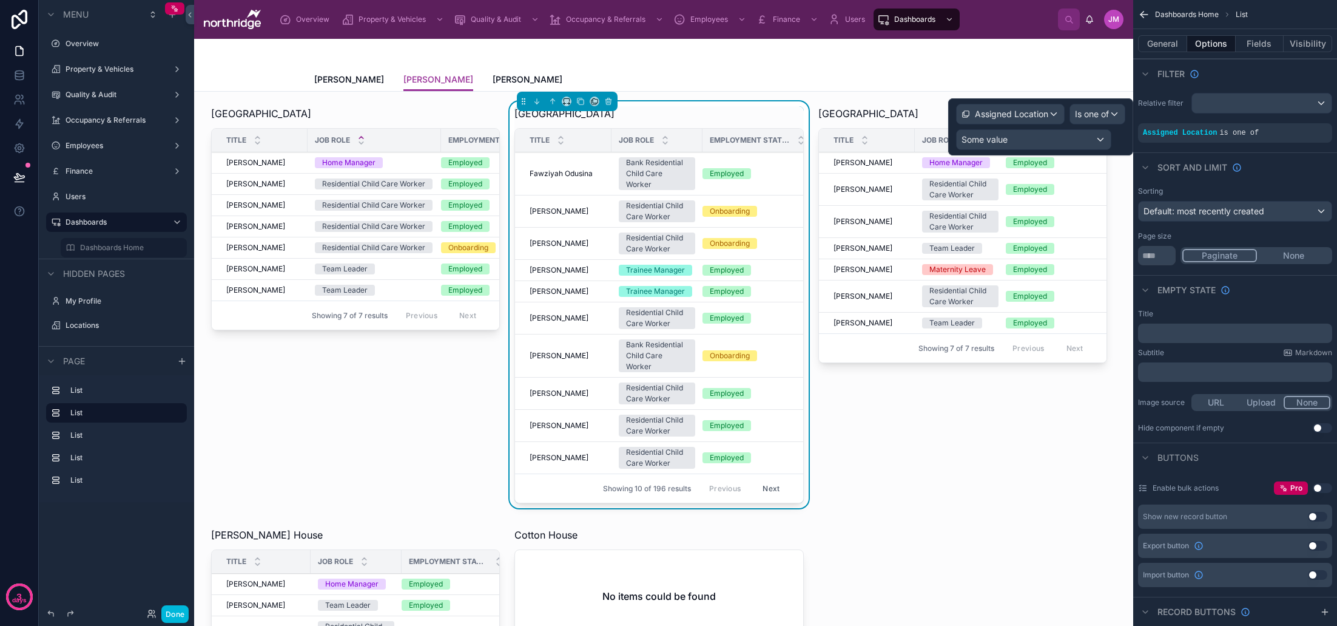
click at [1053, 140] on div "Some value" at bounding box center [1034, 139] width 154 height 19
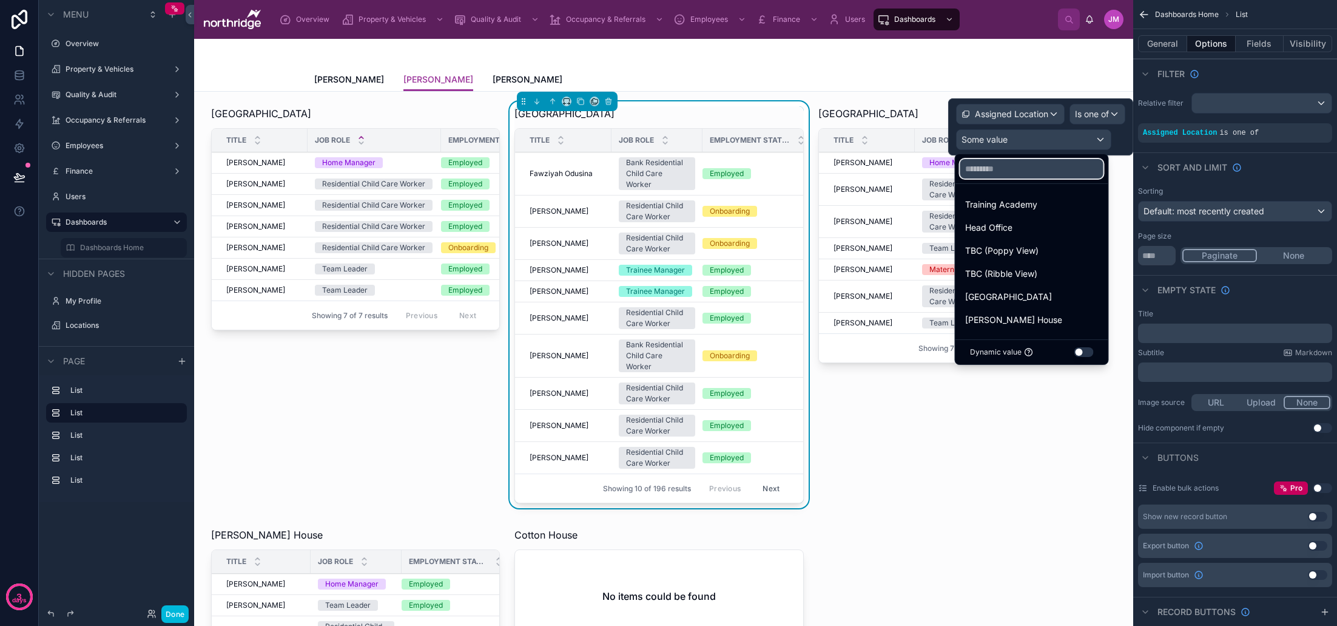
click at [1035, 167] on input "text" at bounding box center [1031, 168] width 143 height 19
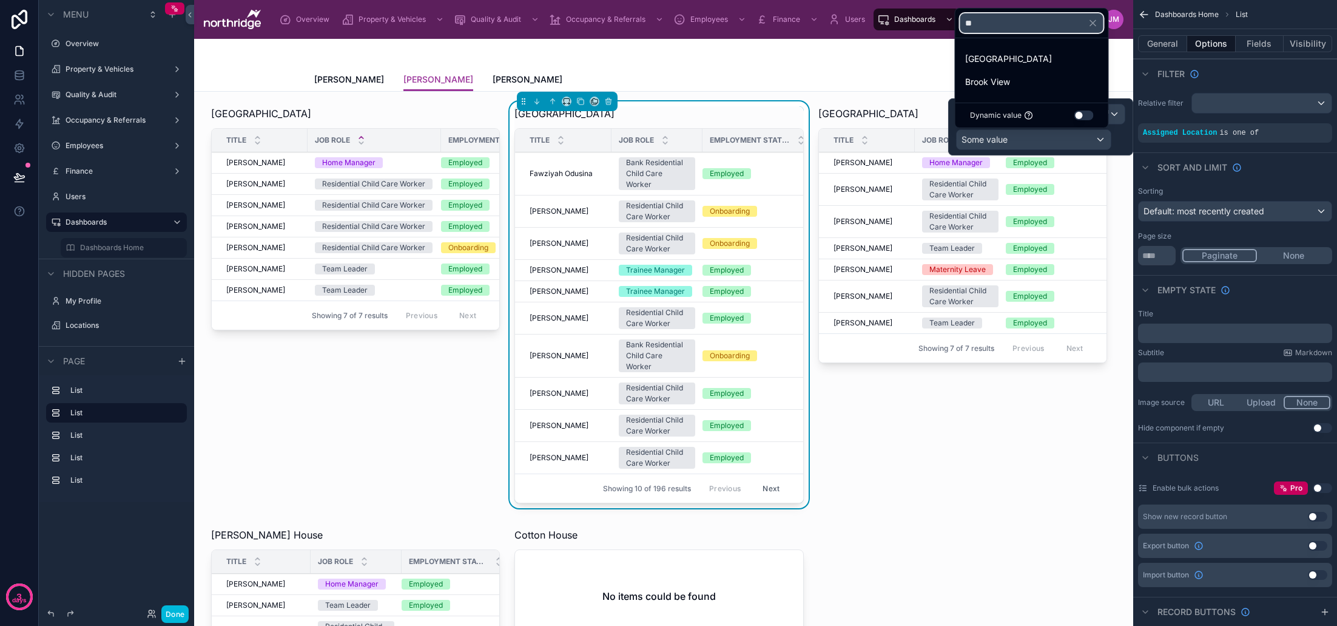
type input "**"
click at [1004, 85] on span "Brook View" at bounding box center [987, 82] width 45 height 15
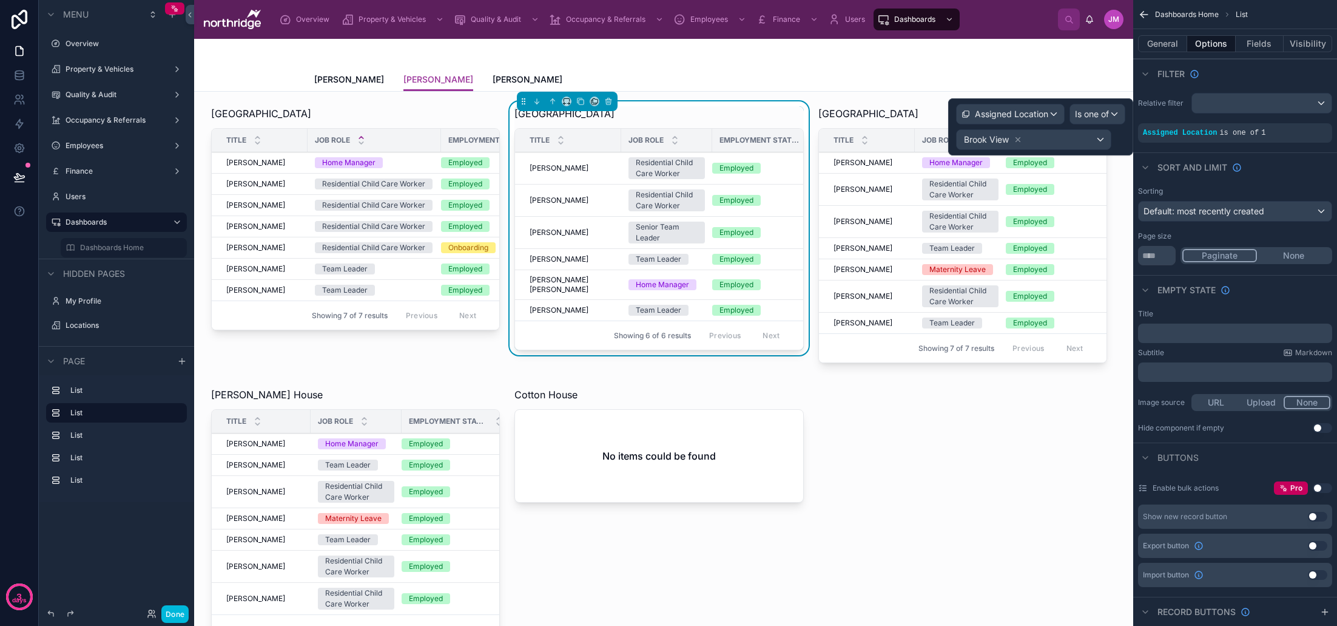
click at [671, 136] on icon at bounding box center [675, 137] width 8 height 8
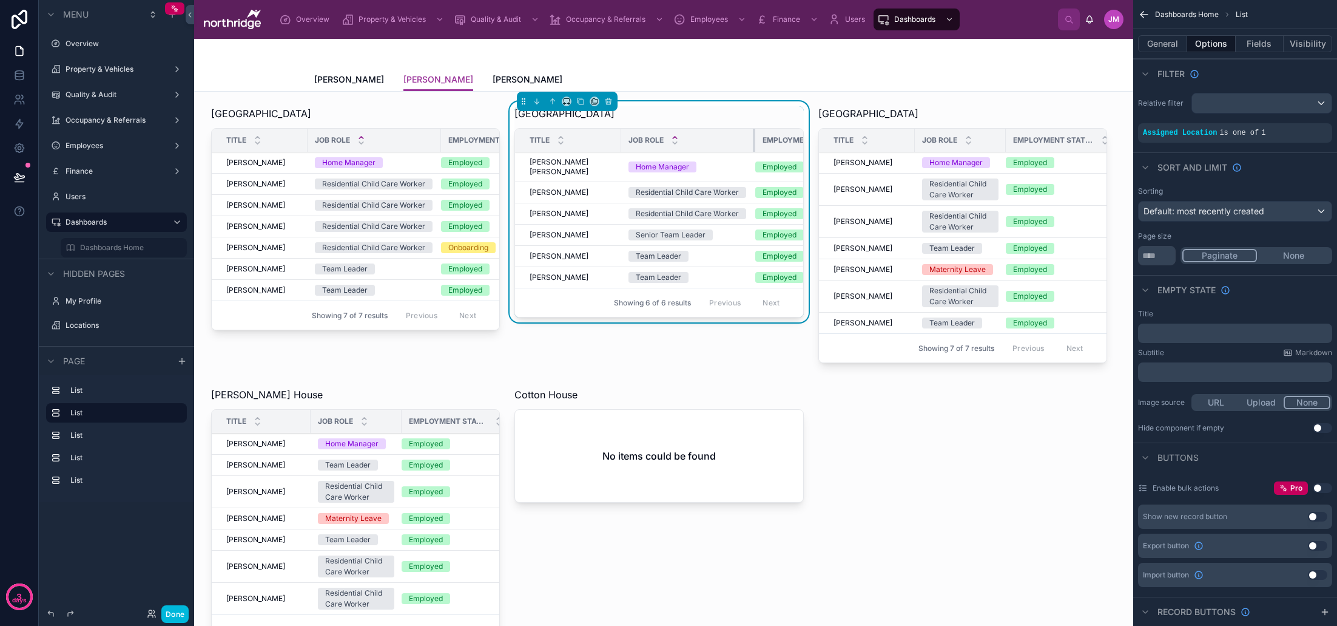
drag, startPoint x: 701, startPoint y: 142, endPoint x: 744, endPoint y: 141, distance: 43.1
click at [753, 141] on div at bounding box center [755, 140] width 5 height 23
click at [1167, 47] on button "General" at bounding box center [1162, 43] width 49 height 17
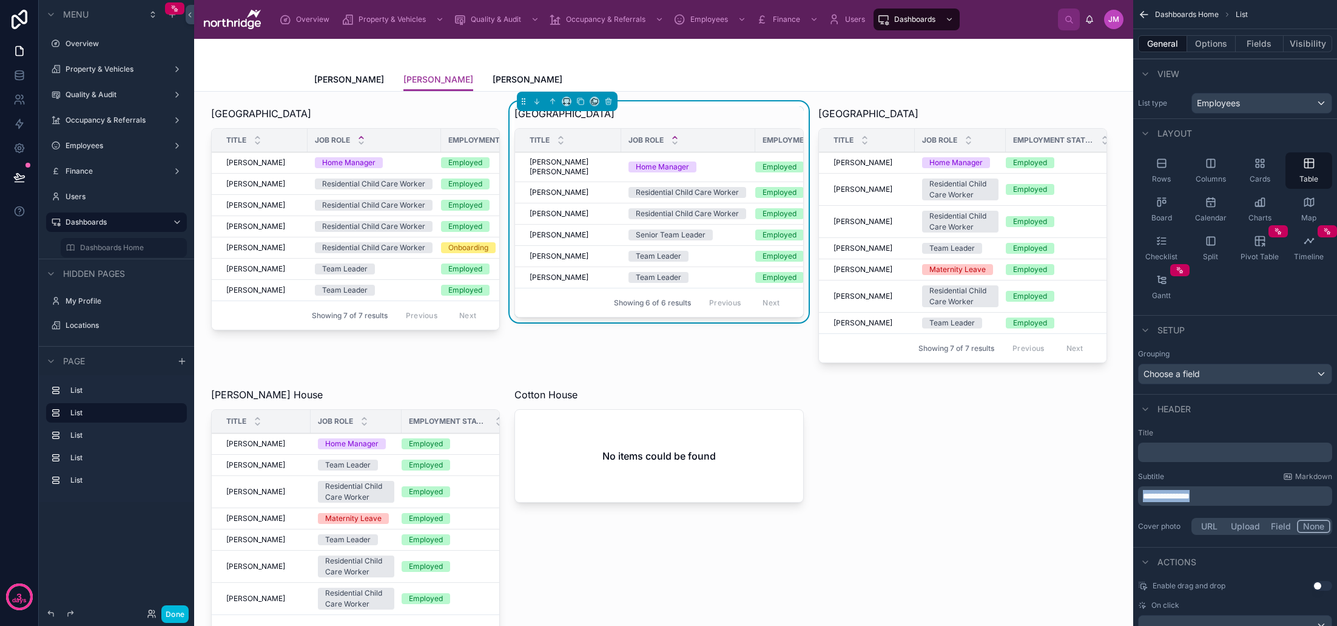
drag, startPoint x: 1216, startPoint y: 495, endPoint x: 1141, endPoint y: 495, distance: 74.6
click at [1141, 495] on div "**********" at bounding box center [1235, 495] width 194 height 19
click at [1193, 431] on label "Title" at bounding box center [1235, 433] width 194 height 10
click at [894, 232] on div at bounding box center [962, 236] width 303 height 271
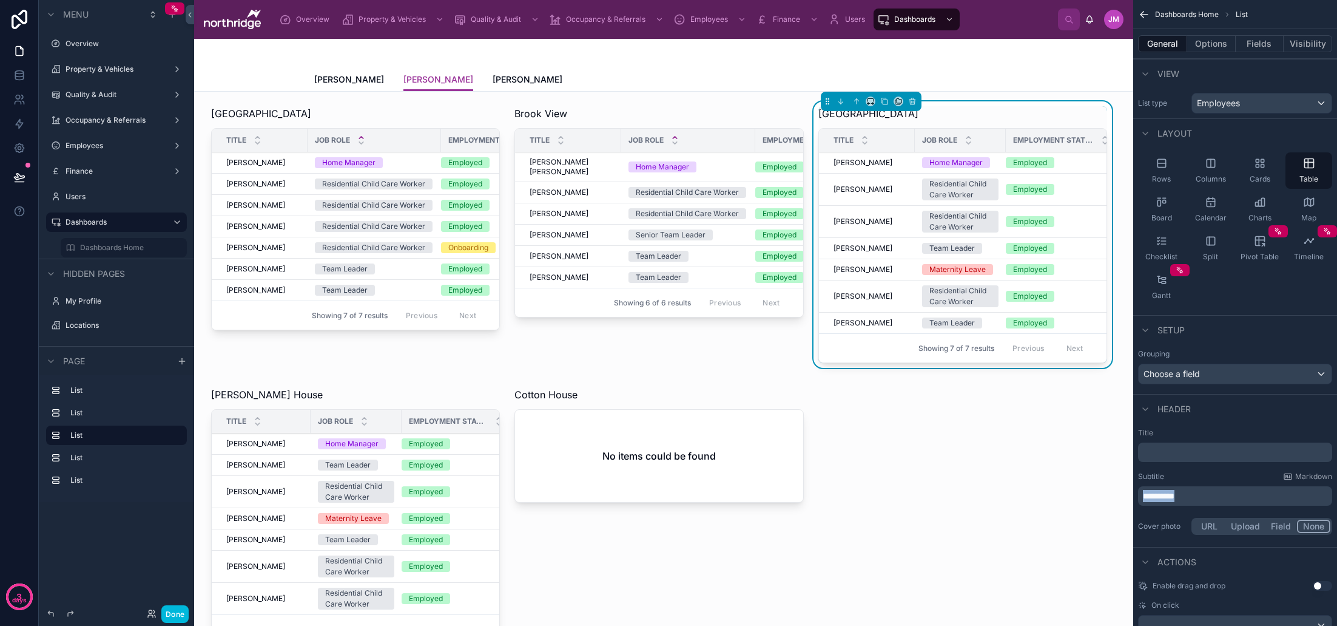
drag, startPoint x: 1192, startPoint y: 495, endPoint x: 1133, endPoint y: 495, distance: 59.5
click at [1134, 495] on div "**********" at bounding box center [1235, 482] width 204 height 119
click at [1206, 50] on button "Options" at bounding box center [1211, 43] width 49 height 17
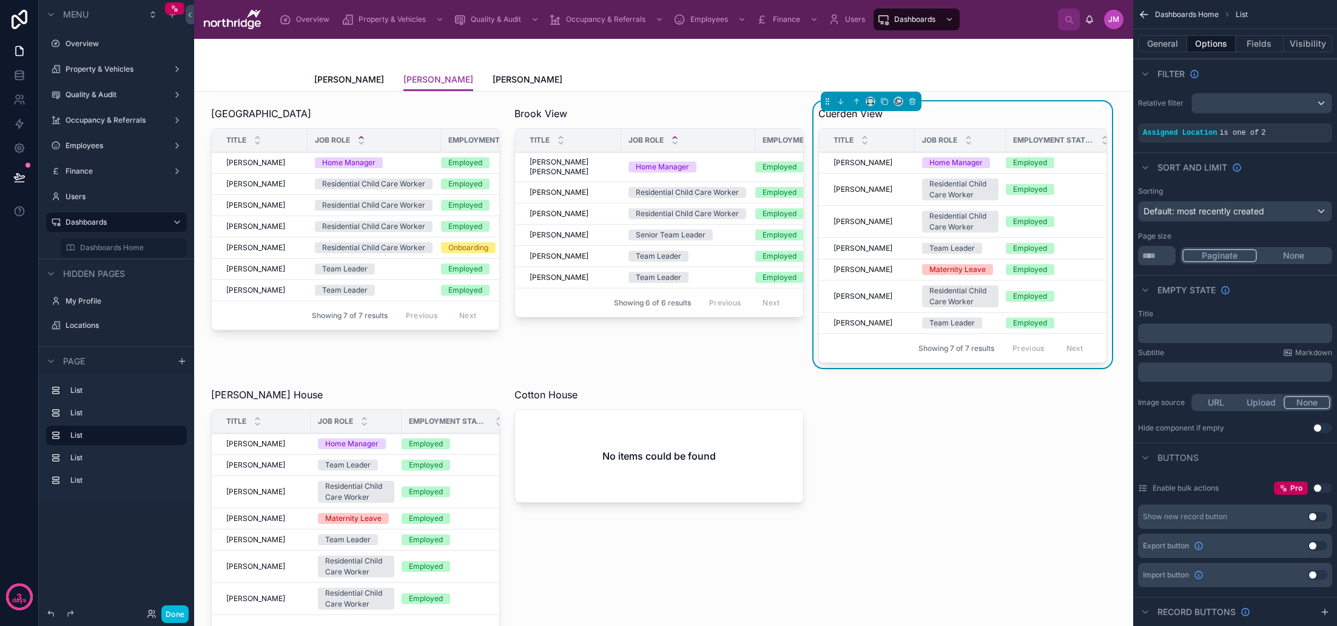
click at [0, 0] on icon "scrollable content" at bounding box center [0, 0] width 0 height 0
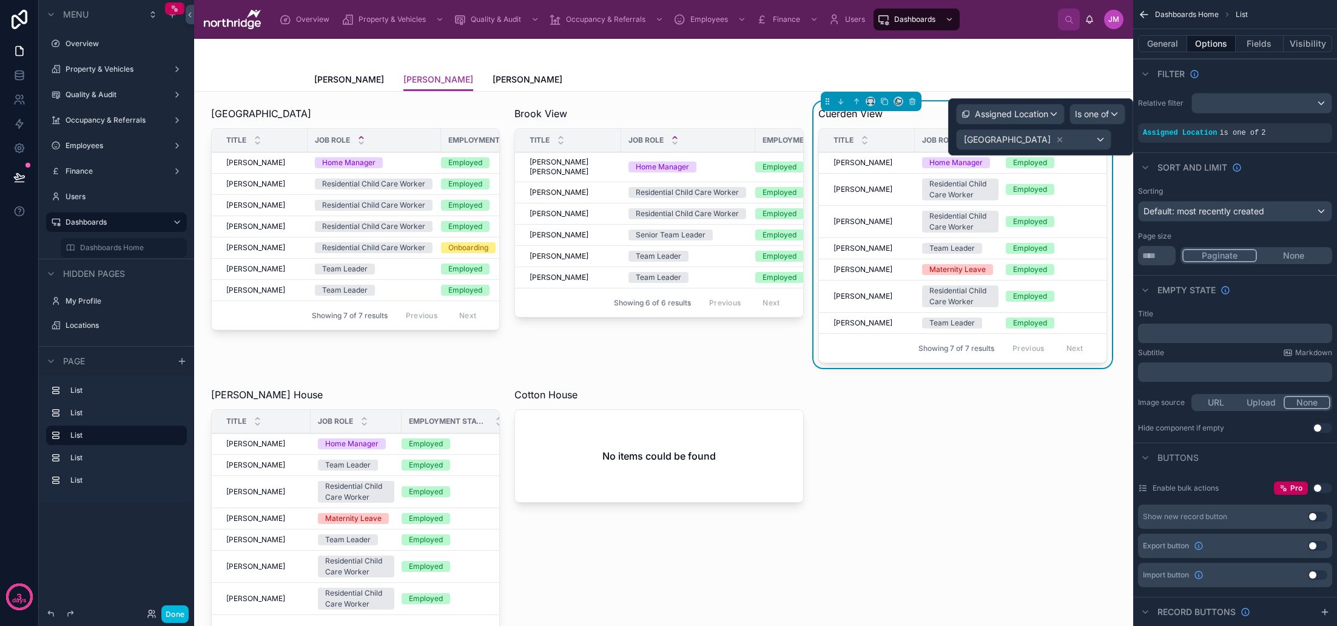
click at [1058, 138] on icon at bounding box center [1060, 140] width 4 height 4
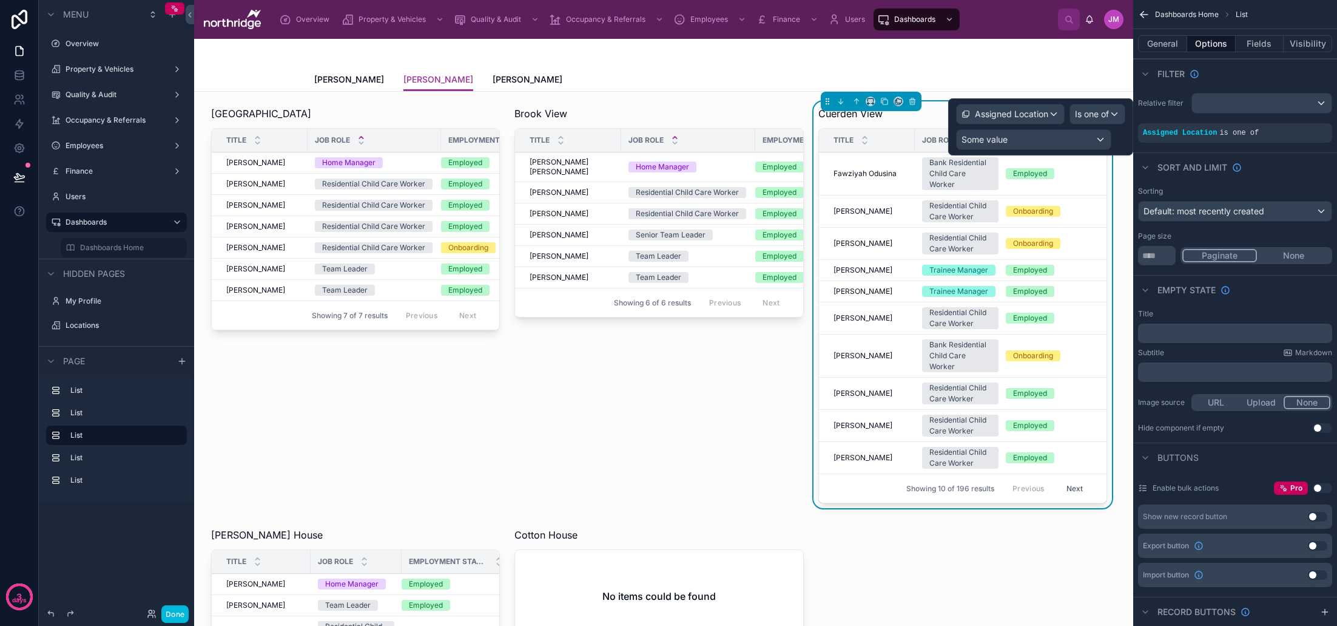
click at [1047, 141] on div "Some value" at bounding box center [1034, 139] width 154 height 19
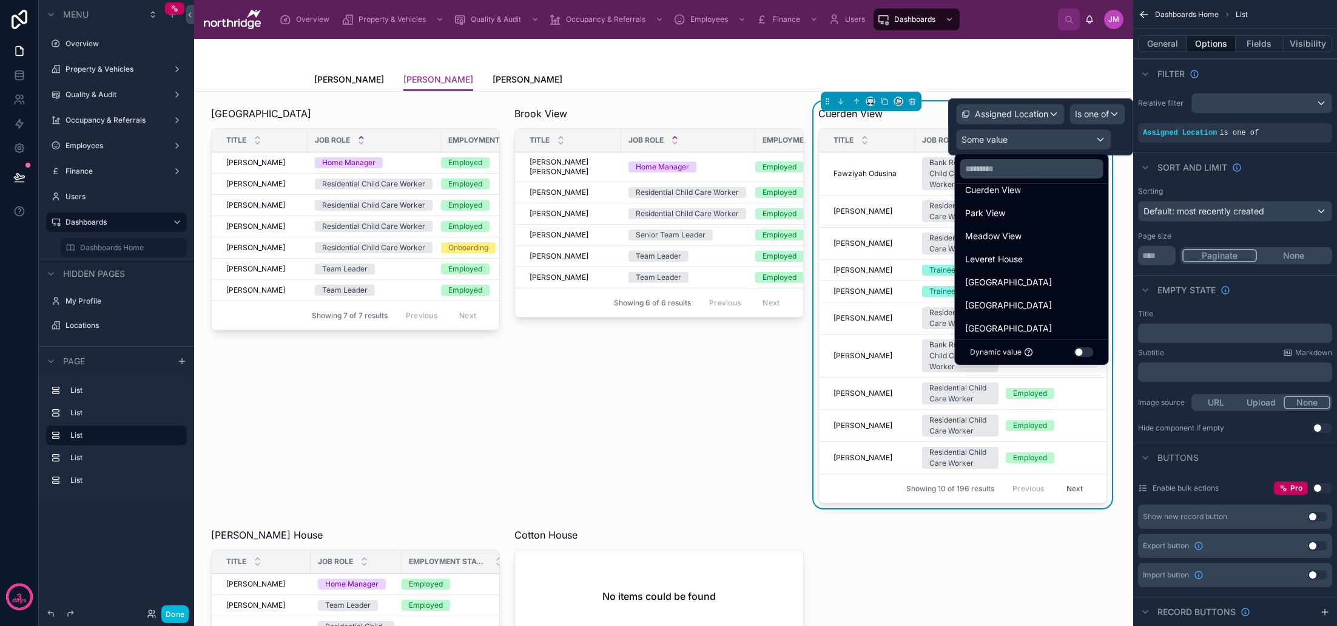
scroll to position [152, 0]
click at [1025, 191] on div "Cuerden View" at bounding box center [1031, 191] width 133 height 15
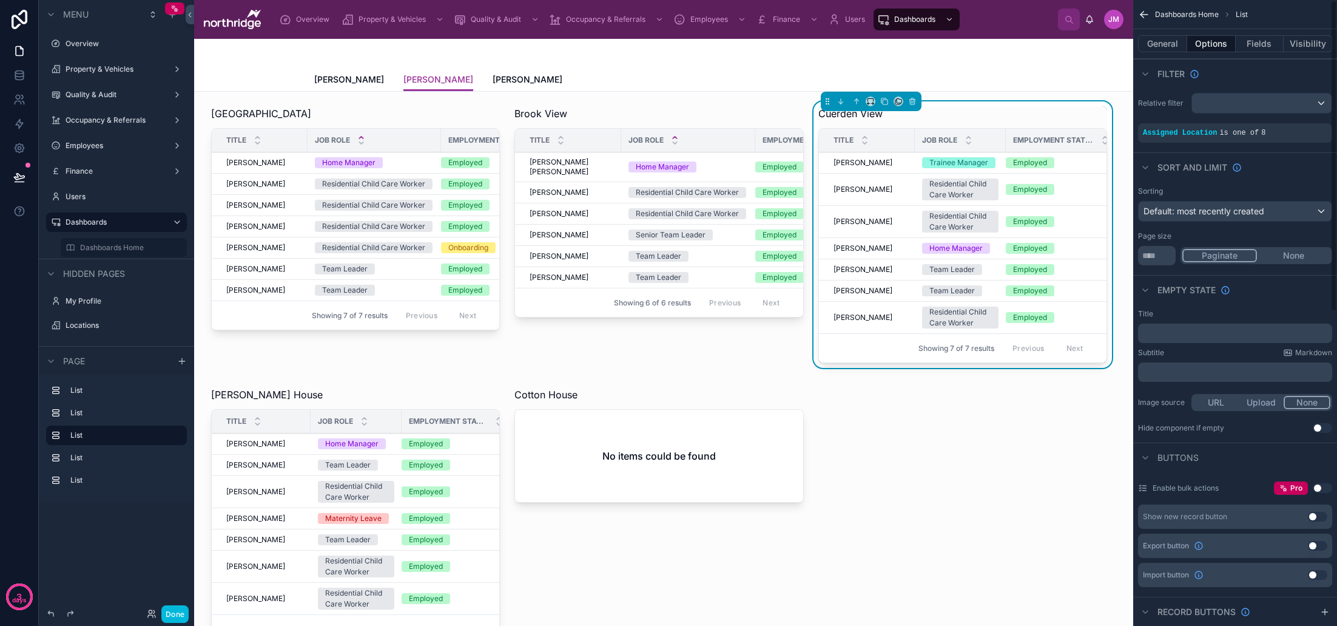
click at [1300, 169] on div "Sort And Limit" at bounding box center [1235, 166] width 204 height 29
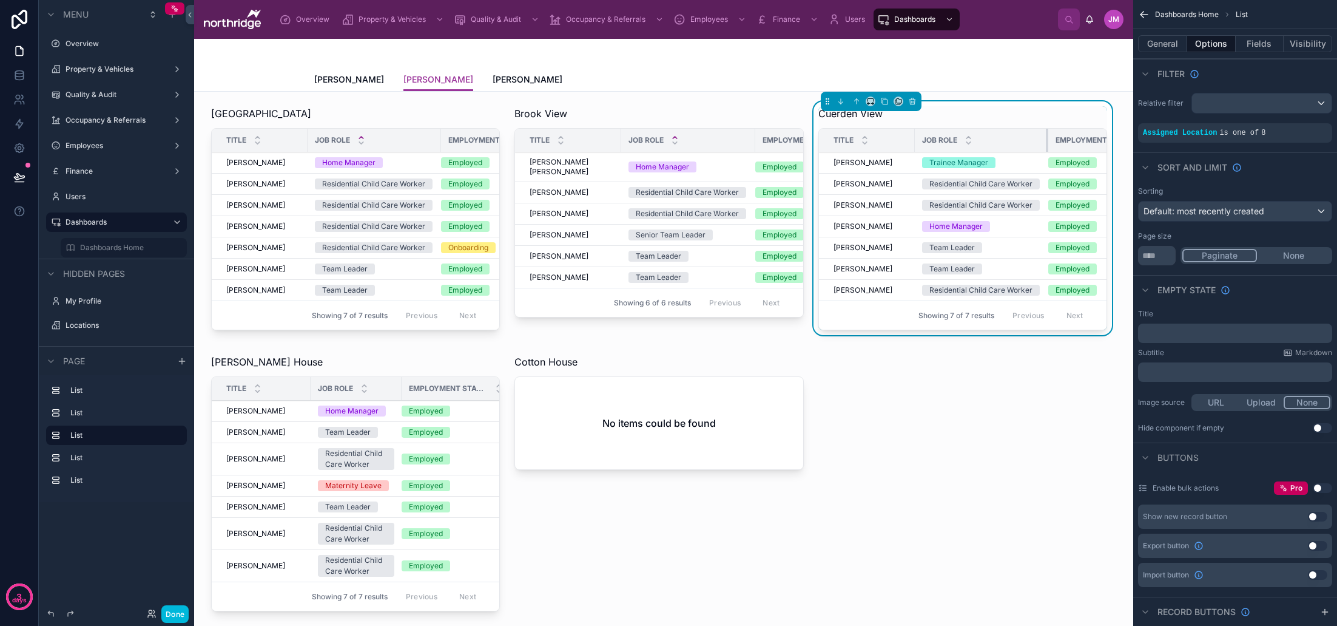
drag, startPoint x: 1004, startPoint y: 140, endPoint x: 1047, endPoint y: 140, distance: 42.5
click at [1047, 140] on div at bounding box center [1048, 140] width 5 height 23
click at [969, 136] on icon at bounding box center [969, 137] width 8 height 8
click at [410, 424] on div at bounding box center [355, 484] width 303 height 271
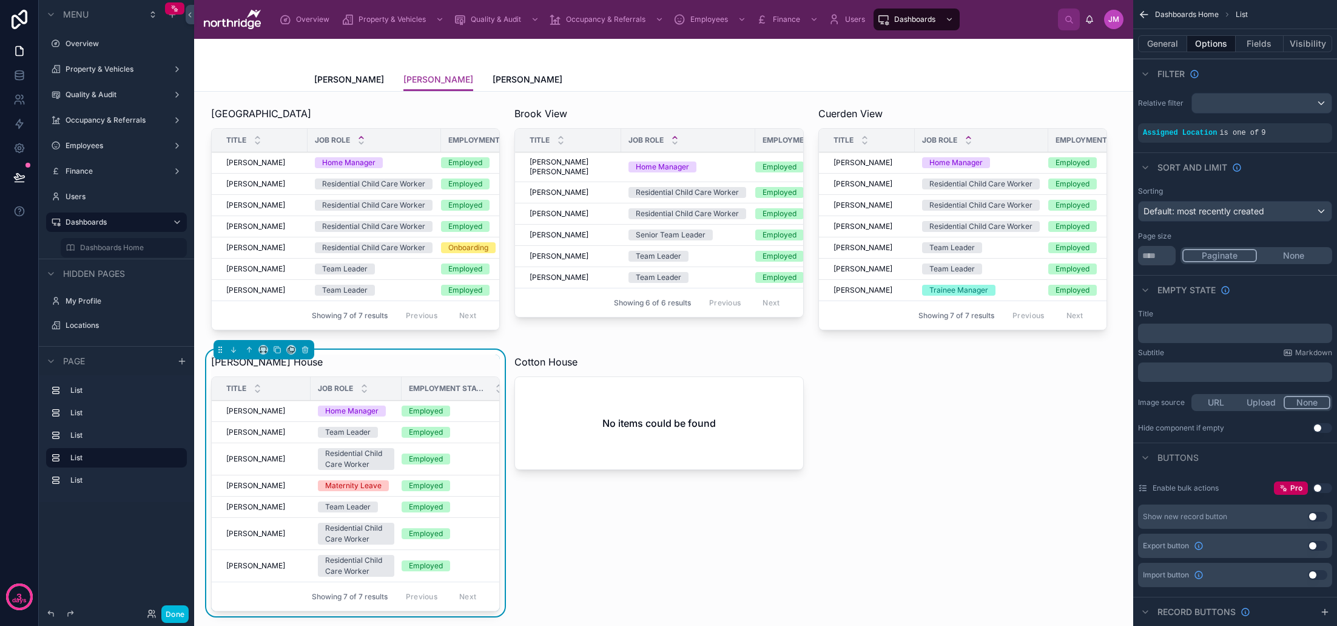
click at [0, 0] on icon "scrollable content" at bounding box center [0, 0] width 0 height 0
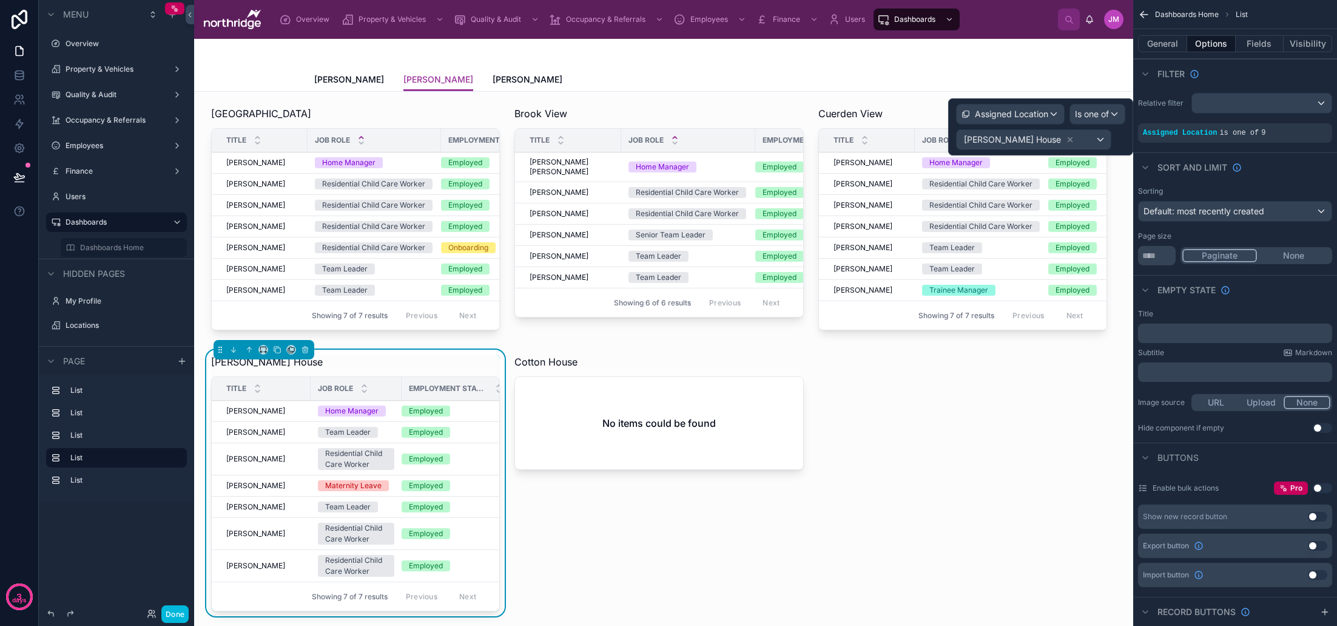
click at [1068, 138] on icon at bounding box center [1070, 140] width 4 height 4
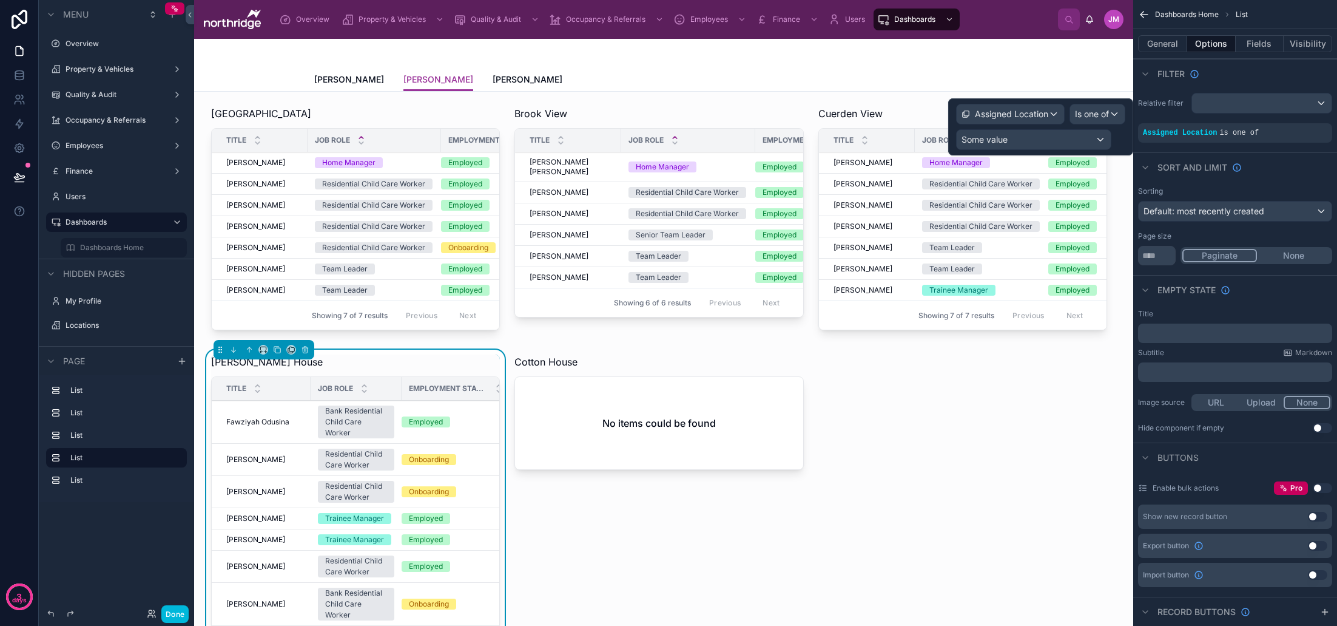
click at [1071, 141] on div "Some value" at bounding box center [1034, 139] width 154 height 19
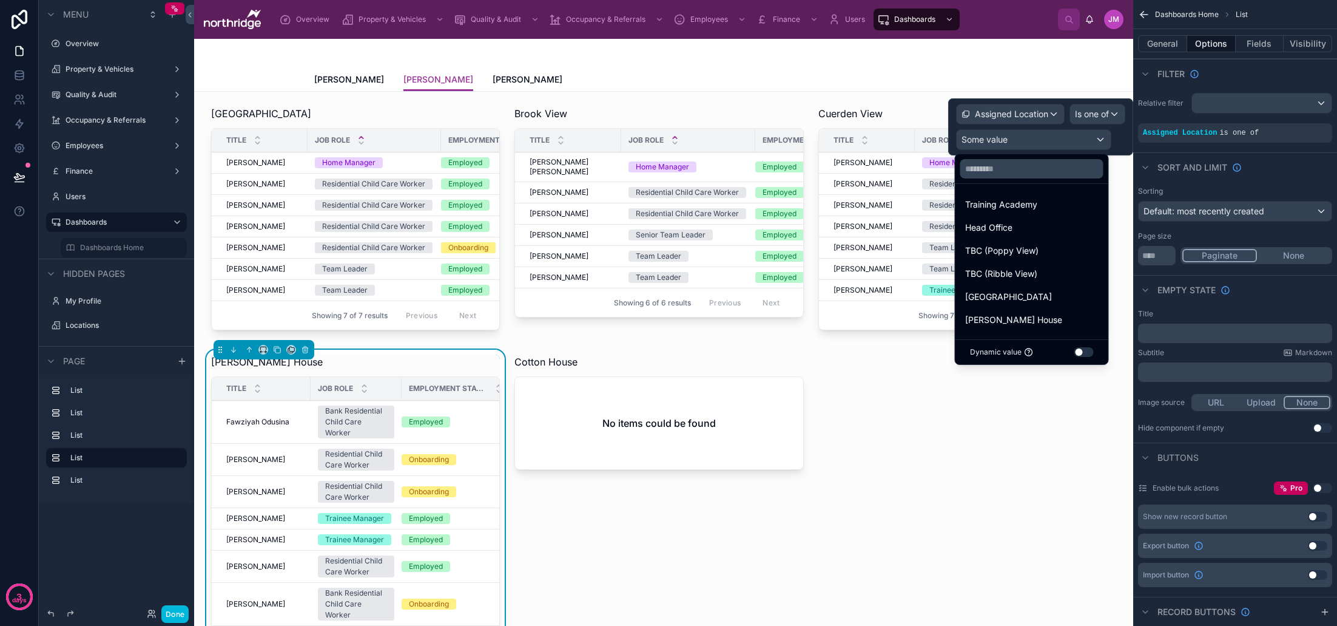
click at [1028, 312] on span "[PERSON_NAME] House" at bounding box center [1013, 319] width 97 height 15
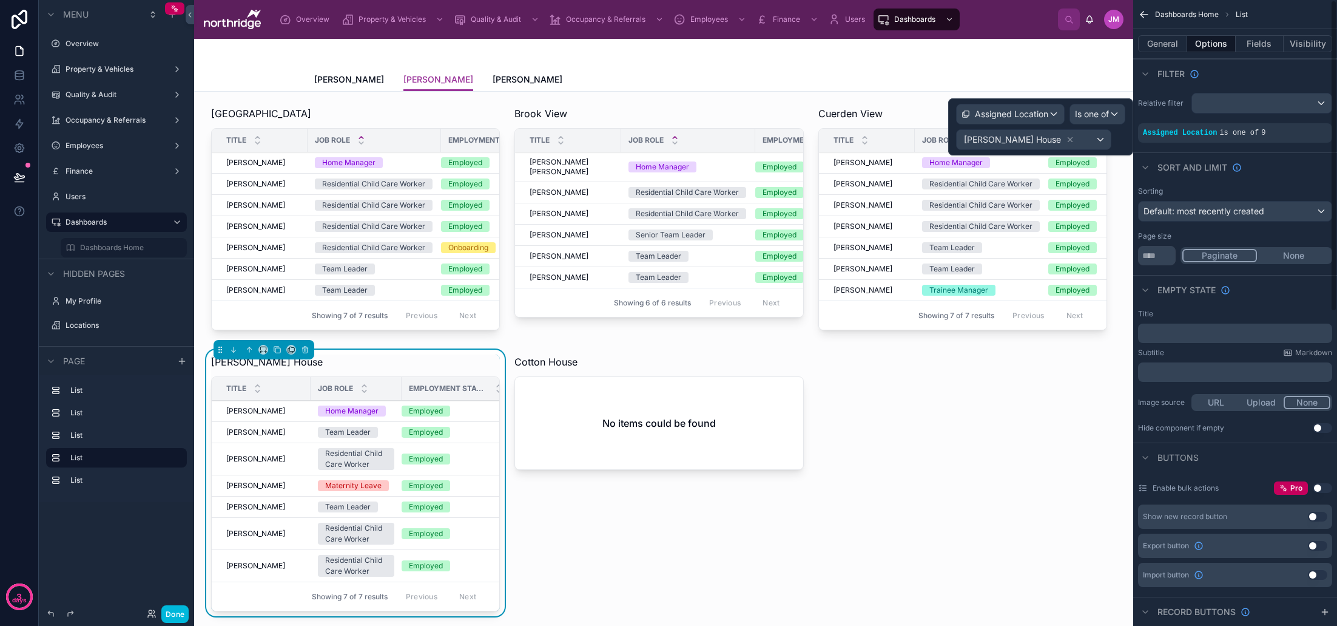
click at [1284, 159] on div "Sort And Limit" at bounding box center [1235, 166] width 204 height 29
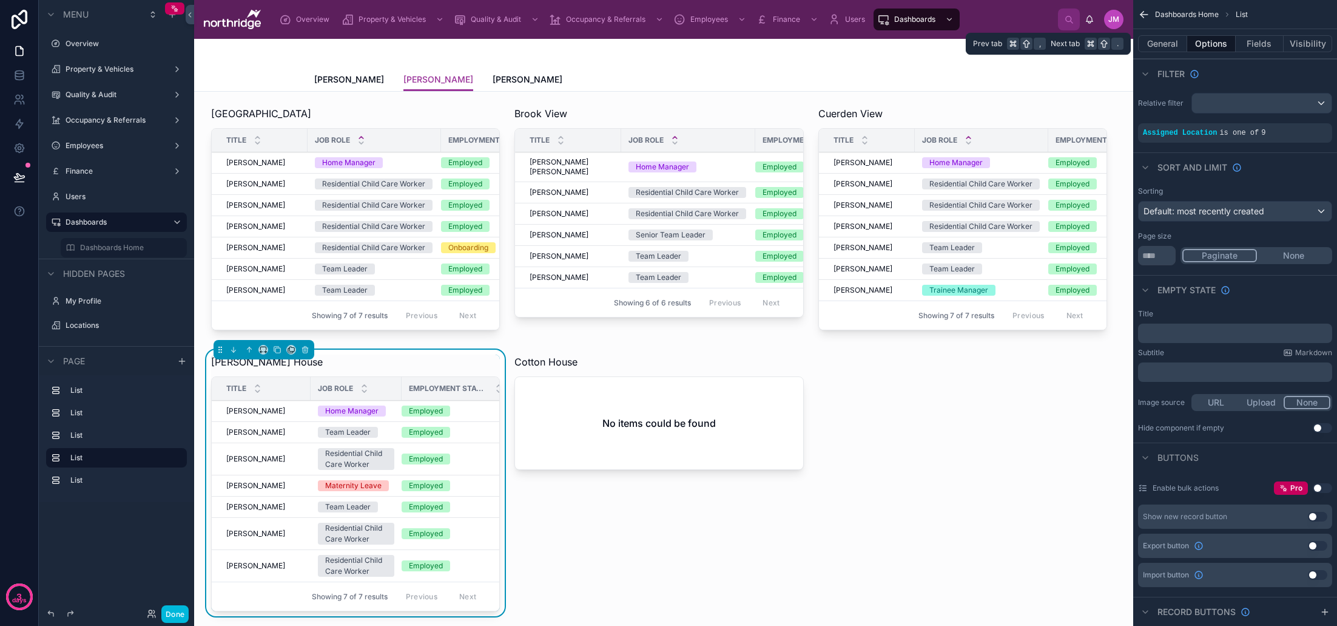
click at [1167, 42] on button "General" at bounding box center [1162, 43] width 49 height 17
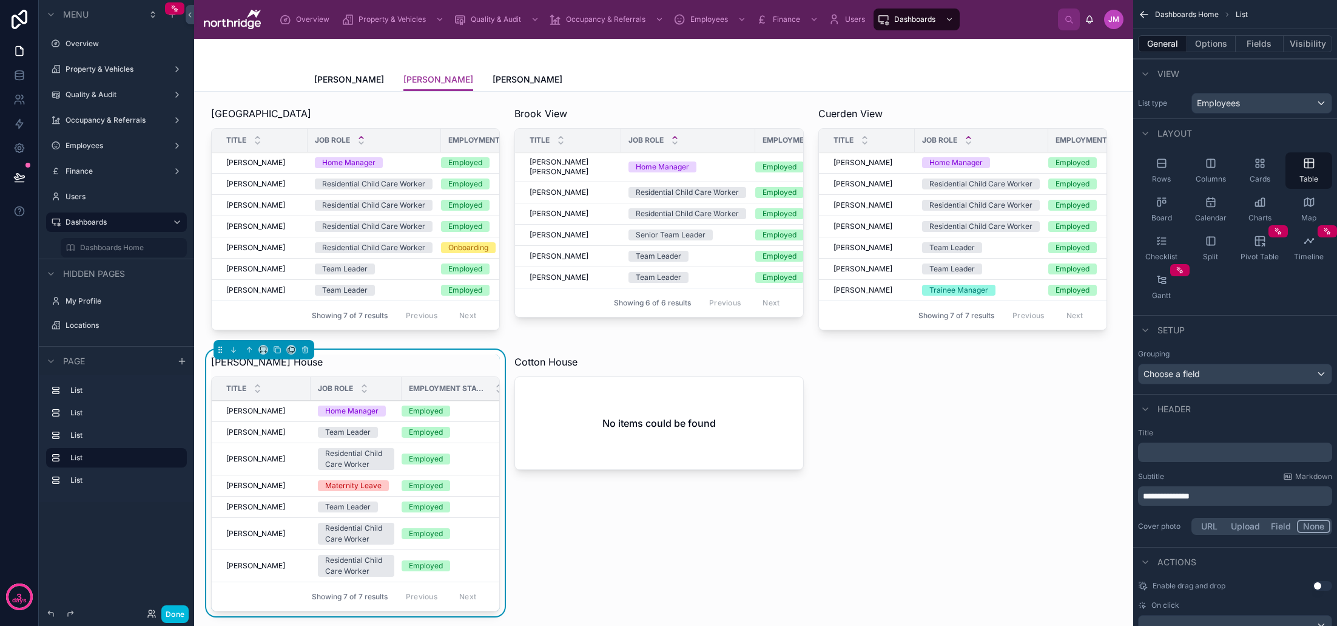
click at [1220, 43] on button "Options" at bounding box center [1211, 43] width 49 height 17
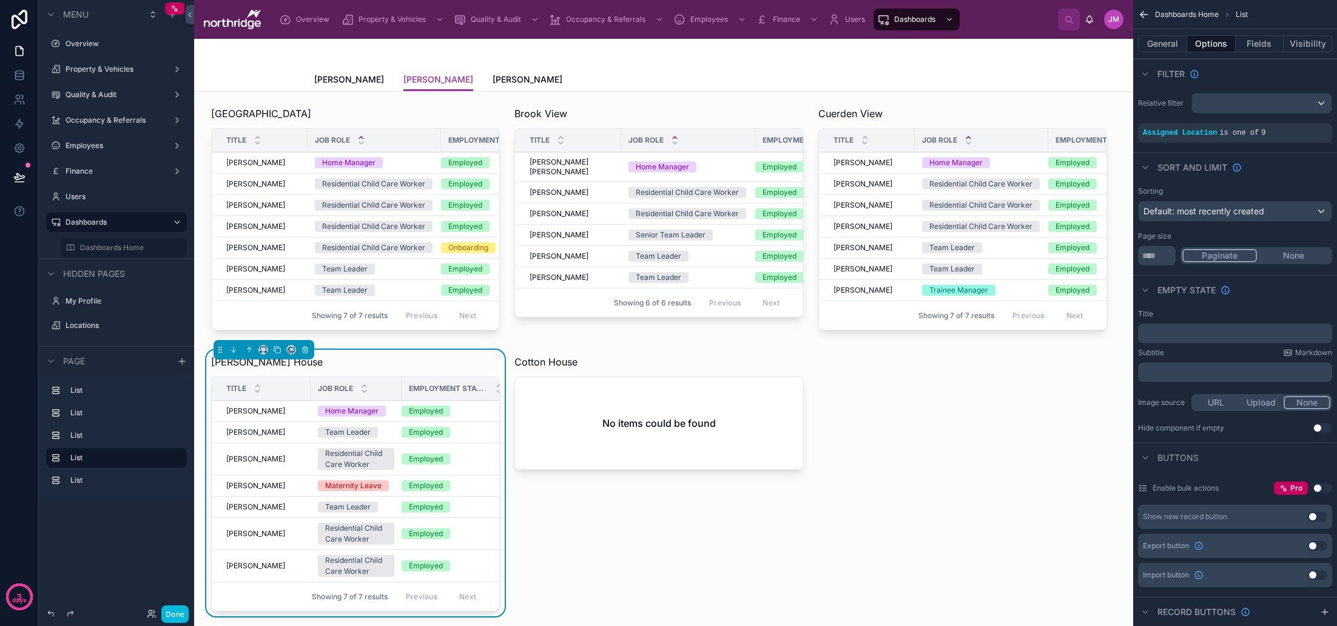
click at [0, 0] on icon "scrollable content" at bounding box center [0, 0] width 0 height 0
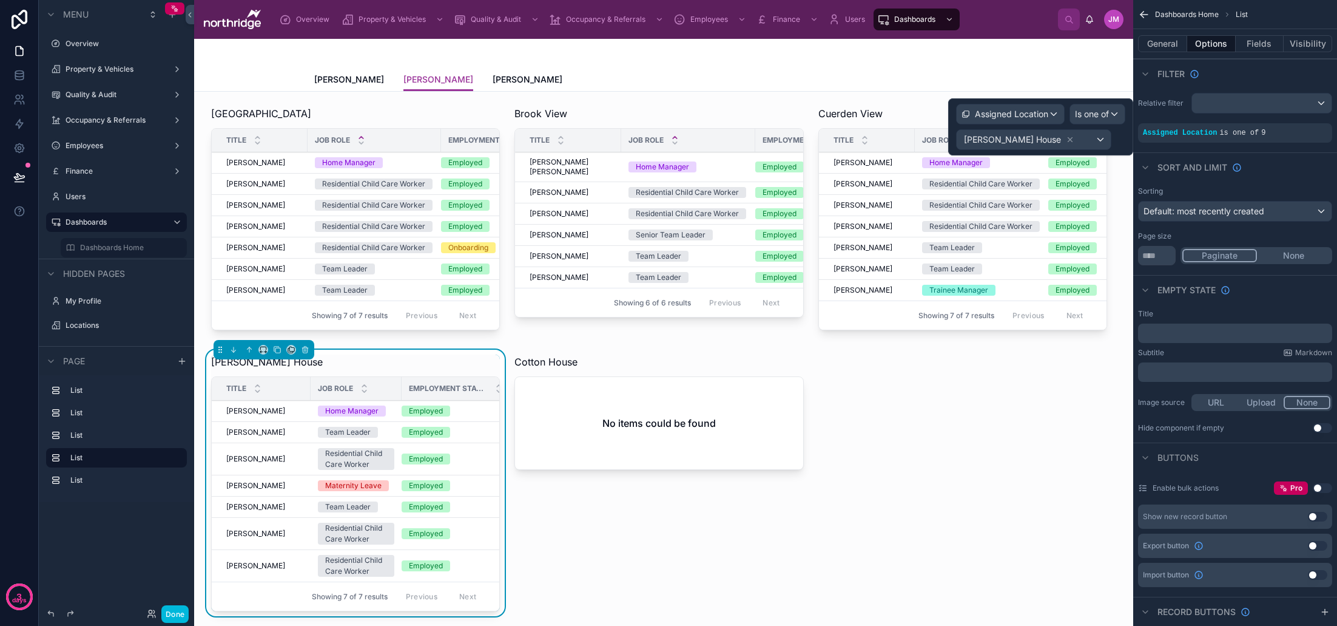
click at [1066, 138] on icon at bounding box center [1070, 139] width 8 height 8
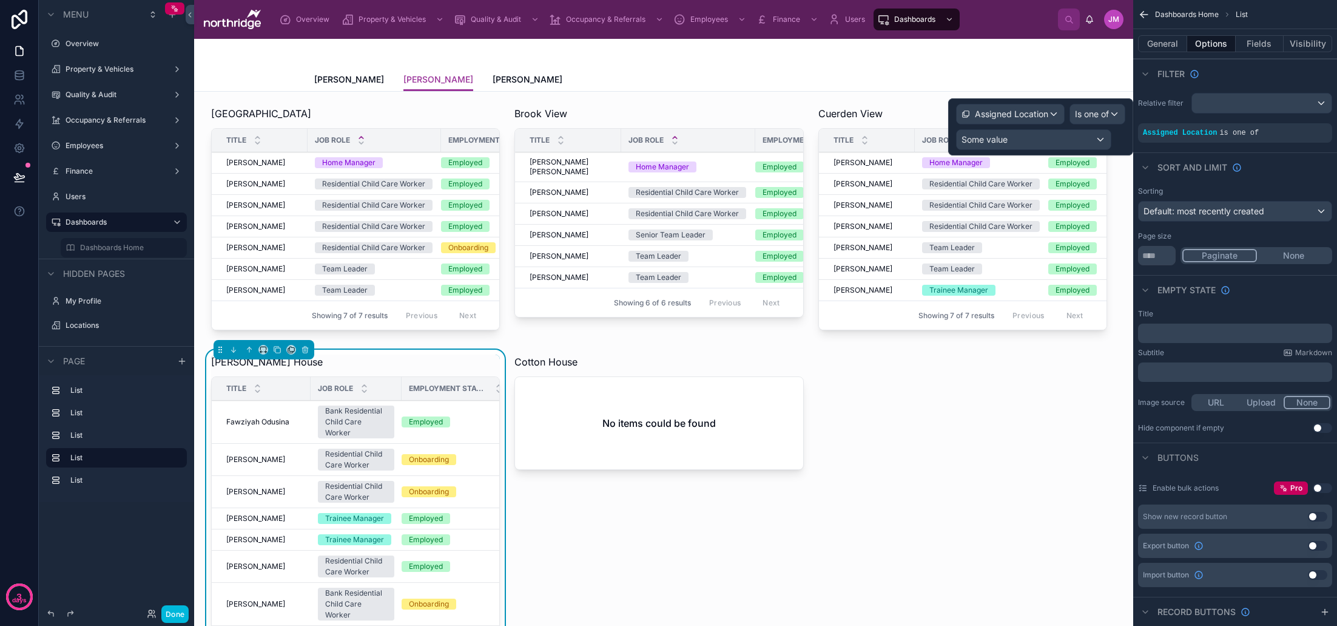
click at [1053, 141] on div "Some value" at bounding box center [1034, 139] width 154 height 19
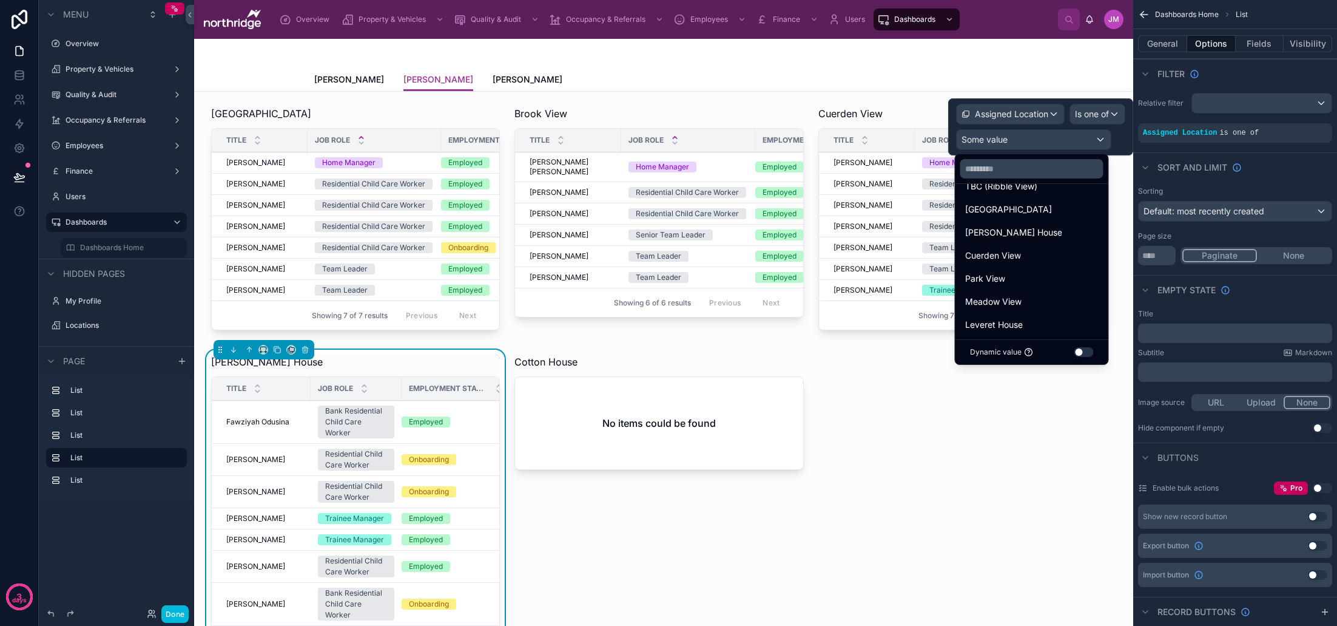
scroll to position [81, 0]
click at [1031, 221] on span "[GEOGRAPHIC_DATA]" at bounding box center [1008, 216] width 87 height 15
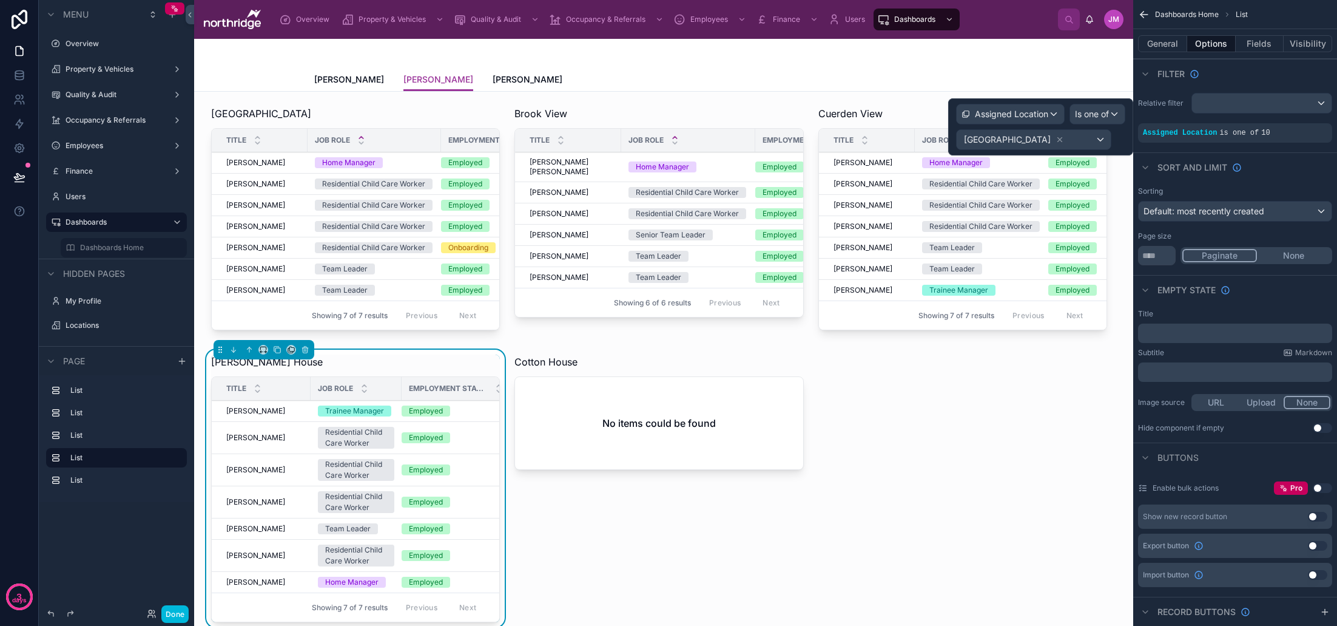
click at [1287, 164] on div "Sort And Limit" at bounding box center [1235, 166] width 204 height 29
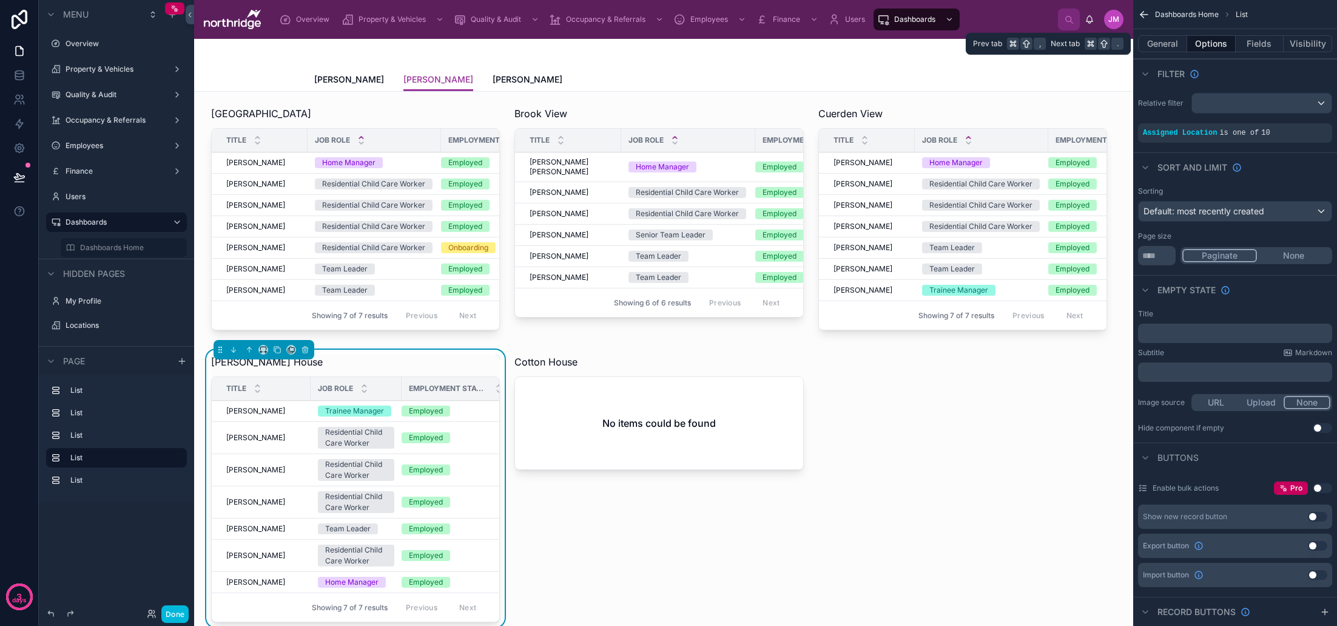
click at [1168, 41] on button "General" at bounding box center [1162, 43] width 49 height 17
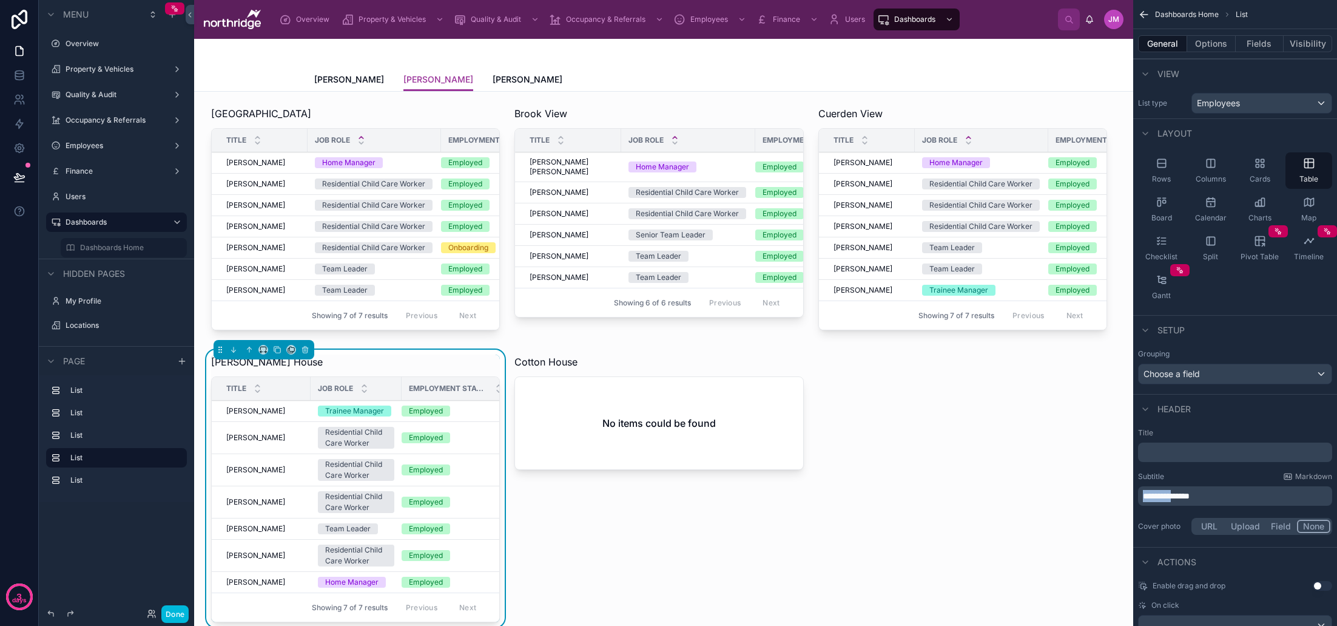
drag, startPoint x: 1169, startPoint y: 498, endPoint x: 1118, endPoint y: 499, distance: 51.0
click at [1121, 499] on div "Overview Property & Vehicles Quality & Audit Occupancy & Referrals Employees Fi…" at bounding box center [765, 313] width 1143 height 626
click at [1183, 475] on div "Subtitle Markdown" at bounding box center [1235, 476] width 194 height 10
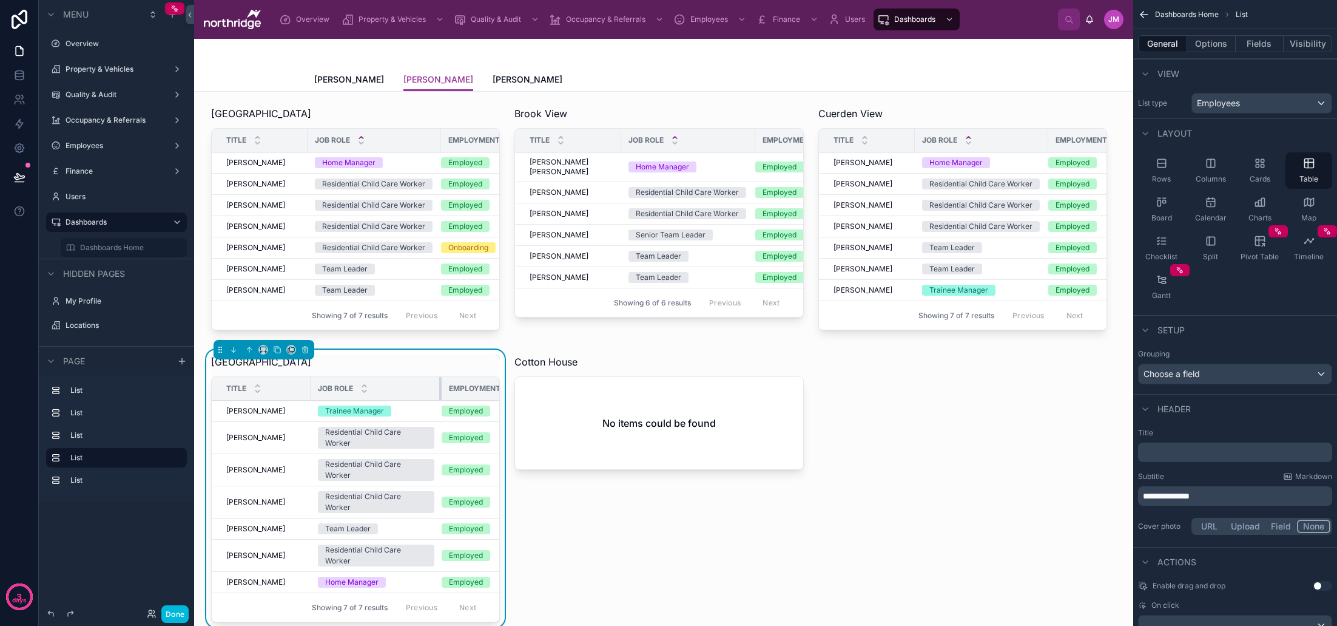
drag, startPoint x: 400, startPoint y: 392, endPoint x: 441, endPoint y: 391, distance: 40.1
click at [441, 391] on div at bounding box center [441, 388] width 5 height 23
click at [304, 391] on div at bounding box center [304, 388] width 5 height 23
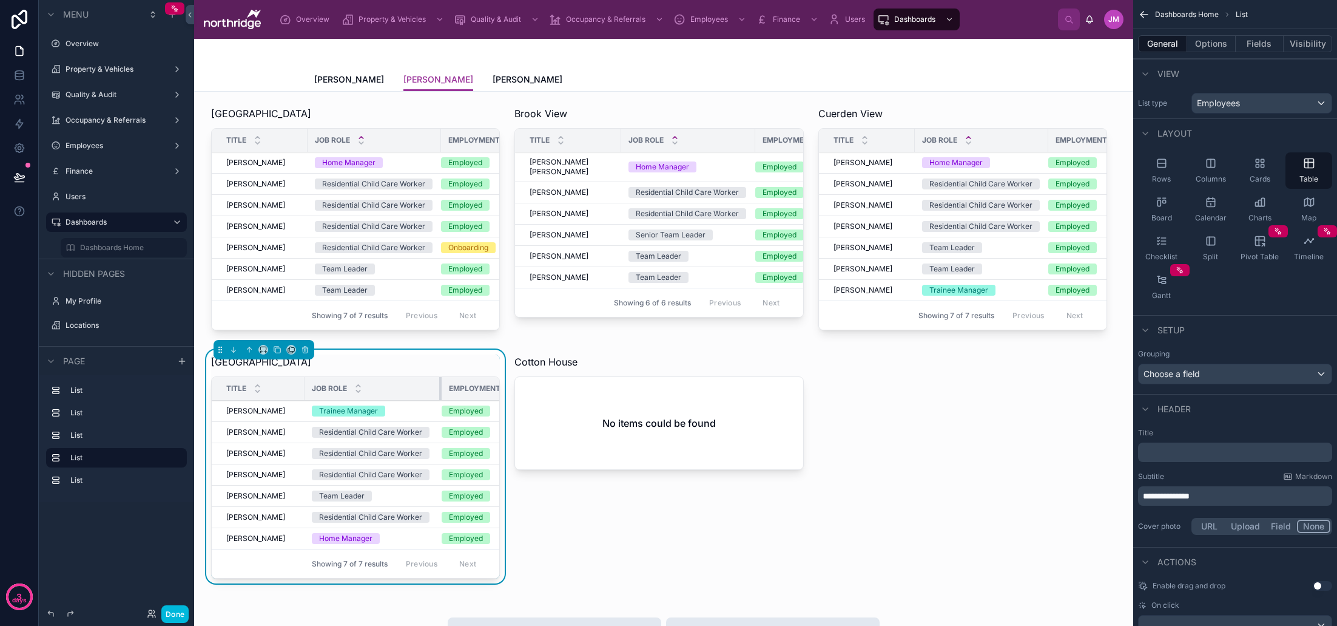
click at [440, 388] on div at bounding box center [441, 388] width 5 height 23
click at [358, 385] on icon at bounding box center [358, 386] width 4 height 2
click at [571, 365] on div at bounding box center [658, 468] width 303 height 238
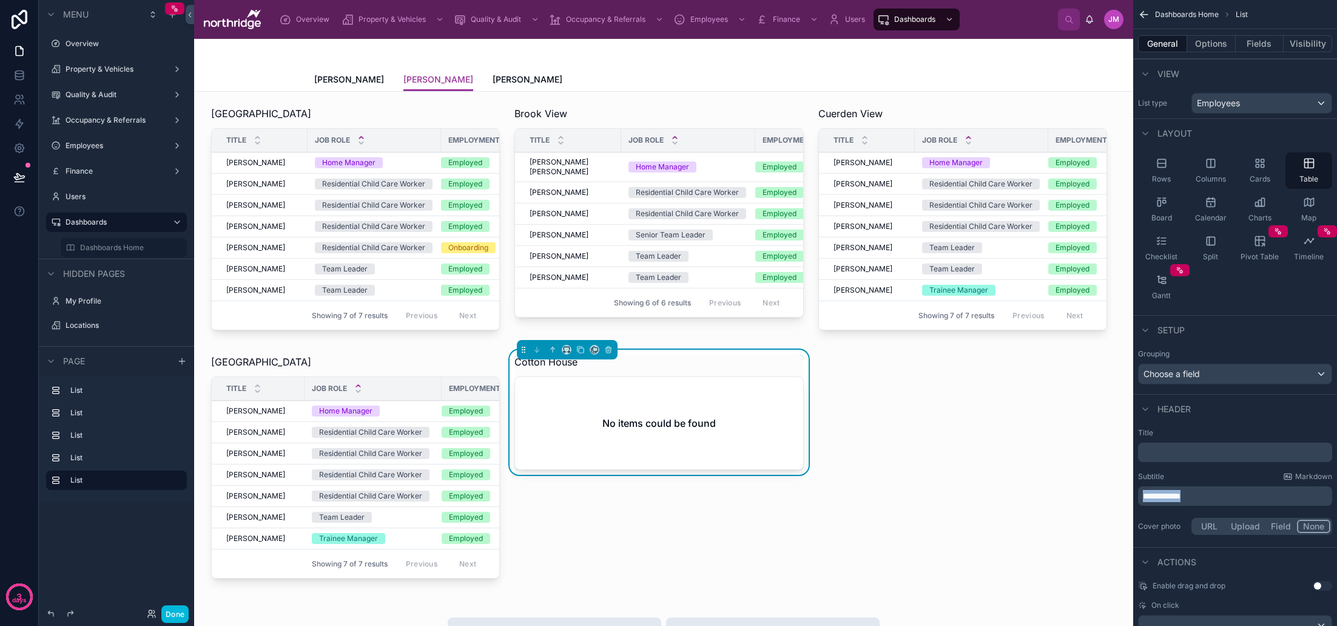
drag, startPoint x: 1203, startPoint y: 499, endPoint x: 1132, endPoint y: 497, distance: 71.6
click at [1132, 497] on div "Overview Property & Vehicles Quality & Audit Occupancy & Referrals Employees Fi…" at bounding box center [765, 313] width 1143 height 626
click at [1178, 479] on div "Subtitle Markdown" at bounding box center [1235, 476] width 194 height 10
click at [504, 78] on span "[PERSON_NAME]" at bounding box center [528, 79] width 70 height 12
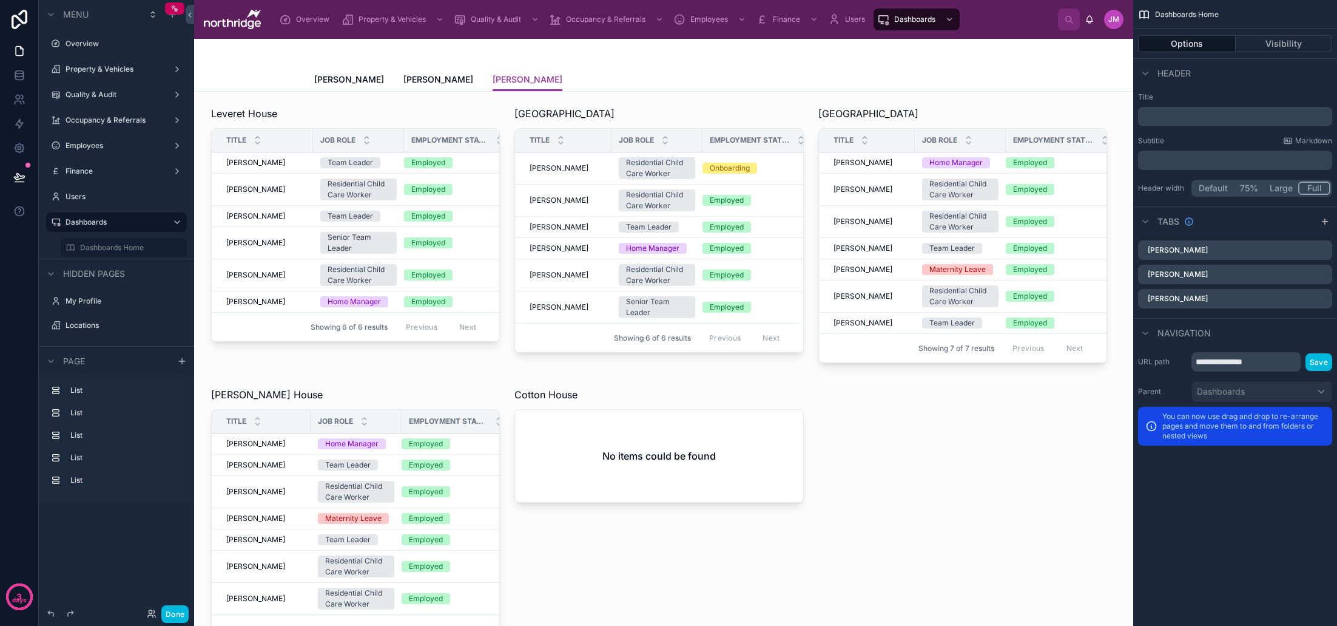
click at [436, 187] on div at bounding box center [355, 236] width 303 height 271
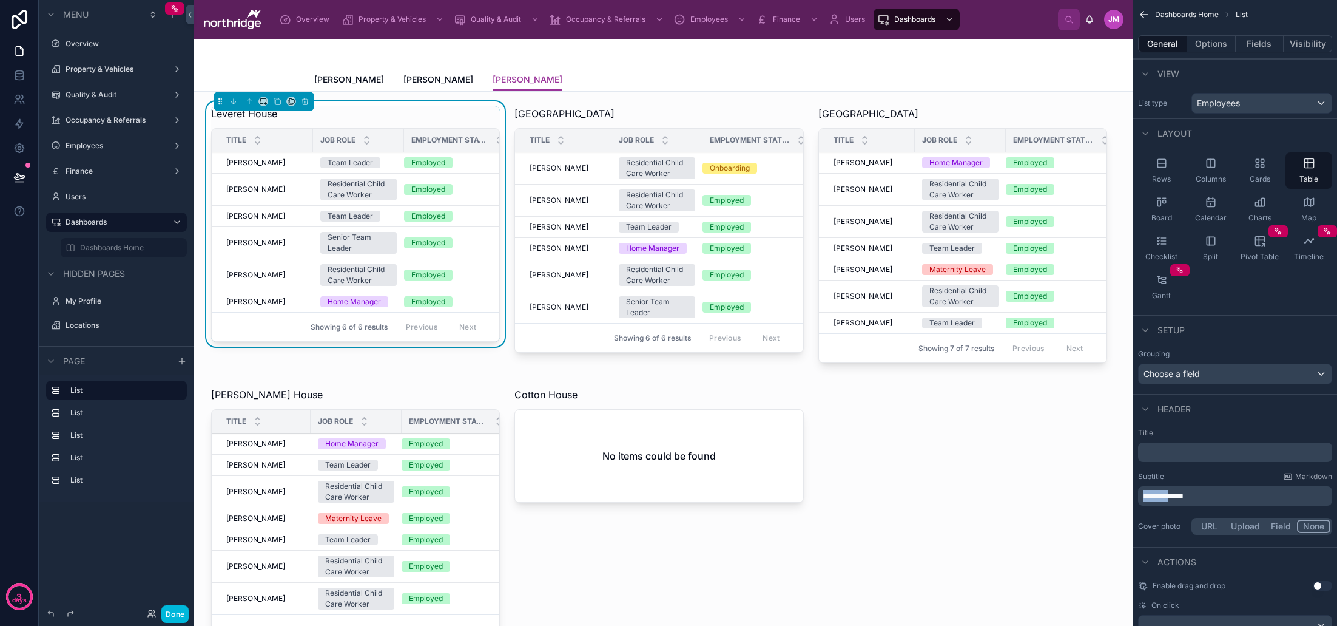
drag, startPoint x: 1175, startPoint y: 496, endPoint x: 1133, endPoint y: 495, distance: 41.3
click at [1133, 495] on div "**********" at bounding box center [1235, 482] width 204 height 119
click at [1223, 496] on p "**********" at bounding box center [1236, 496] width 187 height 12
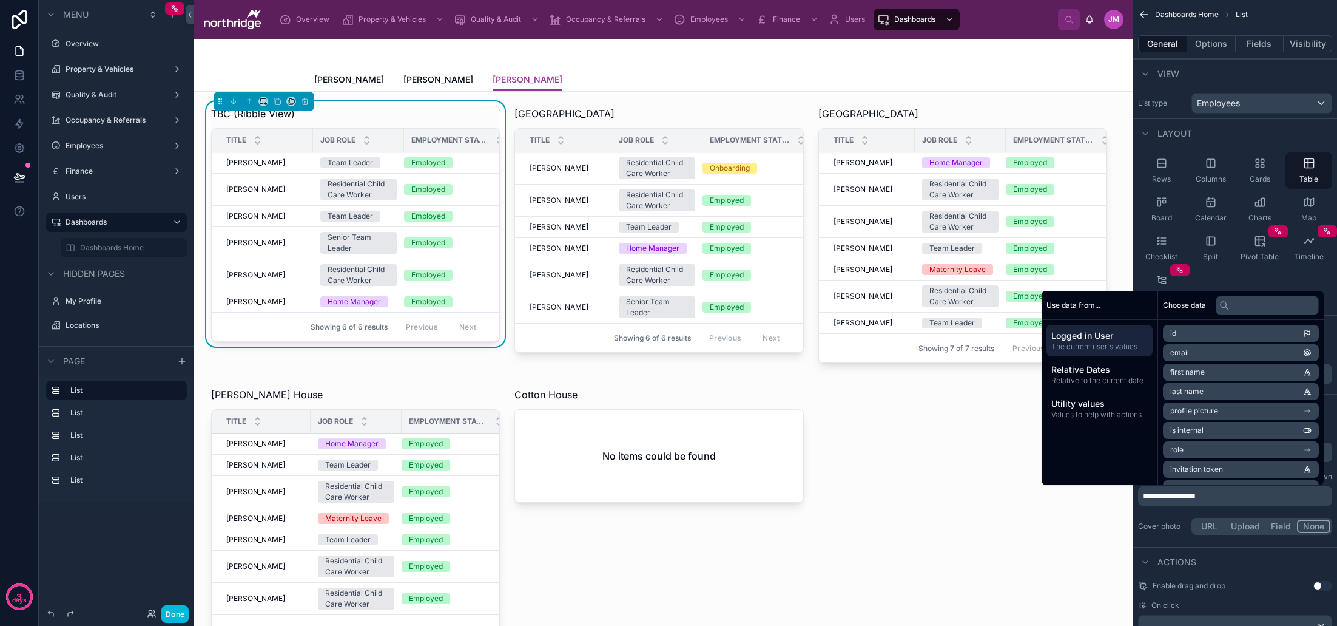
click at [1301, 512] on div "**********" at bounding box center [1235, 482] width 204 height 119
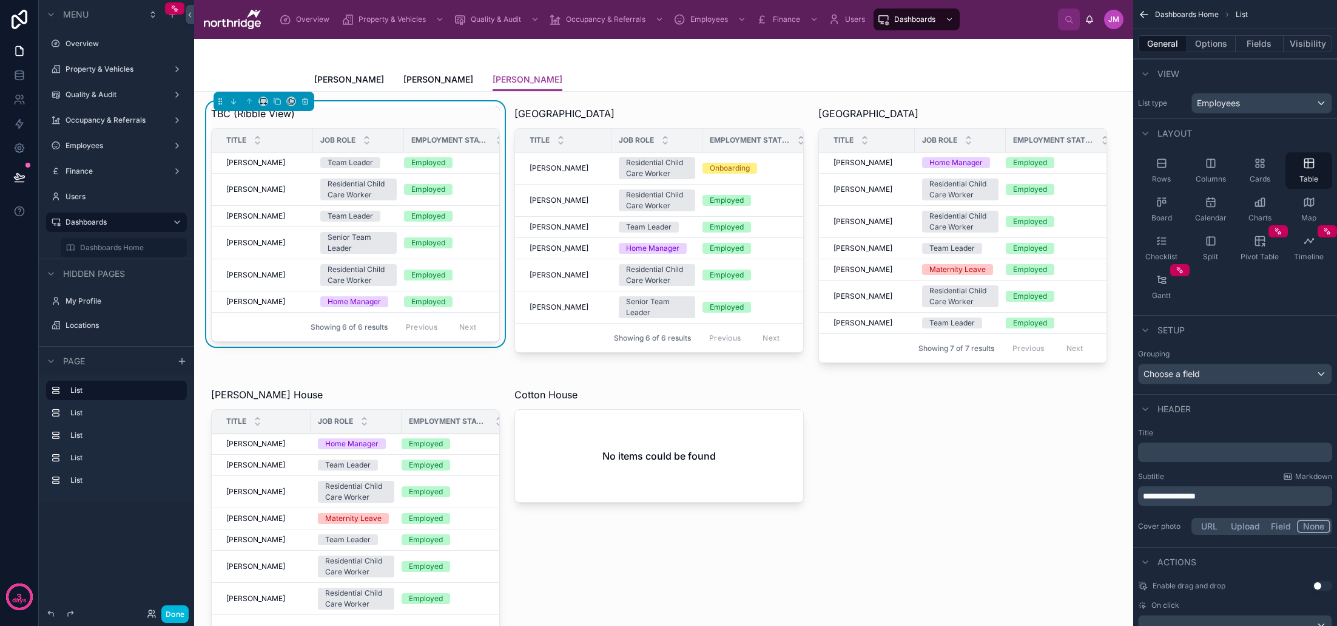
click at [1218, 41] on button "Options" at bounding box center [1211, 43] width 49 height 17
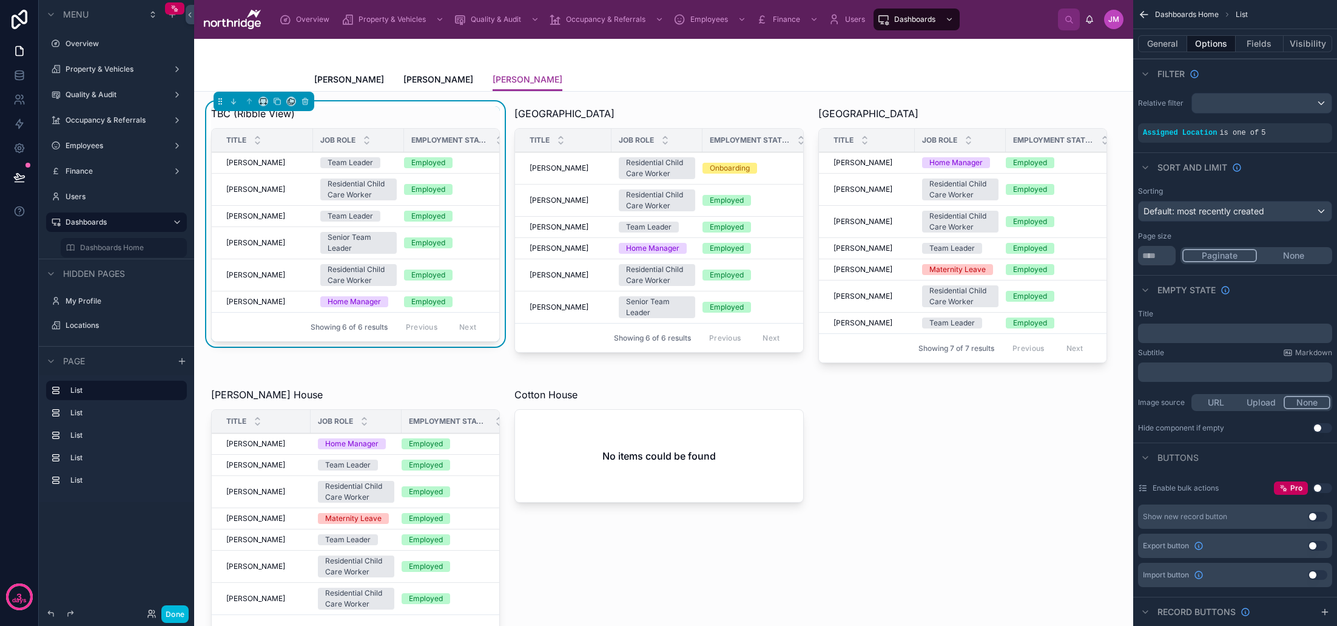
click at [0, 0] on icon "scrollable content" at bounding box center [0, 0] width 0 height 0
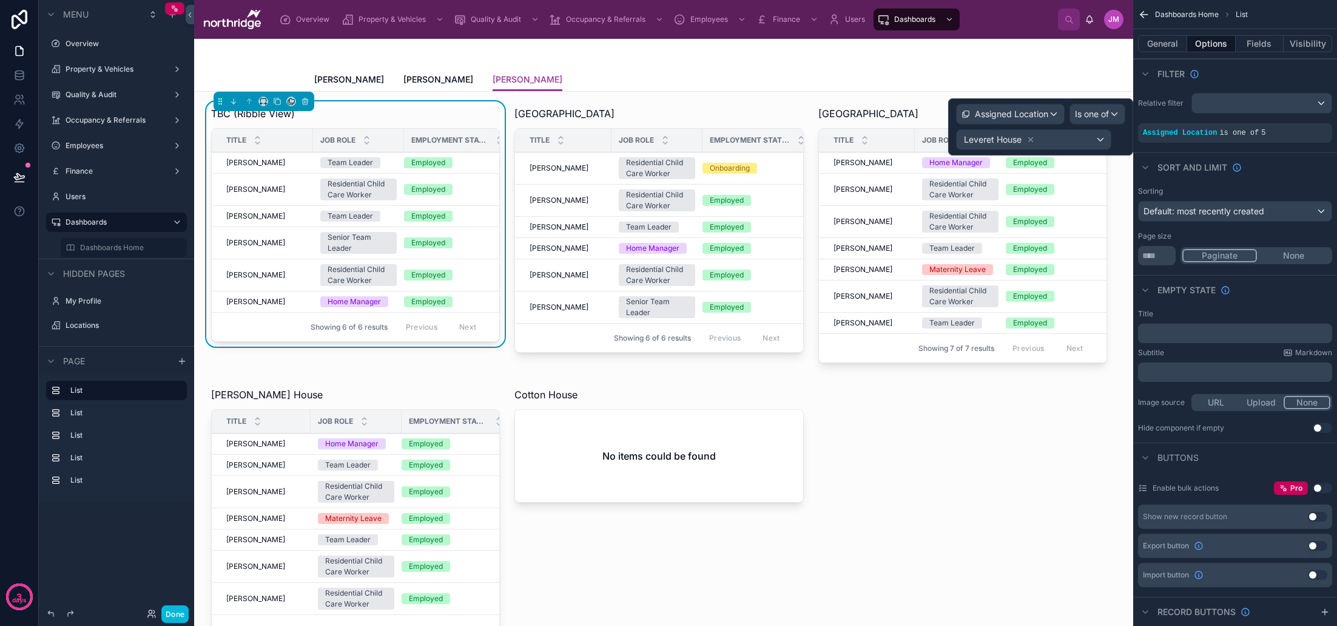
click at [1028, 139] on icon at bounding box center [1031, 139] width 8 height 8
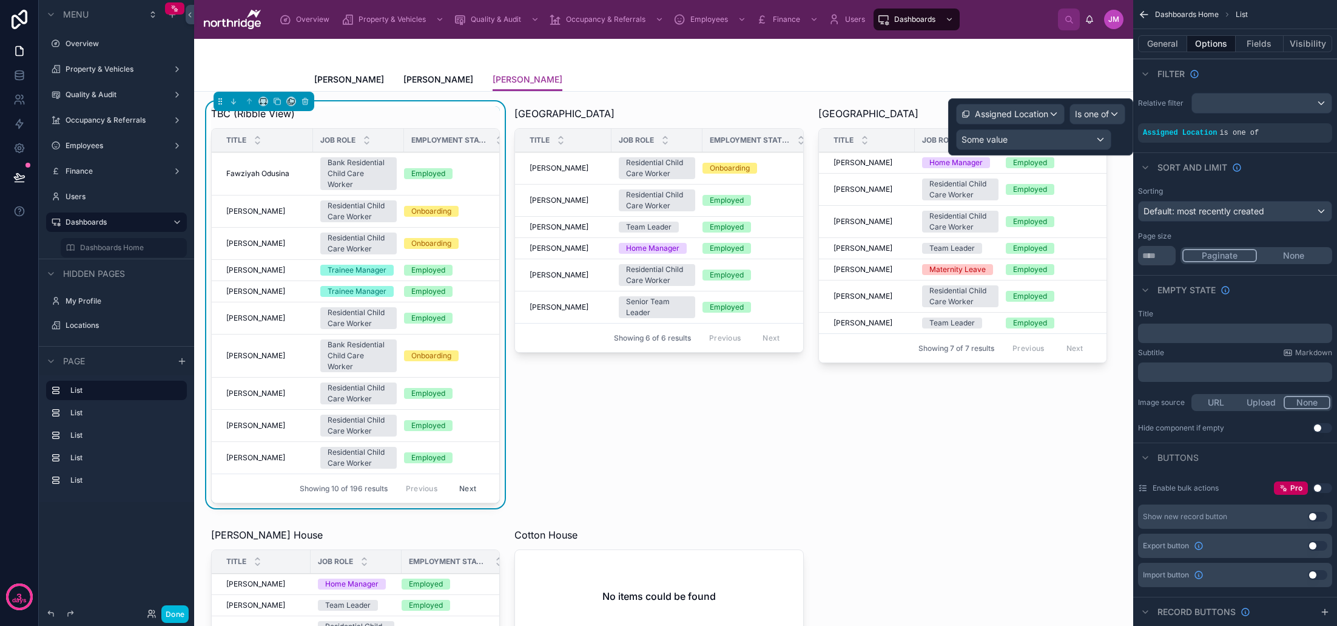
click at [1044, 140] on div "Some value" at bounding box center [1034, 139] width 154 height 19
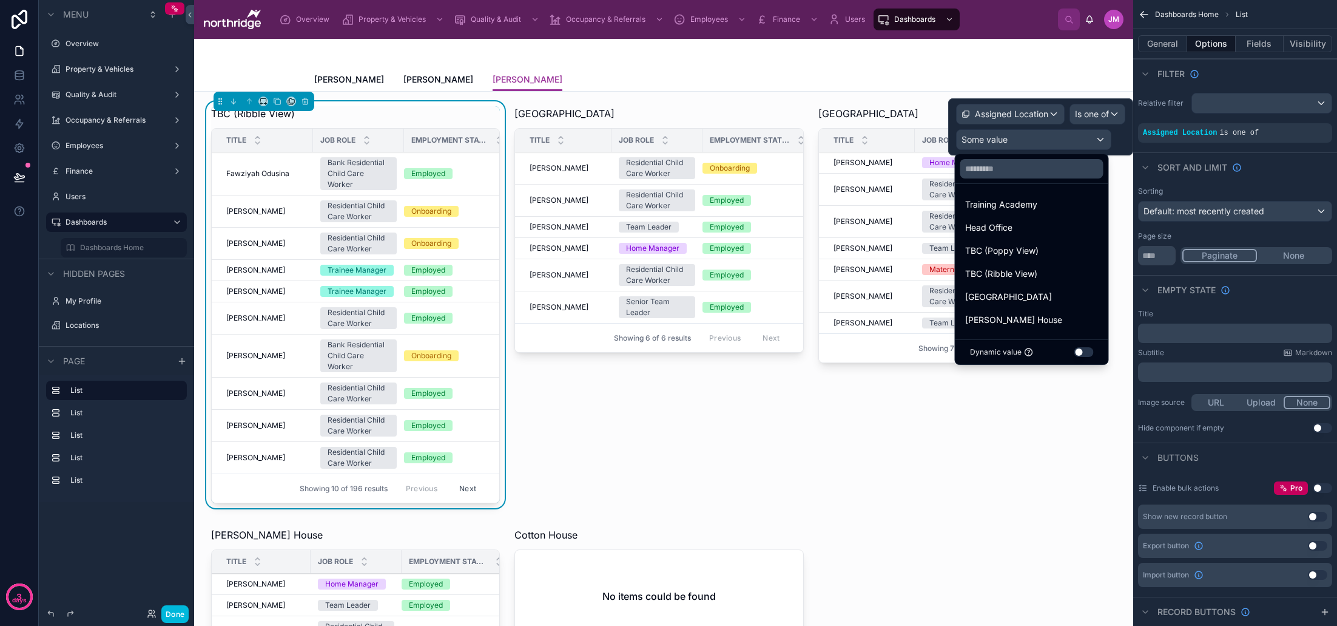
click at [1044, 269] on div "TBC (Ribble View)" at bounding box center [1031, 273] width 133 height 15
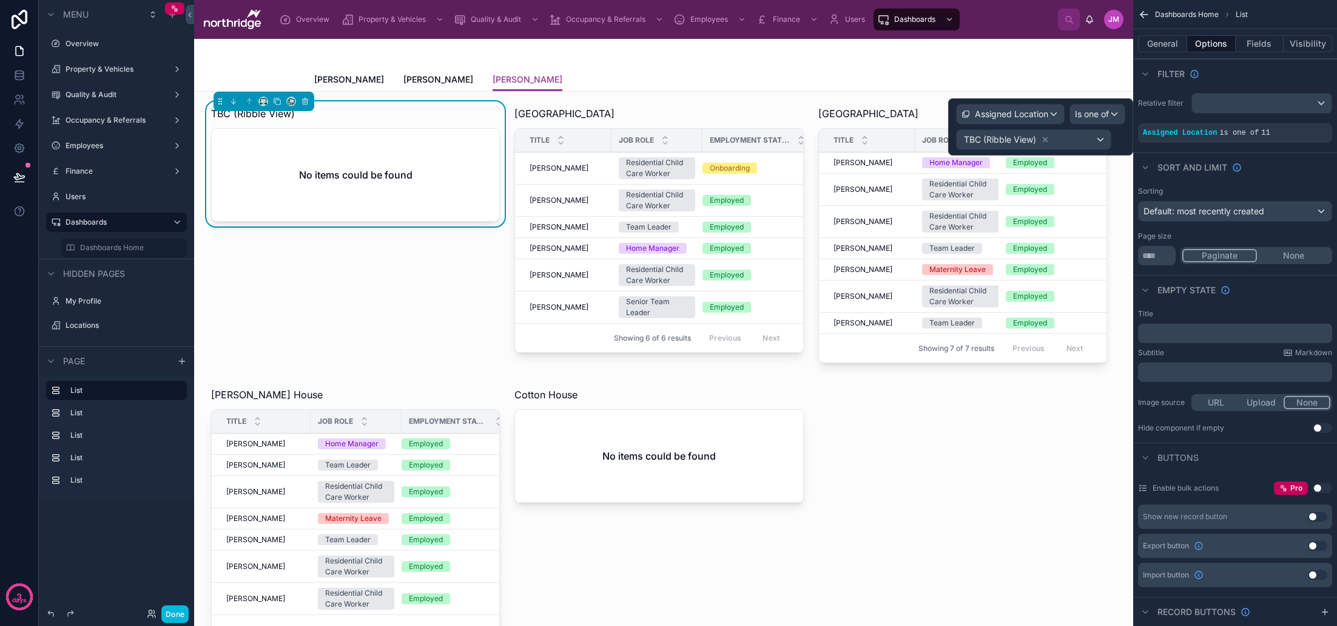
click at [1292, 165] on div "Sort And Limit" at bounding box center [1235, 166] width 204 height 29
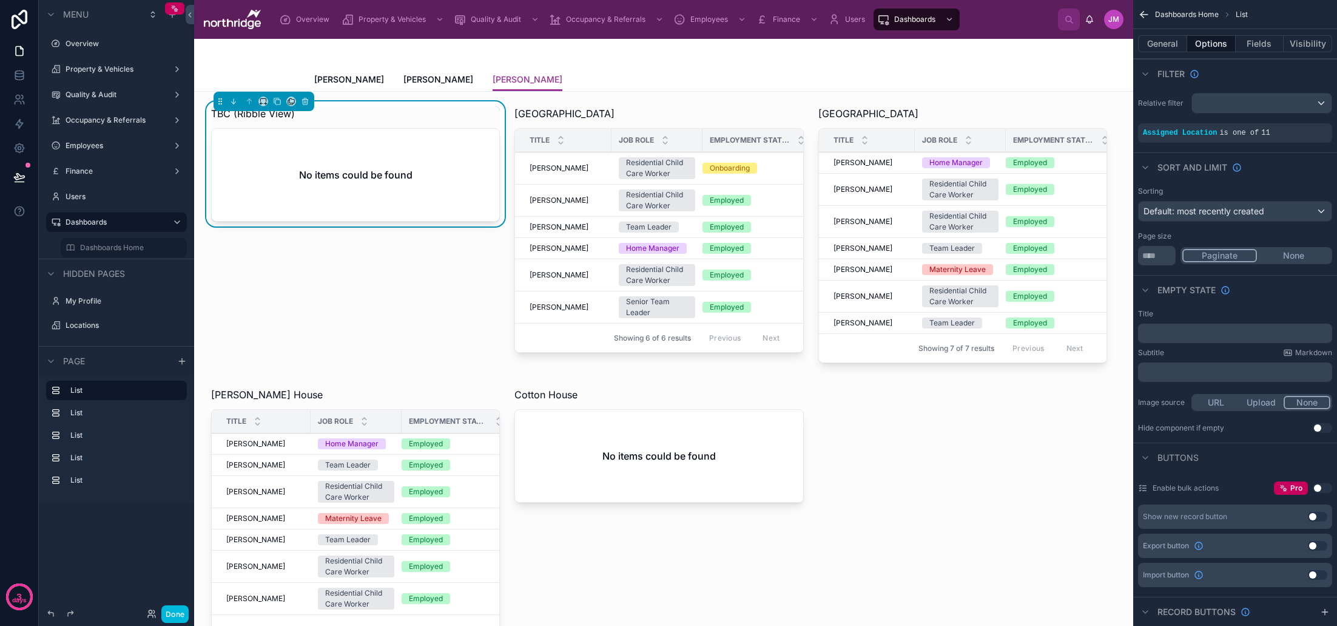
click at [432, 73] on span "[PERSON_NAME]" at bounding box center [438, 79] width 70 height 12
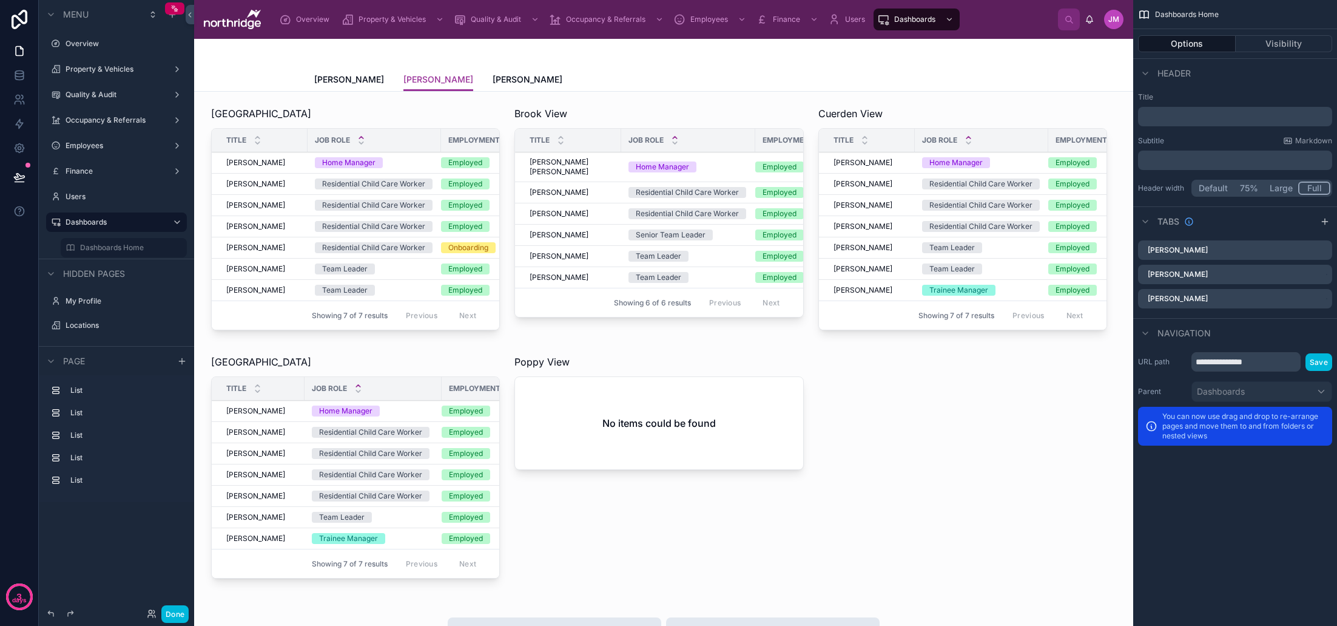
click at [658, 362] on div at bounding box center [658, 468] width 303 height 238
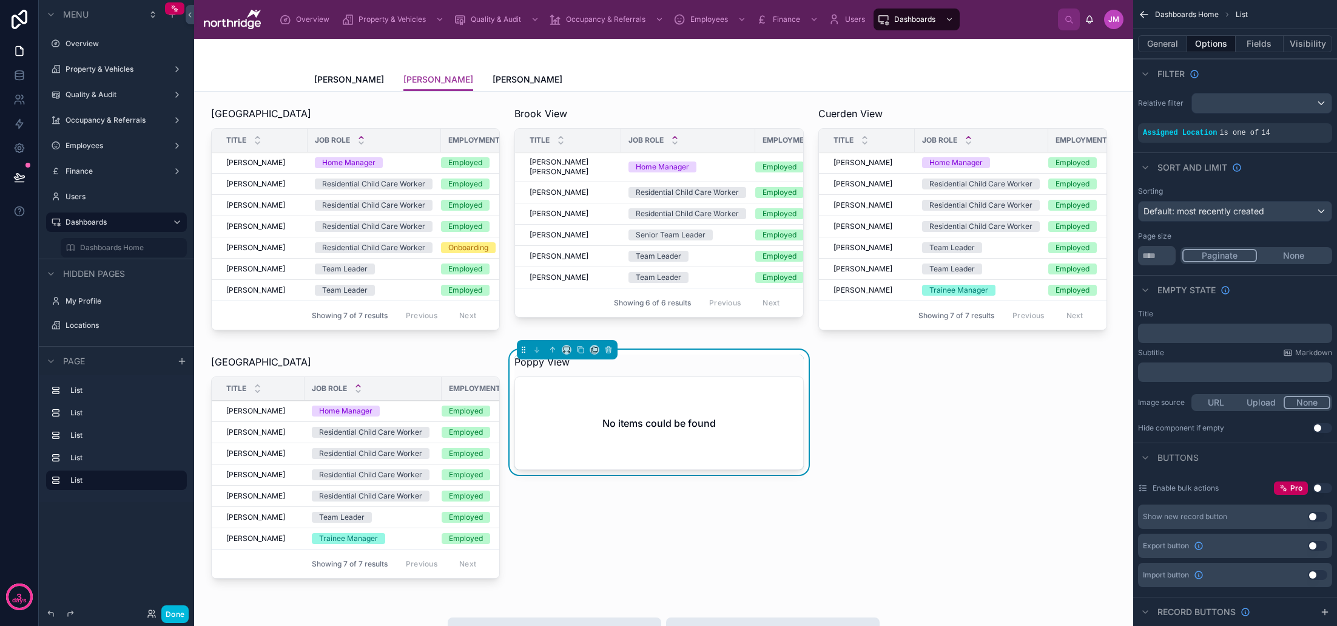
click at [0, 0] on icon "scrollable content" at bounding box center [0, 0] width 0 height 0
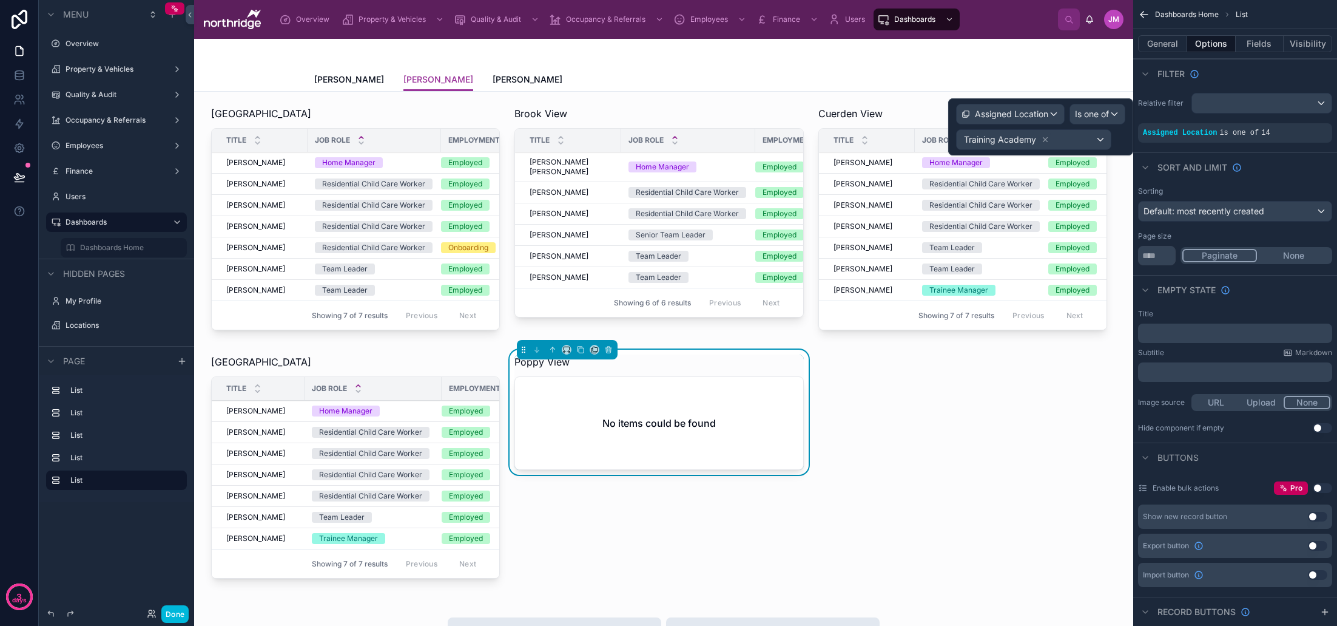
click at [1042, 140] on icon at bounding box center [1045, 139] width 8 height 8
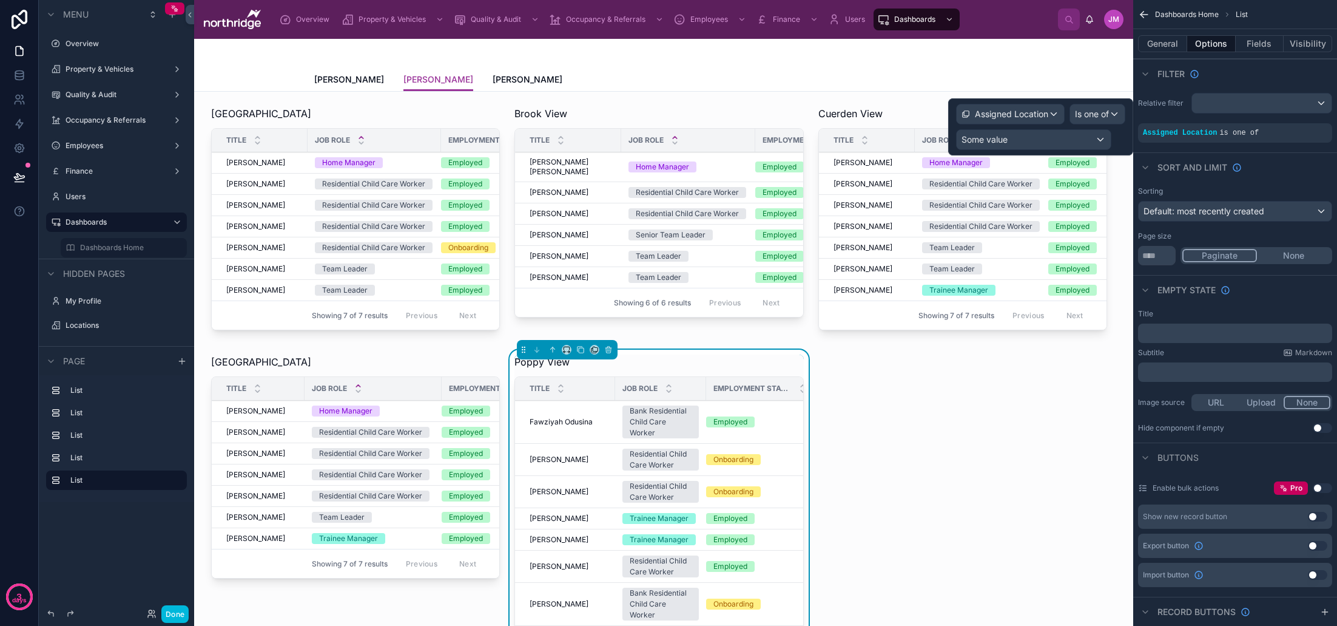
click at [1059, 140] on div "Some value" at bounding box center [1034, 139] width 154 height 19
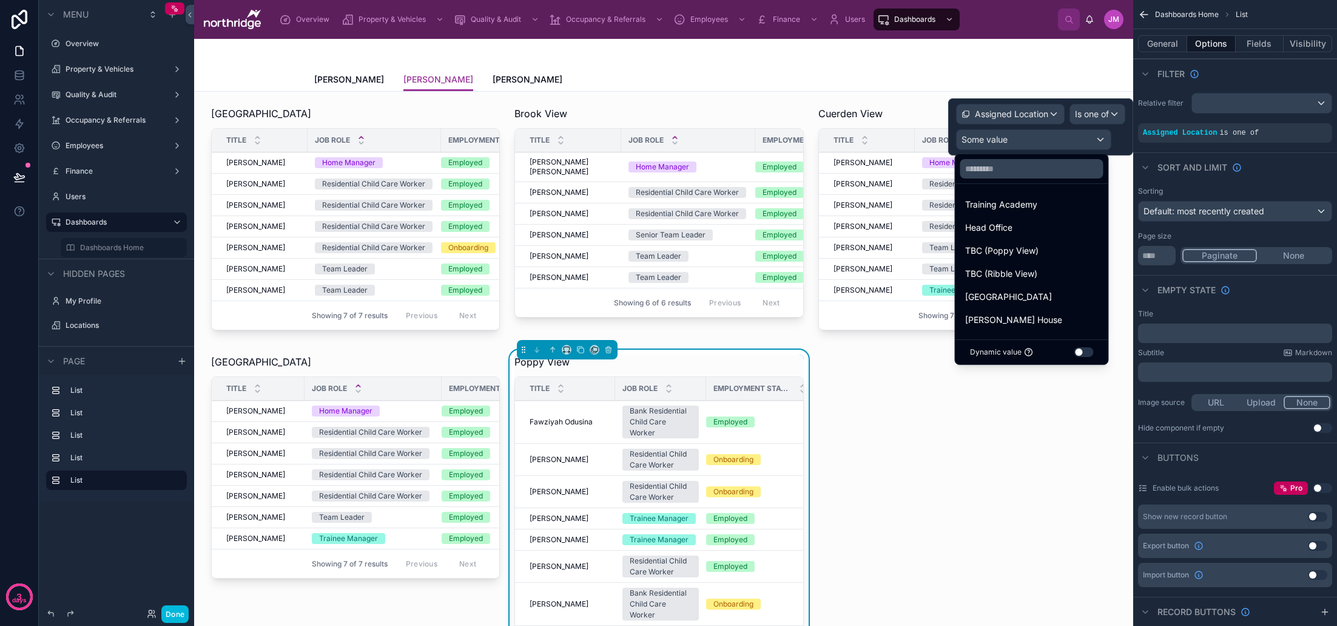
click at [1026, 252] on span "TBC (Poppy View)" at bounding box center [1001, 250] width 73 height 15
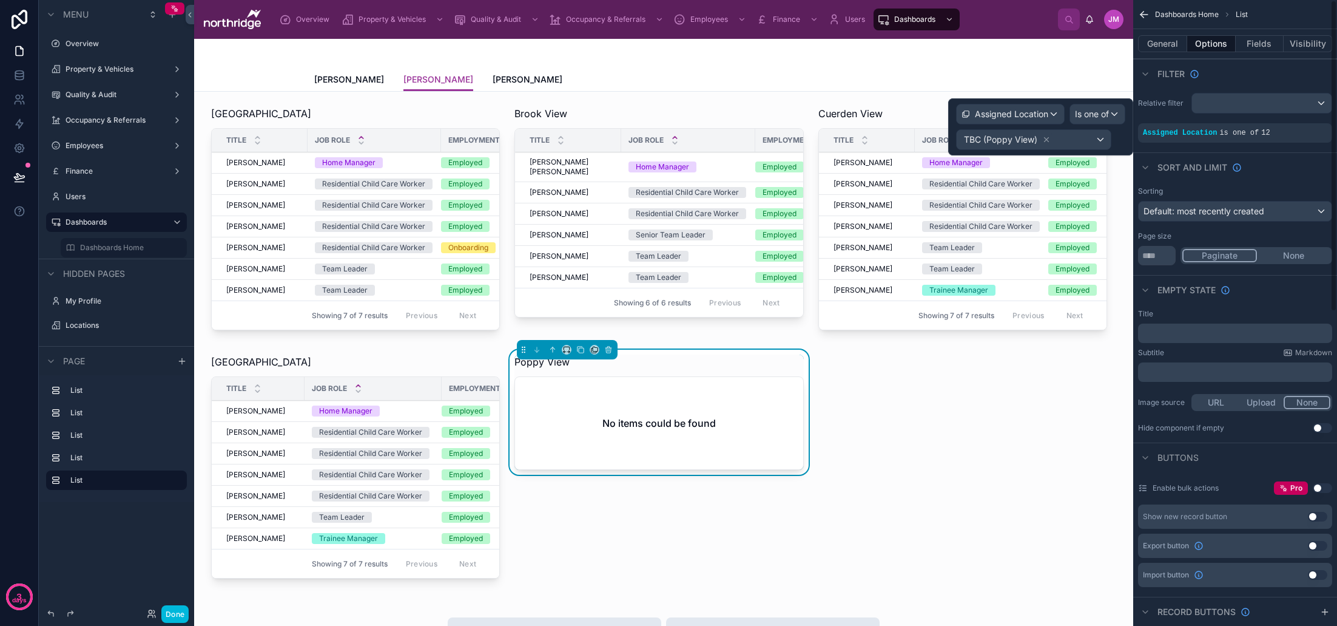
click at [1301, 157] on div "Sort And Limit" at bounding box center [1235, 166] width 204 height 29
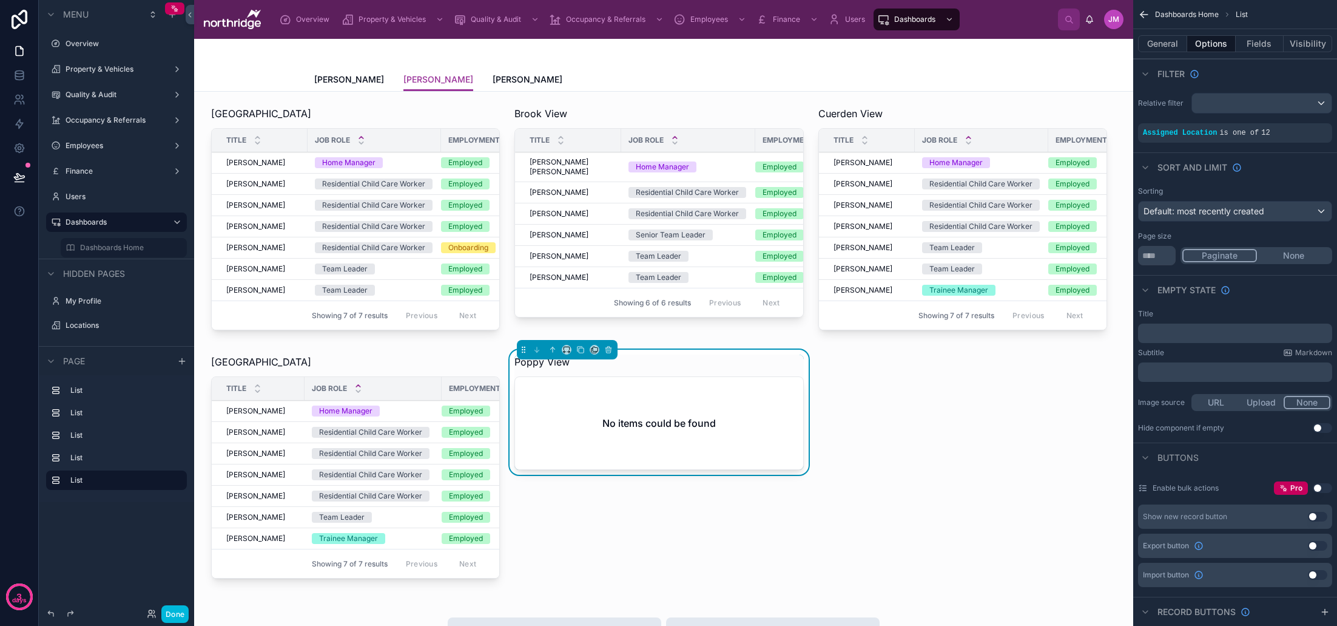
click at [493, 80] on span "[PERSON_NAME]" at bounding box center [528, 79] width 70 height 12
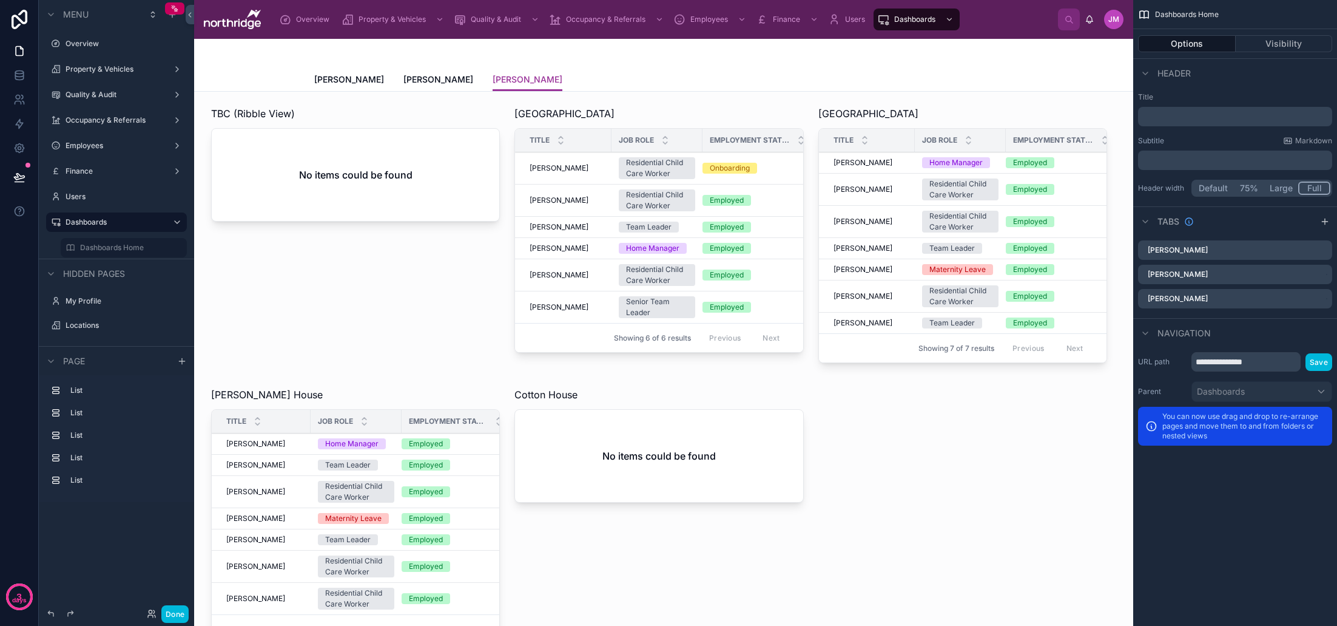
click at [440, 161] on div at bounding box center [355, 236] width 303 height 271
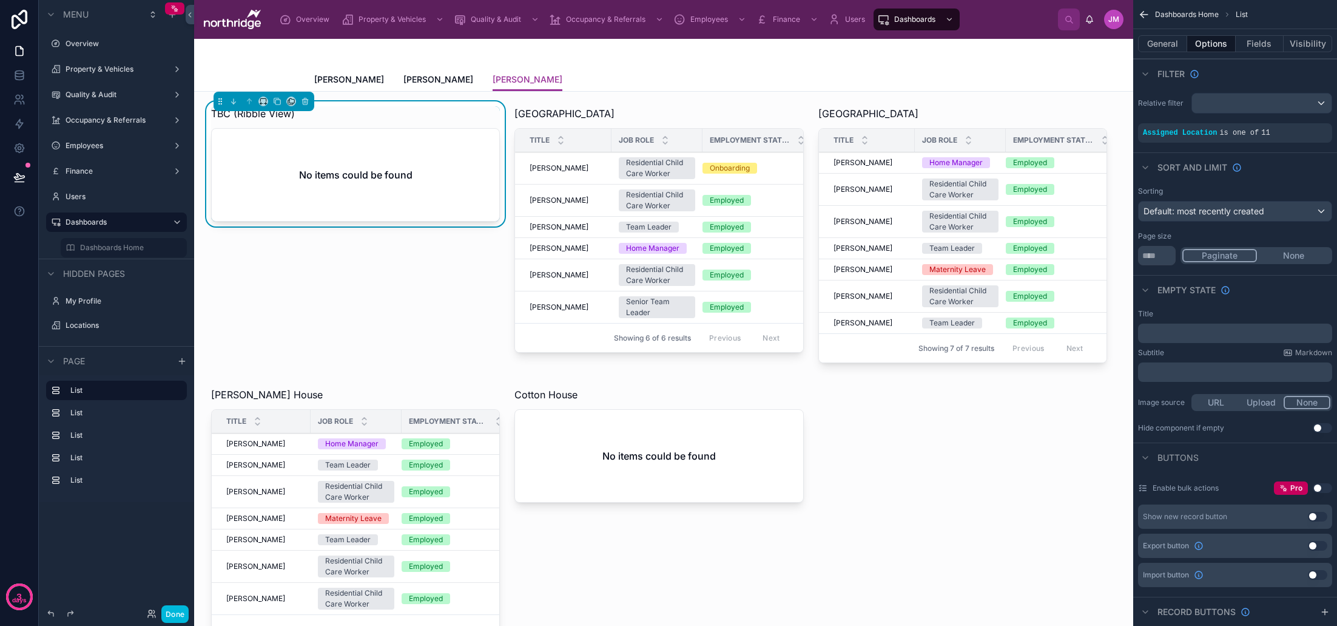
click at [0, 0] on icon "scrollable content" at bounding box center [0, 0] width 0 height 0
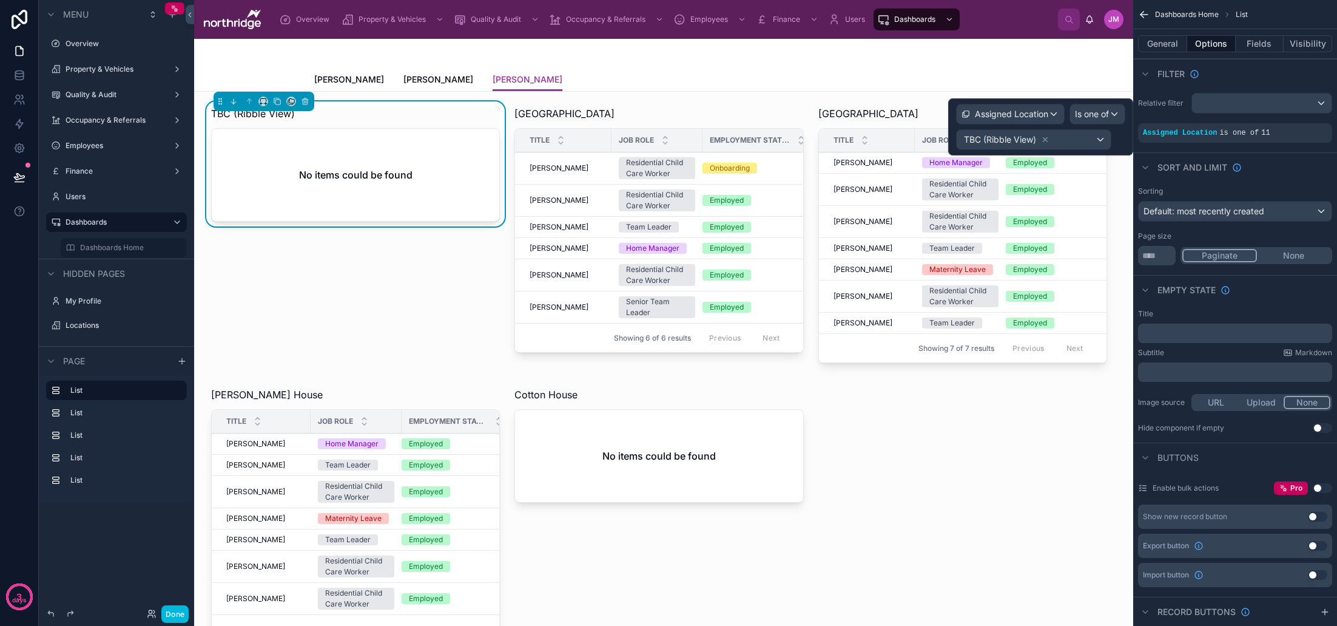
click at [1044, 137] on icon at bounding box center [1045, 139] width 8 height 8
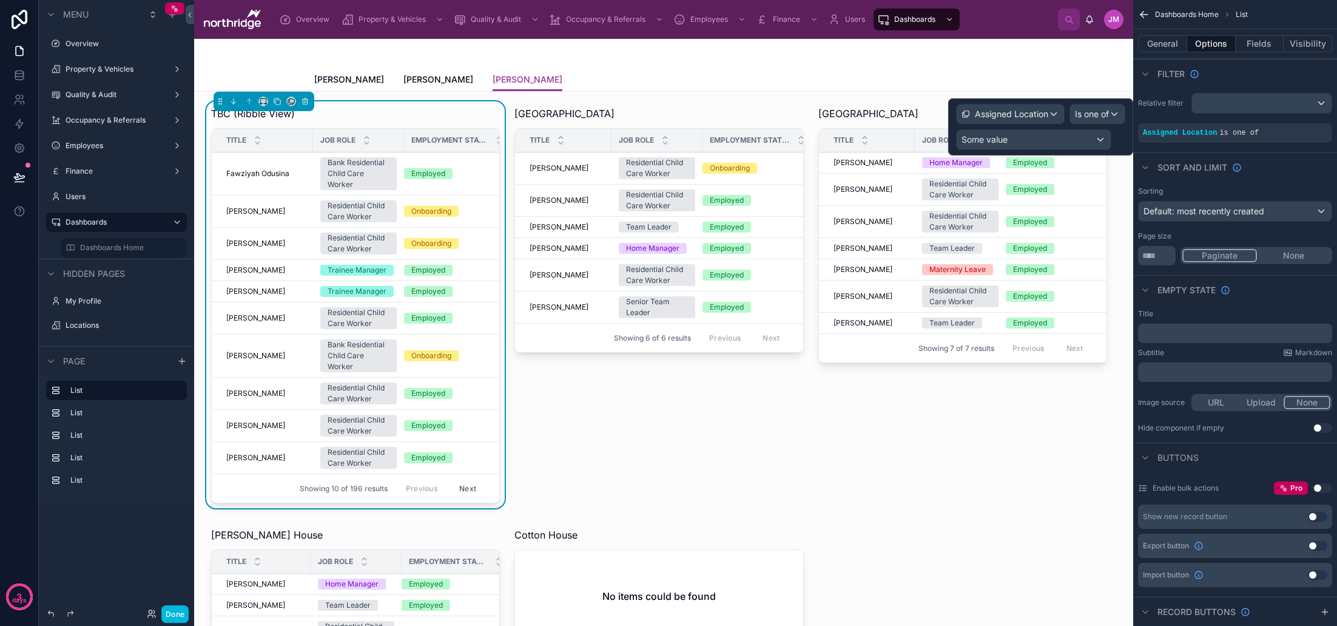
click at [1065, 140] on div "Some value" at bounding box center [1034, 139] width 154 height 19
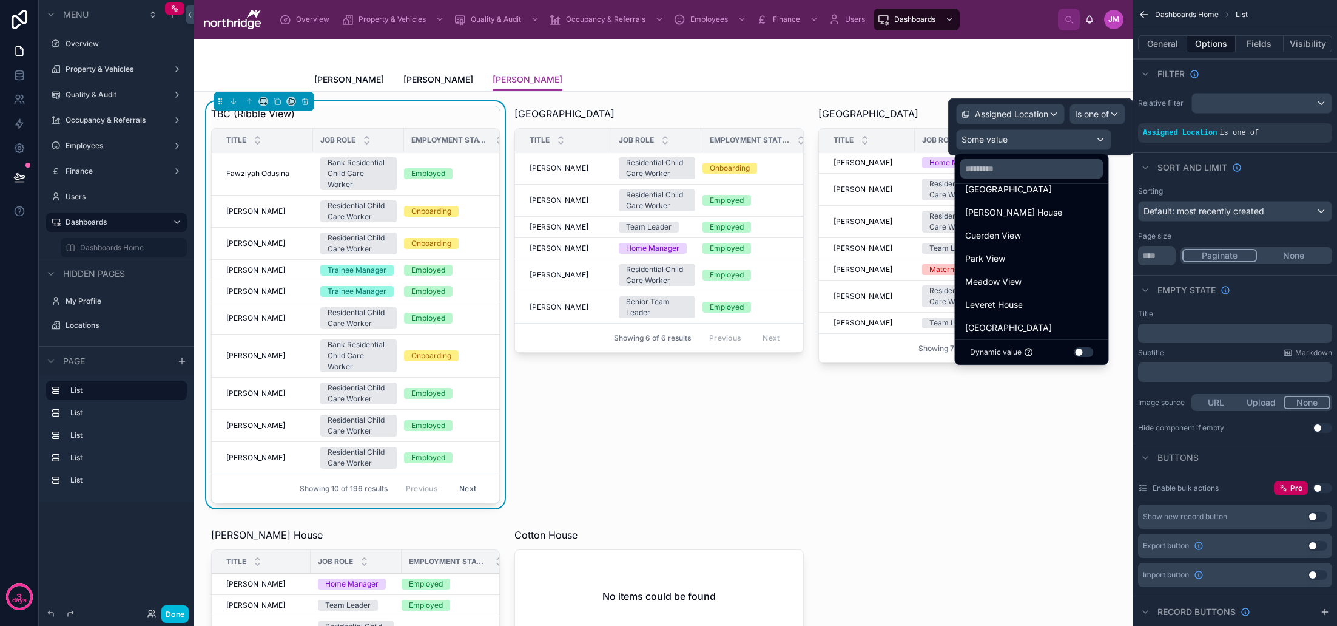
scroll to position [114, 0]
click at [1037, 279] on div "Meadow View" at bounding box center [1031, 275] width 133 height 15
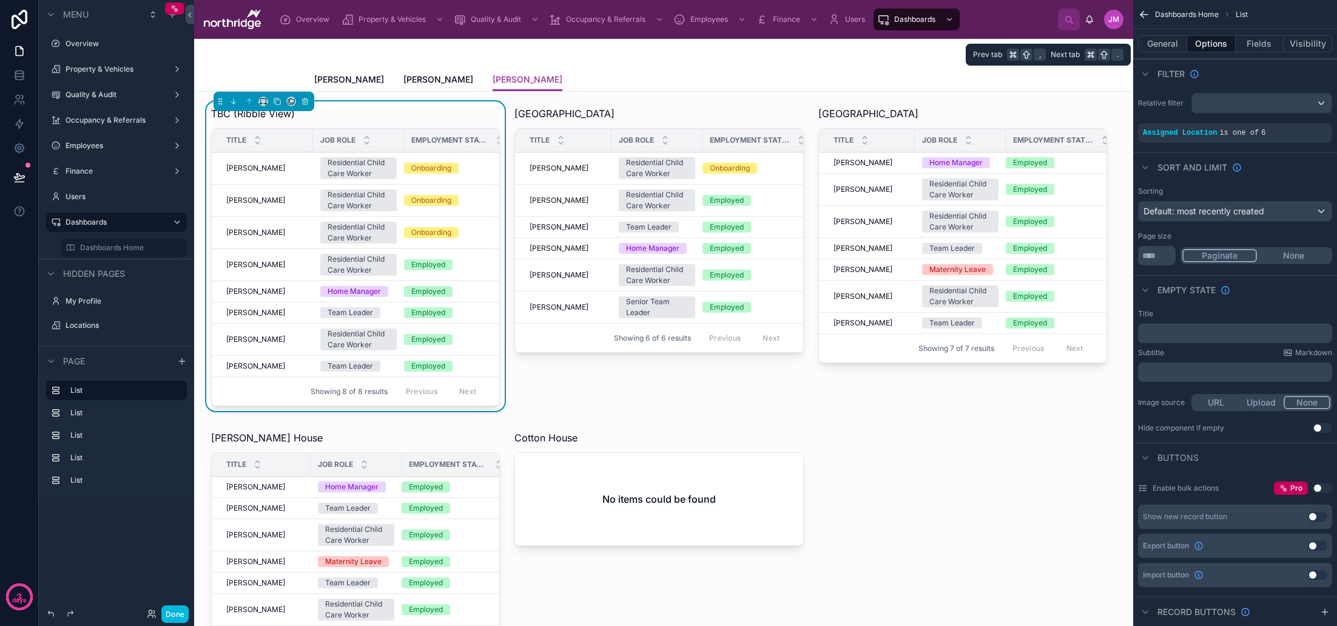
click at [1169, 42] on button "General" at bounding box center [1162, 43] width 49 height 17
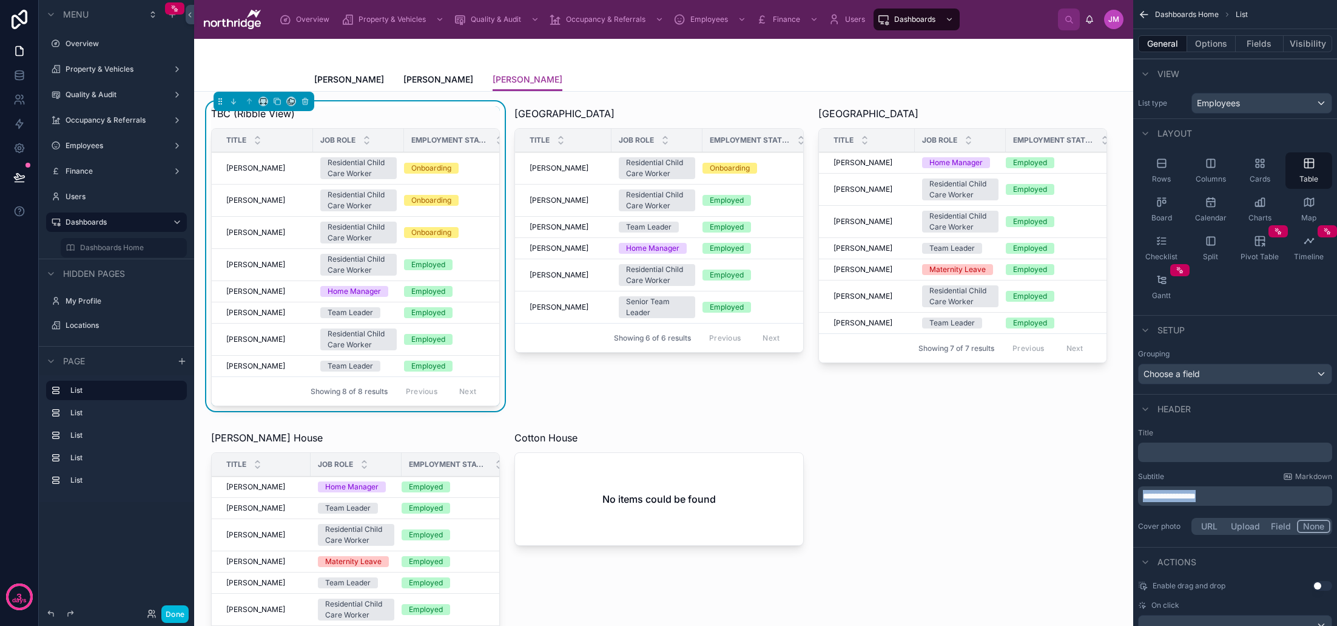
drag, startPoint x: 1189, startPoint y: 496, endPoint x: 1105, endPoint y: 493, distance: 83.8
click at [1106, 493] on div "Overview Property & Vehicles Quality & Audit Occupancy & Referrals Employees Fi…" at bounding box center [765, 313] width 1143 height 626
click at [308, 143] on div at bounding box center [310, 140] width 5 height 23
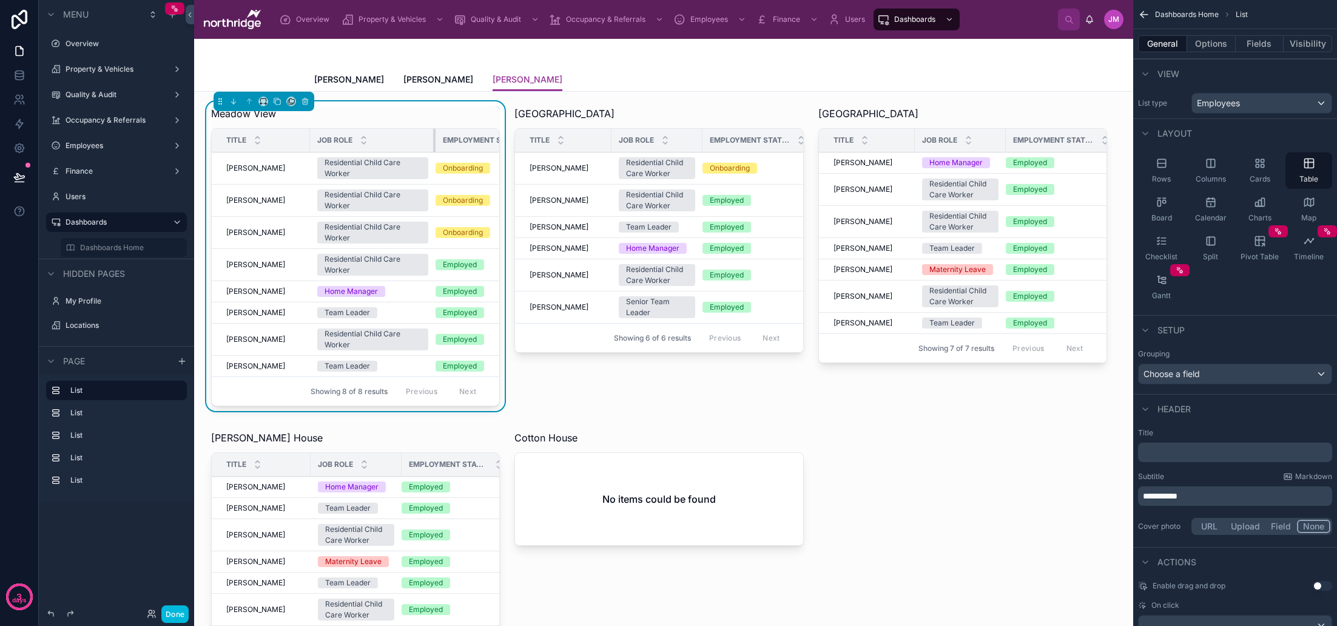
drag, startPoint x: 400, startPoint y: 142, endPoint x: 435, endPoint y: 142, distance: 34.6
click at [435, 142] on div at bounding box center [435, 140] width 5 height 23
drag, startPoint x: 309, startPoint y: 142, endPoint x: 301, endPoint y: 142, distance: 8.5
click at [301, 142] on div at bounding box center [302, 140] width 5 height 23
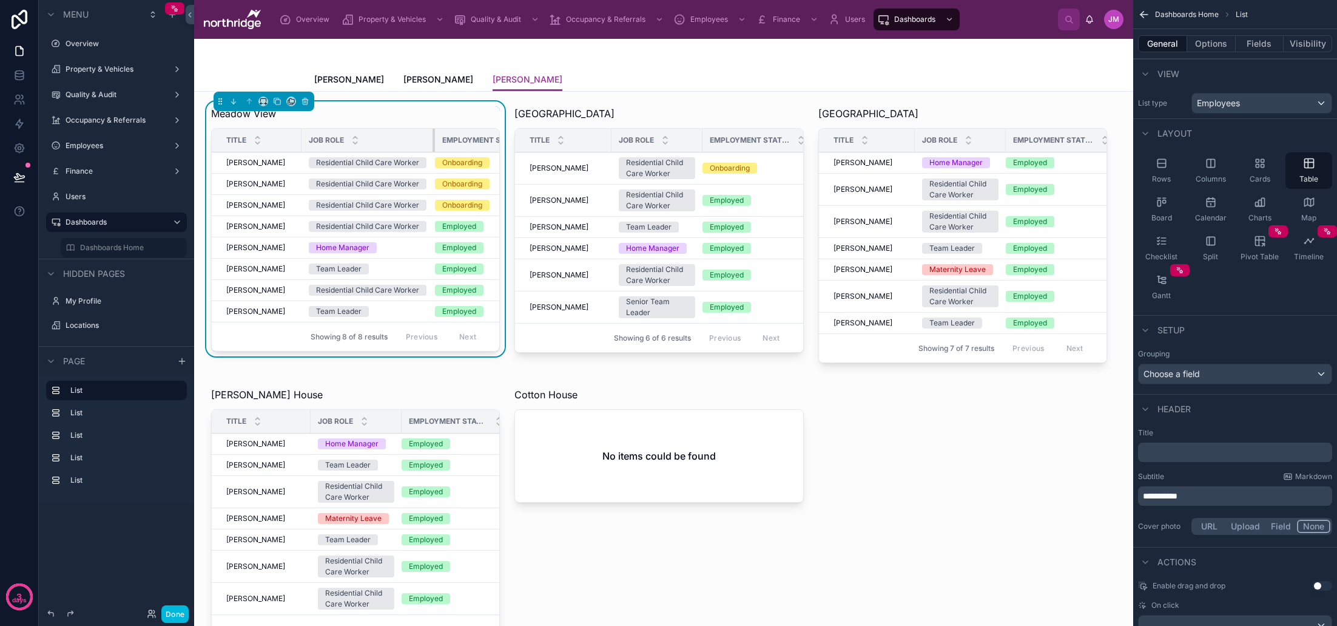
drag, startPoint x: 426, startPoint y: 141, endPoint x: 434, endPoint y: 141, distance: 7.9
click at [434, 141] on div at bounding box center [435, 140] width 5 height 23
click at [355, 135] on icon at bounding box center [355, 137] width 8 height 8
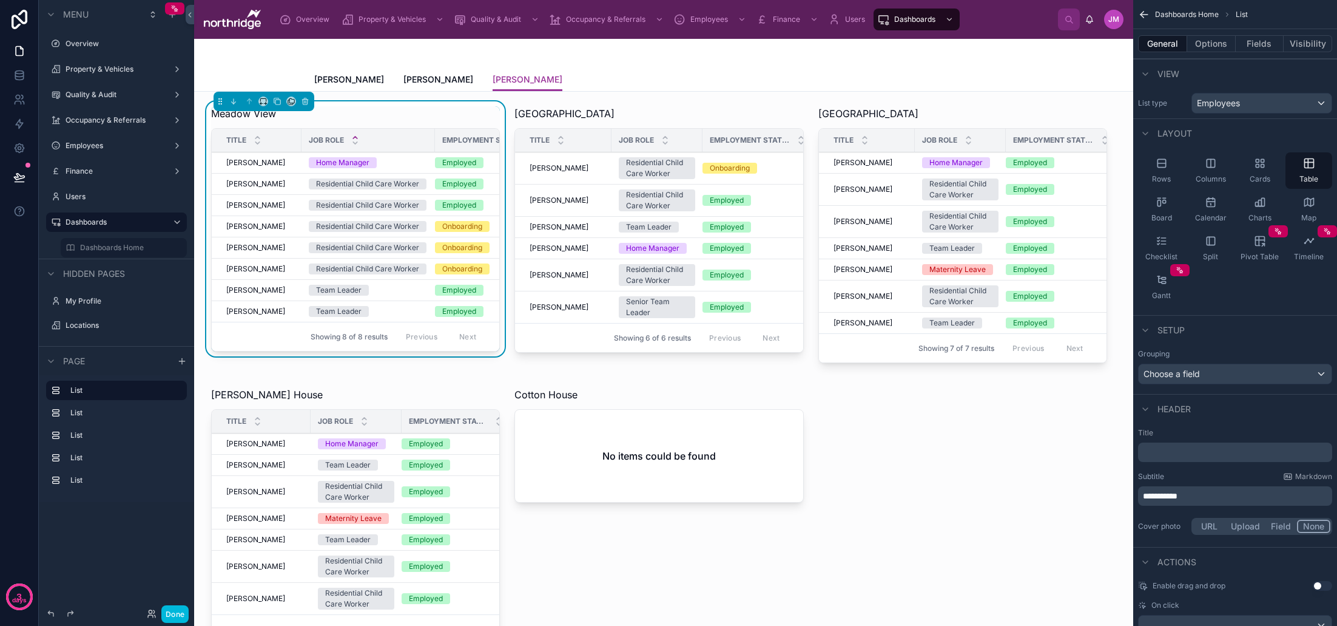
click at [664, 190] on div at bounding box center [658, 236] width 303 height 271
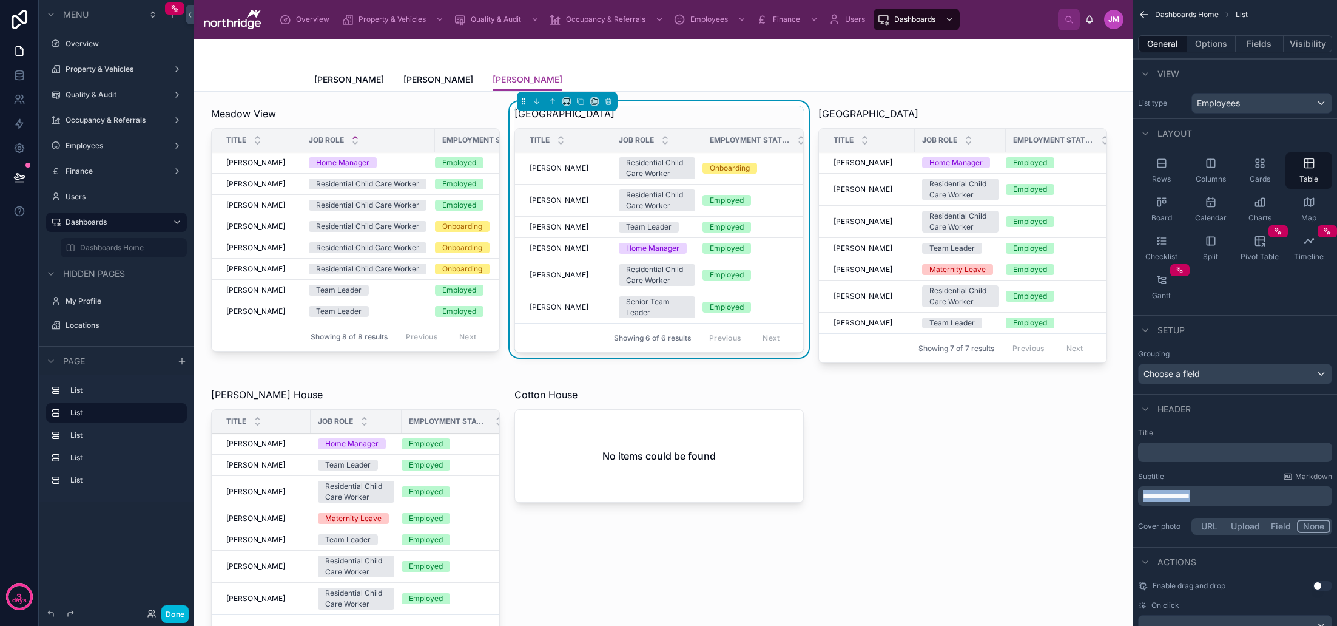
drag, startPoint x: 1156, startPoint y: 498, endPoint x: 1113, endPoint y: 495, distance: 43.1
click at [1113, 495] on div "Overview Property & Vehicles Quality & Audit Occupancy & Referrals Employees Fi…" at bounding box center [765, 313] width 1143 height 626
click at [1200, 436] on label "Title" at bounding box center [1235, 433] width 194 height 10
click at [1208, 47] on button "Options" at bounding box center [1211, 43] width 49 height 17
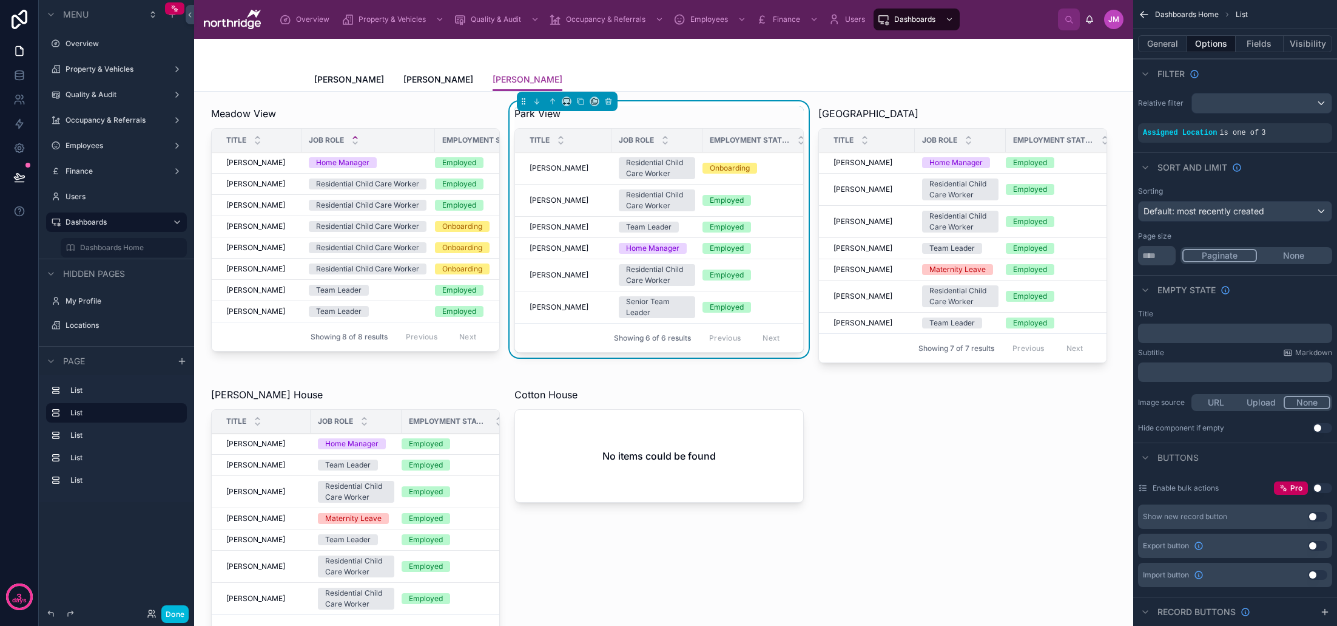
click at [0, 0] on icon "scrollable content" at bounding box center [0, 0] width 0 height 0
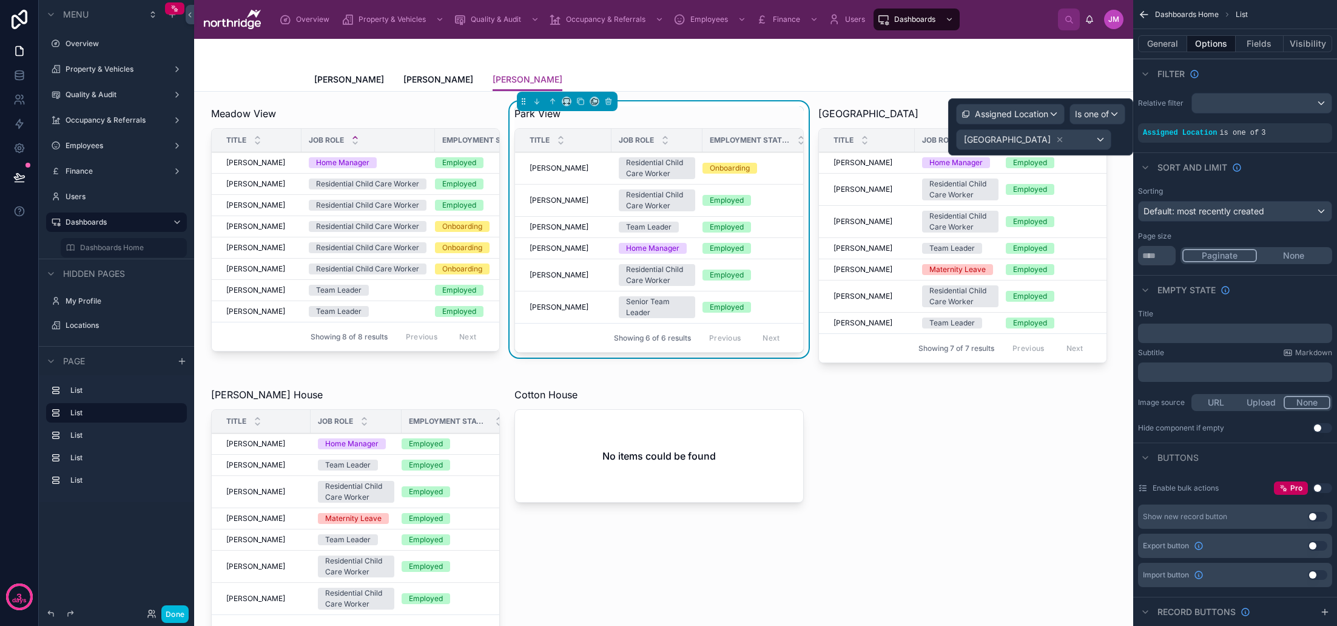
click at [1058, 138] on icon at bounding box center [1060, 140] width 4 height 4
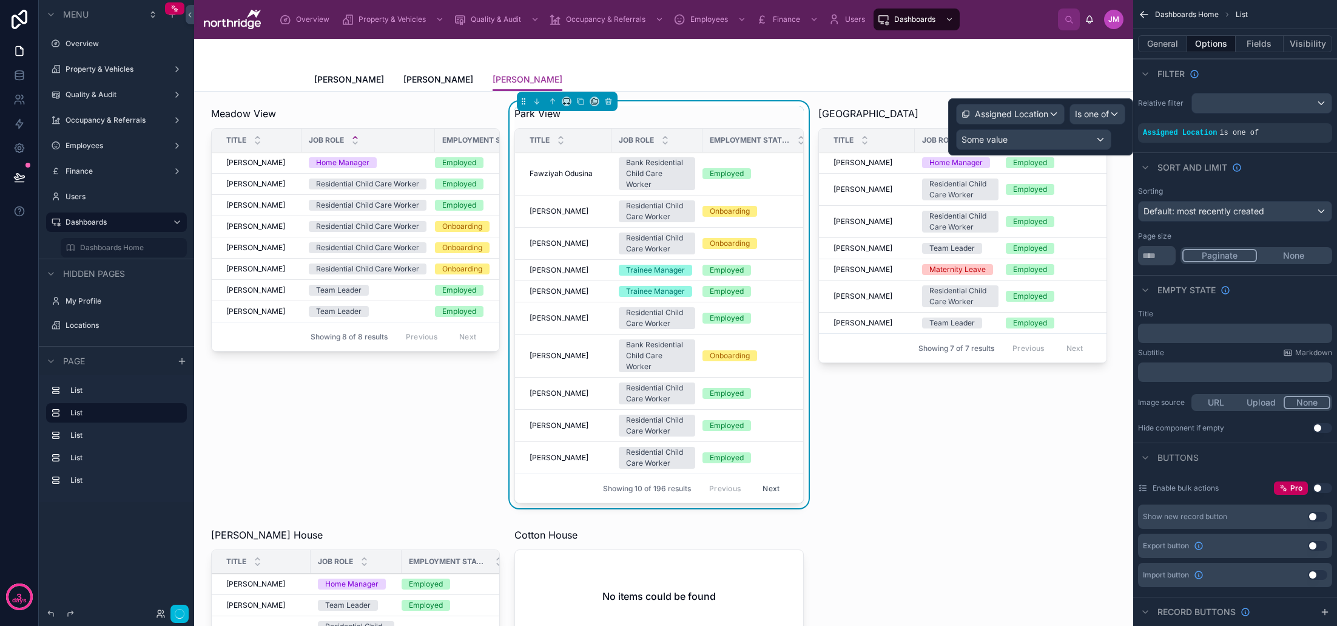
click at [1053, 140] on div "Some value" at bounding box center [1034, 139] width 154 height 19
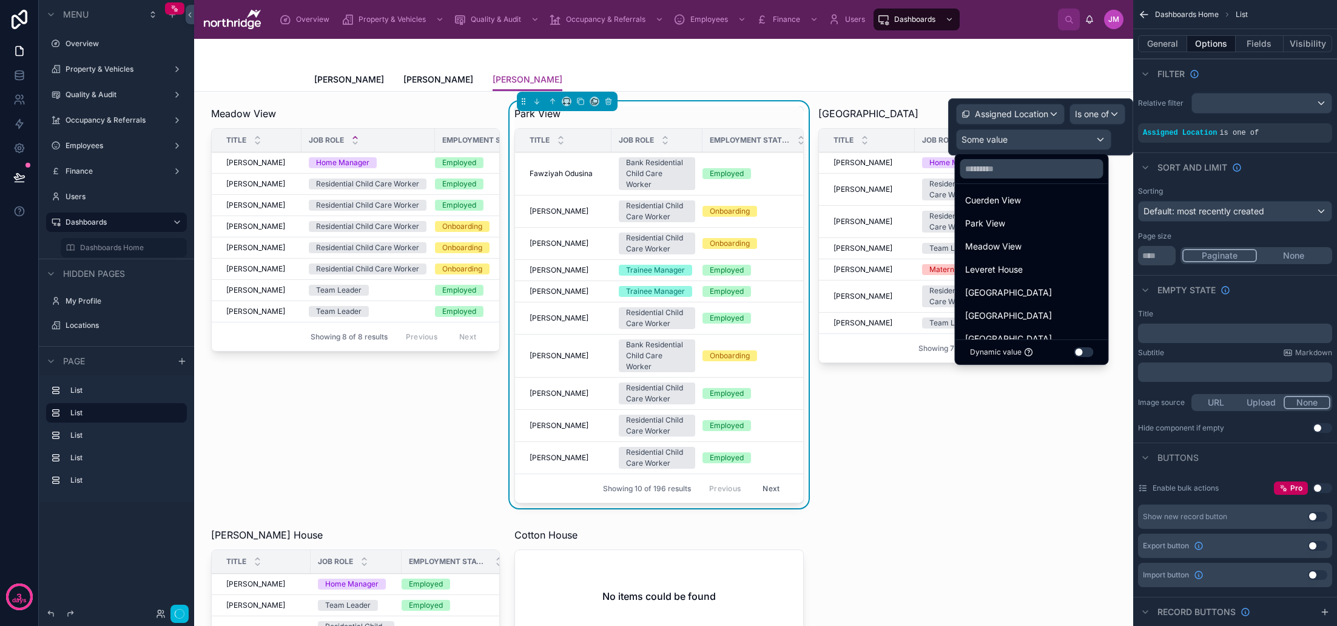
scroll to position [142, 0]
click at [1021, 226] on div "Park View" at bounding box center [1031, 224] width 133 height 15
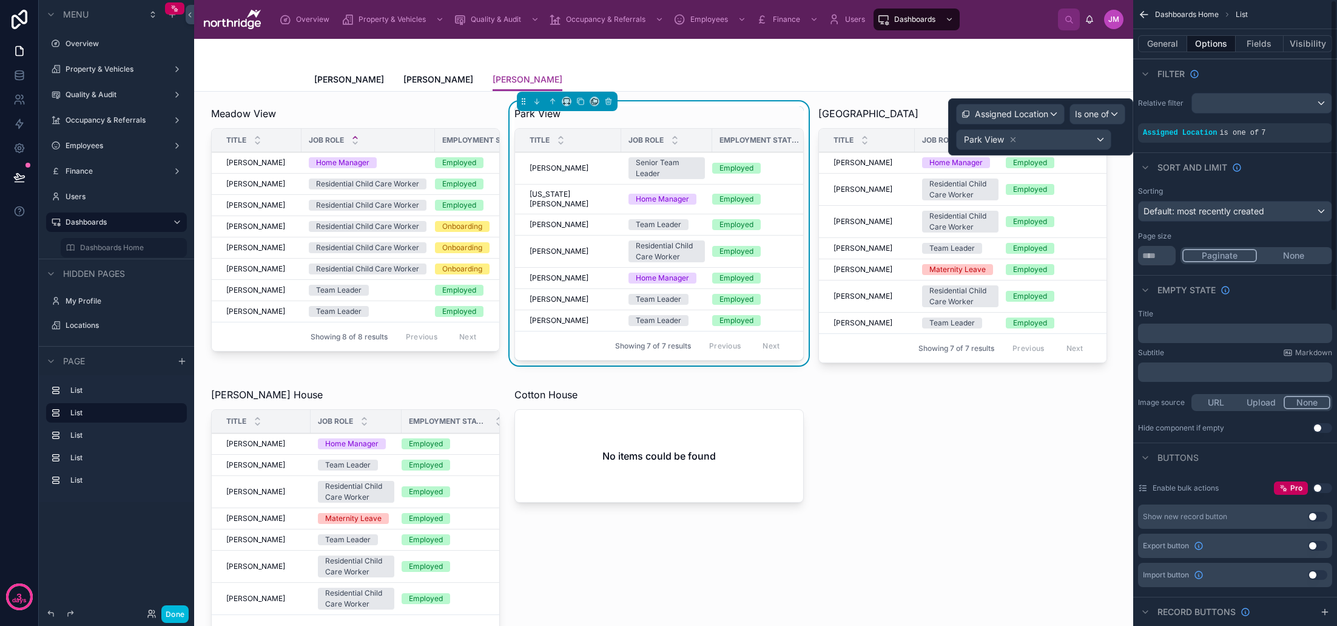
click at [1303, 165] on div "Sort And Limit" at bounding box center [1235, 166] width 204 height 29
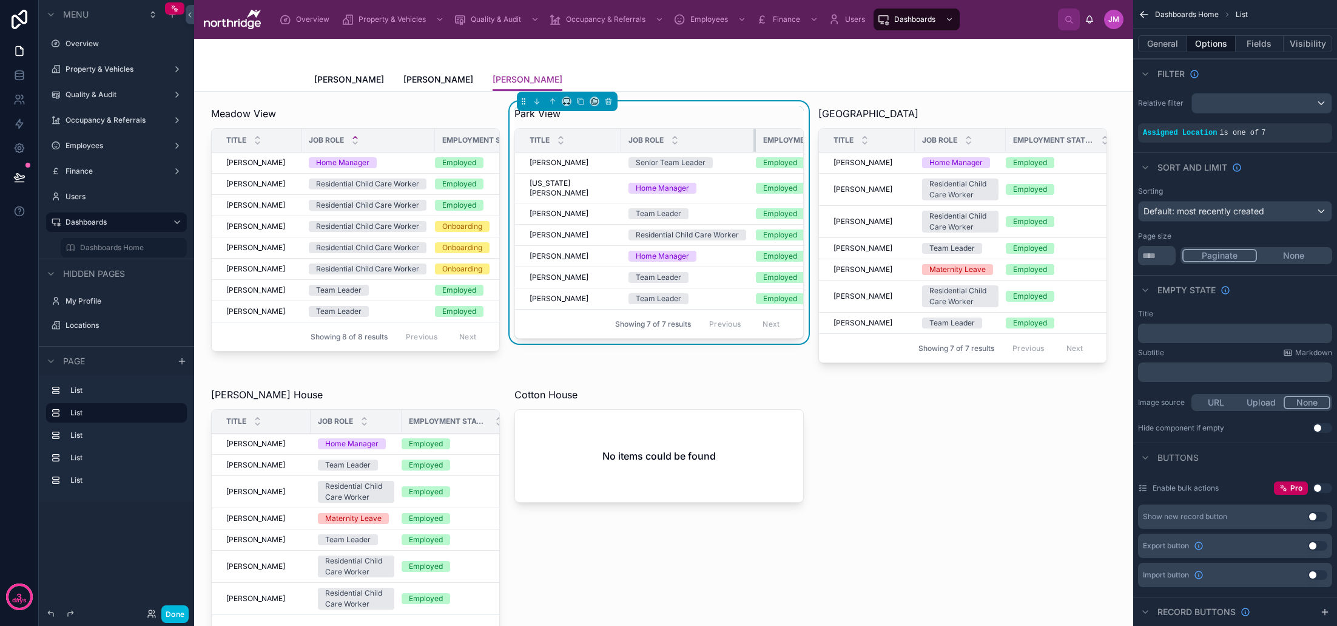
drag, startPoint x: 701, startPoint y: 140, endPoint x: 744, endPoint y: 139, distance: 43.7
click at [754, 139] on div at bounding box center [756, 140] width 5 height 23
click at [673, 137] on icon at bounding box center [675, 138] width 4 height 2
click at [991, 119] on div at bounding box center [962, 236] width 303 height 271
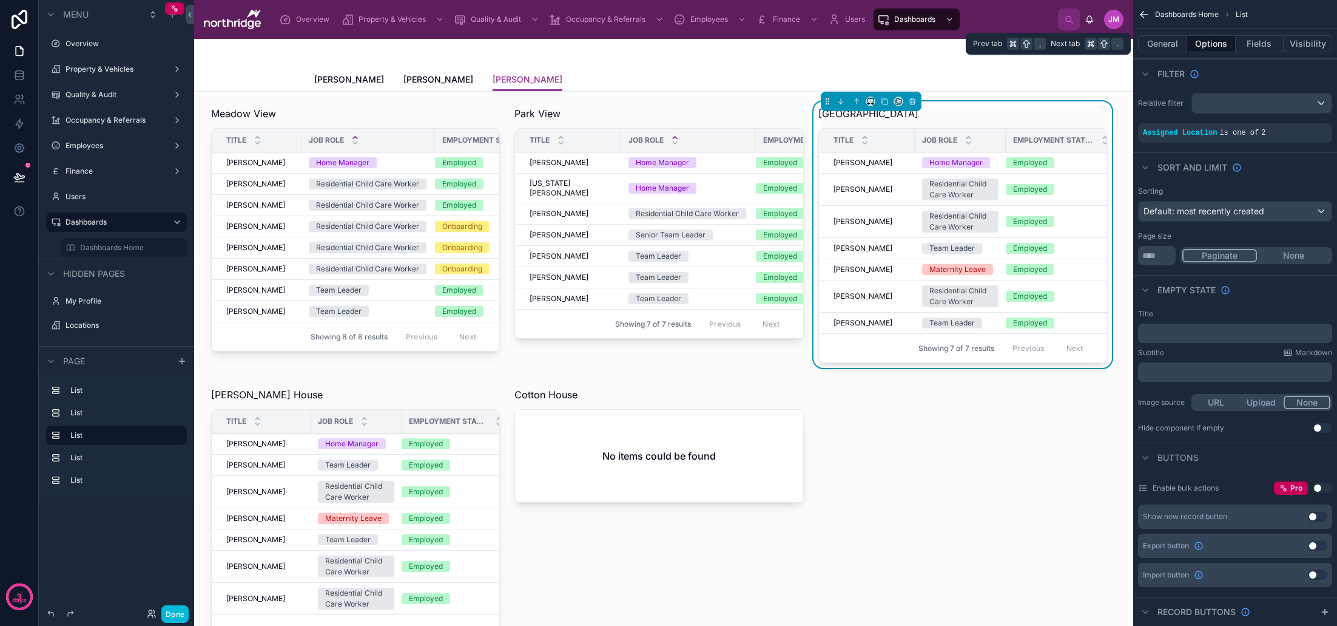
click at [1170, 46] on button "General" at bounding box center [1162, 43] width 49 height 17
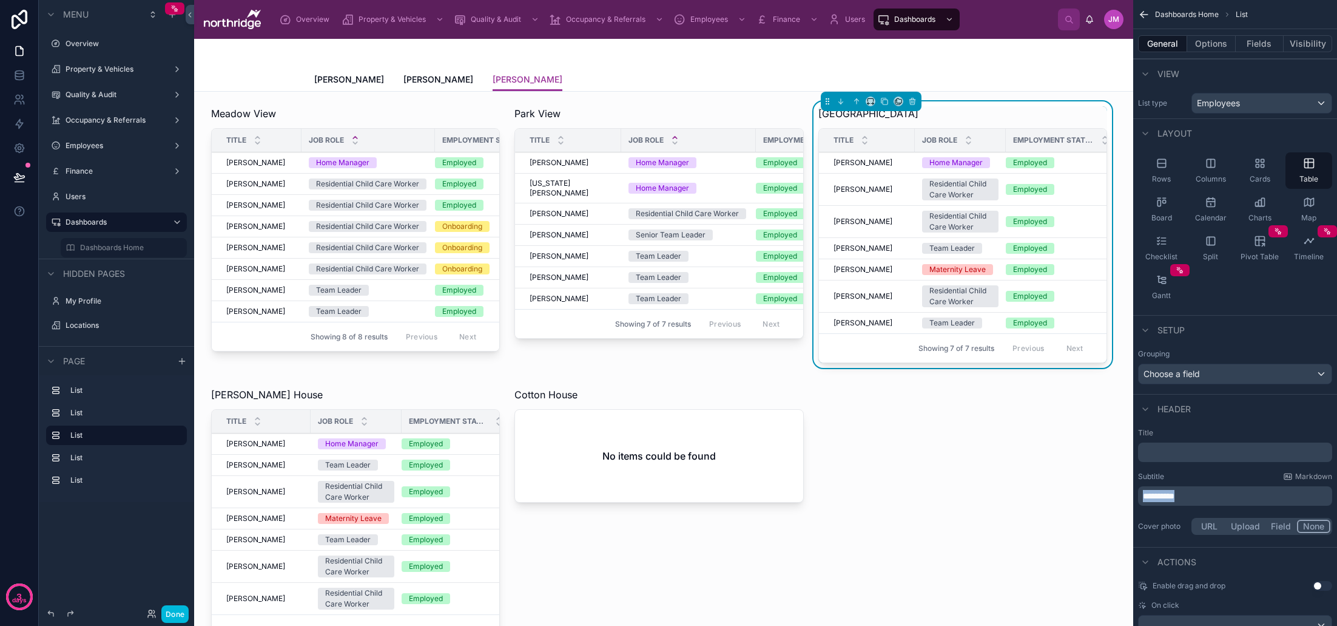
drag, startPoint x: 1192, startPoint y: 494, endPoint x: 1114, endPoint y: 489, distance: 78.4
click at [1114, 489] on div "Overview Property & Vehicles Quality & Audit Occupancy & Referrals Employees Fi…" at bounding box center [765, 313] width 1143 height 626
click at [1192, 470] on div "**********" at bounding box center [1235, 482] width 204 height 119
click at [1217, 40] on button "Options" at bounding box center [1211, 43] width 49 height 17
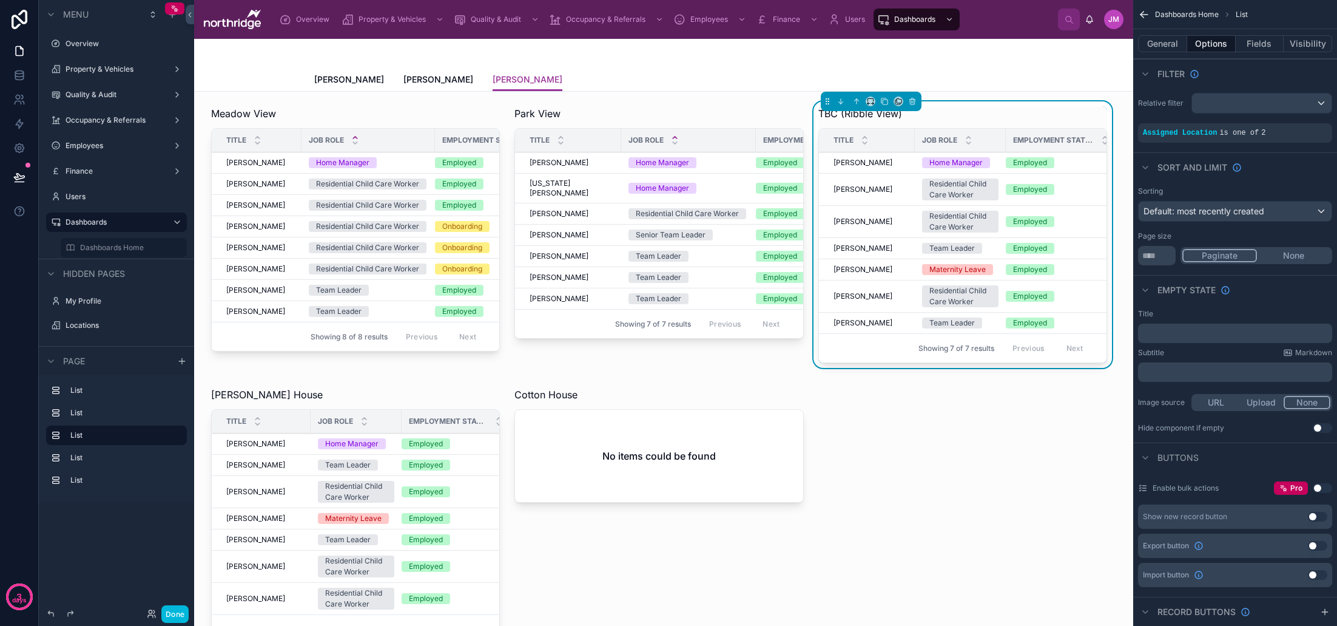
click at [0, 0] on icon "scrollable content" at bounding box center [0, 0] width 0 height 0
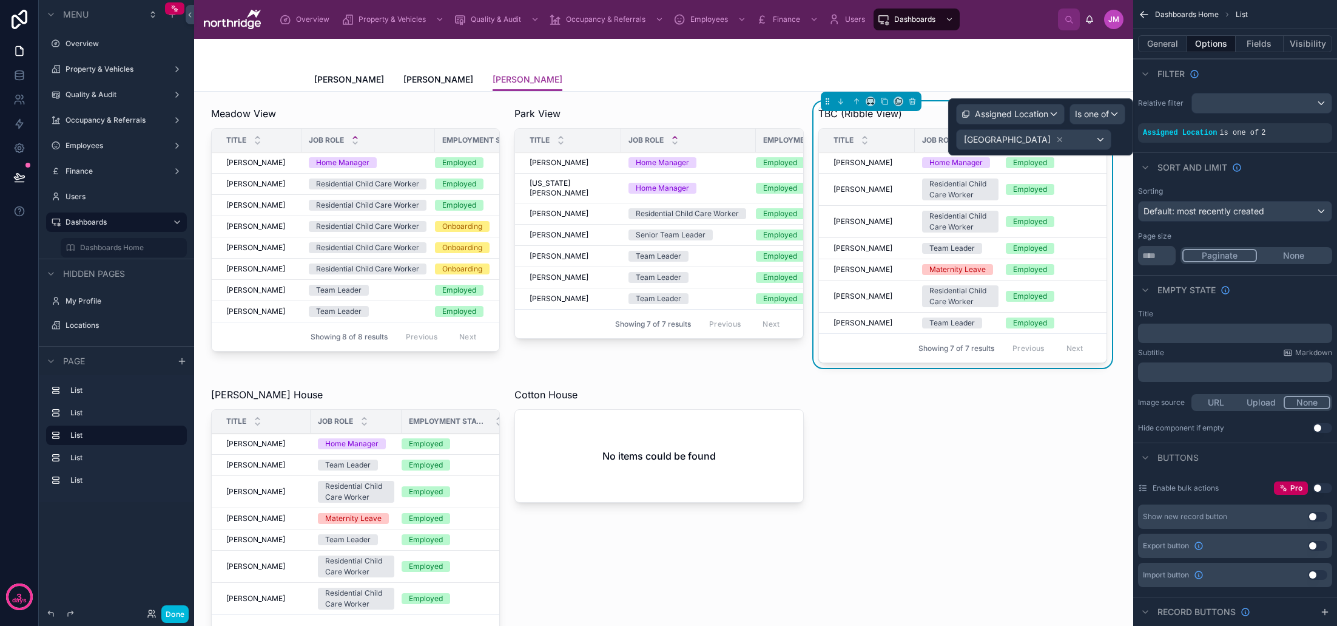
click at [1056, 138] on icon at bounding box center [1060, 139] width 8 height 8
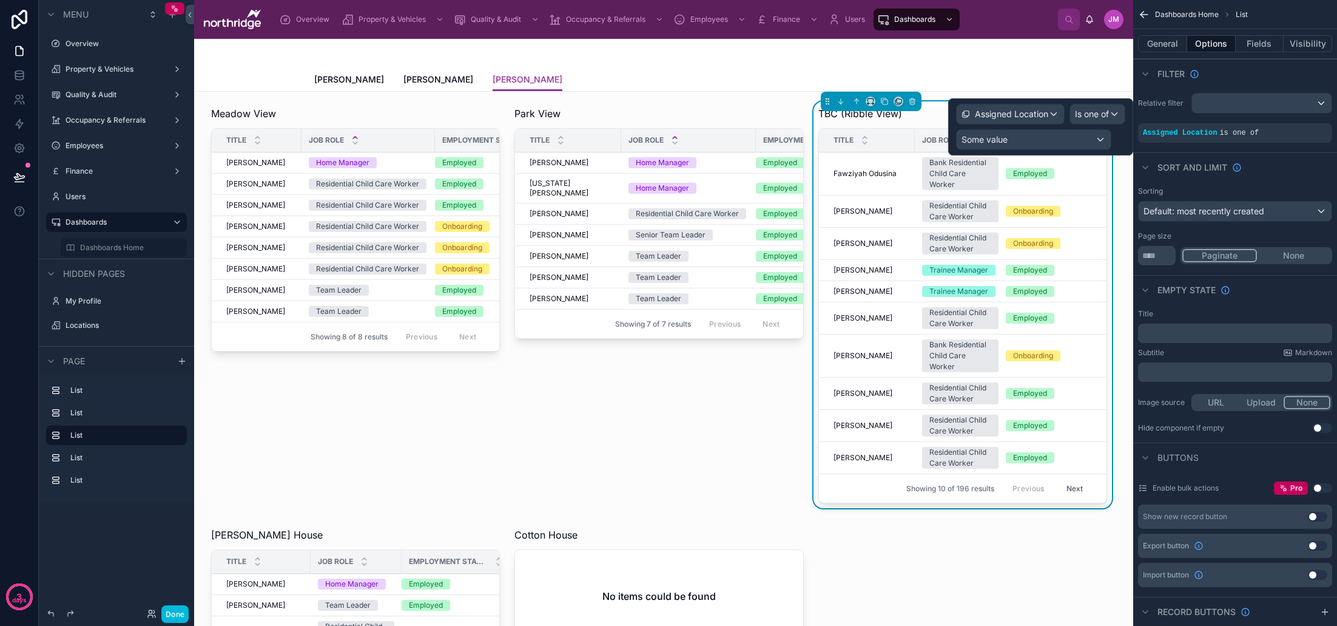
click at [1028, 139] on div "Some value" at bounding box center [1034, 139] width 154 height 19
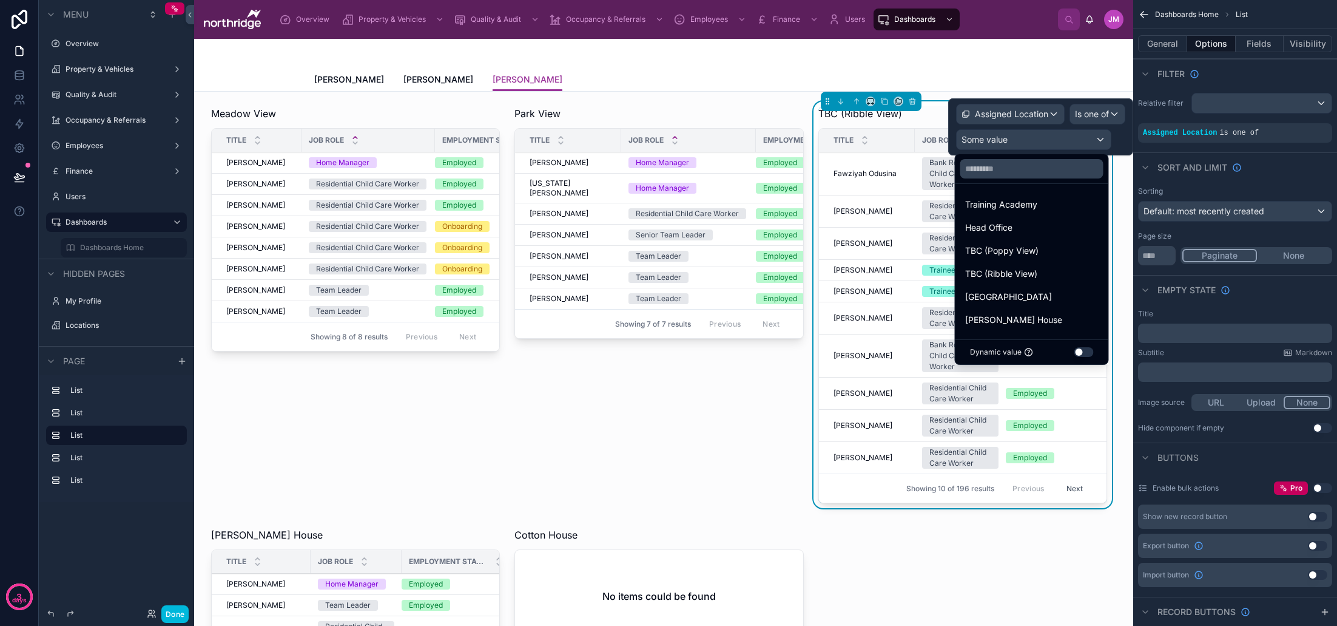
click at [1031, 268] on span "TBC (Ribble View)" at bounding box center [1001, 273] width 72 height 15
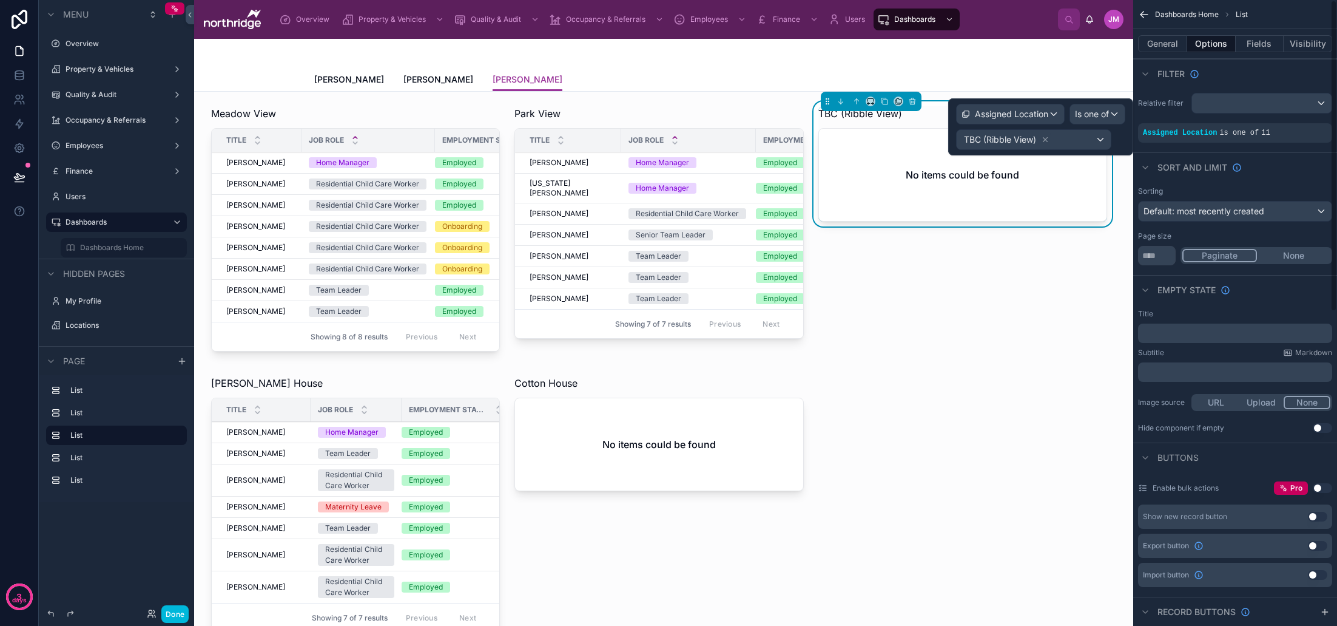
click at [1172, 43] on button "General" at bounding box center [1162, 43] width 49 height 17
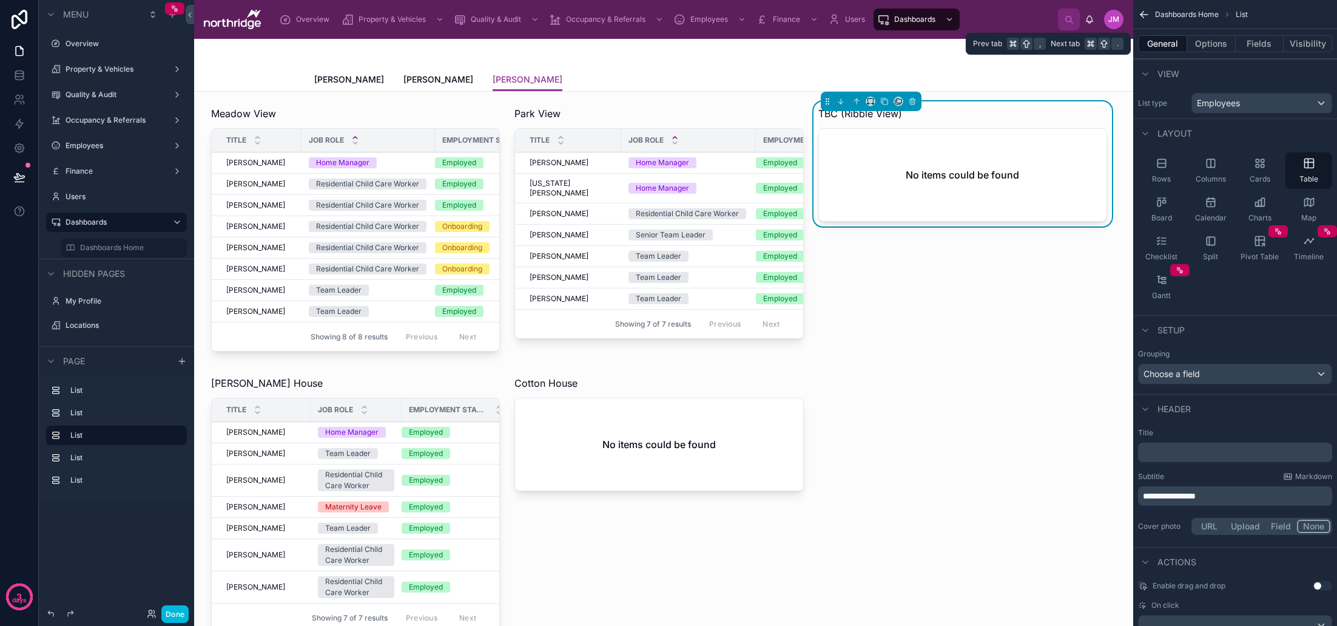
click at [1197, 43] on button "Options" at bounding box center [1211, 43] width 49 height 17
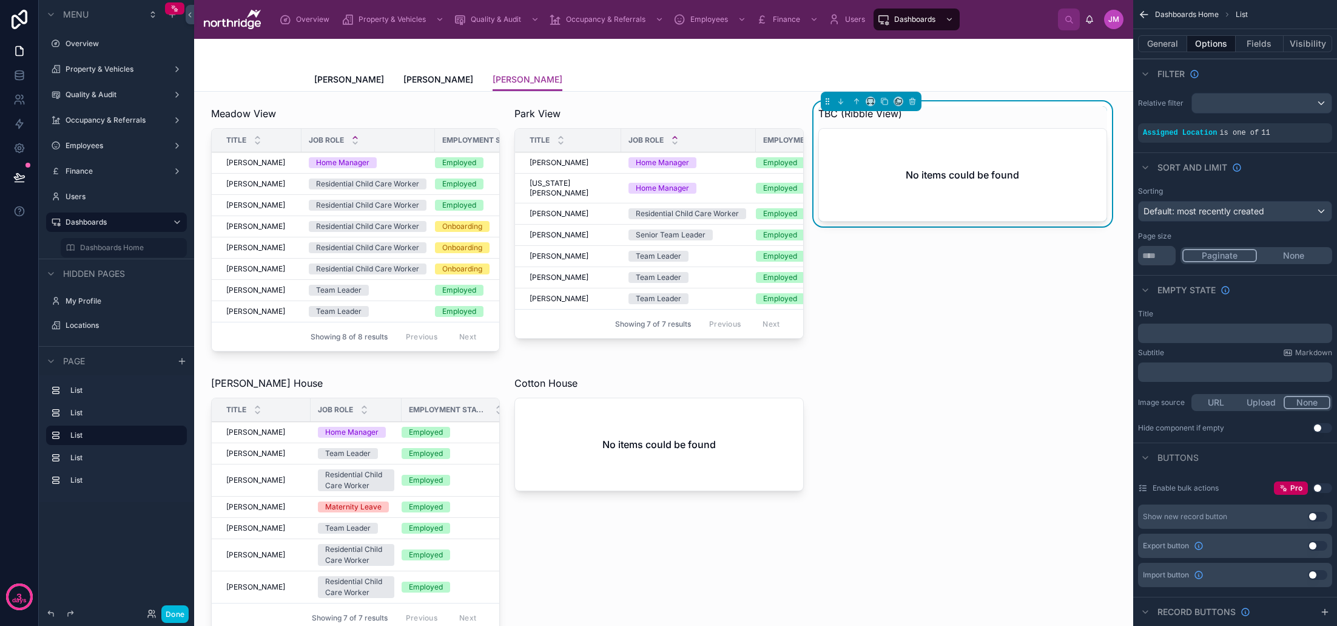
click at [437, 471] on div at bounding box center [355, 506] width 303 height 271
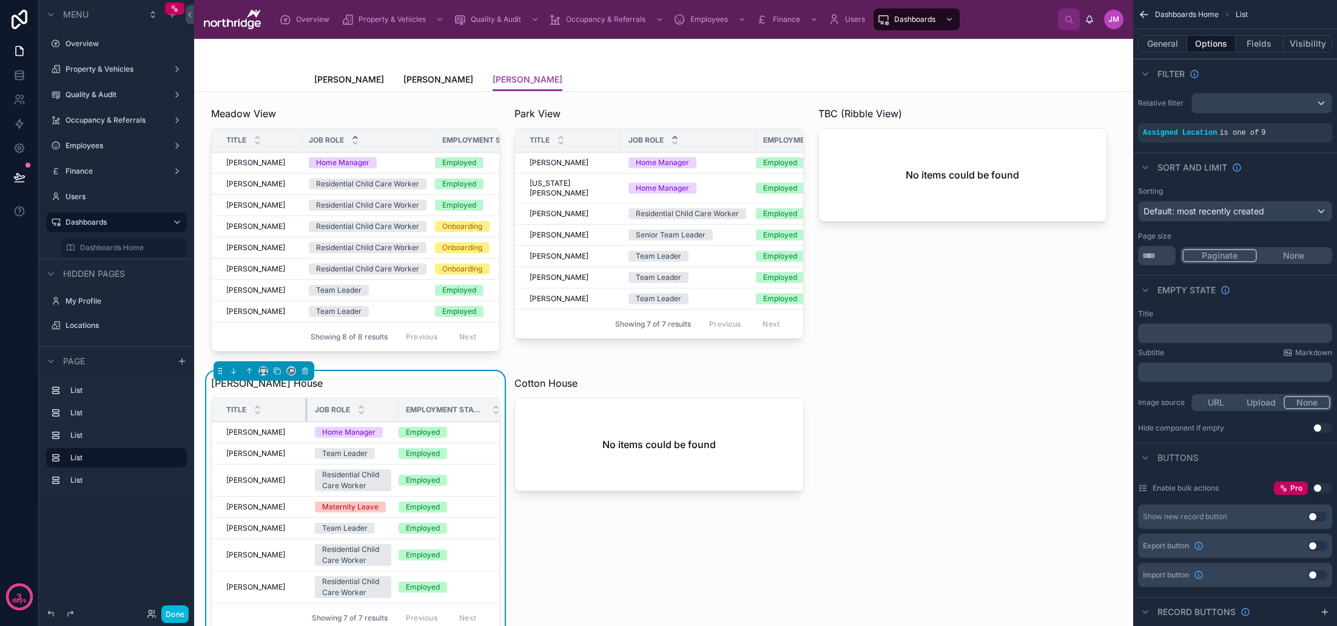
click at [306, 409] on div at bounding box center [307, 409] width 5 height 23
click at [0, 0] on icon "scrollable content" at bounding box center [0, 0] width 0 height 0
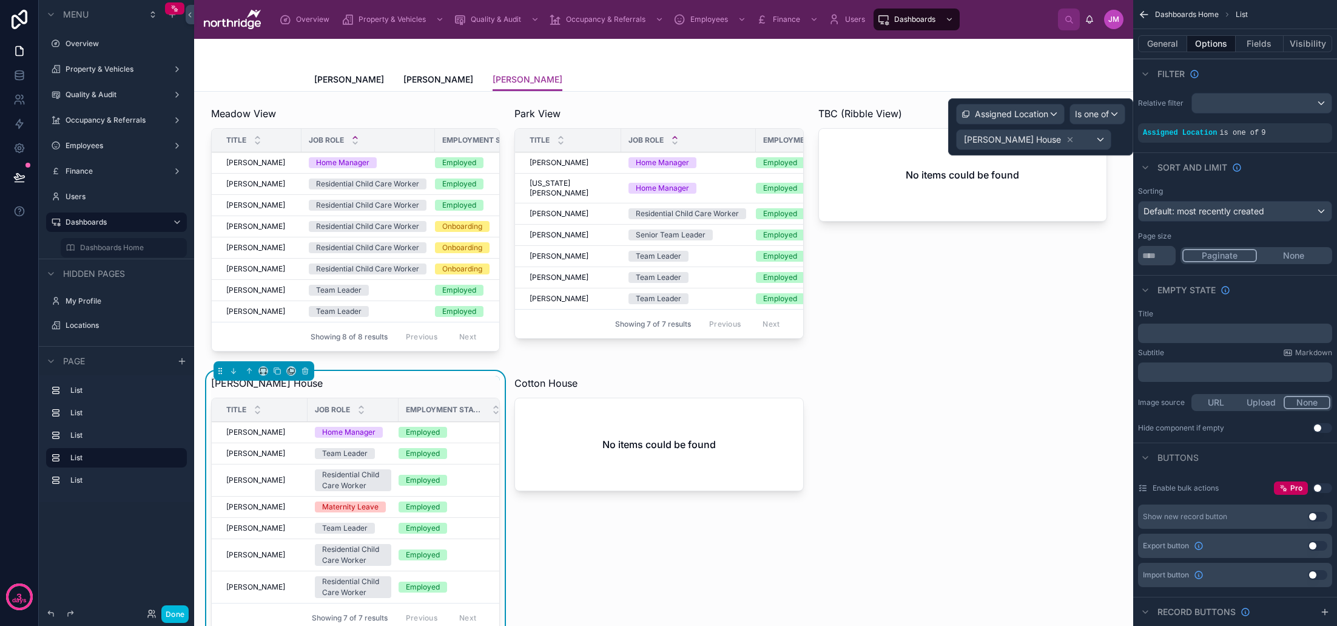
click at [1066, 138] on icon at bounding box center [1070, 139] width 8 height 8
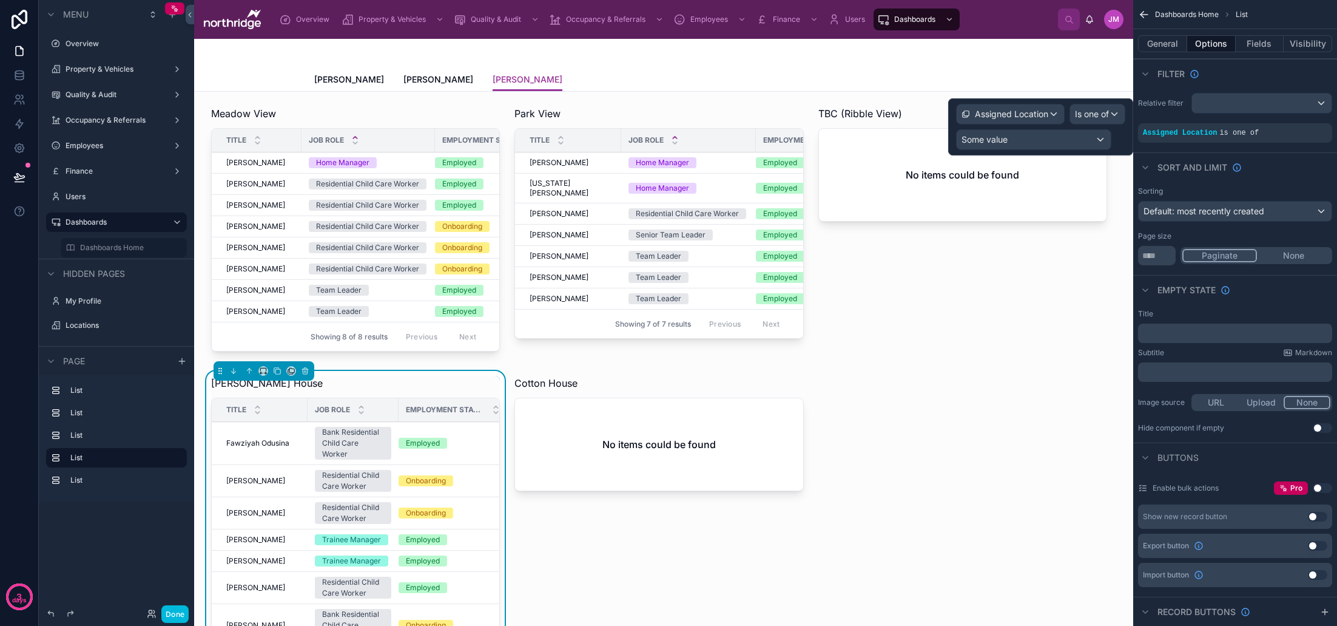
click at [1082, 139] on div "Some value" at bounding box center [1034, 139] width 154 height 19
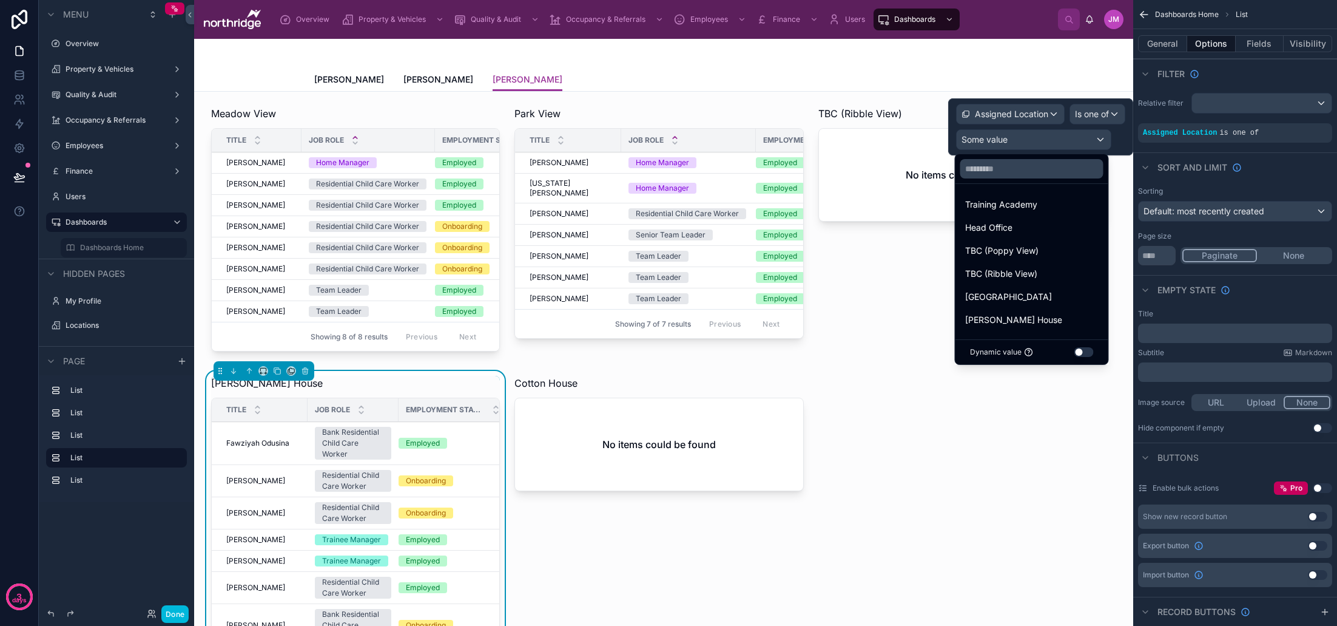
click at [1013, 204] on span "Training Academy" at bounding box center [1001, 204] width 72 height 15
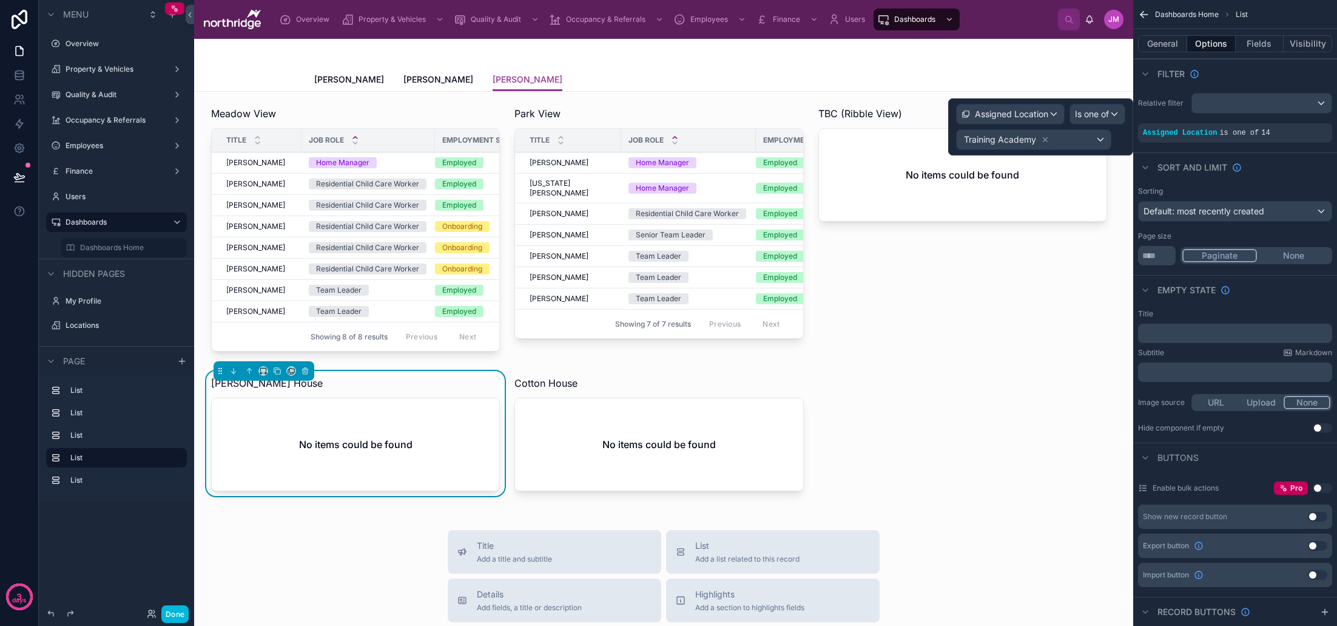
click at [1174, 45] on button "General" at bounding box center [1162, 43] width 49 height 17
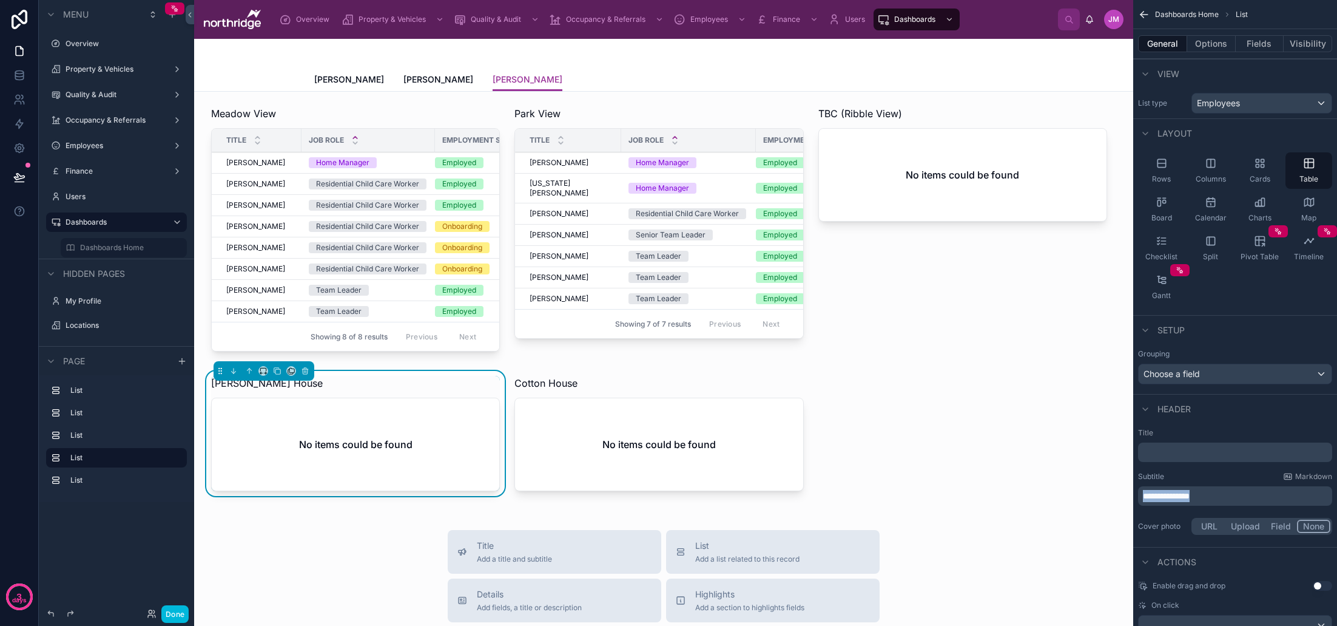
drag, startPoint x: 1164, startPoint y: 496, endPoint x: 1133, endPoint y: 496, distance: 30.9
click at [1133, 496] on div "Overview Property & Vehicles Quality & Audit Occupancy & Referrals Employees Fi…" at bounding box center [765, 313] width 1143 height 626
click at [1239, 425] on div "**********" at bounding box center [1235, 482] width 204 height 119
click at [765, 434] on div at bounding box center [658, 436] width 303 height 130
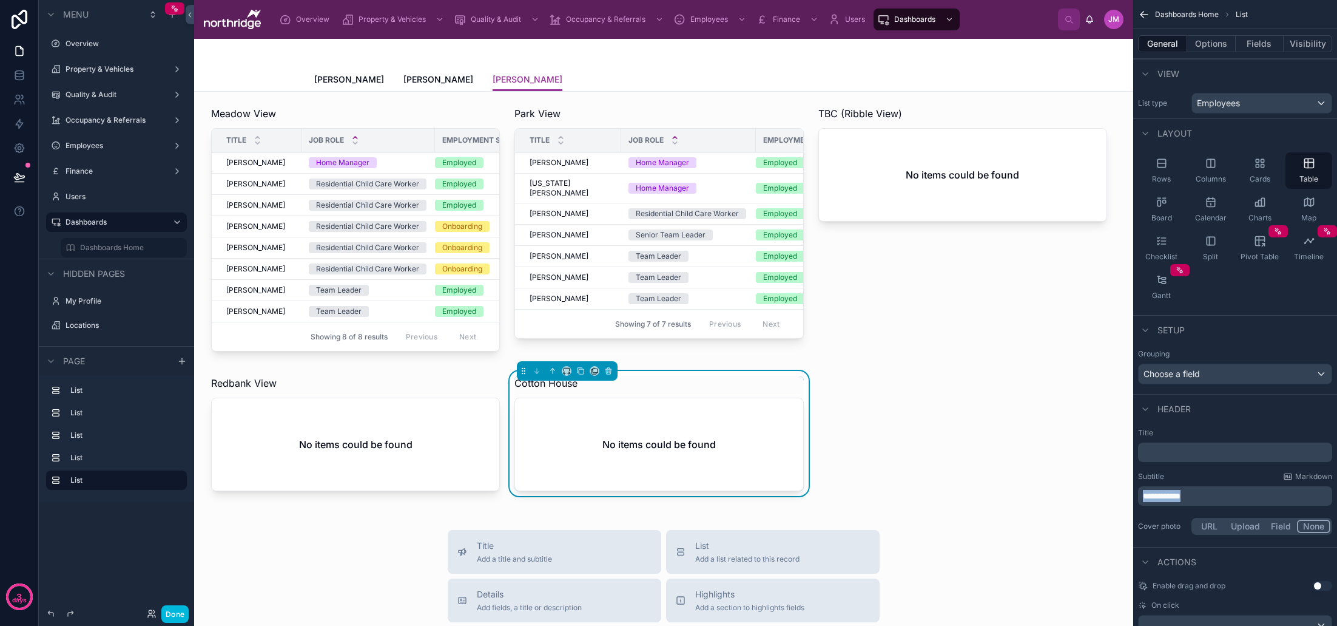
drag, startPoint x: 1144, startPoint y: 494, endPoint x: 1110, endPoint y: 495, distance: 34.6
click at [1110, 495] on div "Overview Property & Vehicles Quality & Audit Occupancy & Referrals Employees Fi…" at bounding box center [765, 313] width 1143 height 626
click at [1232, 413] on div "Header" at bounding box center [1235, 408] width 204 height 29
click at [1210, 49] on button "Options" at bounding box center [1211, 43] width 49 height 17
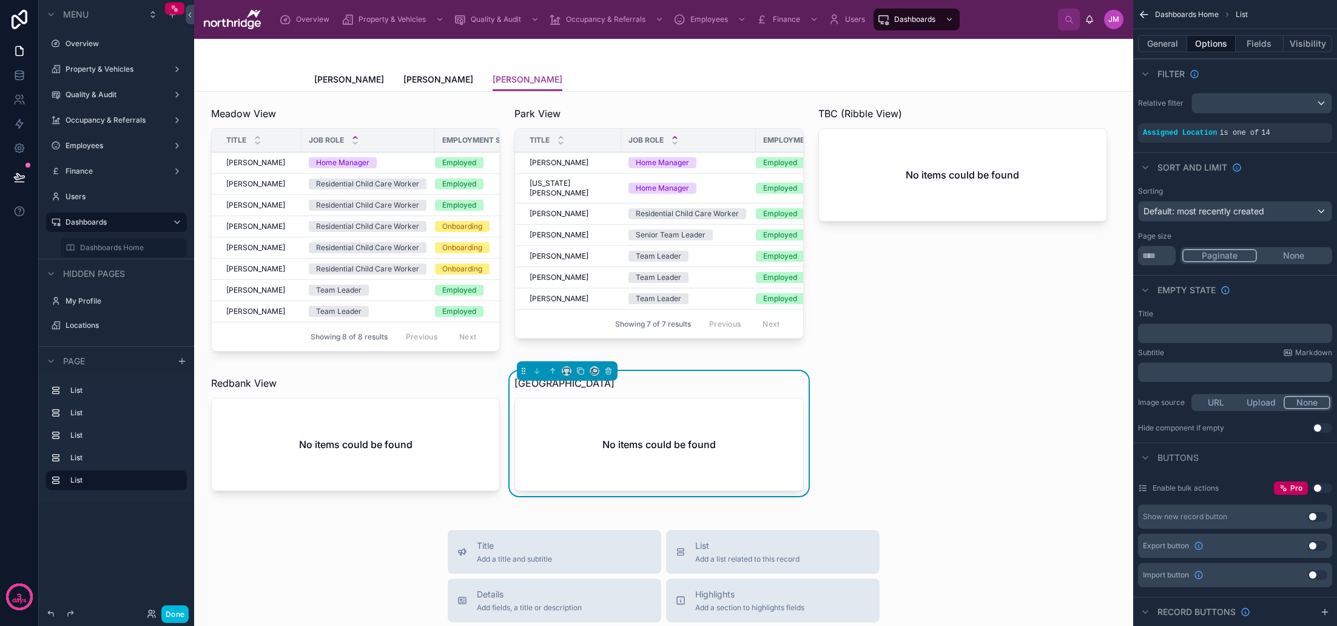
click at [0, 0] on icon "scrollable content" at bounding box center [0, 0] width 0 height 0
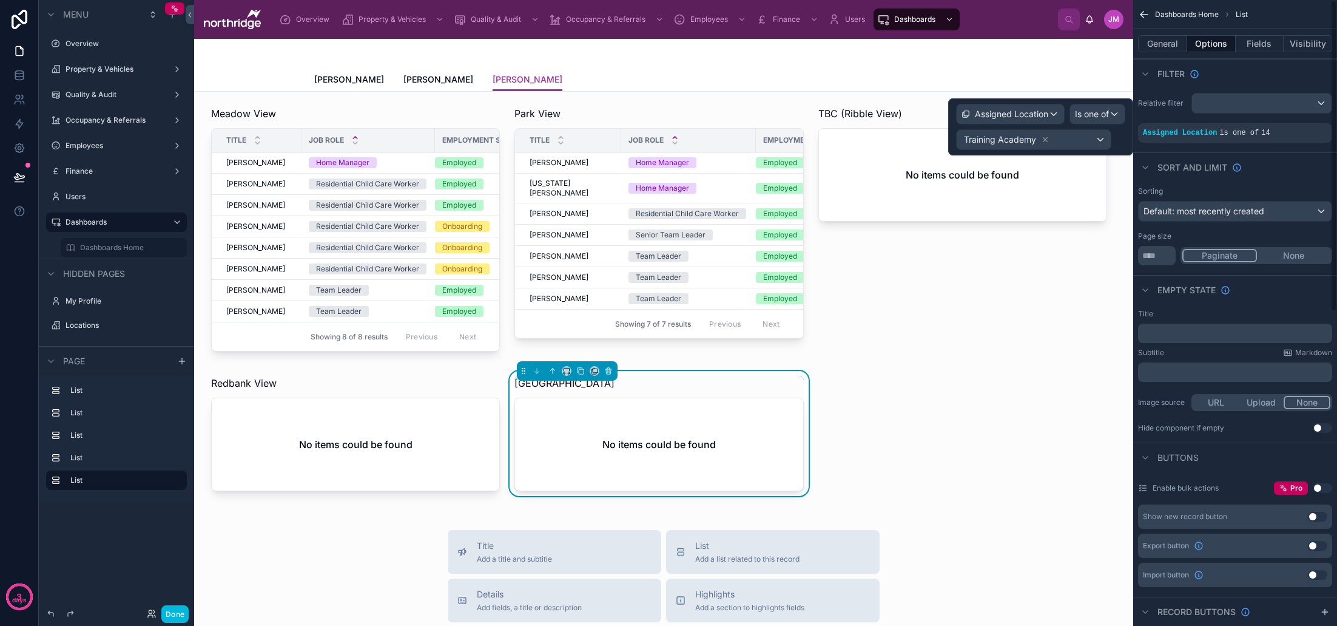
click at [1274, 158] on div "Sort And Limit" at bounding box center [1235, 166] width 204 height 29
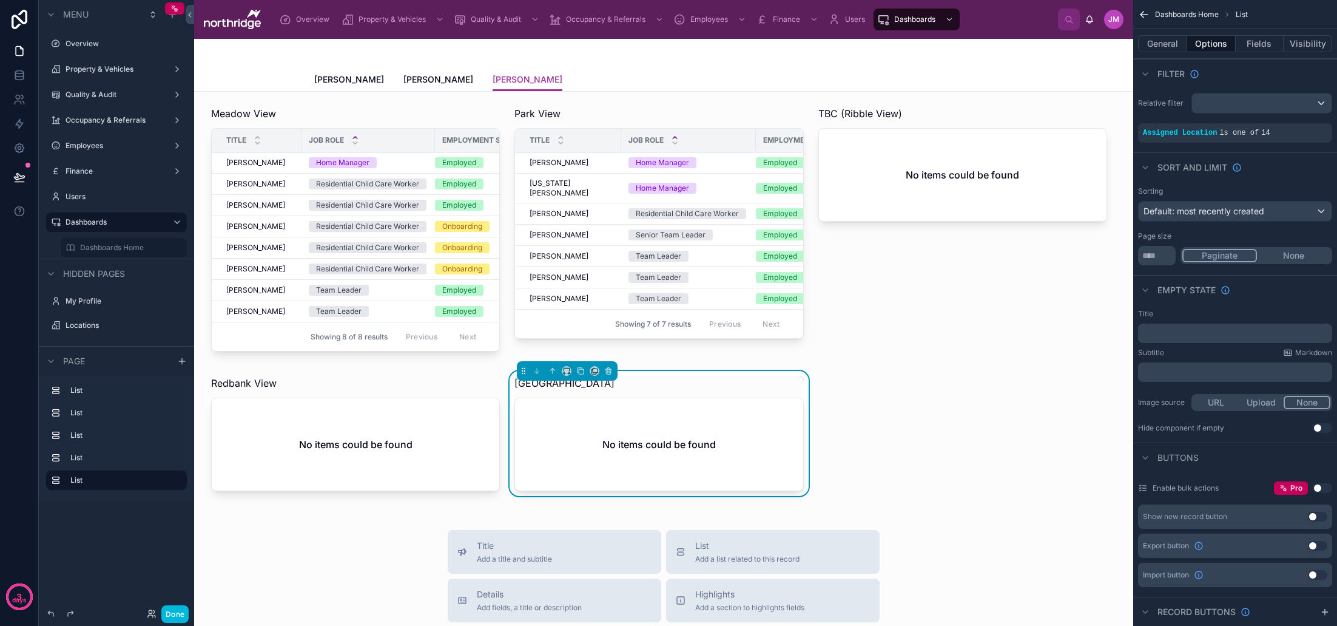
click at [996, 411] on div "Meadow View Title Job Role Employment Status Cali Baron Cali Baron Home Manager…" at bounding box center [663, 575] width 939 height 967
click at [954, 437] on div "Meadow View Title Job Role Employment Status Cali Baron Cali Baron Home Manager…" at bounding box center [663, 575] width 939 height 967
click at [573, 78] on div "Paula Normanton Sarah McClure Claire Denby" at bounding box center [663, 79] width 699 height 23
click at [765, 64] on div at bounding box center [663, 53] width 699 height 29
click at [994, 335] on div at bounding box center [962, 231] width 303 height 260
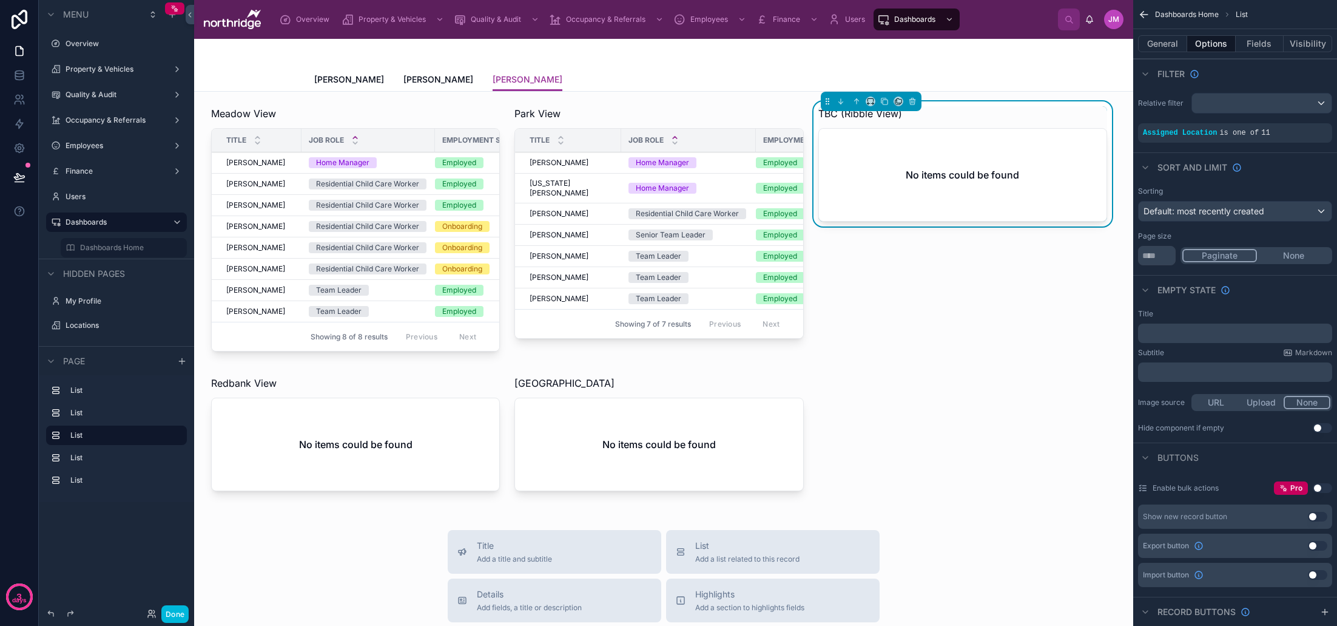
click at [717, 73] on div "Paula Normanton Sarah McClure Claire Denby" at bounding box center [663, 79] width 699 height 23
click at [706, 70] on div "Paula Normanton Sarah McClure Claire Denby" at bounding box center [663, 79] width 699 height 23
click at [444, 79] on span "[PERSON_NAME]" at bounding box center [438, 79] width 70 height 12
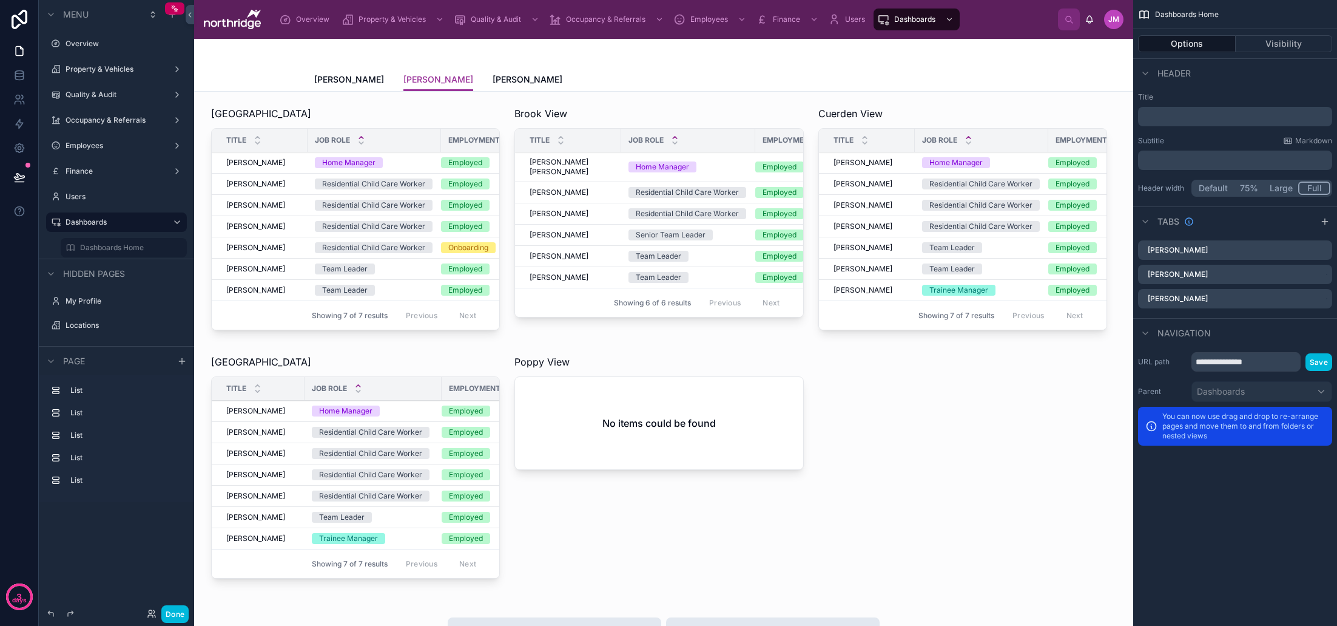
click at [601, 66] on div at bounding box center [663, 53] width 699 height 29
click at [1327, 215] on div "scrollable content" at bounding box center [1325, 221] width 15 height 15
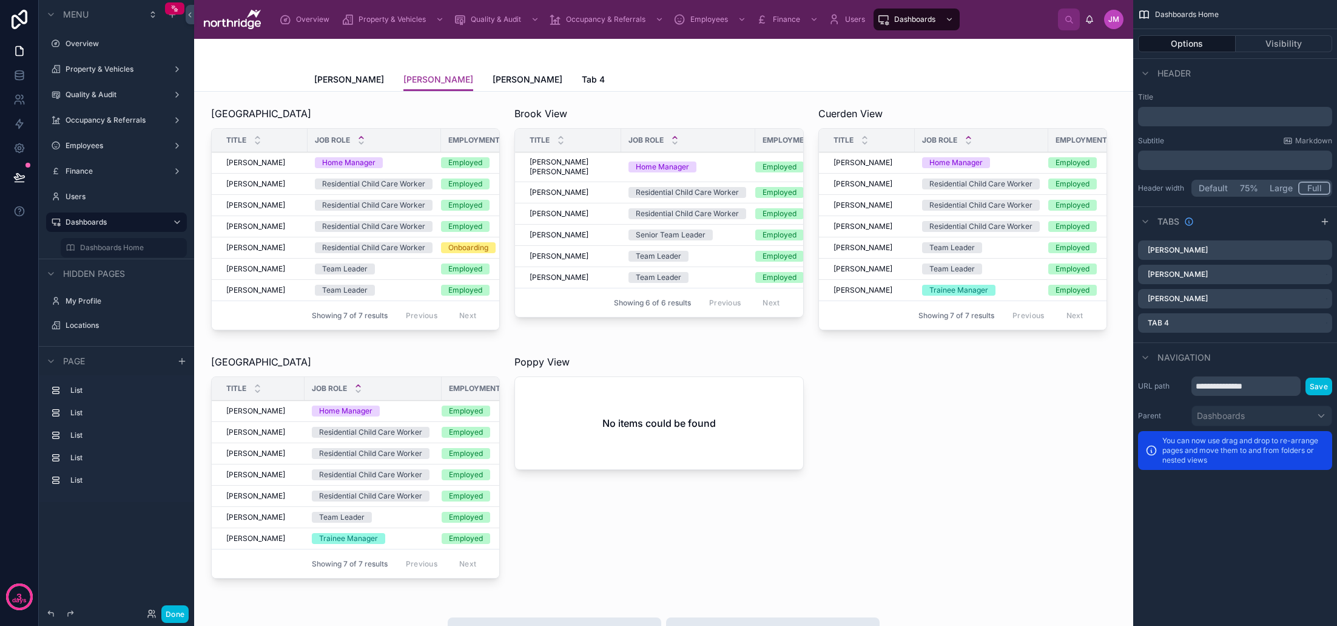
click at [0, 0] on icon "scrollable content" at bounding box center [0, 0] width 0 height 0
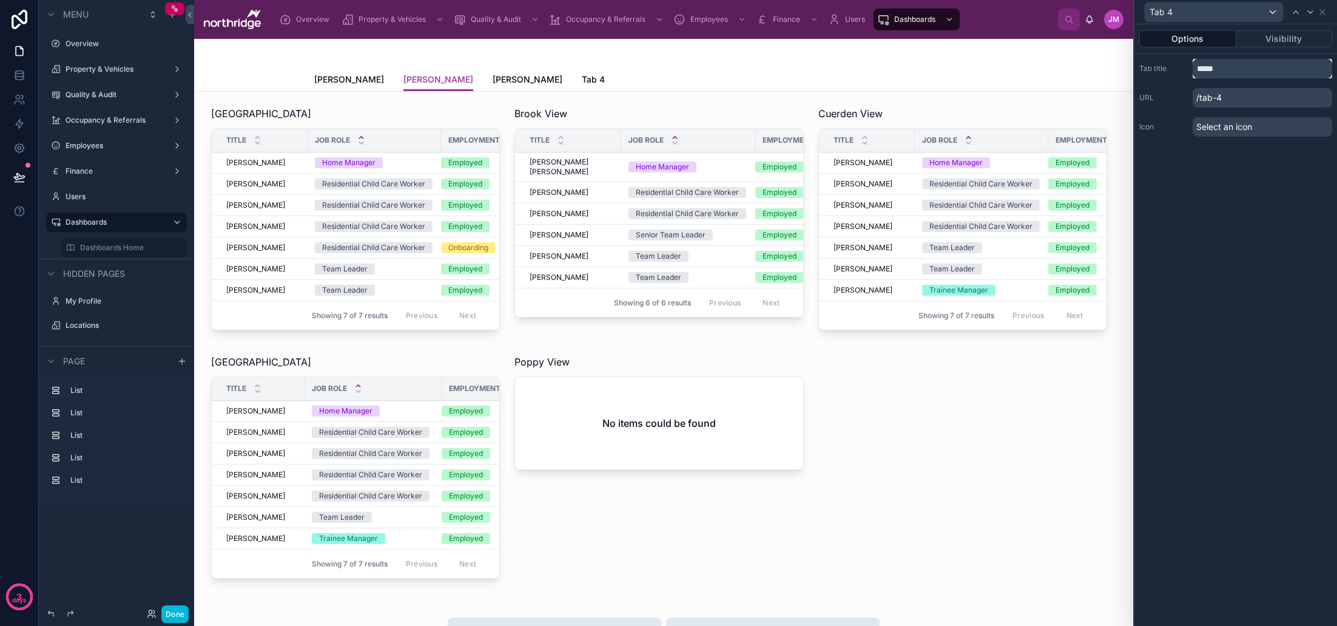
drag, startPoint x: 1230, startPoint y: 69, endPoint x: 1187, endPoint y: 69, distance: 43.1
click at [1187, 69] on div "Tab title *****" at bounding box center [1235, 68] width 193 height 19
type input "**********"
click at [1223, 169] on div "**********" at bounding box center [1236, 324] width 203 height 601
click at [1323, 14] on icon at bounding box center [1323, 12] width 10 height 10
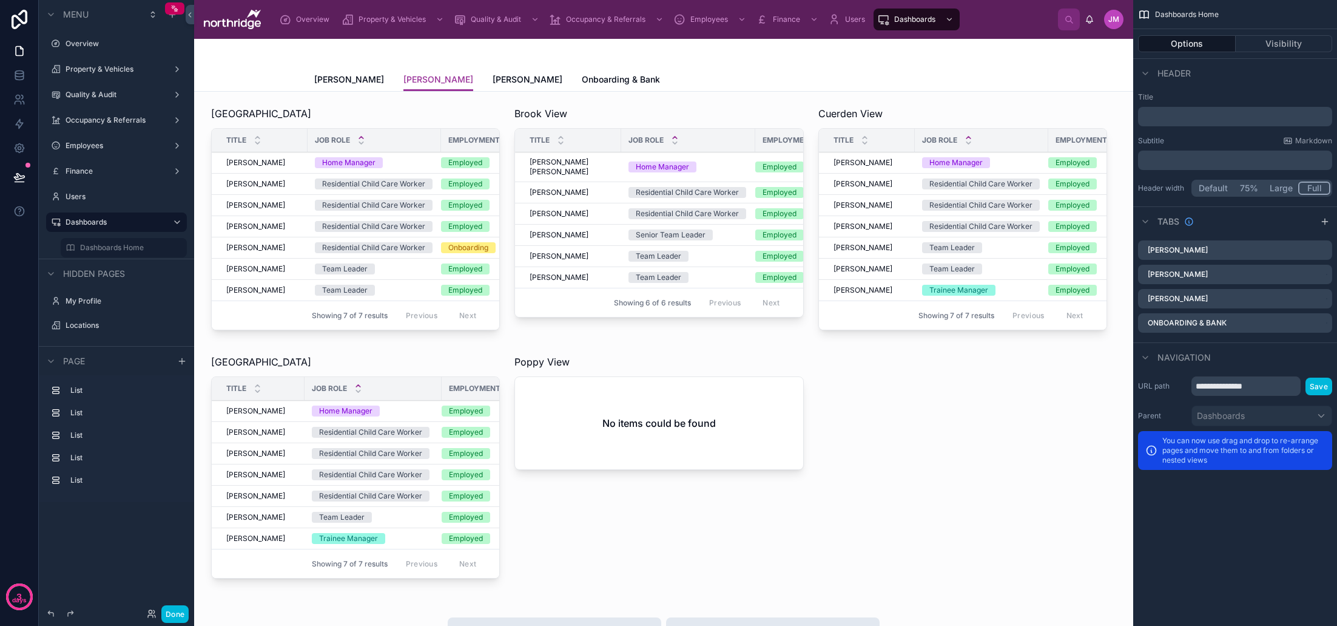
click at [582, 80] on span "Onboarding & Bank" at bounding box center [621, 79] width 78 height 12
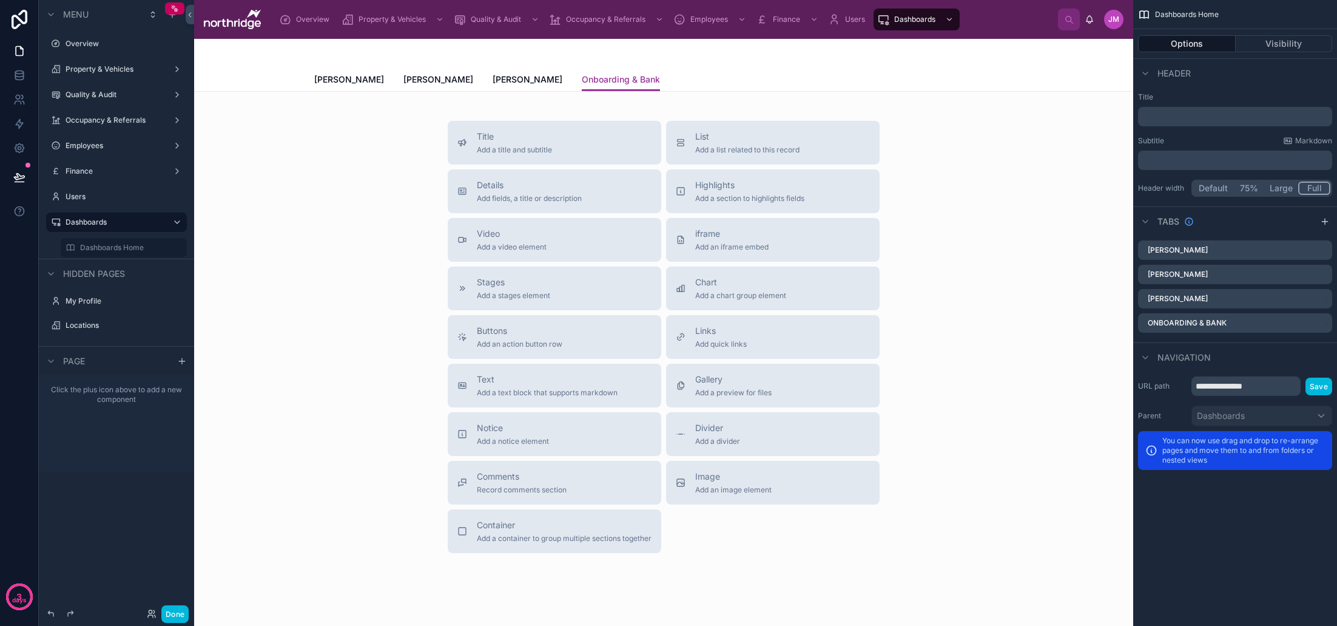
click at [761, 153] on span "Add a list related to this record" at bounding box center [747, 150] width 104 height 10
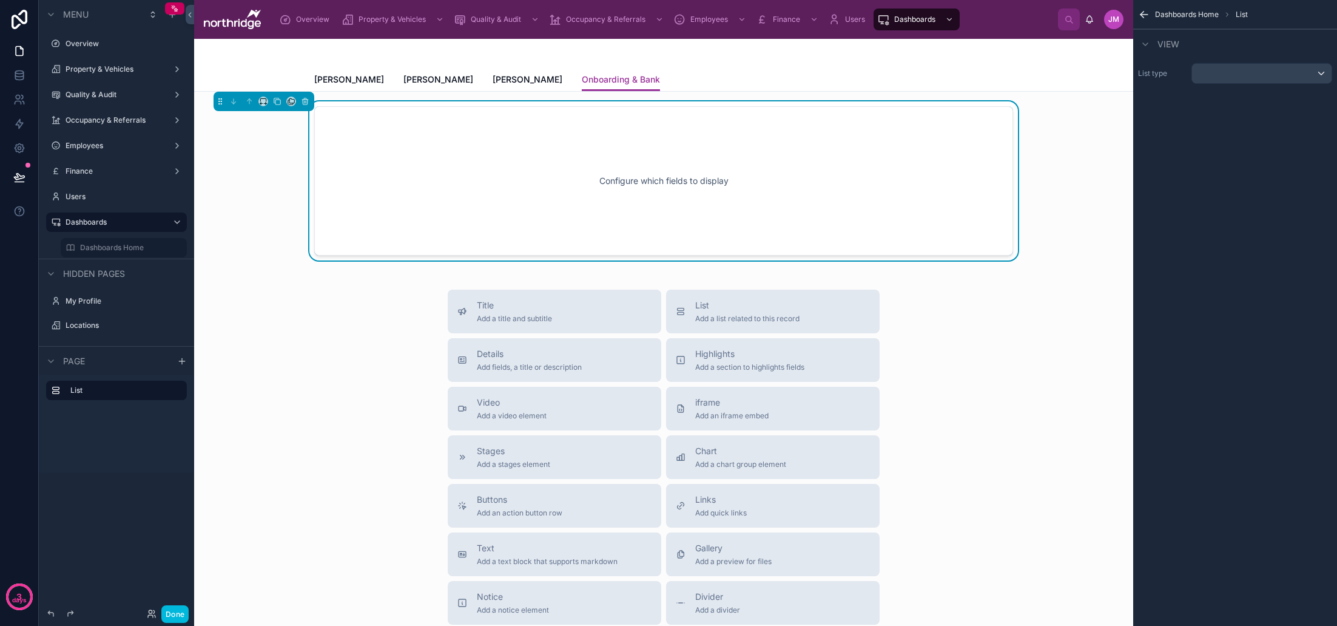
click at [513, 79] on span "[PERSON_NAME]" at bounding box center [528, 79] width 70 height 12
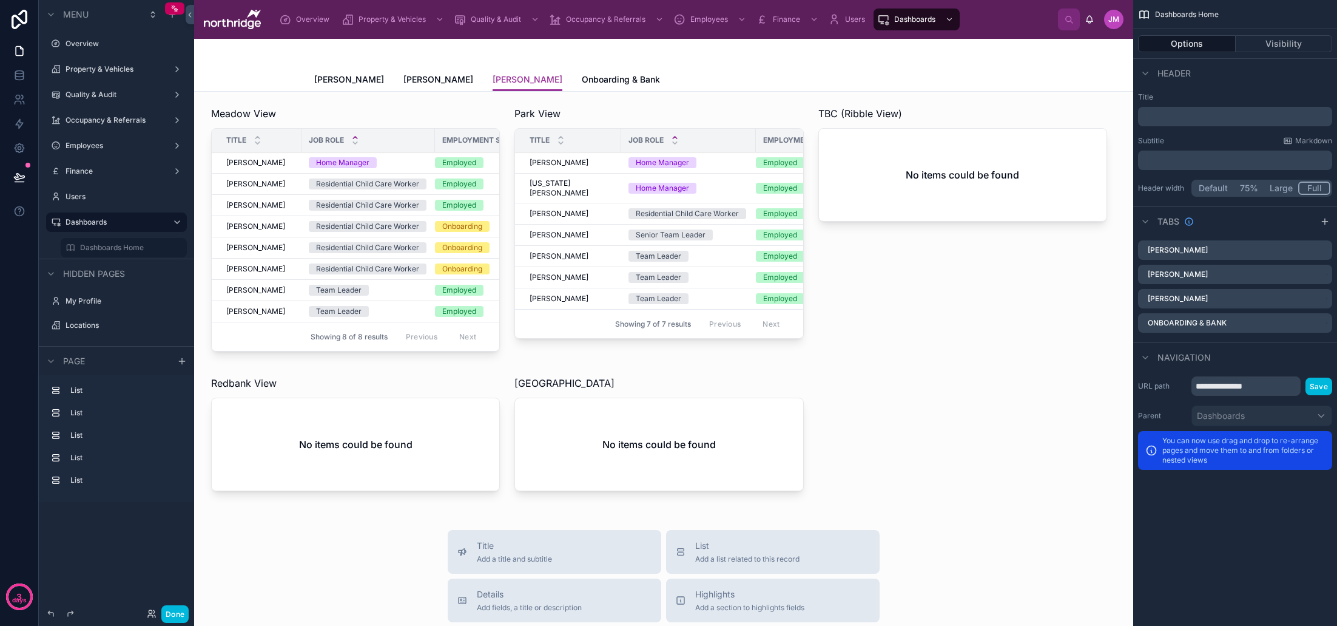
click at [582, 78] on span "Onboarding & Bank" at bounding box center [621, 79] width 78 height 12
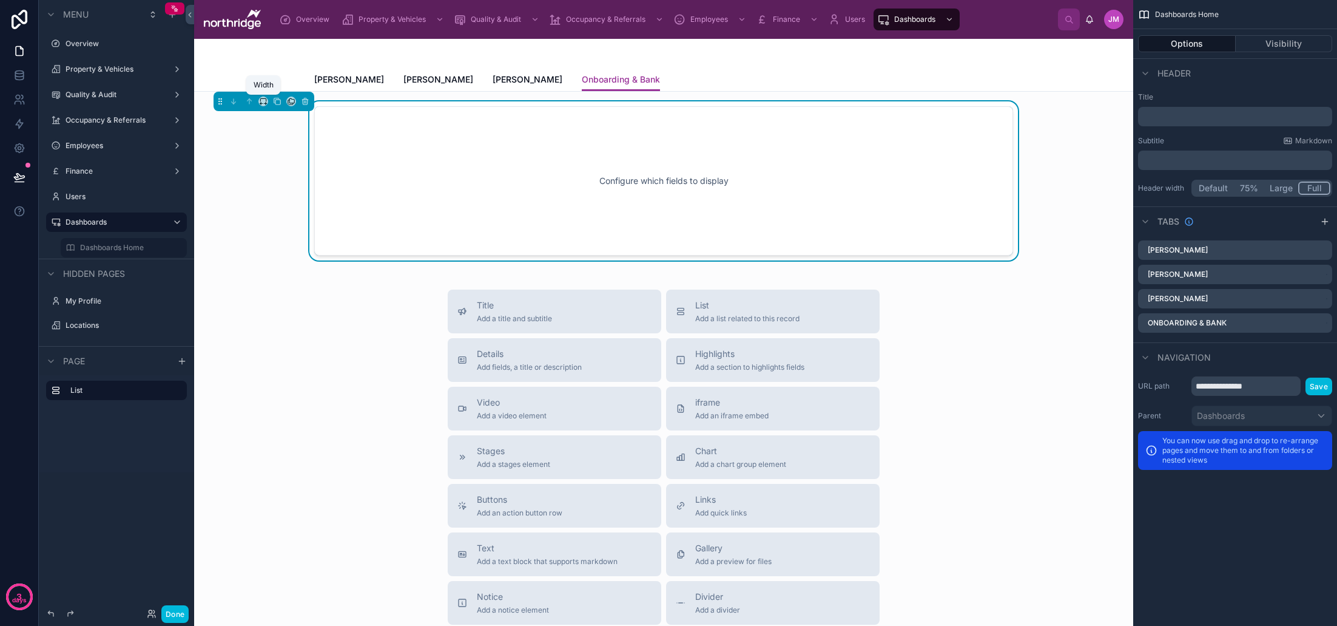
click at [264, 102] on icon at bounding box center [263, 101] width 8 height 8
click at [286, 193] on span "50%" at bounding box center [278, 193] width 19 height 15
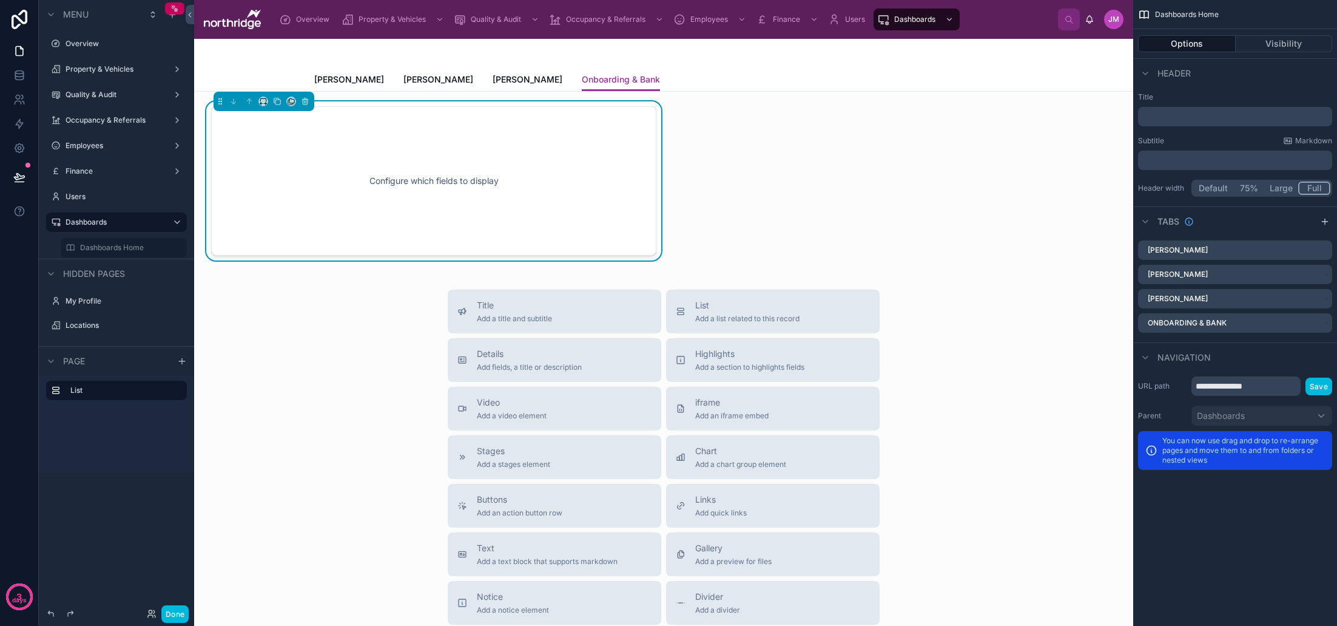
click at [1210, 118] on p "﻿" at bounding box center [1236, 116] width 187 height 12
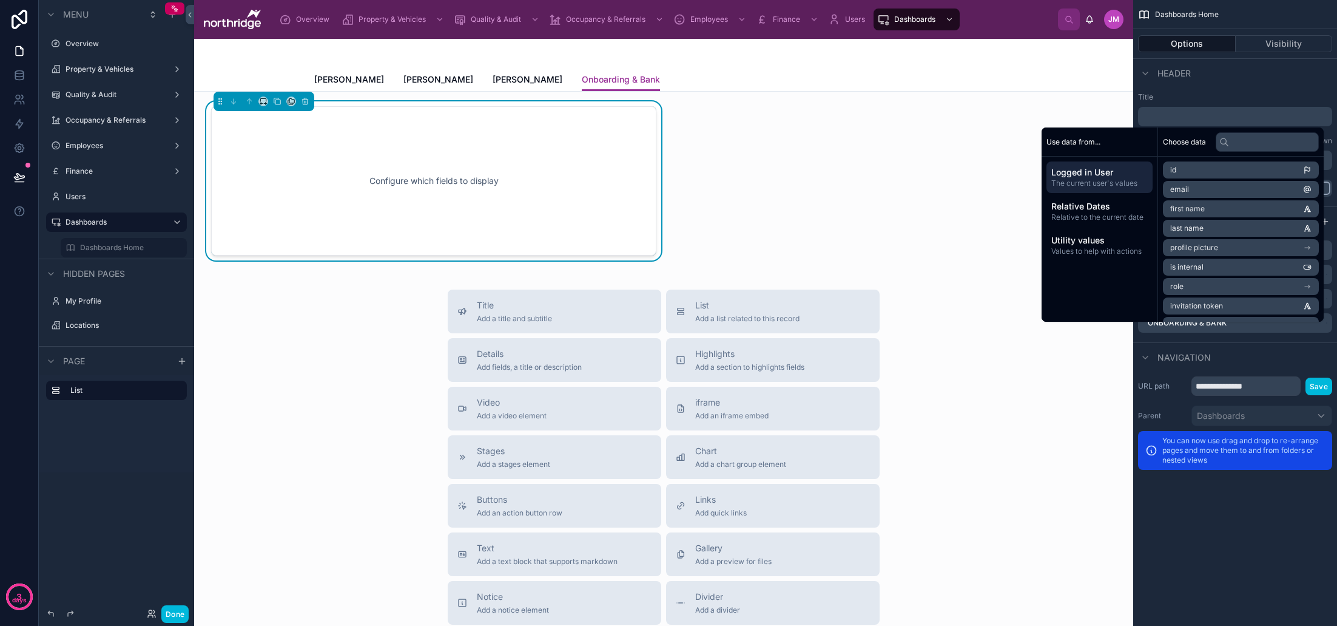
click at [1227, 96] on label "Title" at bounding box center [1235, 97] width 194 height 10
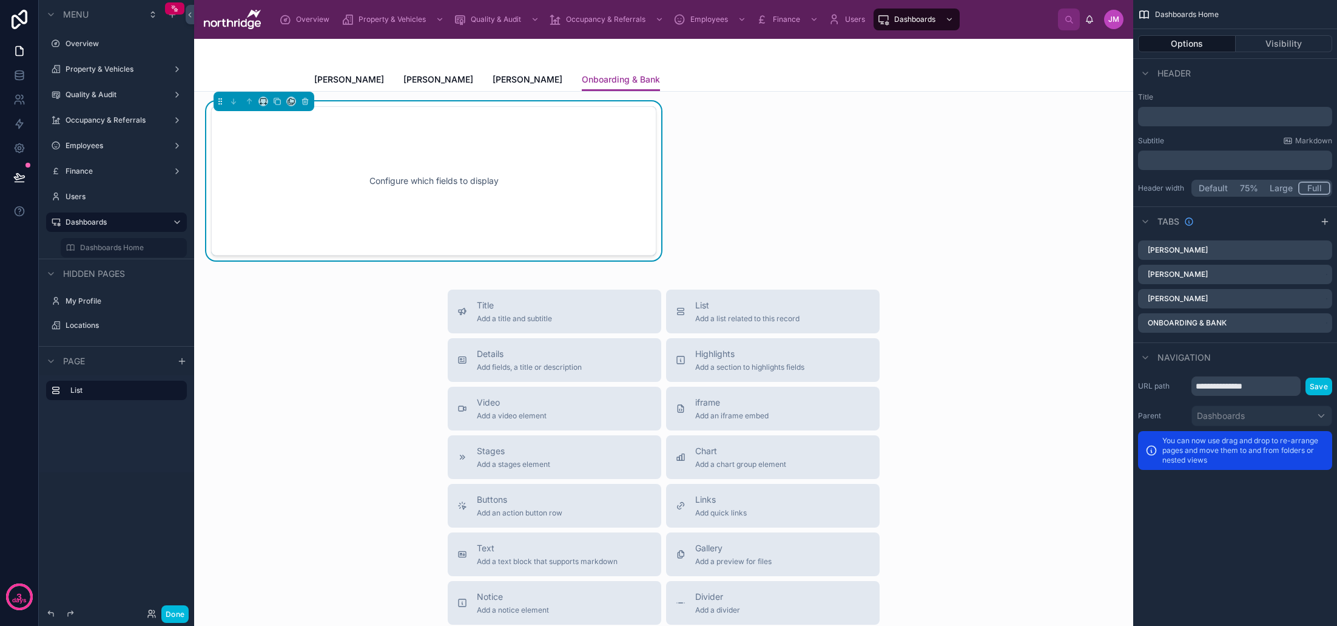
click at [1191, 156] on p "﻿" at bounding box center [1236, 160] width 187 height 12
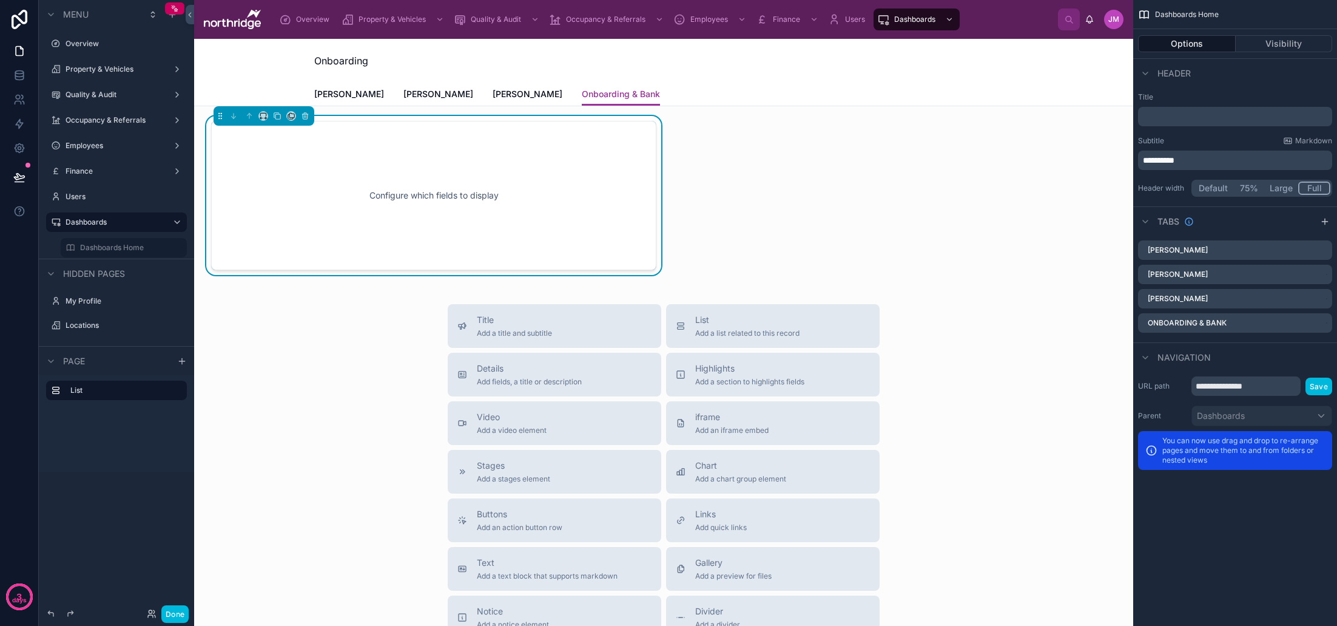
click at [1222, 144] on div "Subtitle Markdown" at bounding box center [1235, 141] width 194 height 10
drag, startPoint x: 1200, startPoint y: 158, endPoint x: 1109, endPoint y: 154, distance: 91.7
click at [1109, 154] on div "**********" at bounding box center [765, 313] width 1143 height 626
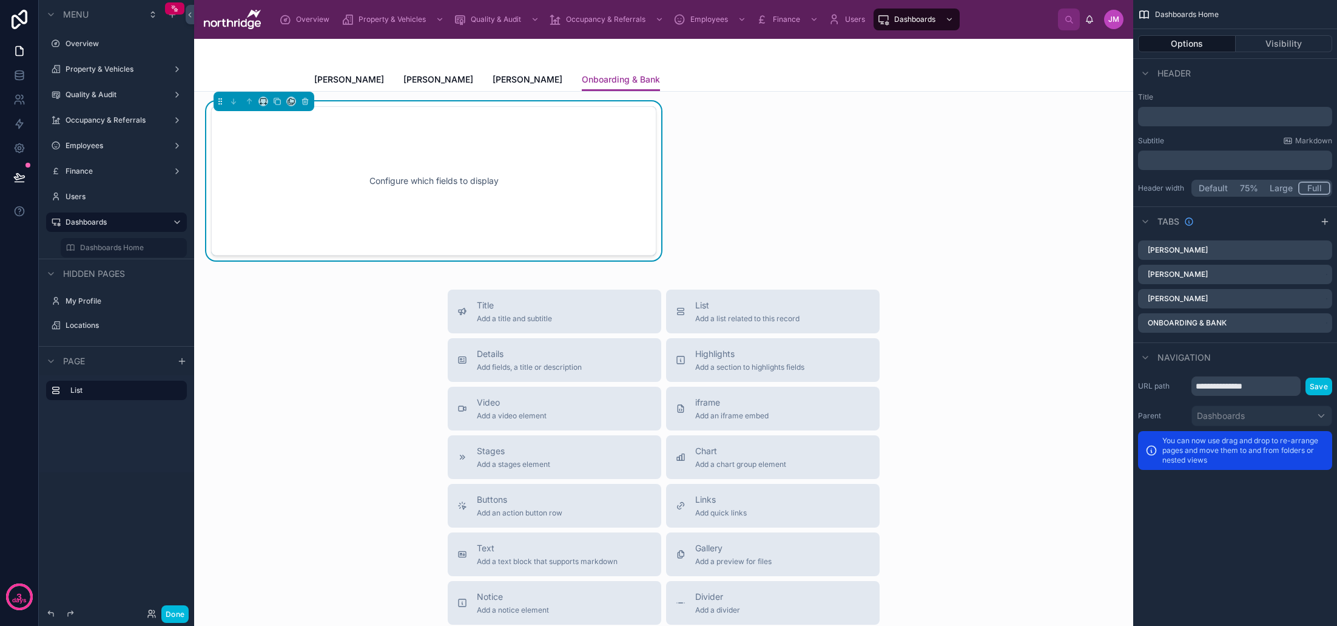
click at [1170, 140] on div "Subtitle Markdown" at bounding box center [1235, 141] width 194 height 10
click at [440, 160] on div "Configure which fields to display" at bounding box center [433, 180] width 405 height 109
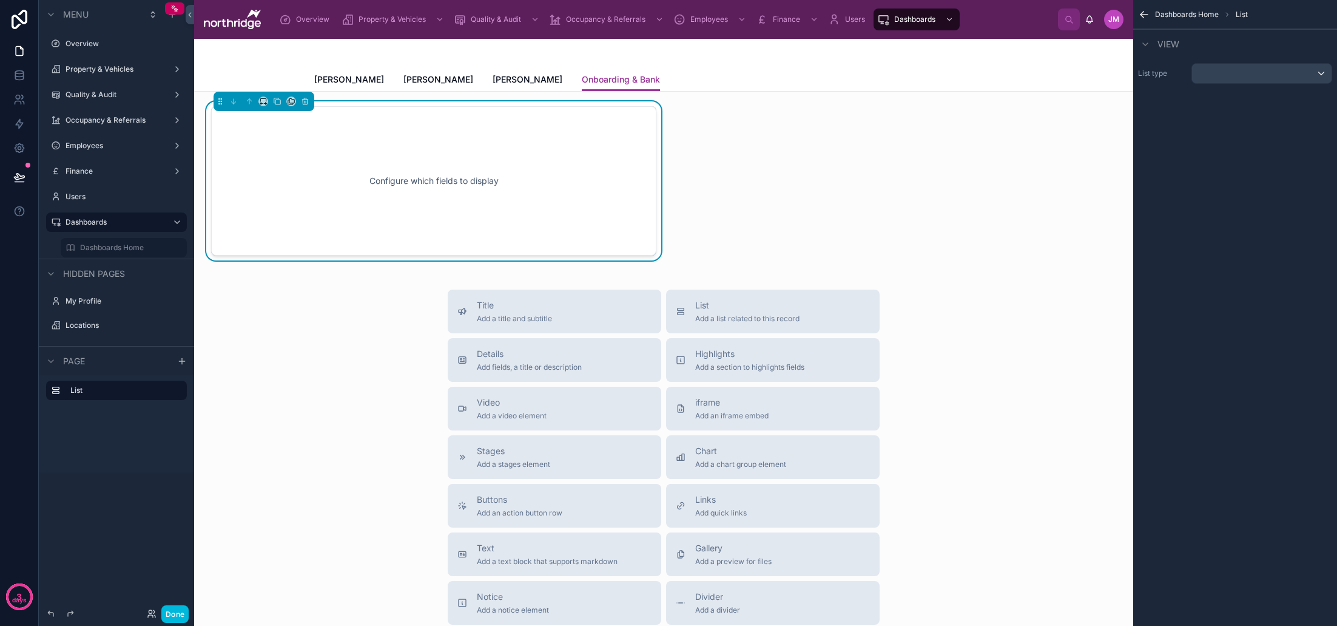
click at [1224, 79] on div "scrollable content" at bounding box center [1262, 73] width 140 height 19
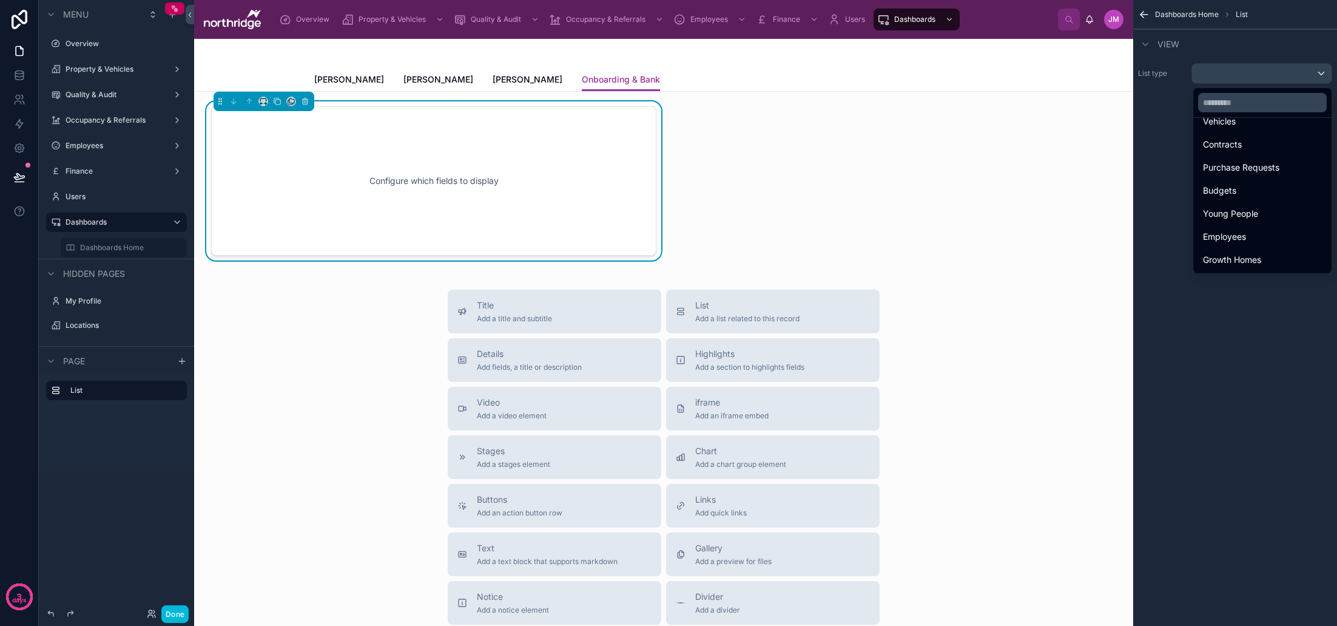
scroll to position [238, 0]
click at [1229, 229] on span "Employees" at bounding box center [1224, 236] width 43 height 15
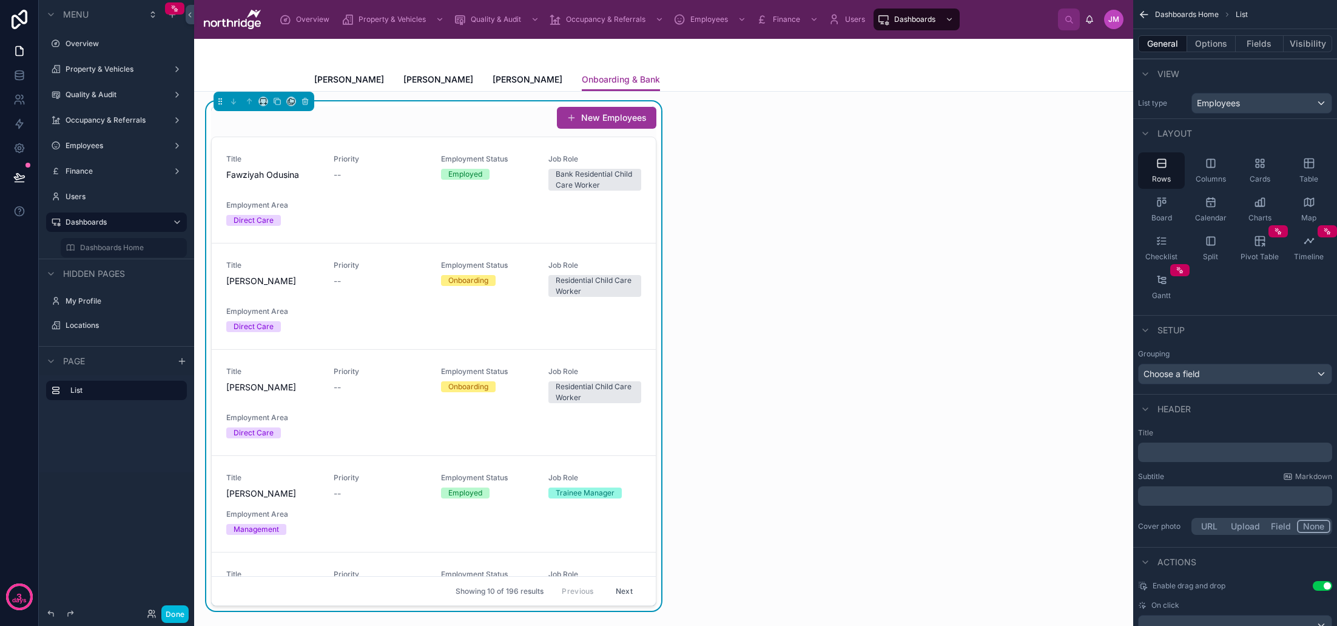
click at [1311, 168] on icon "scrollable content" at bounding box center [1309, 163] width 9 height 9
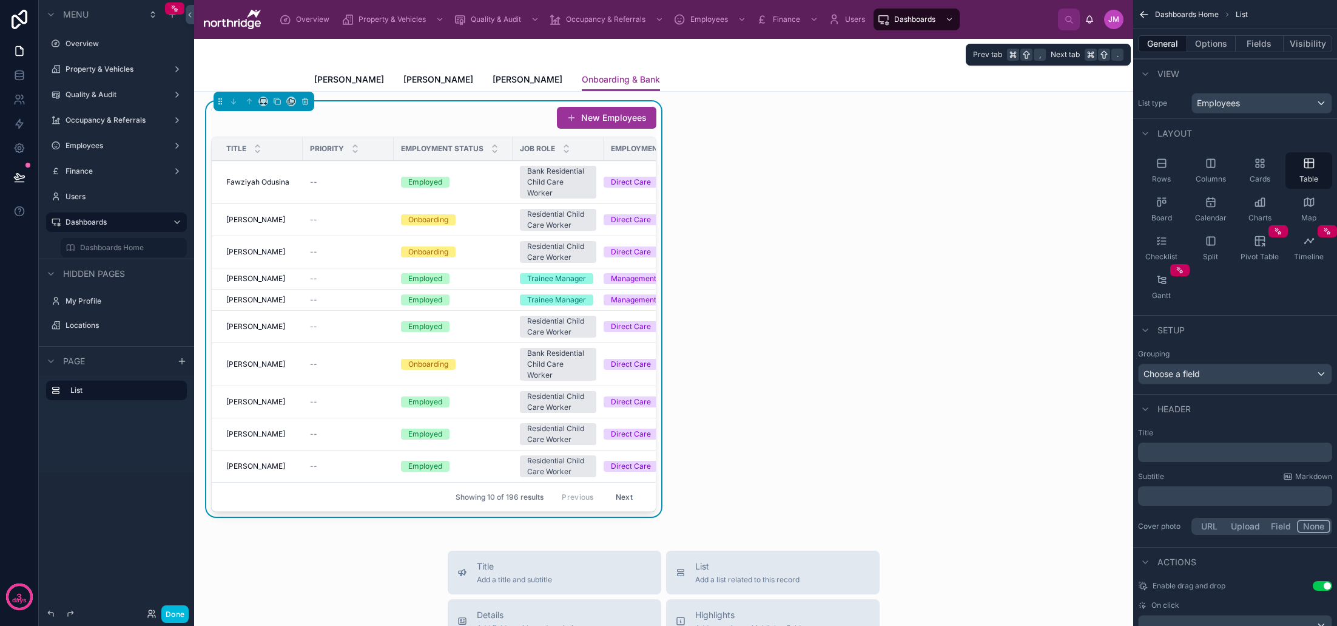
click at [1268, 44] on button "Fields" at bounding box center [1260, 43] width 49 height 17
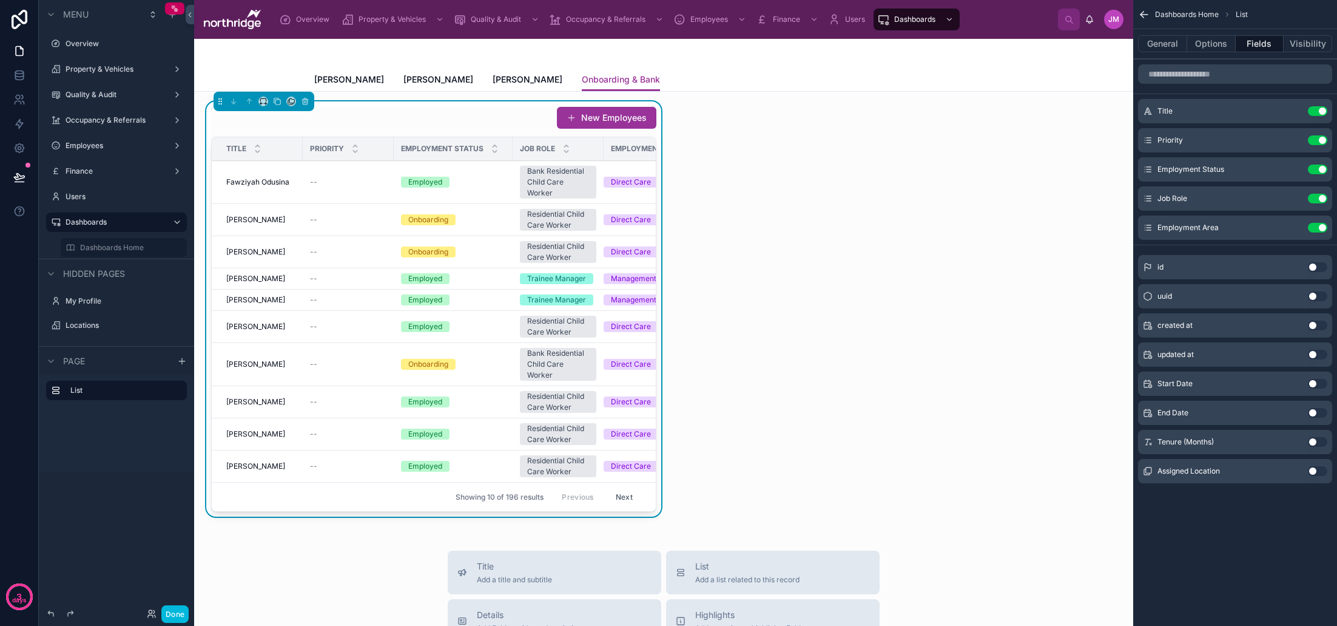
click at [1319, 141] on button "Use setting" at bounding box center [1317, 140] width 19 height 10
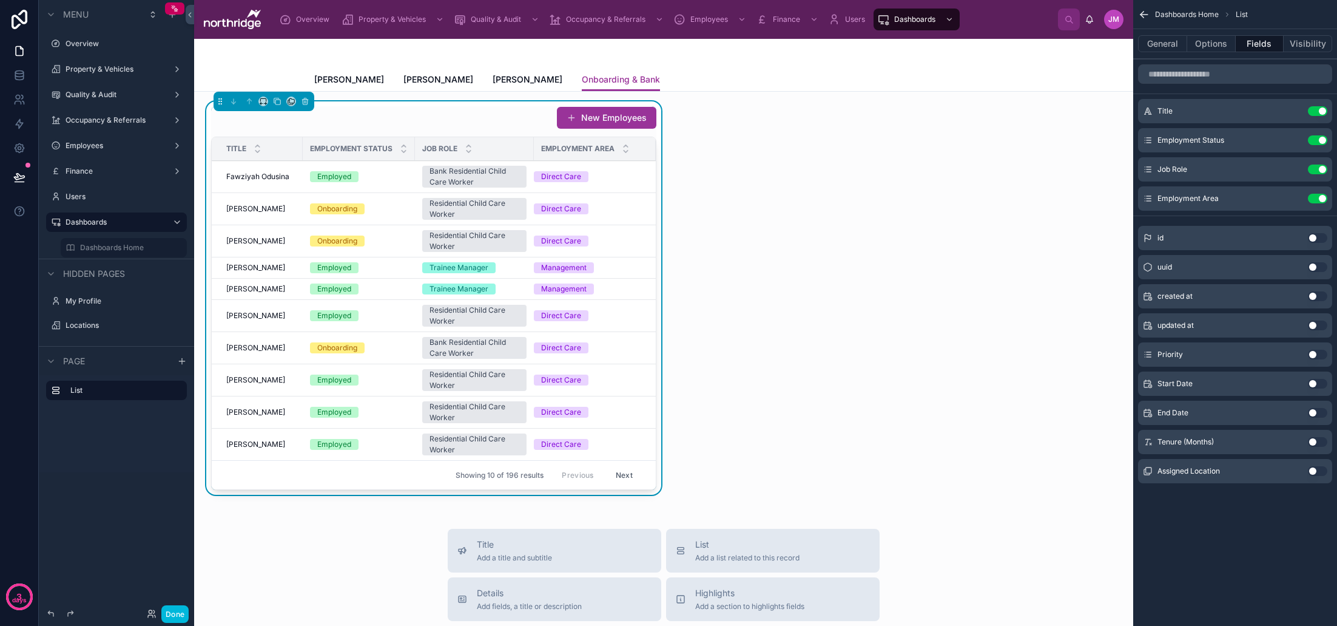
click at [1317, 200] on button "Use setting" at bounding box center [1317, 199] width 19 height 10
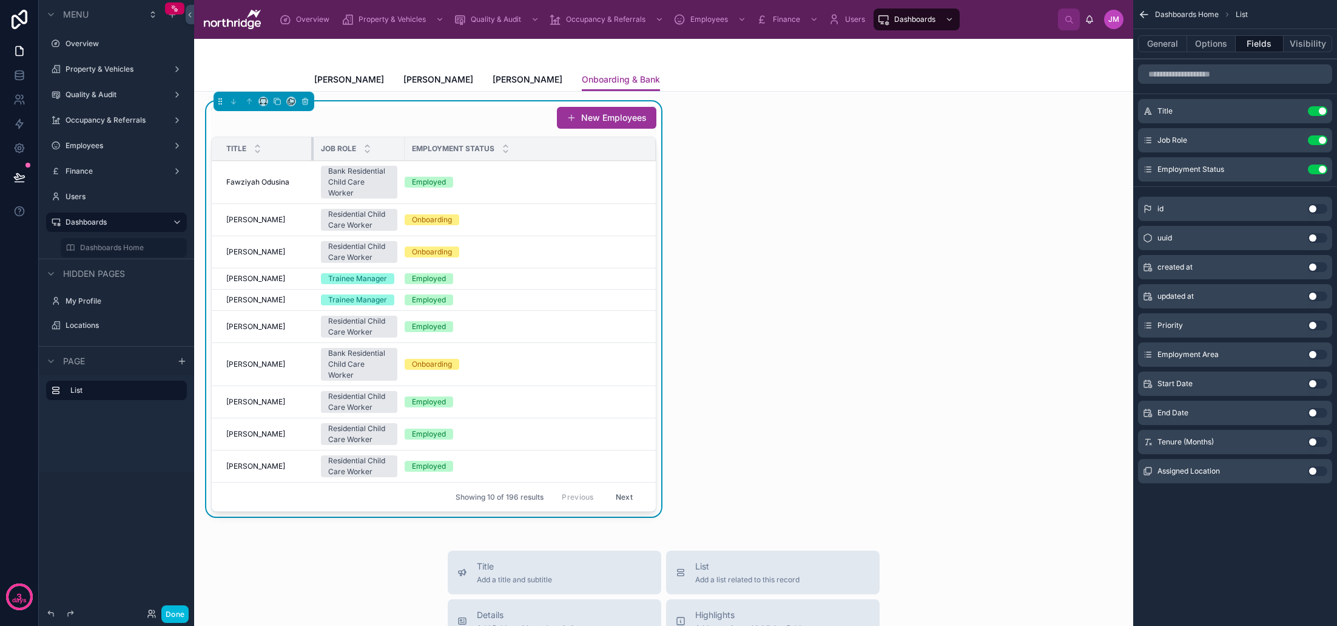
drag, startPoint x: 300, startPoint y: 150, endPoint x: 312, endPoint y: 150, distance: 12.1
click at [312, 150] on div at bounding box center [313, 148] width 5 height 23
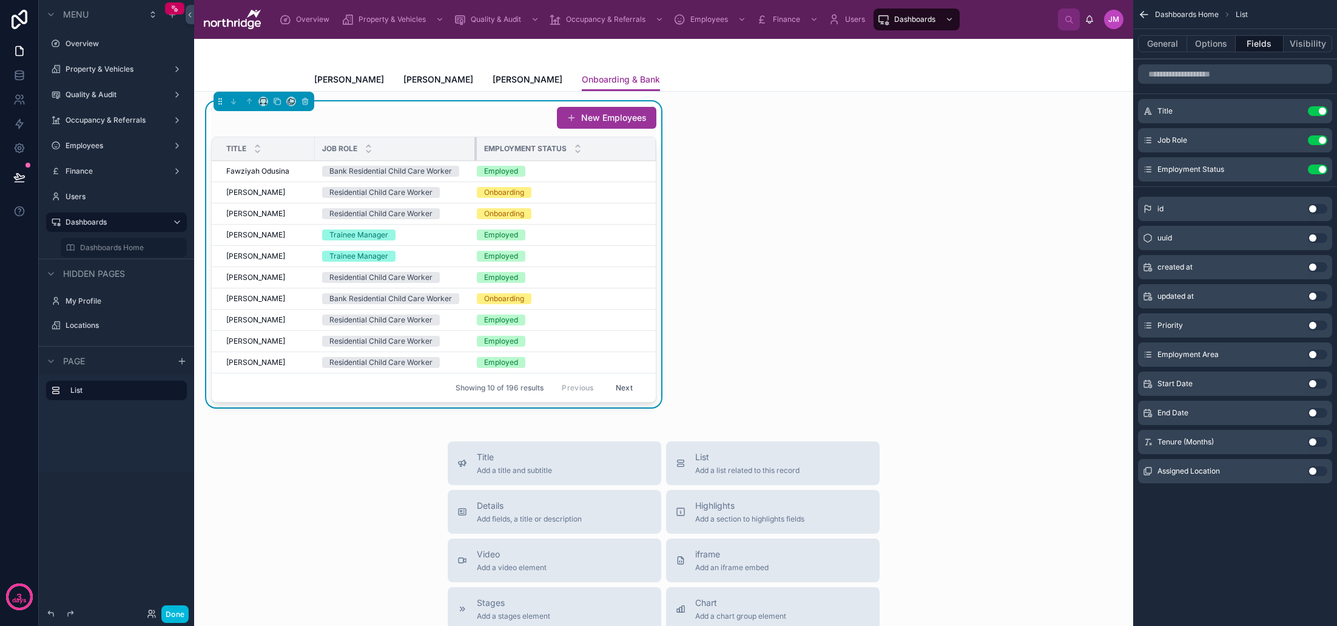
drag, startPoint x: 407, startPoint y: 151, endPoint x: 476, endPoint y: 151, distance: 69.2
click at [476, 151] on div at bounding box center [476, 148] width 5 height 23
click at [1323, 471] on button "Use setting" at bounding box center [1317, 471] width 19 height 10
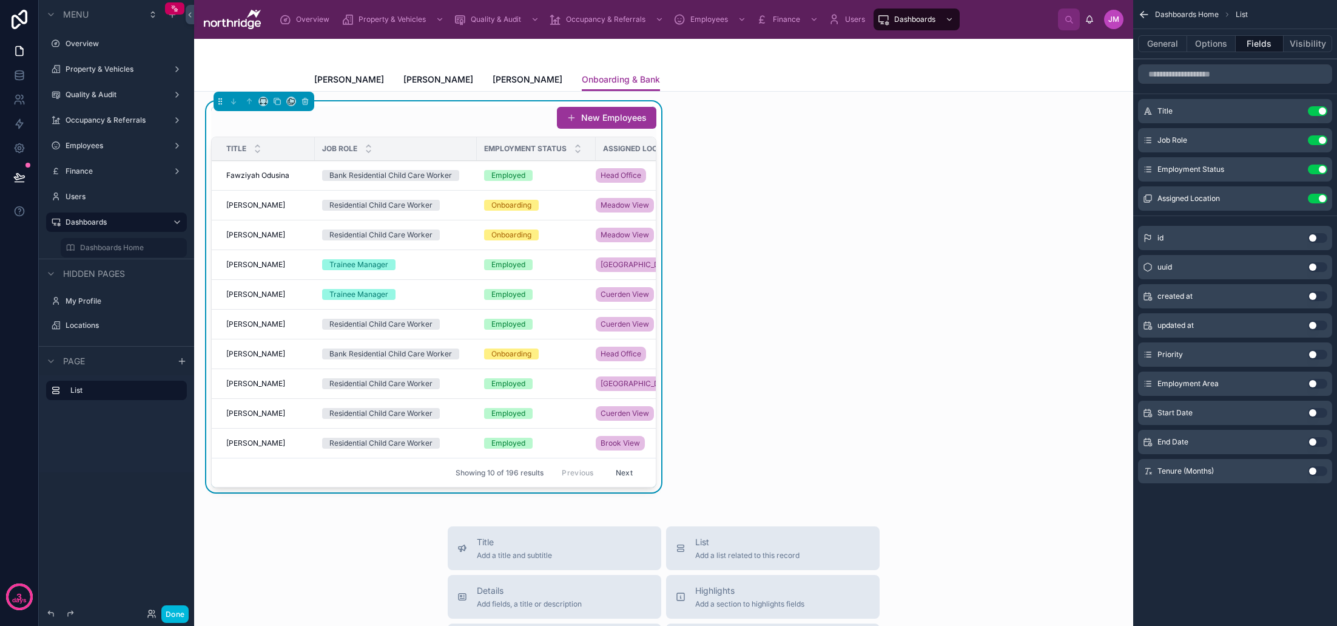
click at [1211, 49] on button "Options" at bounding box center [1211, 43] width 49 height 17
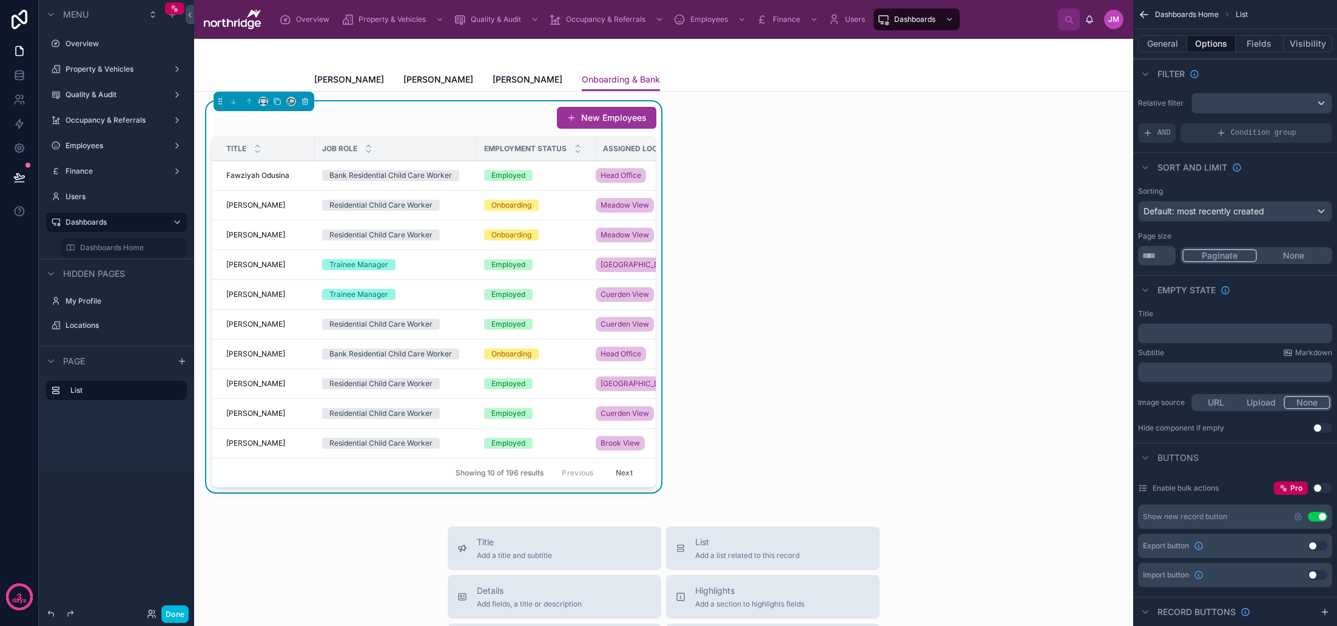
click at [1318, 518] on button "Use setting" at bounding box center [1317, 516] width 19 height 10
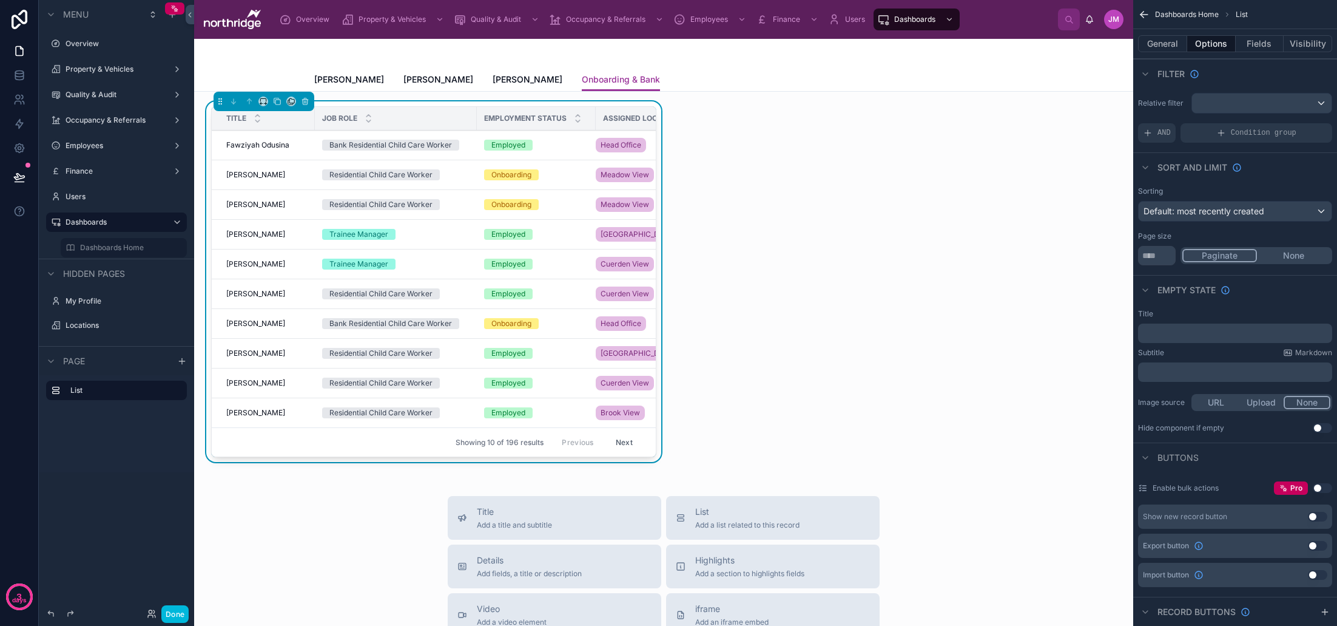
click at [1180, 42] on button "General" at bounding box center [1162, 43] width 49 height 17
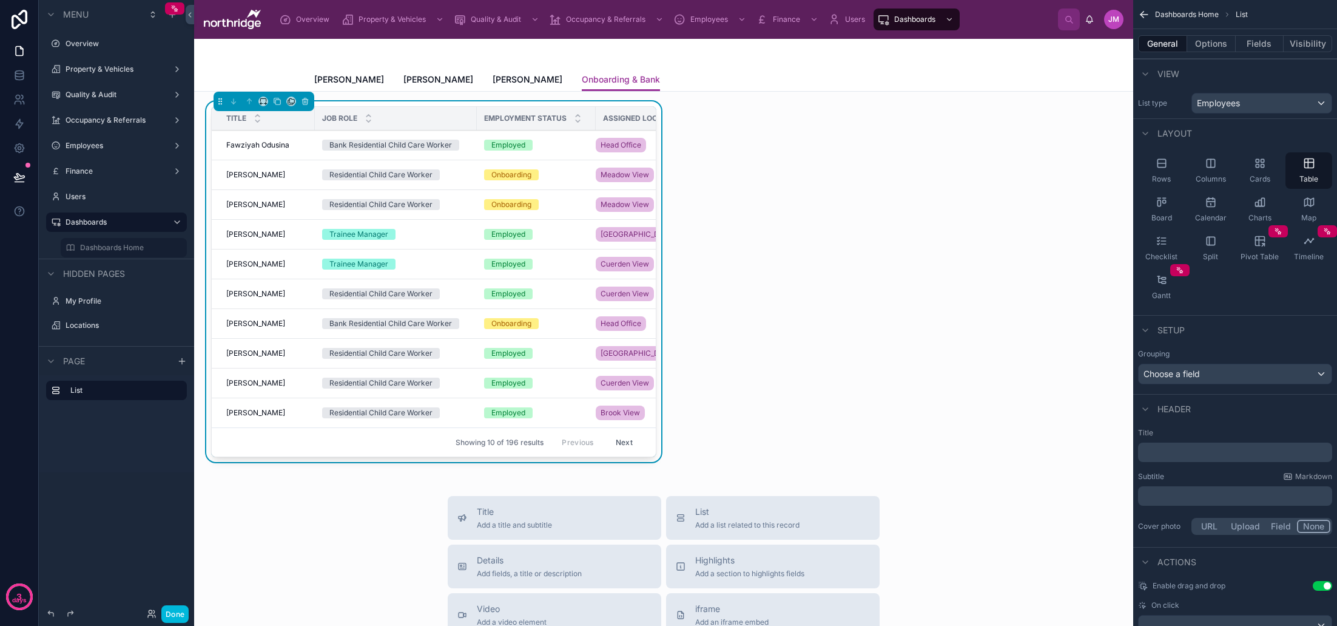
click at [1208, 493] on p "﻿" at bounding box center [1236, 496] width 187 height 12
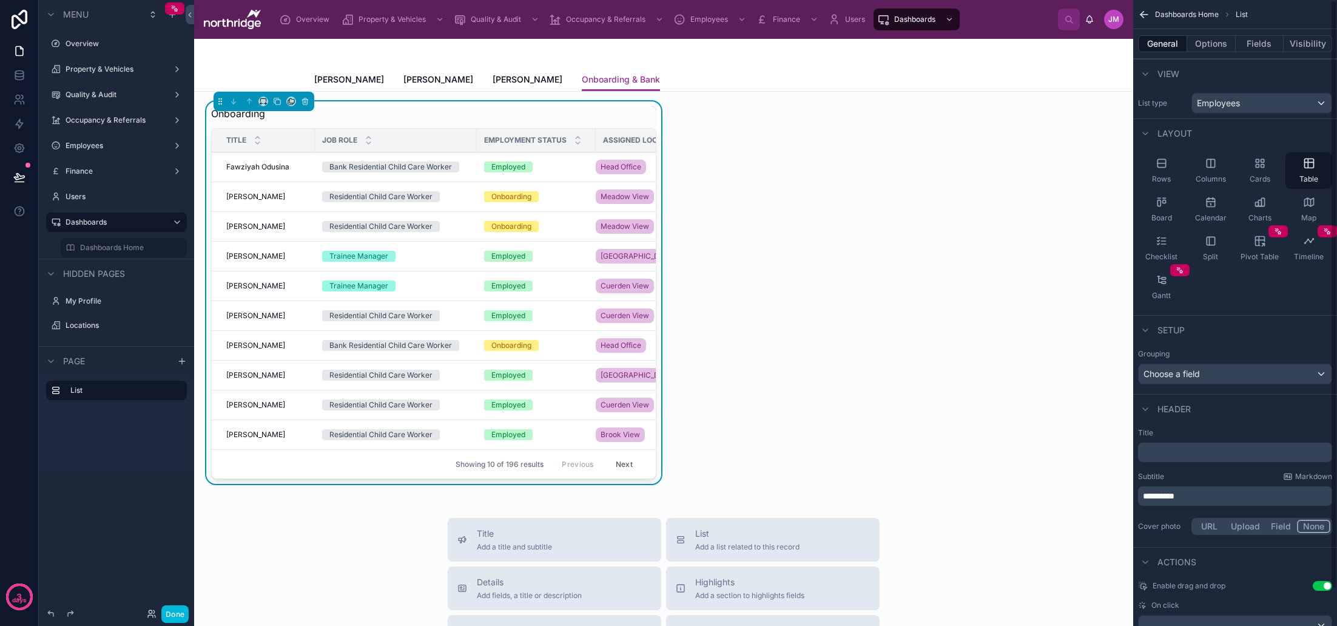
click at [1213, 508] on div "**********" at bounding box center [1235, 482] width 204 height 119
click at [1254, 47] on button "Fields" at bounding box center [1260, 43] width 49 height 17
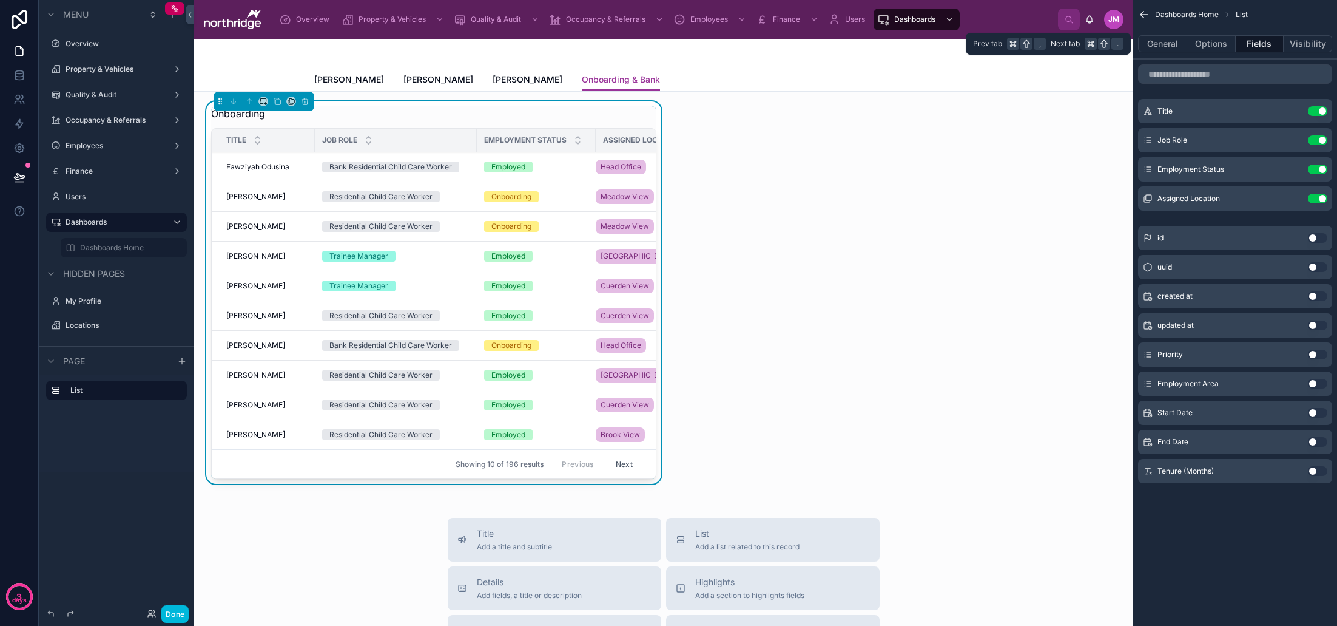
click at [1209, 47] on button "Options" at bounding box center [1211, 43] width 49 height 17
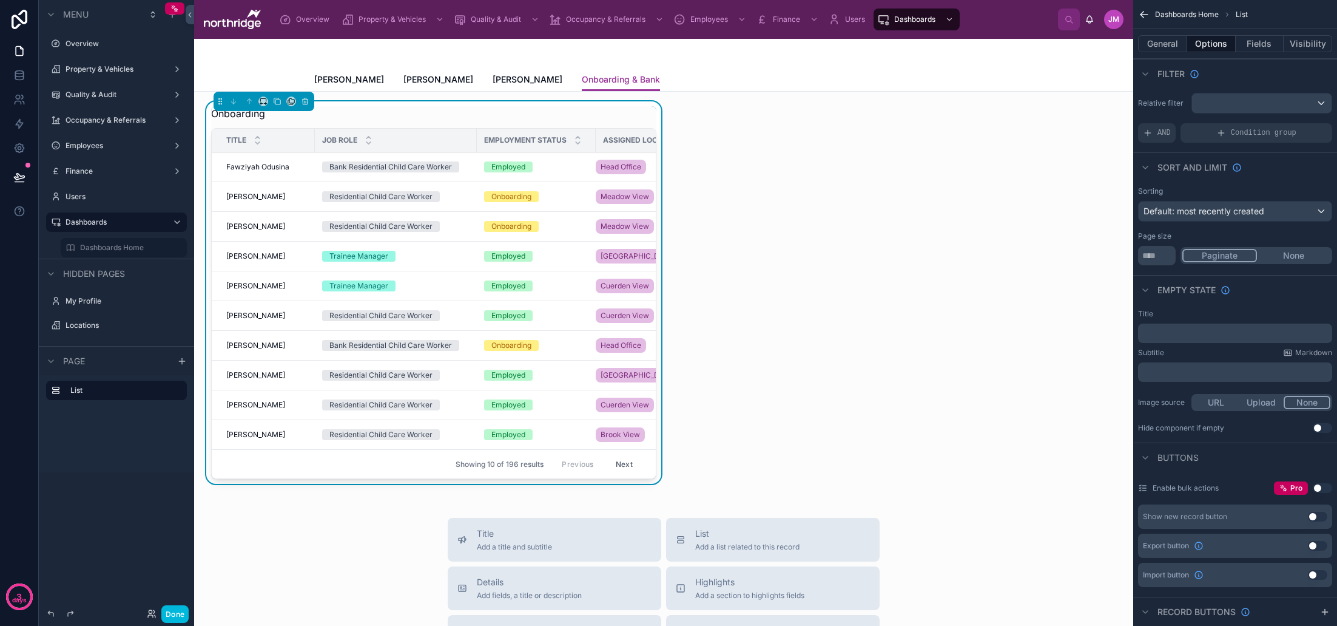
click at [1153, 134] on div "AND" at bounding box center [1157, 132] width 38 height 19
click at [0, 0] on icon "scrollable content" at bounding box center [0, 0] width 0 height 0
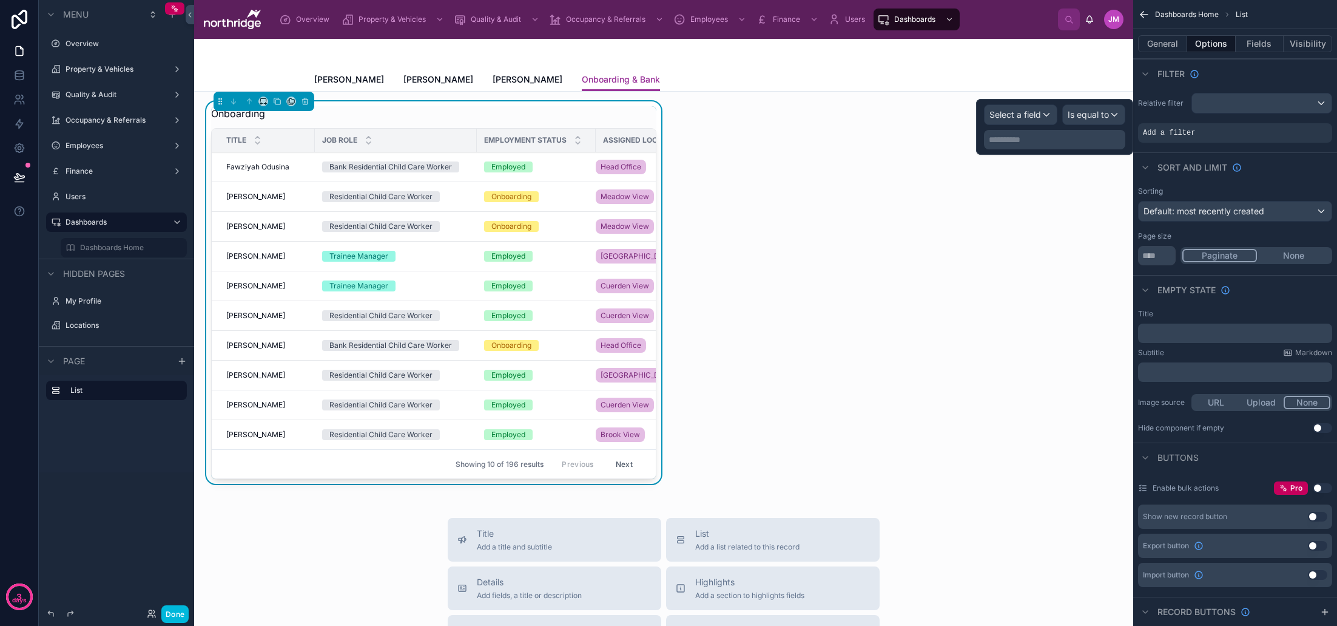
click at [1021, 115] on span "Select a field" at bounding box center [1016, 114] width 52 height 10
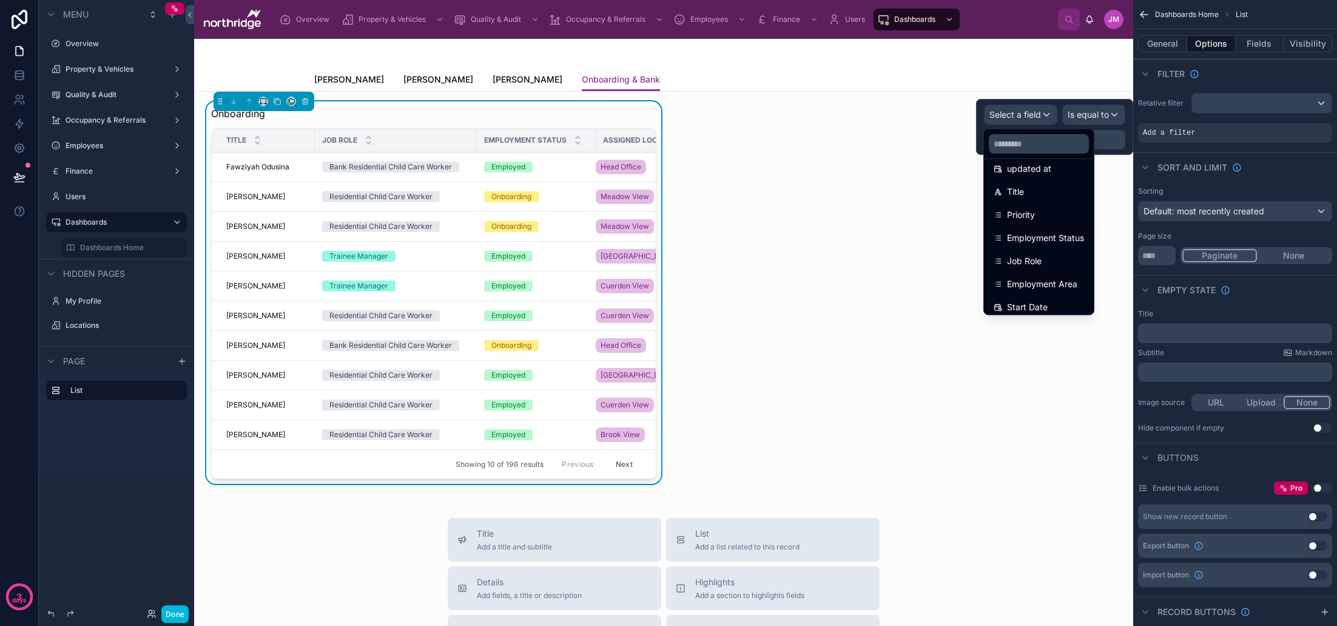
scroll to position [88, 0]
click at [1071, 224] on span "Employment Status" at bounding box center [1045, 230] width 77 height 15
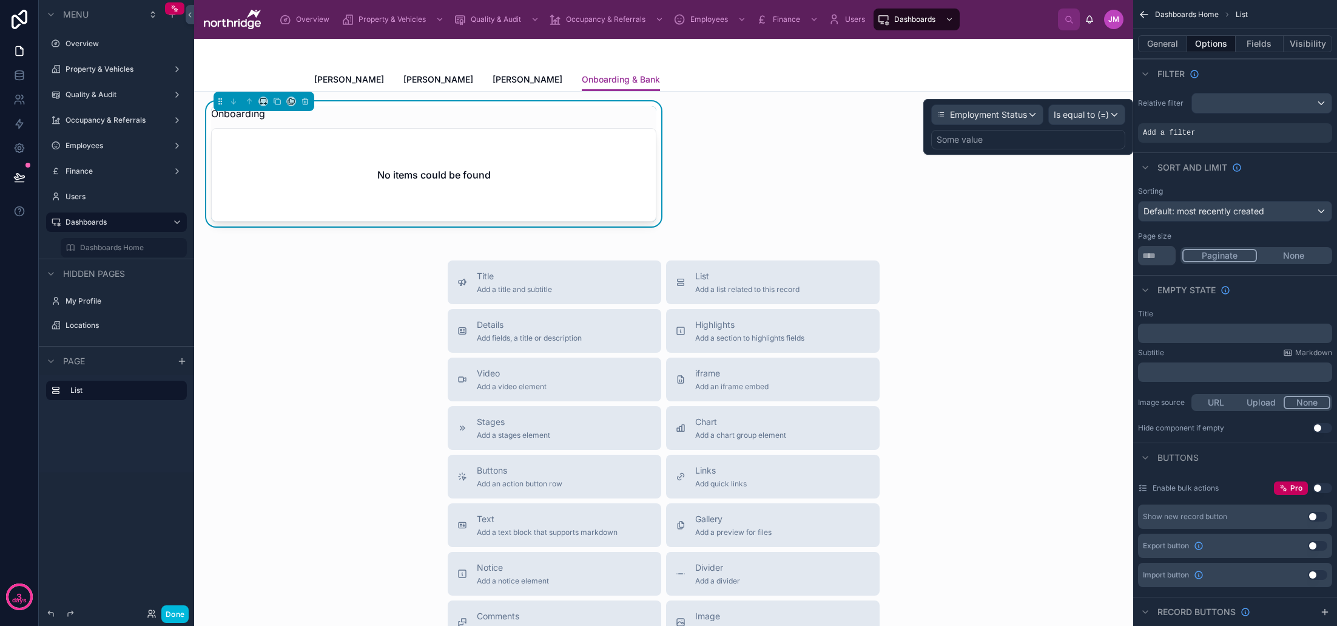
click at [1027, 138] on div "Some value" at bounding box center [1028, 139] width 194 height 19
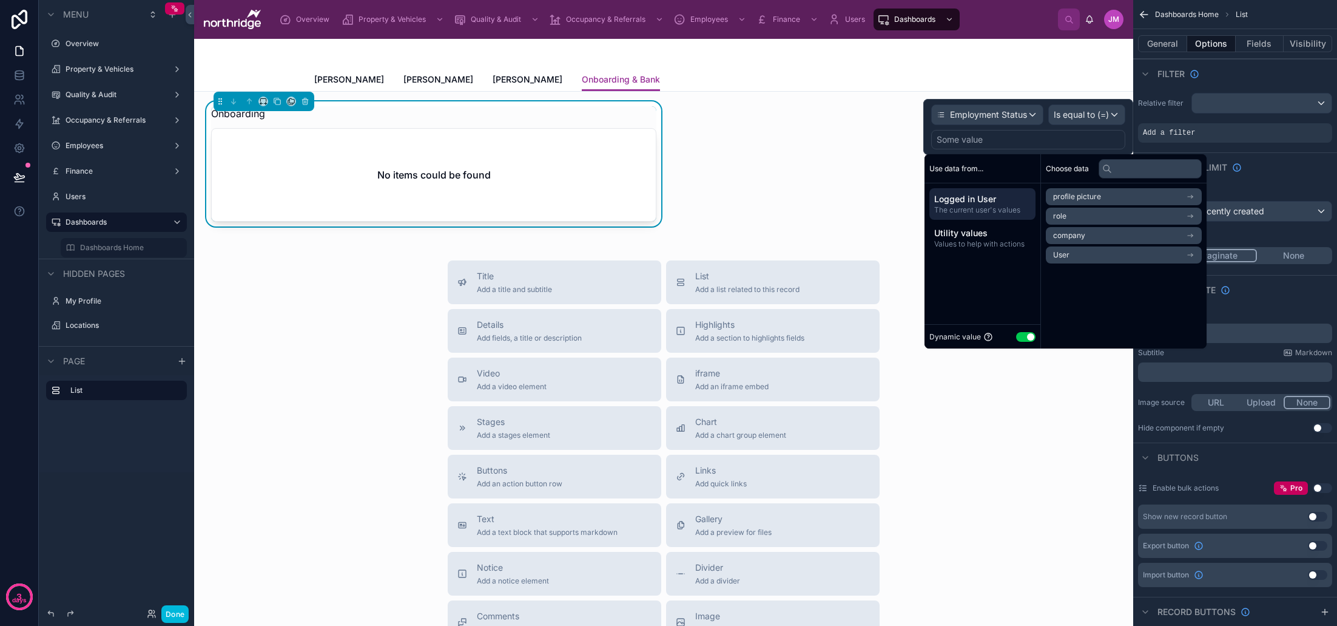
click at [1030, 337] on button "Use setting" at bounding box center [1025, 337] width 19 height 10
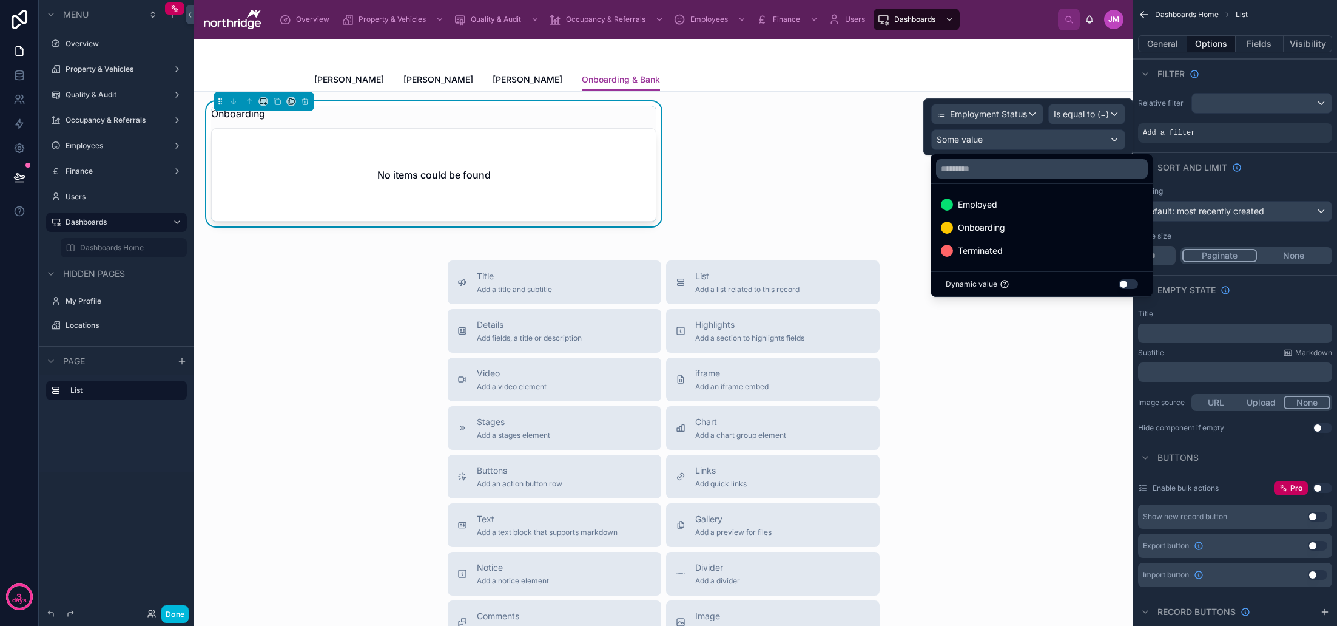
click at [986, 232] on span "Onboarding" at bounding box center [981, 227] width 47 height 15
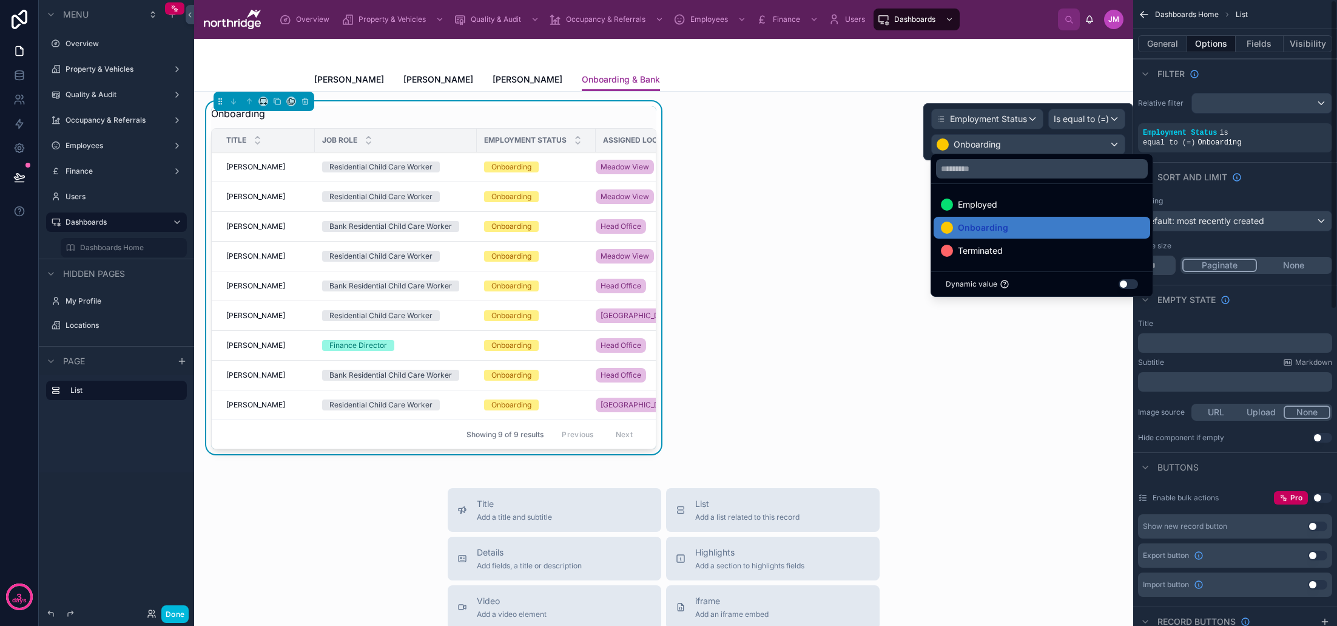
click at [1277, 160] on div "Dashboards Home List General Options Fields Visibility Filter Relative filter E…" at bounding box center [1235, 623] width 204 height 1247
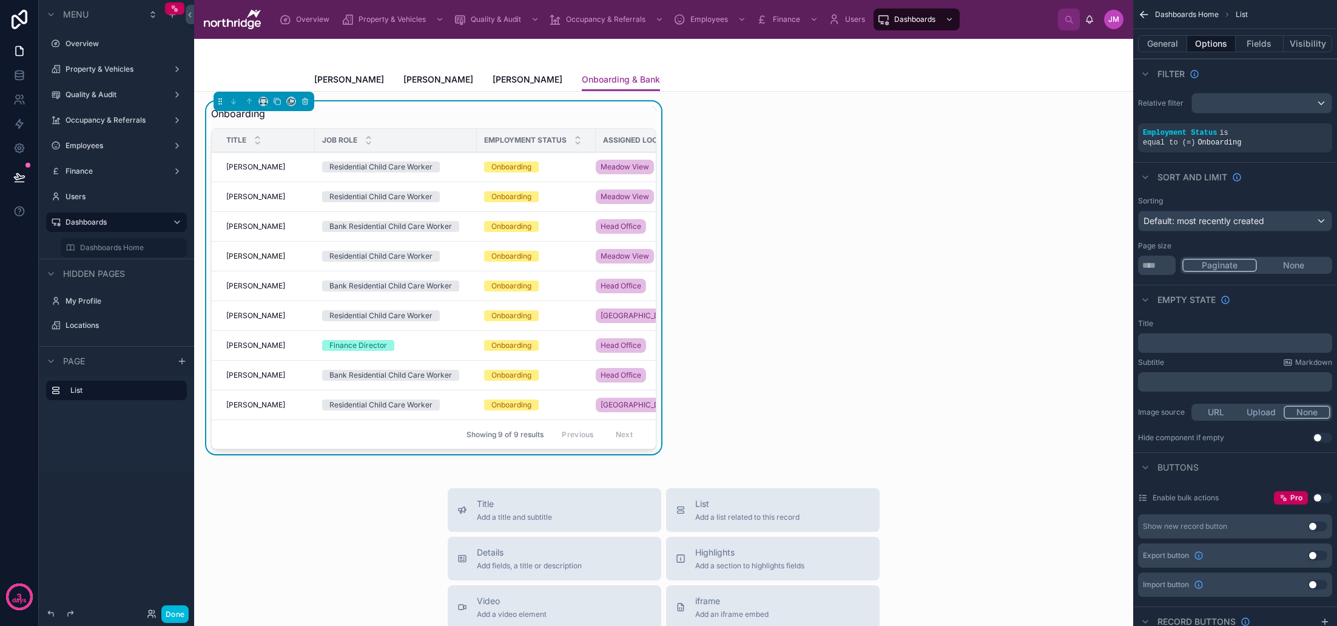
click at [175, 616] on button "Done" at bounding box center [174, 614] width 27 height 18
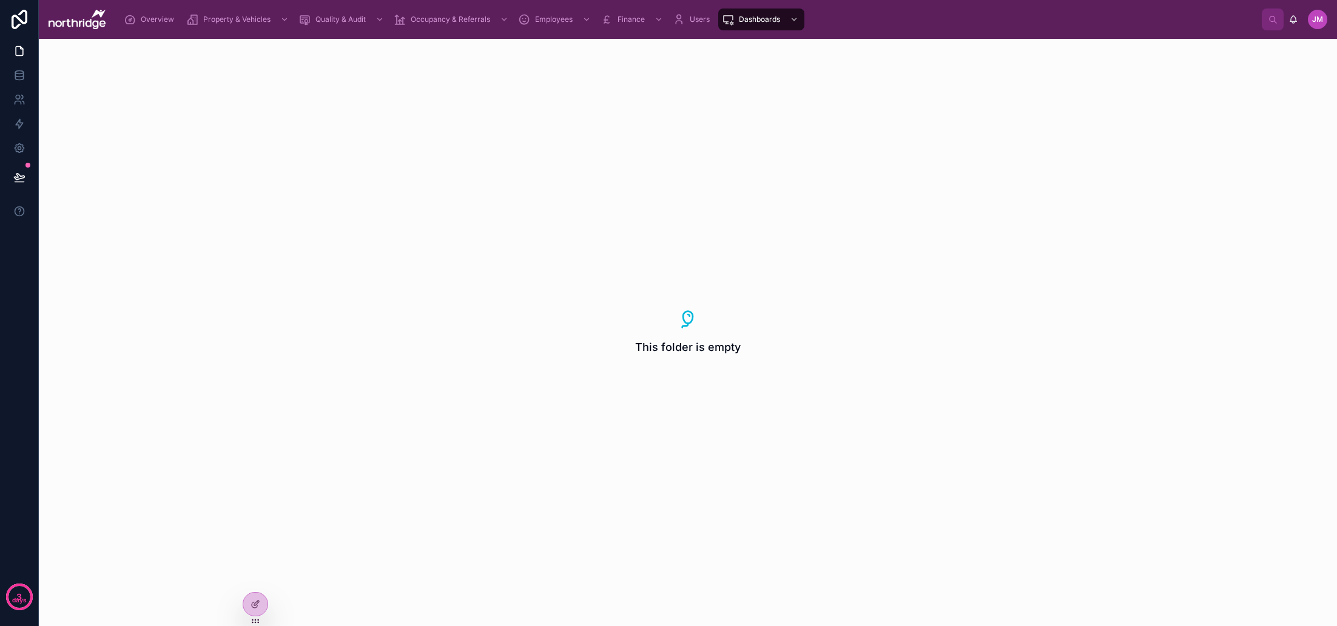
click at [788, 21] on div "scrollable content" at bounding box center [793, 19] width 16 height 19
click at [741, 23] on span "Dashboards" at bounding box center [759, 20] width 41 height 10
click at [797, 20] on icon "scrollable content" at bounding box center [794, 19] width 8 height 8
click at [19, 52] on icon at bounding box center [19, 51] width 12 height 12
click at [257, 598] on div at bounding box center [255, 603] width 24 height 23
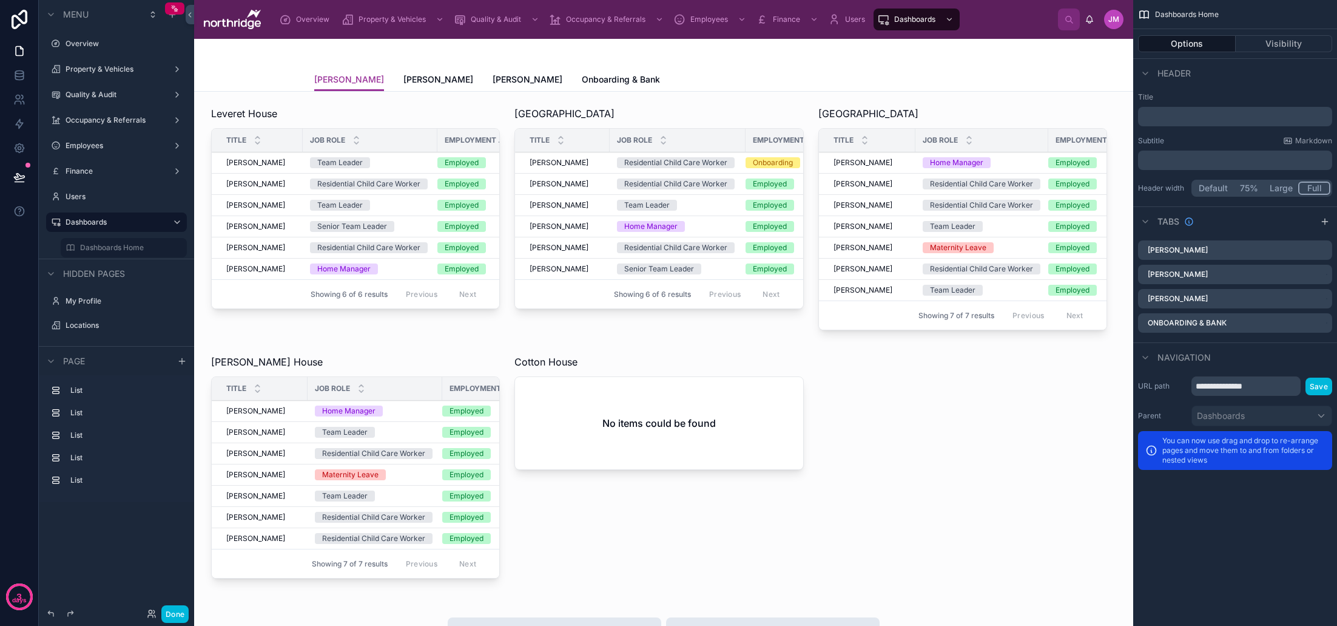
click at [802, 52] on div at bounding box center [663, 53] width 699 height 29
click at [582, 82] on span "Onboarding & Bank" at bounding box center [621, 79] width 78 height 12
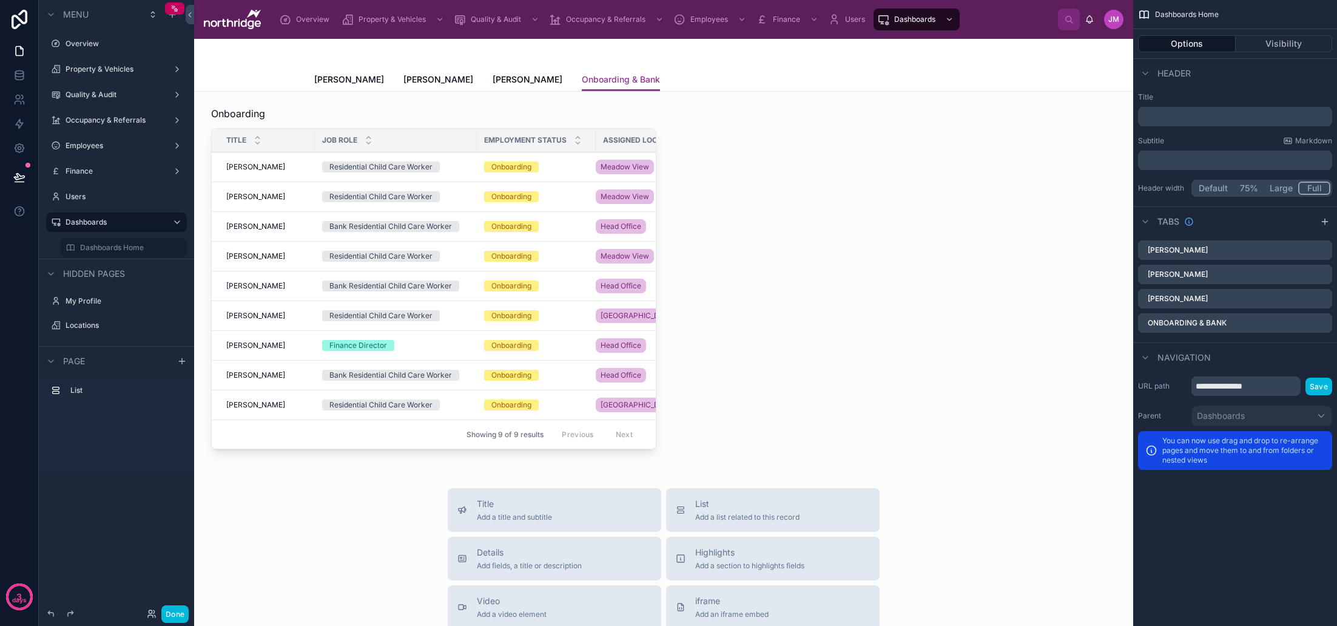
click at [497, 81] on span "[PERSON_NAME]" at bounding box center [528, 79] width 70 height 12
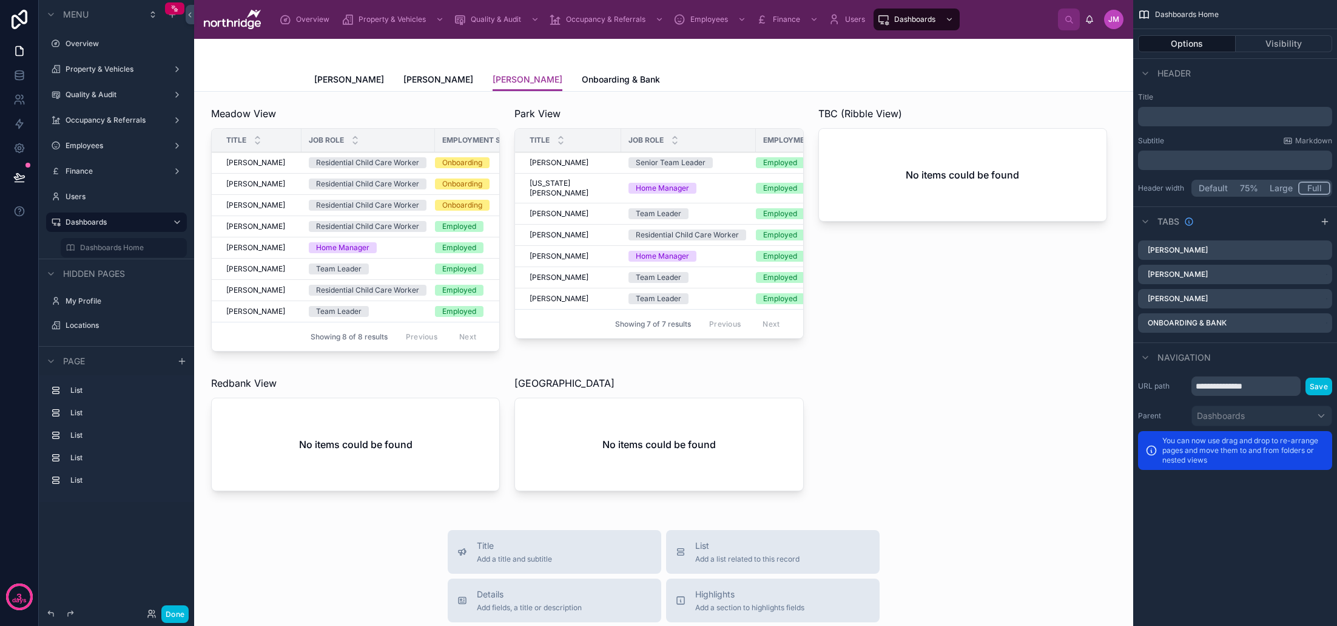
click at [453, 79] on span "[PERSON_NAME]" at bounding box center [438, 79] width 70 height 12
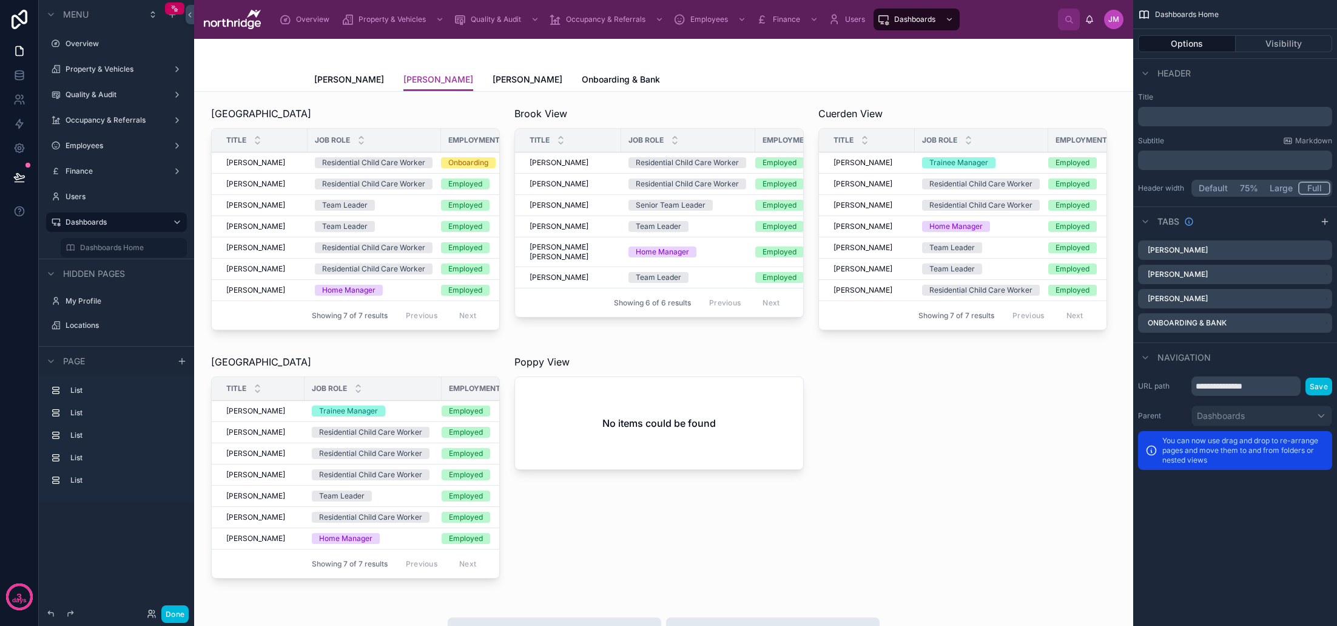
click at [175, 616] on button "Done" at bounding box center [174, 614] width 27 height 18
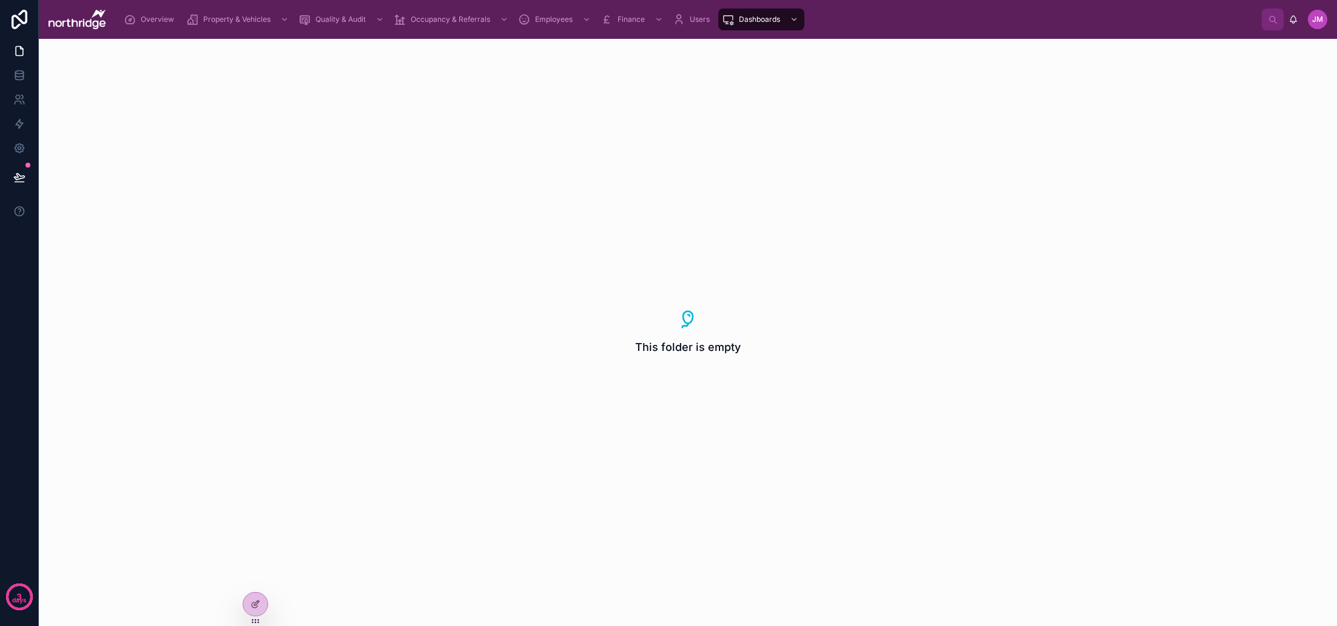
click at [260, 601] on icon at bounding box center [256, 604] width 10 height 10
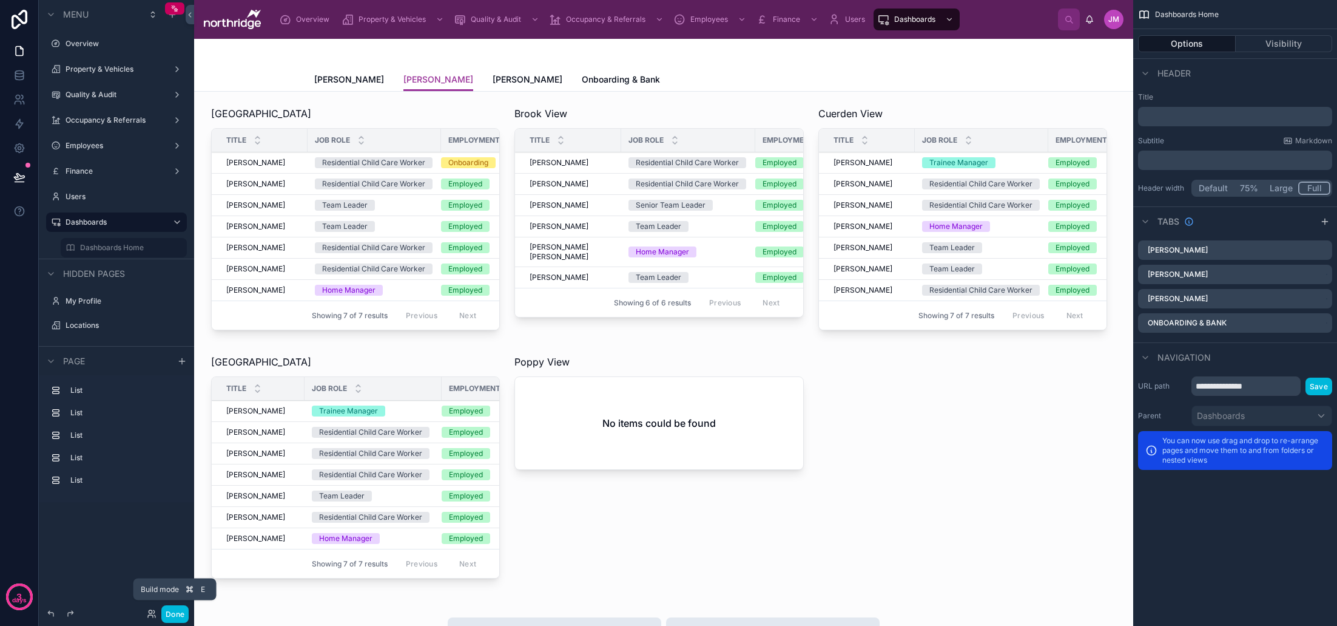
click at [174, 611] on button "Done" at bounding box center [174, 614] width 27 height 18
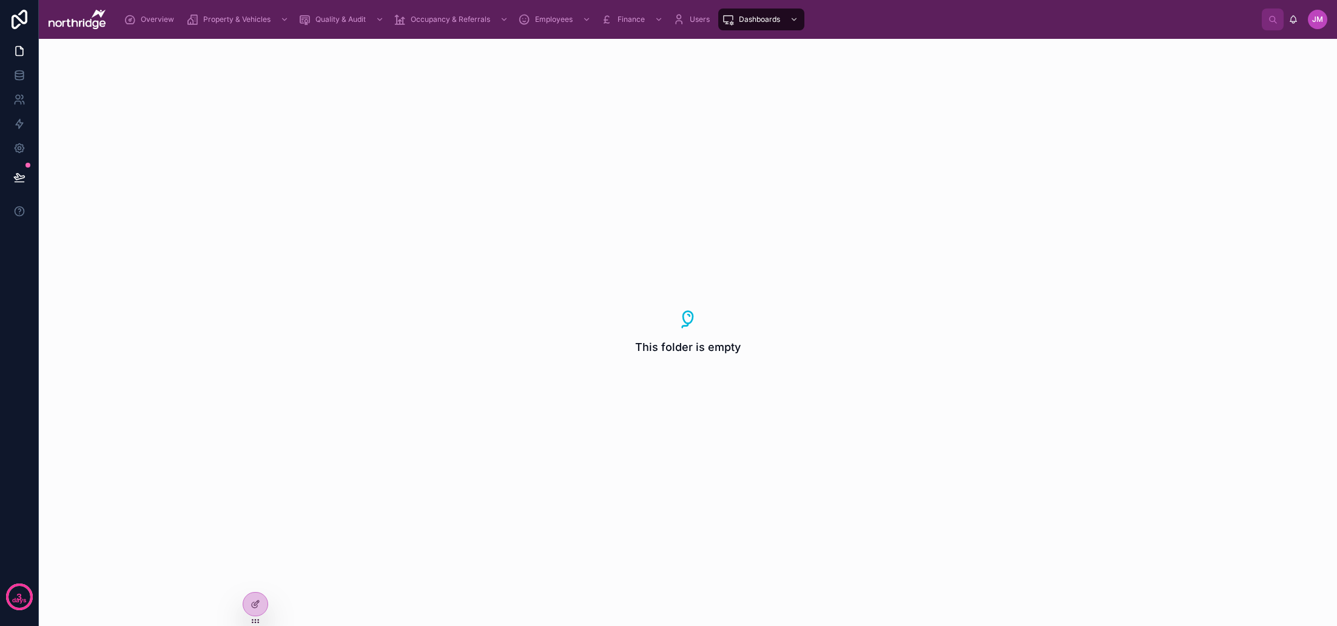
click at [0, 0] on icon at bounding box center [0, 0] width 0 height 0
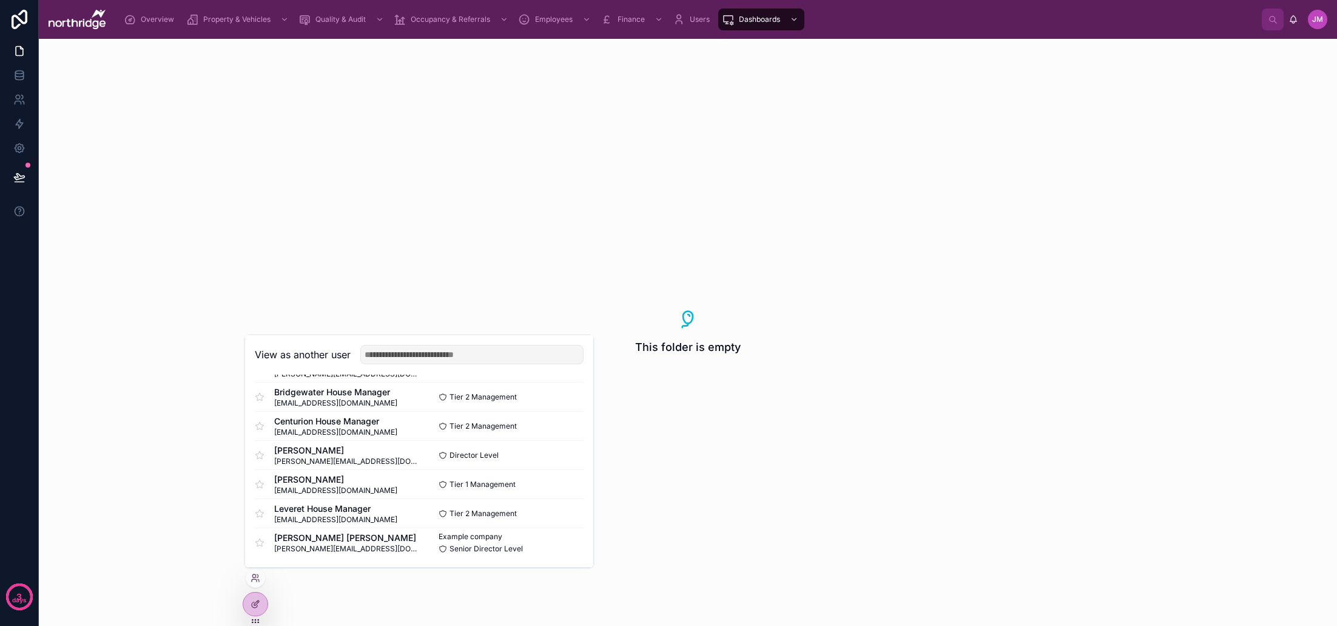
scroll to position [293, 0]
click at [0, 0] on button "Select" at bounding box center [0, 0] width 0 height 0
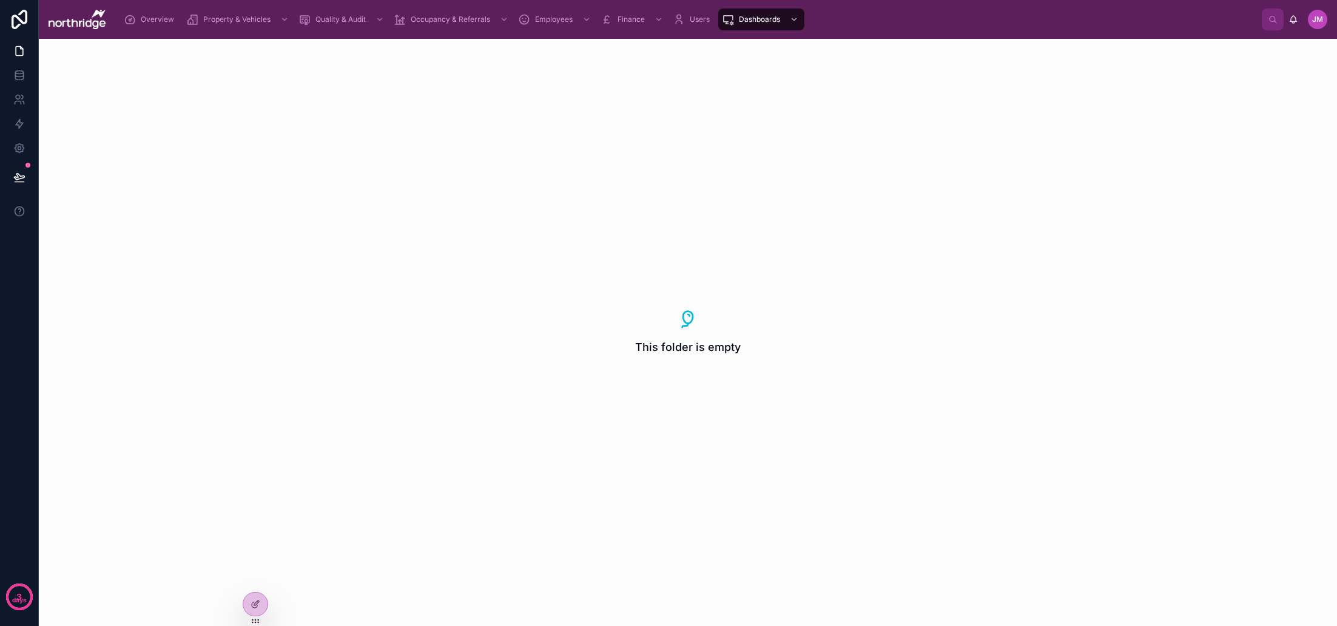
click at [257, 603] on icon at bounding box center [256, 602] width 5 height 5
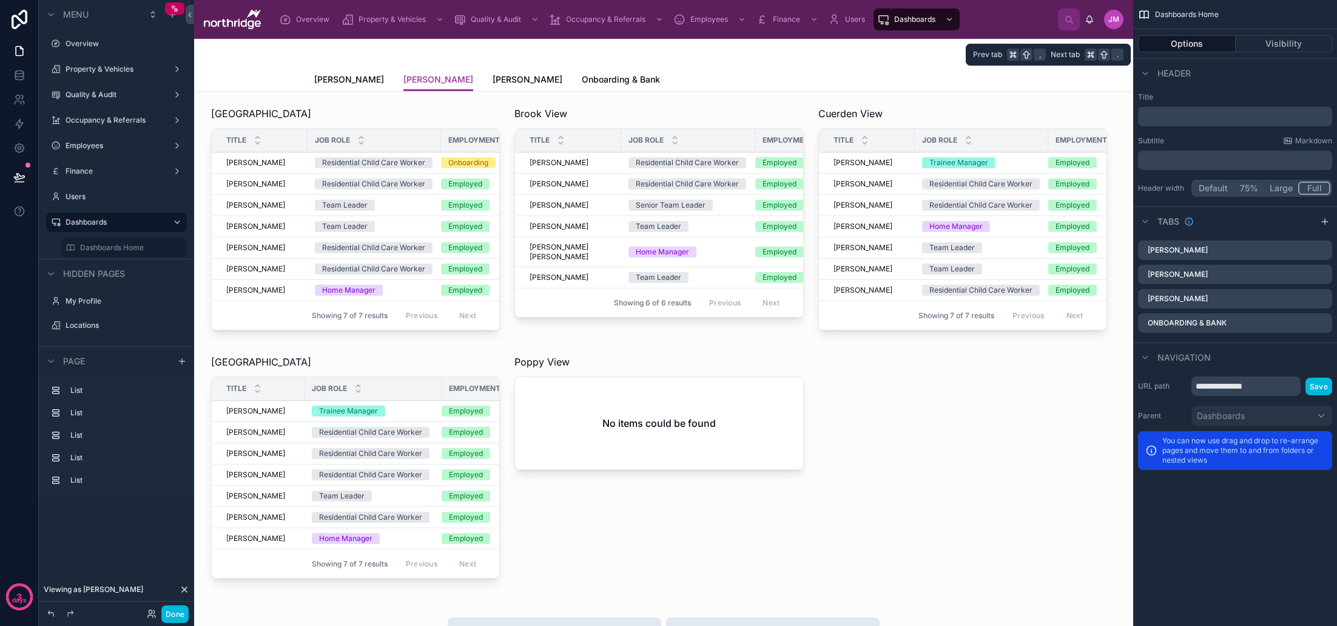
click at [1254, 38] on button "Visibility" at bounding box center [1284, 43] width 97 height 17
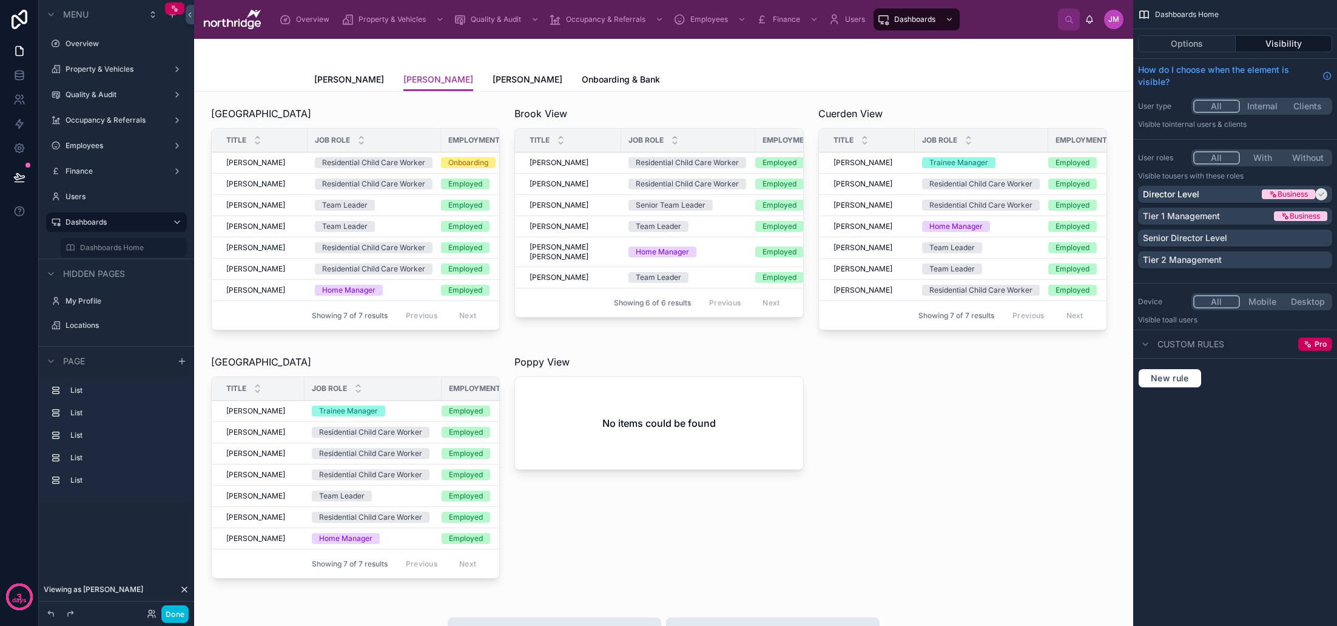
click at [1296, 240] on div "Senior Director Level" at bounding box center [1235, 238] width 184 height 12
click at [178, 612] on button "Done" at bounding box center [174, 614] width 27 height 18
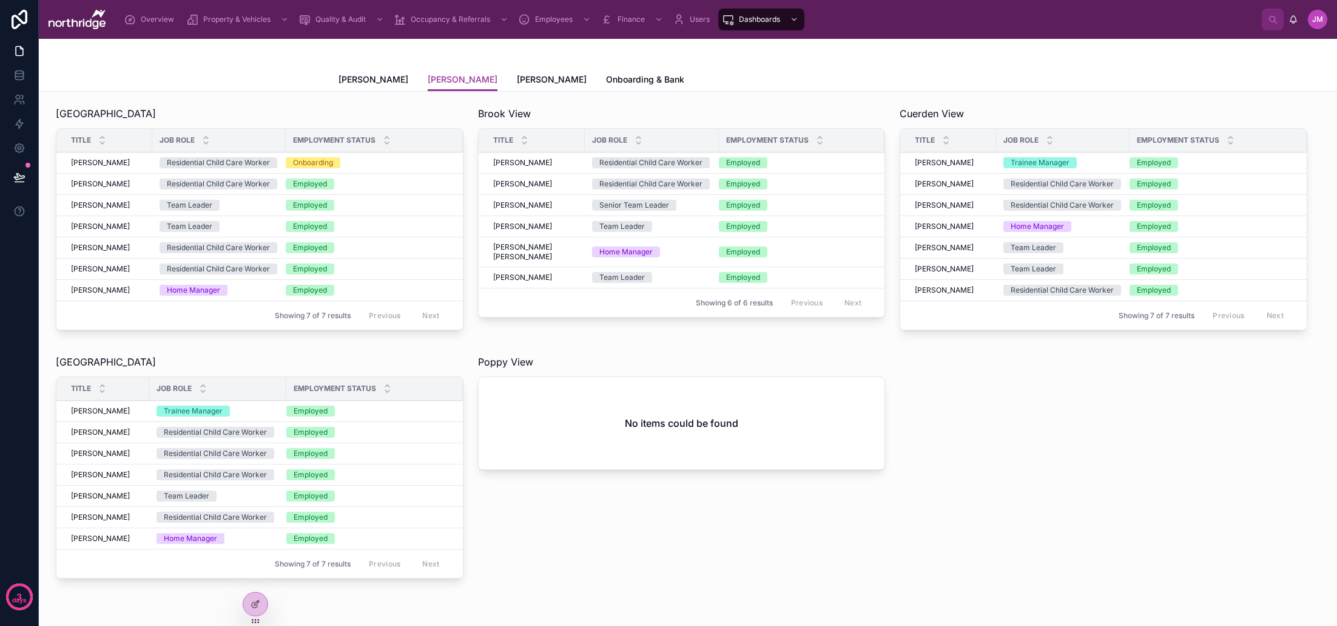
click at [525, 79] on span "[PERSON_NAME]" at bounding box center [552, 79] width 70 height 12
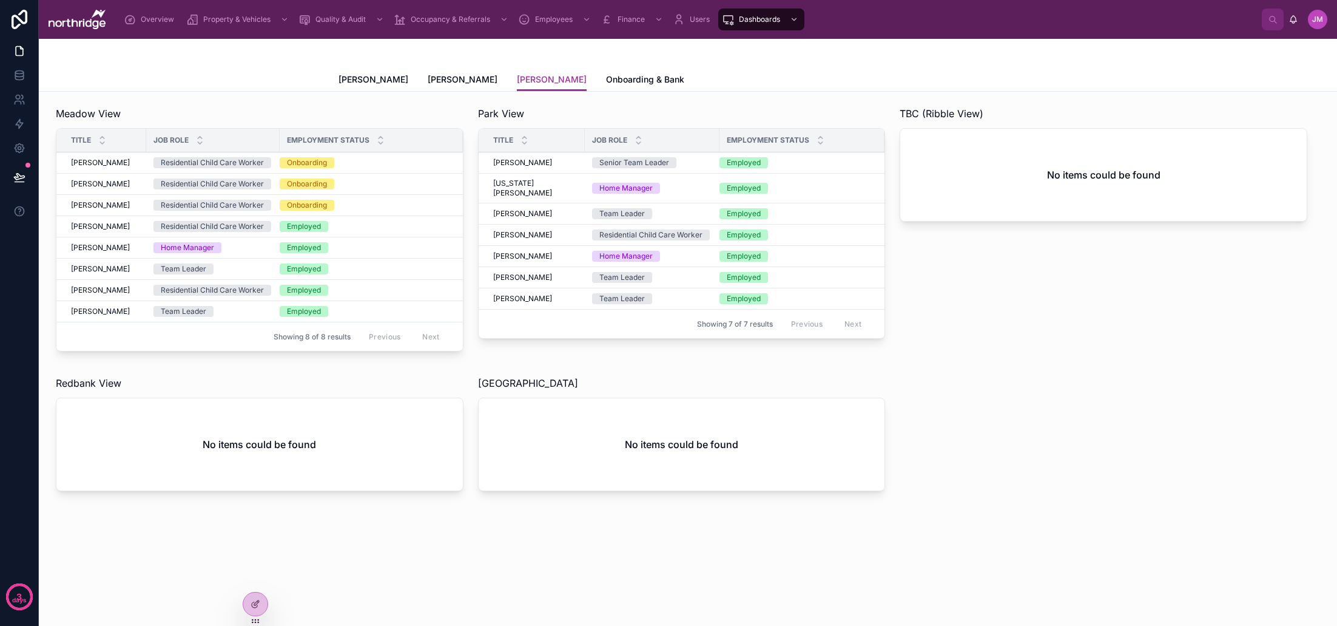
click at [609, 79] on span "Onboarding & Bank" at bounding box center [645, 79] width 78 height 12
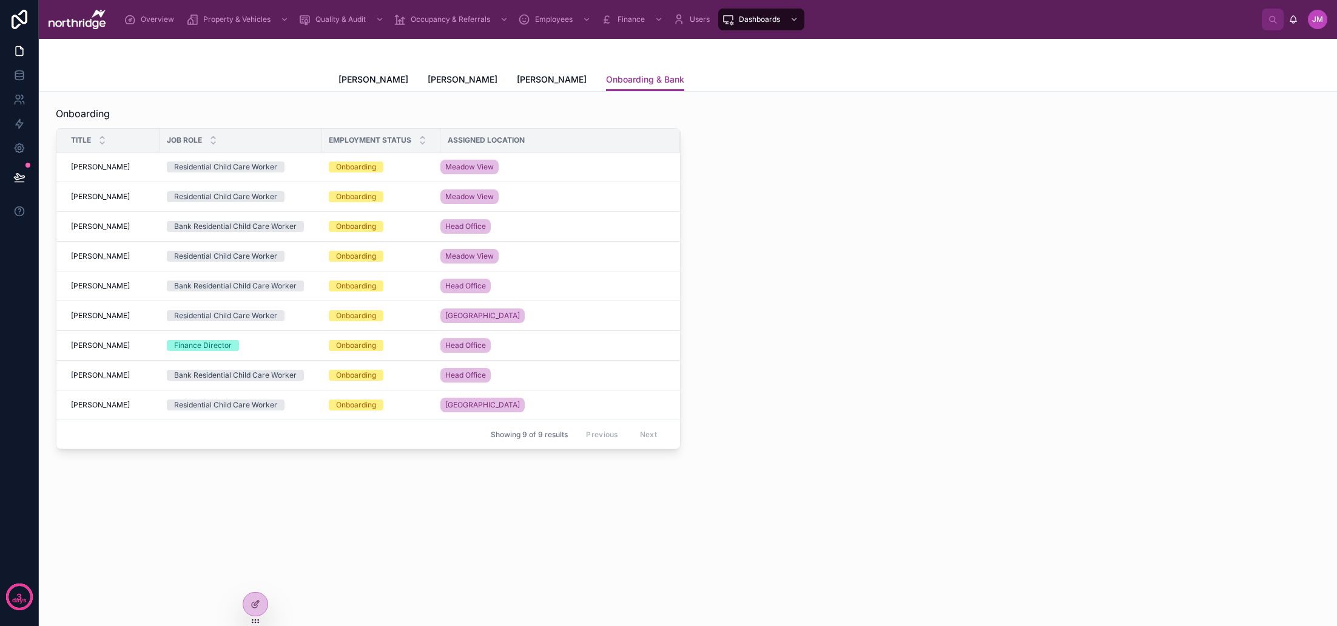
click at [385, 80] on span "[PERSON_NAME]" at bounding box center [374, 79] width 70 height 12
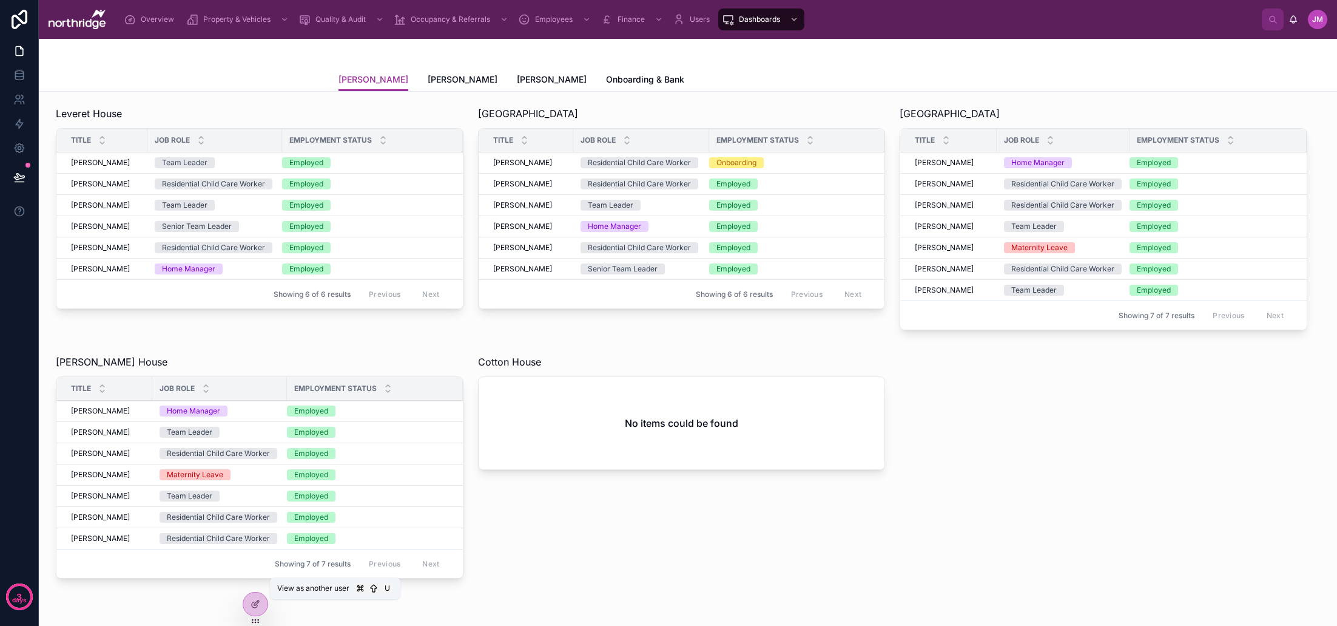
click at [0, 0] on icon at bounding box center [0, 0] width 0 height 0
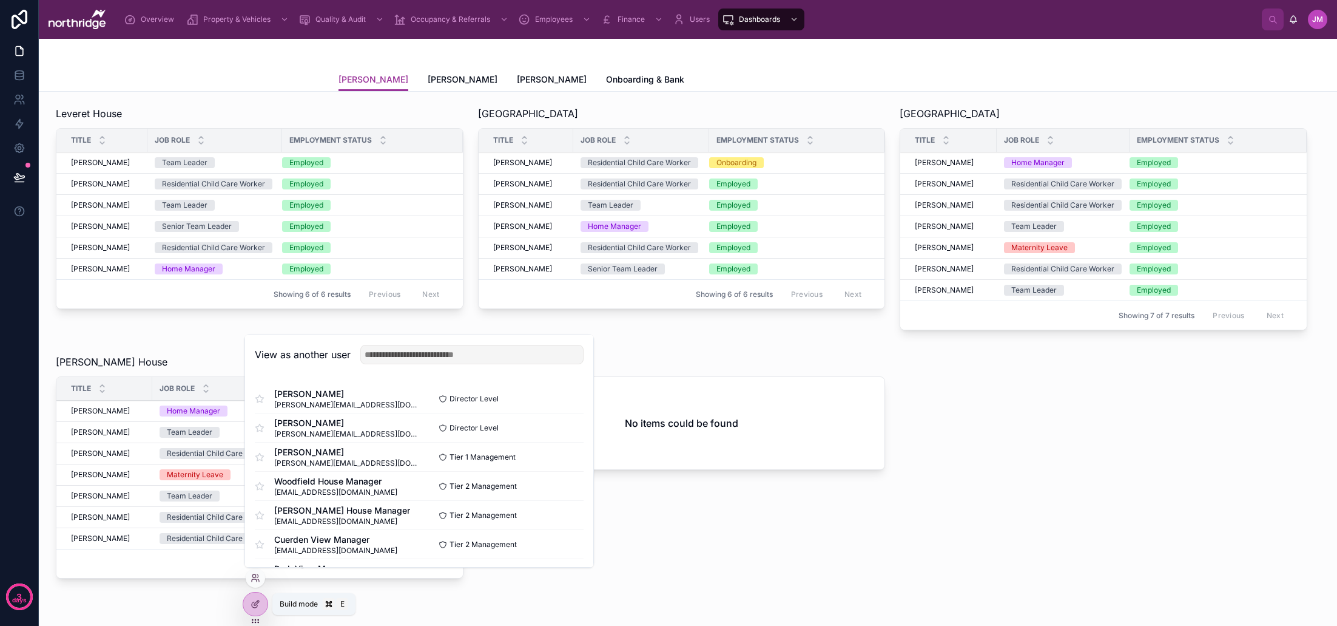
click at [260, 600] on div at bounding box center [255, 603] width 24 height 23
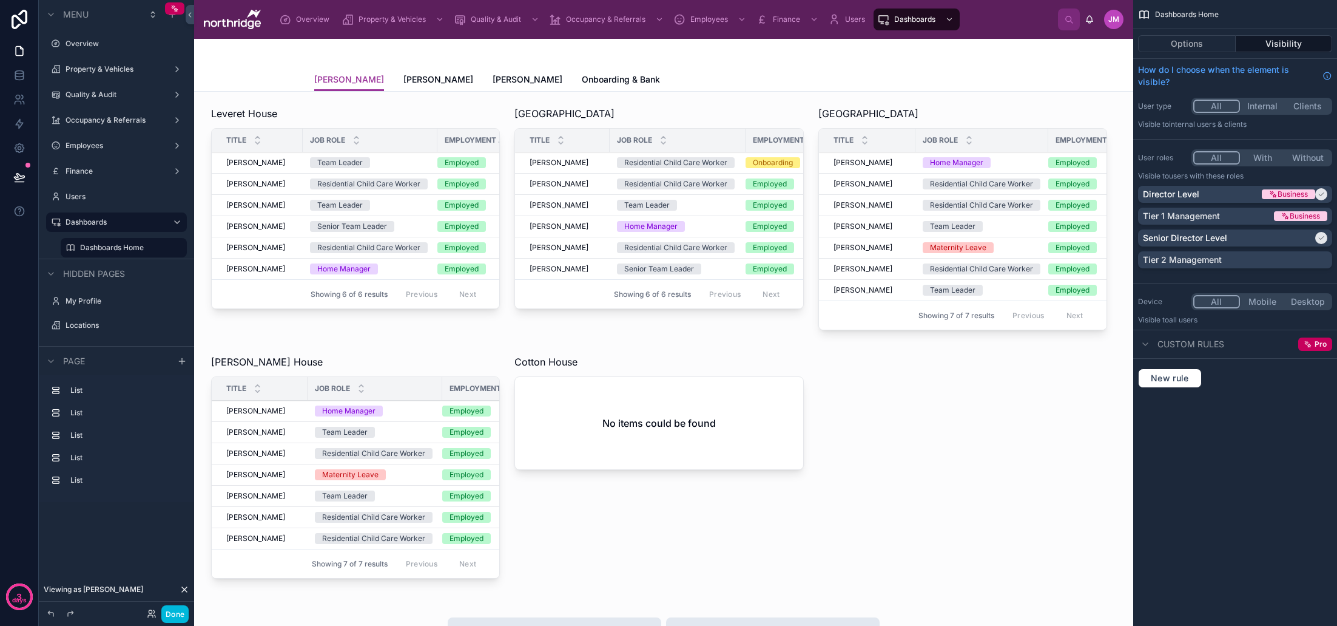
click at [616, 77] on span "Onboarding & Bank" at bounding box center [621, 79] width 78 height 12
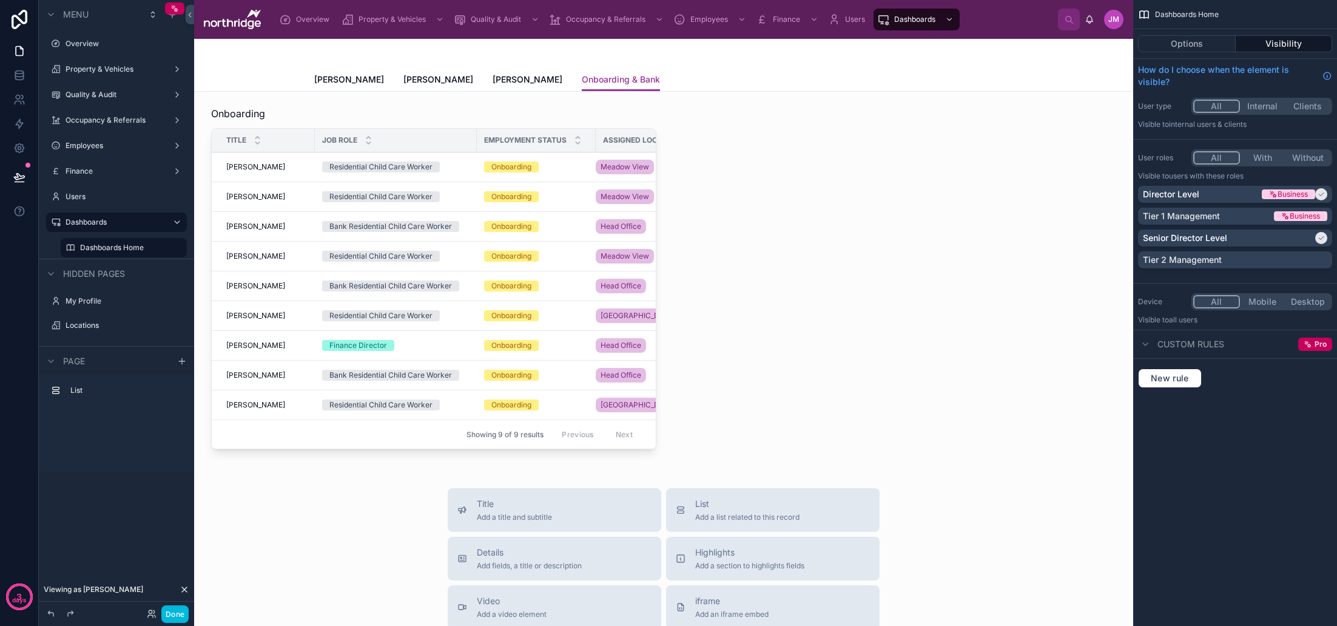
click at [599, 171] on div at bounding box center [434, 279] width 460 height 357
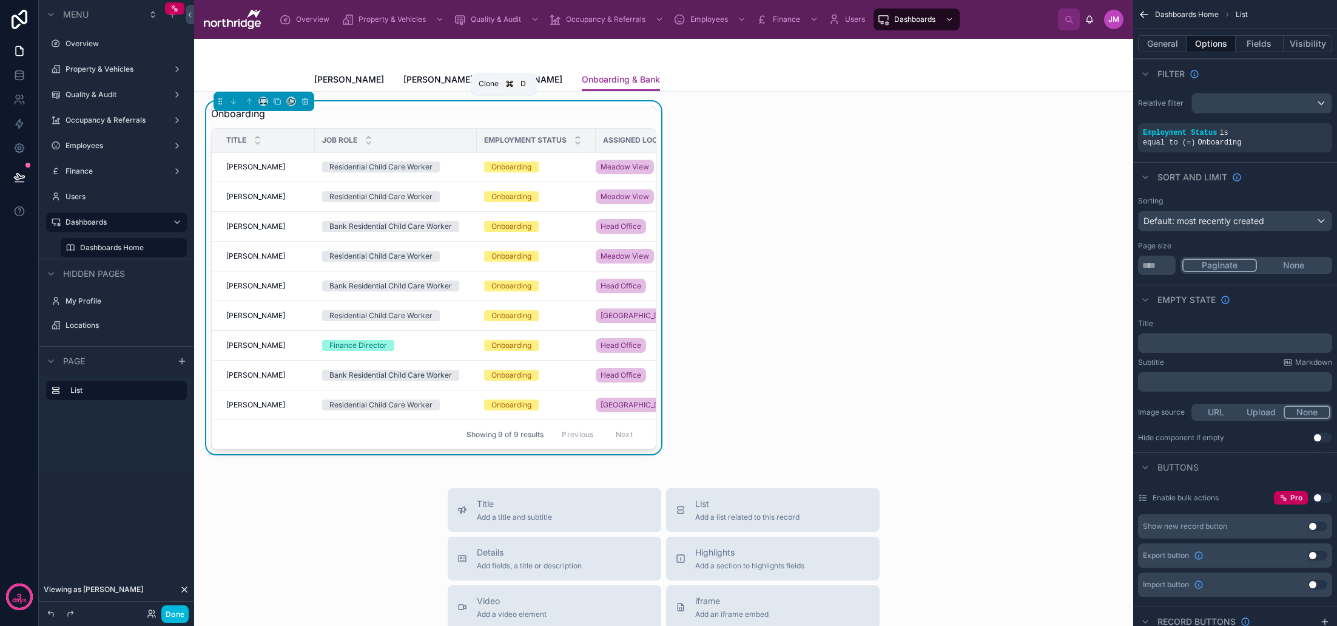
click at [278, 101] on icon at bounding box center [277, 101] width 8 height 8
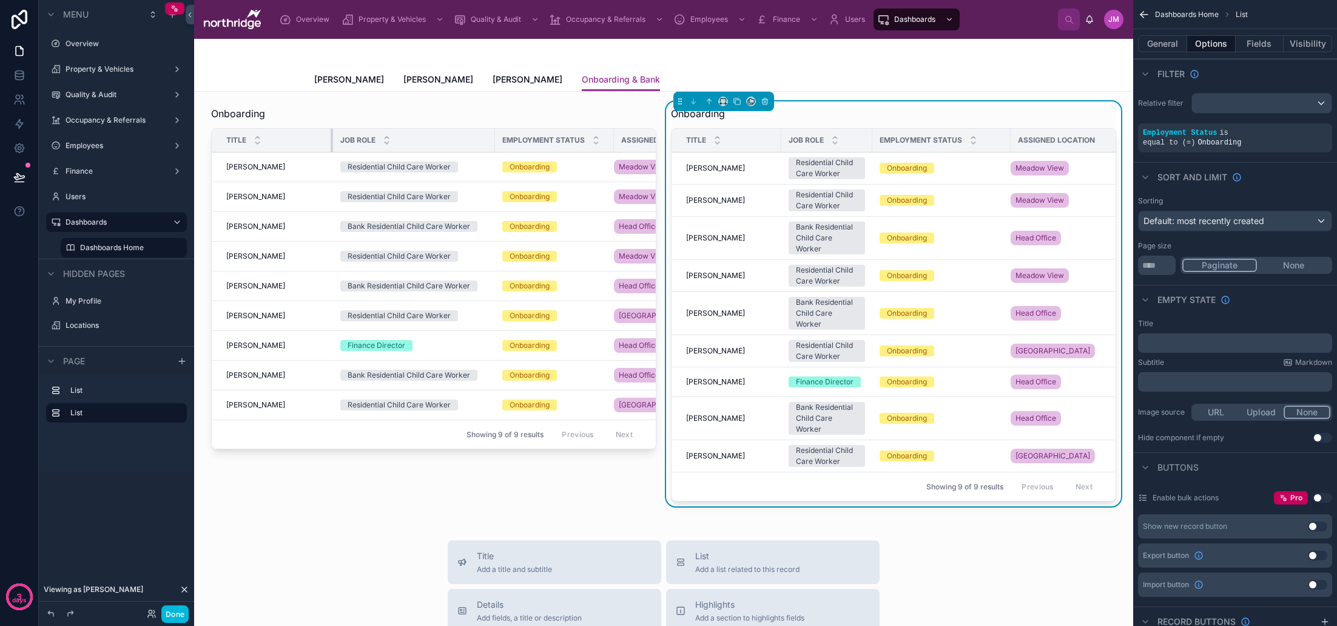
drag, startPoint x: 314, startPoint y: 143, endPoint x: 332, endPoint y: 143, distance: 17.6
click at [332, 143] on div at bounding box center [333, 140] width 5 height 23
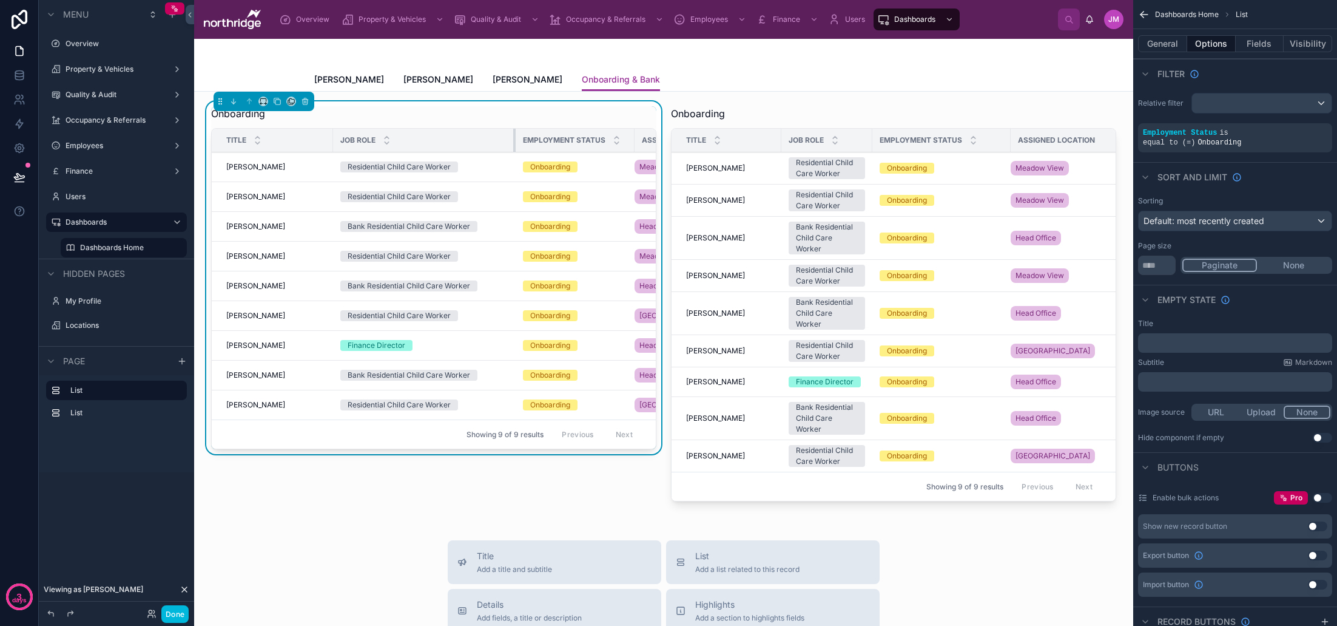
drag, startPoint x: 515, startPoint y: 142, endPoint x: 525, endPoint y: 143, distance: 10.9
click at [518, 143] on div at bounding box center [515, 140] width 5 height 23
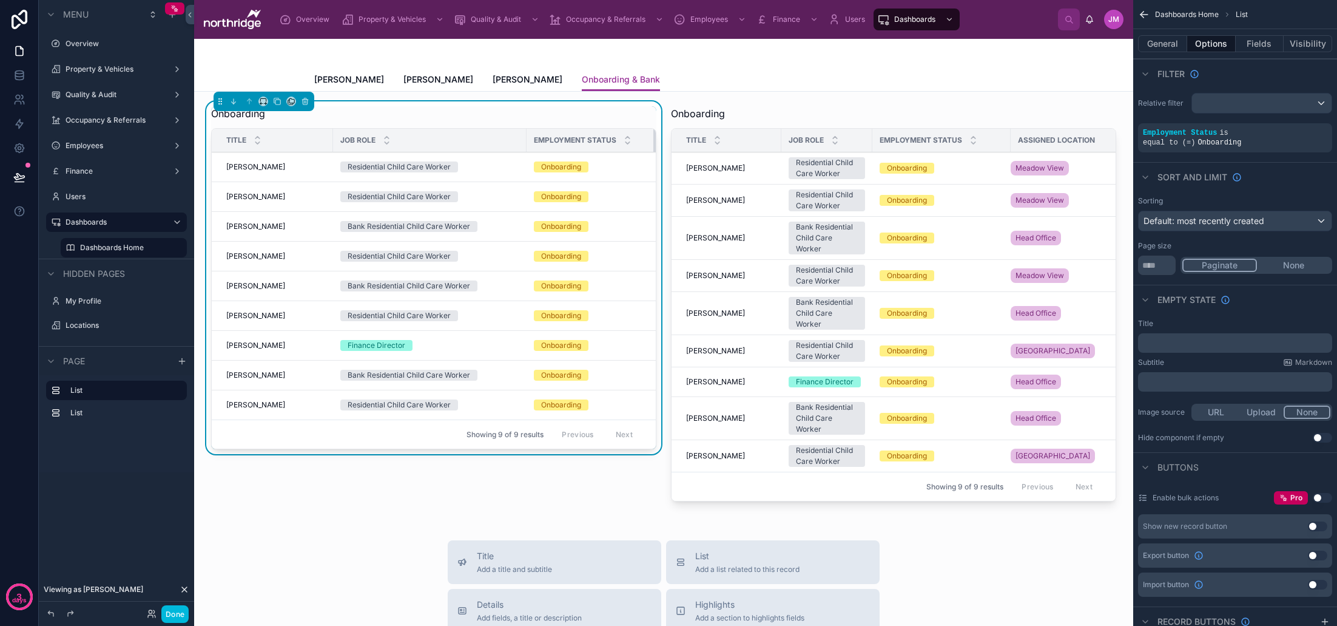
click at [654, 142] on div at bounding box center [655, 140] width 5 height 23
click at [752, 118] on div at bounding box center [894, 306] width 460 height 410
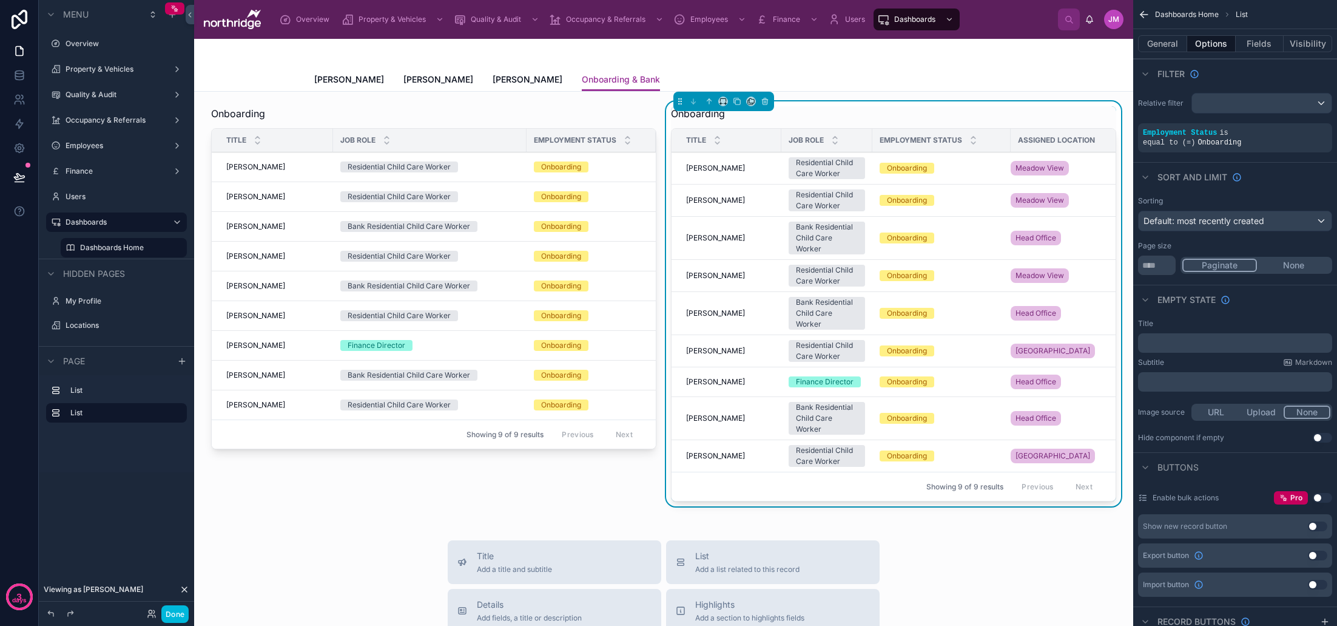
click at [1181, 46] on button "General" at bounding box center [1162, 43] width 49 height 17
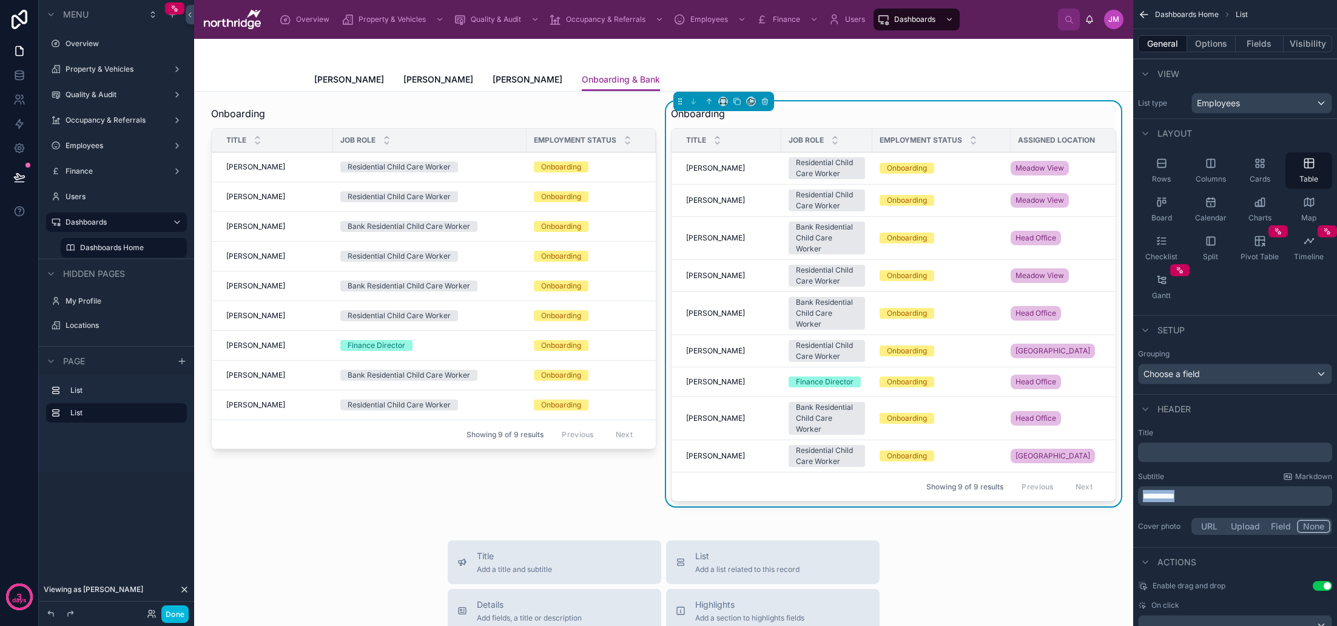
drag, startPoint x: 1197, startPoint y: 500, endPoint x: 1121, endPoint y: 496, distance: 76.0
click at [1121, 496] on div "Overview Property & Vehicles Quality & Audit Occupancy & Referrals Employees Fi…" at bounding box center [765, 313] width 1143 height 626
click at [1178, 471] on div "Subtitle Markdown" at bounding box center [1235, 476] width 194 height 10
click at [1217, 44] on button "Options" at bounding box center [1211, 43] width 49 height 17
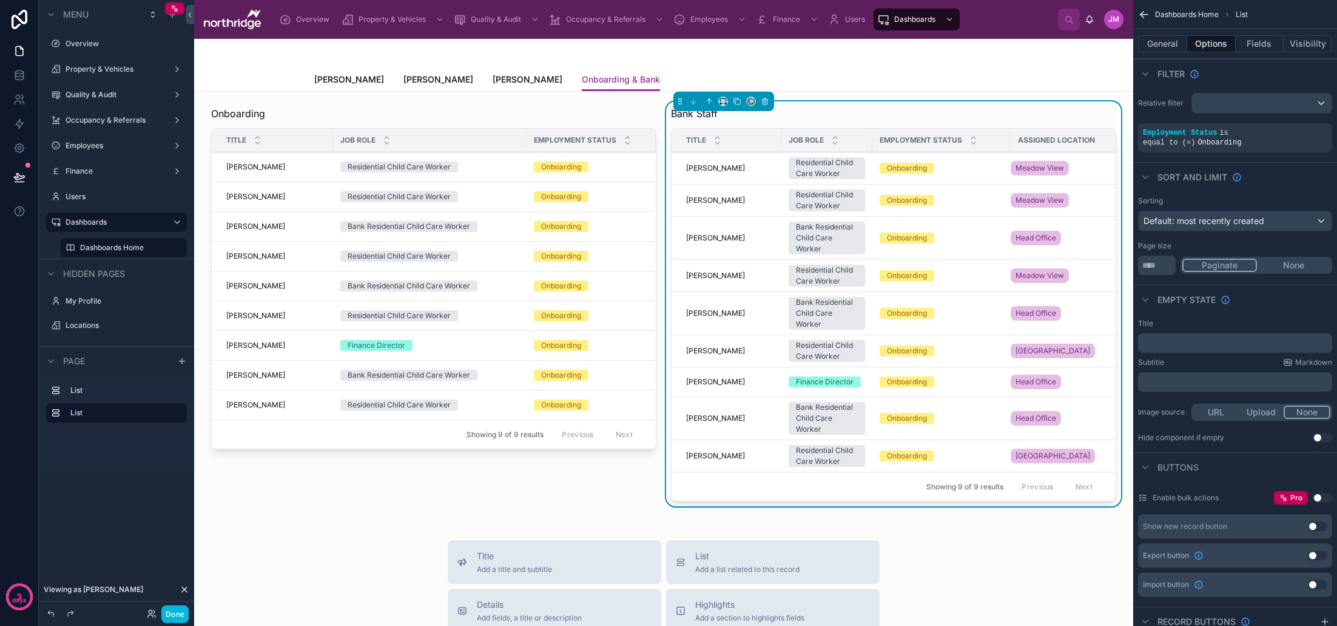
click at [0, 0] on icon "scrollable content" at bounding box center [0, 0] width 0 height 0
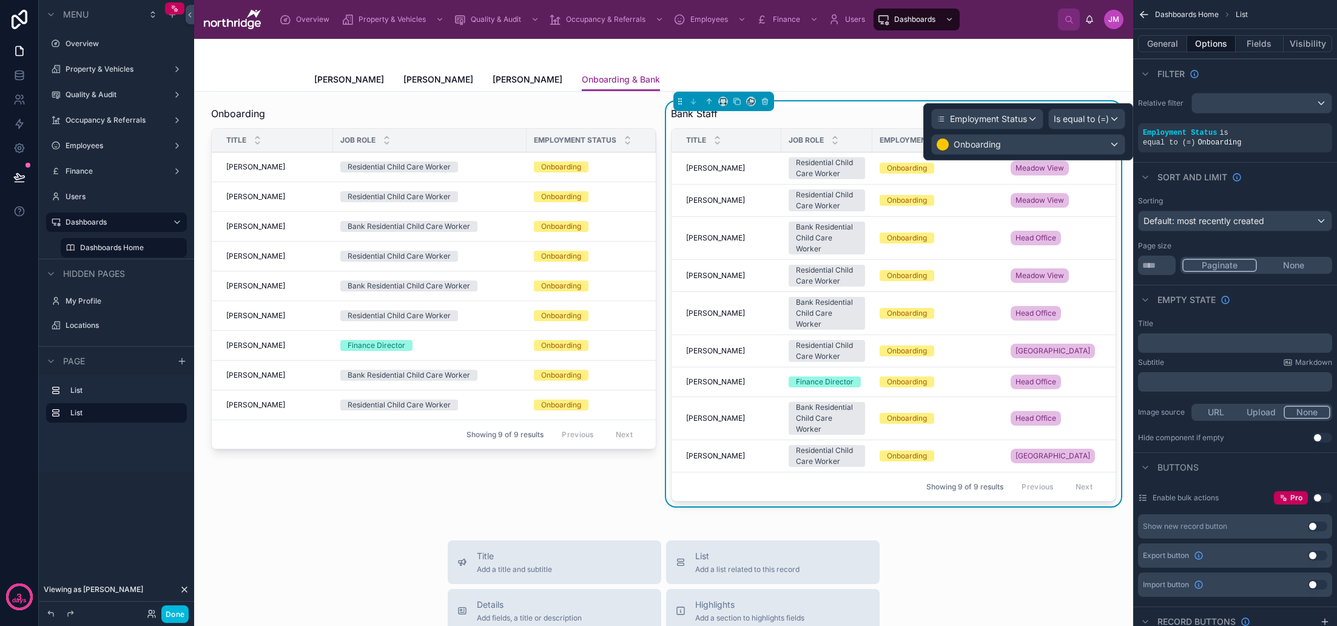
click at [1059, 145] on div "Onboarding" at bounding box center [1028, 144] width 193 height 19
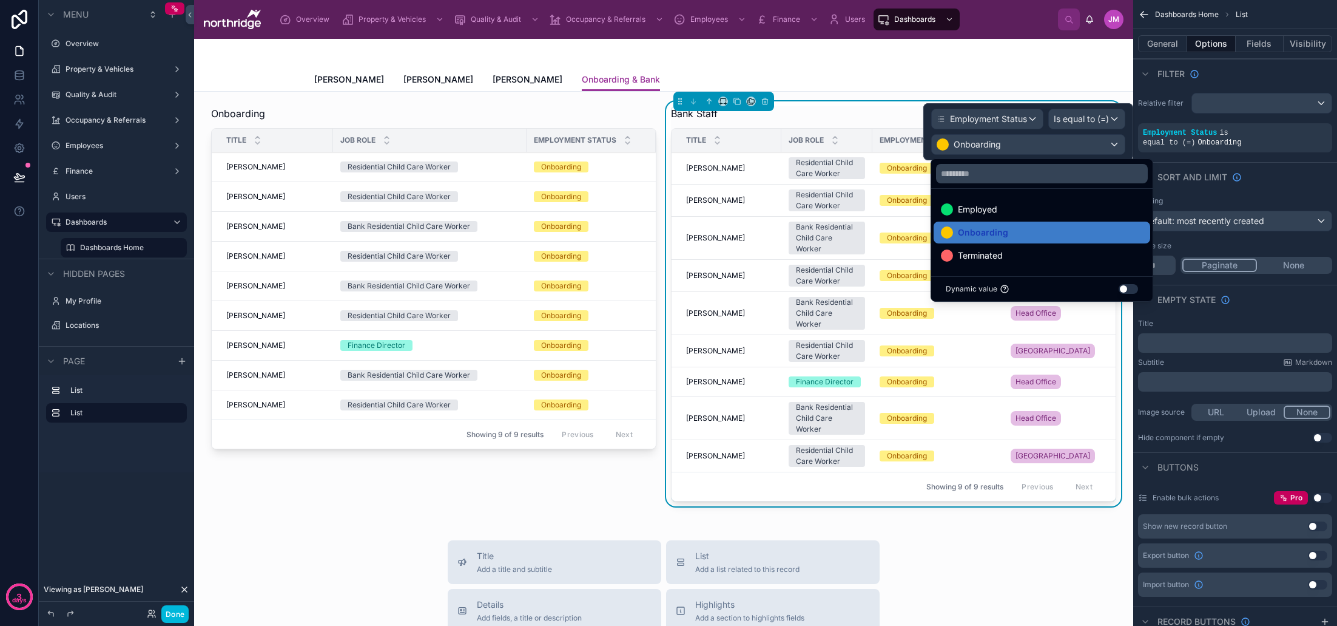
click at [1078, 120] on div at bounding box center [1028, 131] width 210 height 57
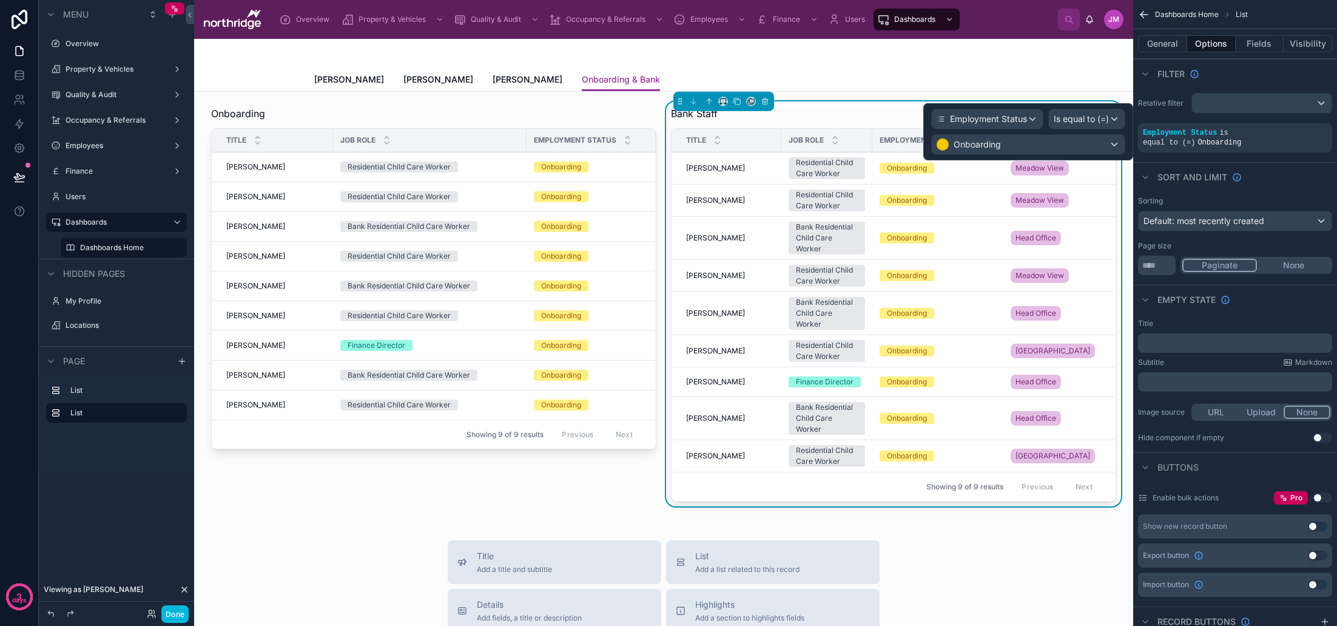
click at [1076, 123] on span "Is equal to (=)" at bounding box center [1081, 119] width 55 height 12
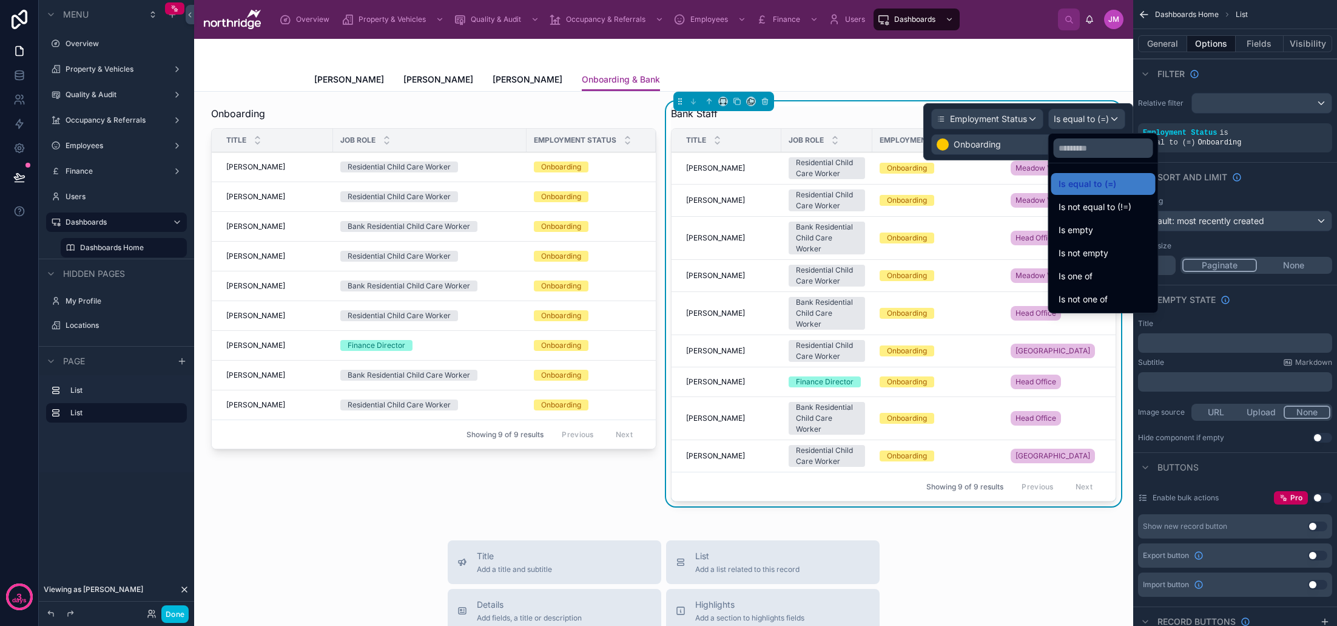
click at [1105, 279] on div "Is one of" at bounding box center [1104, 276] width 90 height 15
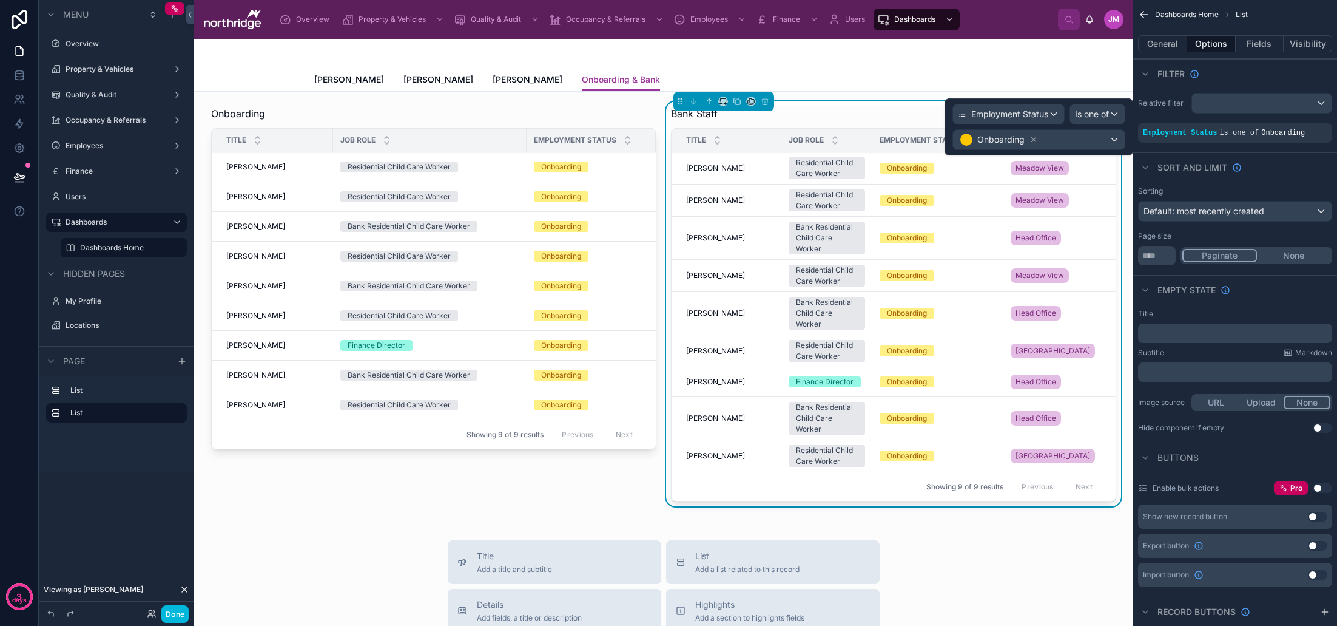
click at [1106, 140] on div "Onboarding" at bounding box center [1039, 139] width 172 height 19
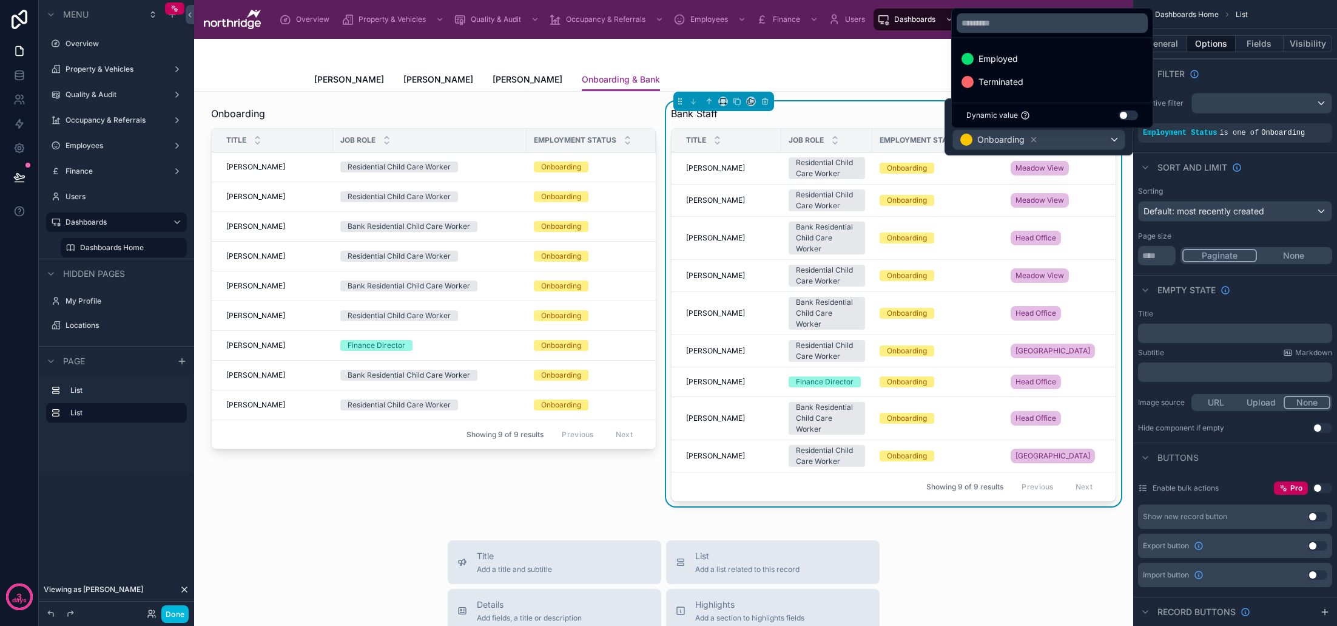
click at [1005, 60] on span "Employed" at bounding box center [998, 59] width 39 height 15
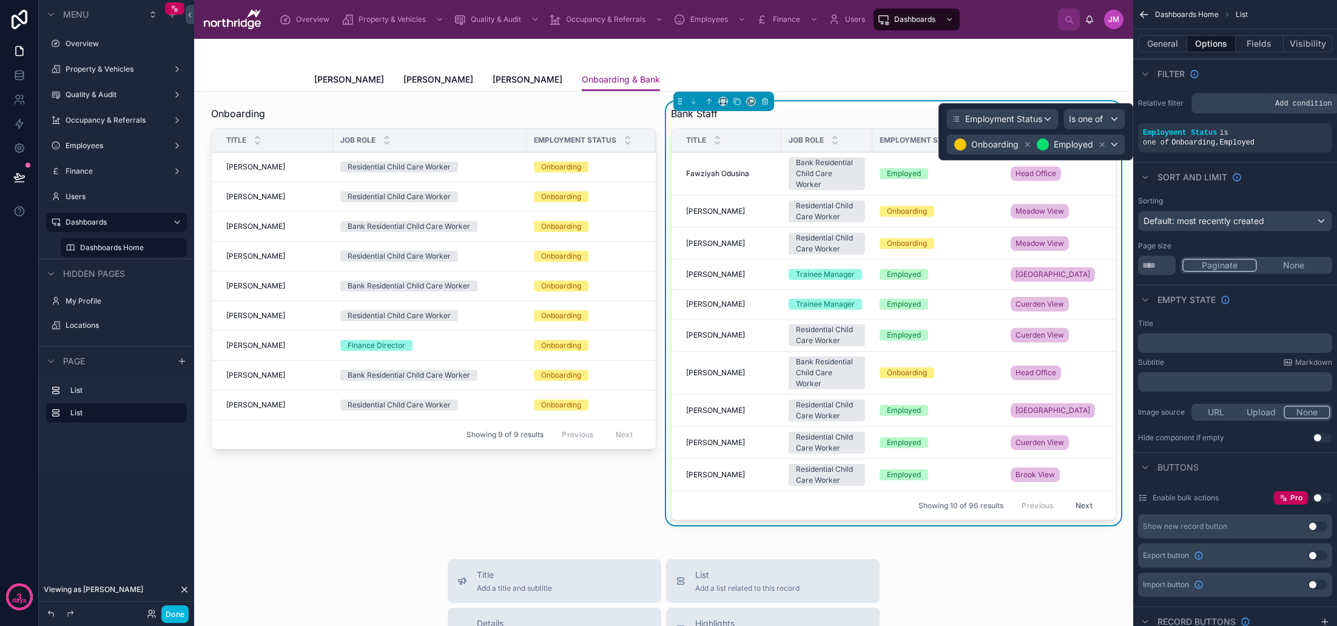
click at [0, 0] on icon "scrollable content" at bounding box center [0, 0] width 0 height 0
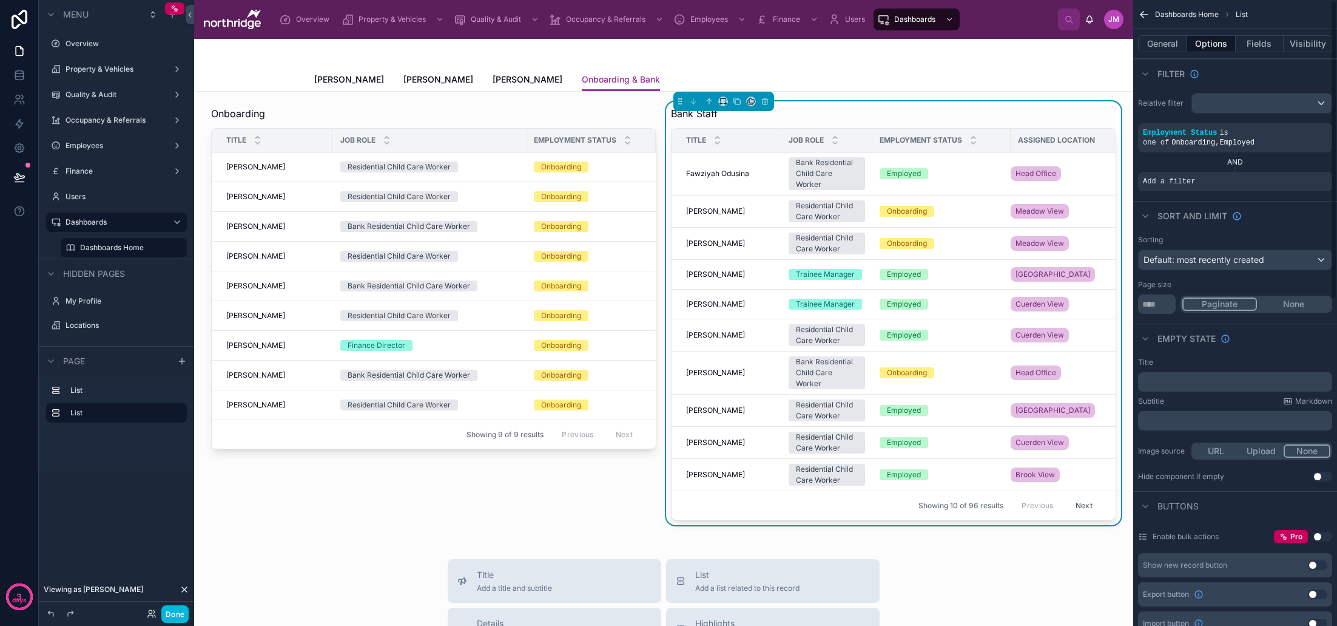
drag, startPoint x: 1241, startPoint y: 183, endPoint x: 1254, endPoint y: 183, distance: 12.7
click at [1241, 183] on div "Add a filter" at bounding box center [1235, 181] width 194 height 19
click at [0, 0] on icon "scrollable content" at bounding box center [0, 0] width 0 height 0
click at [1032, 164] on span "Select a field" at bounding box center [1016, 163] width 52 height 10
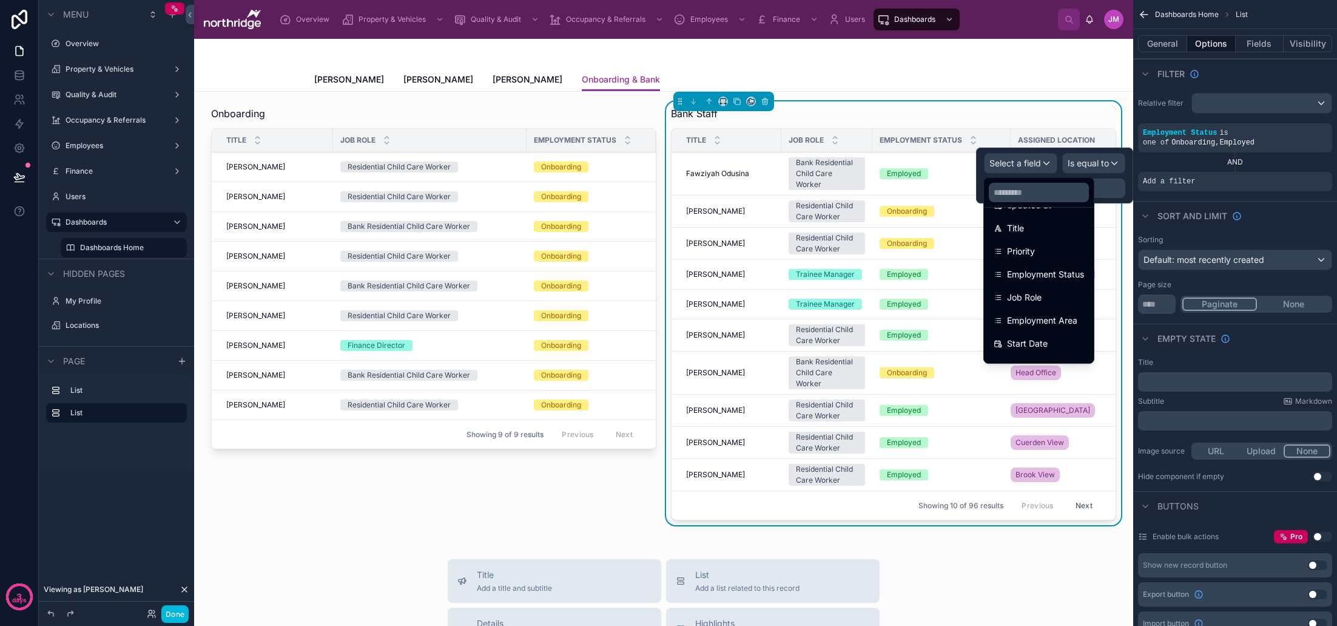
scroll to position [104, 0]
click at [1047, 286] on div "Job Role" at bounding box center [1039, 285] width 90 height 15
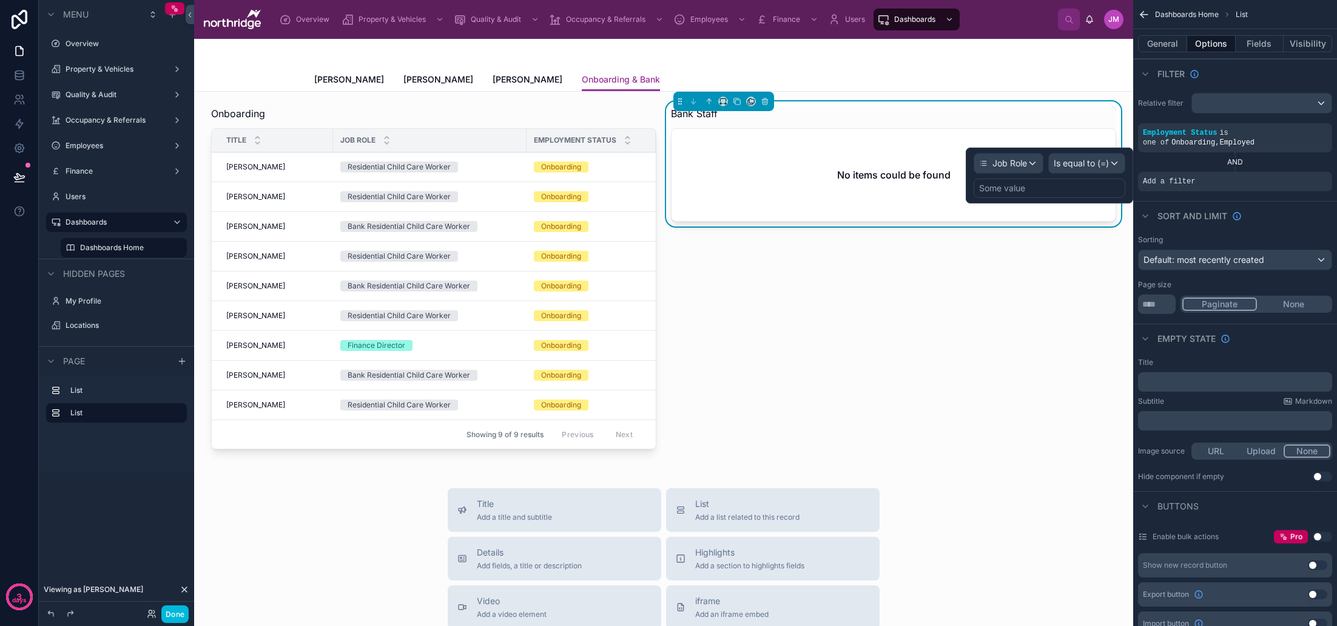
click at [1085, 183] on div "Some value" at bounding box center [1050, 187] width 152 height 19
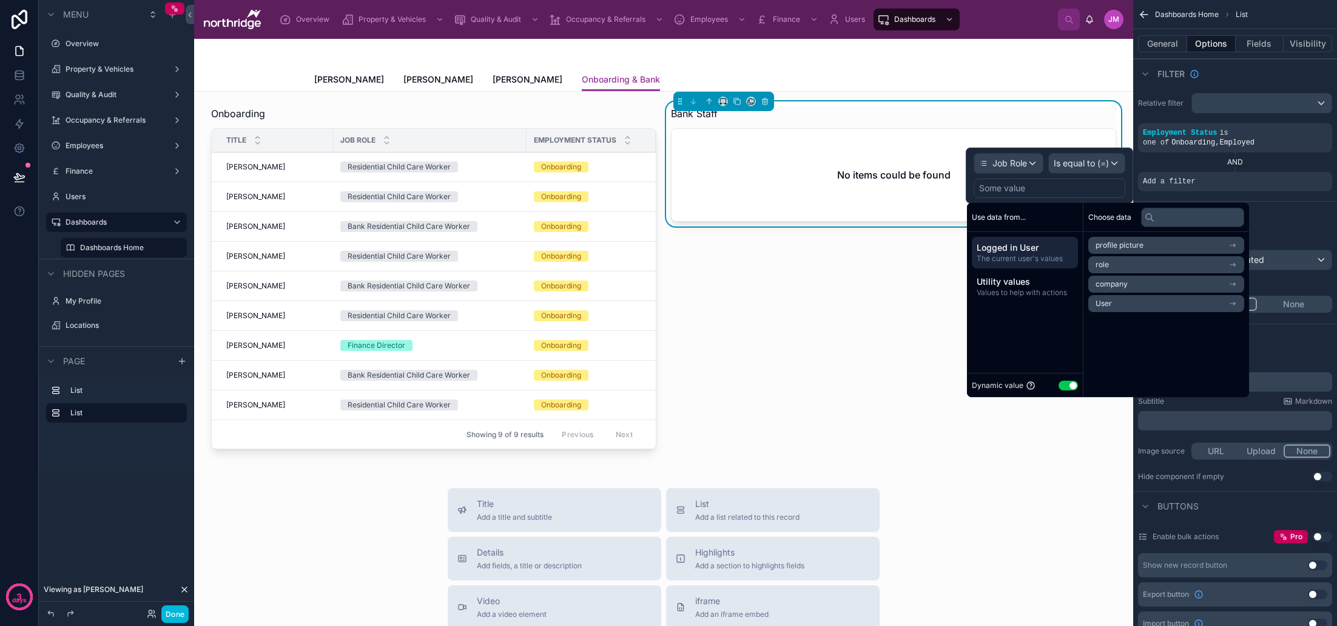
click at [1070, 387] on button "Use setting" at bounding box center [1068, 385] width 19 height 10
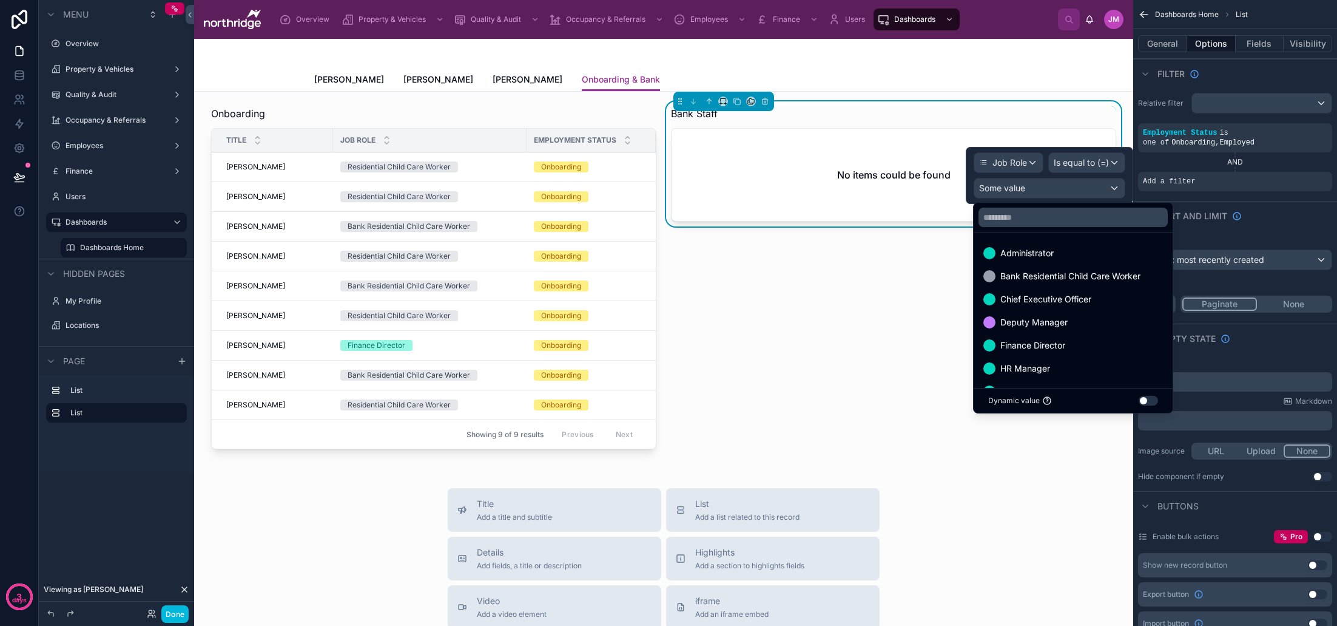
click at [1054, 275] on span "Bank Residential Child Care Worker" at bounding box center [1071, 276] width 140 height 15
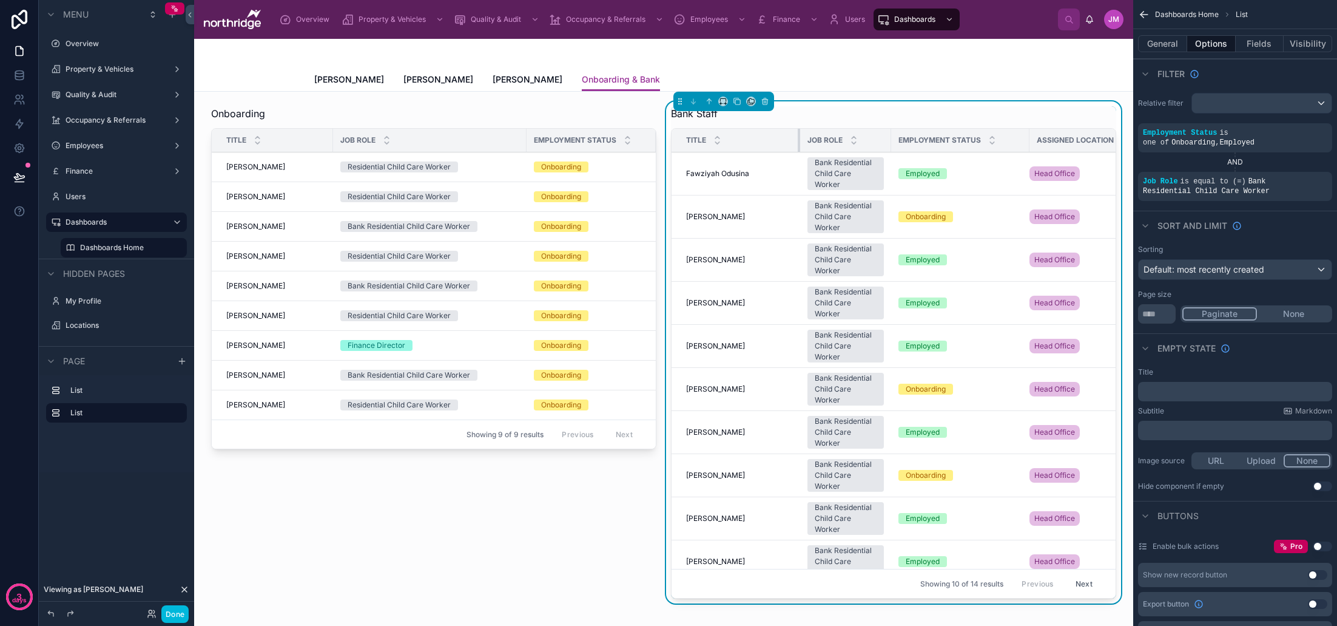
drag, startPoint x: 780, startPoint y: 140, endPoint x: 799, endPoint y: 140, distance: 18.8
click at [799, 140] on div at bounding box center [800, 140] width 5 height 23
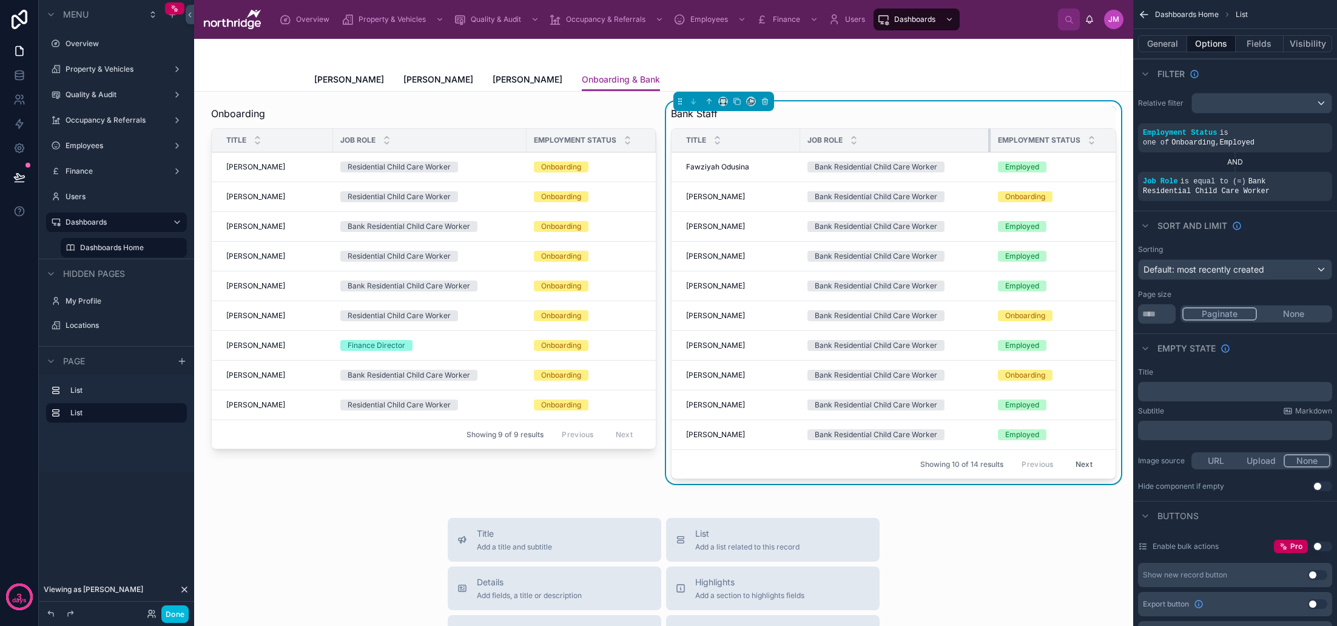
drag, startPoint x: 890, startPoint y: 141, endPoint x: 990, endPoint y: 139, distance: 99.5
click at [990, 139] on div at bounding box center [990, 140] width 5 height 23
click at [175, 612] on button "Done" at bounding box center [174, 614] width 27 height 18
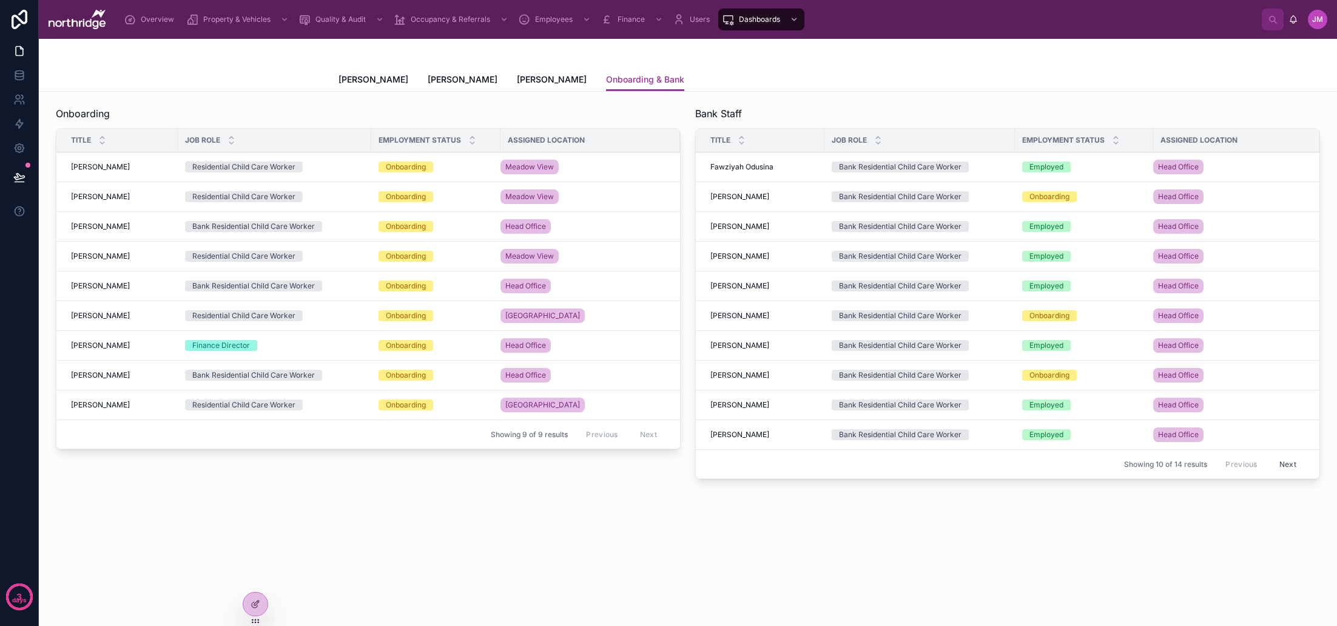
click at [1116, 137] on icon at bounding box center [1116, 138] width 4 height 2
click at [259, 607] on icon at bounding box center [256, 604] width 10 height 10
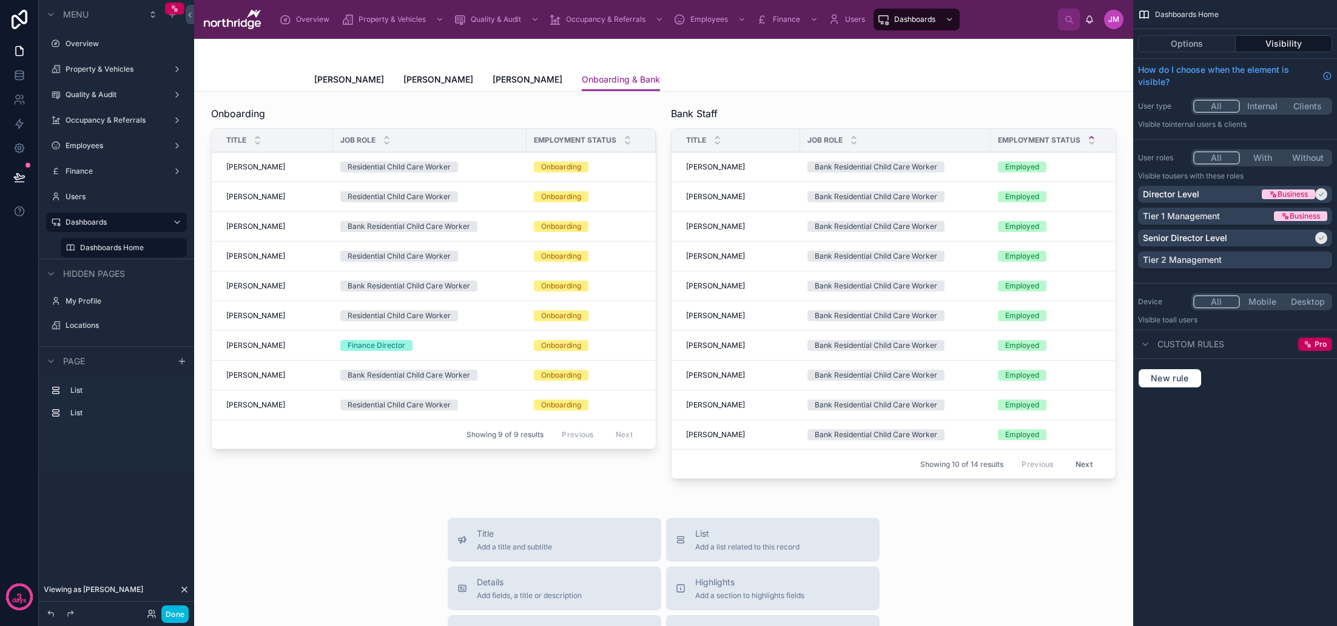
click at [970, 225] on div at bounding box center [894, 294] width 460 height 387
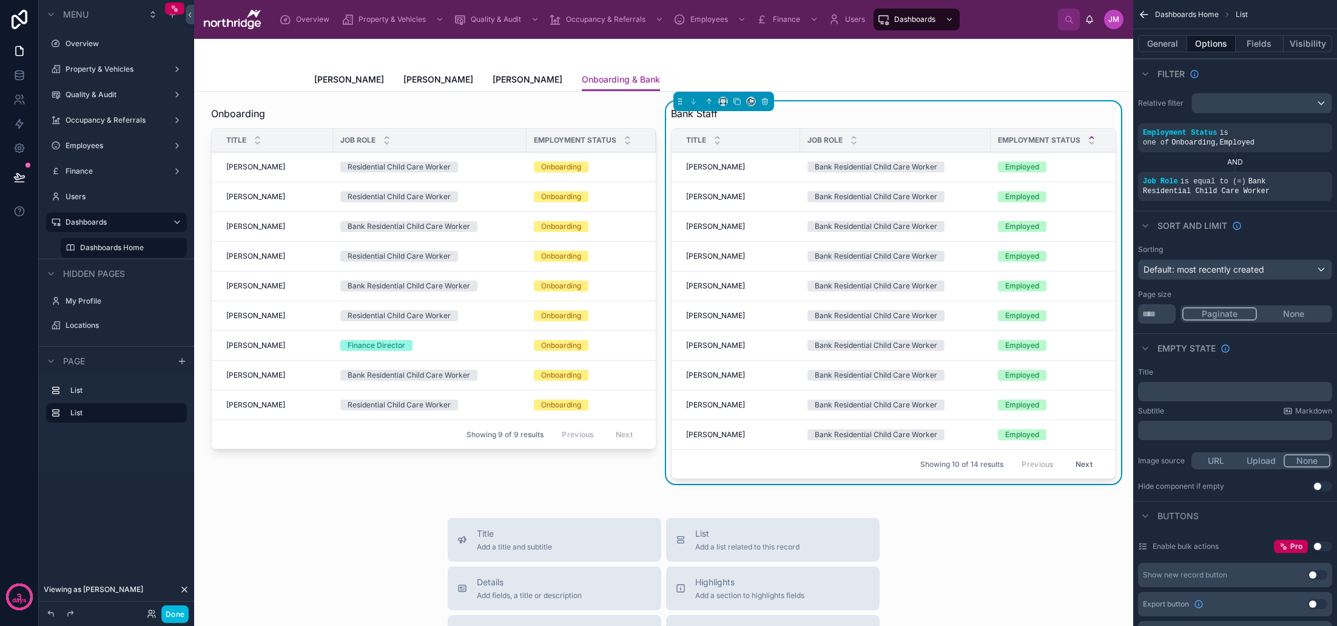
scroll to position [1, 0]
drag, startPoint x: 1162, startPoint y: 314, endPoint x: 1132, endPoint y: 314, distance: 29.7
click at [1133, 314] on div "Sorting Default: most recently created Page size ** Paginate None" at bounding box center [1235, 284] width 204 height 89
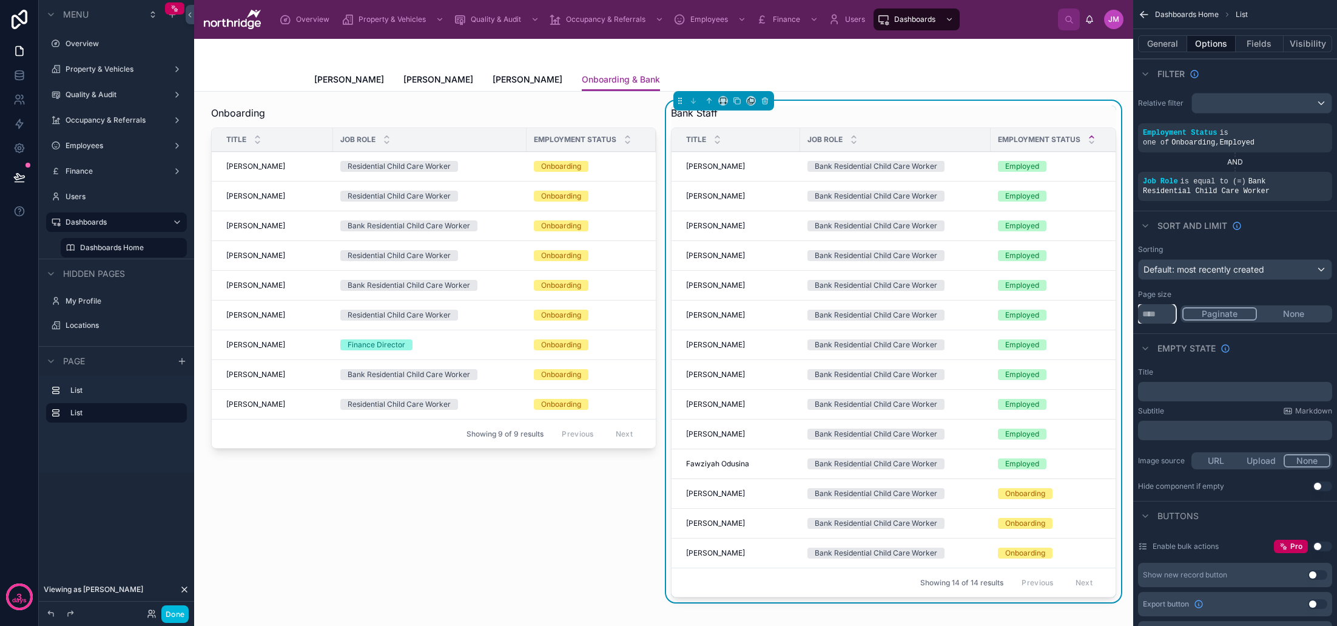
type input "**"
click at [627, 347] on div at bounding box center [434, 353] width 460 height 506
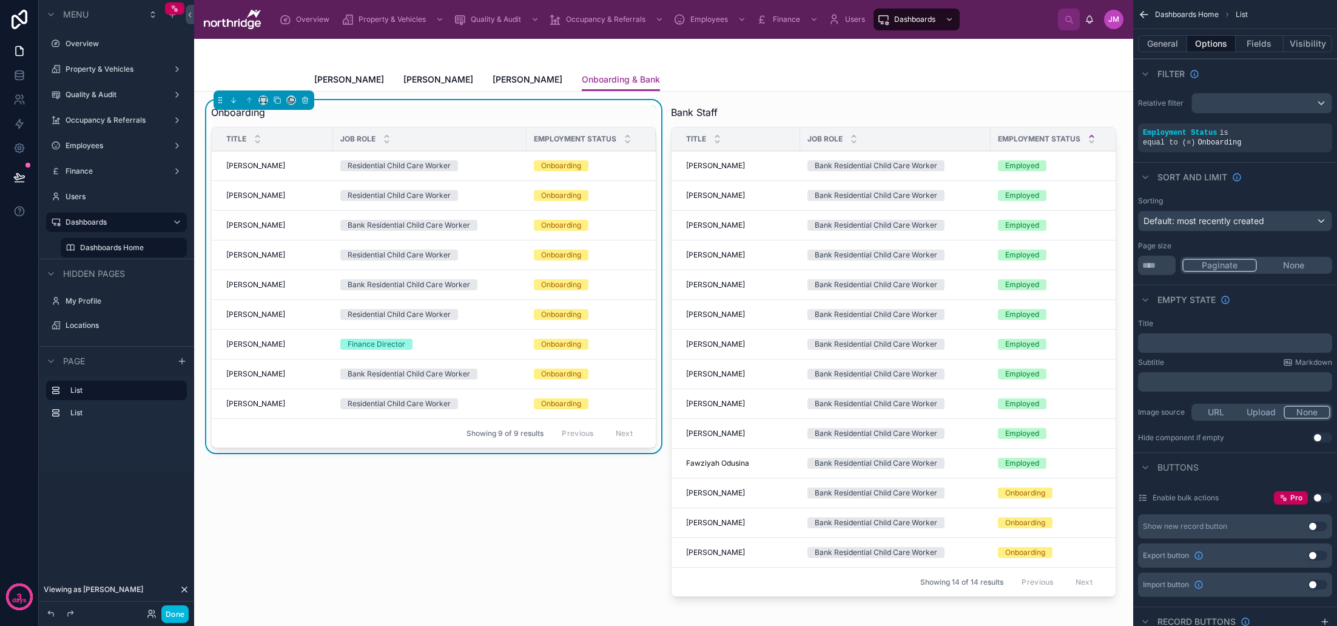
scroll to position [0, 0]
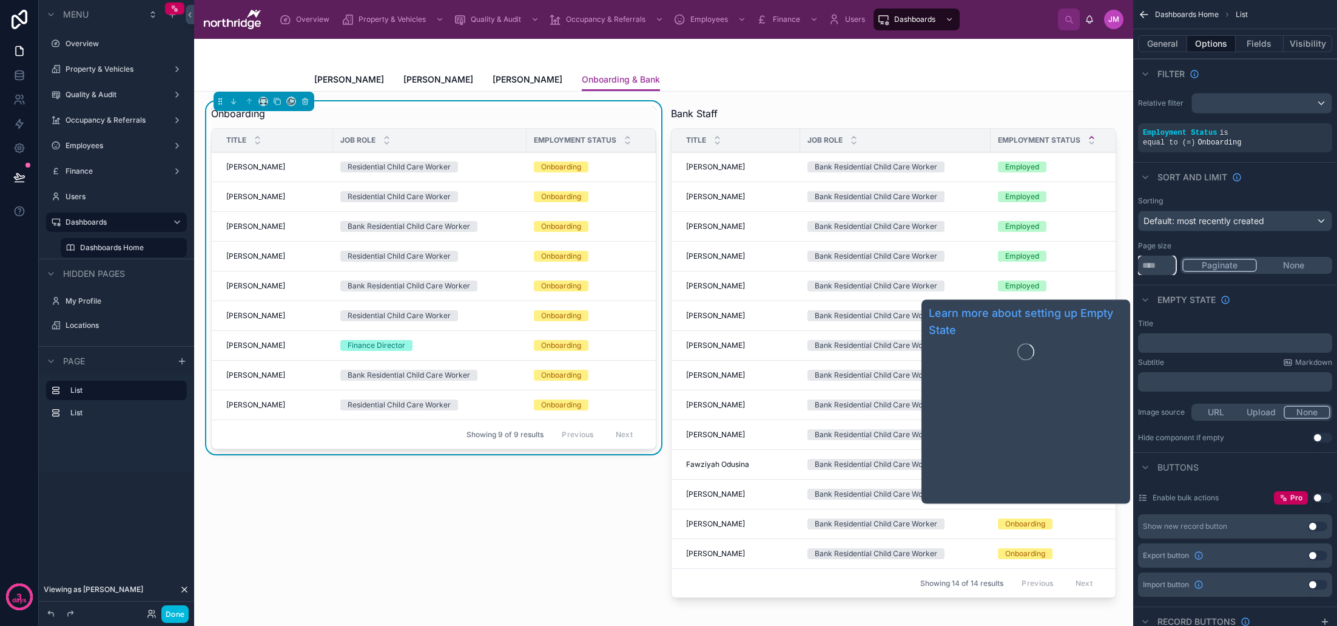
click at [1136, 264] on div "Sorting Default: most recently created Page size ** Paginate None" at bounding box center [1235, 235] width 204 height 89
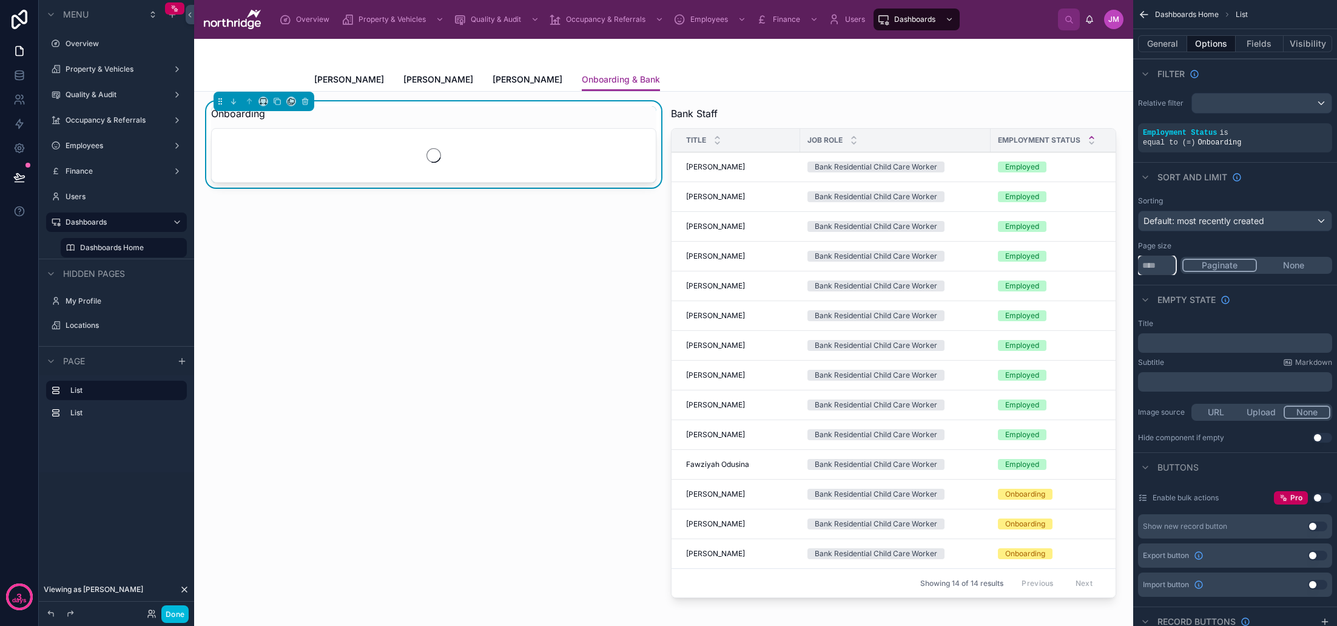
type input "**"
click at [1271, 285] on div "Empty state" at bounding box center [1235, 299] width 204 height 29
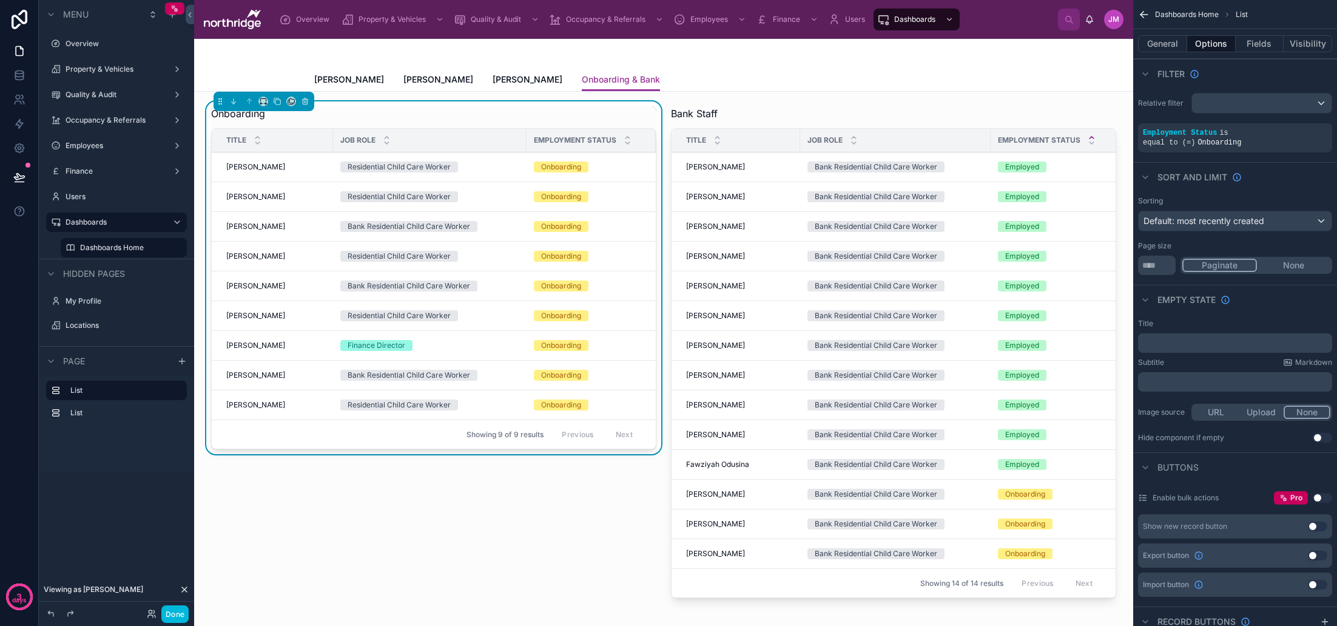
click at [171, 610] on button "Done" at bounding box center [174, 614] width 27 height 18
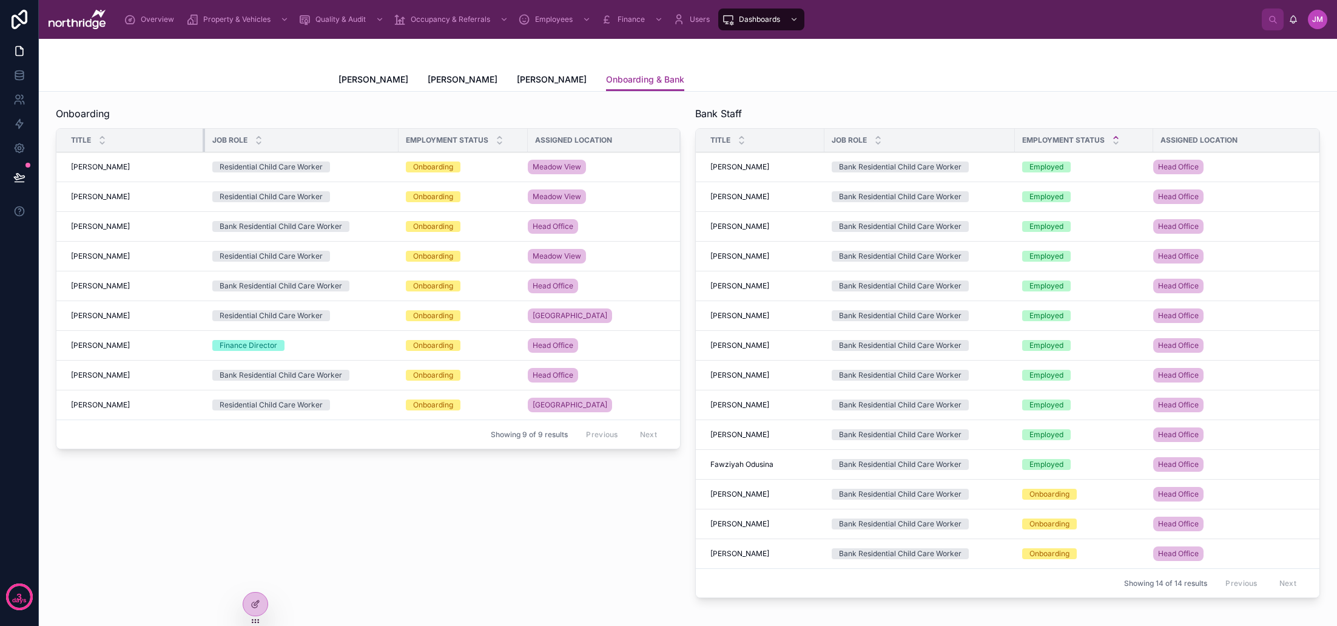
drag, startPoint x: 176, startPoint y: 143, endPoint x: 201, endPoint y: 143, distance: 25.5
click at [203, 143] on div at bounding box center [205, 140] width 5 height 23
drag, startPoint x: 524, startPoint y: 141, endPoint x: 537, endPoint y: 141, distance: 12.7
click at [537, 141] on div at bounding box center [538, 140] width 5 height 23
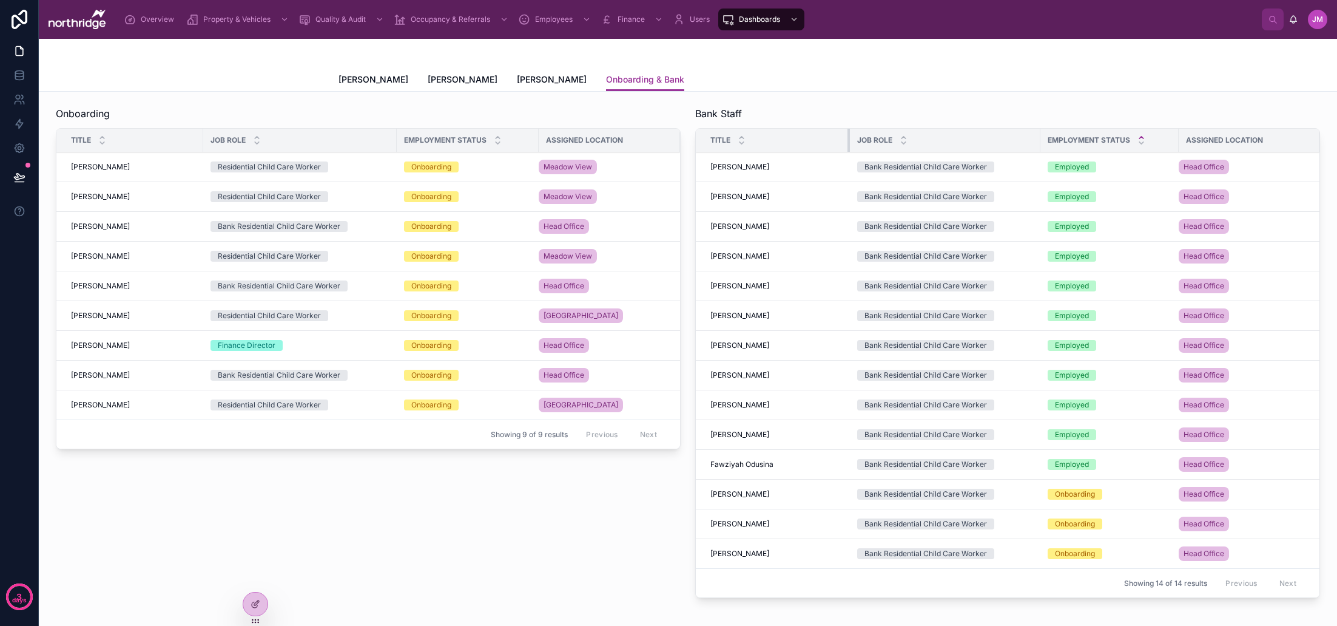
drag, startPoint x: 823, startPoint y: 143, endPoint x: 848, endPoint y: 142, distance: 25.5
click at [848, 142] on div at bounding box center [850, 140] width 5 height 23
click at [1042, 144] on div at bounding box center [1043, 140] width 5 height 23
drag, startPoint x: 1042, startPoint y: 140, endPoint x: 1171, endPoint y: 143, distance: 128.7
click at [1040, 141] on div at bounding box center [1040, 140] width 5 height 23
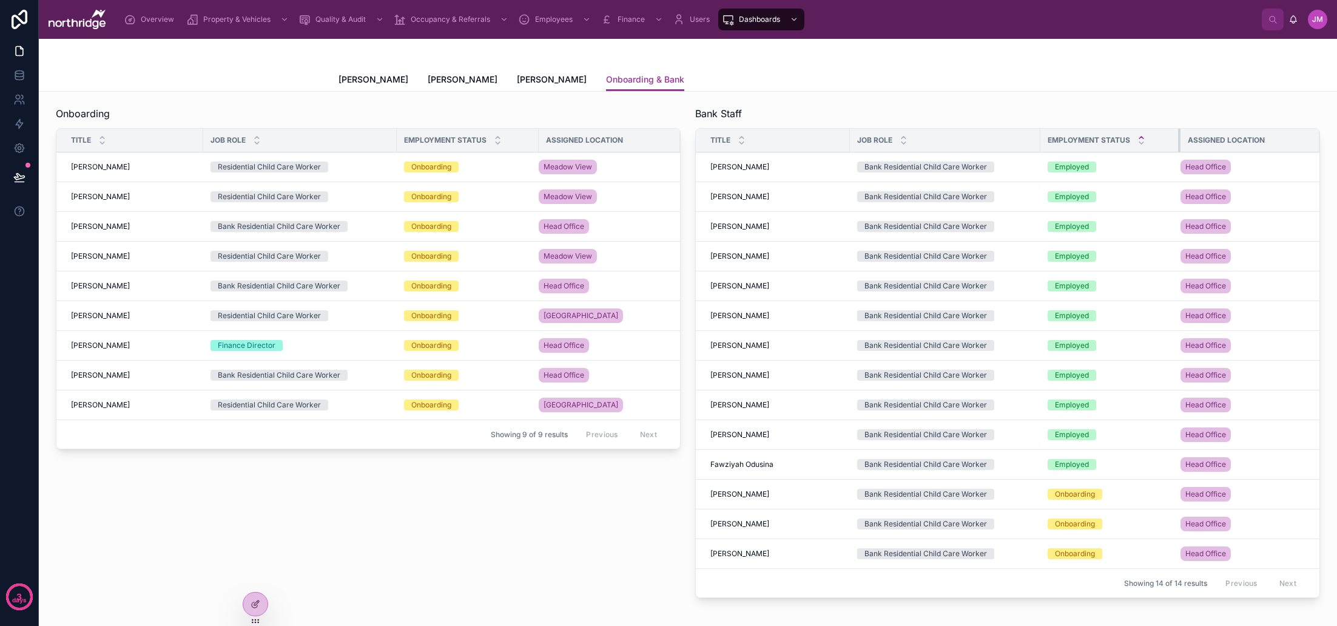
click at [1178, 143] on div at bounding box center [1180, 140] width 5 height 23
click at [261, 604] on div at bounding box center [255, 603] width 24 height 23
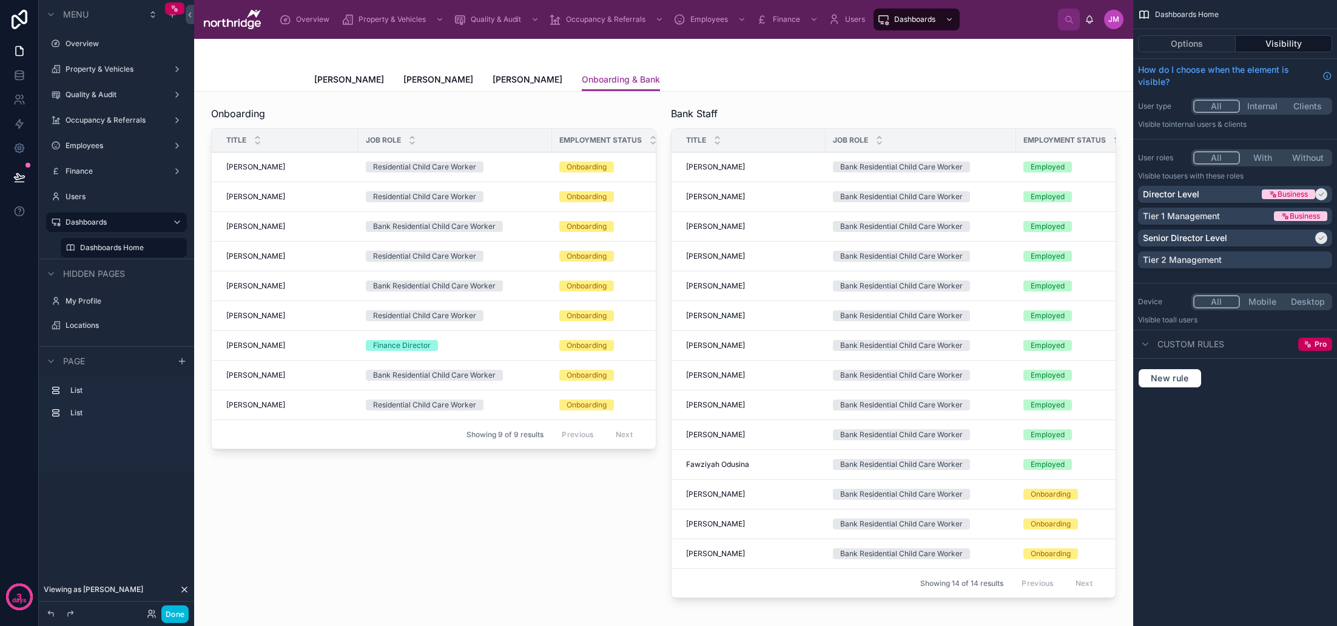
click at [842, 284] on div at bounding box center [894, 354] width 460 height 506
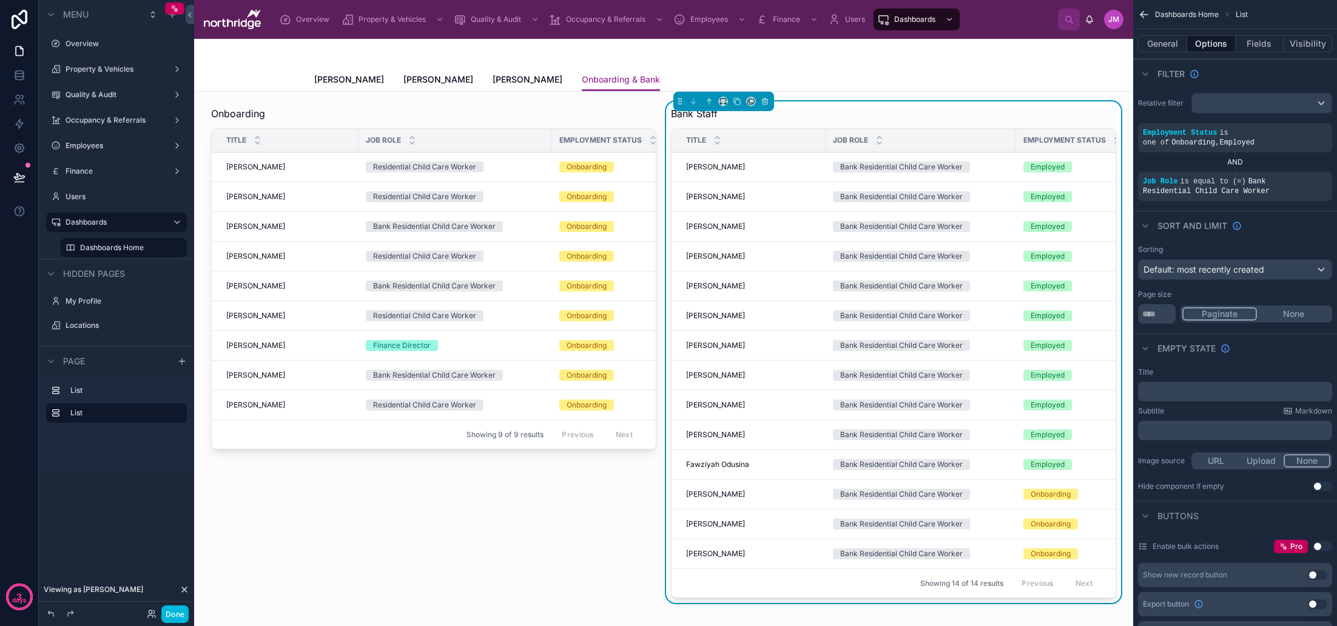
drag, startPoint x: 1169, startPoint y: 42, endPoint x: 1176, endPoint y: 56, distance: 16.6
click at [1169, 42] on button "General" at bounding box center [1162, 43] width 49 height 17
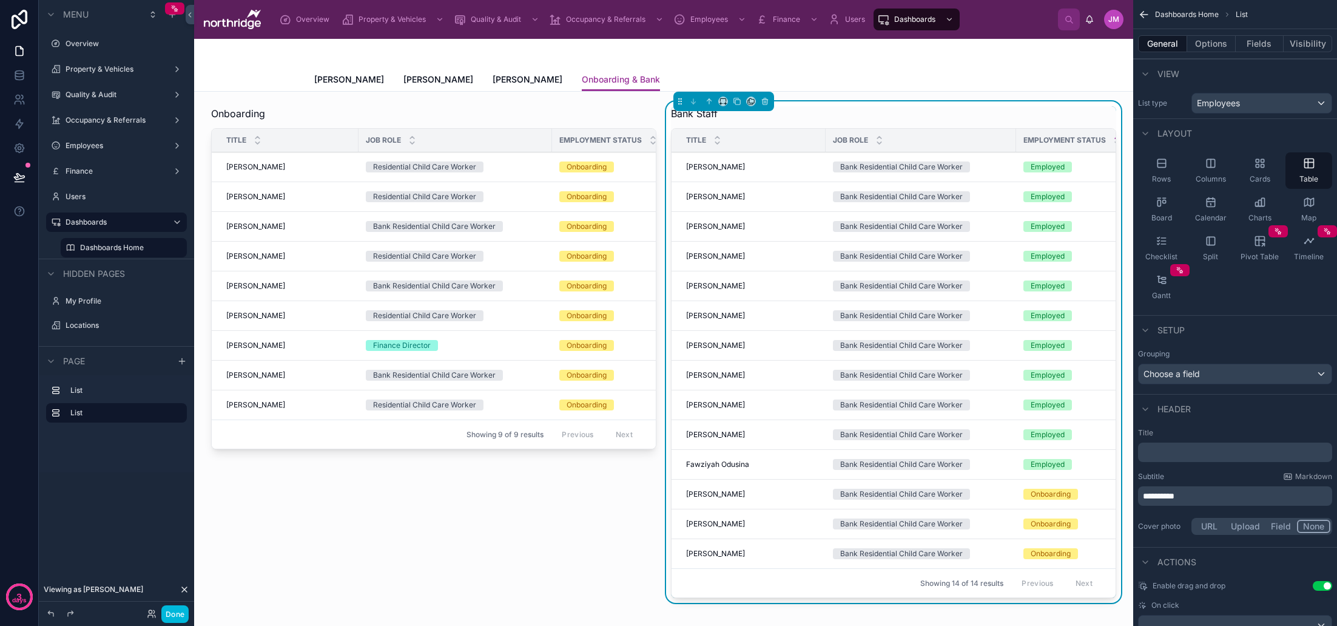
click at [1173, 448] on p "﻿" at bounding box center [1236, 452] width 187 height 12
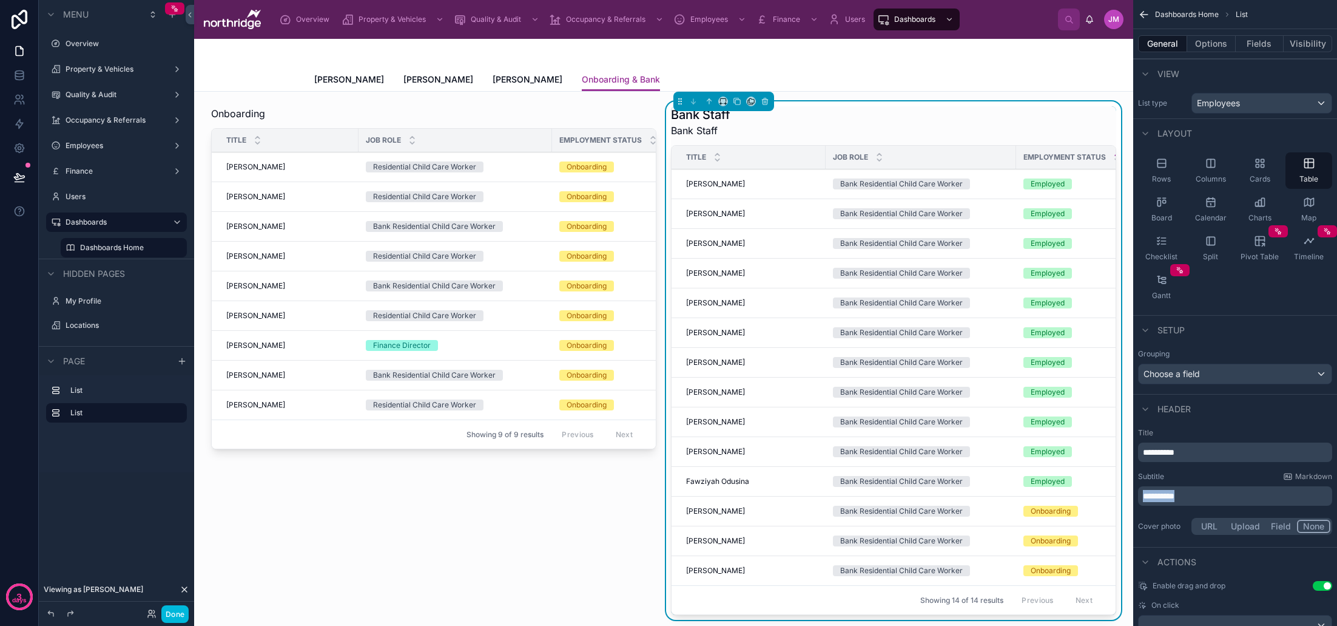
drag, startPoint x: 1124, startPoint y: 499, endPoint x: 1108, endPoint y: 499, distance: 15.8
click at [1108, 499] on div "Overview Property & Vehicles Quality & Audit Occupancy & Referrals Employees Fi…" at bounding box center [765, 313] width 1143 height 626
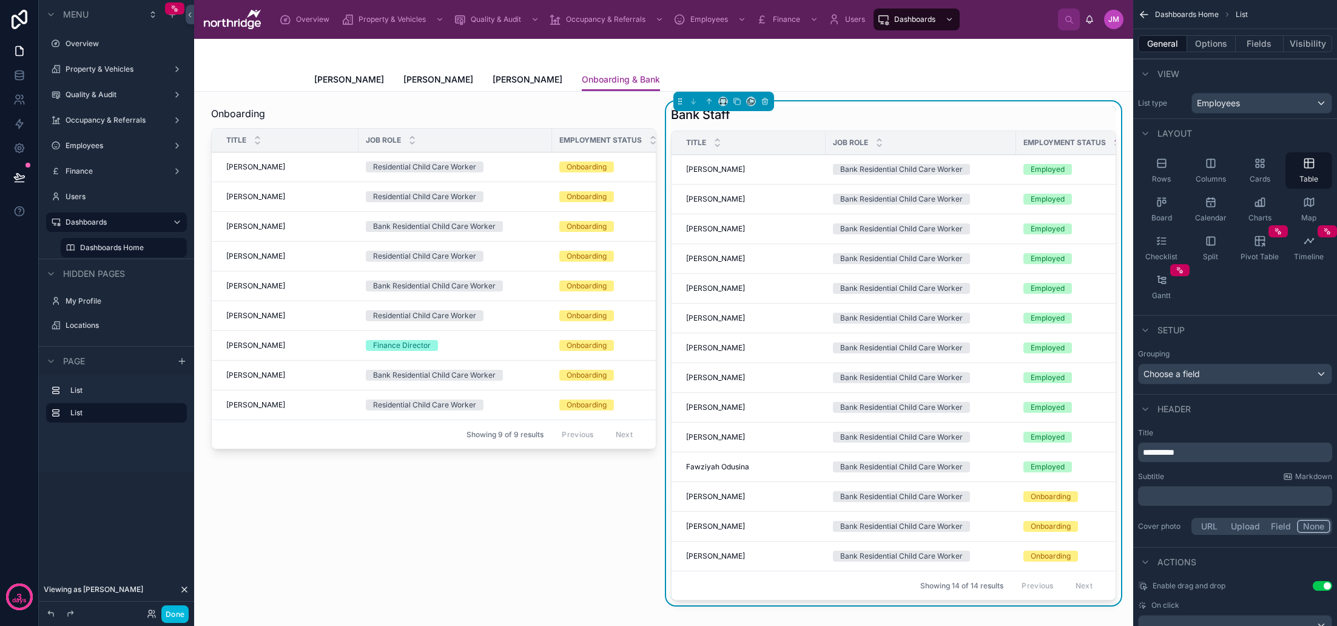
click at [553, 174] on div at bounding box center [434, 355] width 460 height 508
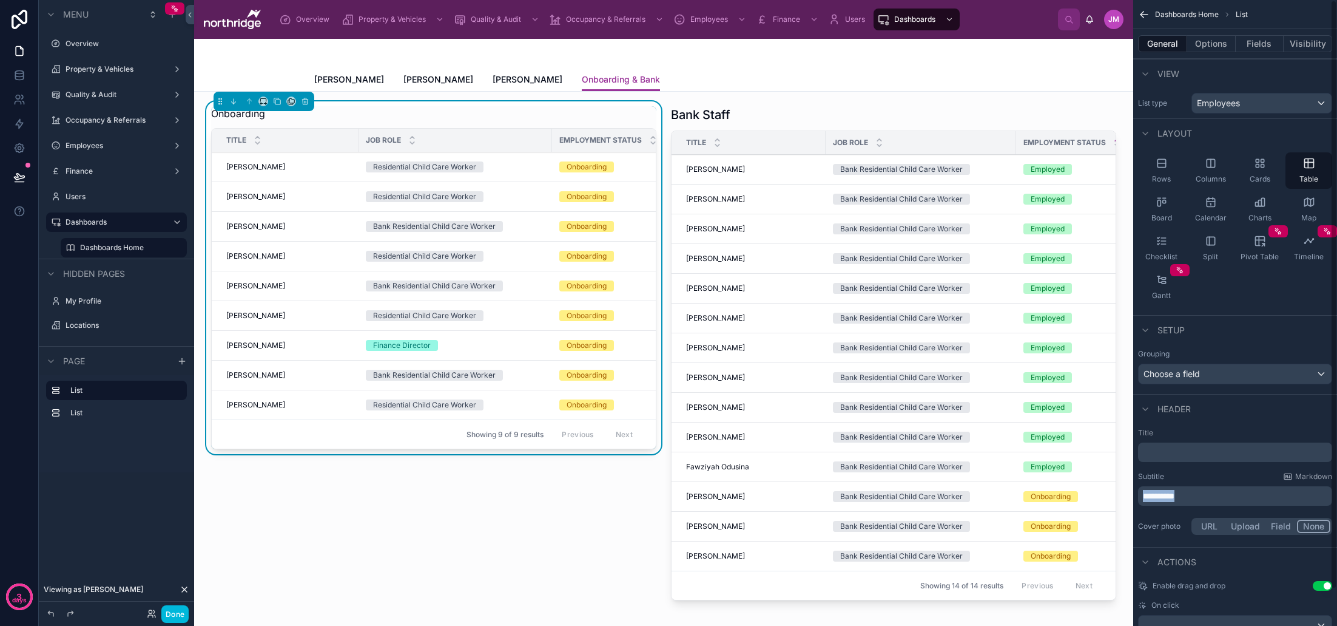
drag, startPoint x: 1201, startPoint y: 497, endPoint x: 1124, endPoint y: 496, distance: 76.5
click at [1125, 496] on div "Overview Property & Vehicles Quality & Audit Occupancy & Referrals Employees Fi…" at bounding box center [765, 313] width 1143 height 626
copy span "**********"
click at [1176, 457] on p "﻿" at bounding box center [1236, 452] width 187 height 12
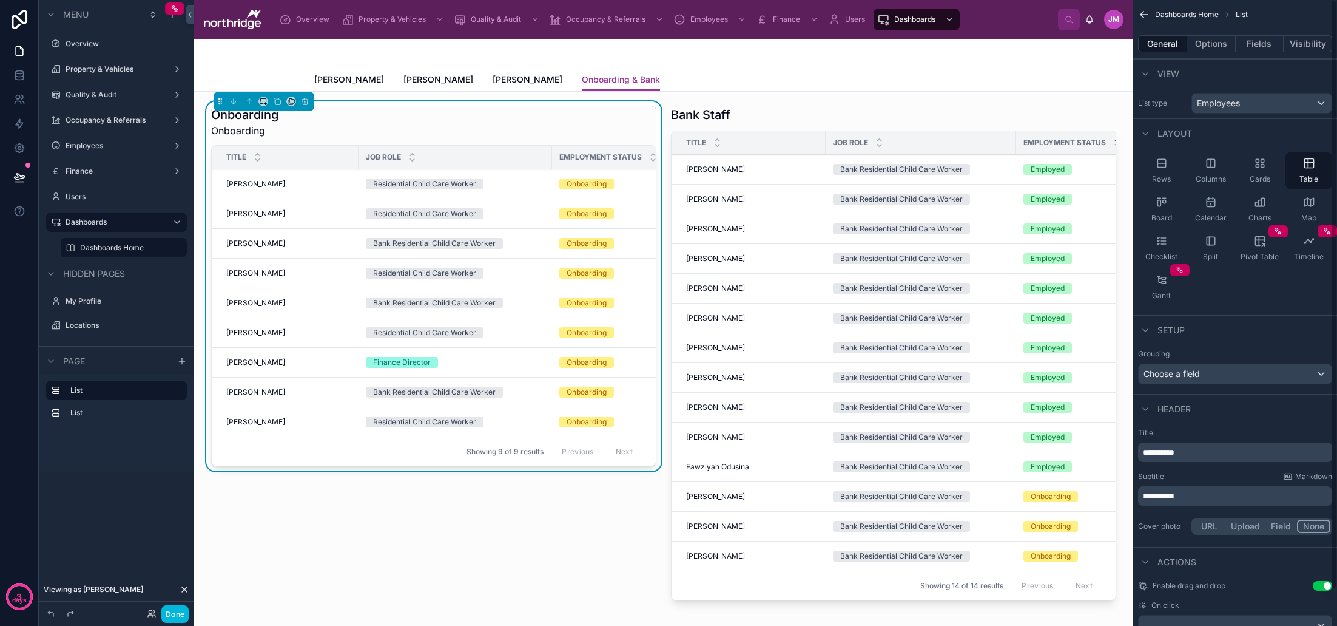
click at [1138, 499] on div "**********" at bounding box center [1235, 495] width 194 height 19
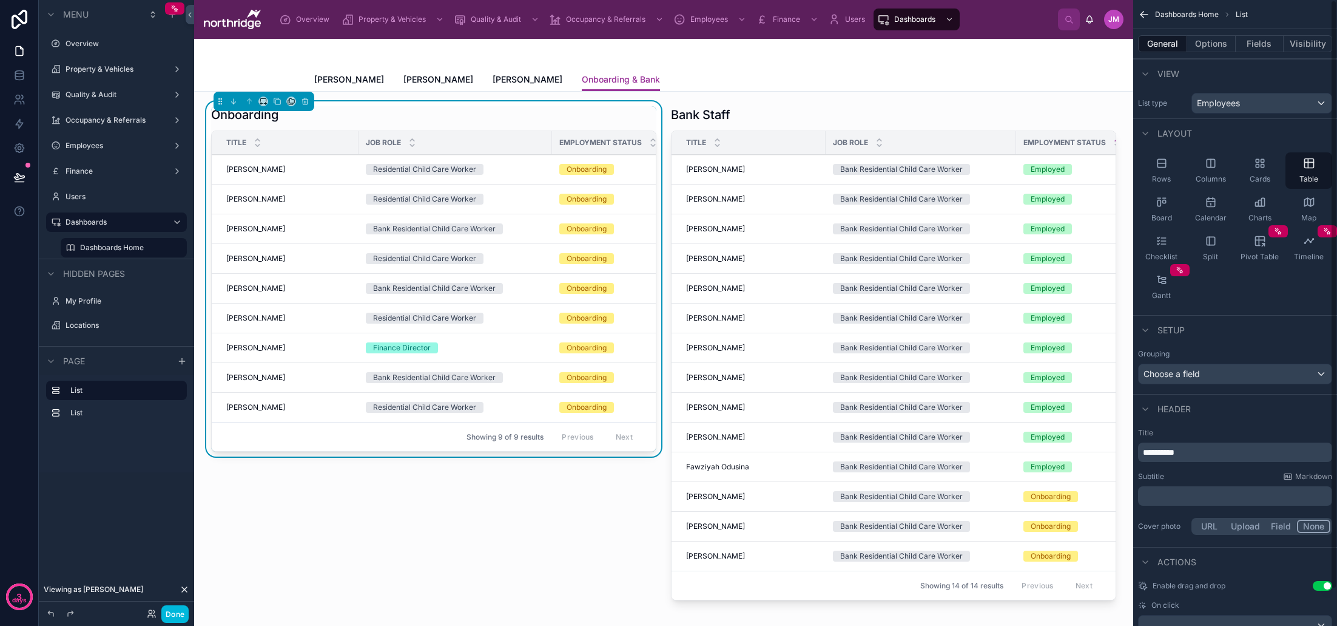
click at [1204, 481] on div "Subtitle Markdown" at bounding box center [1235, 476] width 194 height 10
click at [178, 612] on button "Done" at bounding box center [174, 614] width 27 height 18
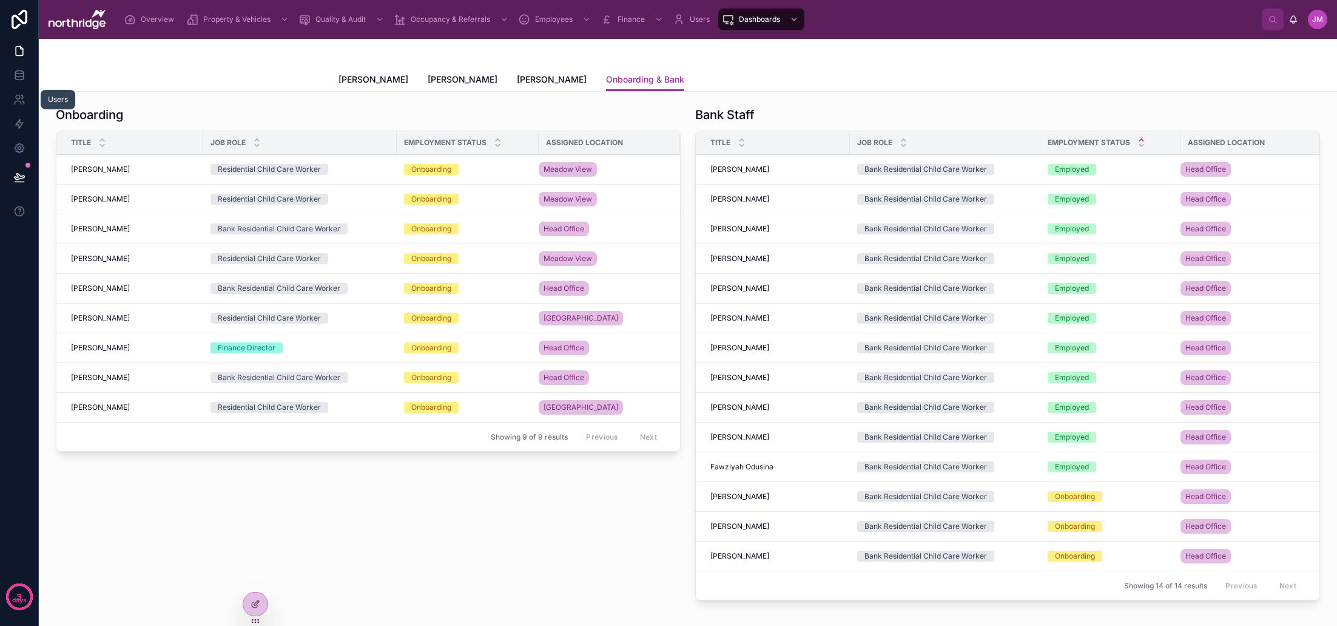
click at [20, 104] on icon at bounding box center [19, 99] width 12 height 12
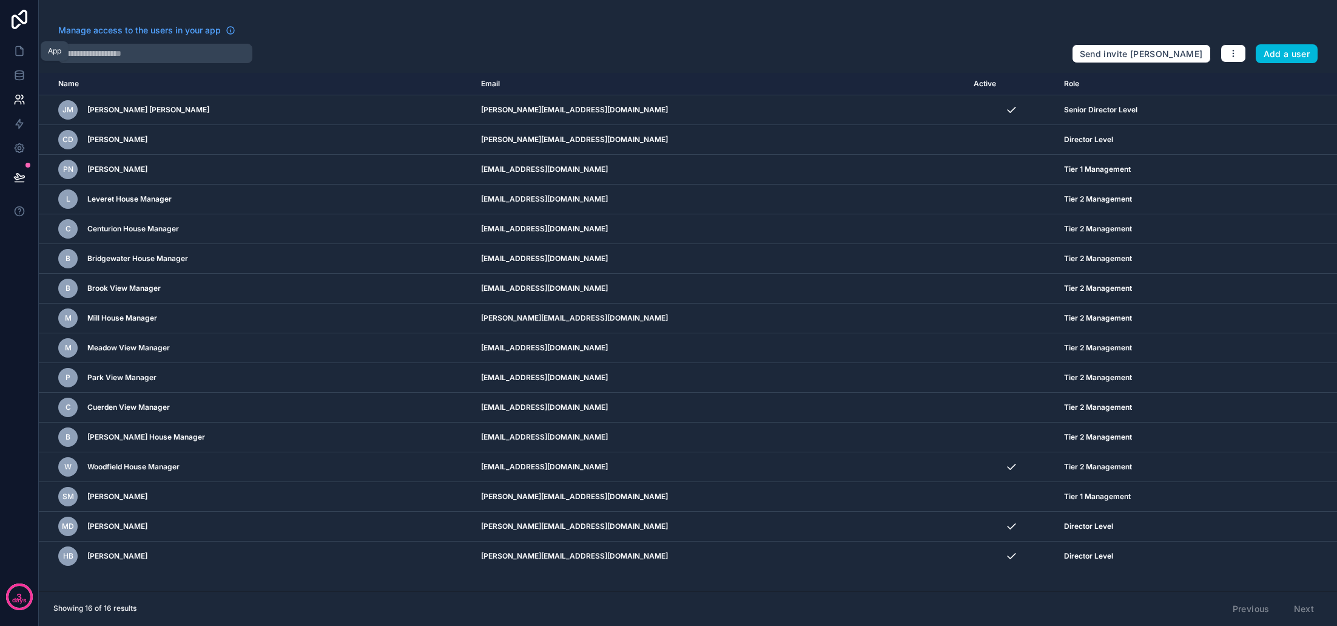
click at [12, 53] on link at bounding box center [19, 51] width 38 height 24
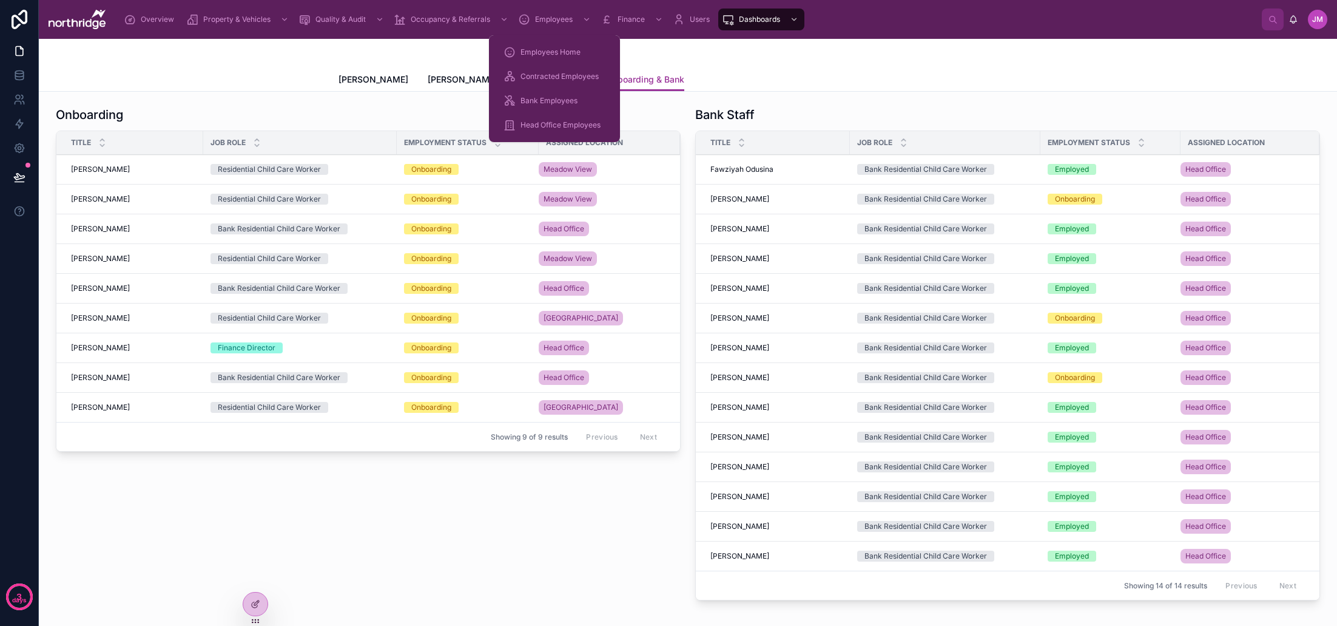
click at [544, 50] on span "Employees Home" at bounding box center [551, 52] width 60 height 10
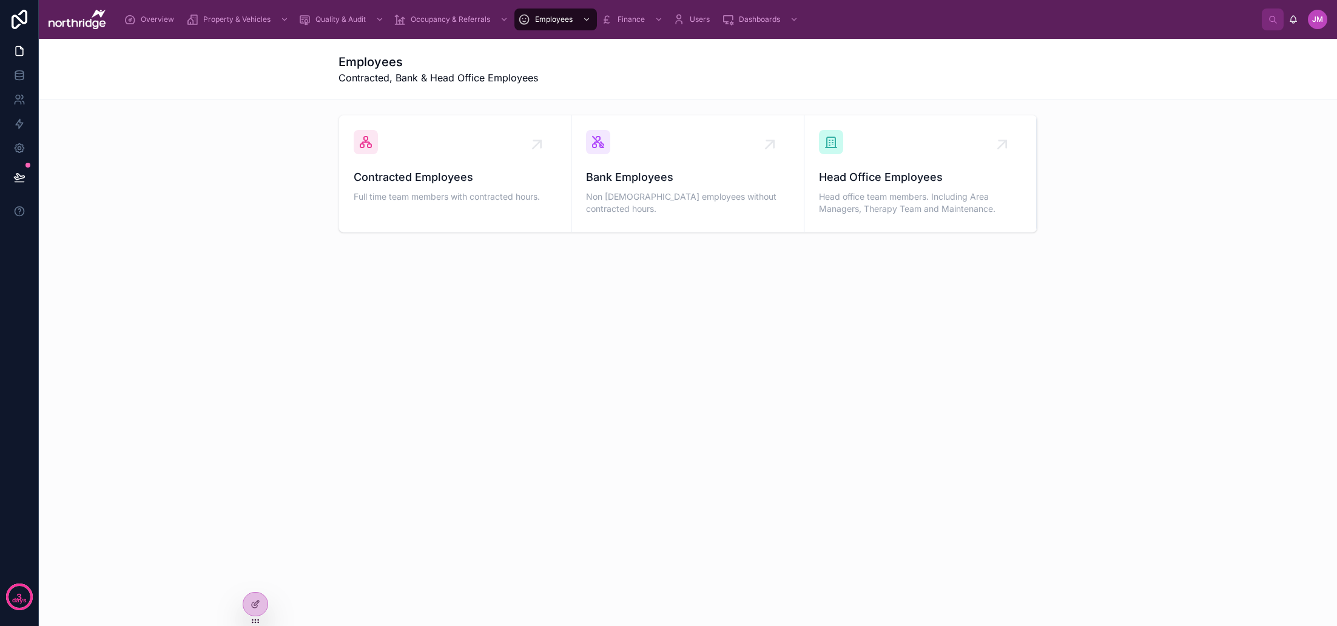
click at [471, 175] on span "Contracted Employees" at bounding box center [455, 177] width 203 height 17
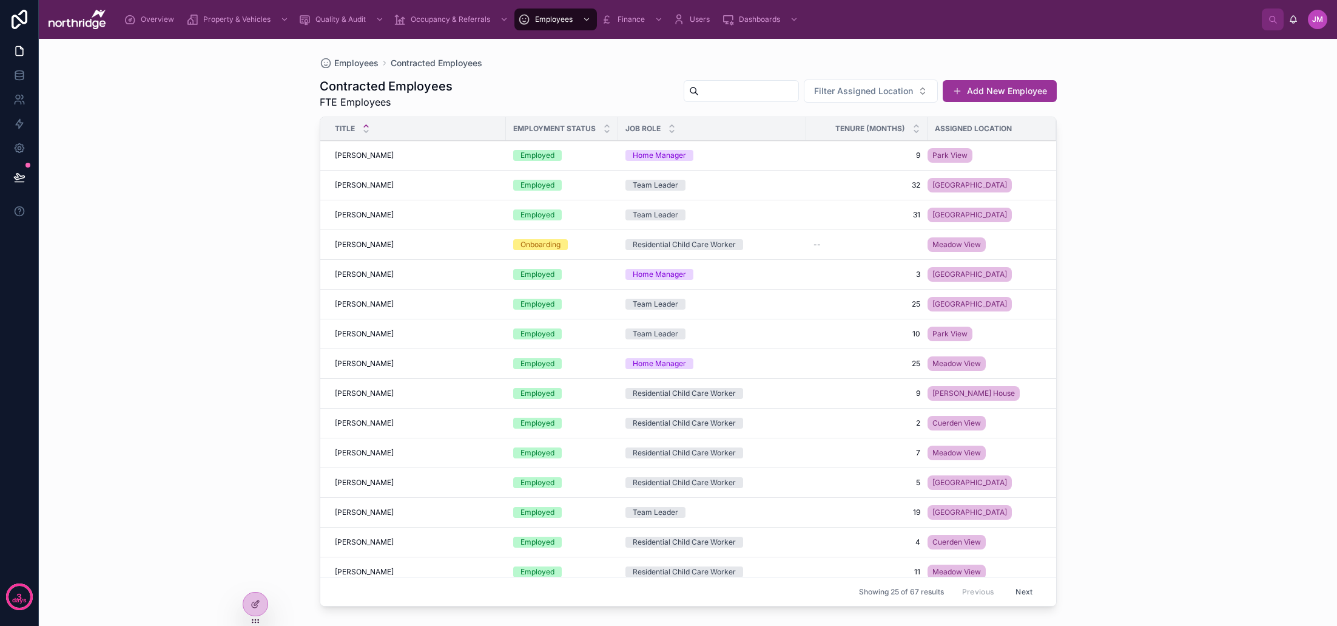
click at [891, 246] on div "--" at bounding box center [867, 245] width 107 height 10
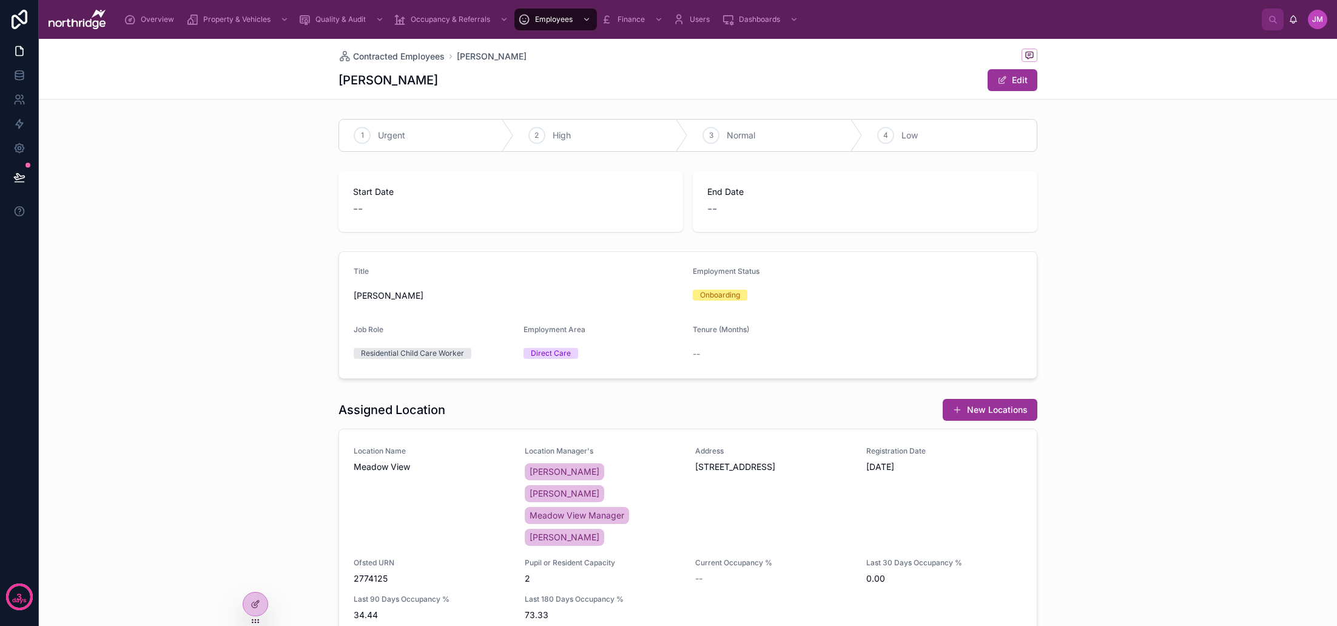
click at [1010, 78] on button "Edit" at bounding box center [1013, 80] width 50 height 22
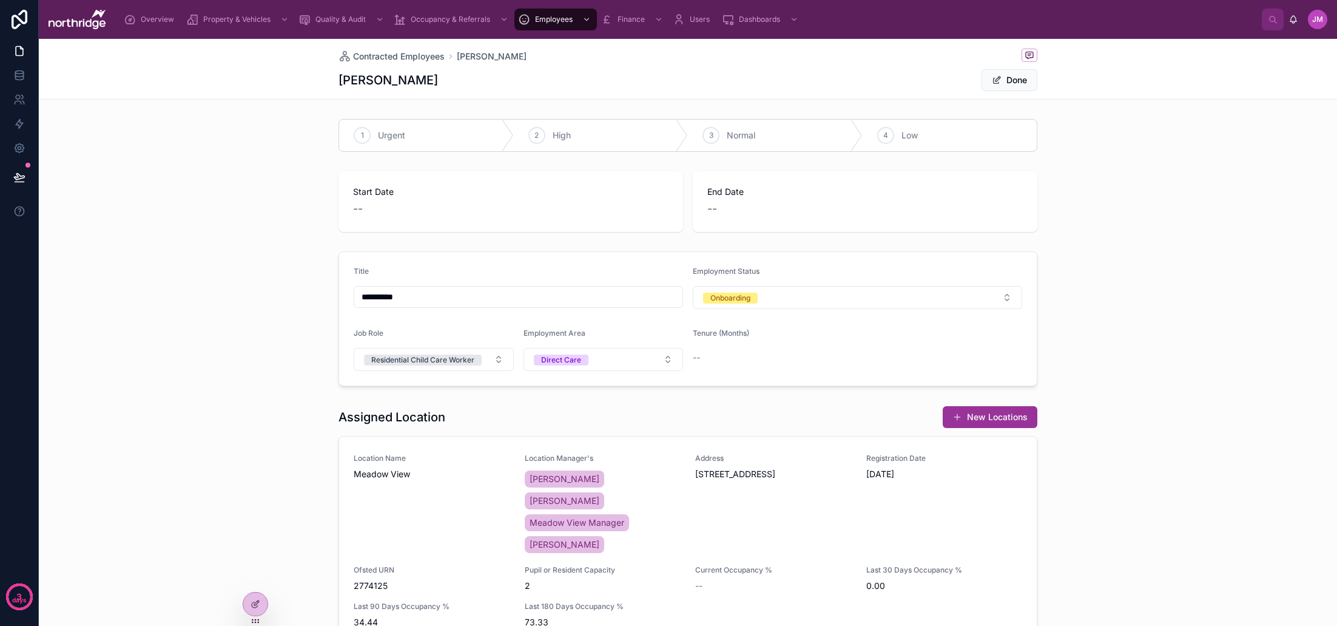
click at [1007, 80] on button "Done" at bounding box center [1010, 80] width 56 height 22
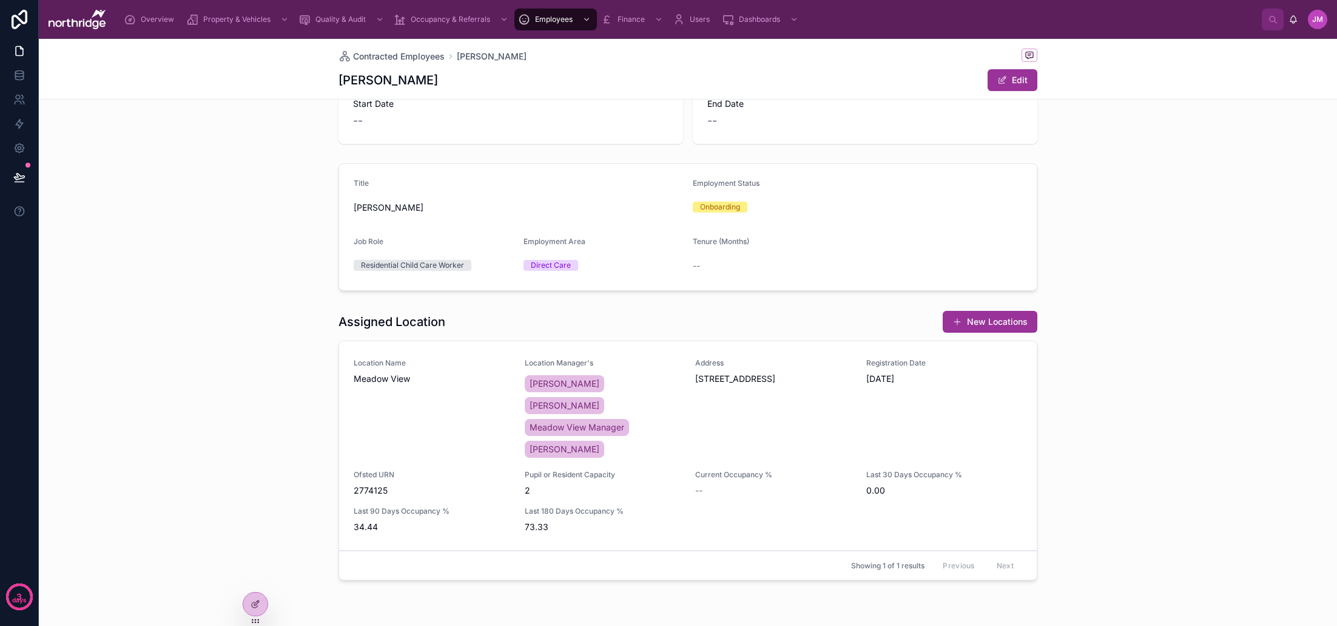
scroll to position [130, 0]
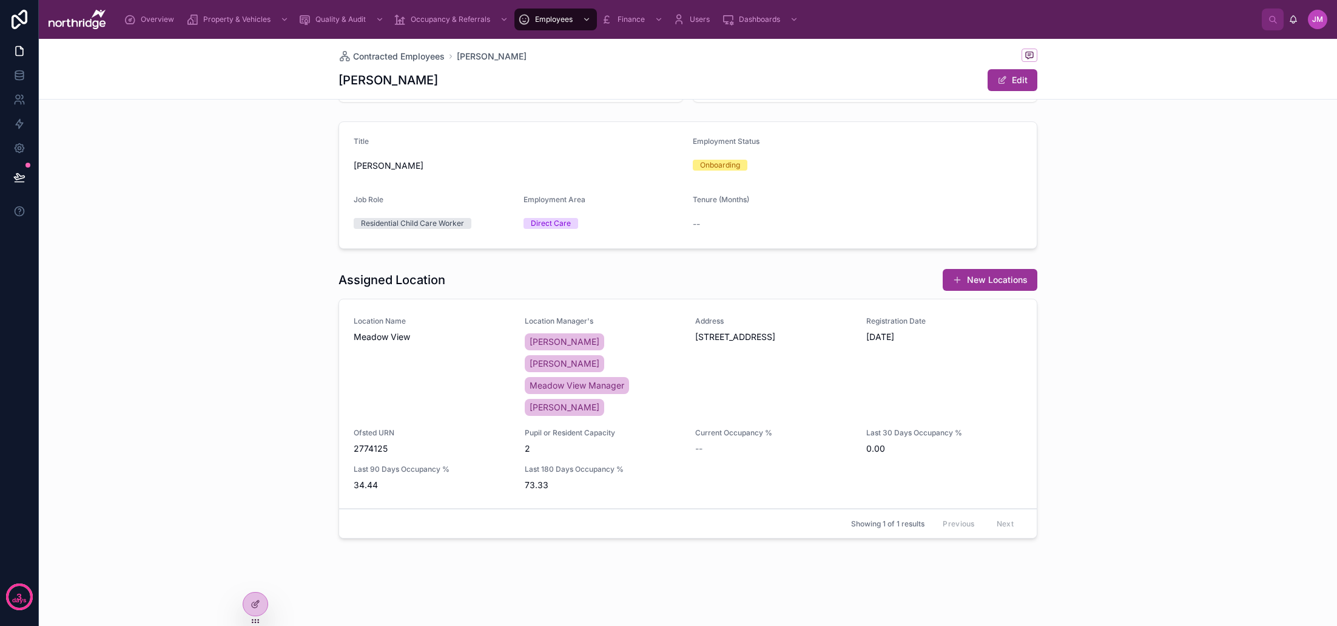
click at [964, 278] on button "New Locations" at bounding box center [990, 280] width 95 height 22
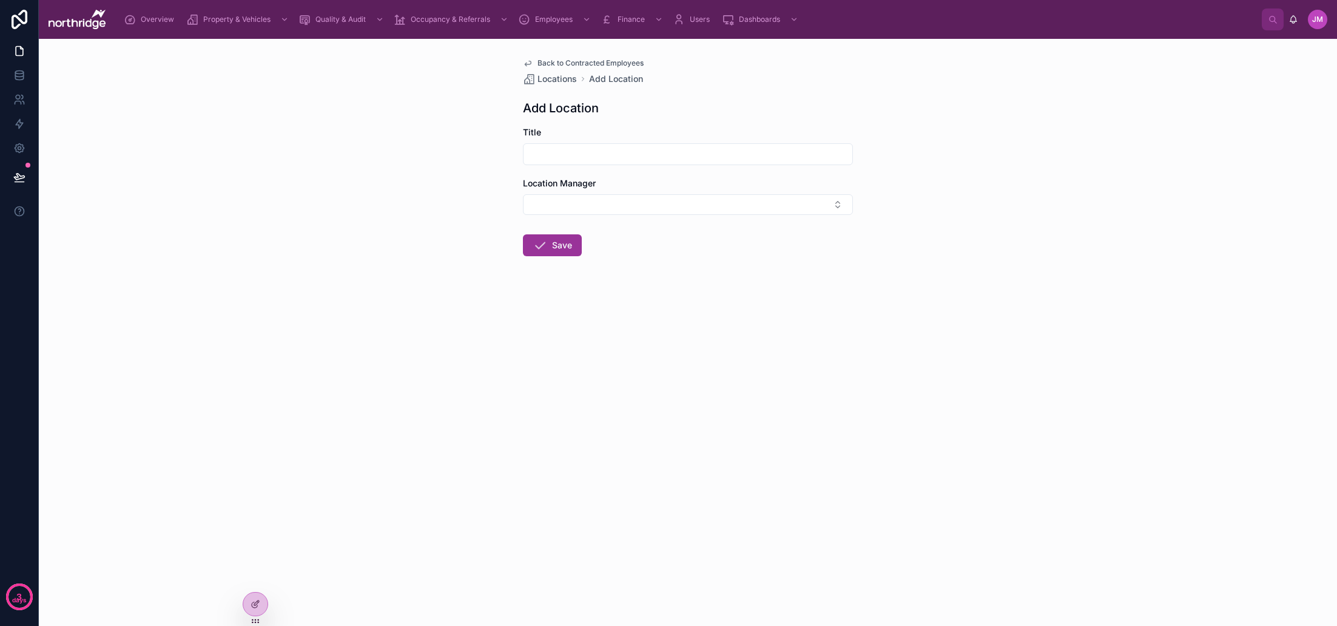
click at [575, 64] on span "Back to Contracted Employees" at bounding box center [591, 63] width 106 height 10
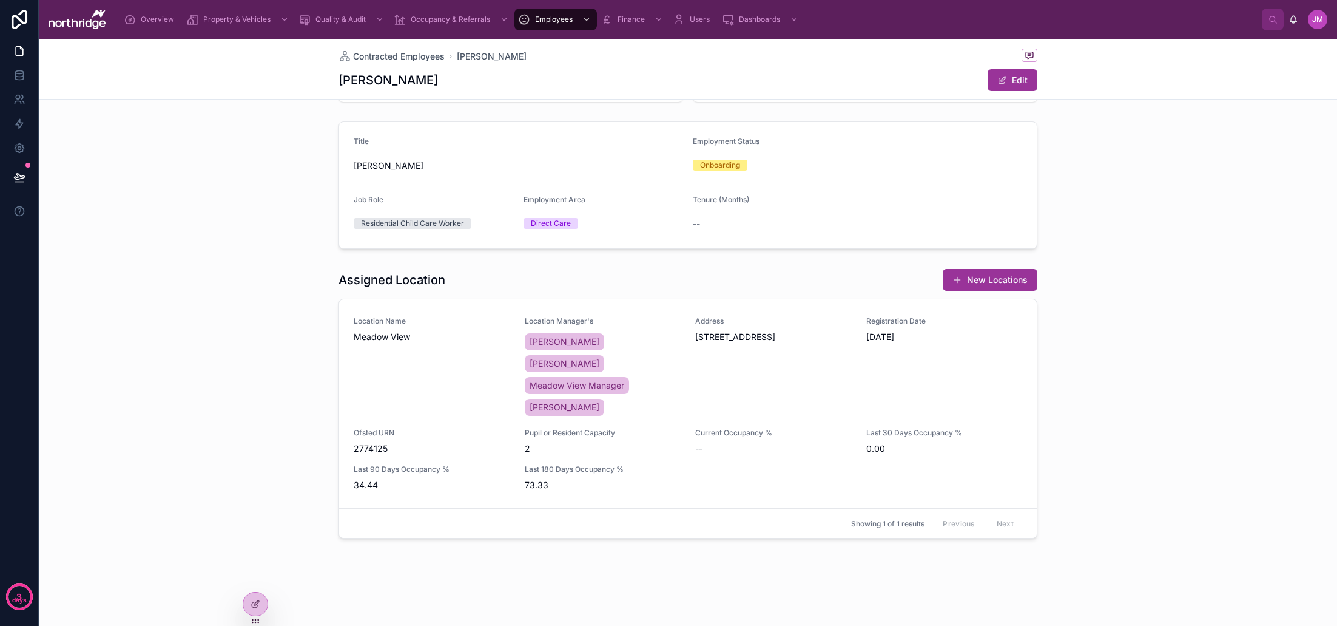
scroll to position [130, 0]
click at [945, 382] on div "Registration Date [DATE]" at bounding box center [944, 367] width 157 height 102
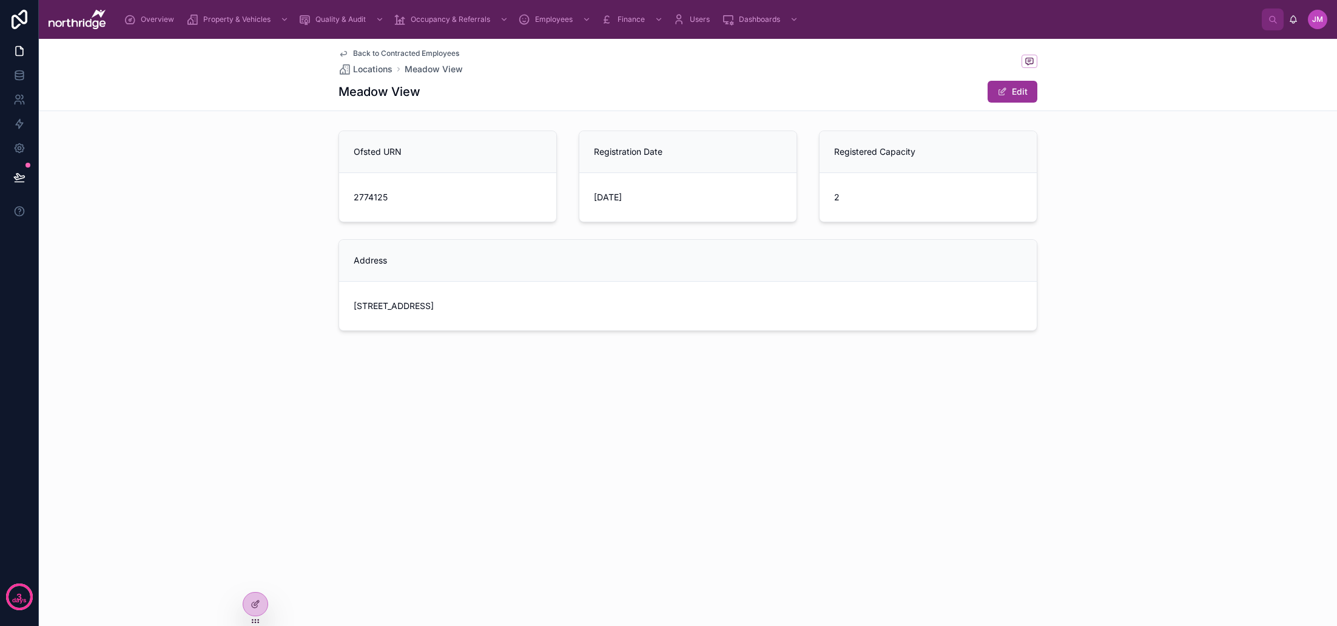
click at [365, 50] on span "Back to Contracted Employees" at bounding box center [406, 54] width 106 height 10
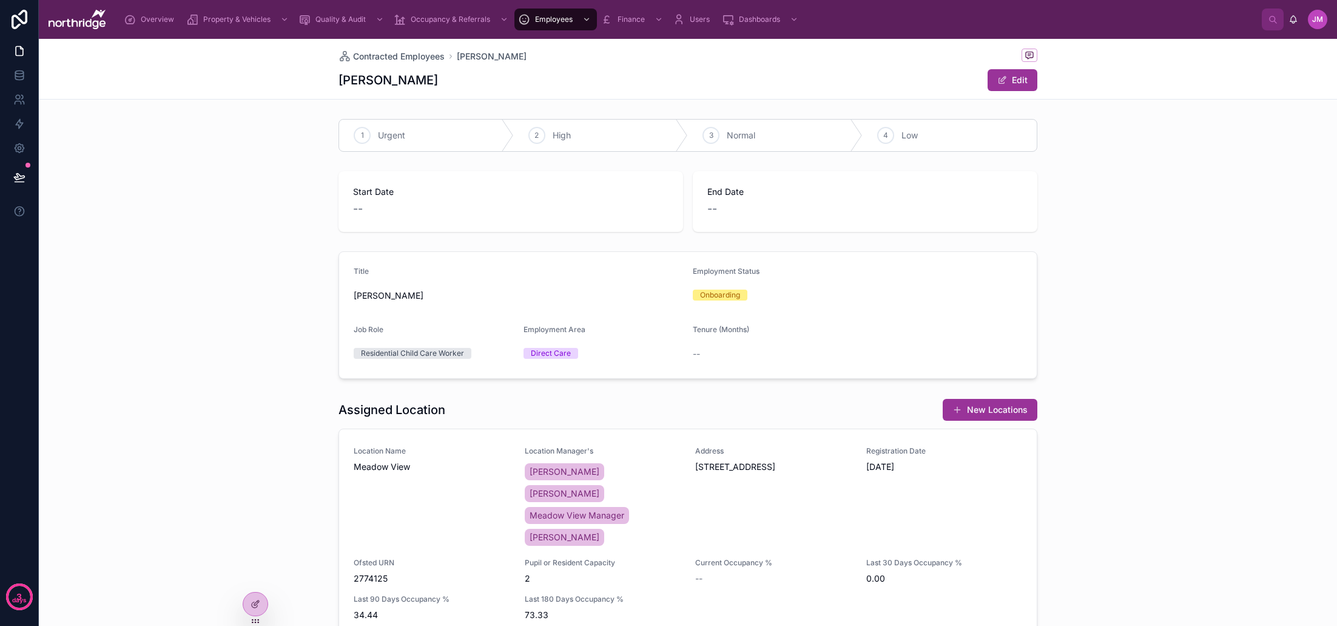
click at [254, 605] on icon at bounding box center [256, 604] width 10 height 10
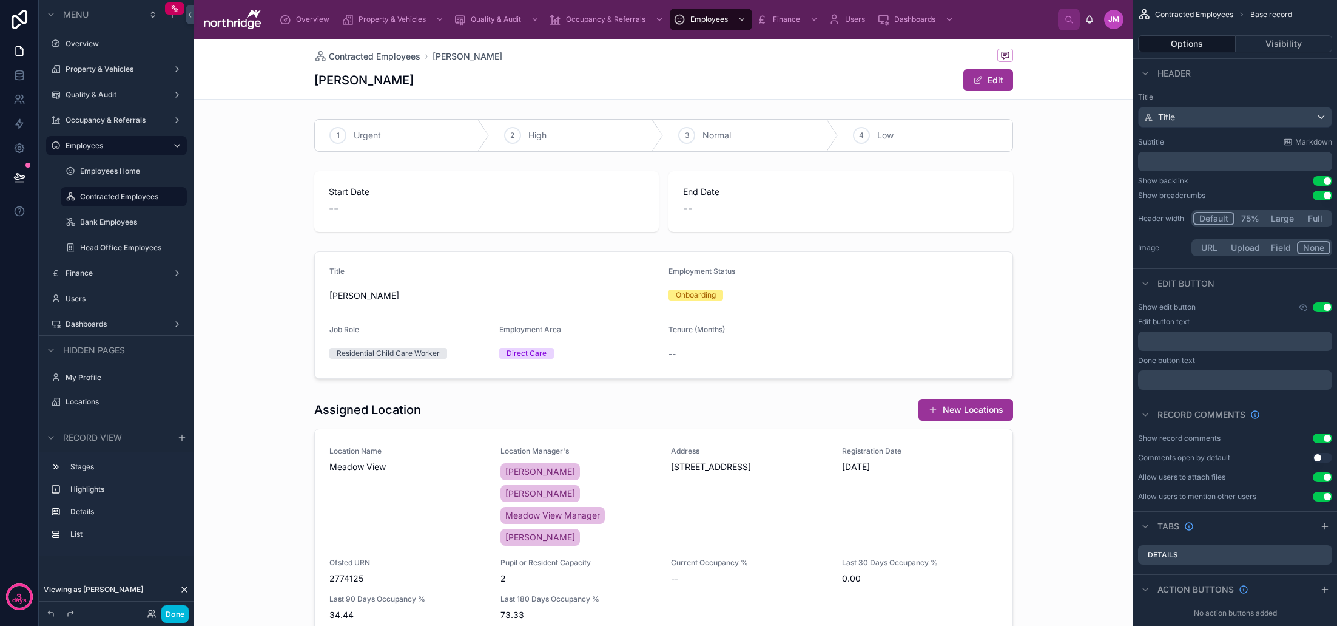
click at [600, 417] on div at bounding box center [663, 535] width 939 height 285
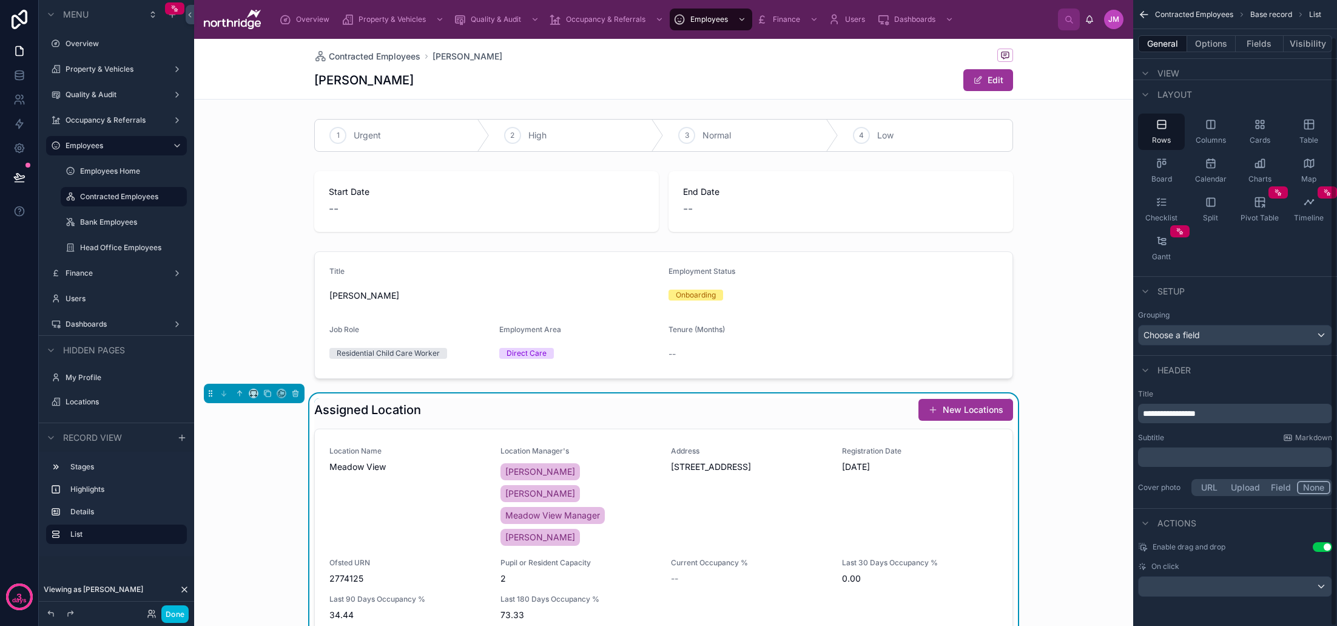
scroll to position [39, 0]
click at [1311, 585] on div "scrollable content" at bounding box center [1235, 585] width 193 height 19
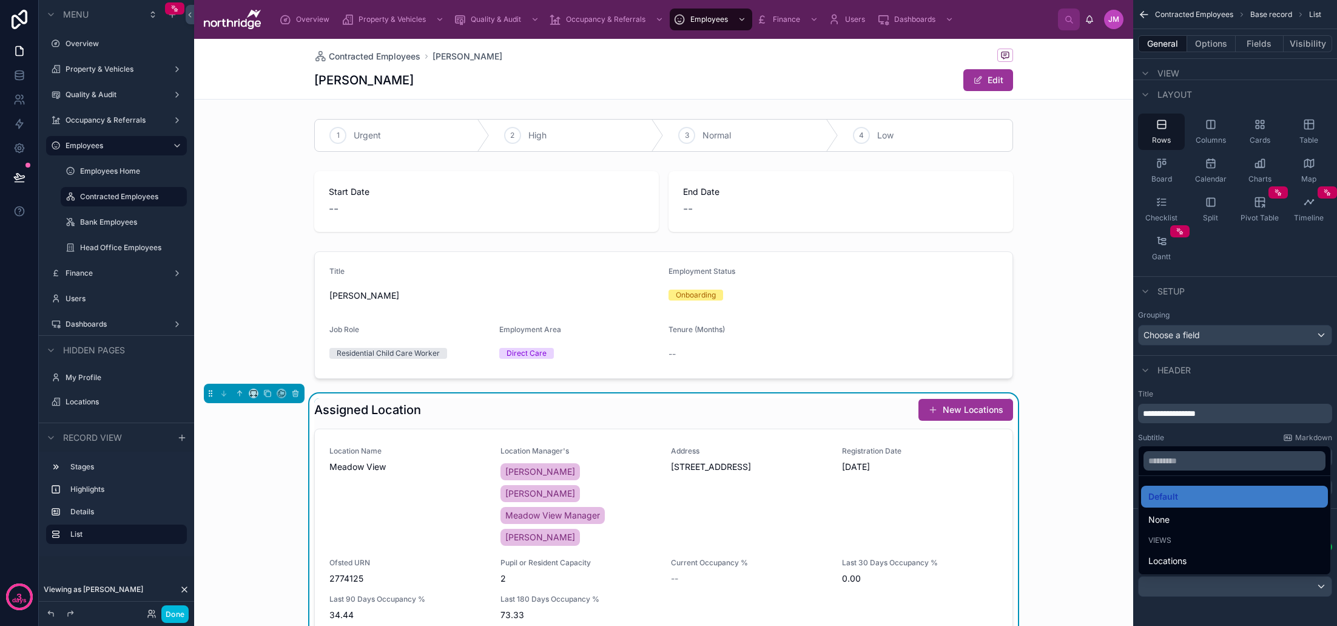
click at [1312, 585] on div "scrollable content" at bounding box center [668, 313] width 1337 height 626
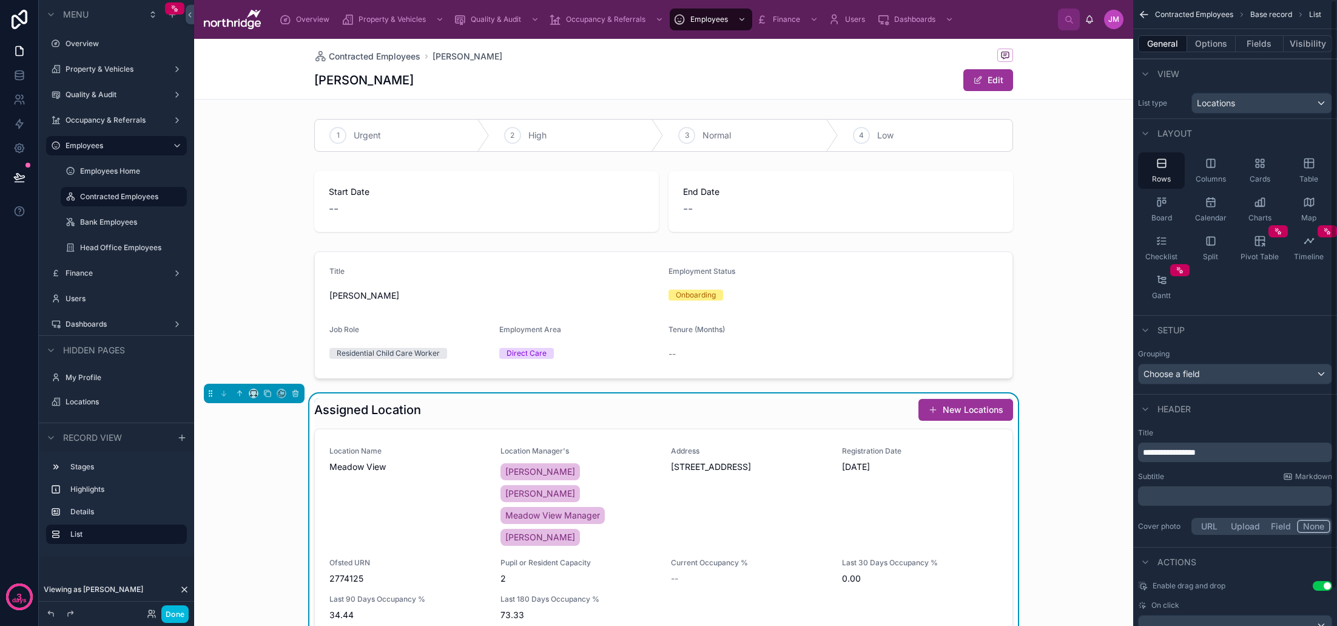
scroll to position [0, 0]
click at [1206, 45] on button "Options" at bounding box center [1211, 43] width 49 height 17
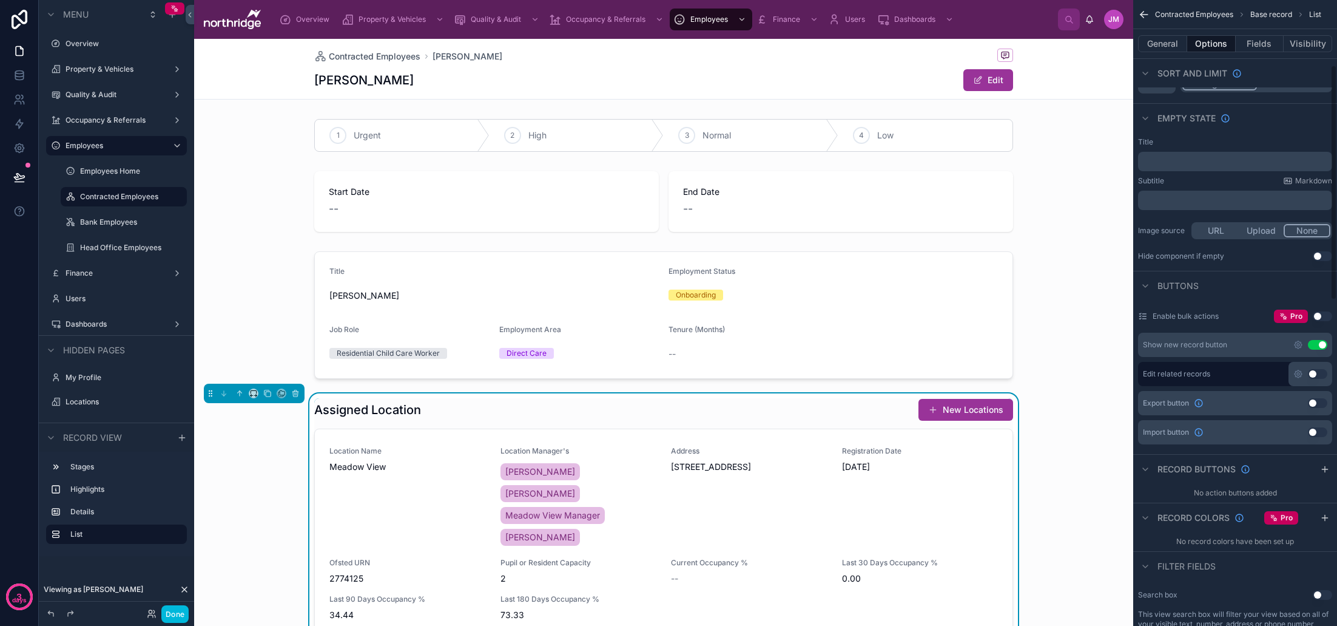
scroll to position [174, 0]
click at [1301, 371] on icon "scrollable content" at bounding box center [1298, 371] width 7 height 7
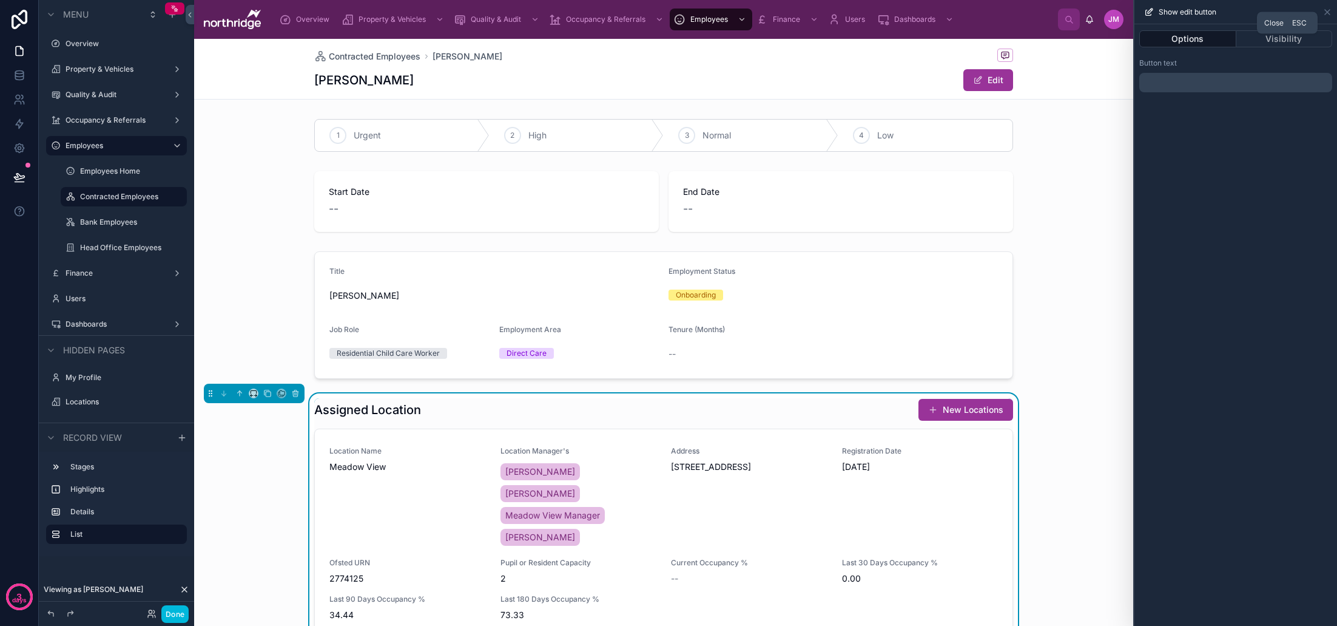
drag, startPoint x: 1328, startPoint y: 12, endPoint x: 1332, endPoint y: 27, distance: 15.0
click at [1328, 12] on icon at bounding box center [1328, 12] width 10 height 10
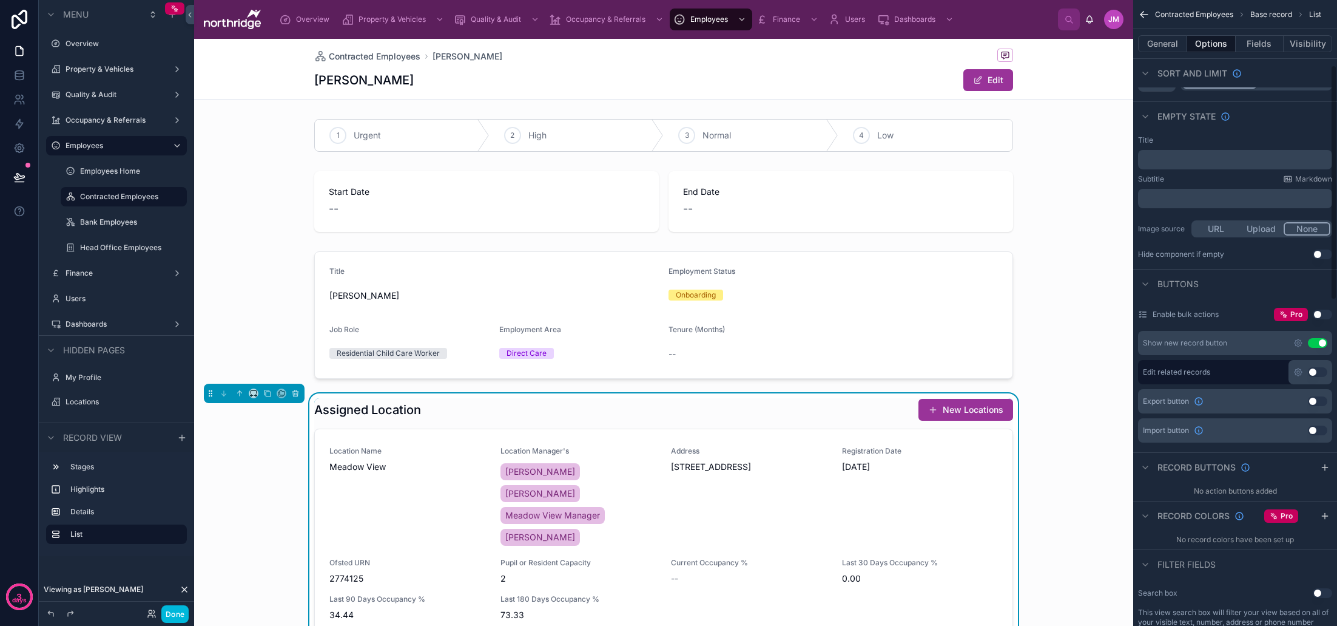
click at [1315, 373] on button "Use setting" at bounding box center [1317, 372] width 19 height 10
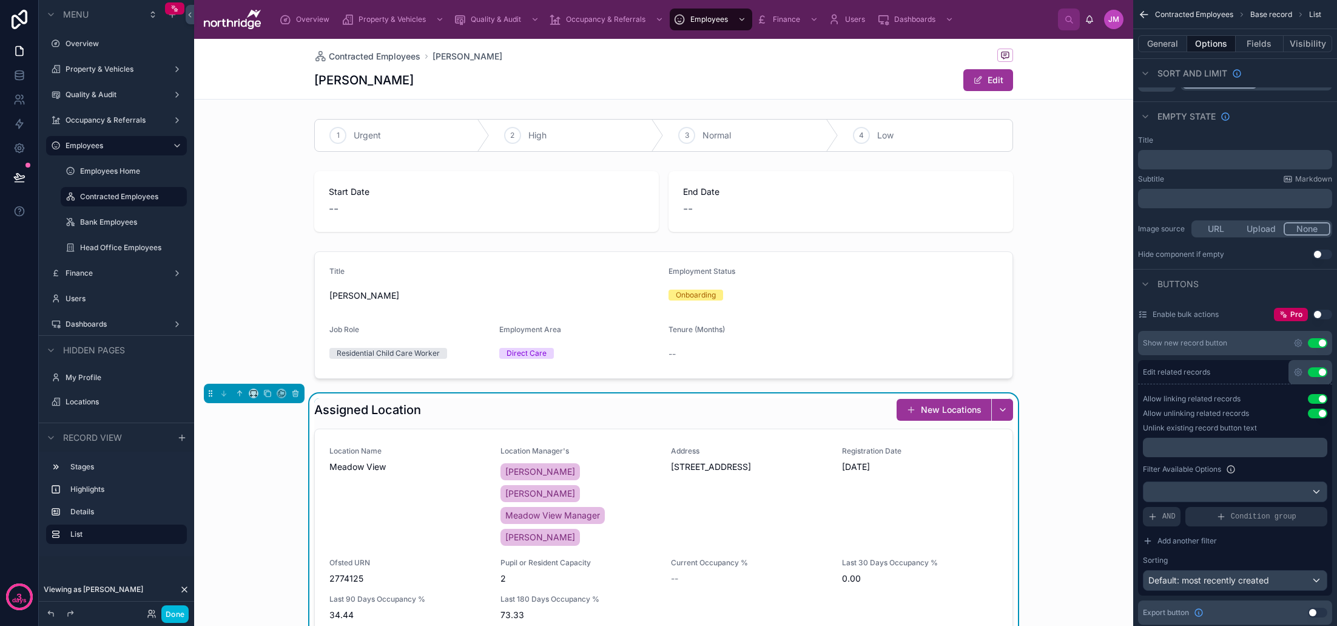
click at [1321, 341] on button "Use setting" at bounding box center [1317, 343] width 19 height 10
click at [1315, 341] on button "Use setting" at bounding box center [1317, 343] width 19 height 10
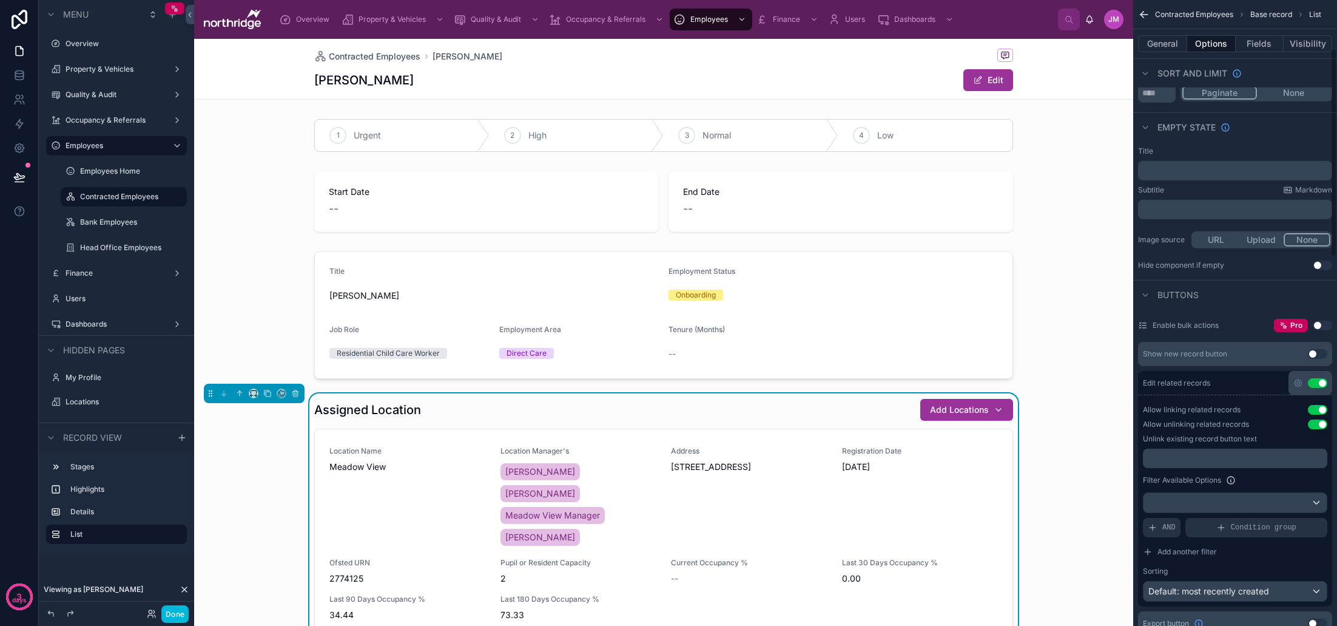
scroll to position [147, 0]
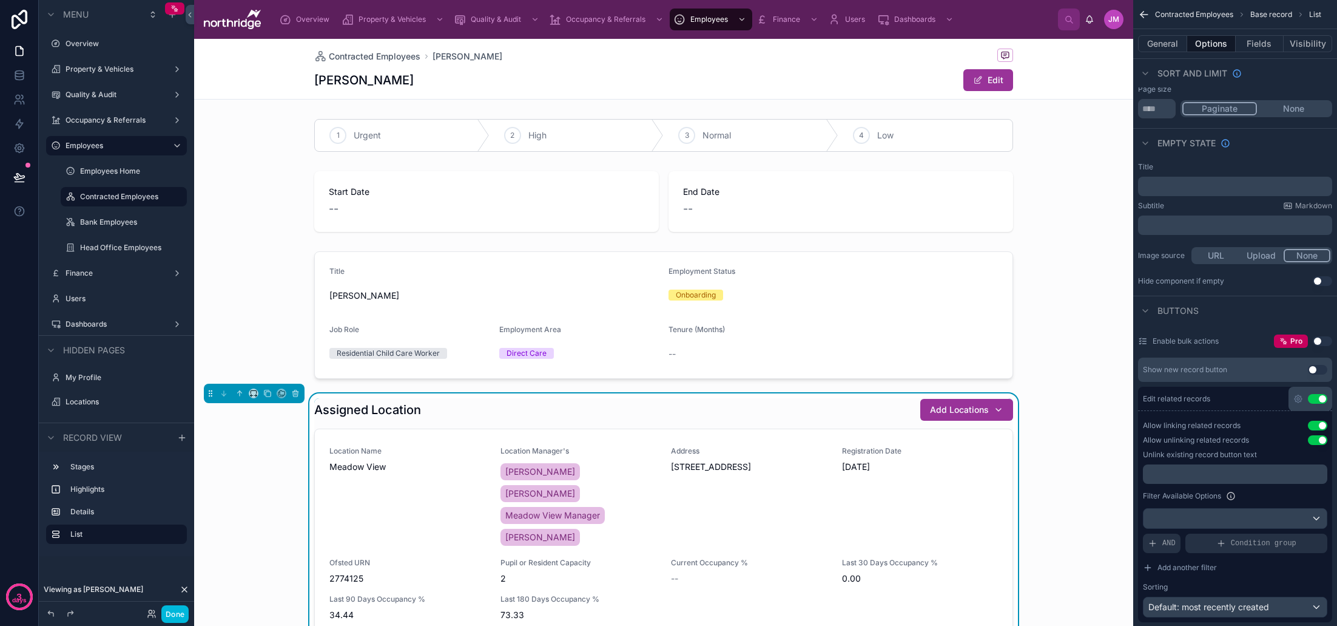
click at [180, 613] on button "Done" at bounding box center [174, 614] width 27 height 18
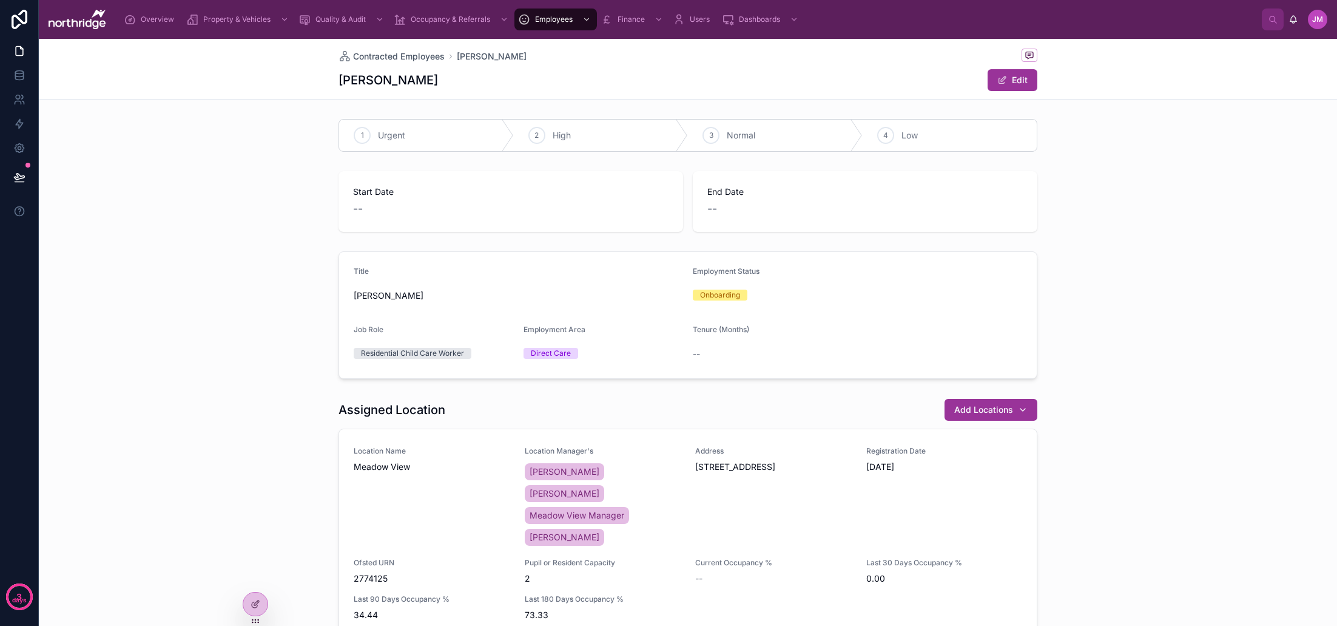
click at [996, 407] on span "Add Locations" at bounding box center [983, 409] width 59 height 12
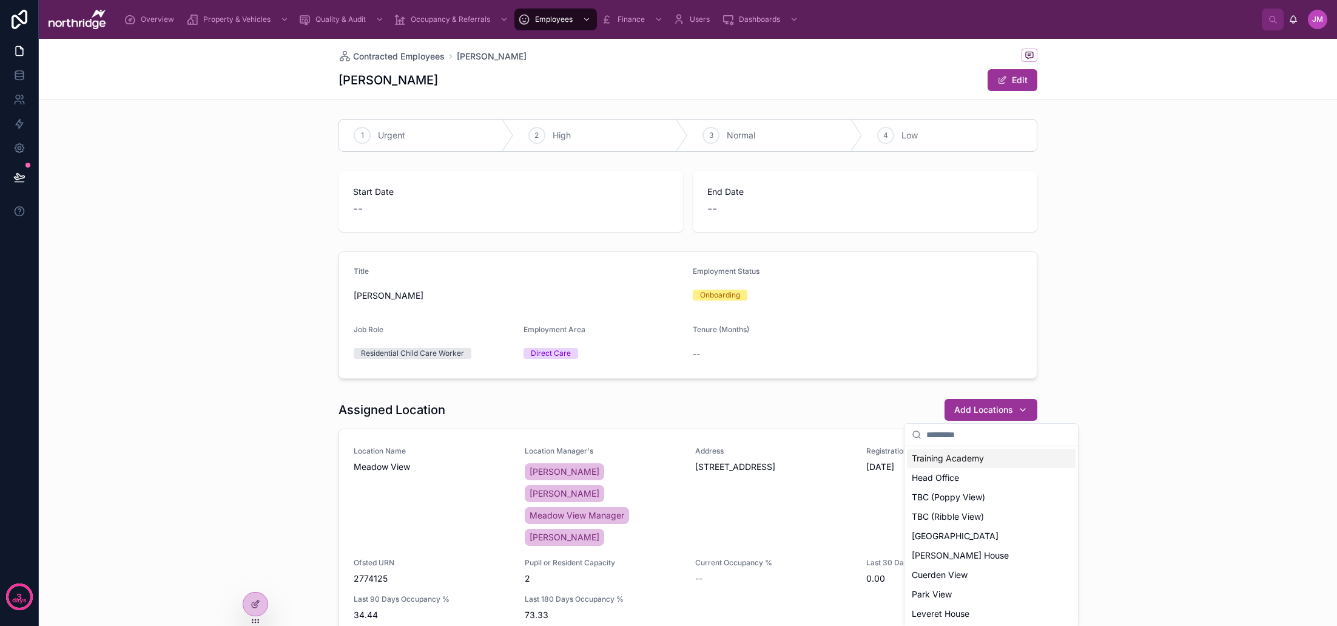
click at [1073, 396] on div "Assigned Location Add Locations Location Name Meadow View Location Manager's [P…" at bounding box center [688, 535] width 1298 height 285
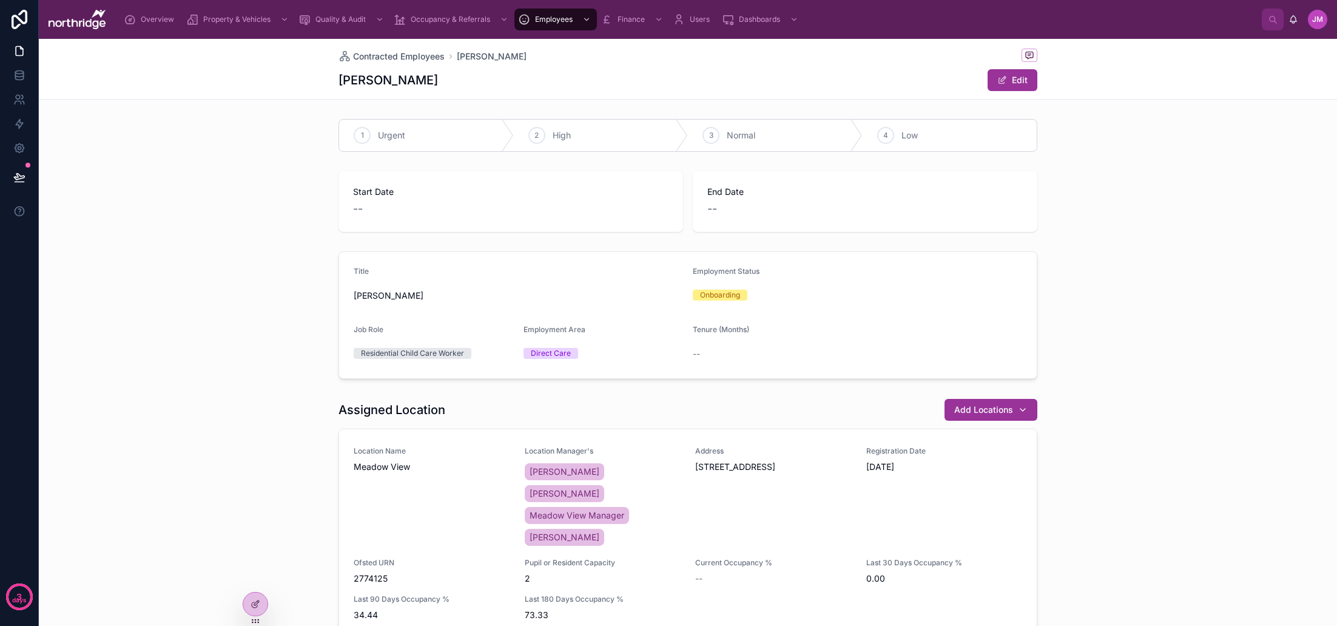
click at [1025, 410] on div "Add Locations" at bounding box center [990, 409] width 73 height 12
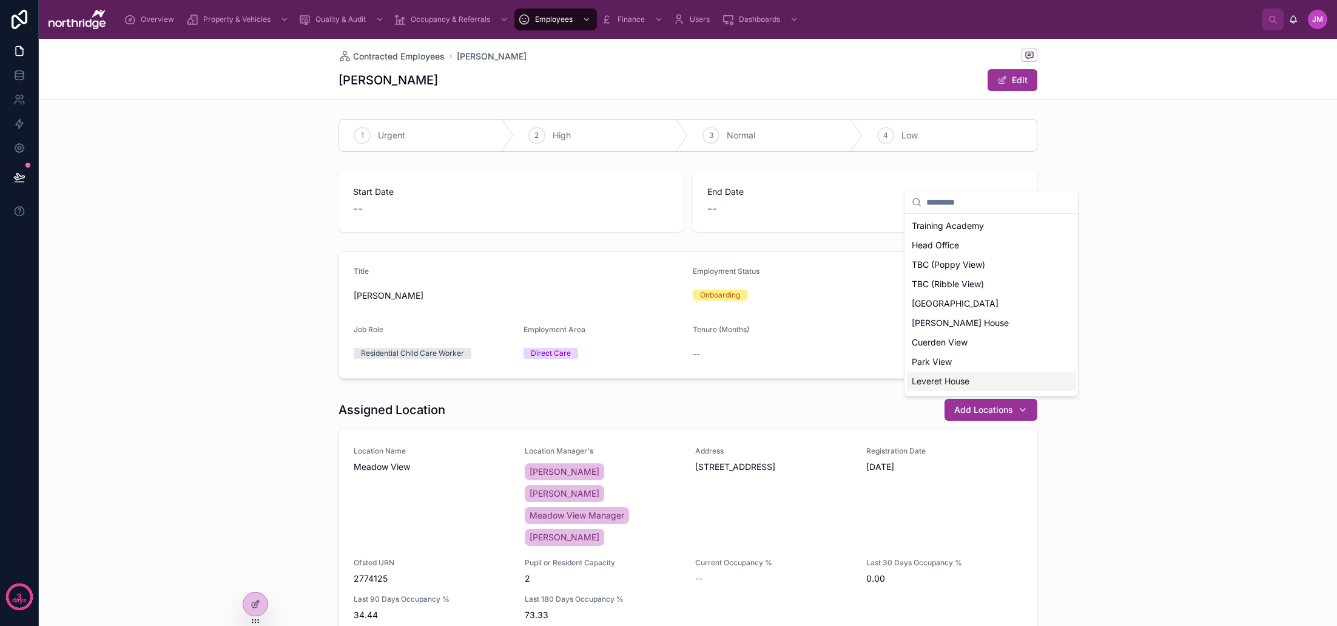
click at [1191, 403] on div "Assigned Location Add Locations Location Name Meadow View Location Manager's [P…" at bounding box center [688, 535] width 1298 height 285
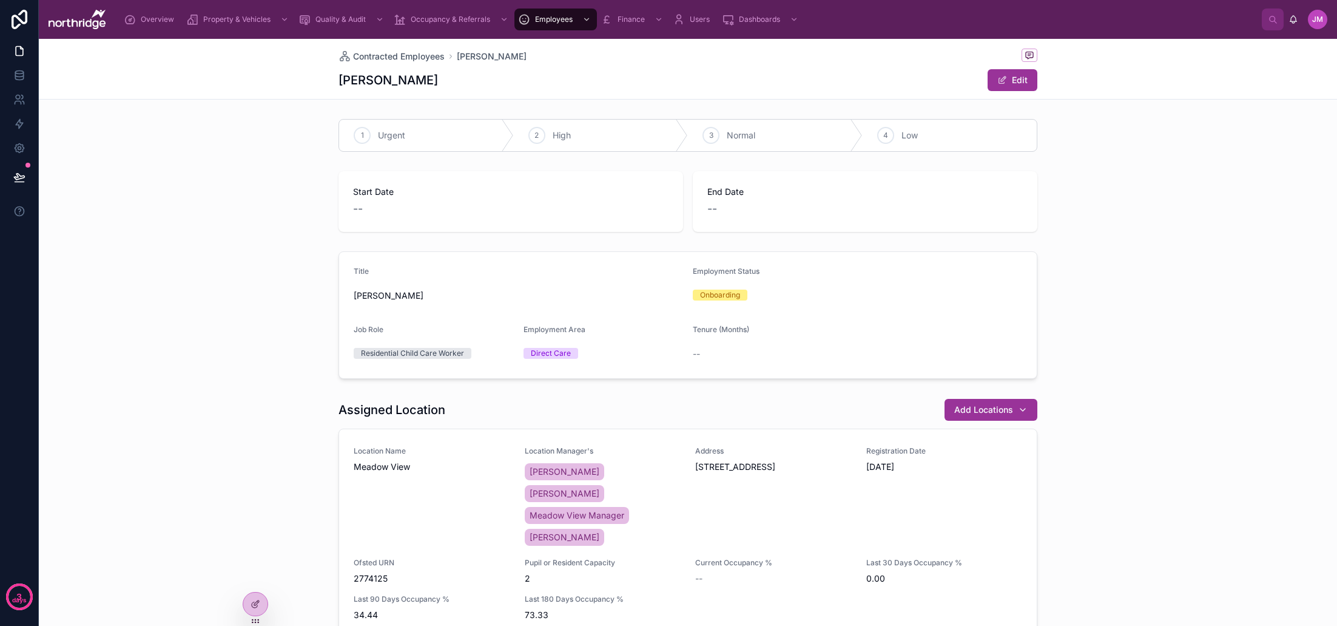
click at [1021, 408] on div "Add Locations" at bounding box center [990, 409] width 73 height 12
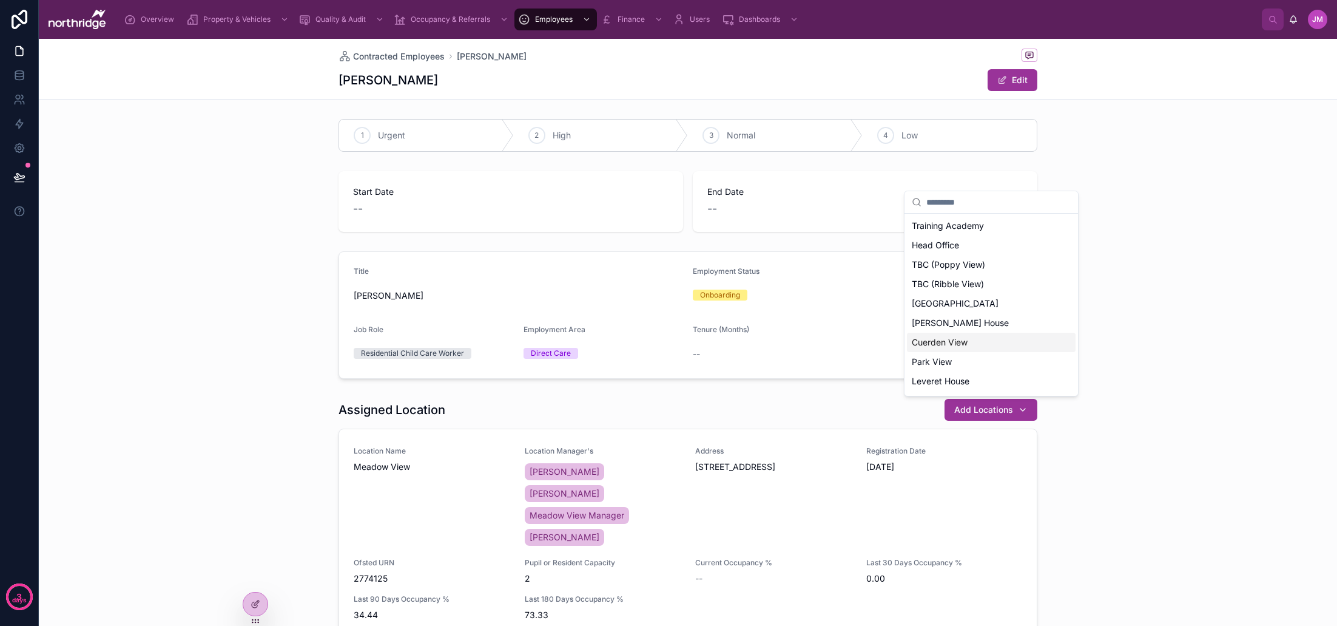
click at [960, 340] on span "Cuerden View" at bounding box center [940, 342] width 56 height 12
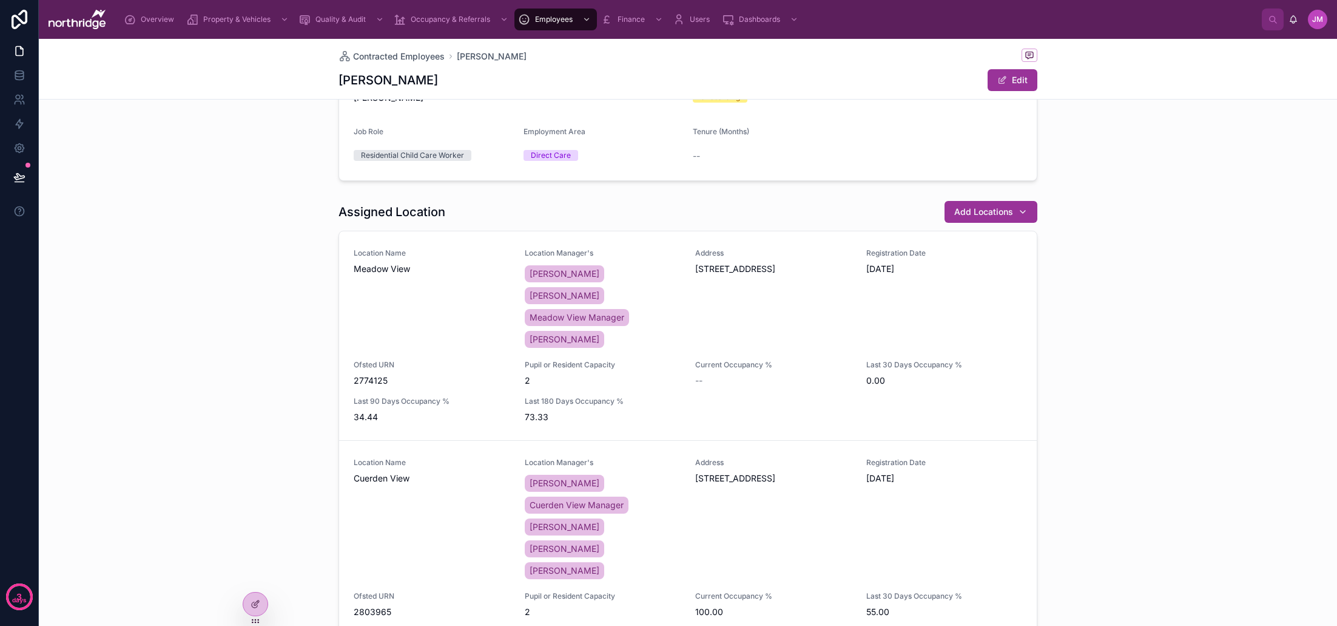
scroll to position [124, 0]
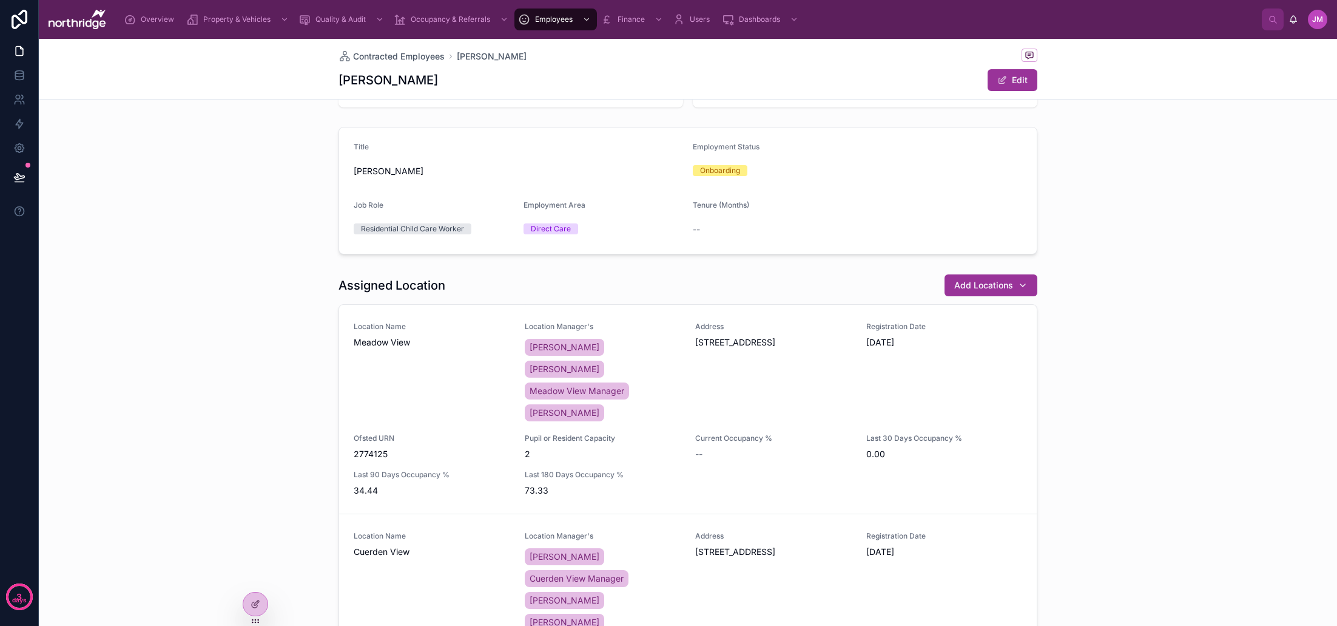
click at [1027, 285] on div "Add Locations" at bounding box center [990, 285] width 73 height 12
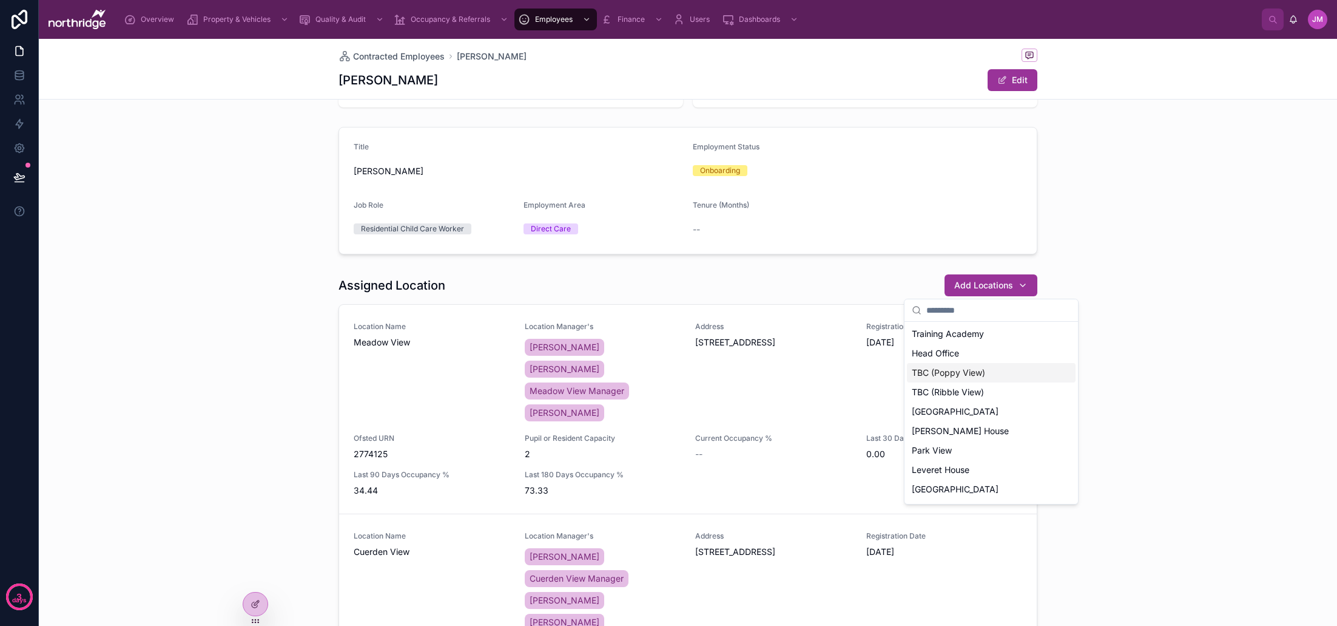
scroll to position [0, 0]
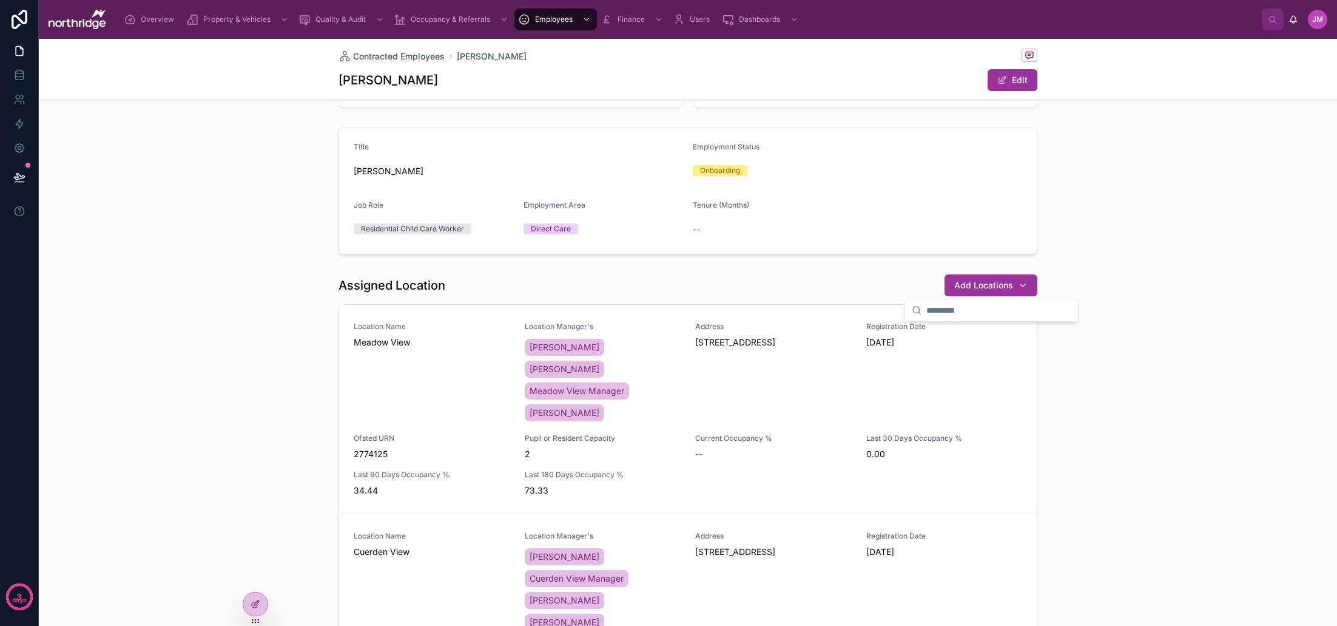
click at [1158, 338] on div "Assigned Location Add Locations Location Name Meadow View Location Manager's [P…" at bounding box center [688, 526] width 1298 height 514
click at [254, 604] on icon at bounding box center [256, 604] width 10 height 10
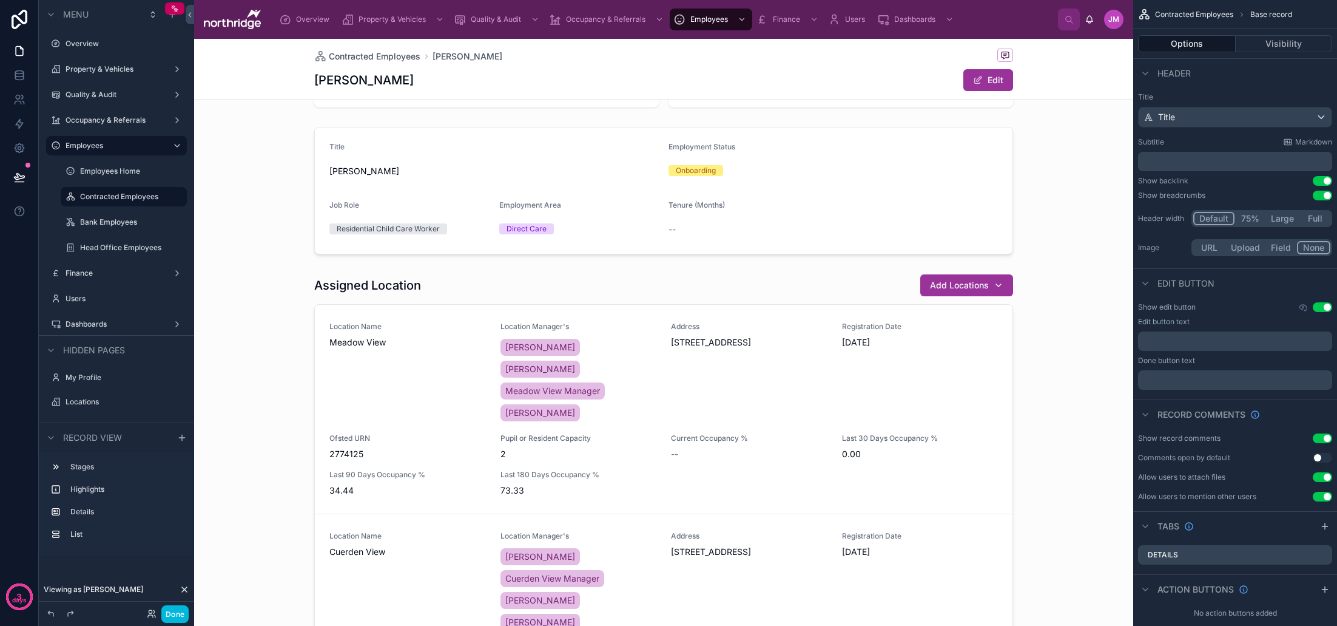
click at [727, 376] on div at bounding box center [663, 526] width 939 height 514
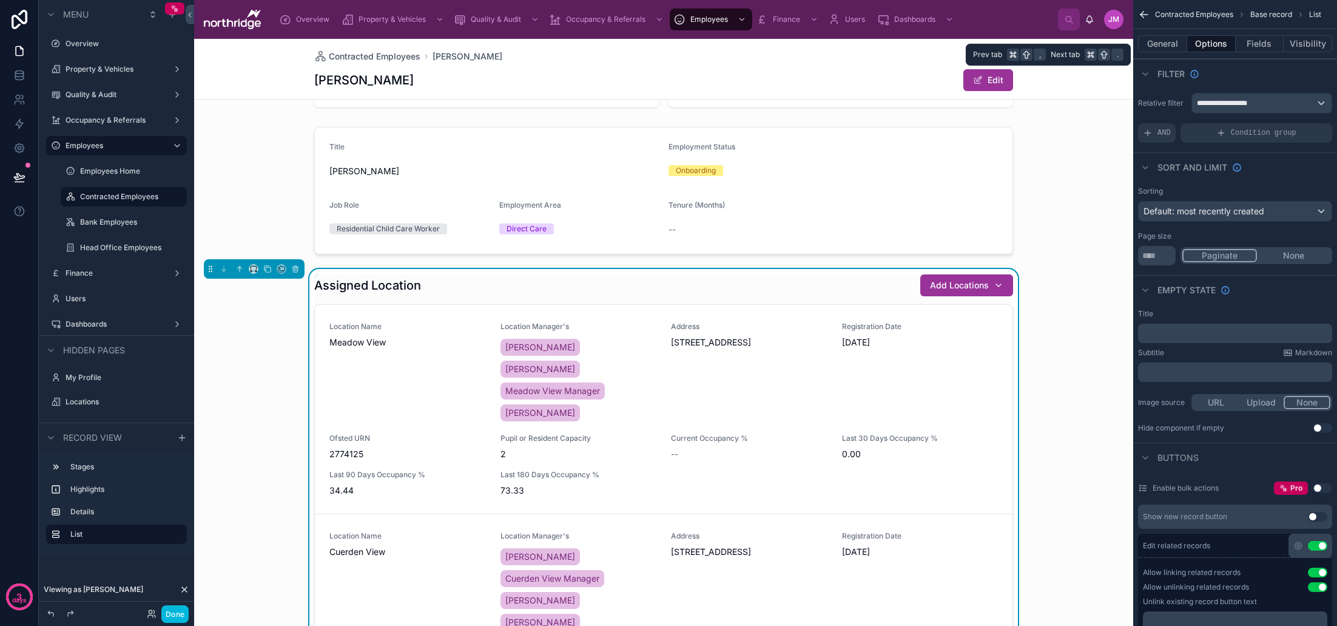
click at [1269, 42] on button "Fields" at bounding box center [1260, 43] width 49 height 17
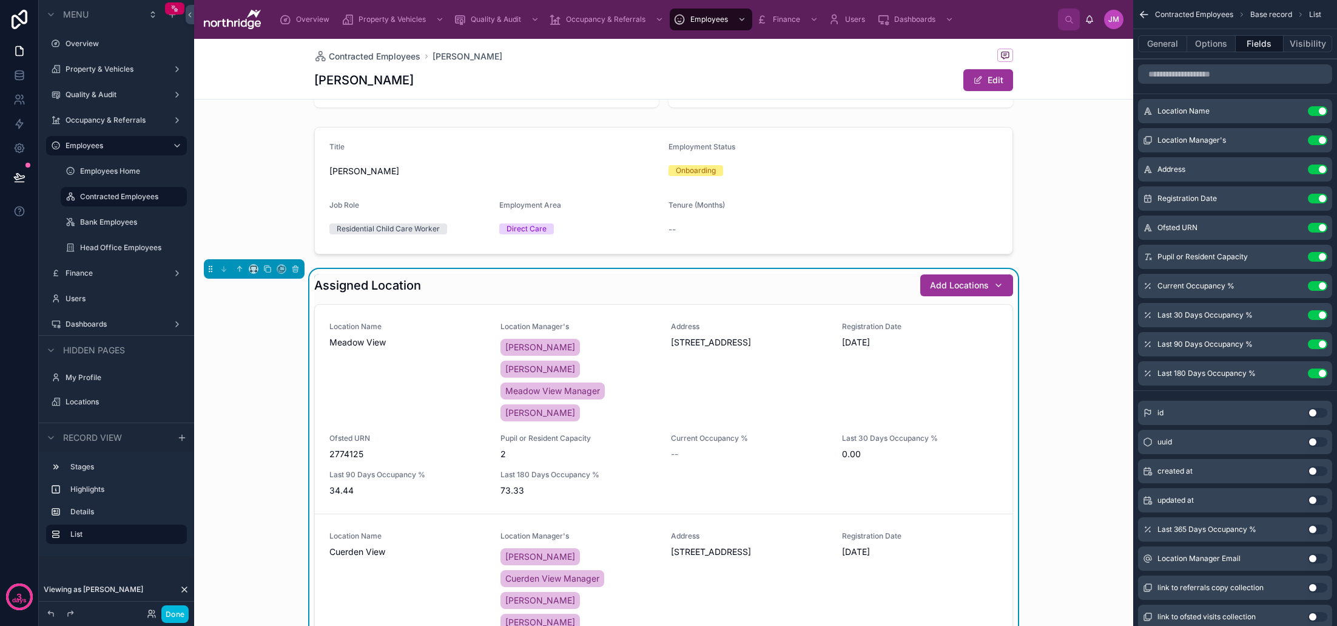
click at [1317, 138] on button "Use setting" at bounding box center [1317, 140] width 19 height 10
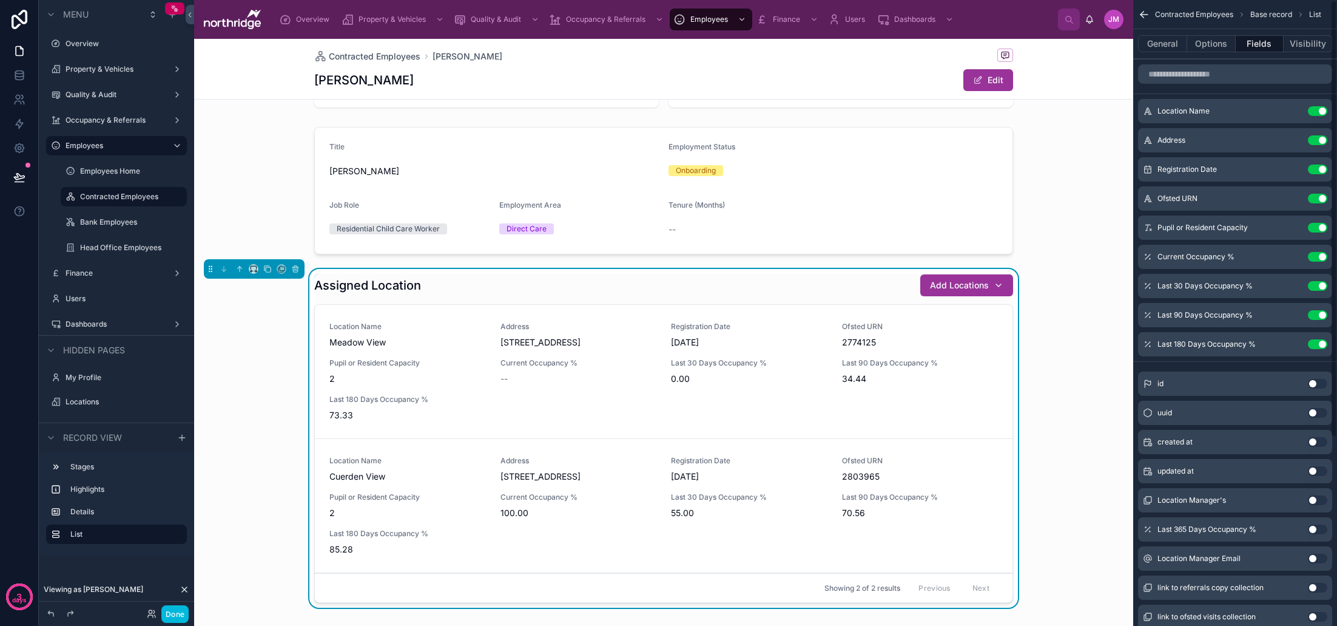
click at [1317, 140] on button "Use setting" at bounding box center [1317, 140] width 19 height 10
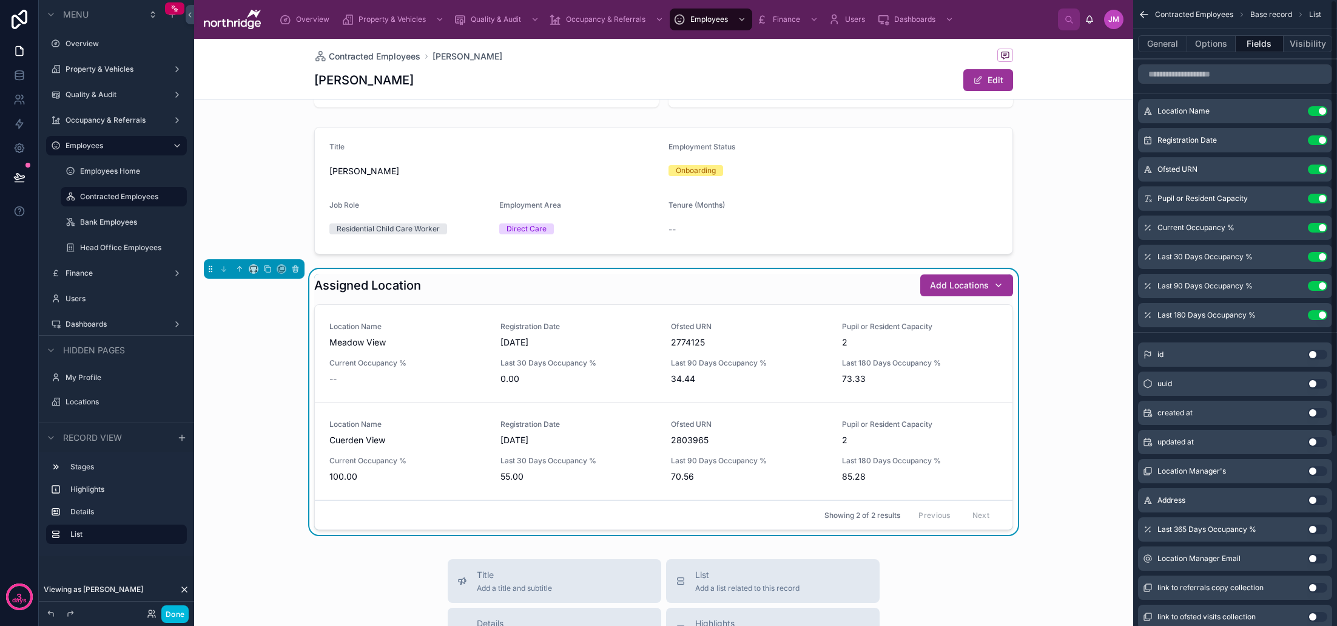
click at [1317, 140] on button "Use setting" at bounding box center [1317, 140] width 19 height 10
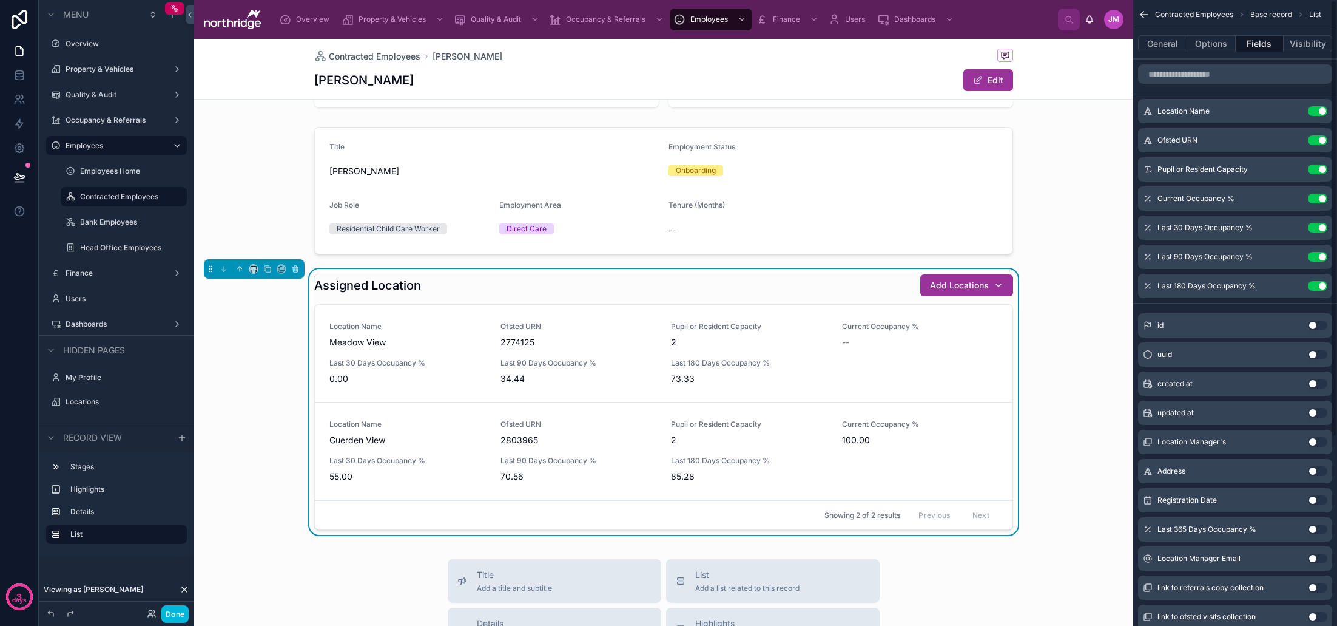
click at [1317, 140] on button "Use setting" at bounding box center [1317, 140] width 19 height 10
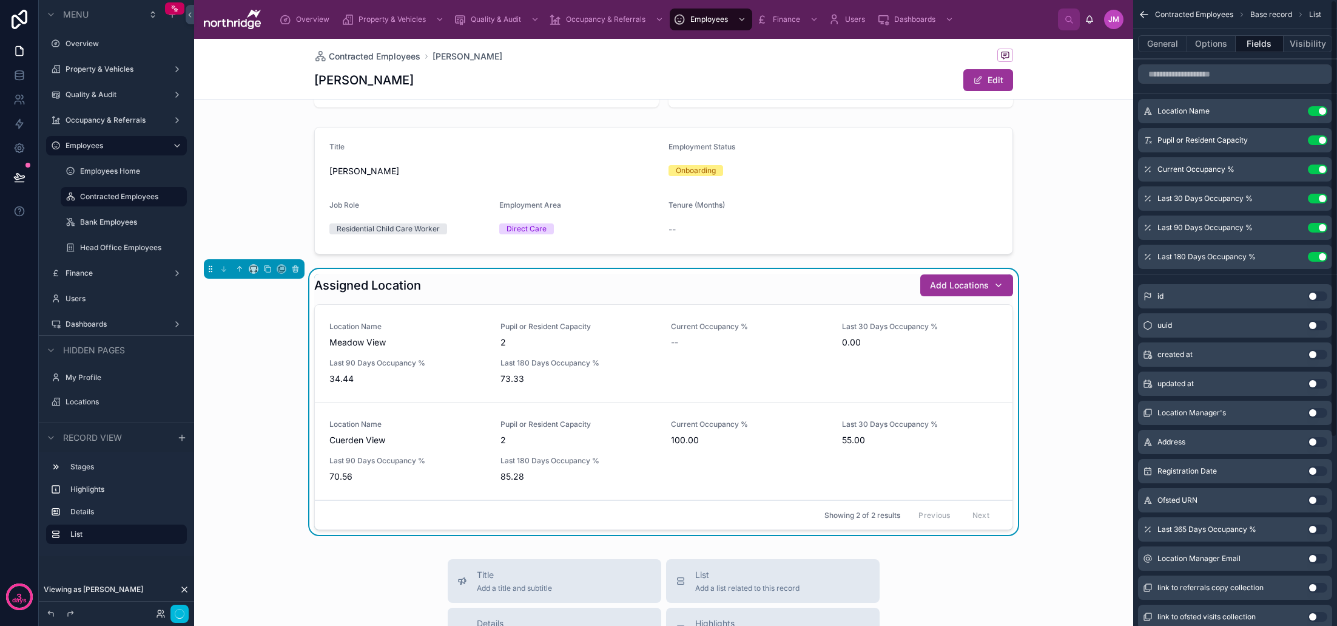
click at [1317, 140] on button "Use setting" at bounding box center [1317, 140] width 19 height 10
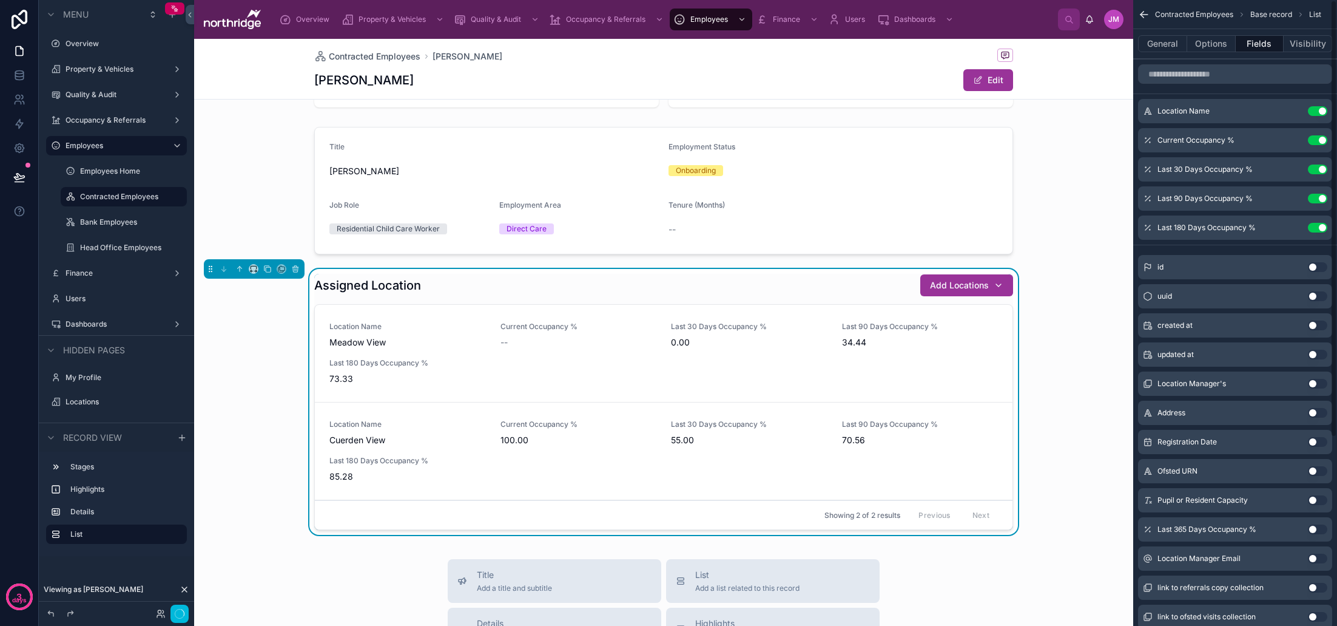
click at [1317, 140] on button "Use setting" at bounding box center [1317, 140] width 19 height 10
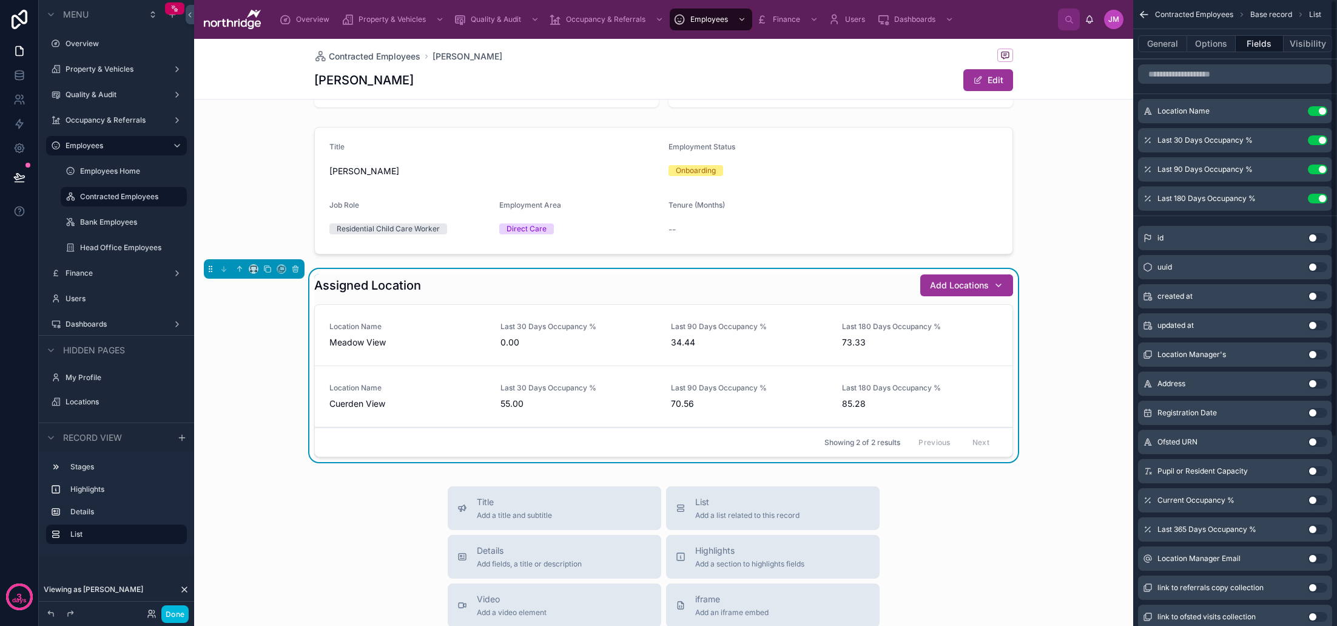
click at [1317, 140] on button "Use setting" at bounding box center [1317, 140] width 19 height 10
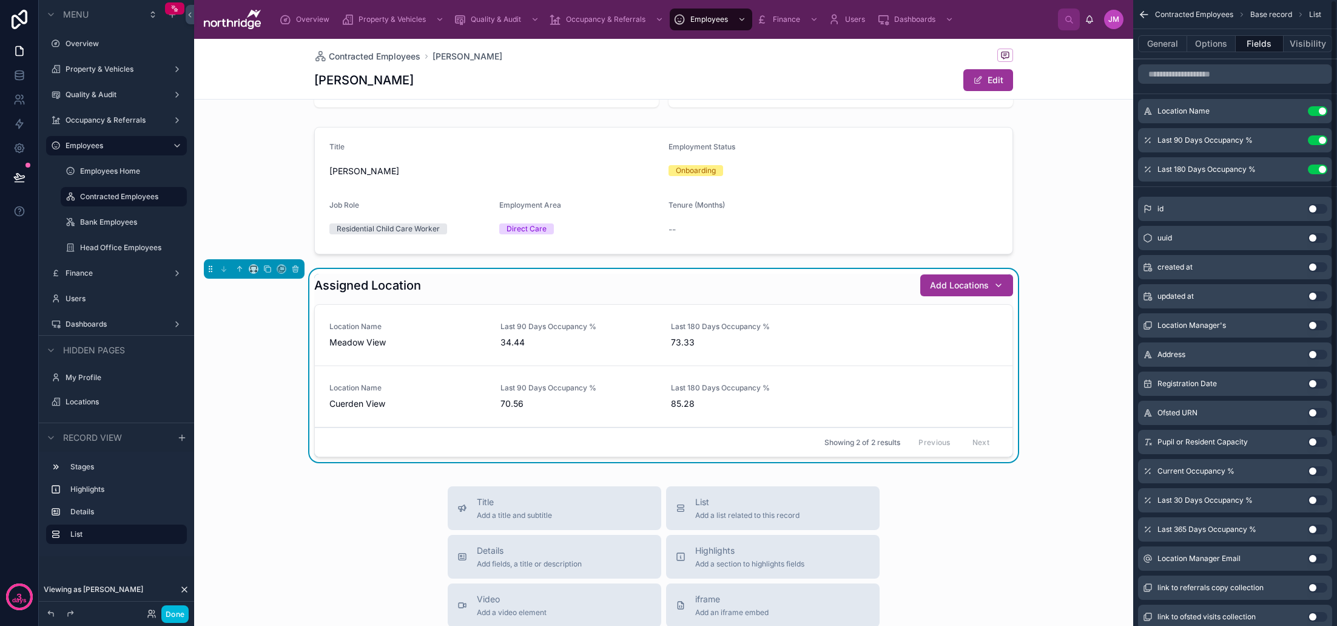
click at [1317, 140] on button "Use setting" at bounding box center [1317, 140] width 19 height 10
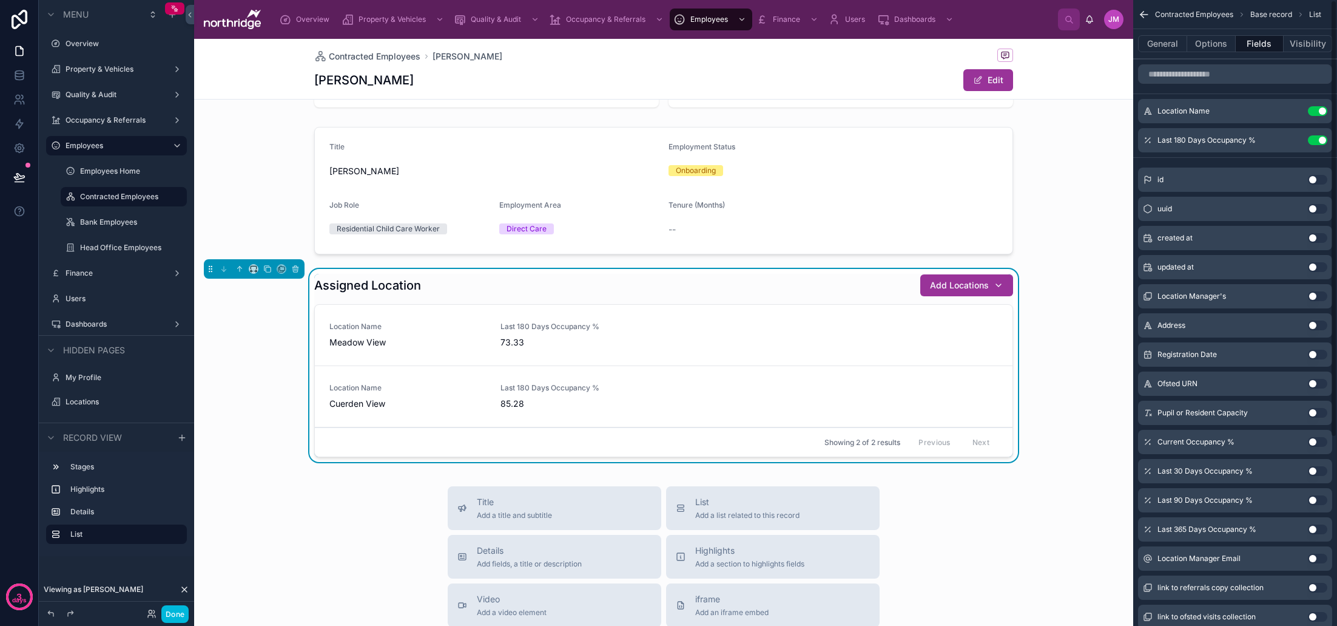
click at [1317, 140] on button "Use setting" at bounding box center [1317, 140] width 19 height 10
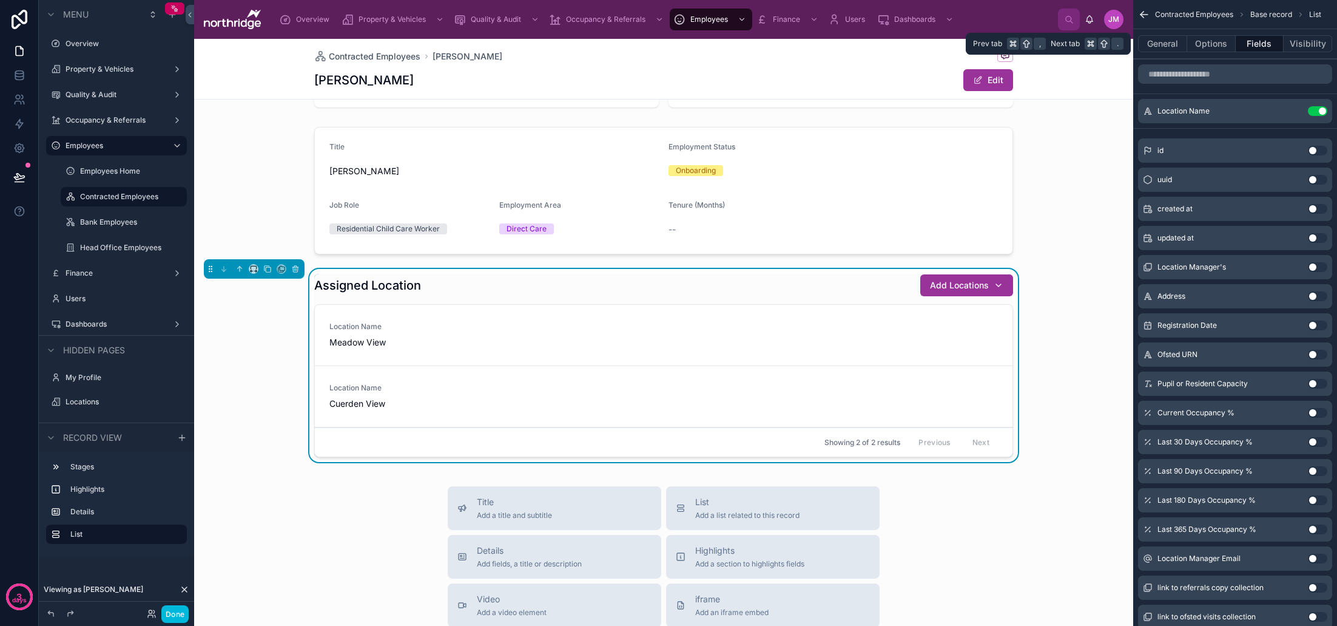
click at [1167, 46] on button "General" at bounding box center [1162, 43] width 49 height 17
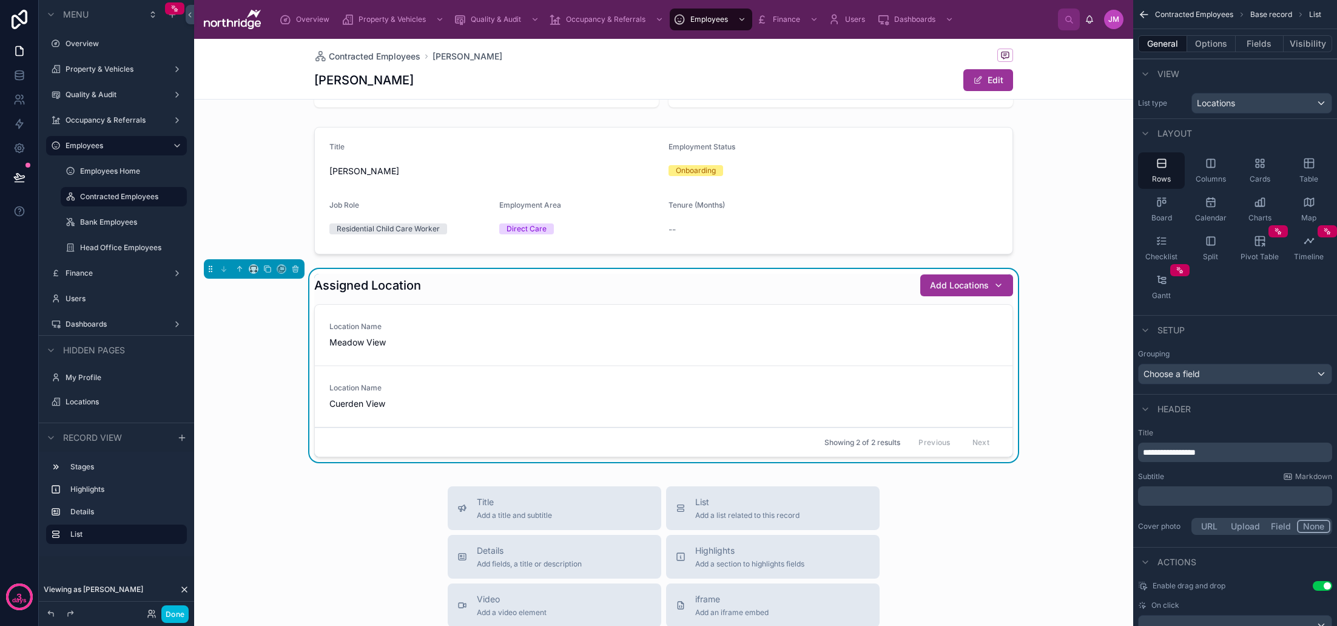
click at [1315, 169] on div "Table" at bounding box center [1309, 170] width 47 height 36
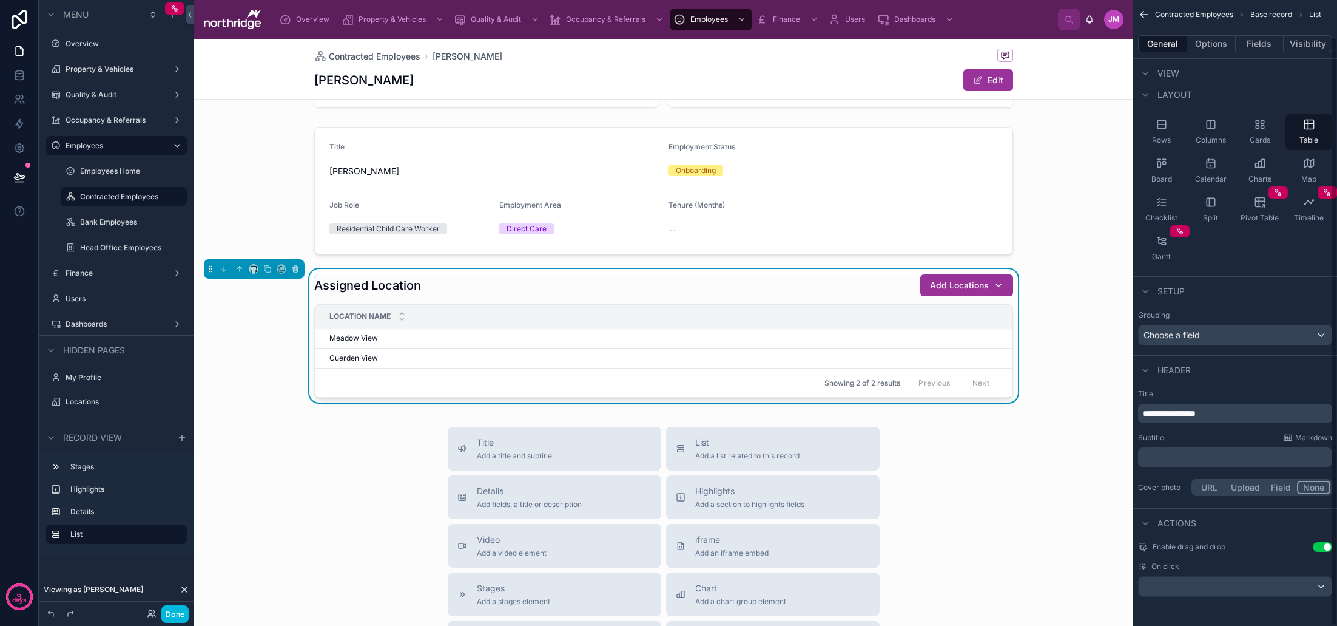
scroll to position [39, 0]
click at [1213, 38] on button "Options" at bounding box center [1211, 43] width 49 height 17
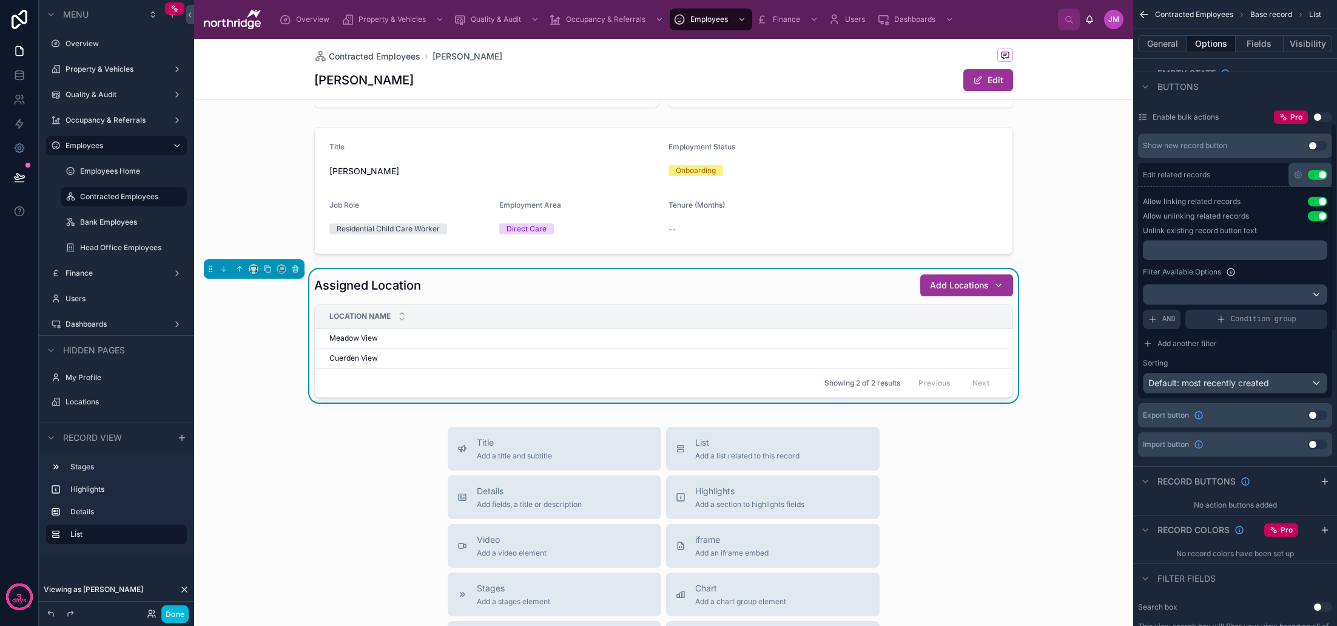
scroll to position [368, 0]
click at [1232, 251] on p "﻿" at bounding box center [1236, 253] width 177 height 10
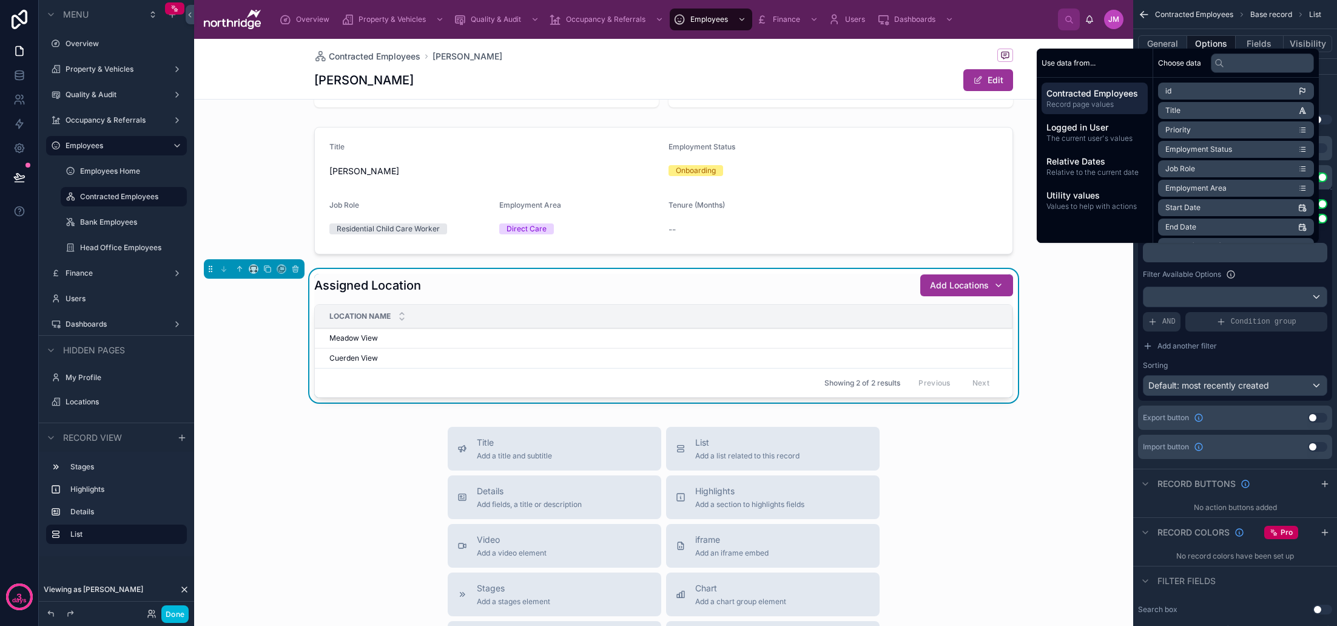
click at [1253, 271] on div "Filter Available Options" at bounding box center [1235, 274] width 184 height 15
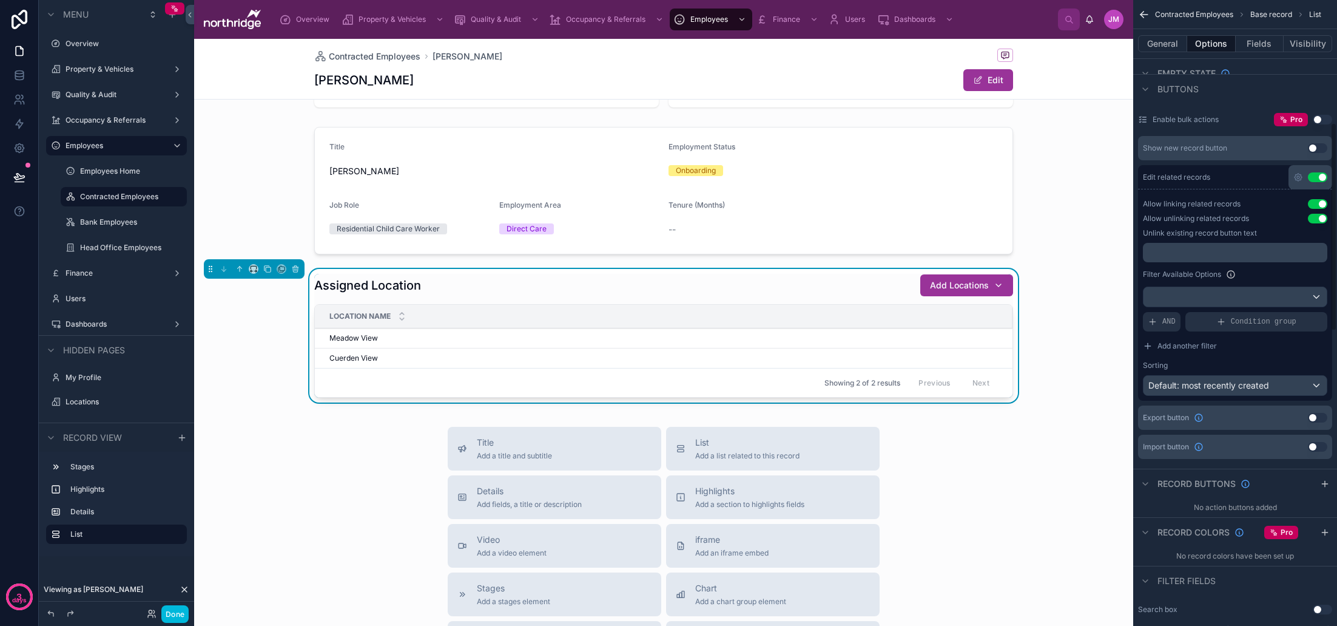
click at [1219, 252] on p "﻿" at bounding box center [1236, 253] width 177 height 10
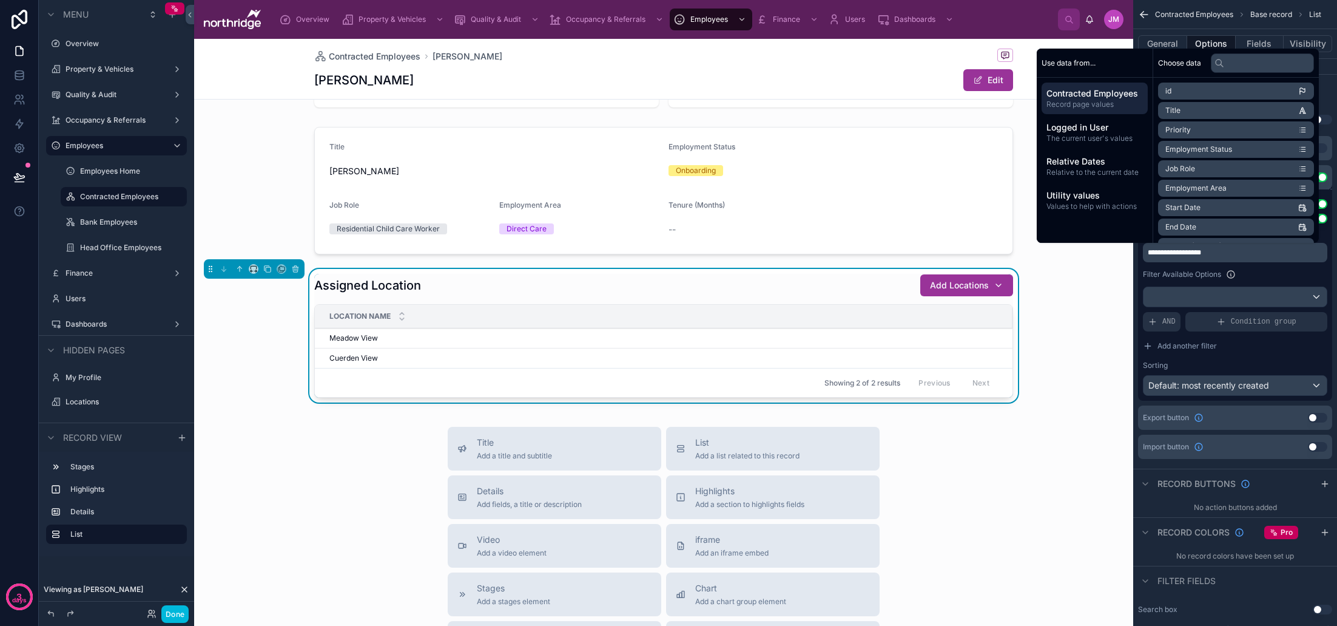
scroll to position [0, 0]
click at [1263, 275] on div "Filter Available Options" at bounding box center [1235, 274] width 184 height 15
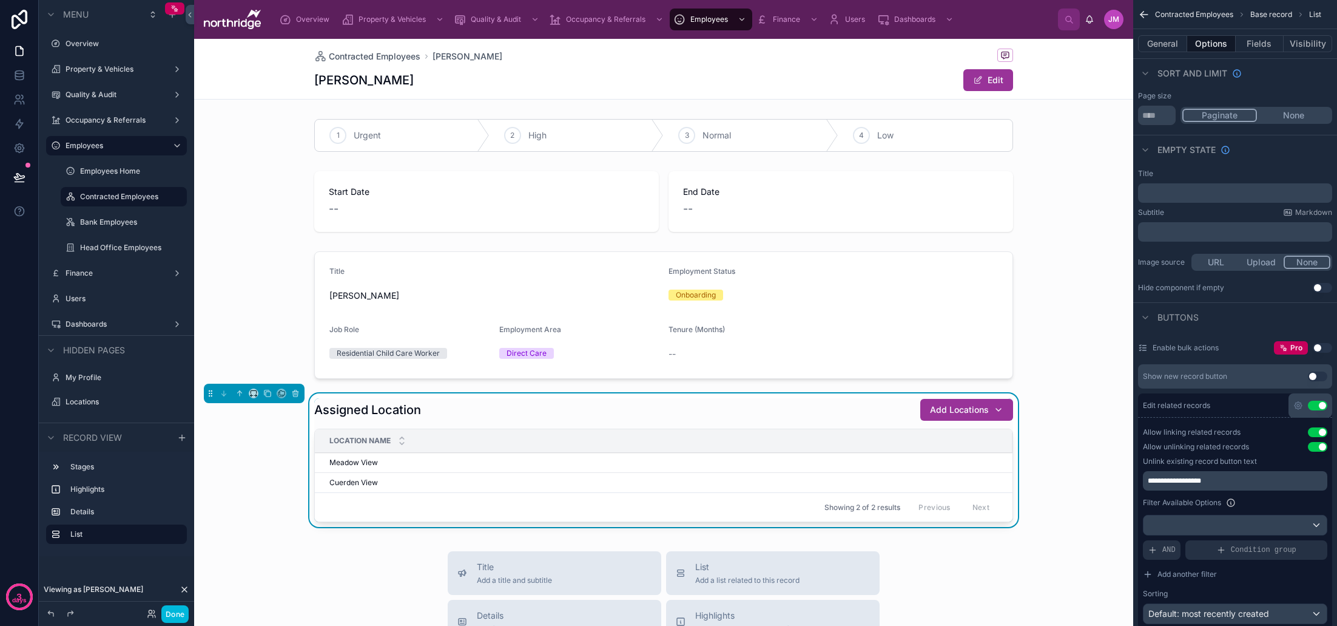
click at [177, 613] on button "Done" at bounding box center [174, 614] width 27 height 18
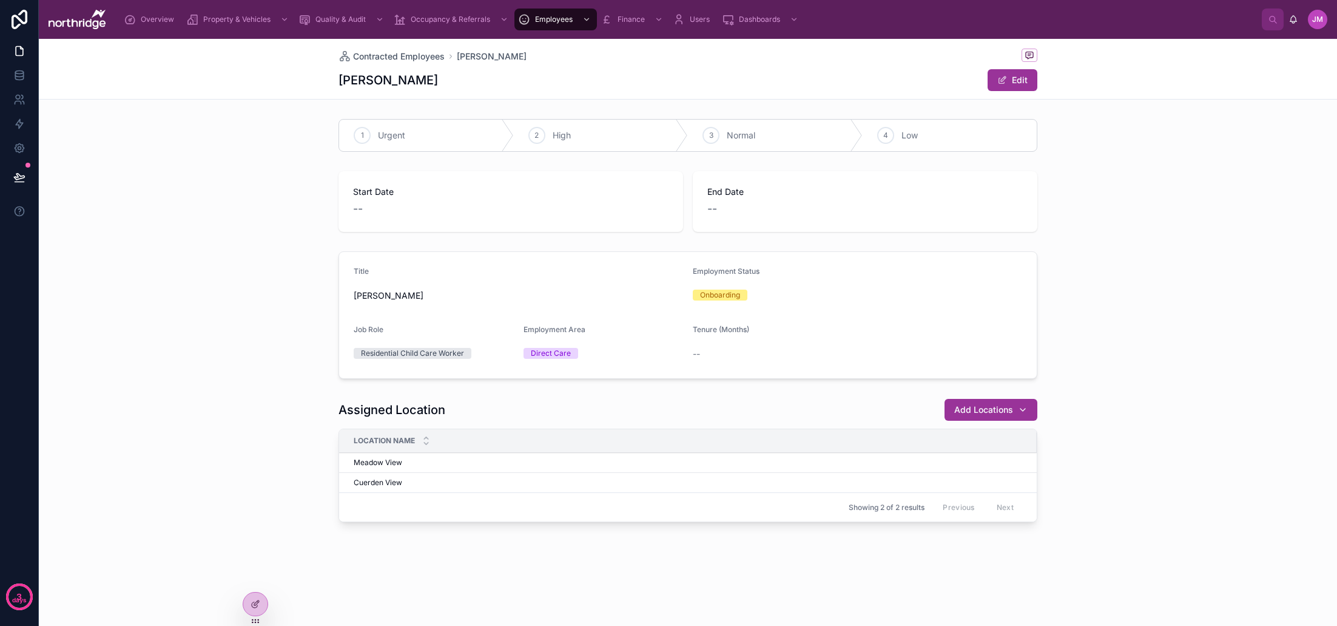
click at [270, 486] on div "Assigned Location Add Locations Location Name Meadow View Meadow View Un-Assign…" at bounding box center [688, 462] width 1298 height 138
click at [775, 19] on span "Dashboards" at bounding box center [759, 20] width 41 height 10
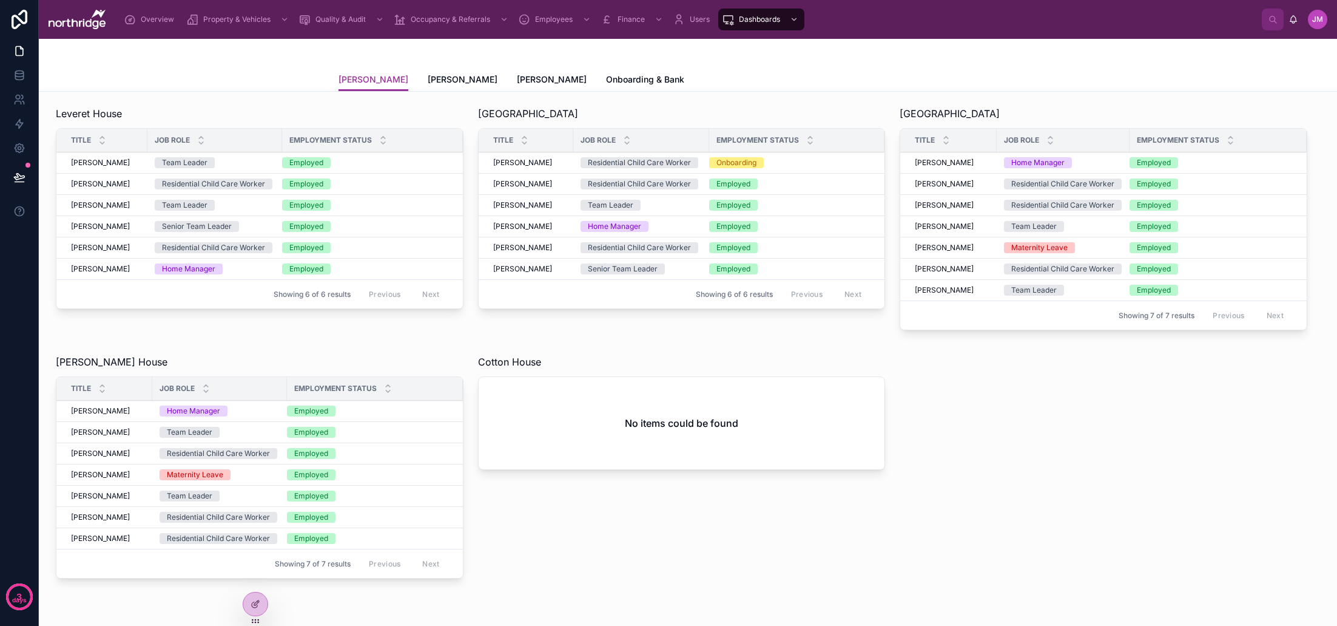
click at [462, 81] on span "[PERSON_NAME]" at bounding box center [463, 79] width 70 height 12
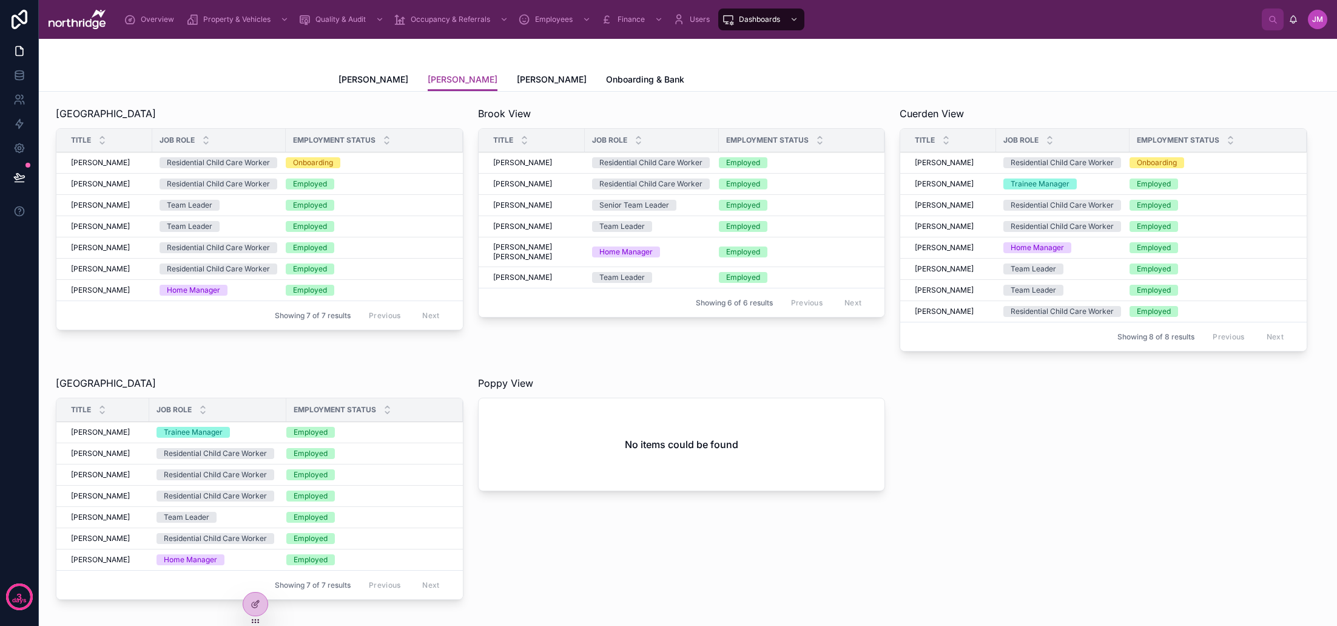
click at [536, 81] on span "[PERSON_NAME]" at bounding box center [552, 79] width 70 height 12
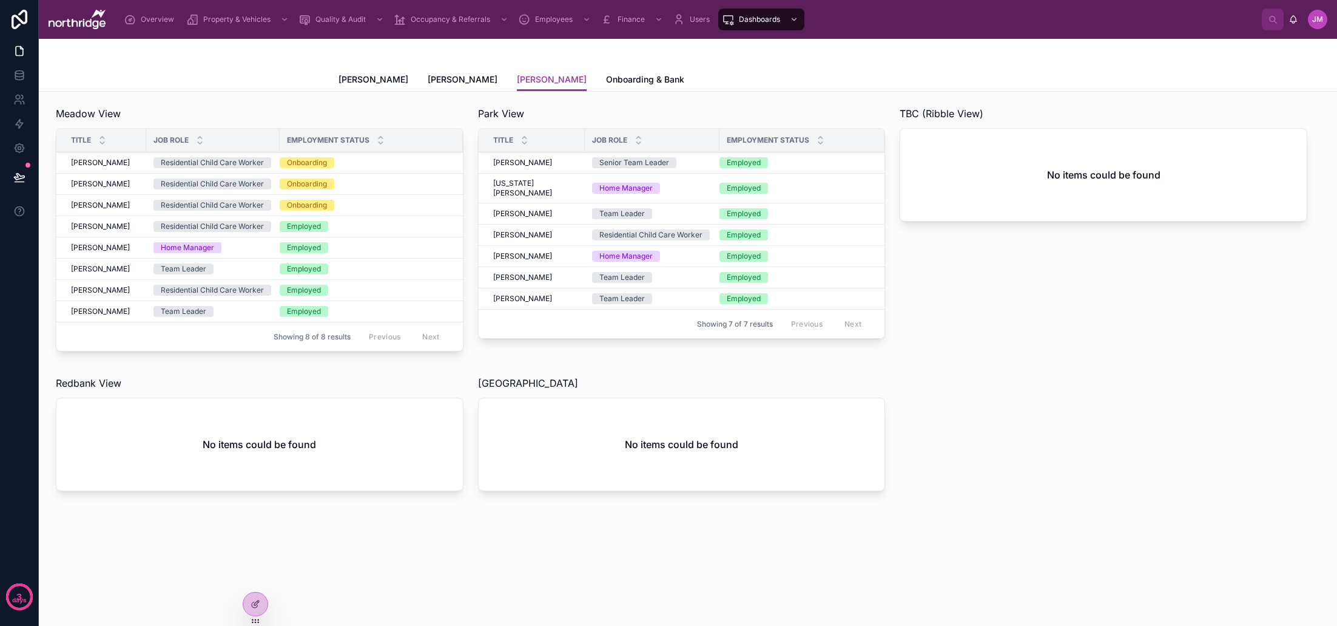
click at [616, 81] on span "Onboarding & Bank" at bounding box center [645, 79] width 78 height 12
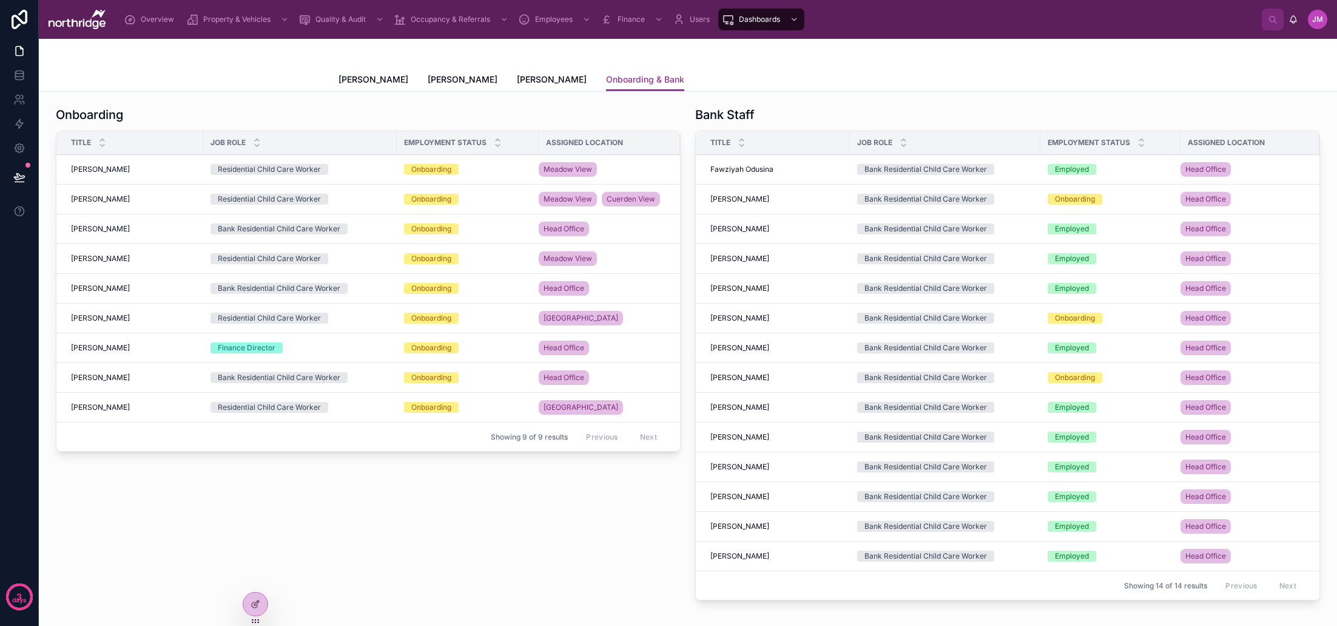
click at [493, 202] on div "Onboarding" at bounding box center [467, 199] width 127 height 11
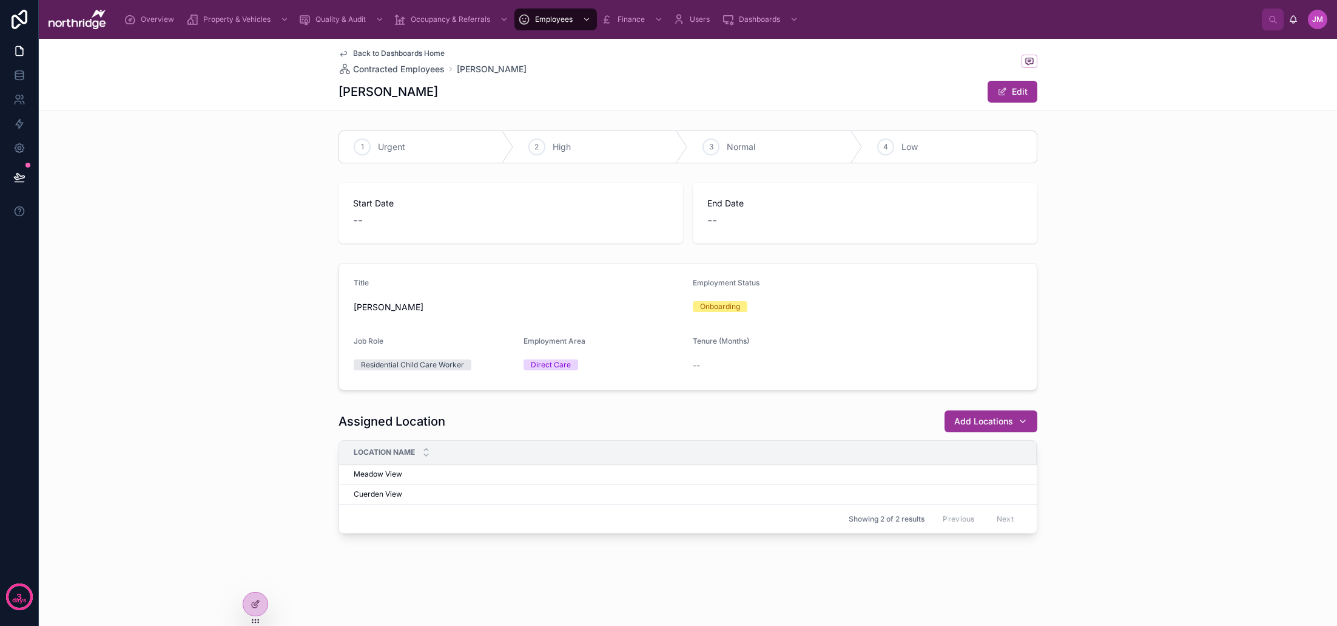
click at [0, 0] on button "Un-Assign Location" at bounding box center [0, 0] width 0 height 0
click at [774, 17] on span "Dashboards" at bounding box center [759, 20] width 41 height 10
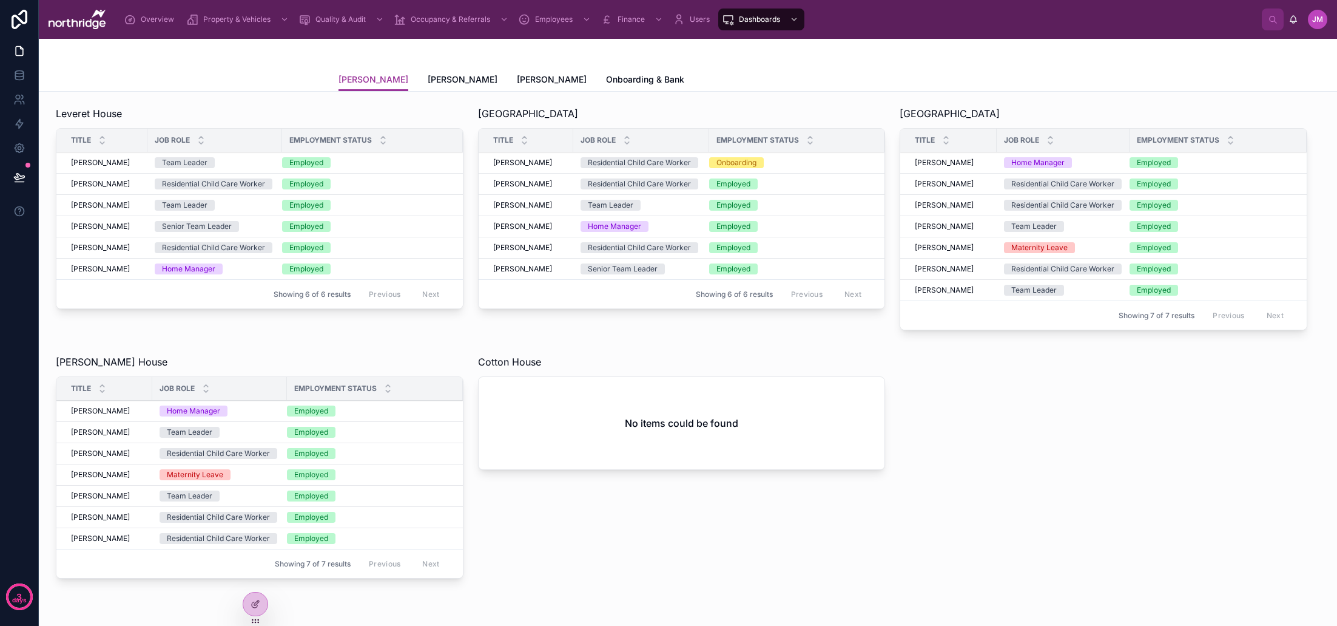
click at [556, 165] on div "[PERSON_NAME] [PERSON_NAME]" at bounding box center [529, 163] width 73 height 10
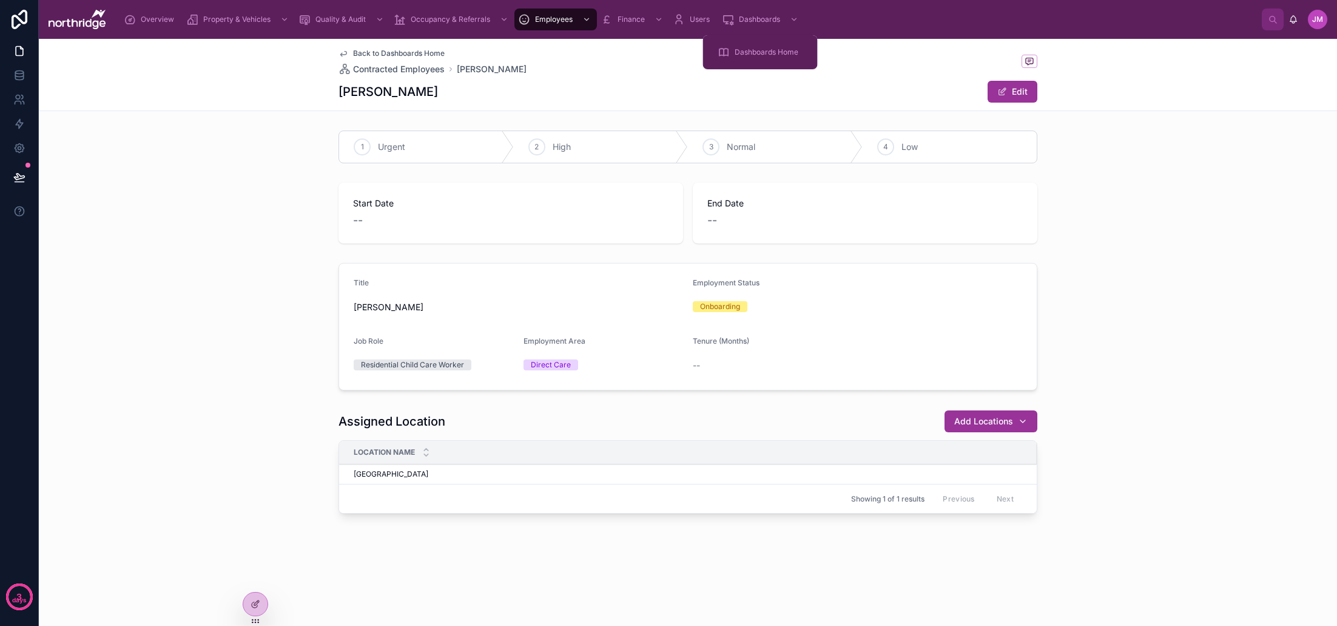
click at [745, 19] on span "Dashboards" at bounding box center [759, 20] width 41 height 10
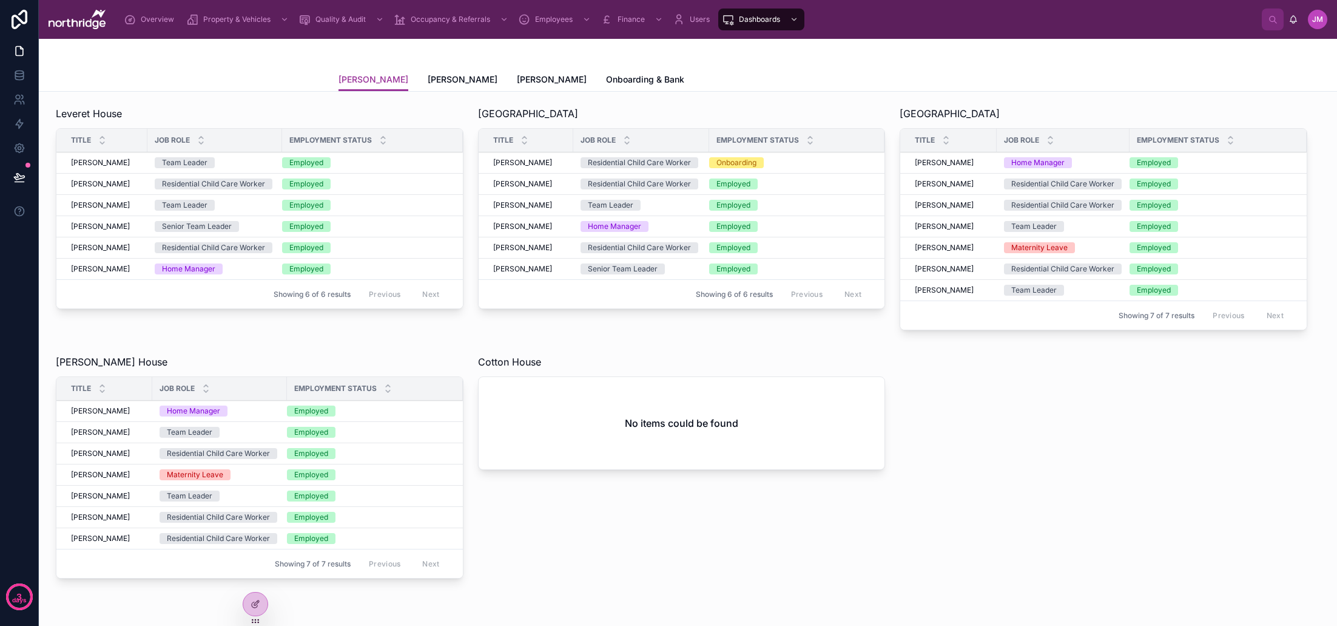
scroll to position [2, 0]
click at [539, 200] on span "[PERSON_NAME]" at bounding box center [522, 203] width 59 height 10
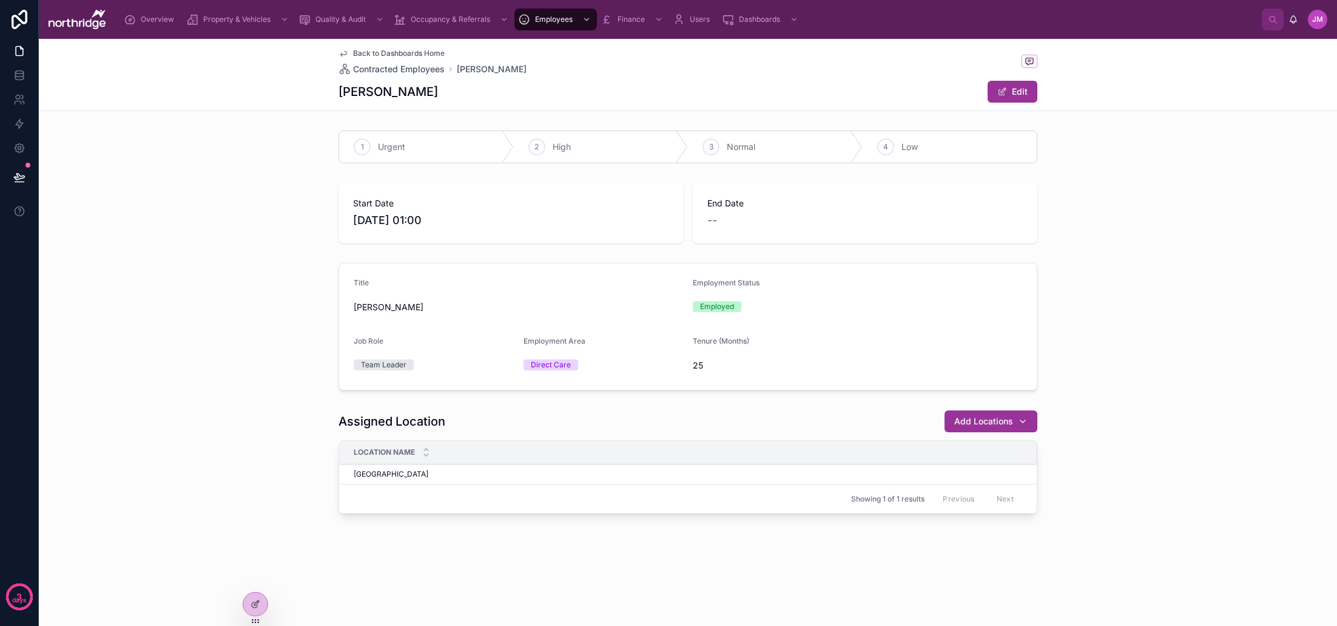
click at [390, 50] on span "Back to Dashboards Home" at bounding box center [399, 54] width 92 height 10
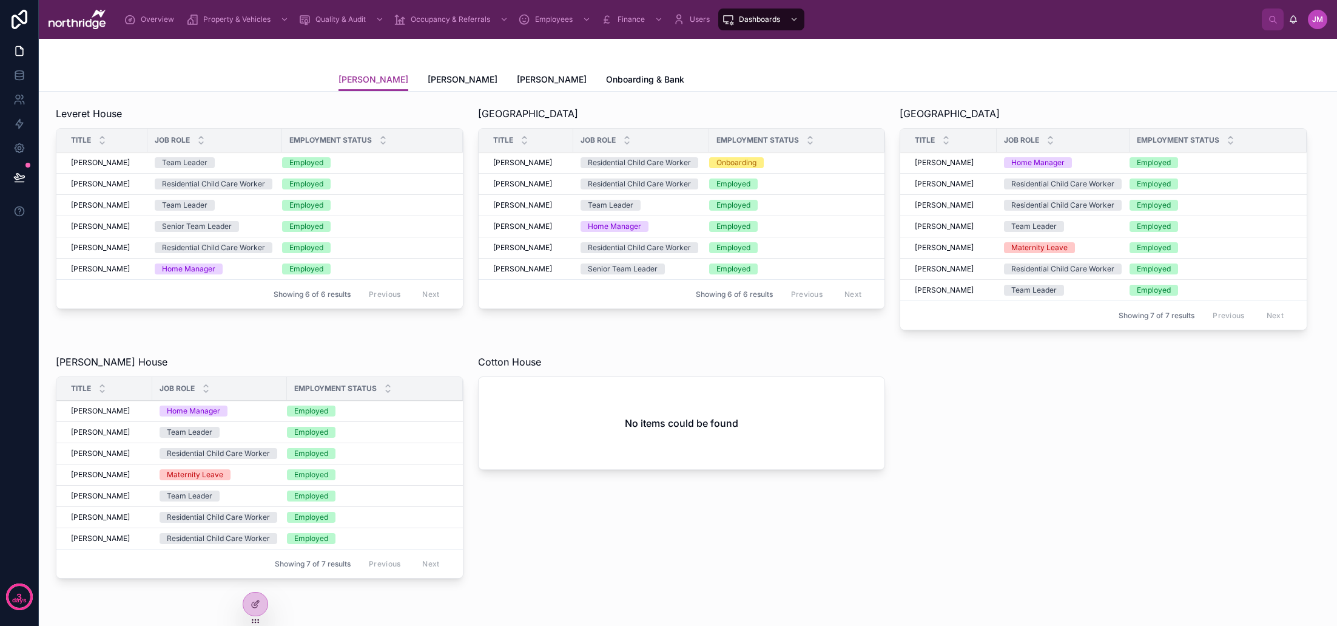
click at [994, 429] on div "Leveret House Title Job Role Employment Status [PERSON_NAME] [PERSON_NAME] Team…" at bounding box center [688, 379] width 1298 height 574
click at [18, 104] on icon at bounding box center [19, 99] width 12 height 12
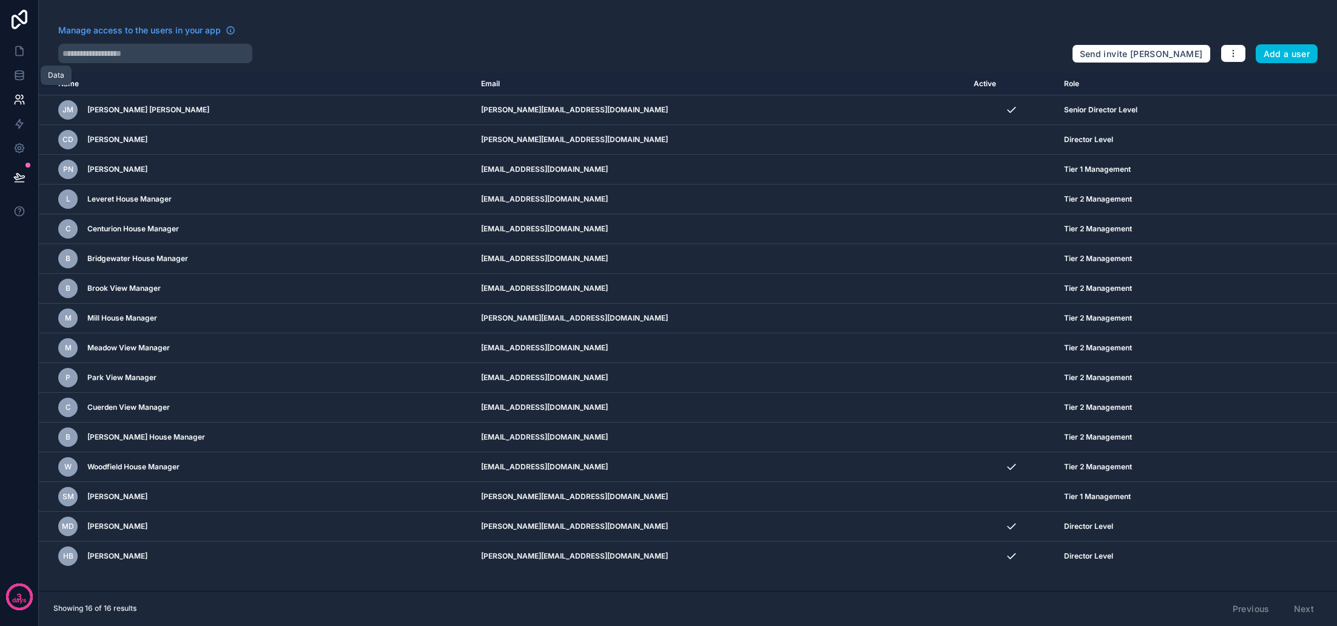
click at [19, 76] on icon at bounding box center [19, 74] width 8 height 5
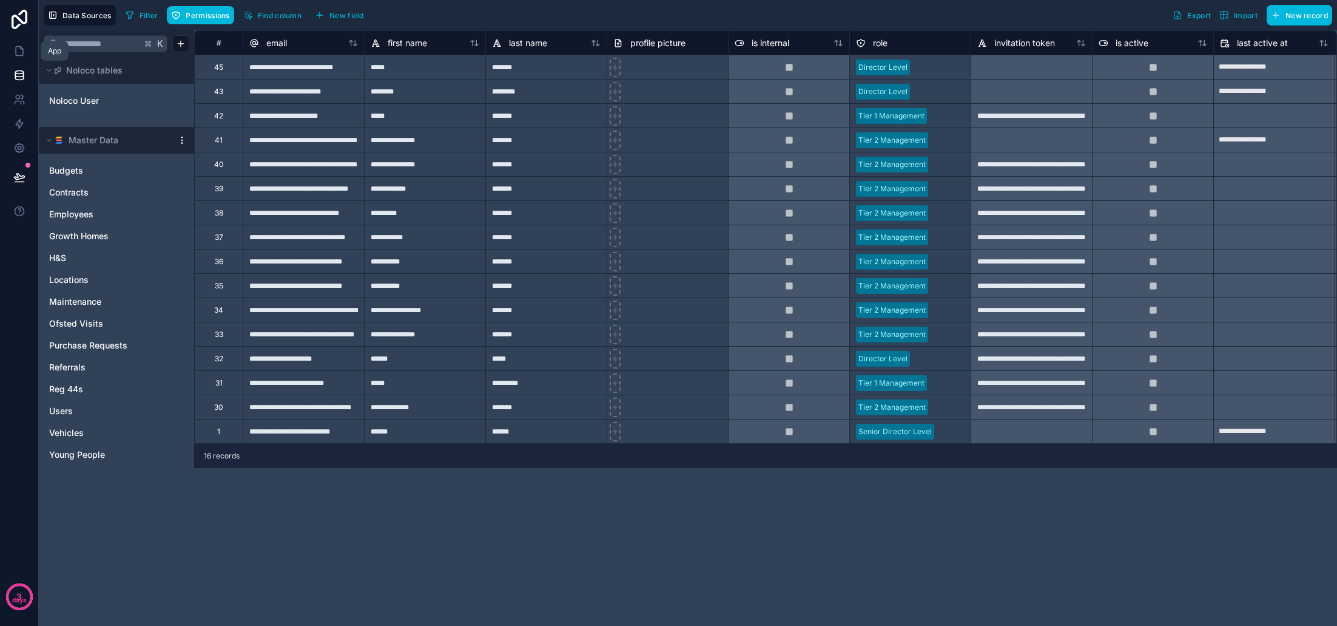
click at [20, 48] on icon at bounding box center [21, 48] width 2 height 2
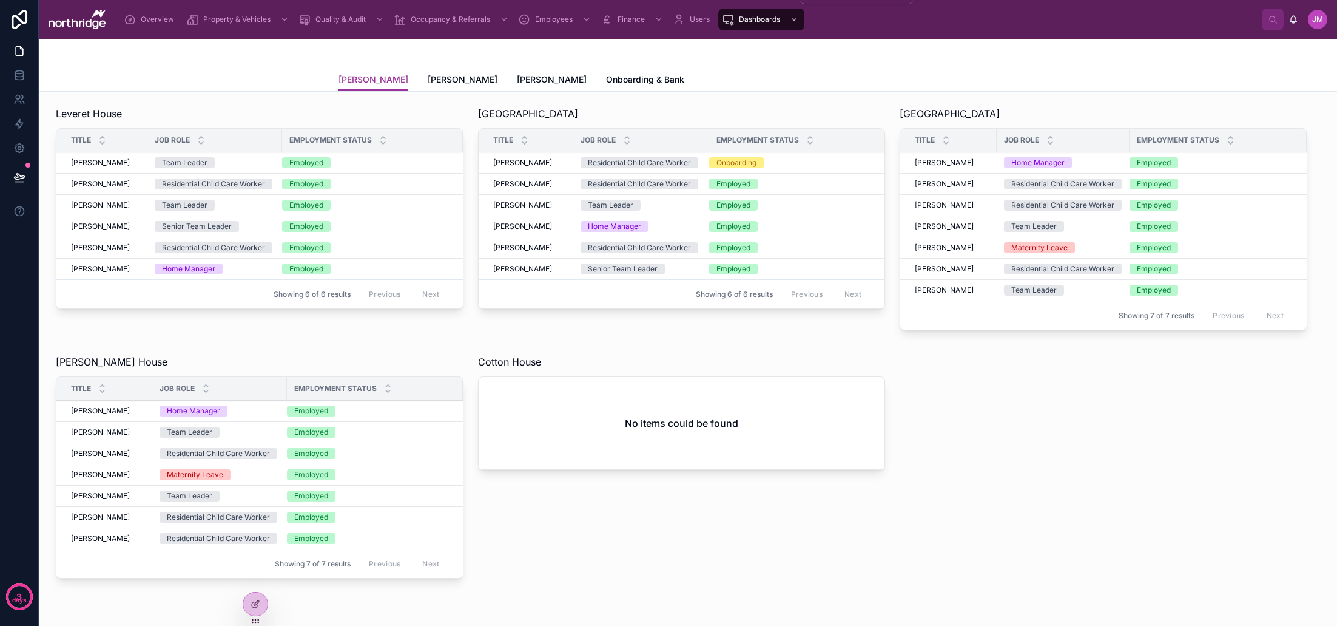
click at [694, 18] on span "Users" at bounding box center [700, 20] width 20 height 10
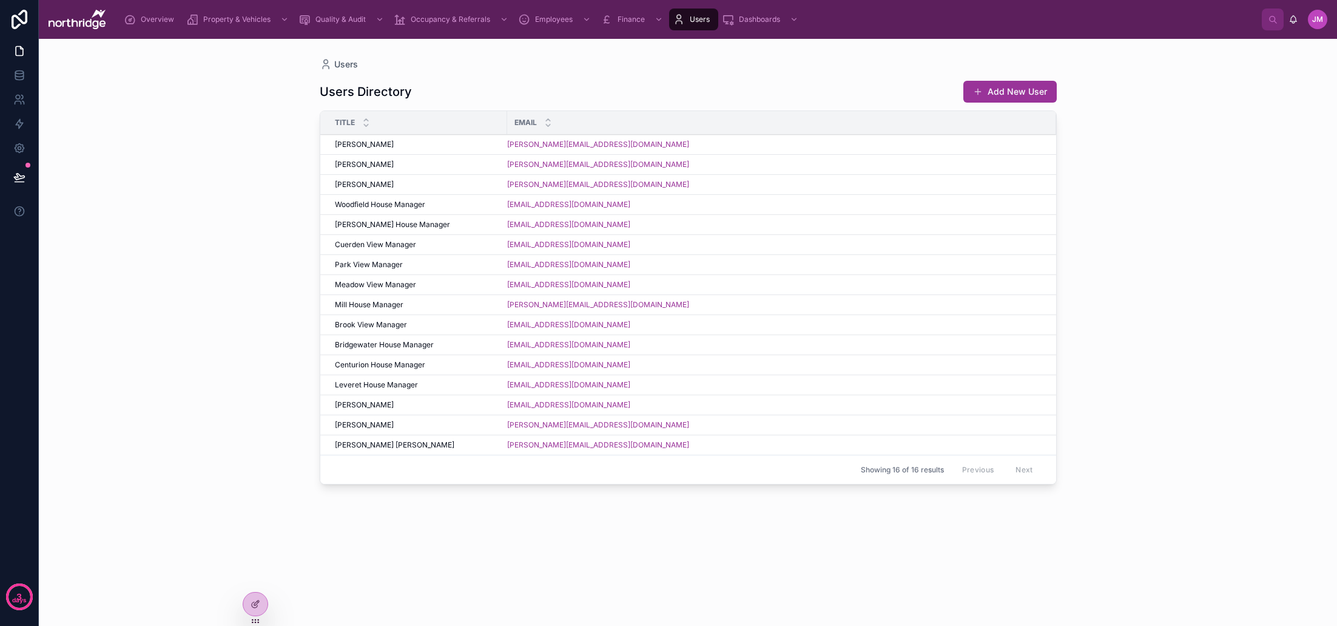
click at [999, 93] on button "Add New User" at bounding box center [1010, 92] width 93 height 22
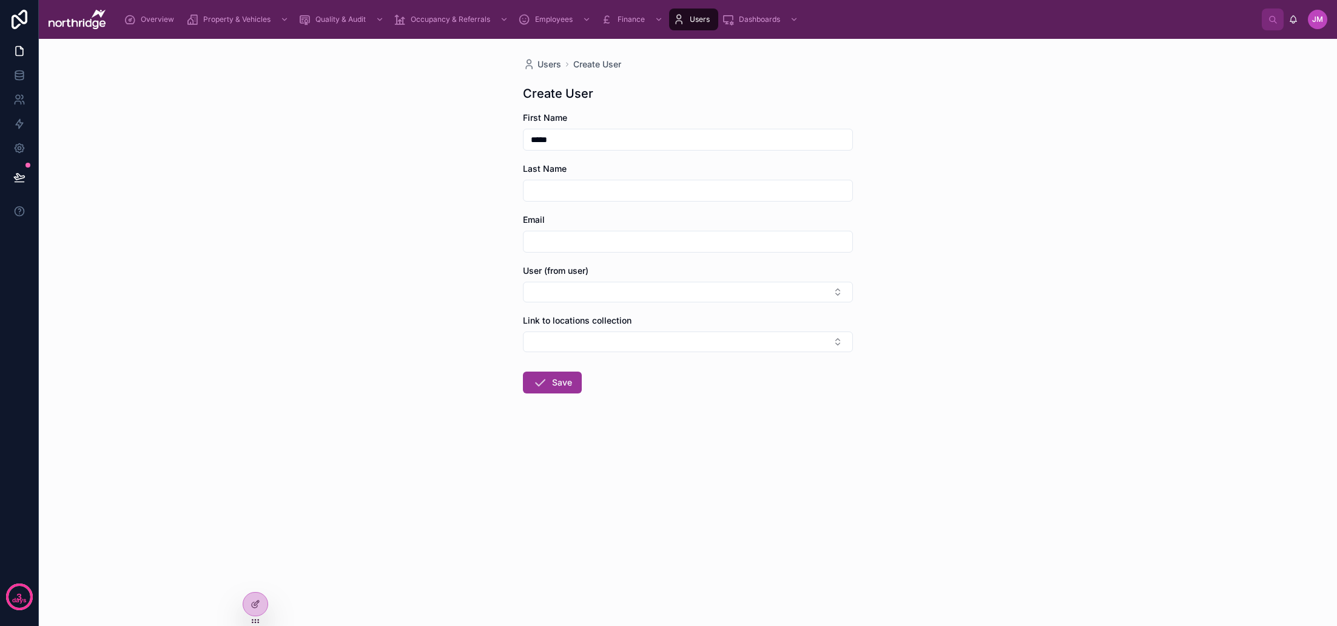
type input "*****"
type input "*********"
type input "**********"
click at [677, 286] on button "Select Button" at bounding box center [688, 292] width 330 height 21
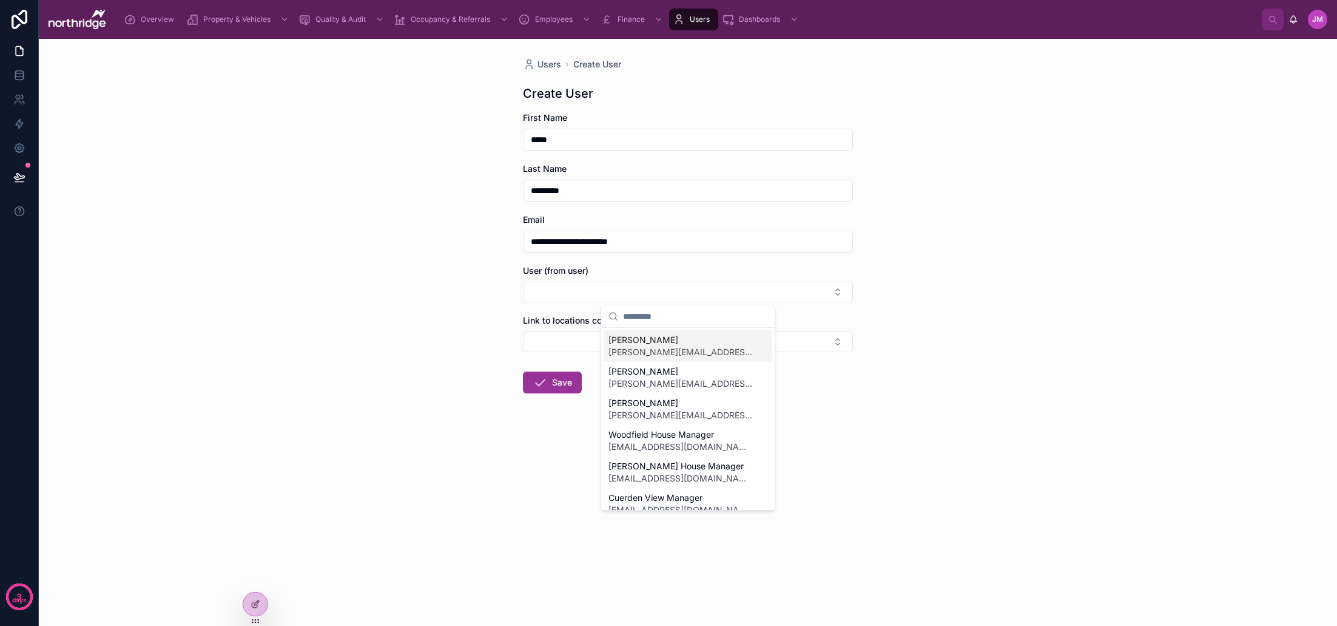
scroll to position [-1, 0]
click at [927, 290] on div "**********" at bounding box center [688, 332] width 1298 height 587
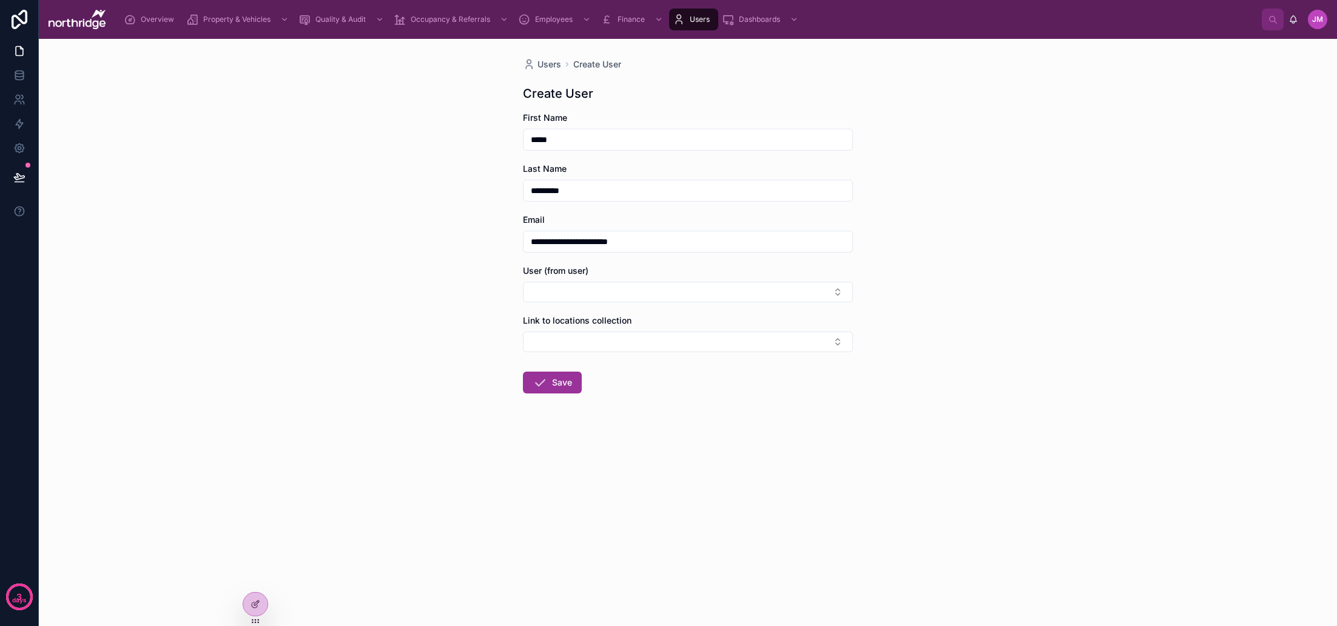
click at [650, 335] on button "Select Button" at bounding box center [688, 341] width 330 height 21
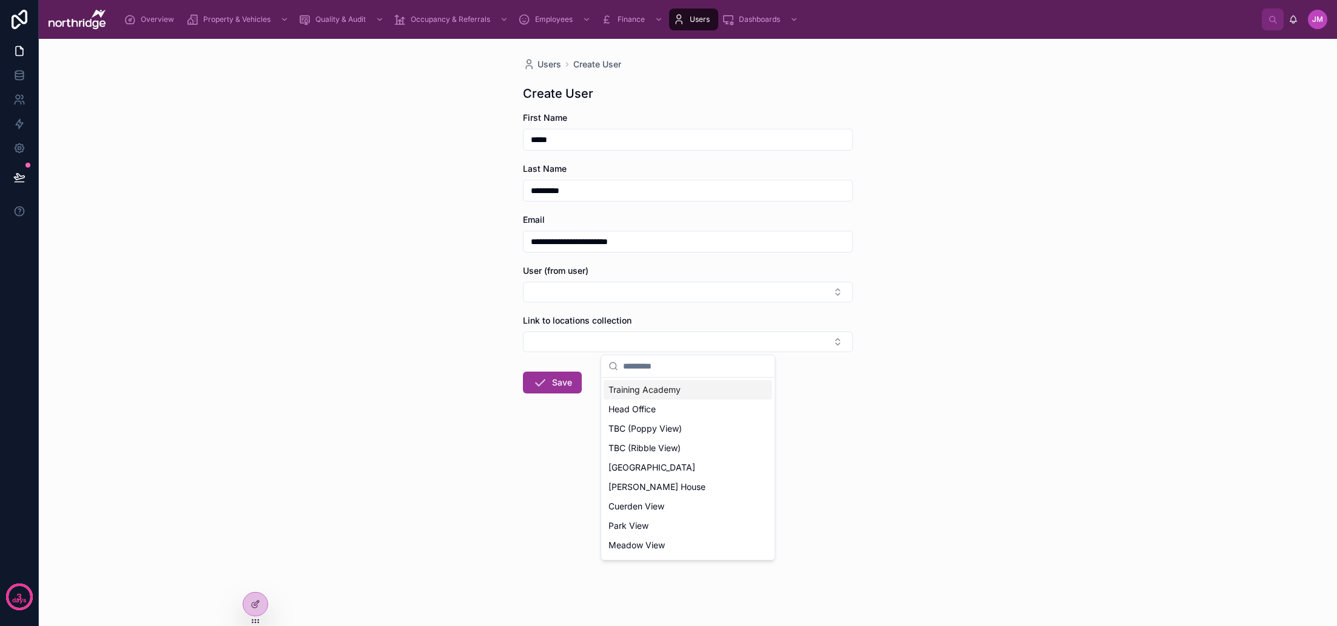
click at [680, 392] on span "Training Academy" at bounding box center [645, 389] width 72 height 12
click at [674, 411] on span "Training Academy" at bounding box center [645, 413] width 72 height 12
click at [672, 423] on div "Head Office" at bounding box center [688, 428] width 169 height 19
click at [675, 413] on span "Training Academy" at bounding box center [645, 413] width 72 height 12
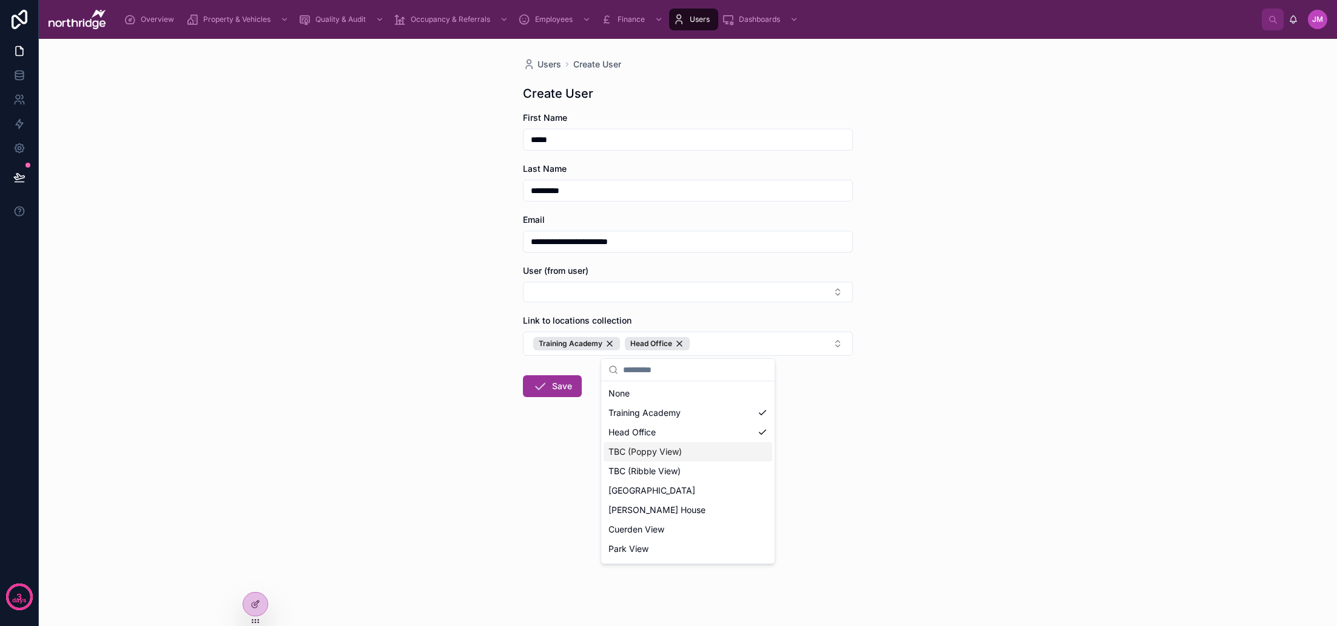
click at [675, 450] on span "TBC (Poppy View)" at bounding box center [645, 451] width 73 height 12
click at [680, 470] on span "TBC (Ribble View)" at bounding box center [645, 471] width 72 height 12
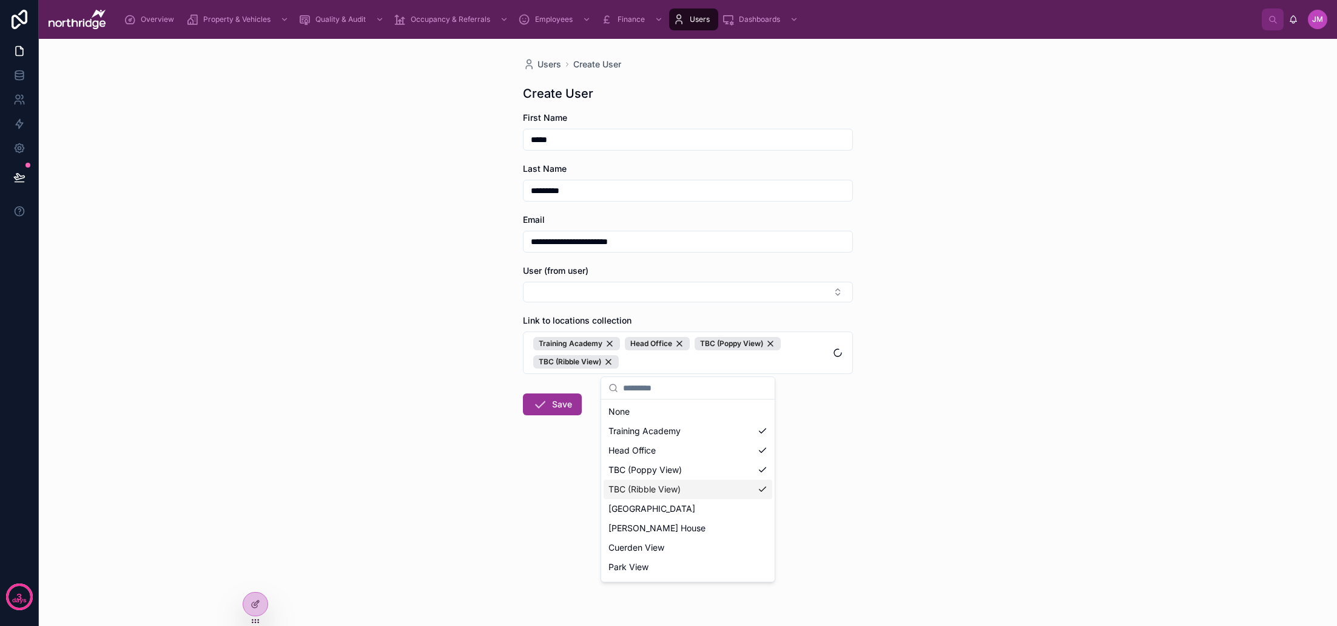
click at [683, 489] on div "TBC (Ribble View)" at bounding box center [688, 488] width 169 height 19
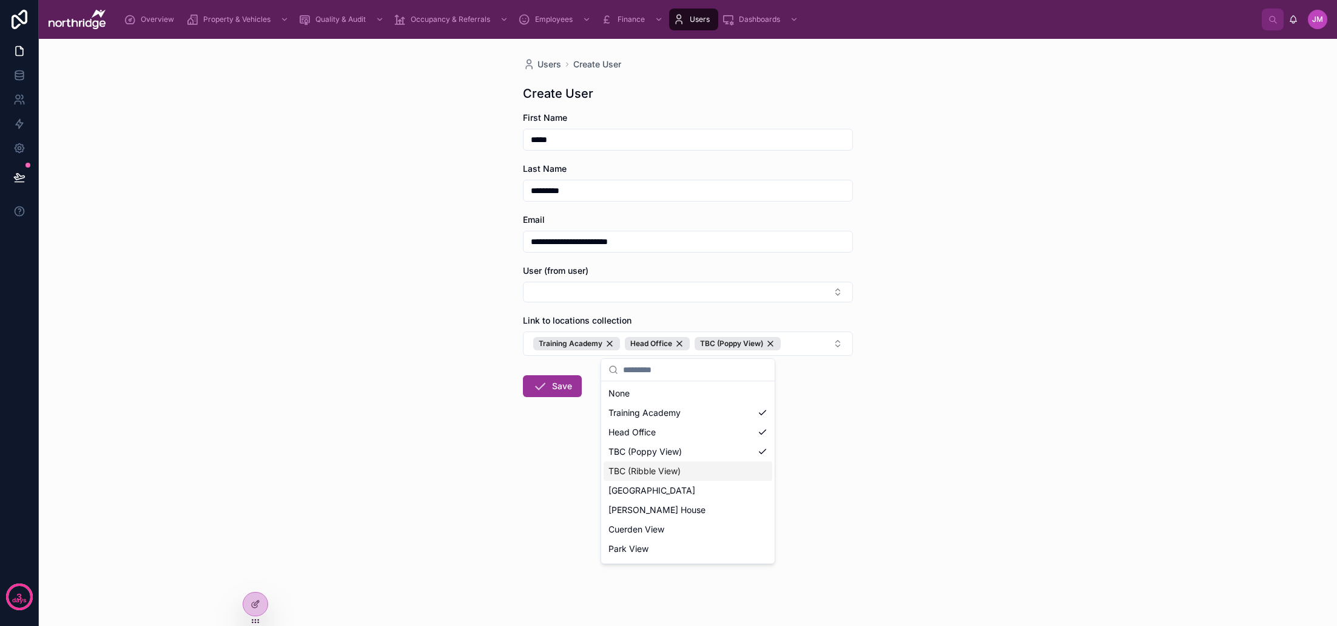
click at [691, 468] on div "TBC (Ribble View)" at bounding box center [688, 470] width 169 height 19
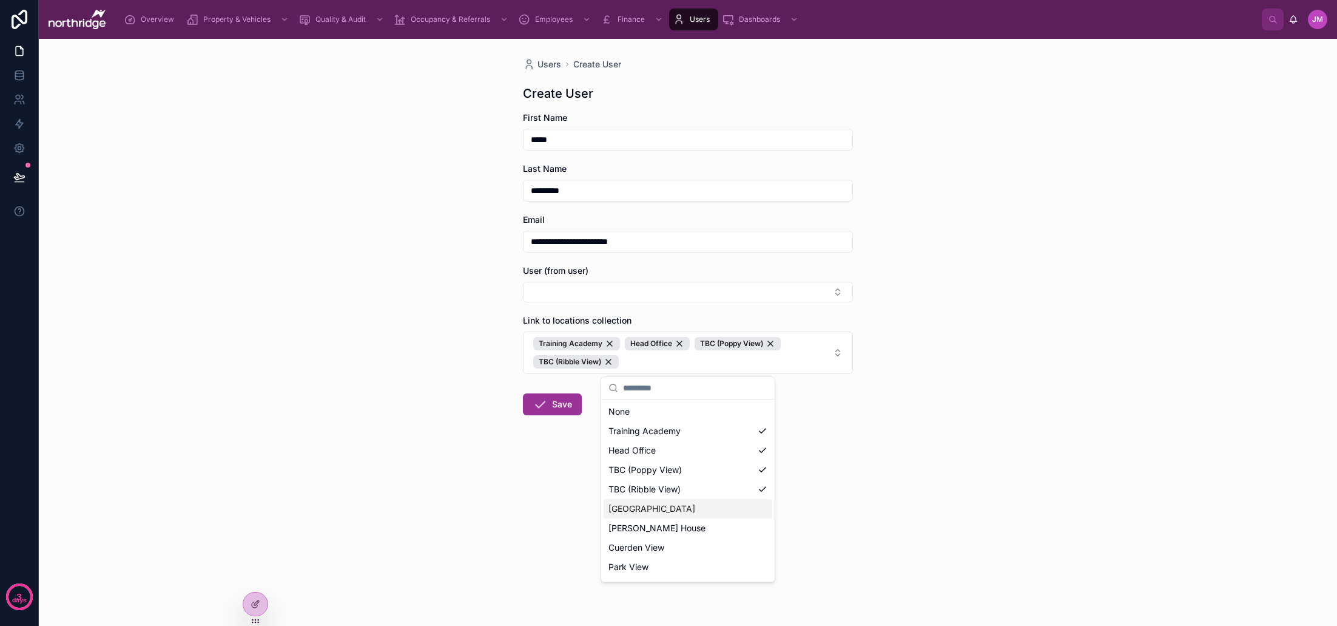
click at [688, 508] on div "[GEOGRAPHIC_DATA]" at bounding box center [688, 508] width 169 height 19
drag, startPoint x: 691, startPoint y: 533, endPoint x: 692, endPoint y: 550, distance: 16.4
click at [691, 535] on div "[PERSON_NAME] House" at bounding box center [688, 527] width 169 height 19
click at [692, 553] on div "Cuerden View" at bounding box center [688, 547] width 169 height 19
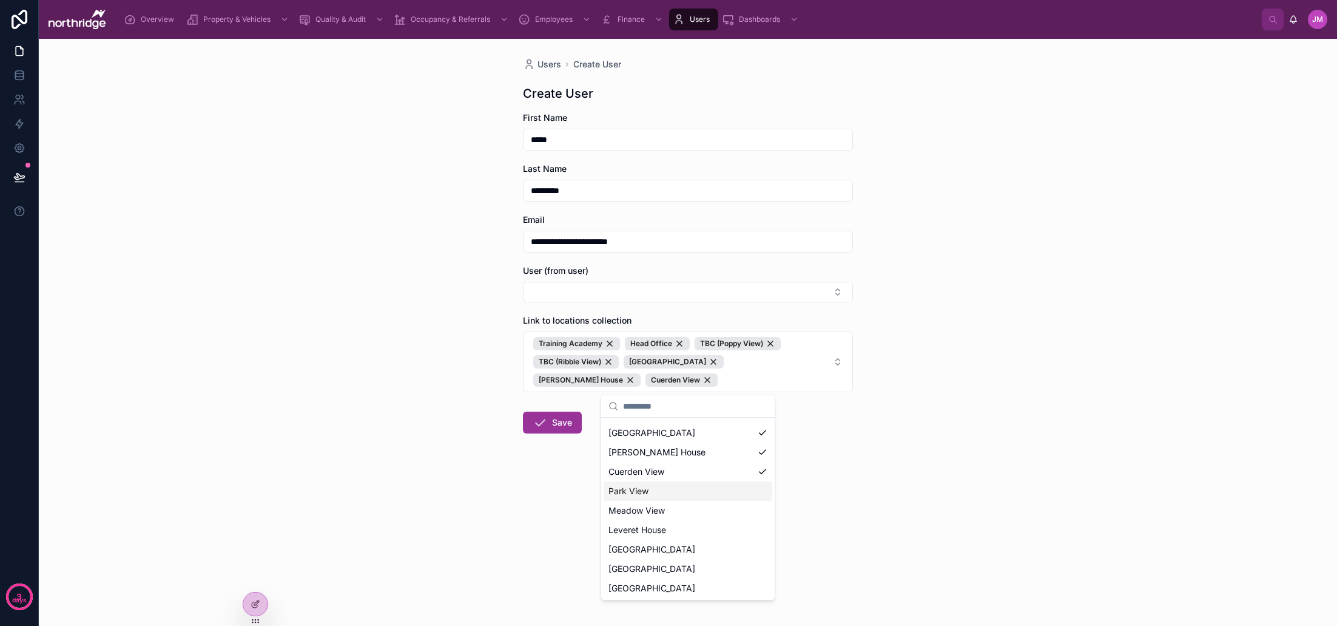
scroll to position [103, 0]
click at [691, 488] on div "Park View" at bounding box center [688, 482] width 169 height 19
drag, startPoint x: 688, startPoint y: 504, endPoint x: 689, endPoint y: 511, distance: 6.7
click at [688, 504] on div "Meadow View" at bounding box center [688, 501] width 169 height 19
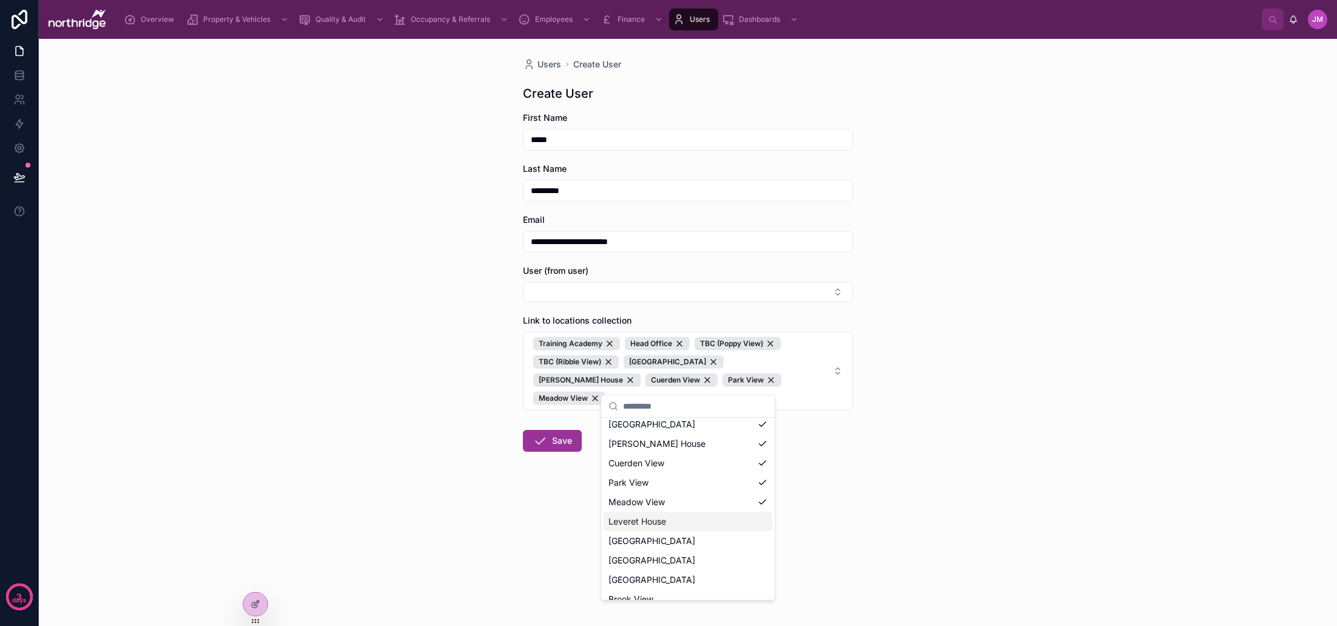
drag, startPoint x: 691, startPoint y: 522, endPoint x: 695, endPoint y: 540, distance: 18.7
click at [691, 522] on div "Leveret House" at bounding box center [688, 520] width 169 height 19
click at [695, 541] on div "[GEOGRAPHIC_DATA]" at bounding box center [688, 540] width 169 height 19
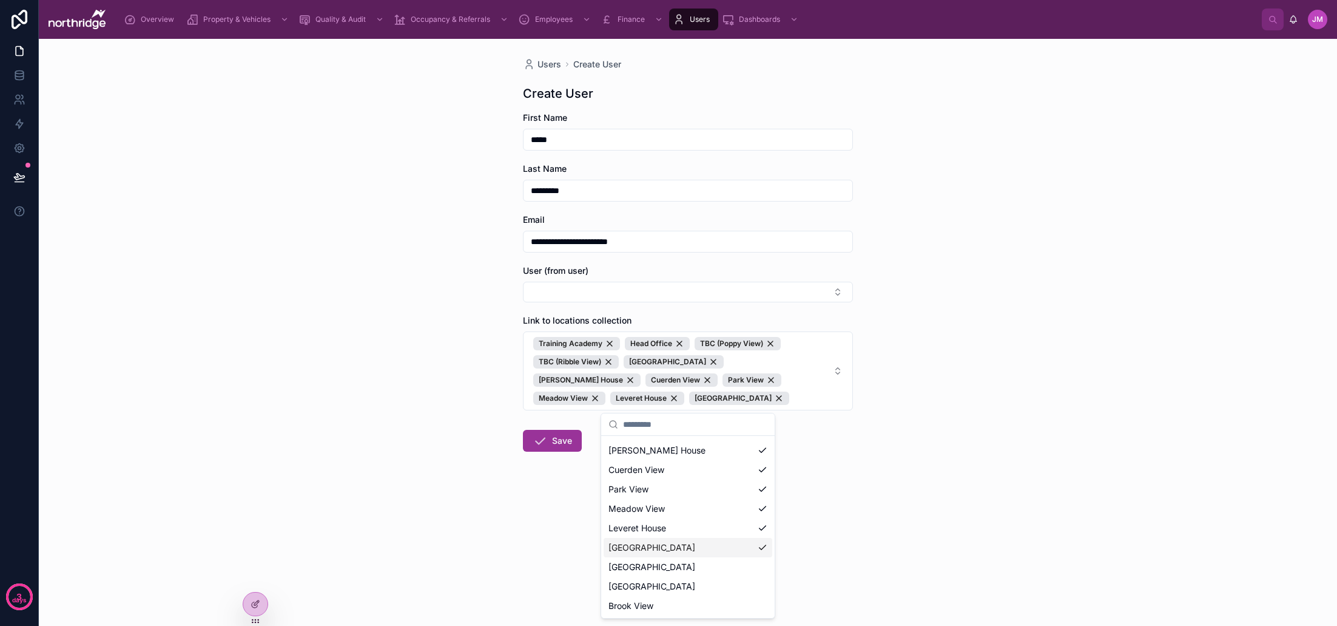
scroll to position [114, 0]
click at [687, 564] on div "[GEOGRAPHIC_DATA]" at bounding box center [688, 566] width 169 height 19
click at [686, 579] on div "[GEOGRAPHIC_DATA]" at bounding box center [688, 585] width 169 height 19
click at [690, 607] on div "Brook View" at bounding box center [688, 605] width 169 height 19
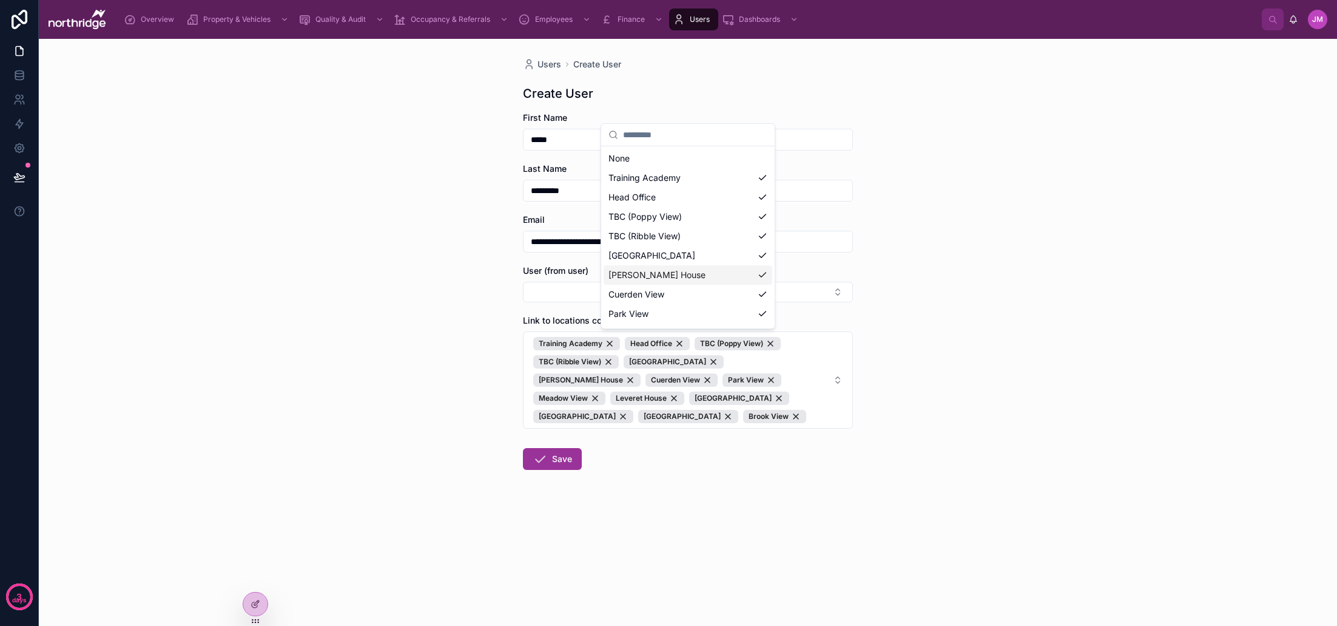
click at [913, 349] on div "**********" at bounding box center [688, 332] width 1298 height 587
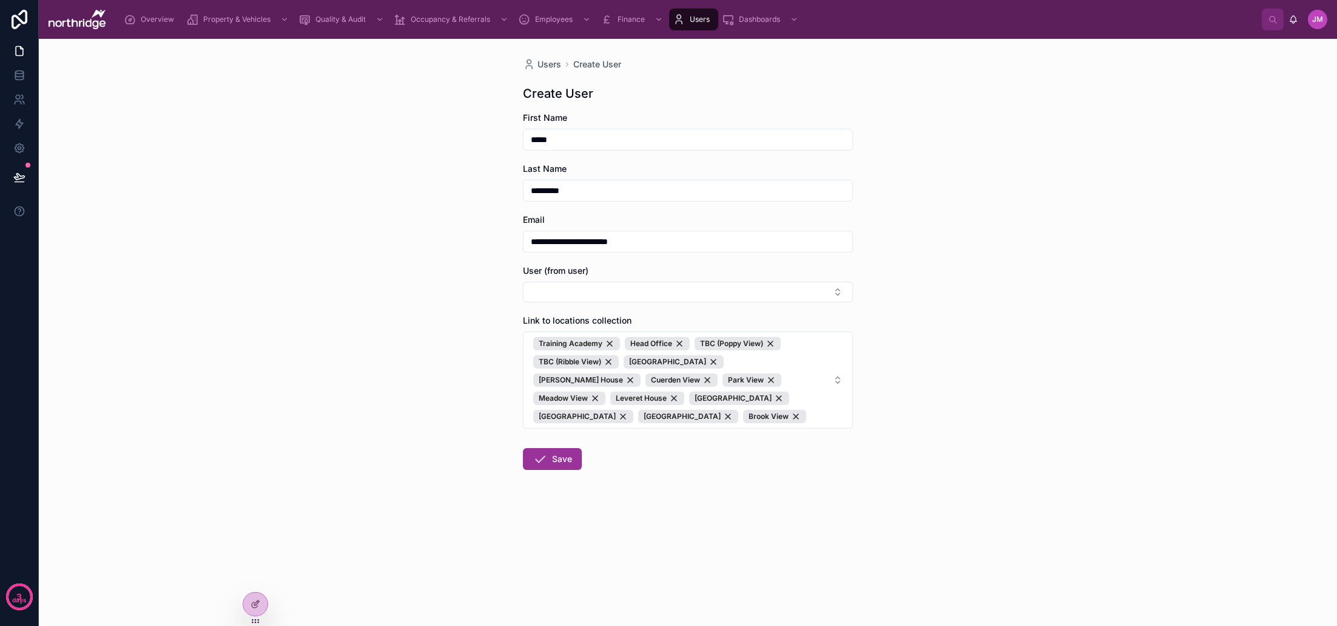
click at [556, 456] on button "Save" at bounding box center [552, 459] width 59 height 22
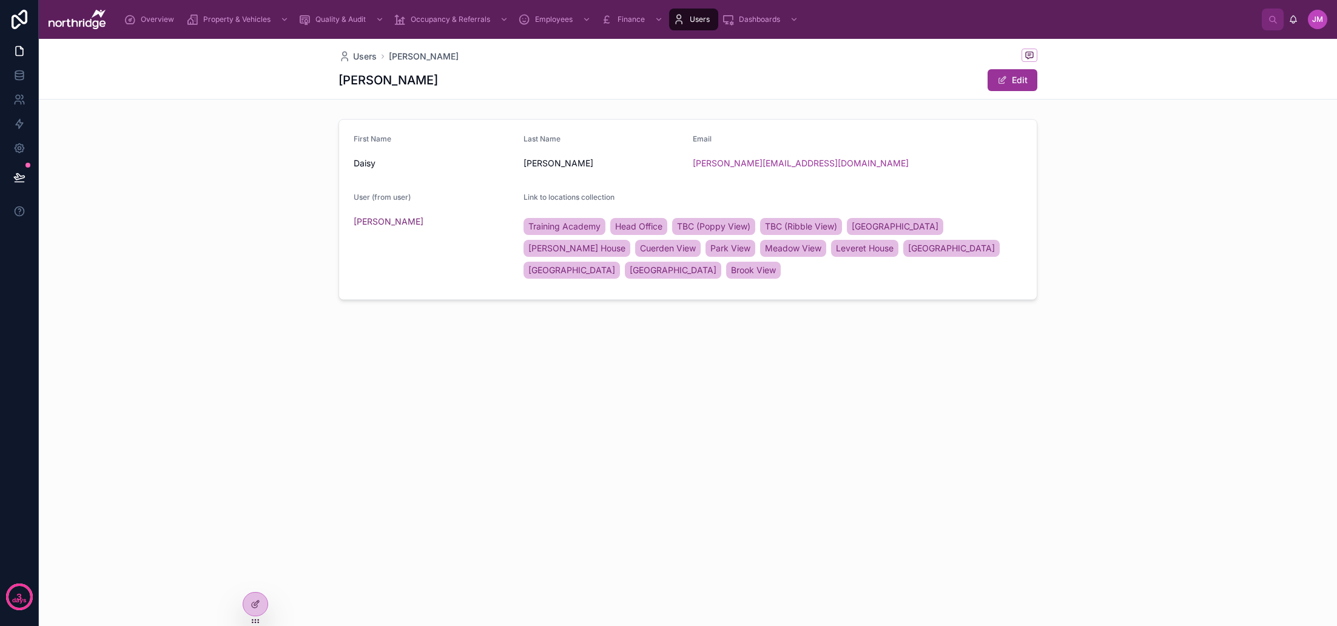
click at [1013, 84] on button "Edit" at bounding box center [1013, 80] width 50 height 22
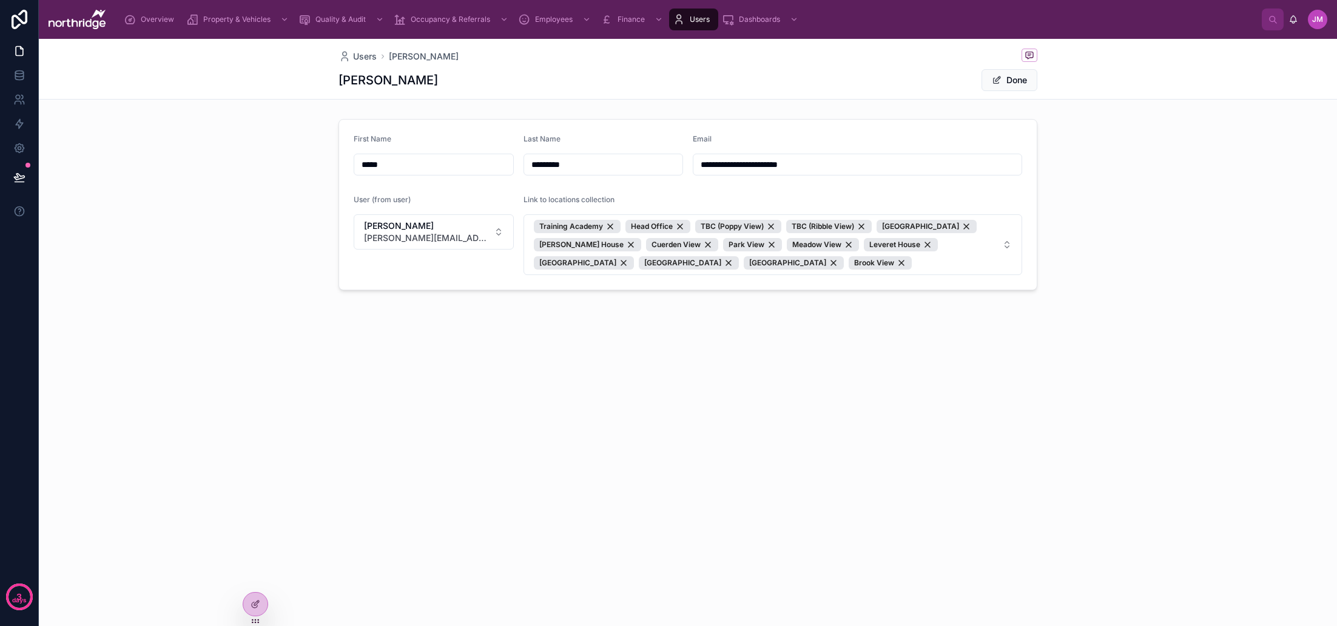
click at [1023, 76] on button "Done" at bounding box center [1010, 80] width 56 height 22
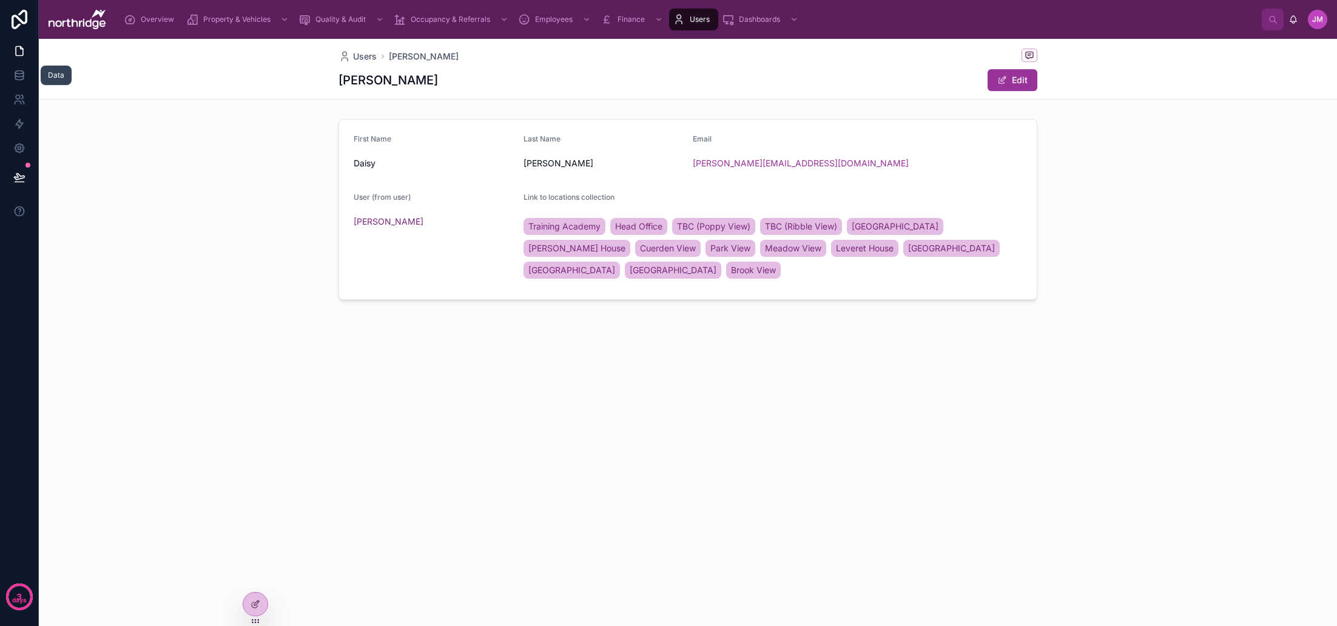
click at [17, 74] on icon at bounding box center [19, 75] width 12 height 12
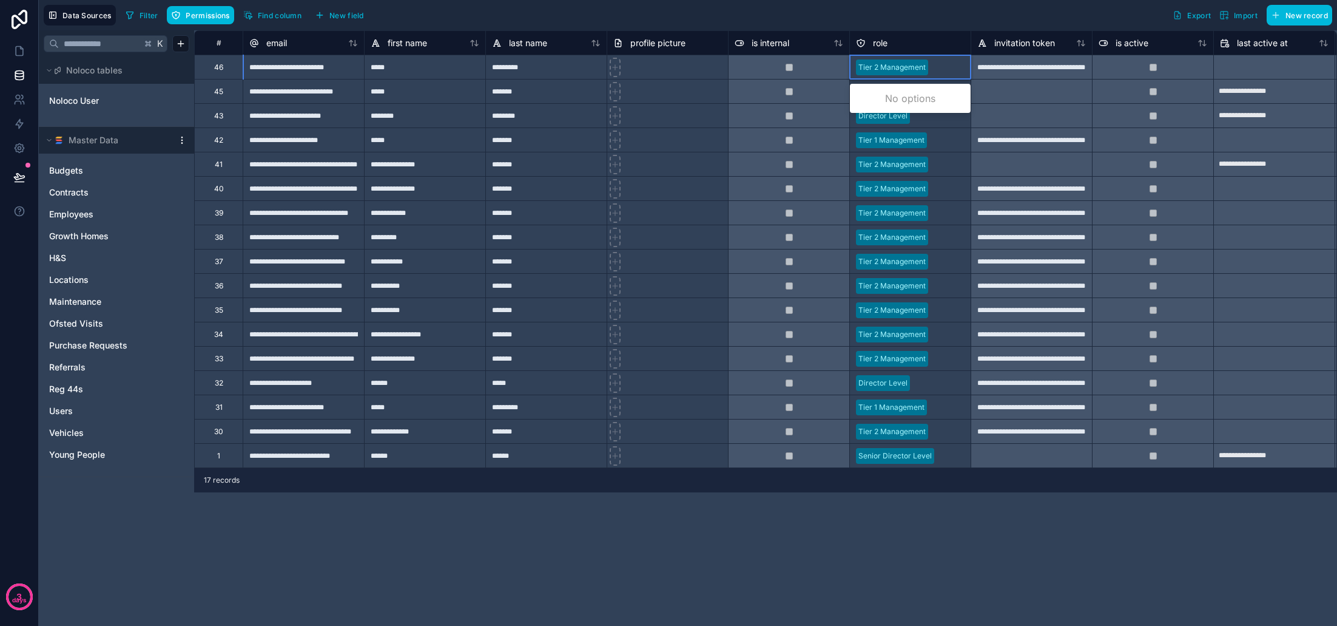
click at [951, 72] on div at bounding box center [949, 67] width 32 height 12
click at [15, 100] on icon at bounding box center [19, 99] width 12 height 12
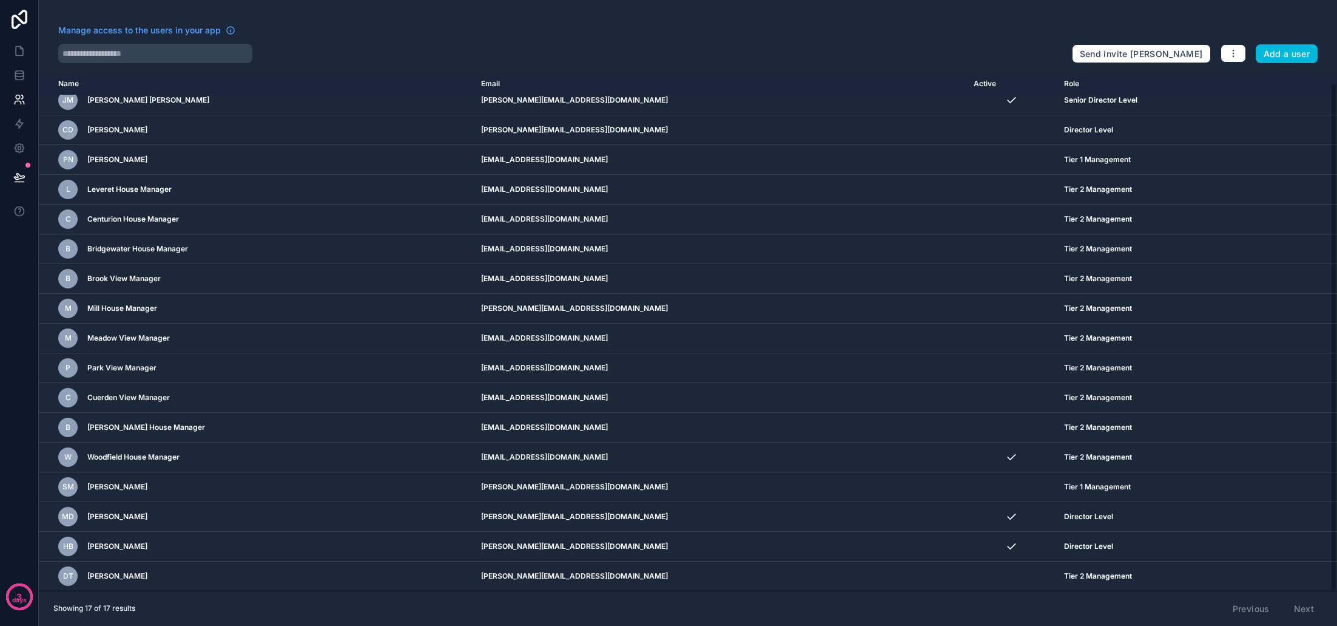
scroll to position [10, 0]
click at [702, 574] on td "[PERSON_NAME][EMAIL_ADDRESS][DOMAIN_NAME]" at bounding box center [720, 576] width 493 height 30
click at [0, 0] on icon "scrollable content" at bounding box center [0, 0] width 0 height 0
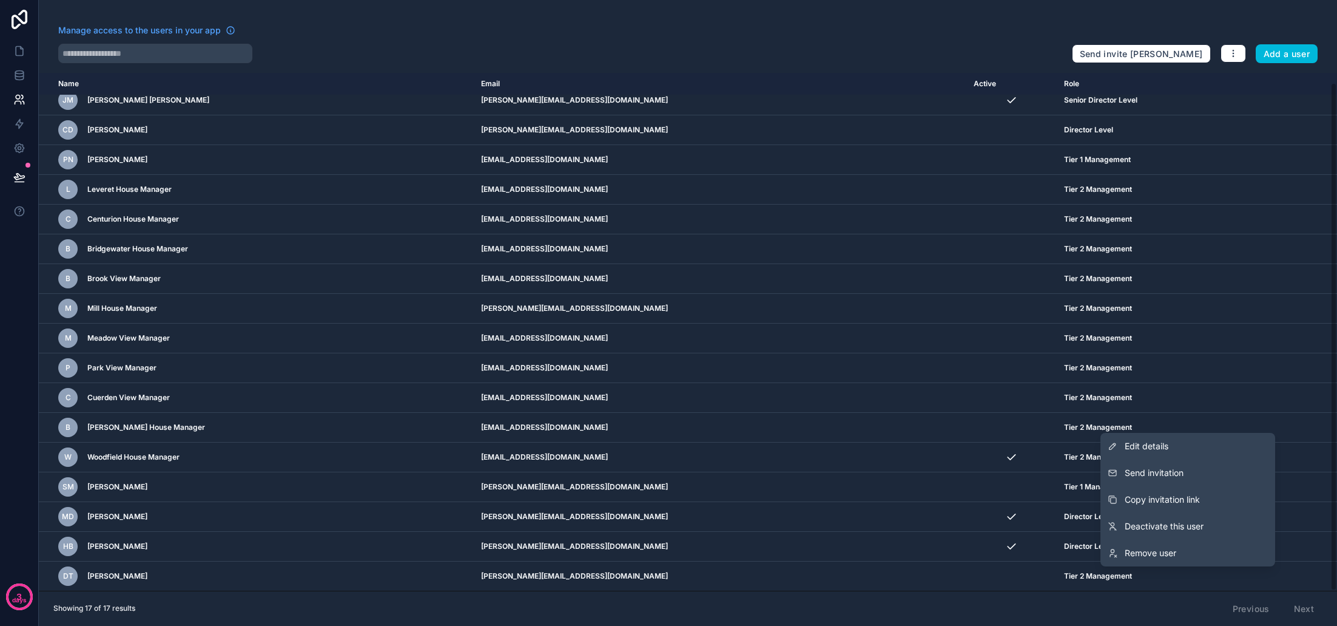
click at [1144, 448] on span "Edit details" at bounding box center [1147, 446] width 44 height 12
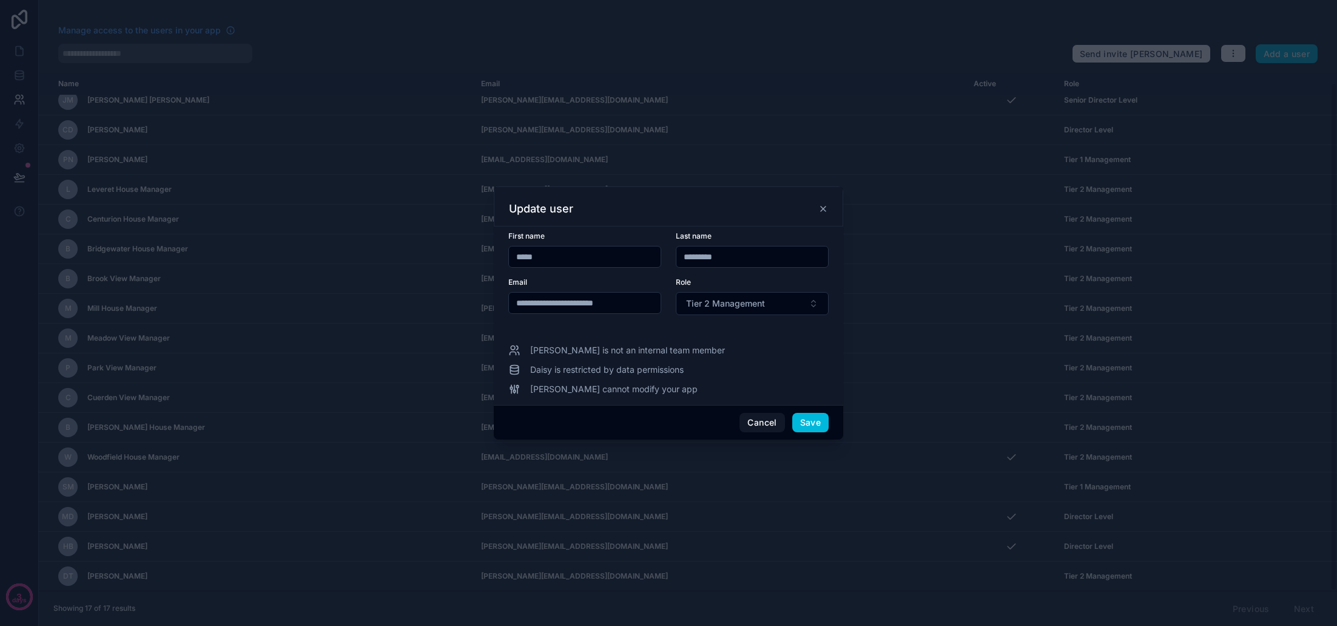
click at [730, 304] on span "Tier 2 Management" at bounding box center [725, 303] width 79 height 12
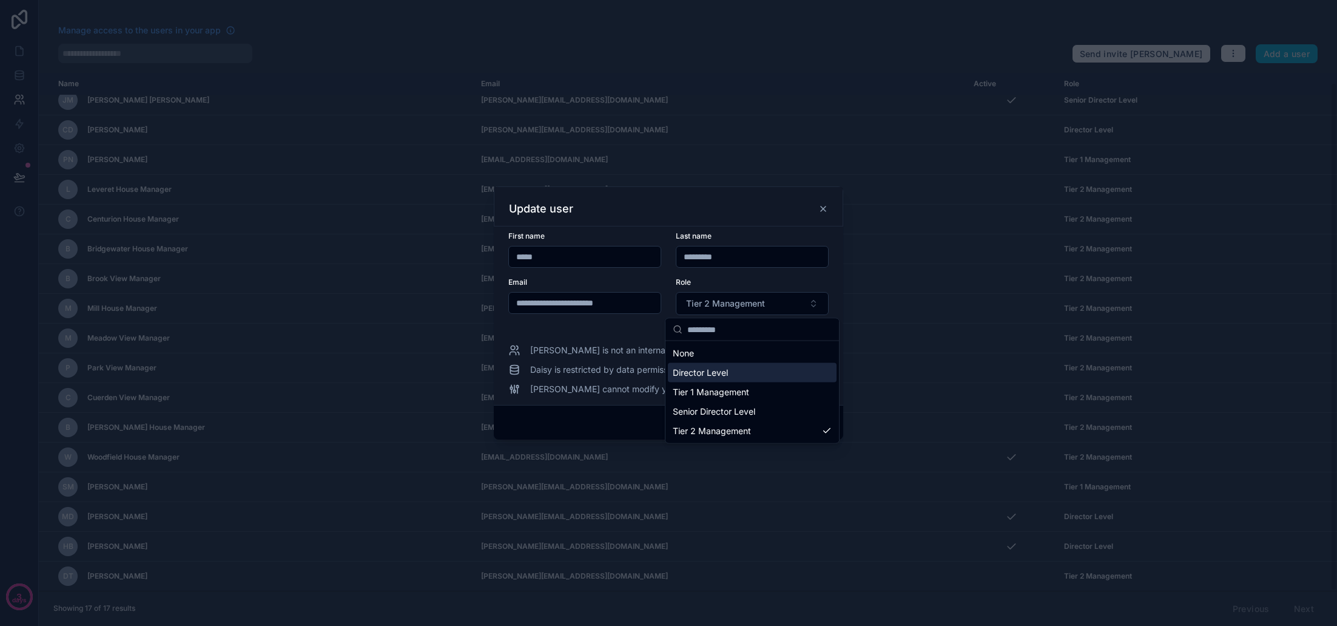
click at [727, 371] on span "Director Level" at bounding box center [700, 372] width 55 height 12
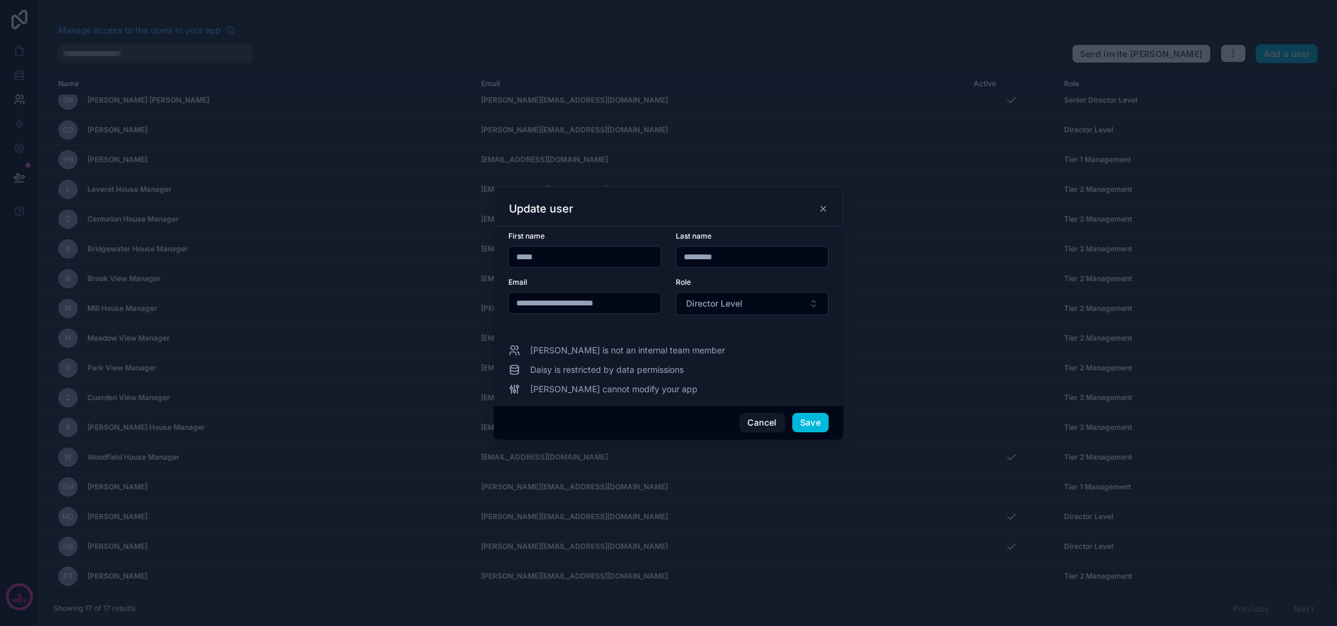
click at [810, 423] on button "Save" at bounding box center [810, 422] width 36 height 19
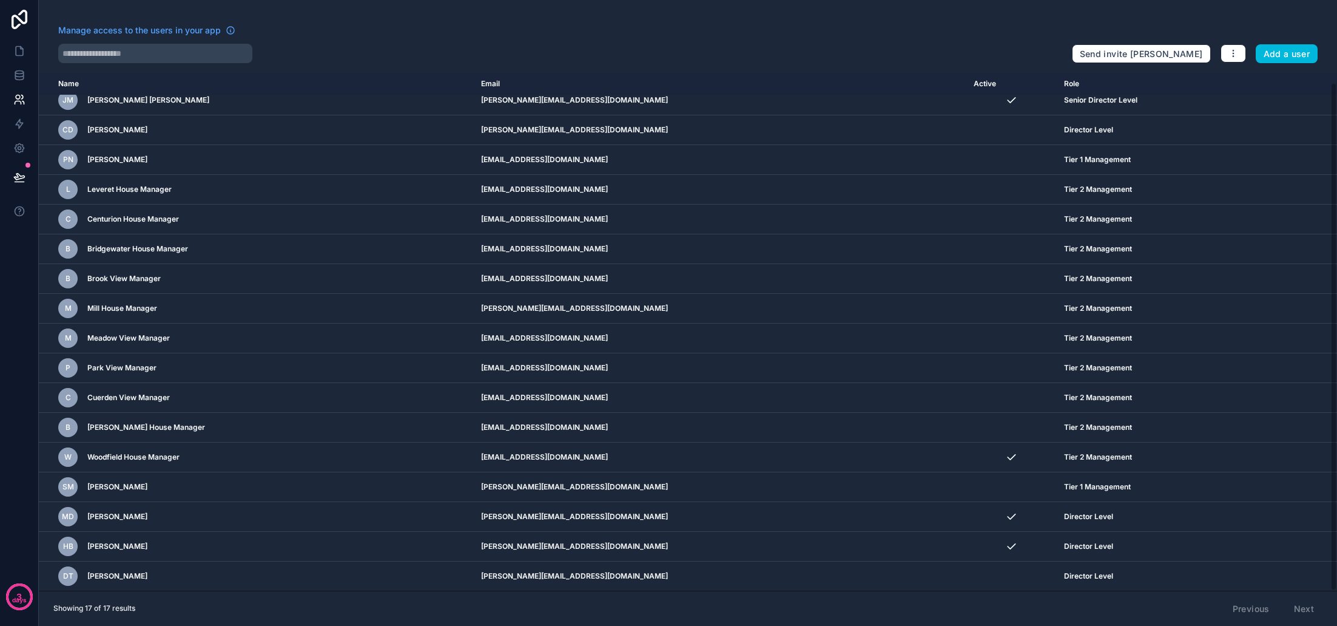
click at [0, 0] on icon "scrollable content" at bounding box center [0, 0] width 0 height 0
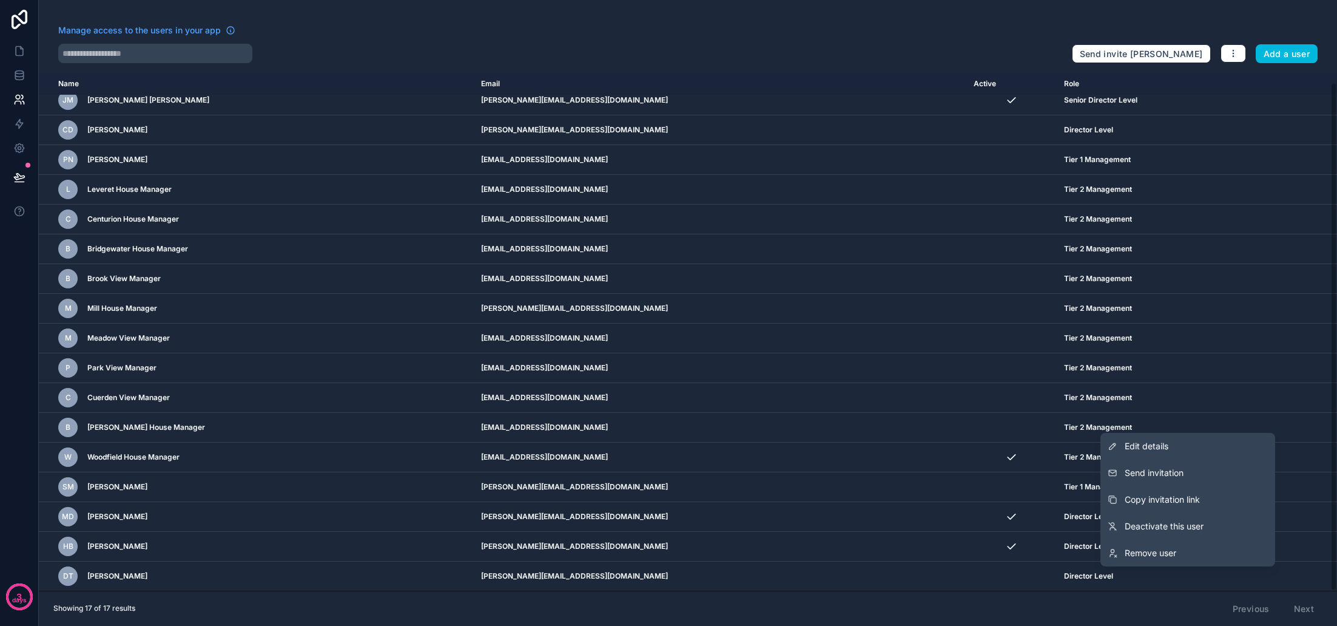
click at [1176, 474] on span "Send invitation" at bounding box center [1154, 473] width 59 height 12
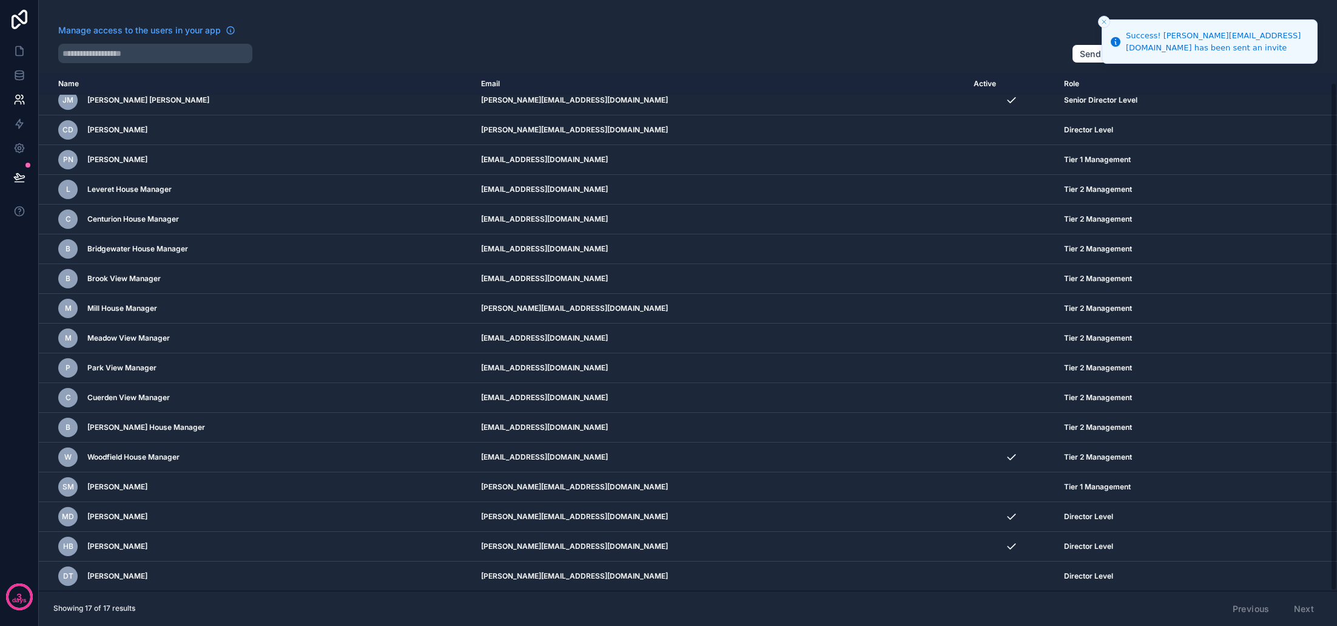
click at [885, 52] on div at bounding box center [560, 53] width 1004 height 19
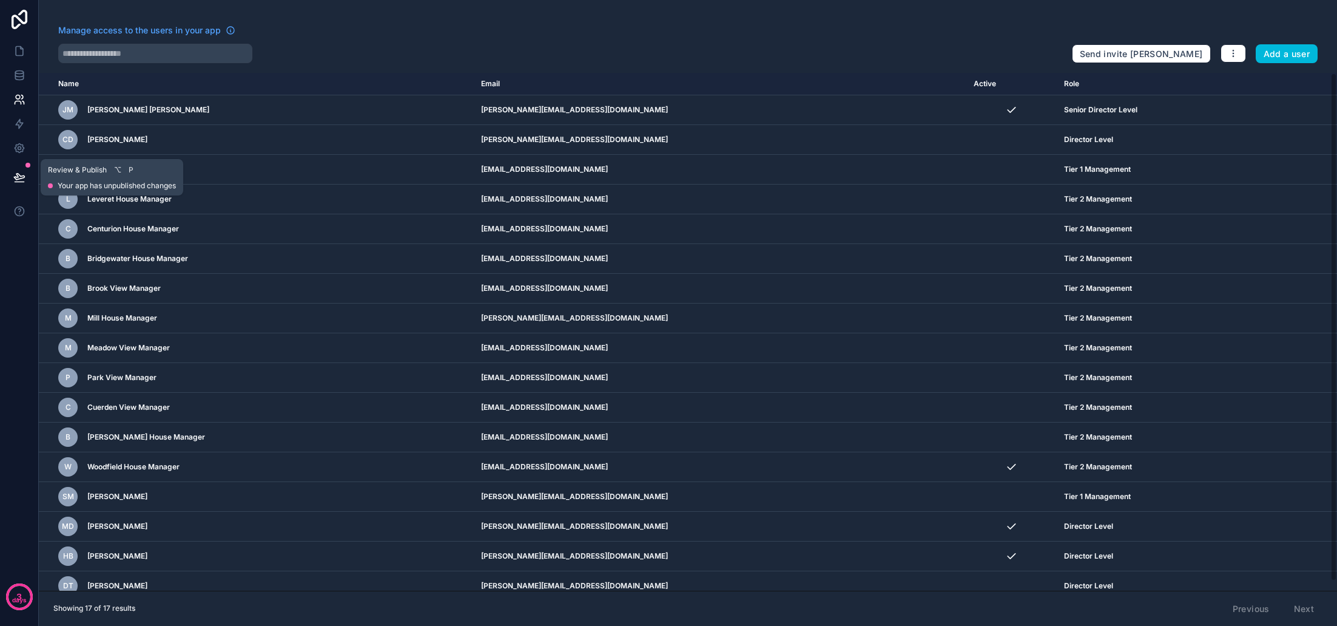
click at [12, 177] on button at bounding box center [19, 177] width 27 height 34
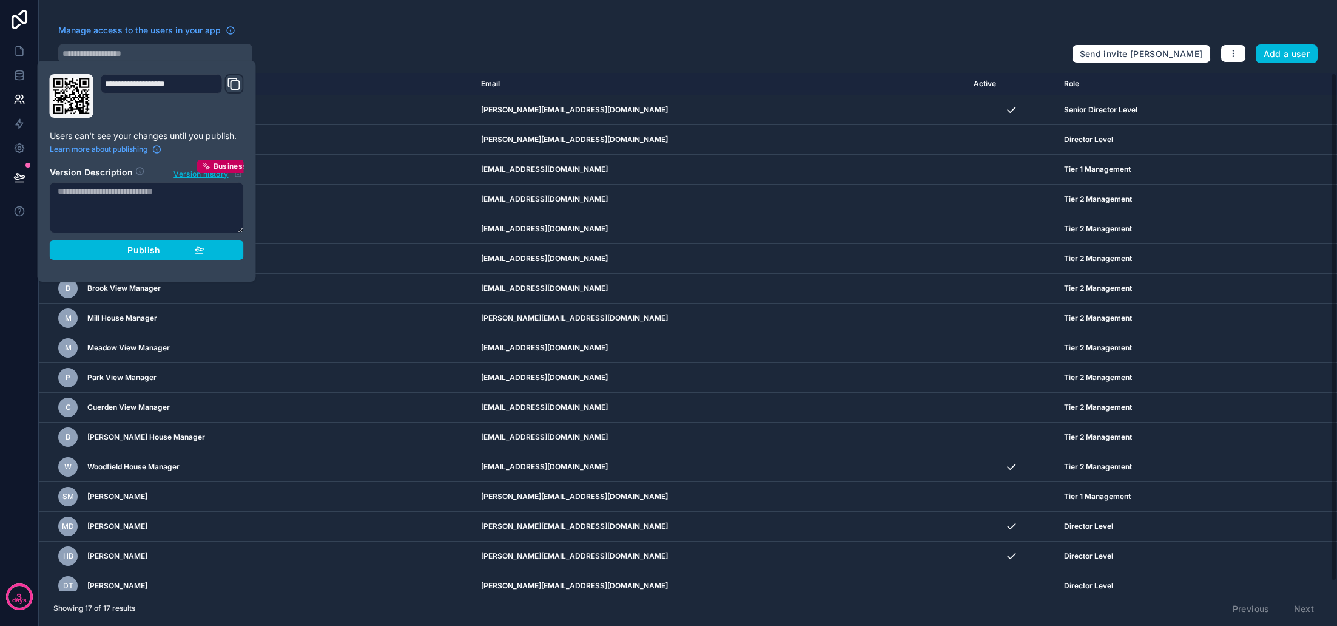
click at [141, 245] on span "Publish" at bounding box center [143, 250] width 33 height 11
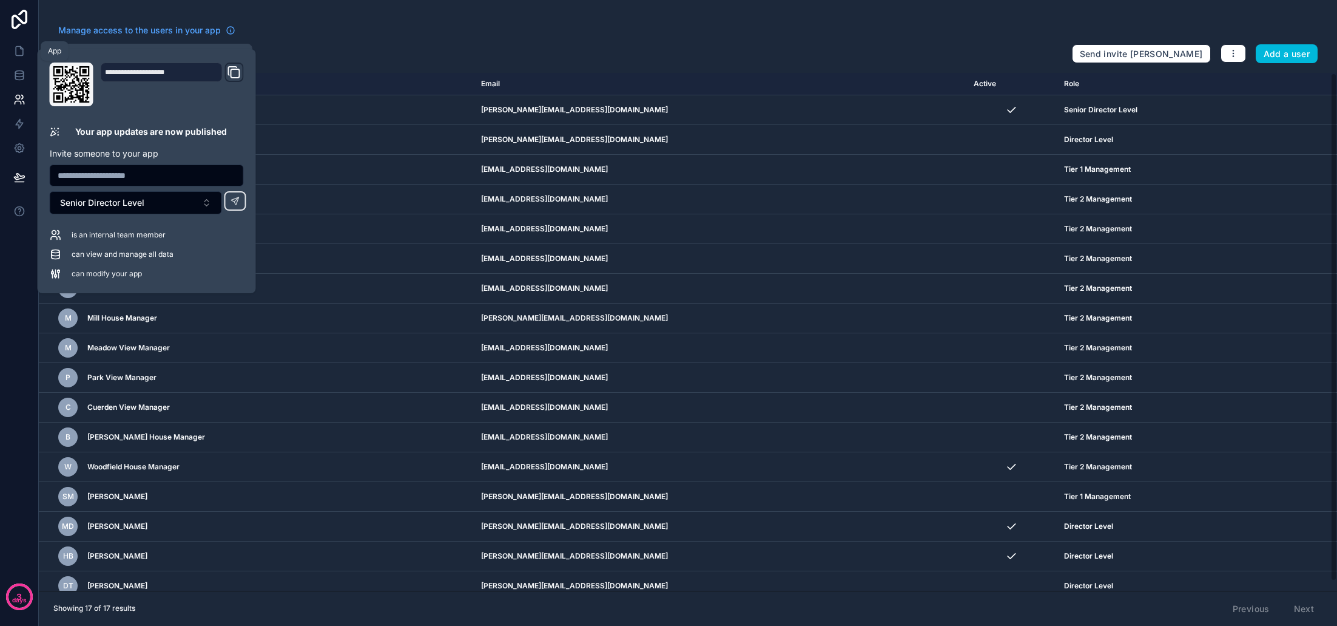
click at [22, 47] on icon at bounding box center [19, 51] width 12 height 12
